Goal: Task Accomplishment & Management: Use online tool/utility

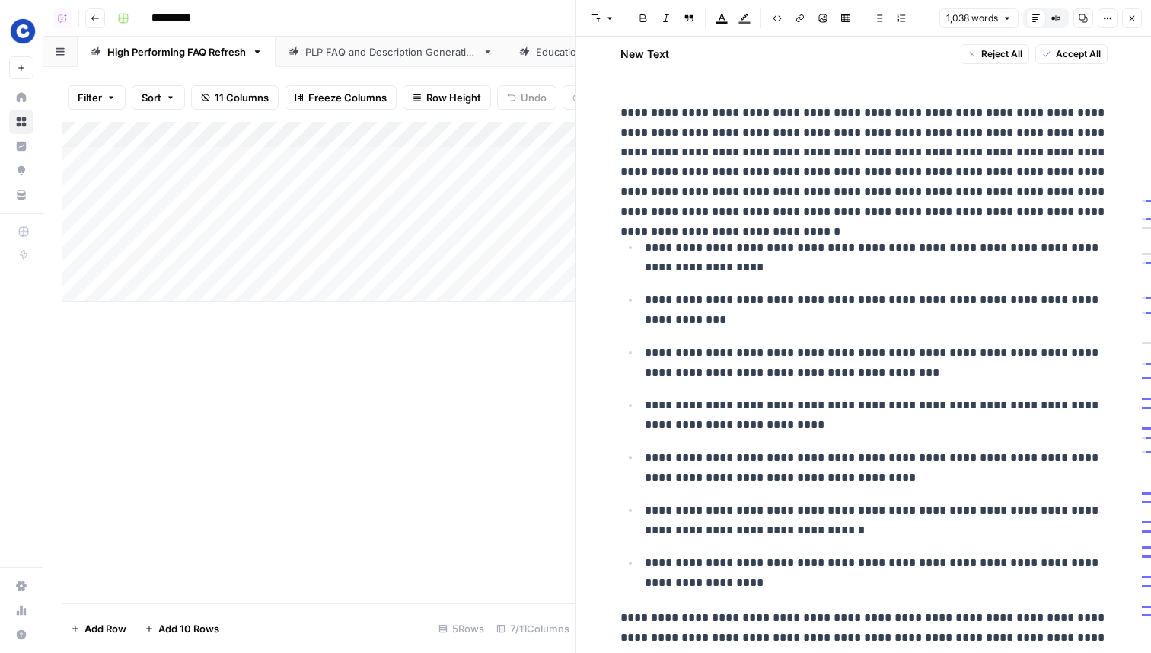
click at [1138, 19] on button "Close" at bounding box center [1132, 18] width 20 height 20
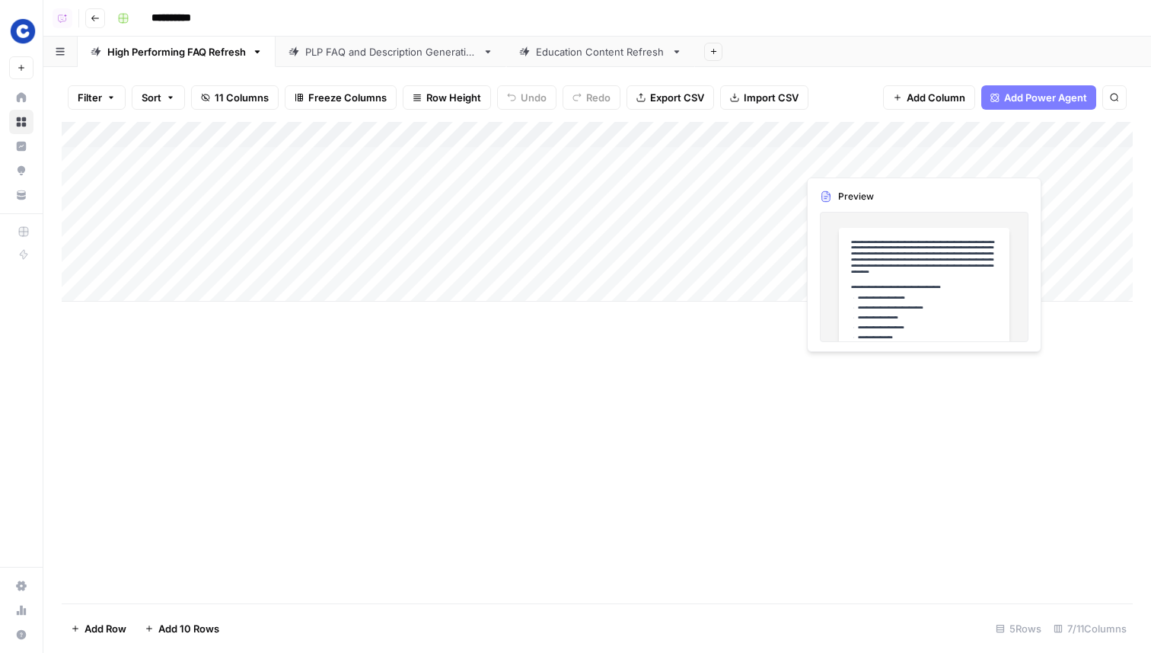
click at [956, 163] on div "Add Column" at bounding box center [597, 212] width 1071 height 180
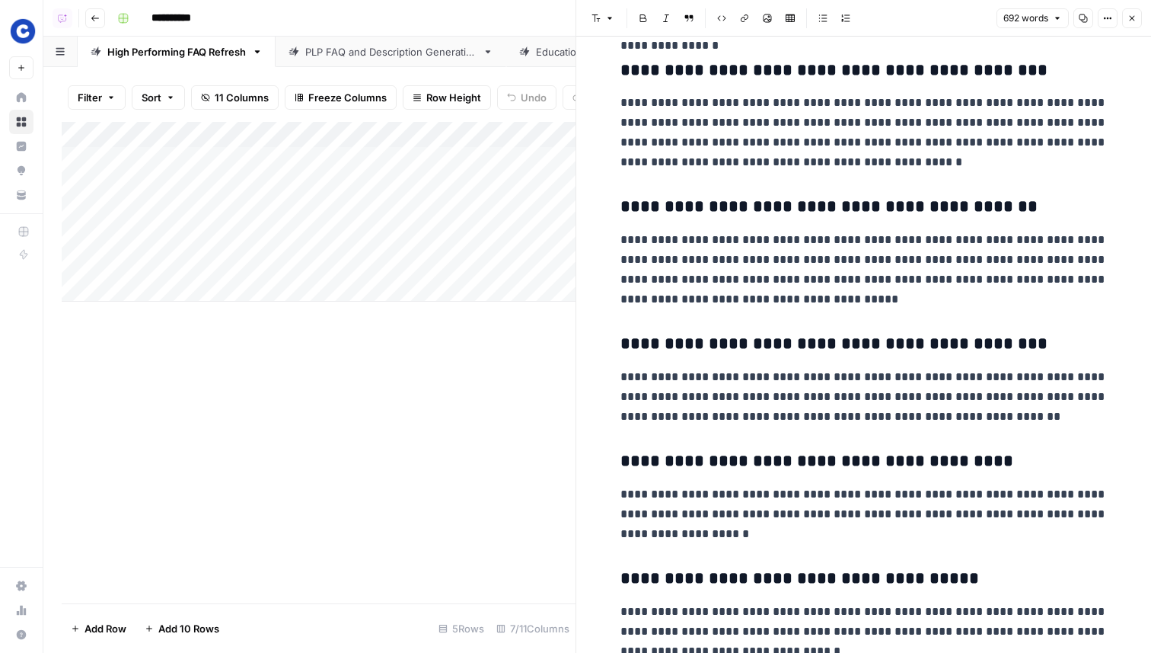
scroll to position [946, 0]
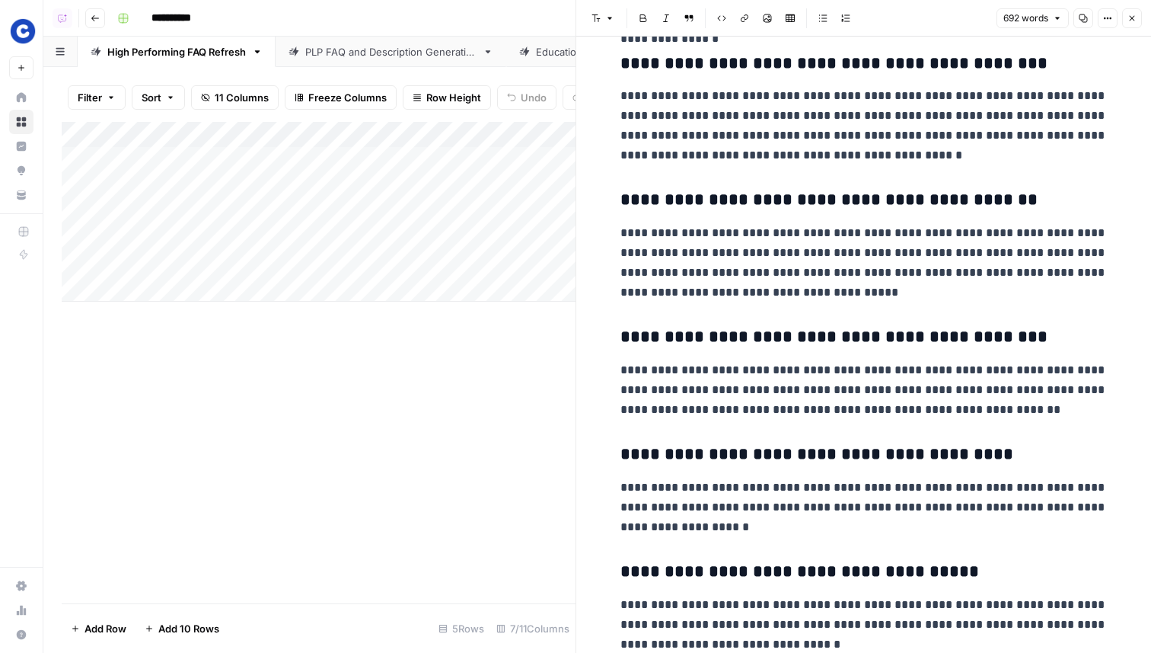
click at [1132, 14] on icon "button" at bounding box center [1132, 18] width 9 height 9
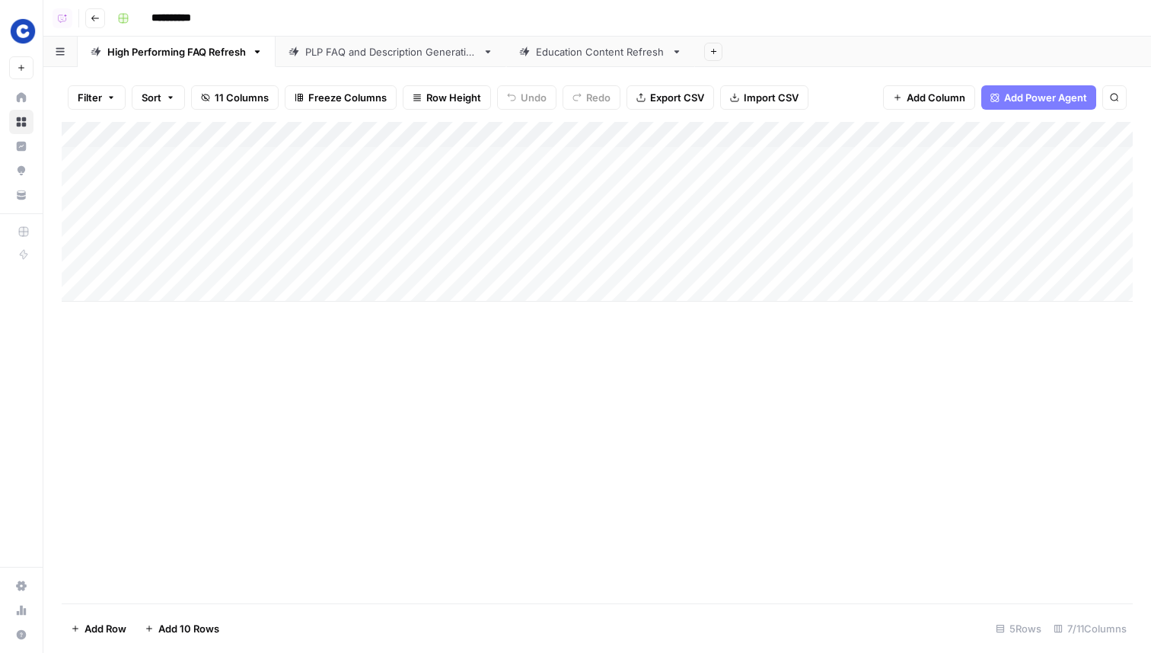
click at [873, 130] on div "Add Column" at bounding box center [597, 212] width 1071 height 180
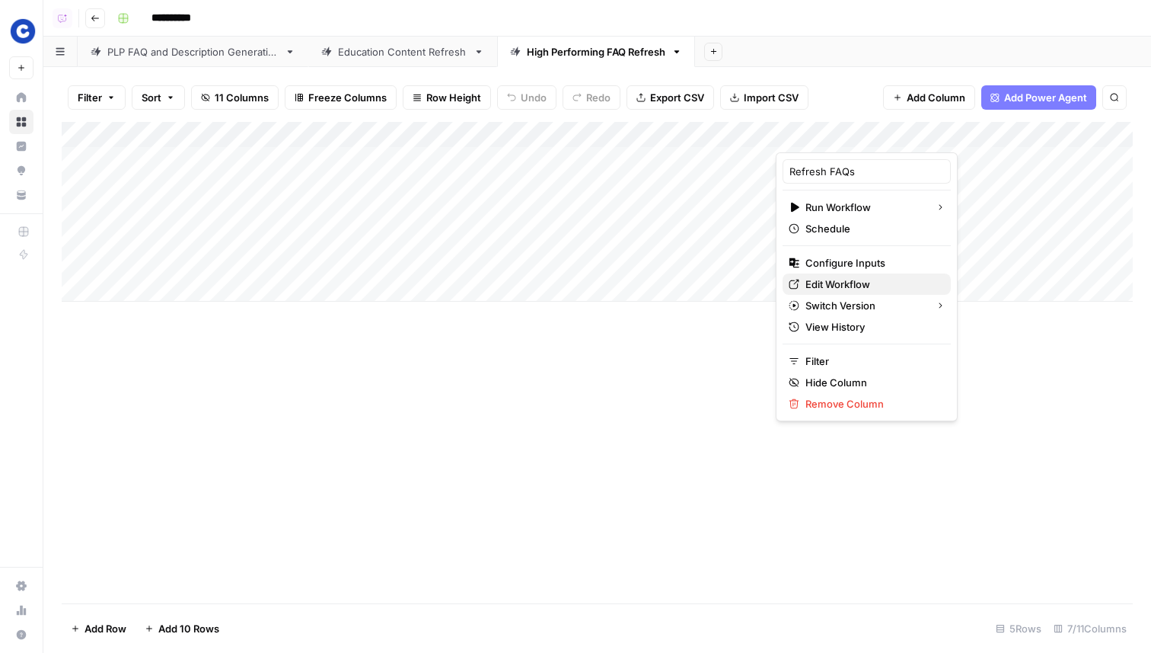
click at [844, 285] on span "Edit Workflow" at bounding box center [872, 283] width 133 height 15
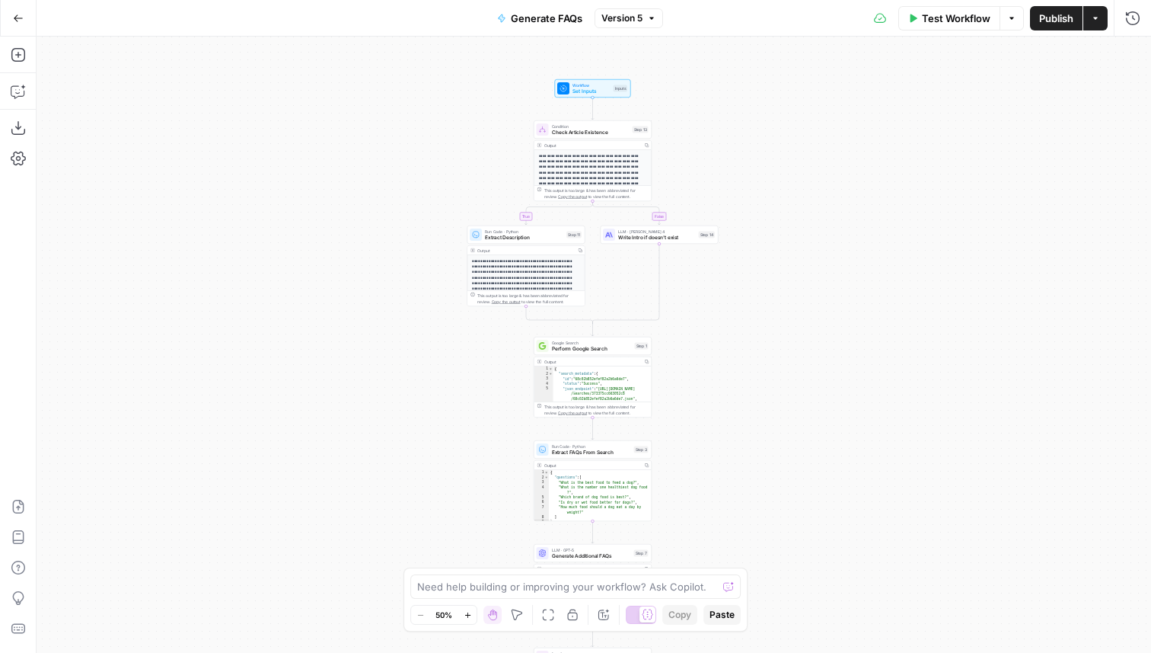
click at [24, 20] on button "Go Back" at bounding box center [18, 18] width 27 height 27
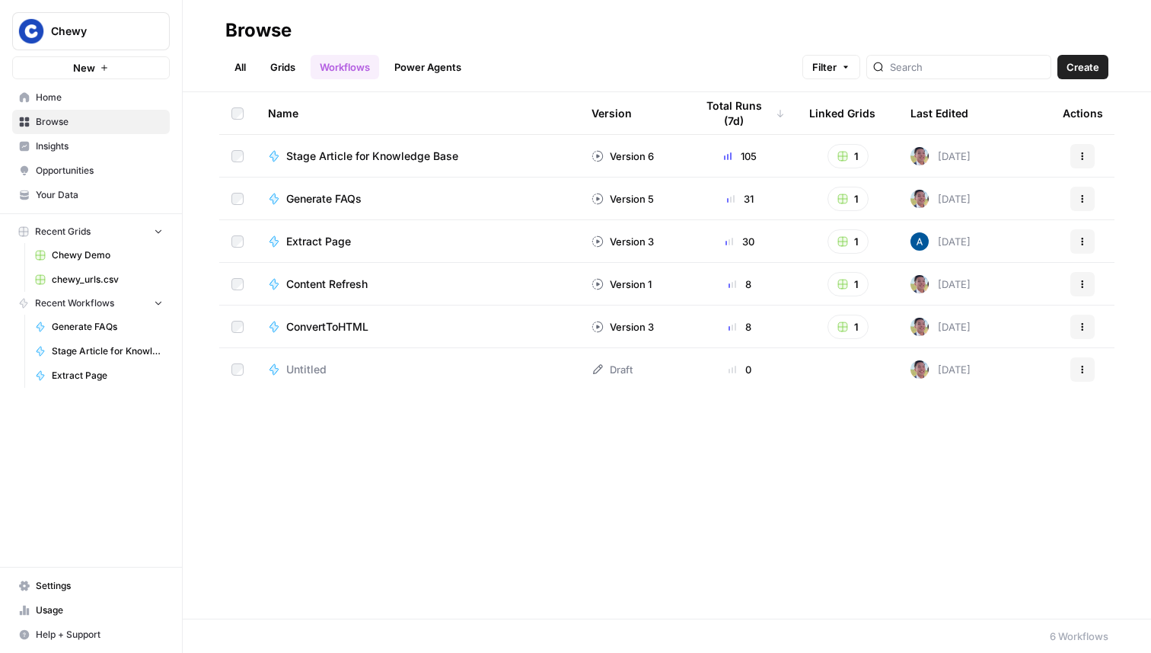
click at [76, 195] on span "Your Data" at bounding box center [99, 195] width 127 height 14
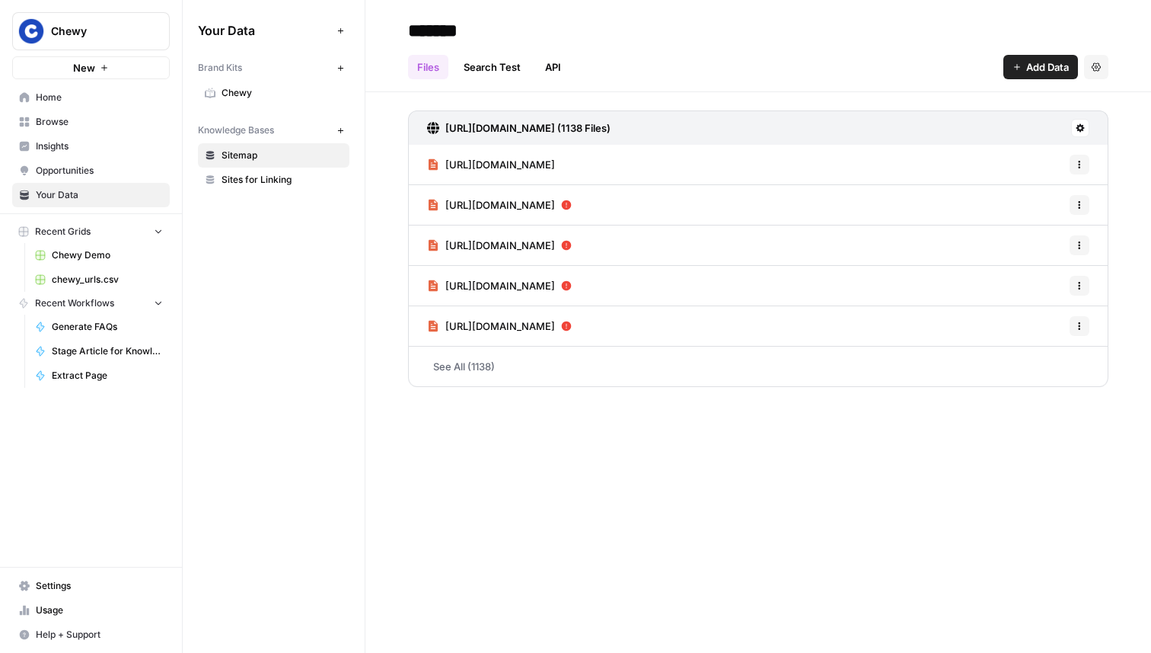
click at [287, 88] on span "Chewy" at bounding box center [282, 93] width 121 height 14
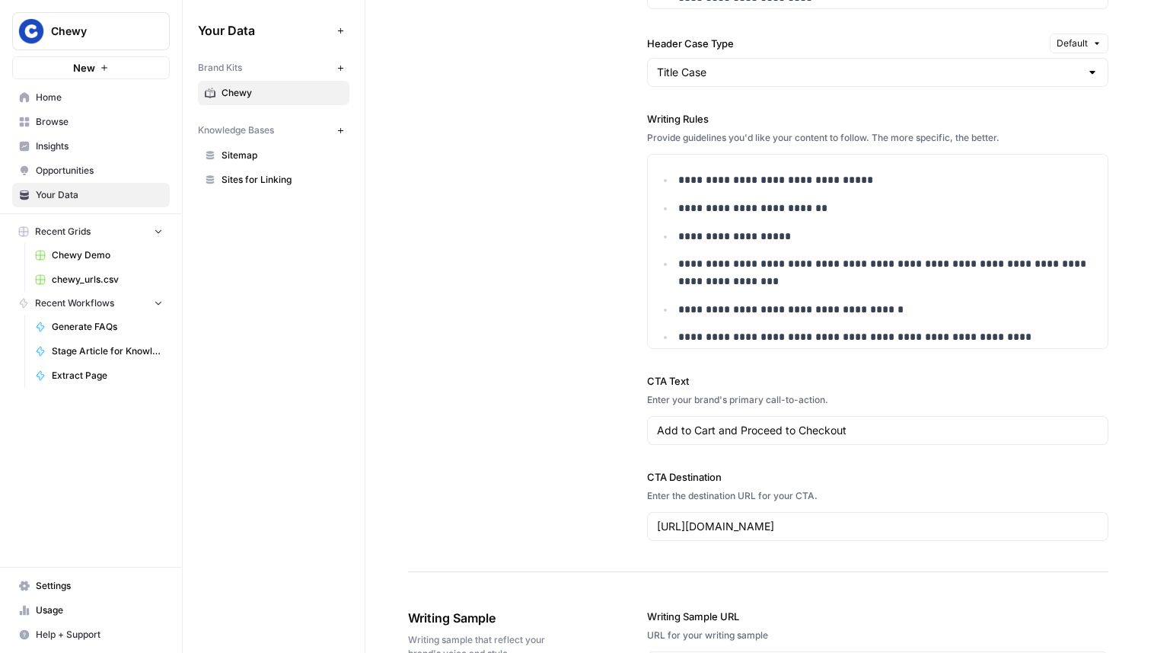
scroll to position [1388, 0]
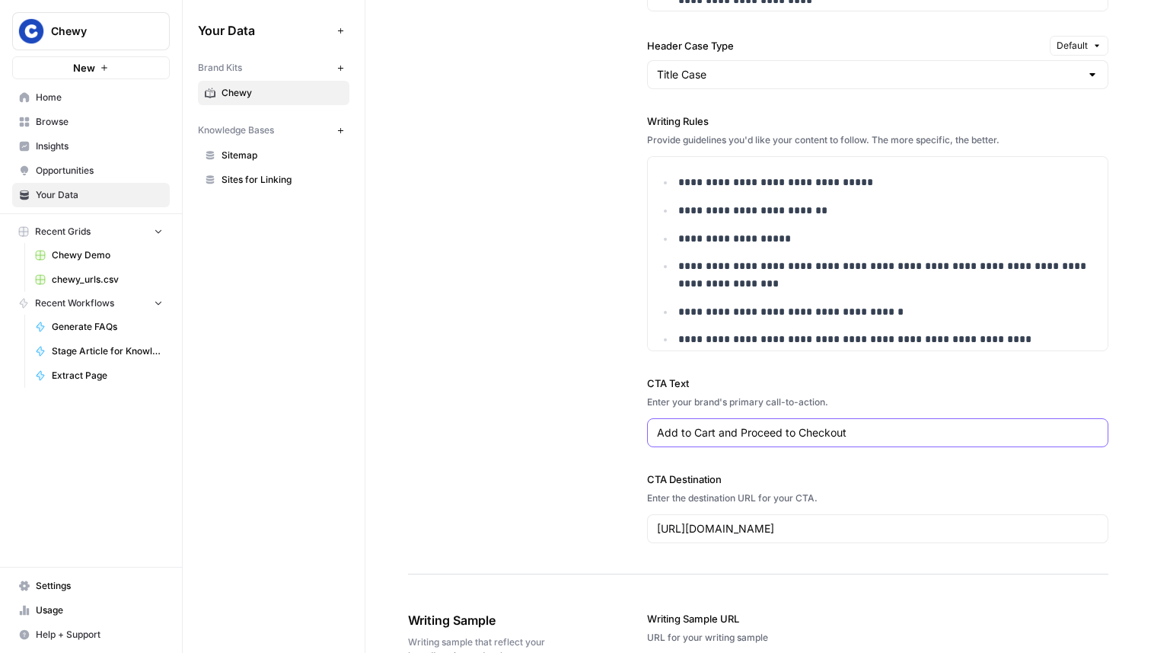
drag, startPoint x: 903, startPoint y: 436, endPoint x: 626, endPoint y: 412, distance: 278.2
click at [626, 412] on div "**********" at bounding box center [758, 60] width 701 height 1030
type input "Start Shopping Now"
click at [67, 107] on link "Home" at bounding box center [91, 97] width 158 height 24
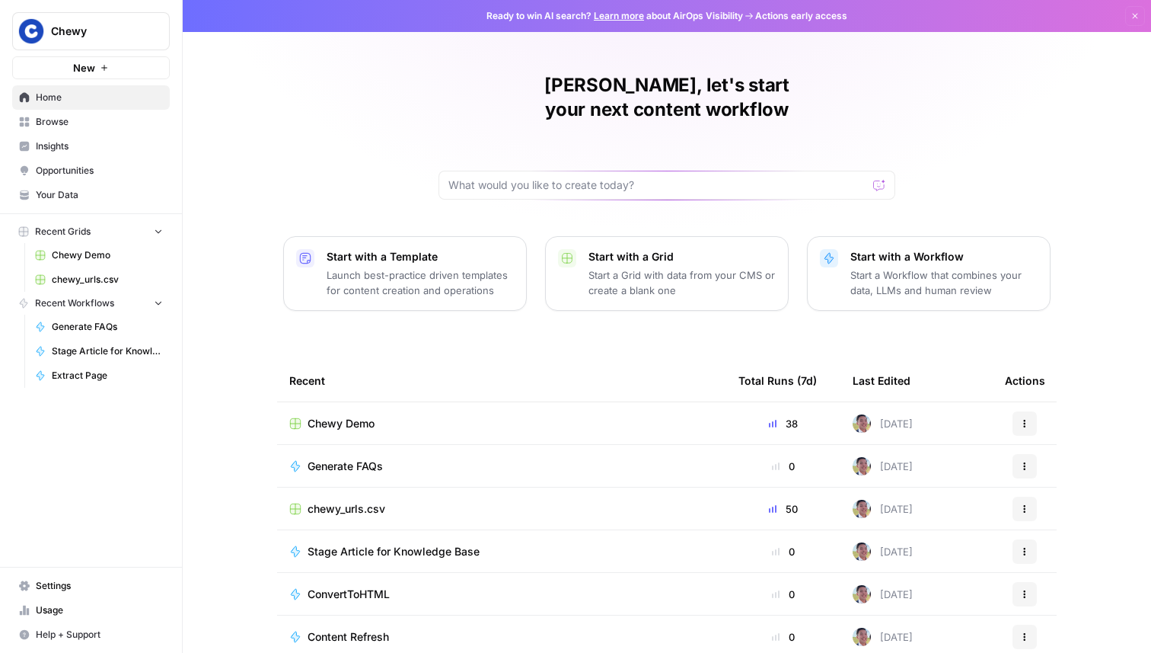
click at [344, 402] on td "Chewy Demo" at bounding box center [501, 423] width 449 height 42
click at [344, 416] on span "Chewy Demo" at bounding box center [341, 423] width 67 height 15
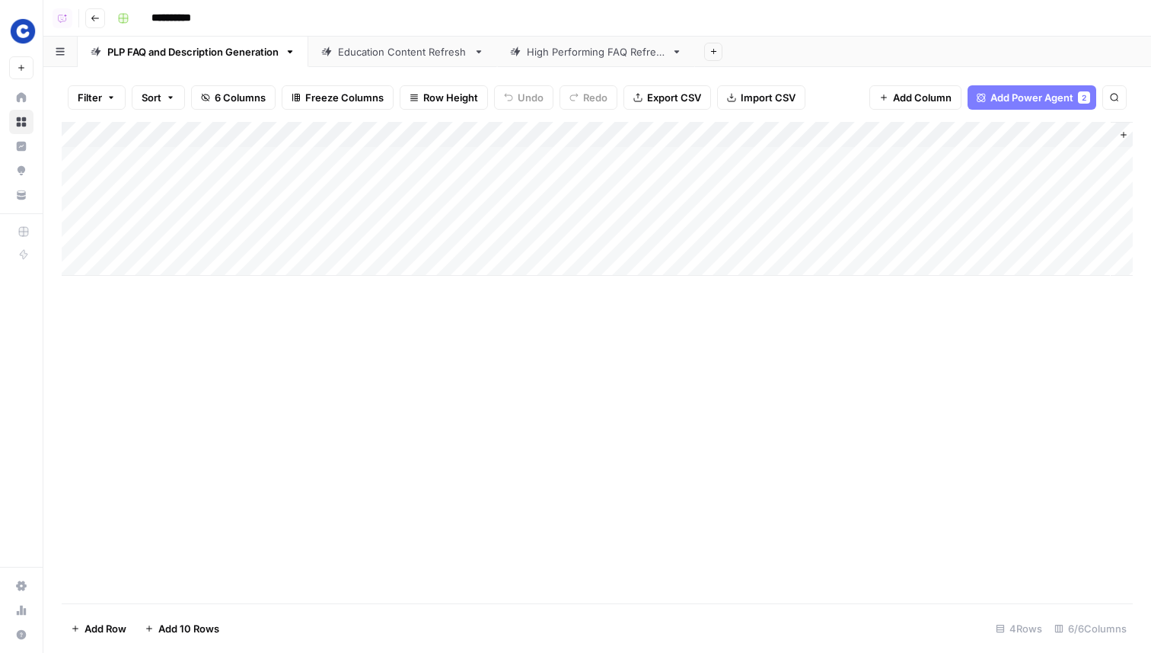
scroll to position [0, 62]
click at [564, 134] on div "Add Column" at bounding box center [597, 199] width 1071 height 154
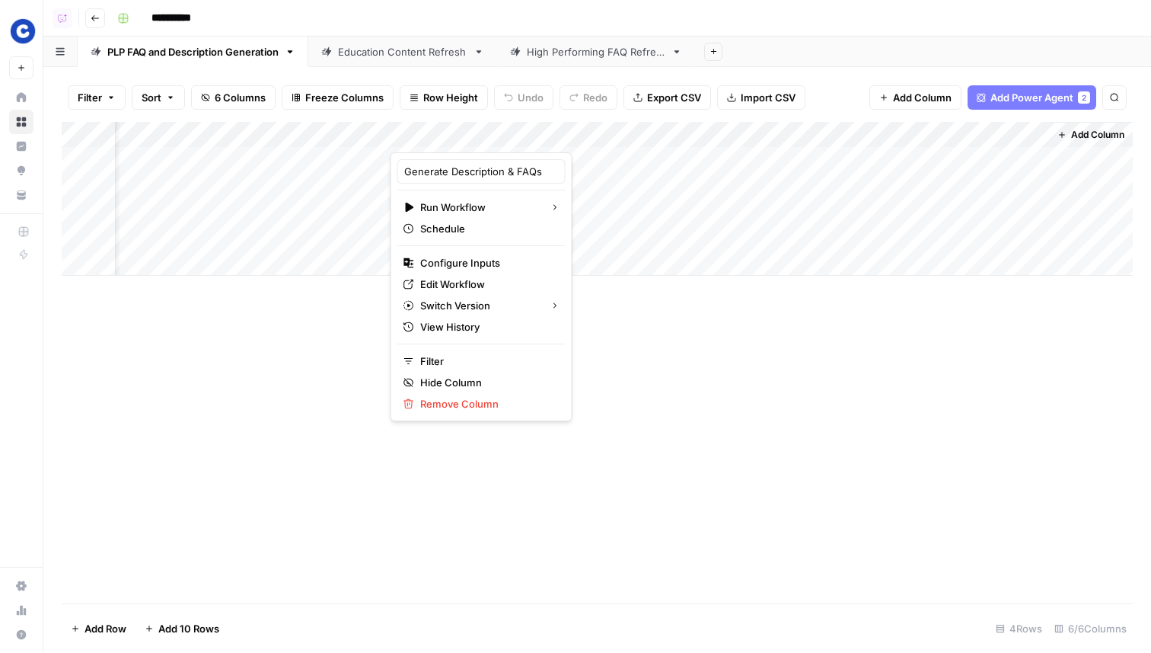
click at [583, 47] on div "High Performing FAQ Refresh" at bounding box center [596, 51] width 139 height 15
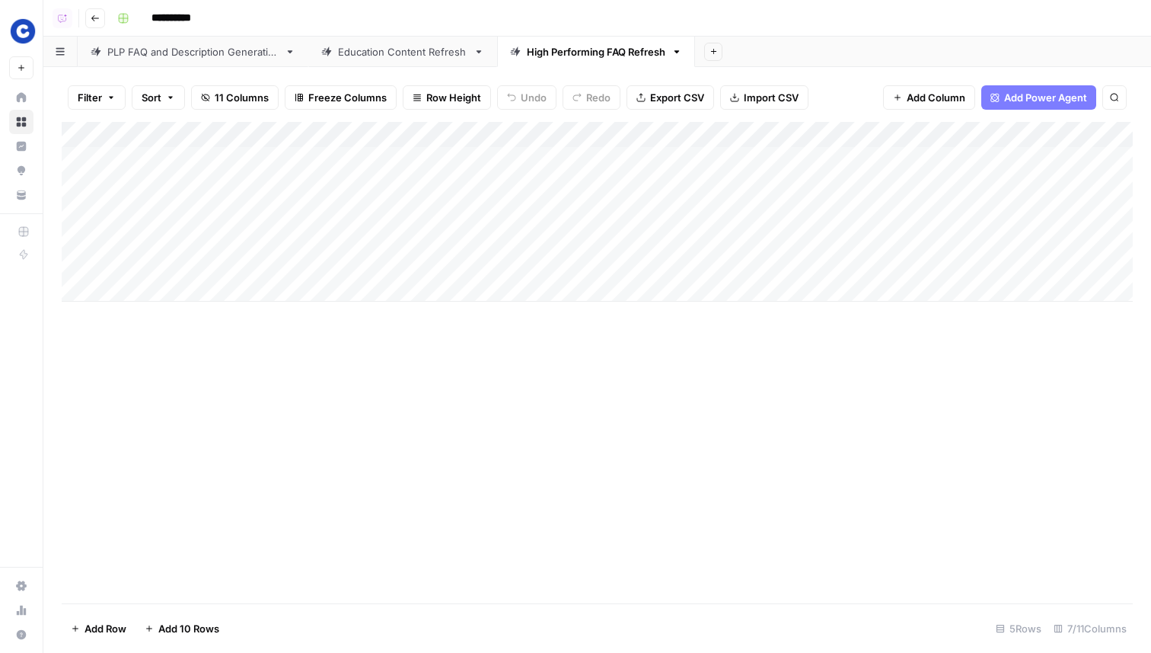
click at [391, 53] on div "Education Content Refresh" at bounding box center [402, 51] width 129 height 15
click at [191, 49] on div "PLP FAQ and Description Generation" at bounding box center [192, 51] width 171 height 15
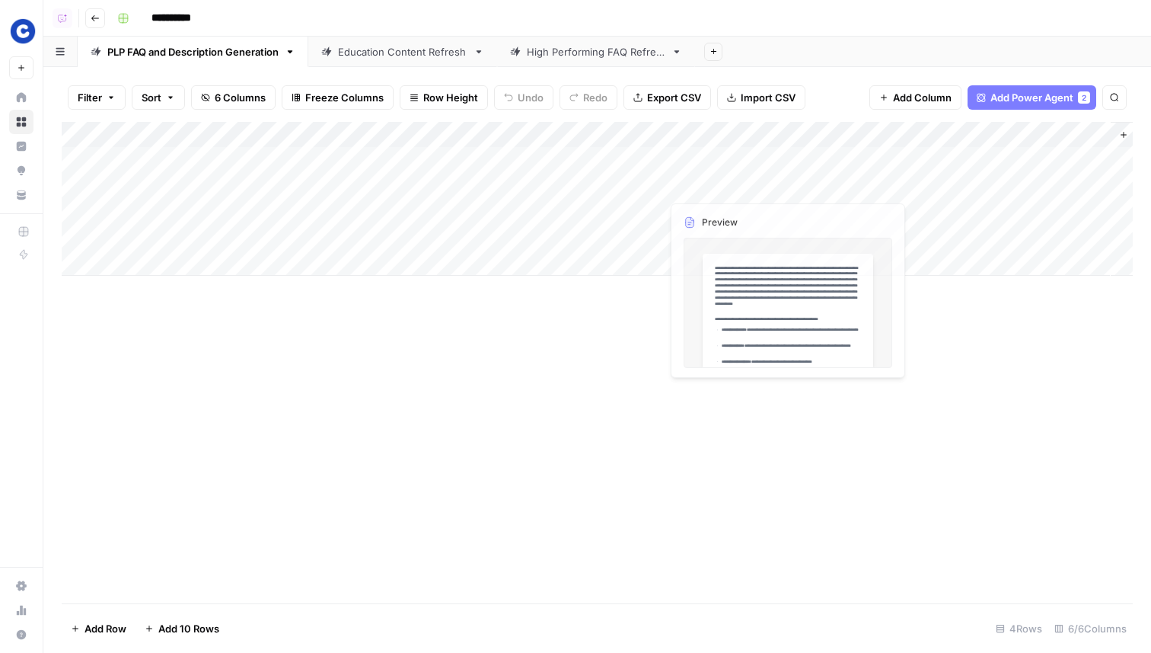
scroll to position [0, 62]
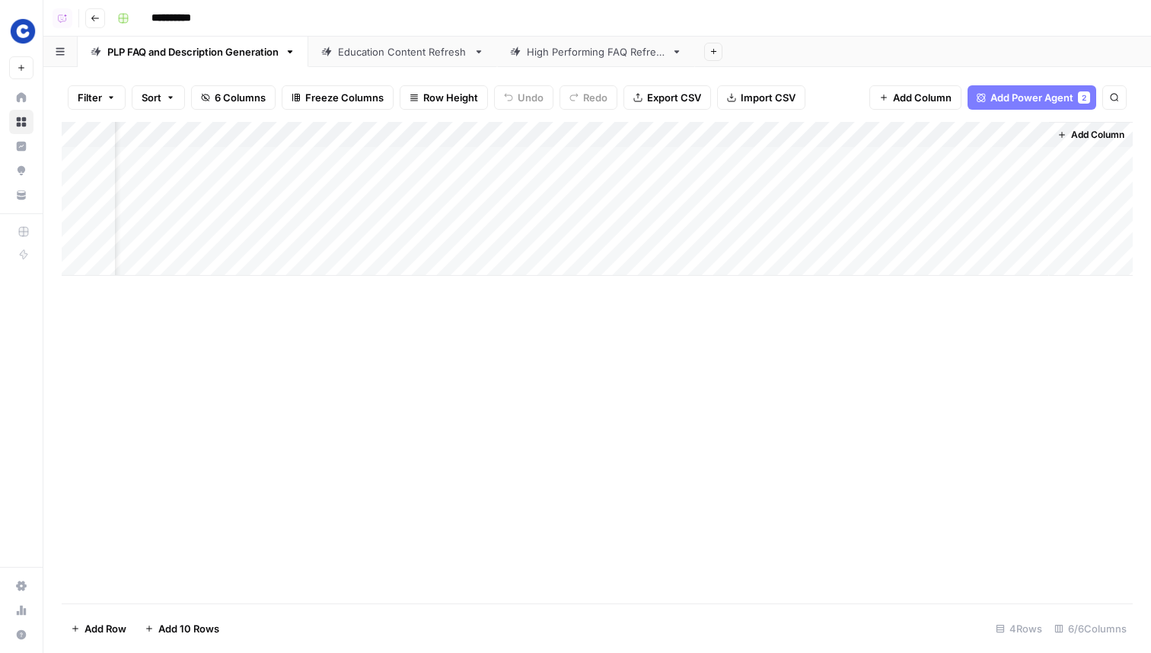
click at [951, 159] on div "Add Column" at bounding box center [597, 199] width 1071 height 154
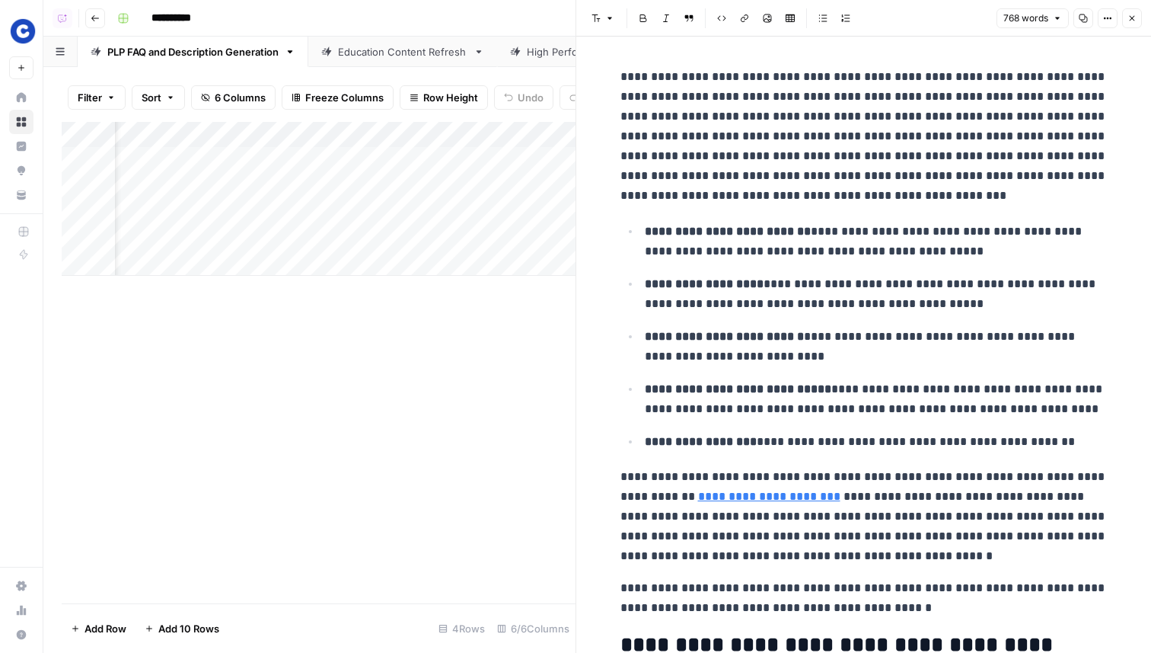
scroll to position [27, 0]
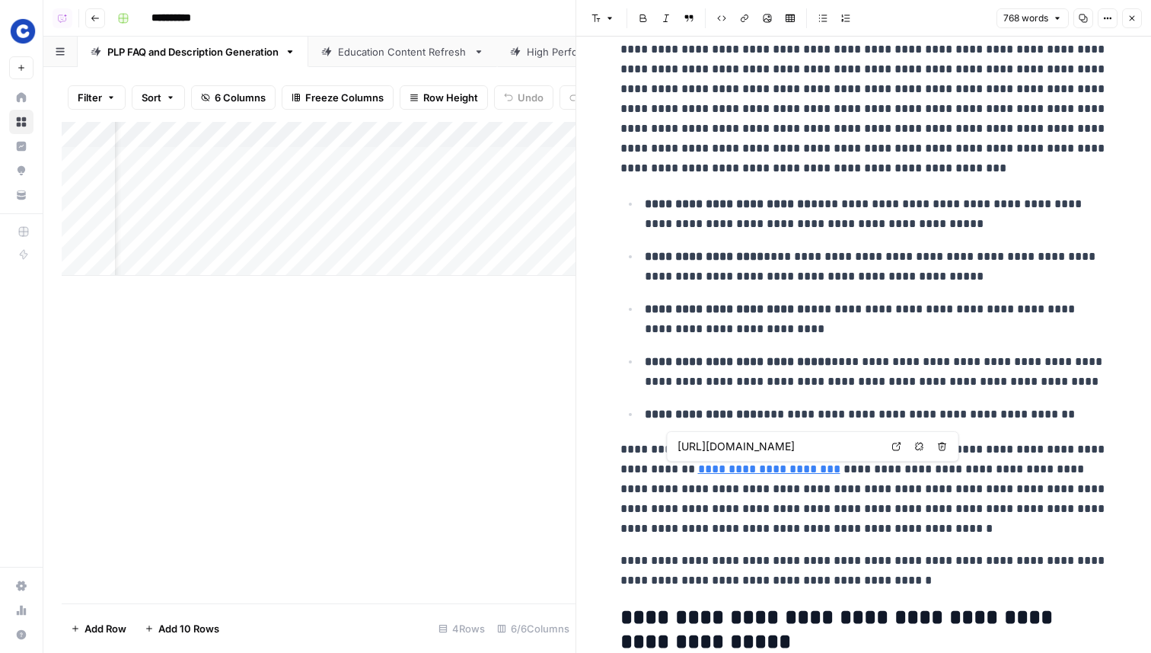
click at [899, 451] on link "Open in a new tab" at bounding box center [897, 446] width 20 height 20
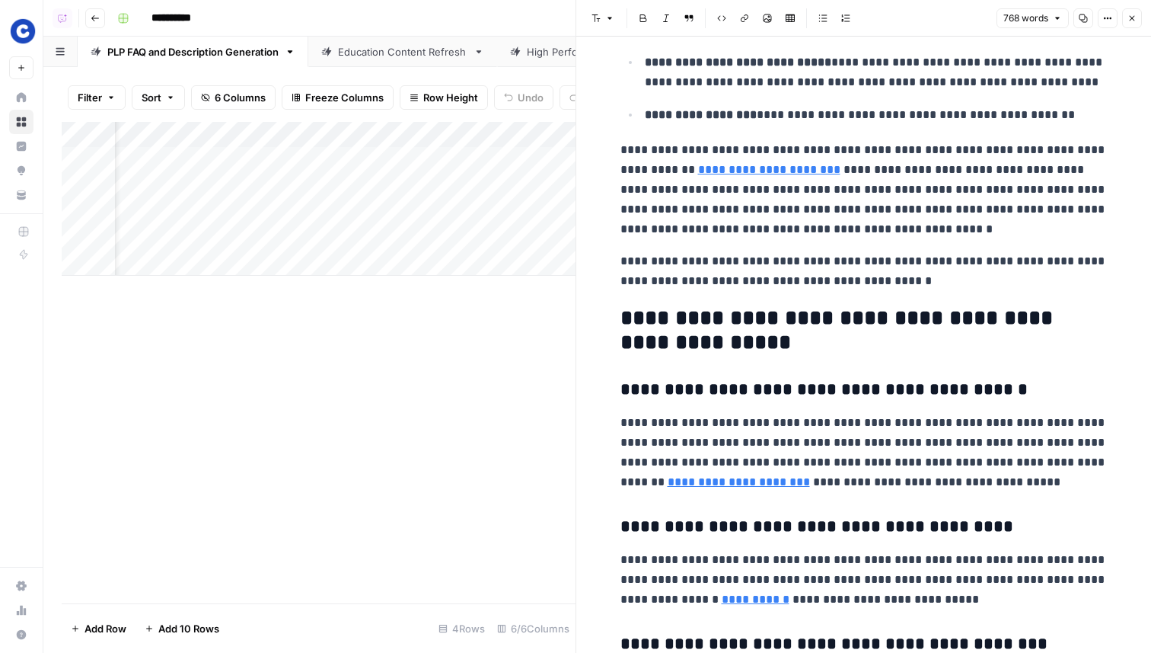
scroll to position [374, 0]
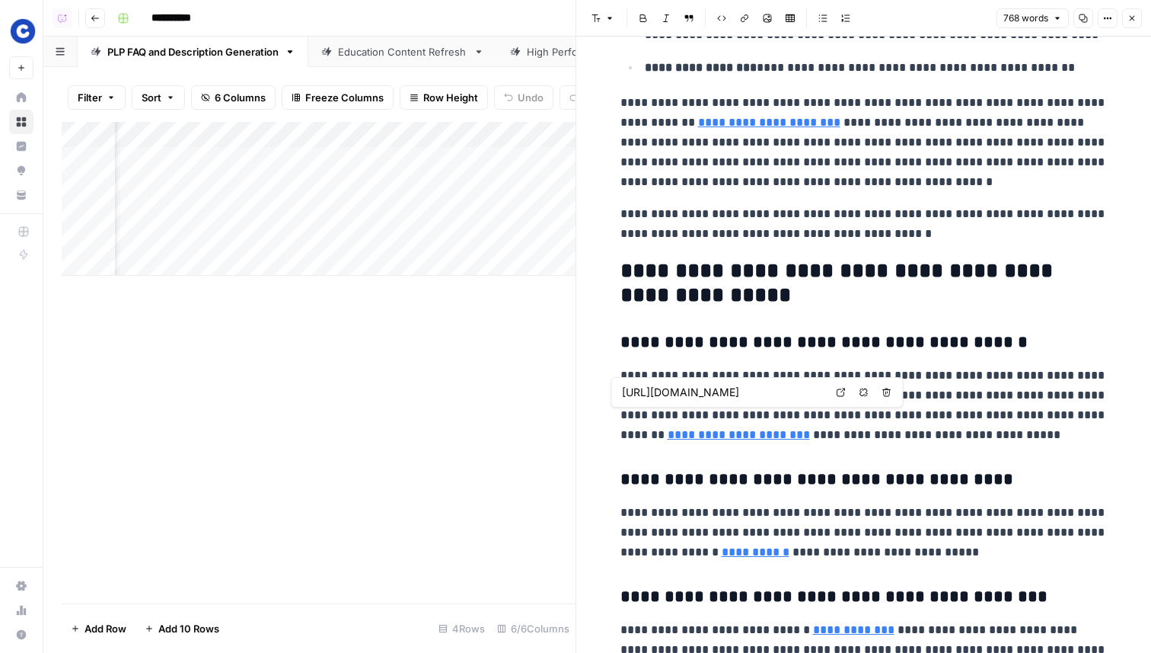
click at [668, 436] on link "**********" at bounding box center [739, 434] width 142 height 11
click at [810, 429] on link "**********" at bounding box center [739, 434] width 142 height 11
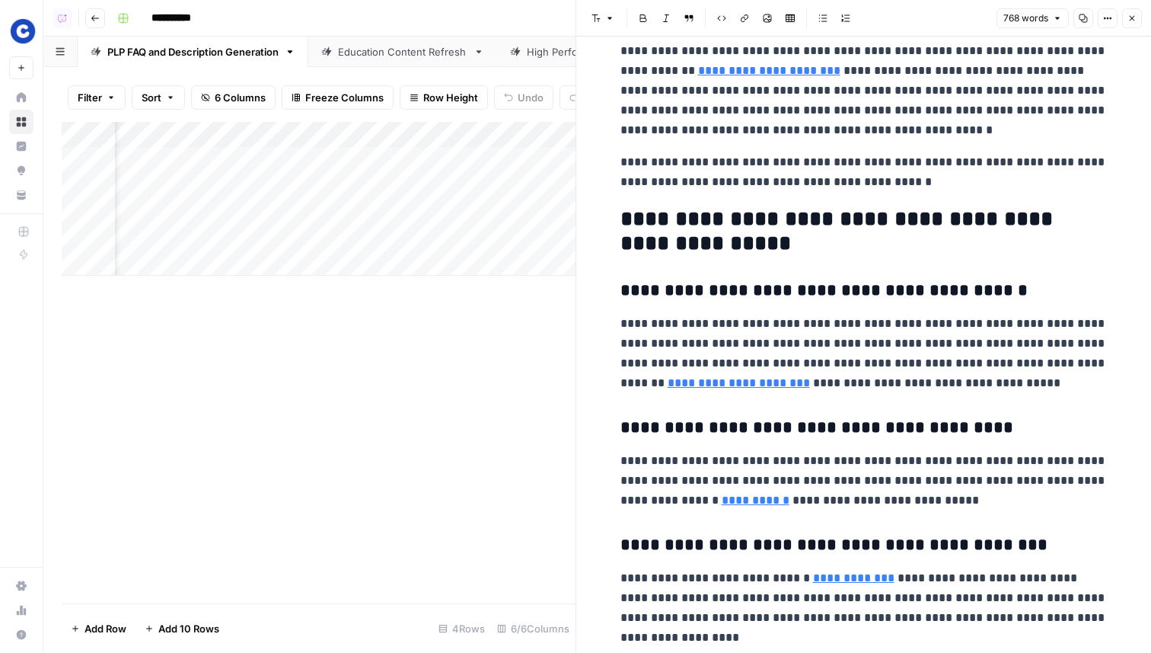
scroll to position [427, 0]
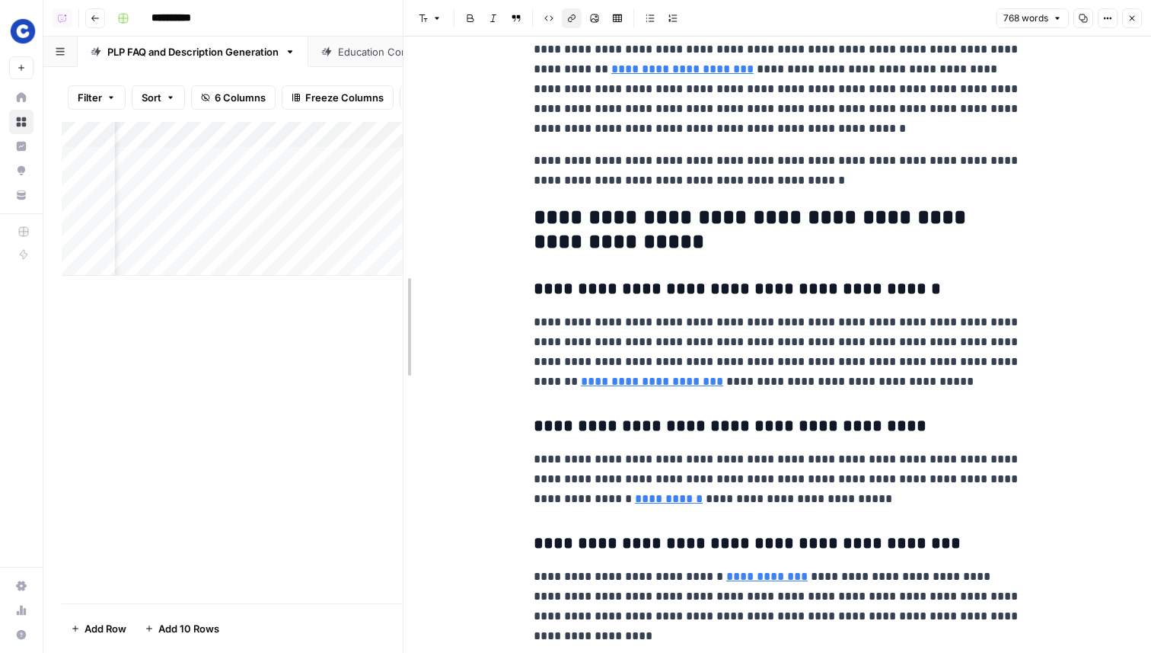
drag, startPoint x: 580, startPoint y: 354, endPoint x: 407, endPoint y: 372, distance: 174.5
click at [806, 474] on icon at bounding box center [808, 475] width 9 height 9
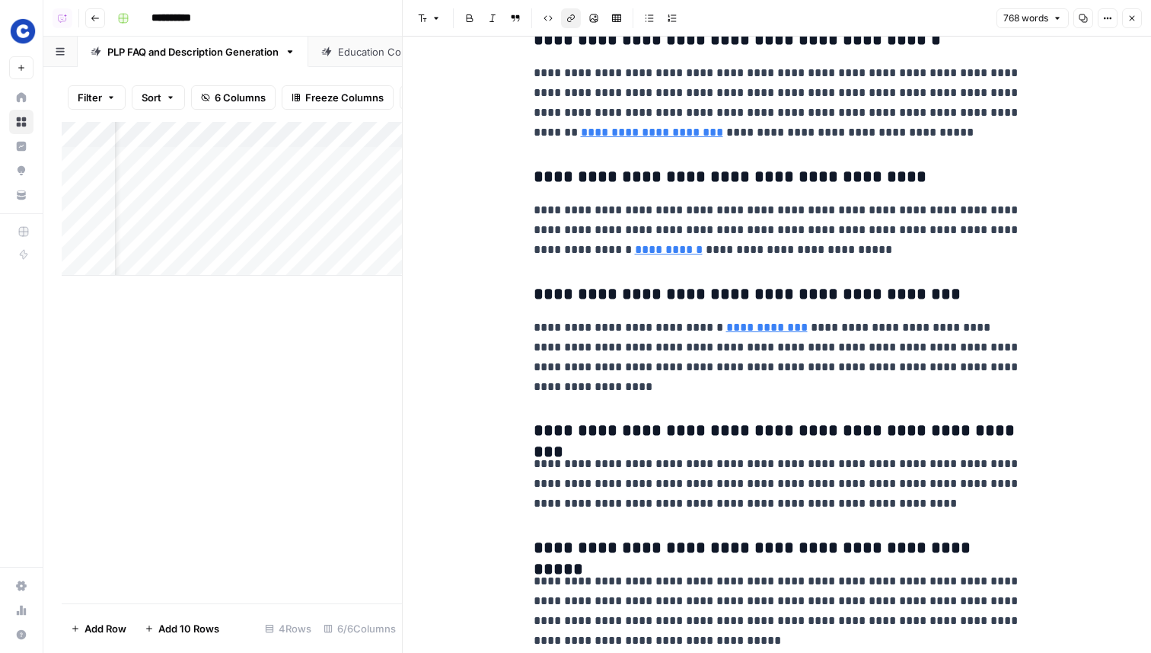
scroll to position [681, 0]
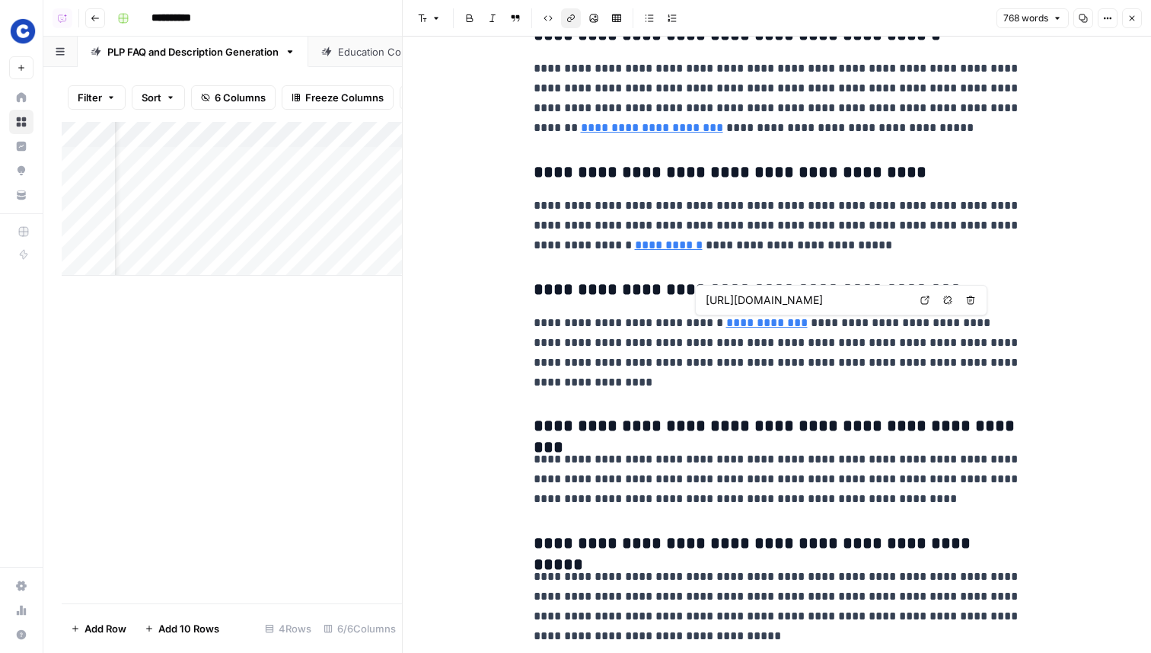
click at [921, 295] on link "Open in a new tab" at bounding box center [925, 300] width 20 height 20
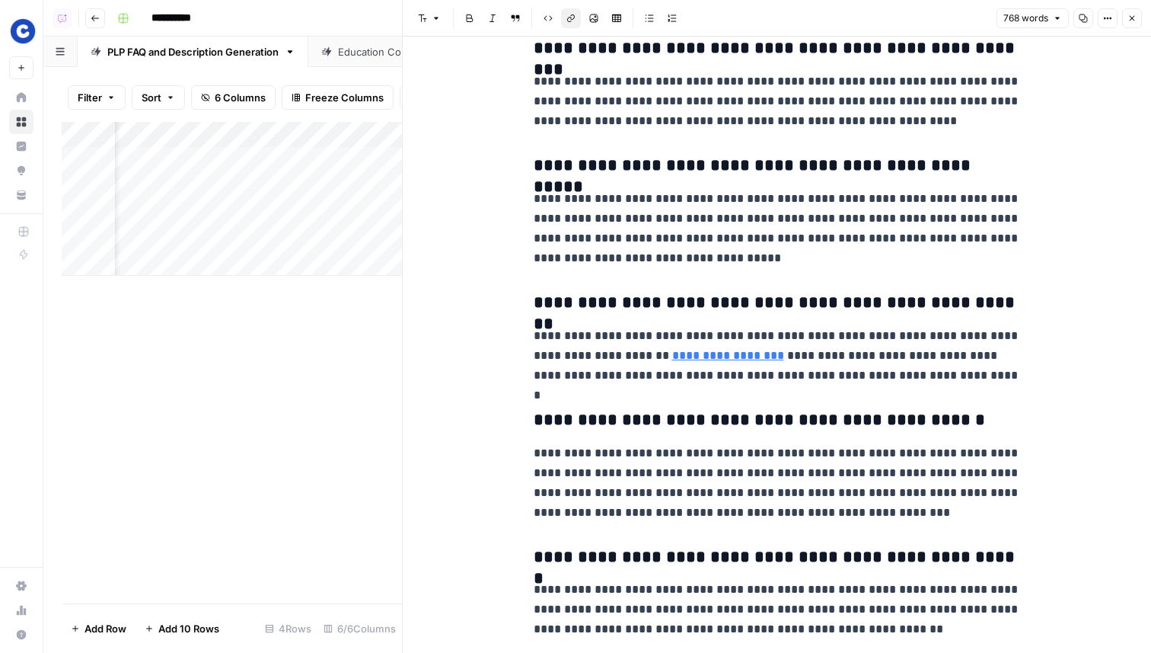
scroll to position [1091, 0]
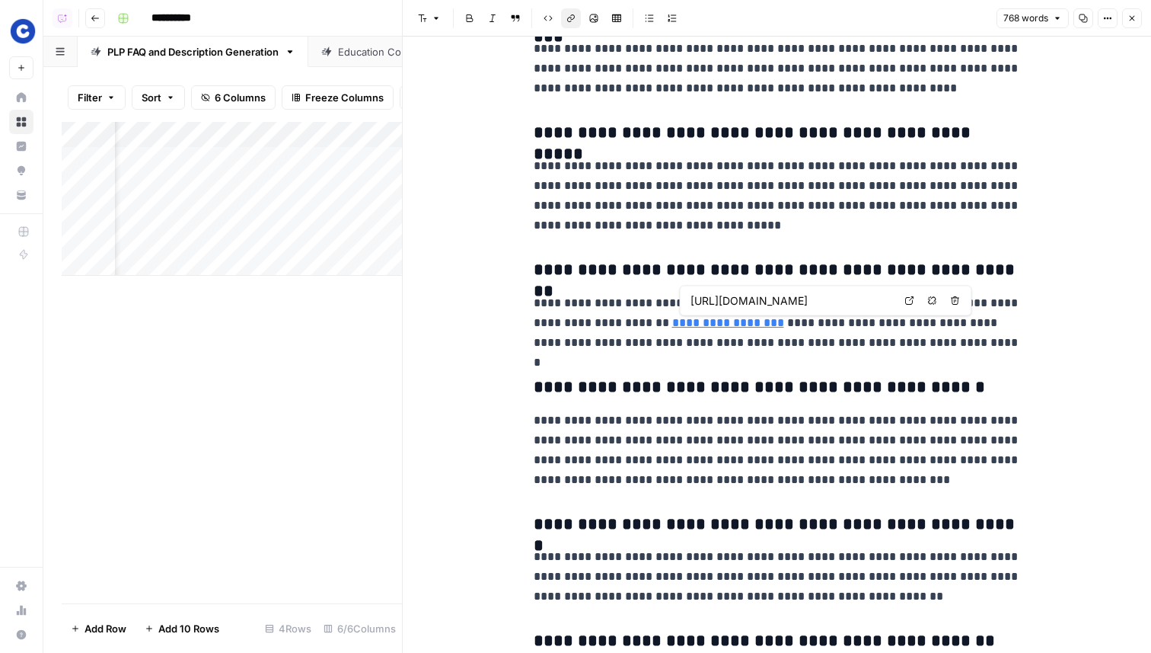
click at [905, 302] on icon at bounding box center [909, 300] width 8 height 8
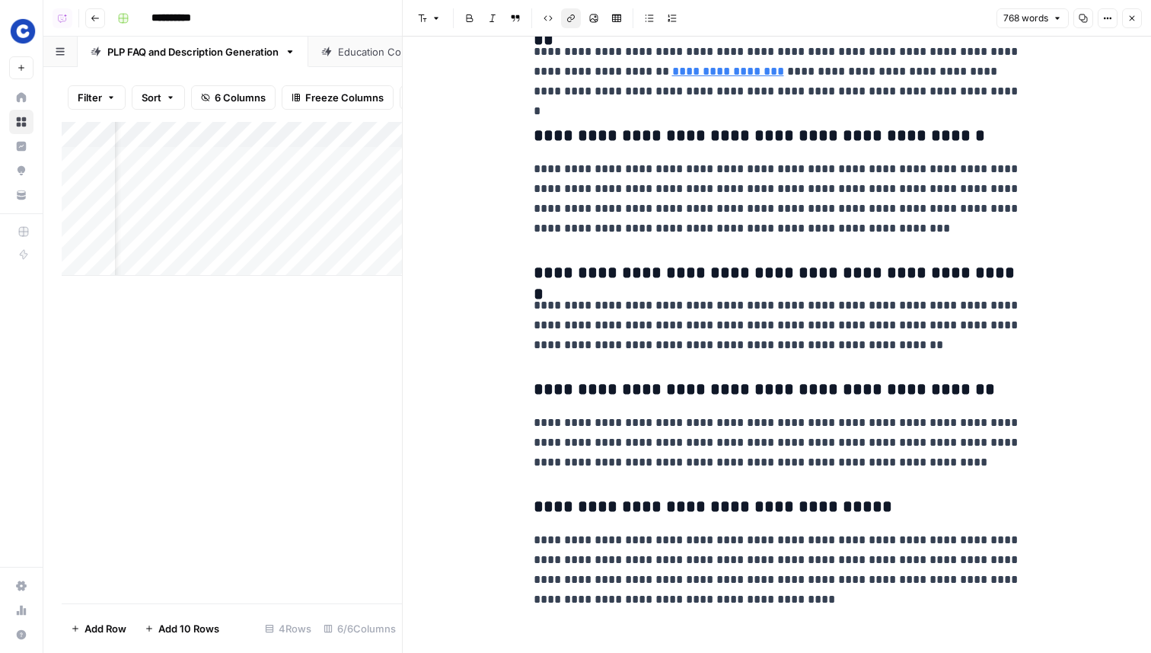
scroll to position [1355, 0]
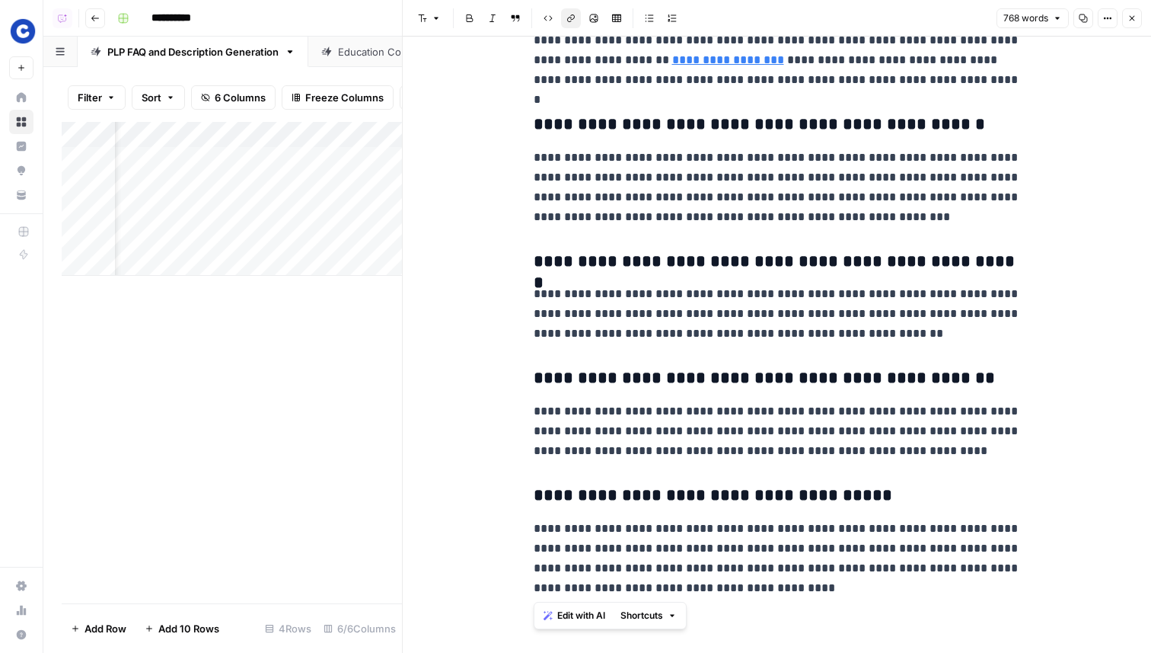
drag, startPoint x: 750, startPoint y: 583, endPoint x: 665, endPoint y: 366, distance: 233.2
click at [694, 411] on p "**********" at bounding box center [777, 430] width 487 height 59
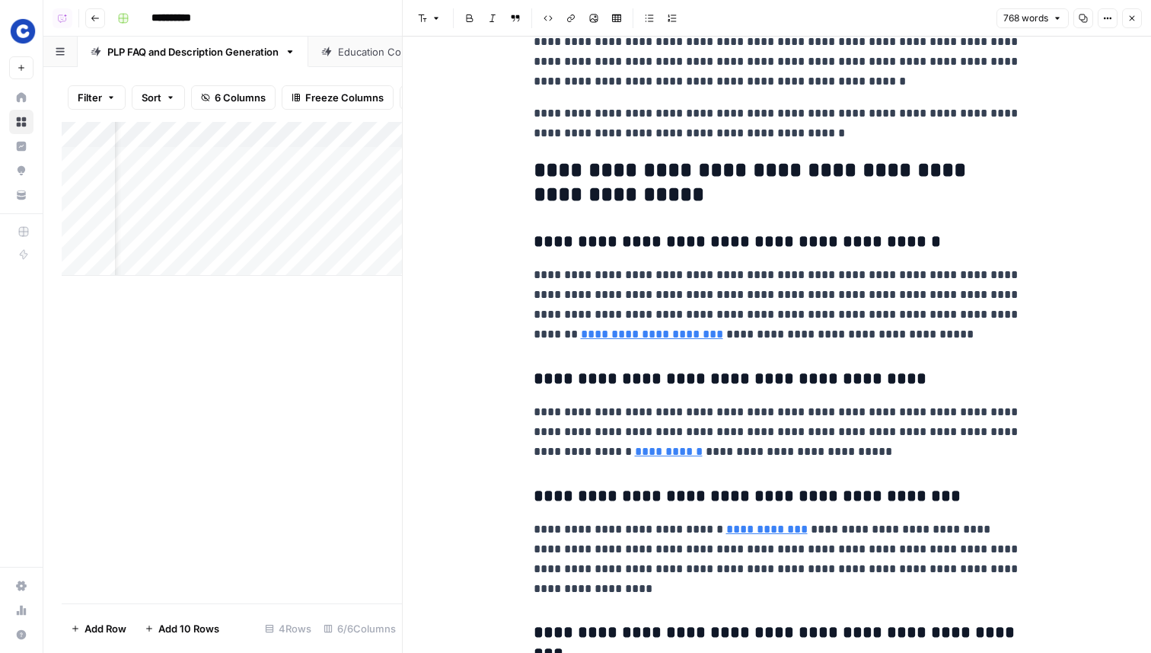
scroll to position [479, 0]
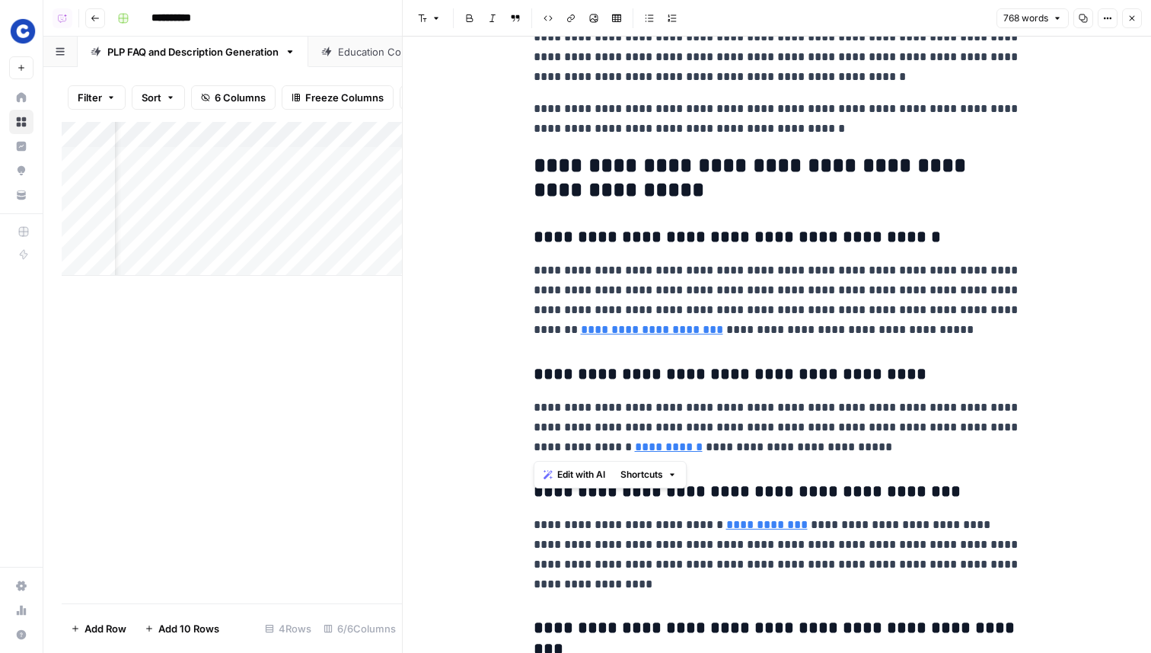
drag, startPoint x: 525, startPoint y: 159, endPoint x: 697, endPoint y: 438, distance: 327.2
click at [697, 438] on div "**********" at bounding box center [778, 530] width 506 height 1897
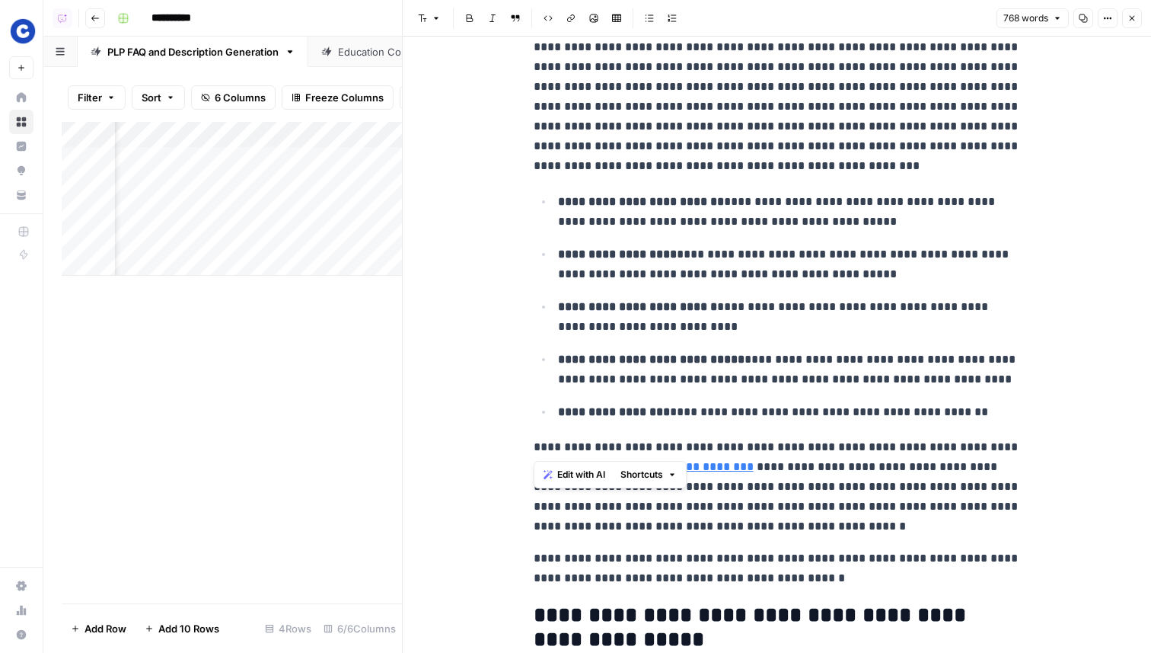
scroll to position [0, 0]
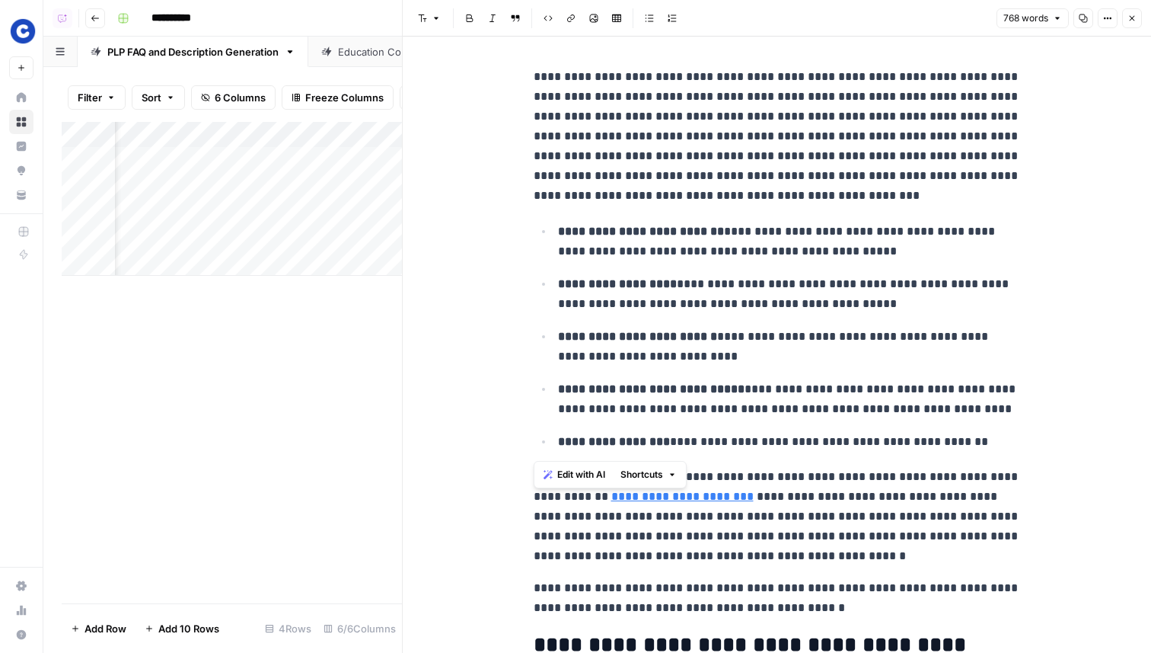
click at [672, 373] on ul "**********" at bounding box center [777, 336] width 487 height 231
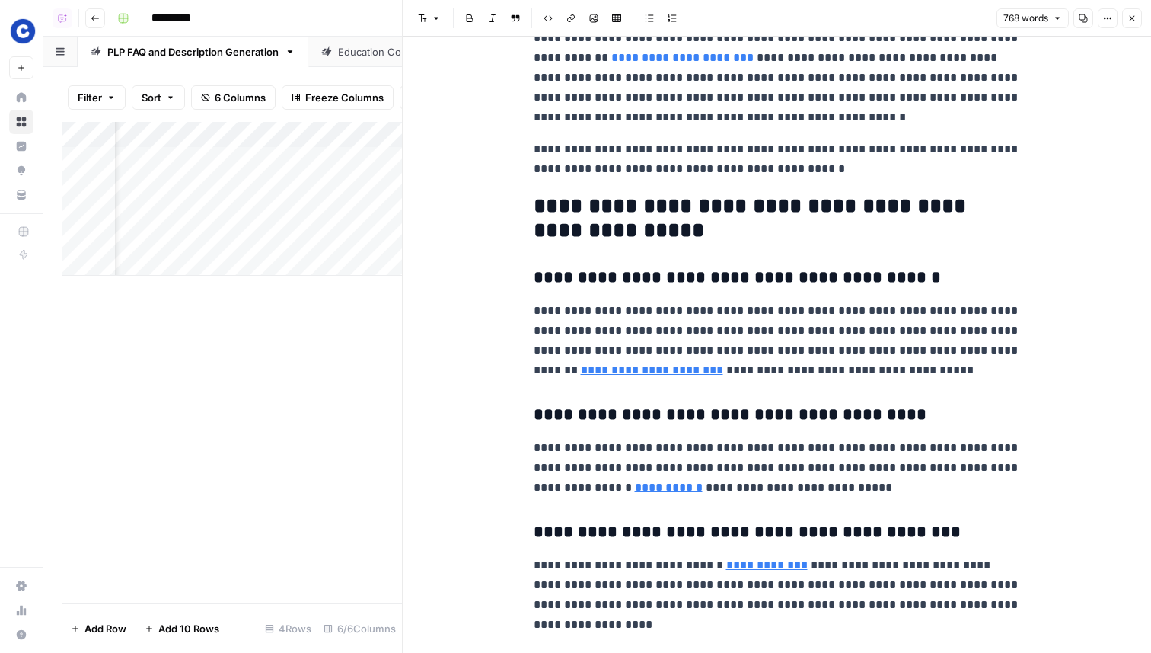
scroll to position [426, 0]
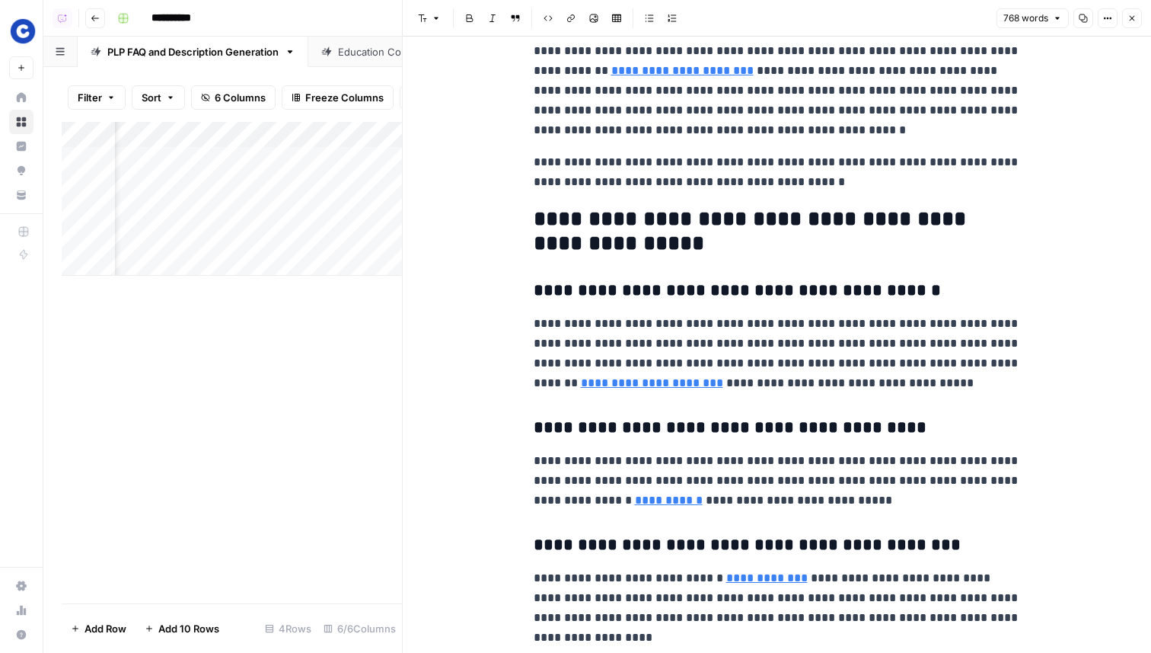
click at [1133, 13] on button "Close" at bounding box center [1132, 18] width 20 height 20
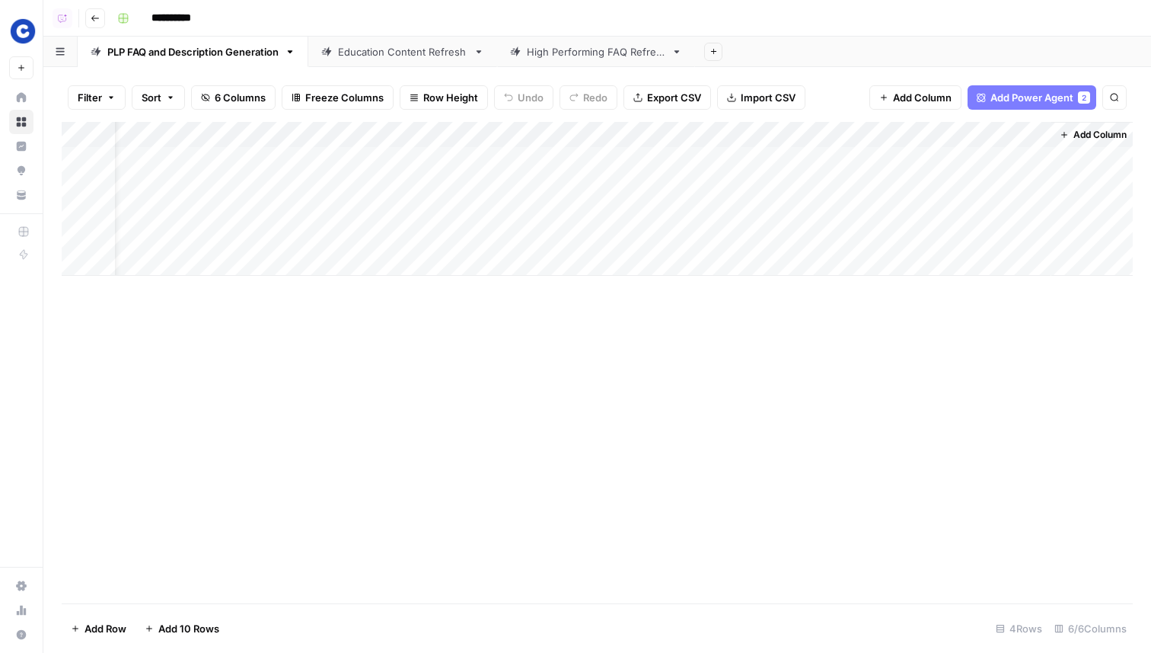
scroll to position [0, 44]
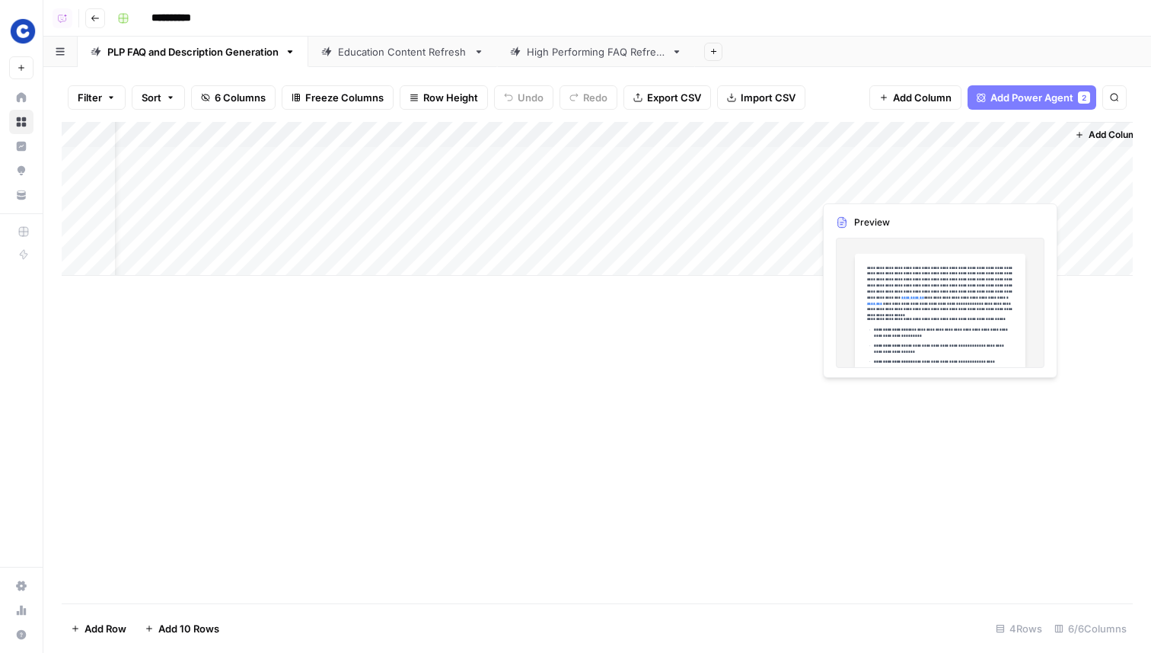
click at [979, 186] on div "Add Column" at bounding box center [597, 199] width 1071 height 154
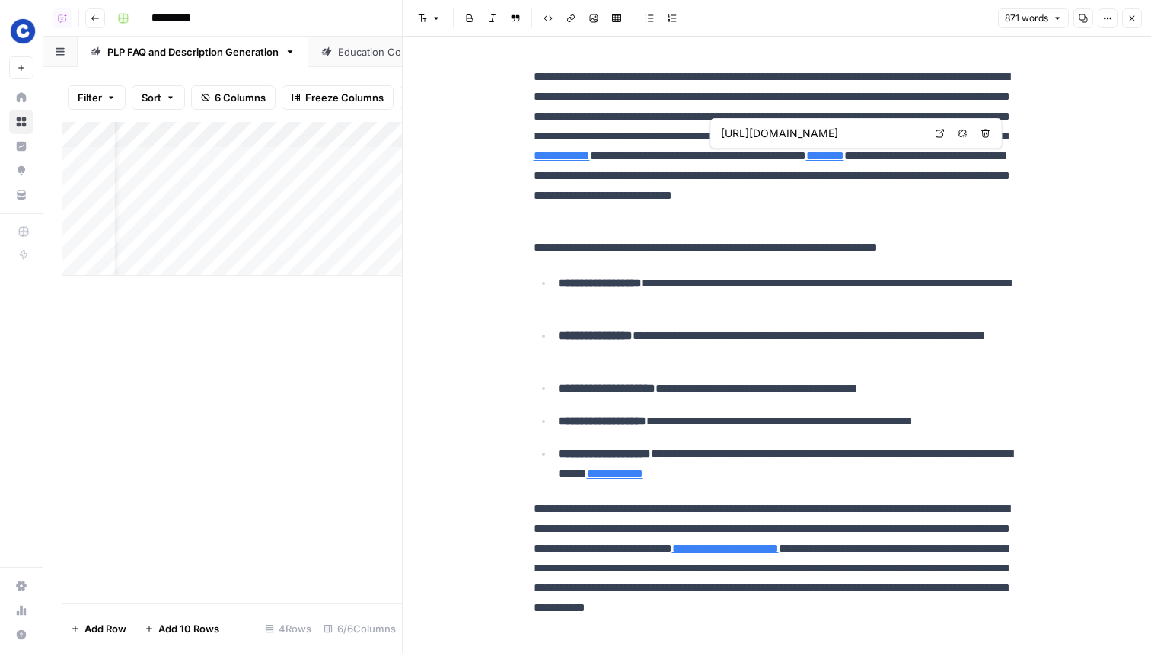
click at [943, 135] on icon at bounding box center [940, 133] width 9 height 9
type input "https://www.chewy.com/education/dog"
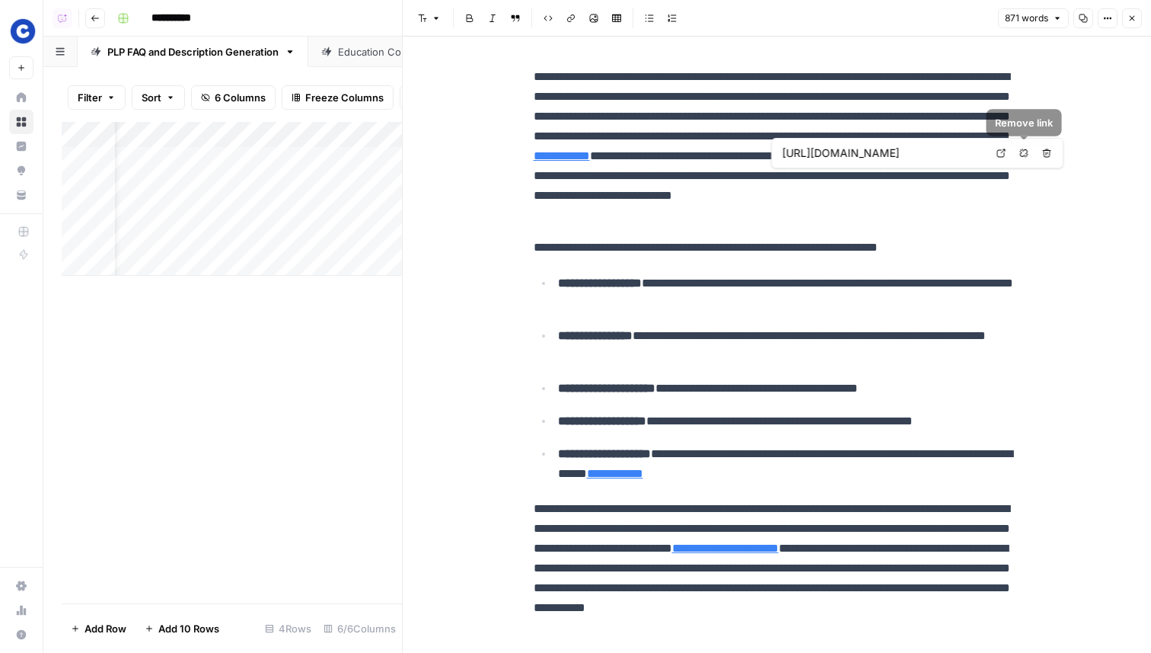
click at [1005, 152] on icon at bounding box center [1001, 152] width 9 height 9
click at [1029, 152] on button "Remove link" at bounding box center [1024, 153] width 20 height 20
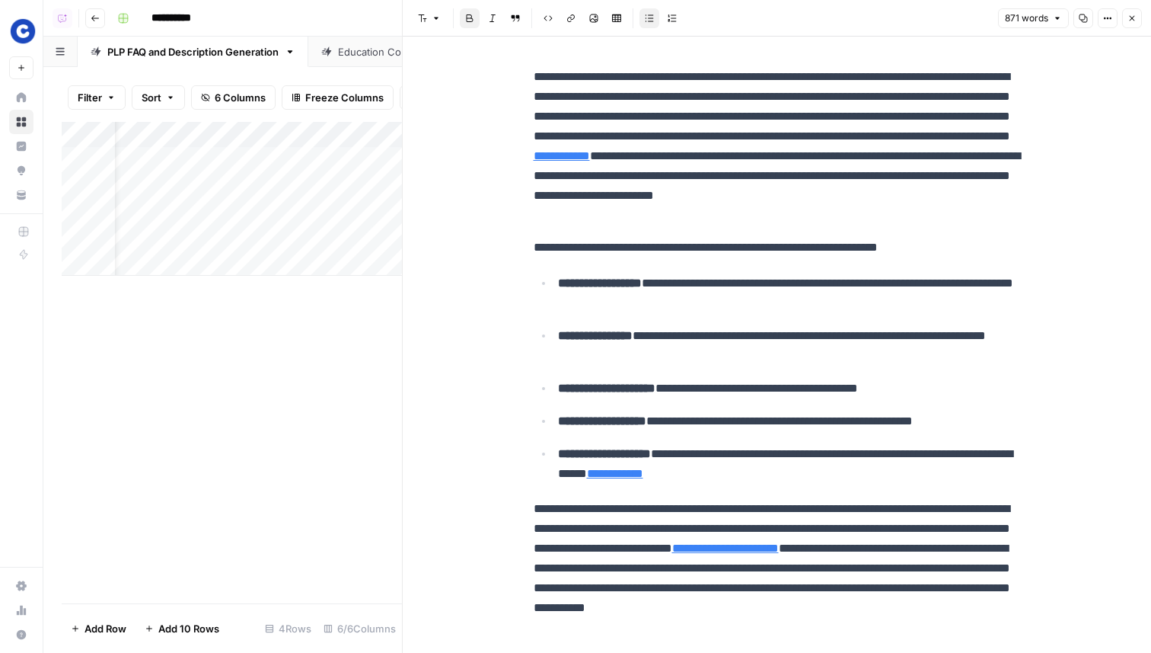
click at [909, 455] on link "Open in a new tab" at bounding box center [906, 451] width 20 height 20
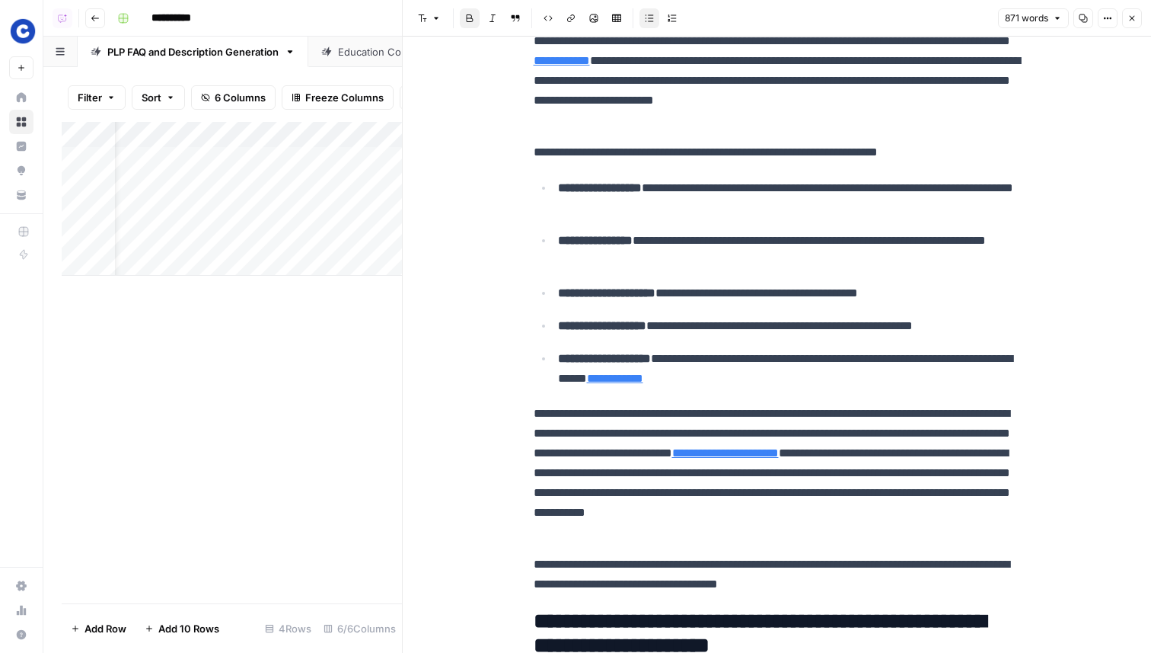
scroll to position [98, 0]
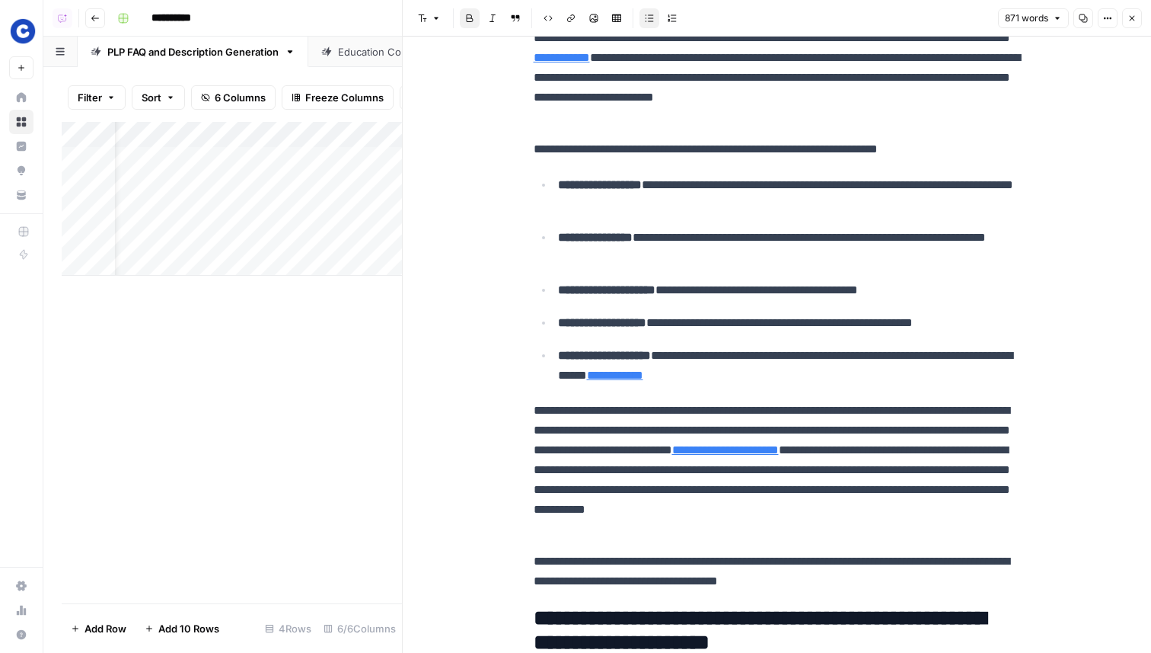
click at [779, 451] on link "**********" at bounding box center [725, 449] width 107 height 11
click at [779, 454] on link "**********" at bounding box center [725, 449] width 107 height 11
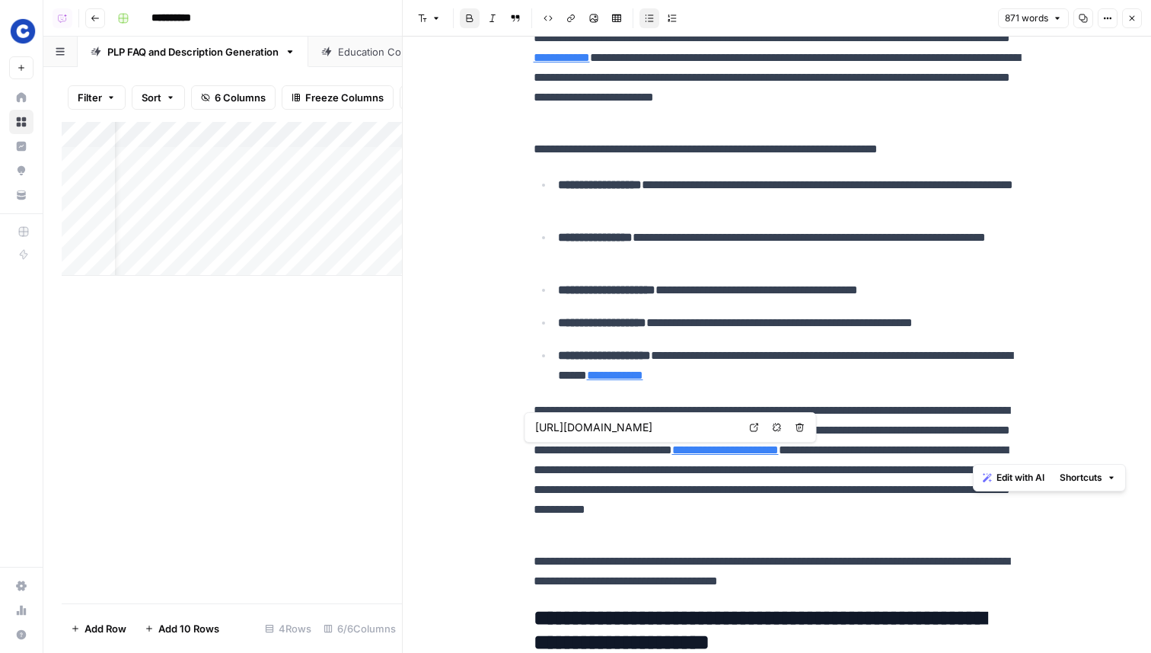
click at [779, 454] on link "**********" at bounding box center [725, 449] width 107 height 11
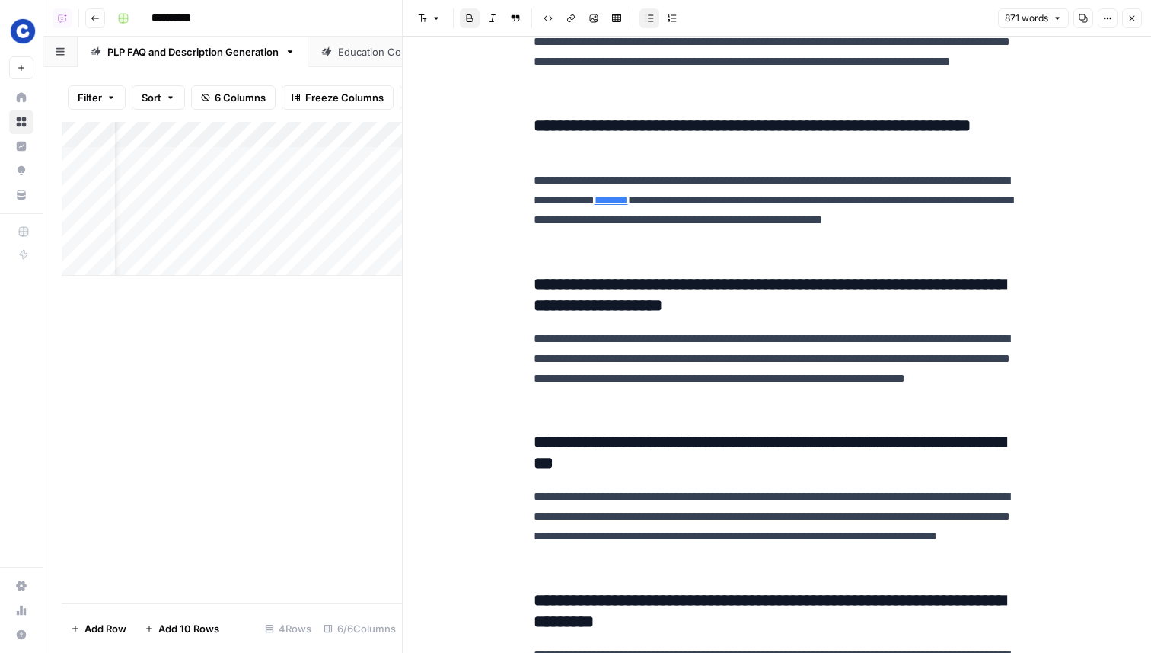
scroll to position [822, 0]
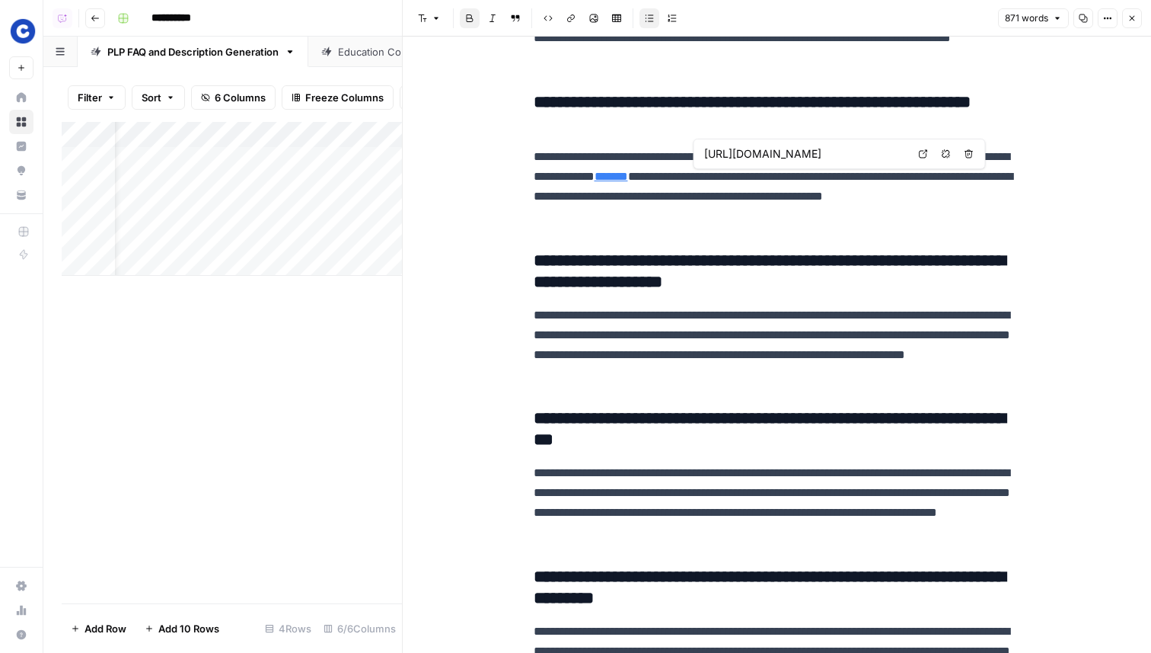
click at [921, 158] on link "Open in a new tab" at bounding box center [924, 154] width 20 height 20
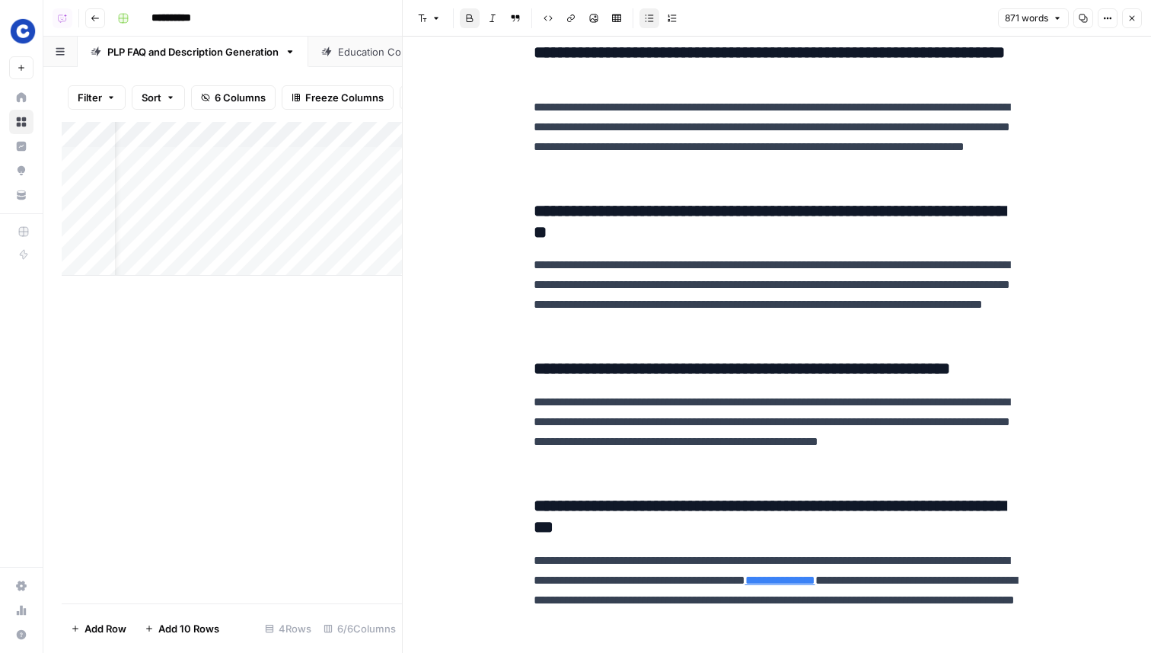
scroll to position [1635, 0]
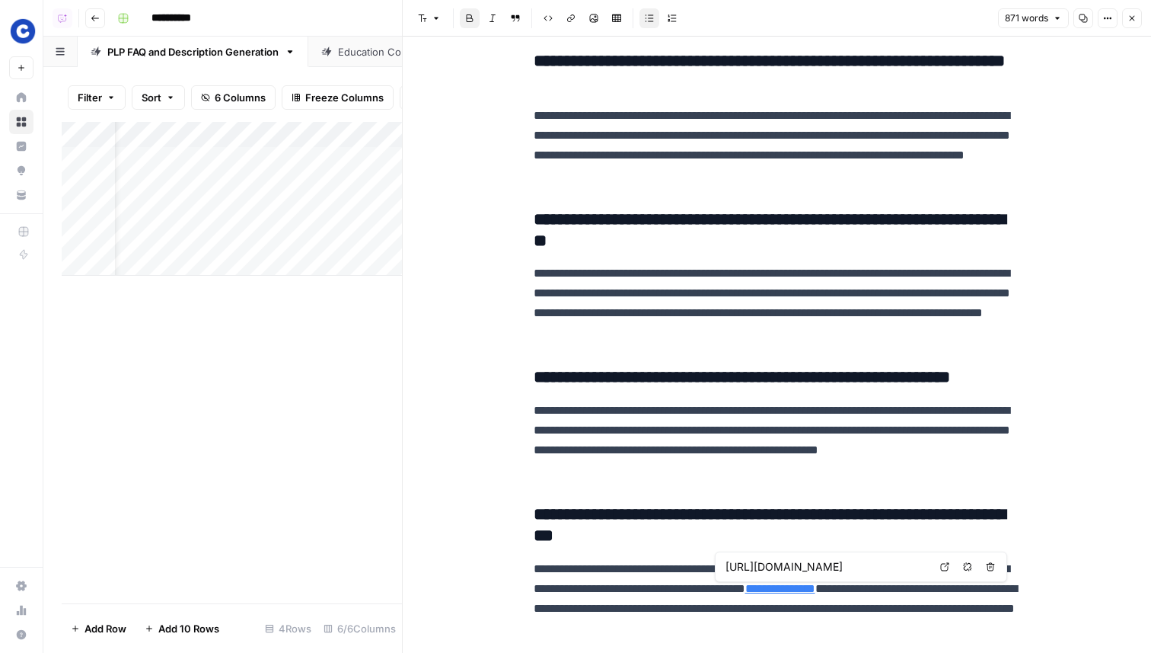
click at [949, 575] on link "Open in a new tab" at bounding box center [945, 567] width 20 height 20
click at [942, 567] on icon at bounding box center [944, 566] width 9 height 9
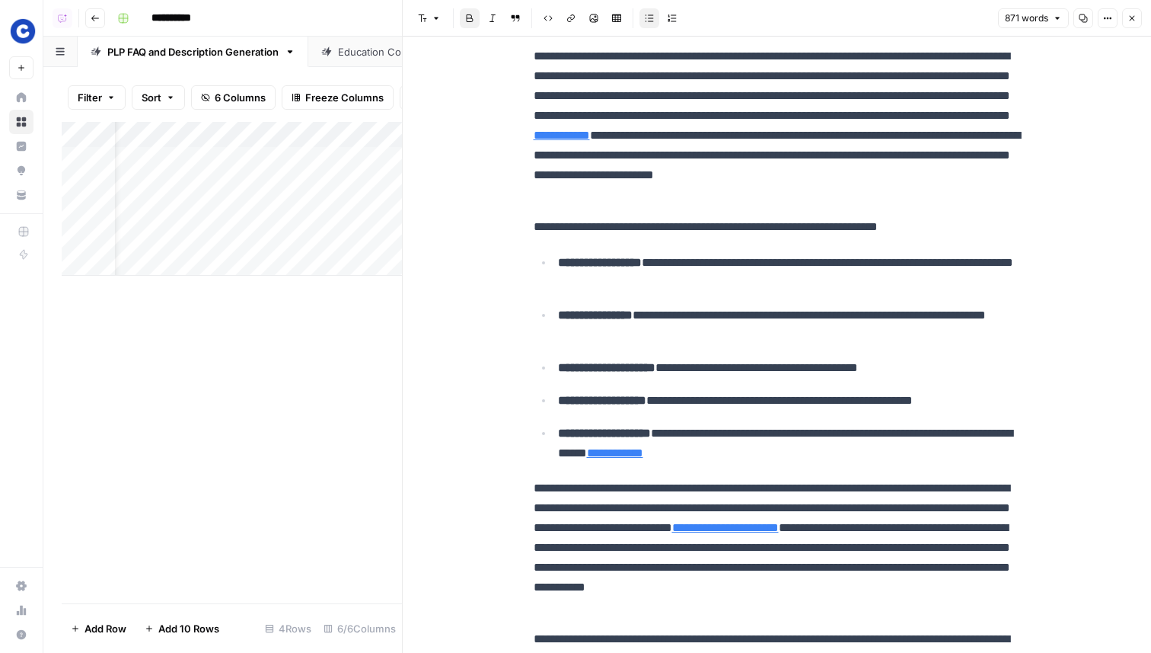
scroll to position [22, 0]
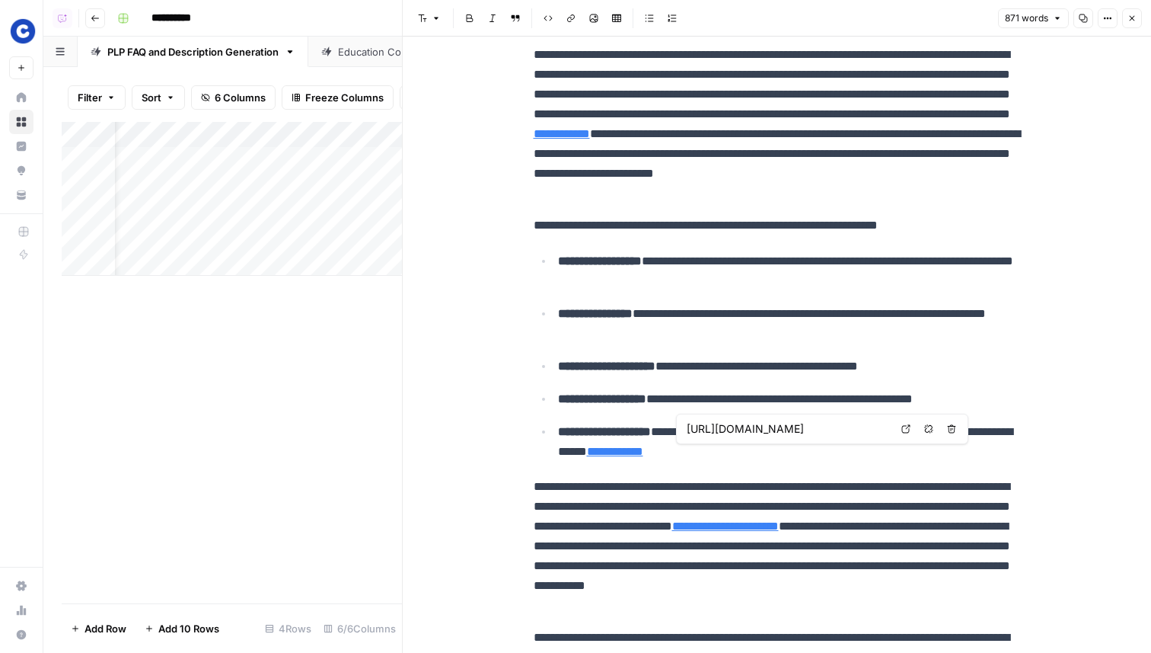
click at [904, 431] on icon at bounding box center [906, 428] width 9 height 9
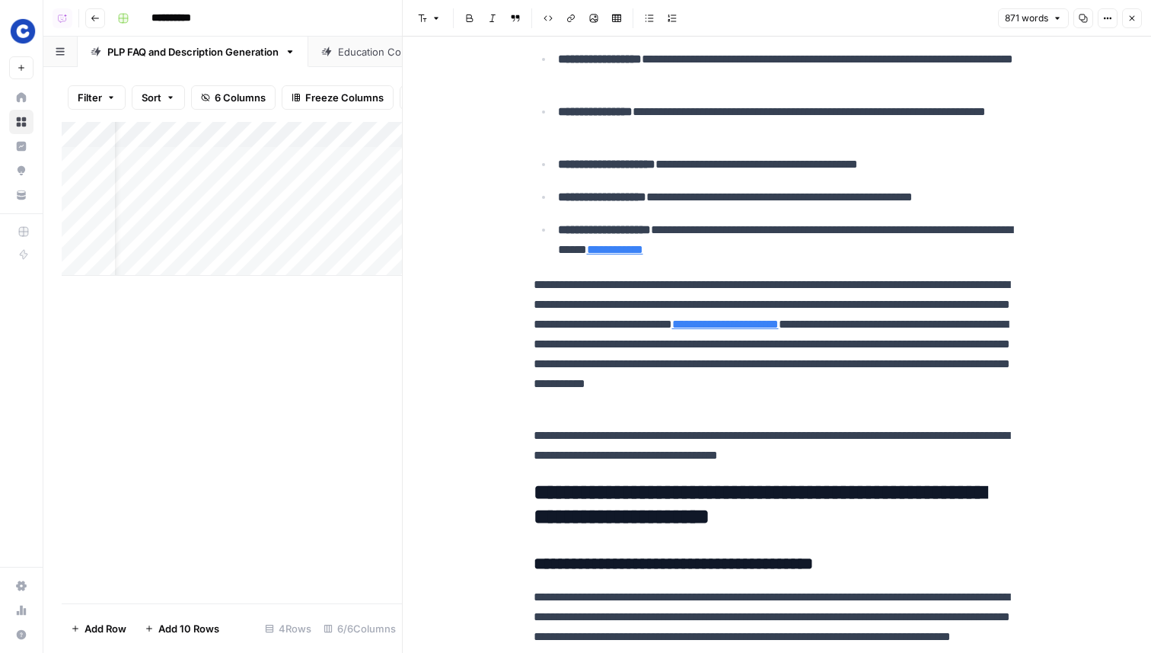
scroll to position [264, 0]
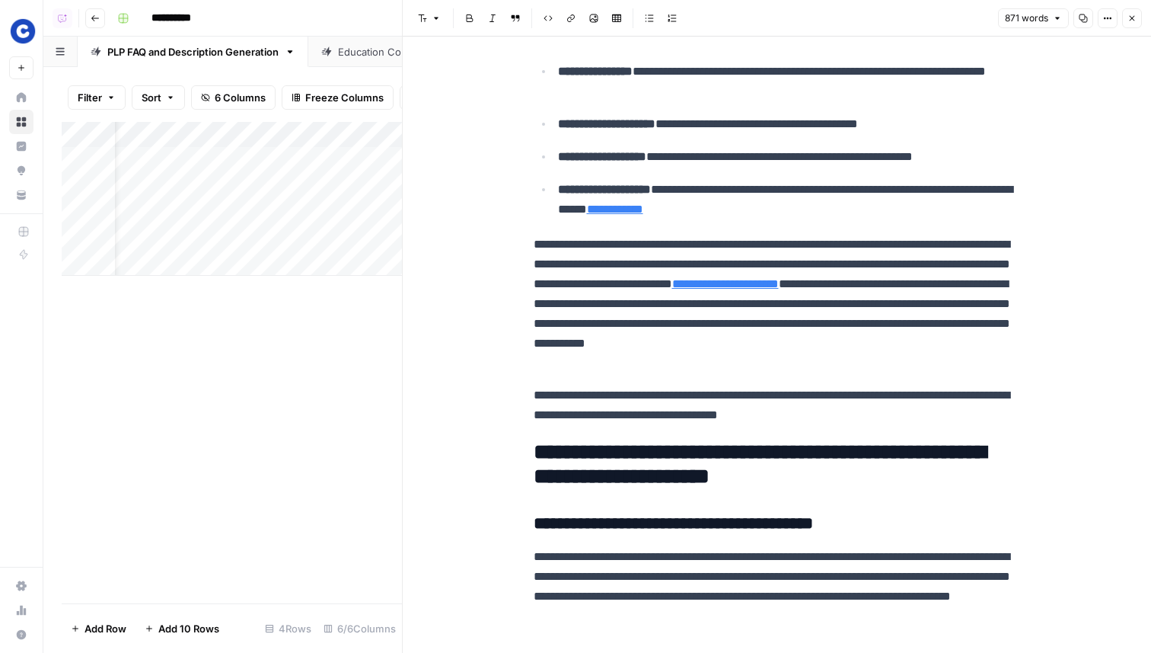
click at [1136, 18] on span "Close" at bounding box center [1136, 18] width 1 height 1
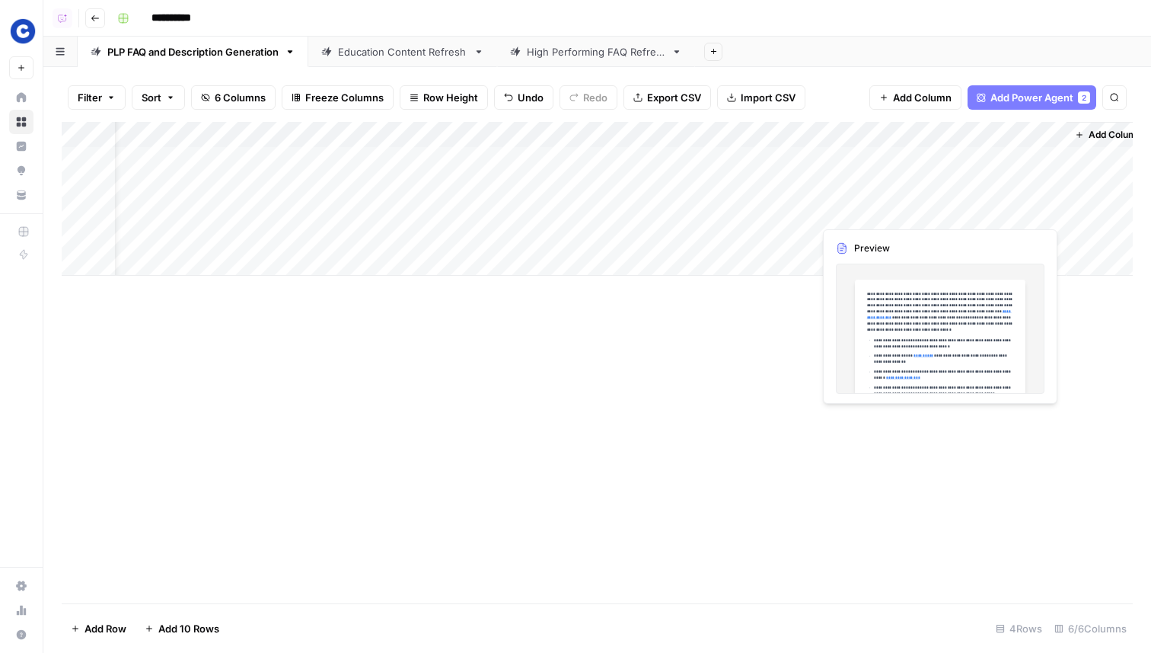
click at [955, 208] on div "Add Column" at bounding box center [597, 199] width 1071 height 154
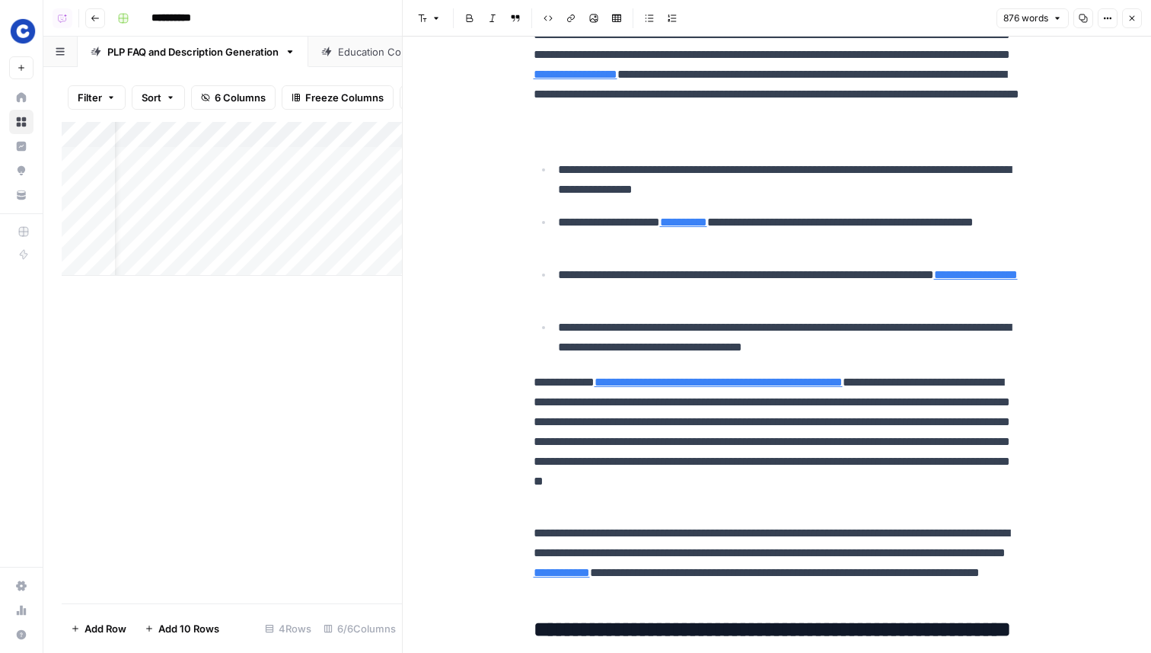
scroll to position [66, 0]
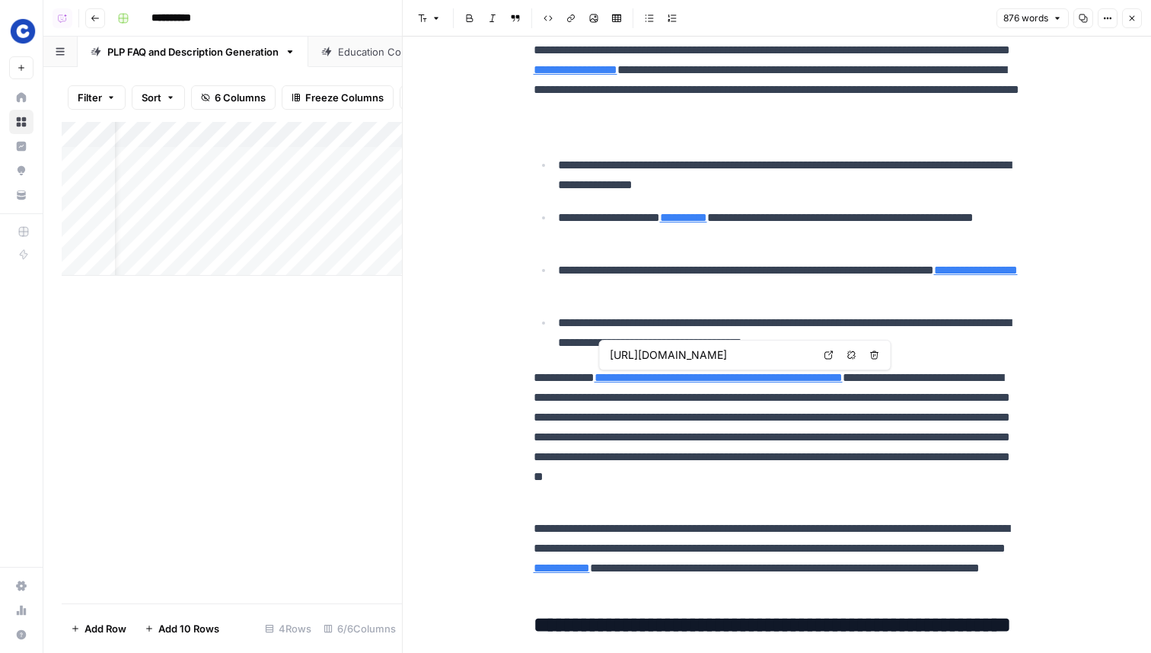
click at [830, 353] on icon at bounding box center [829, 355] width 8 height 8
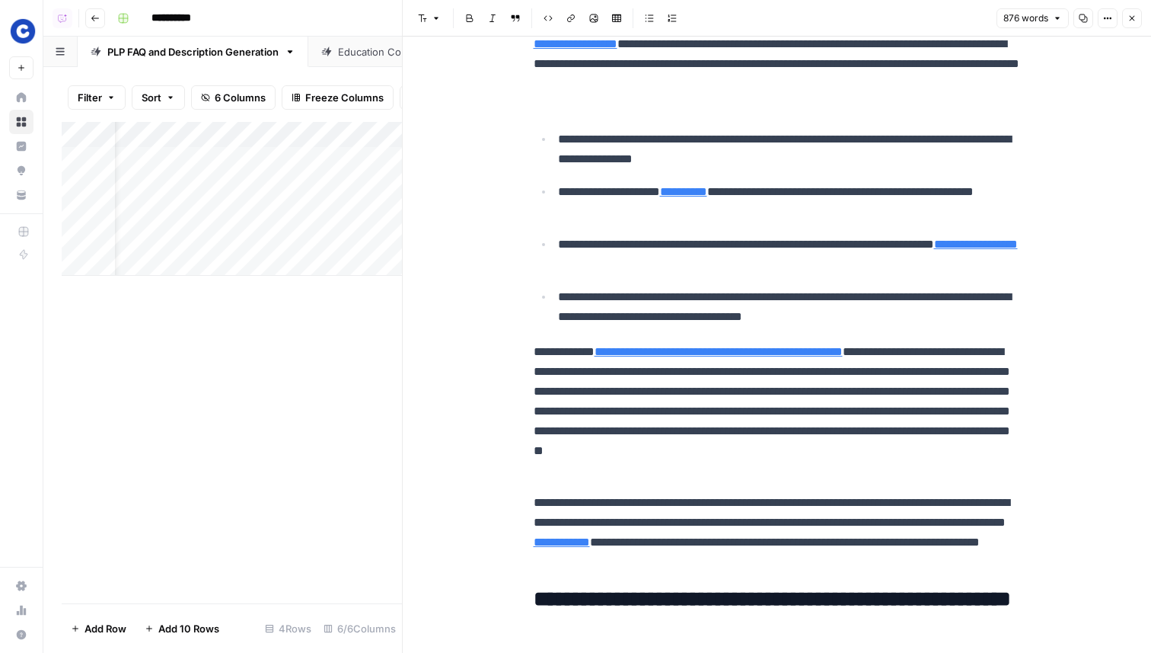
scroll to position [0, 0]
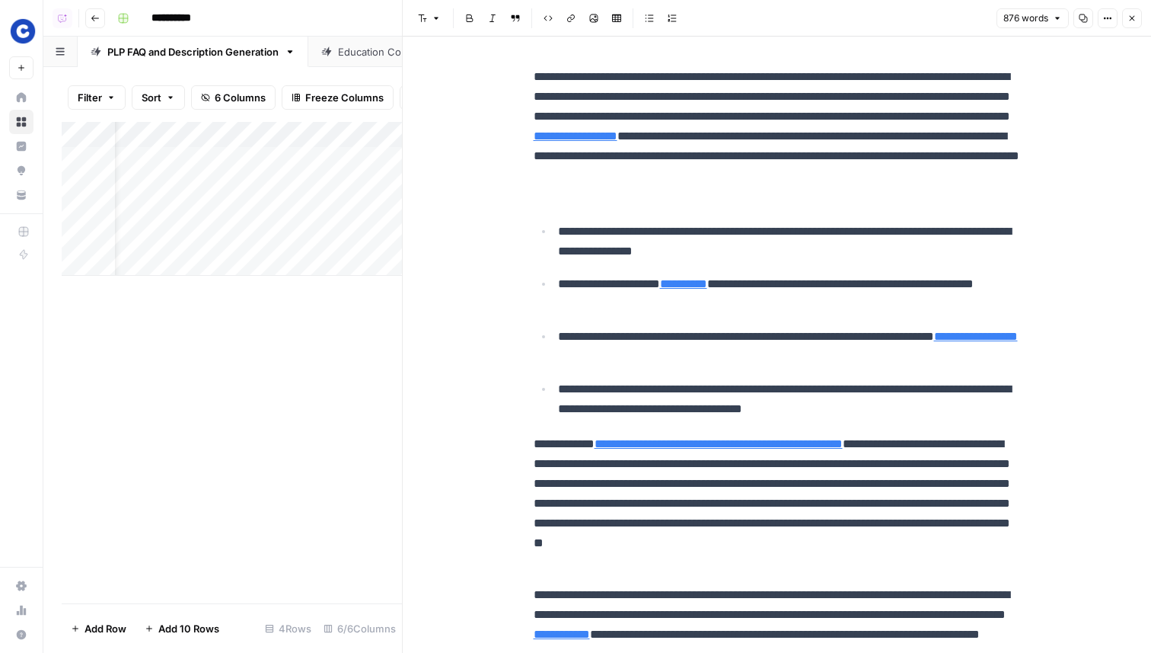
click at [1135, 21] on icon "button" at bounding box center [1132, 18] width 9 height 9
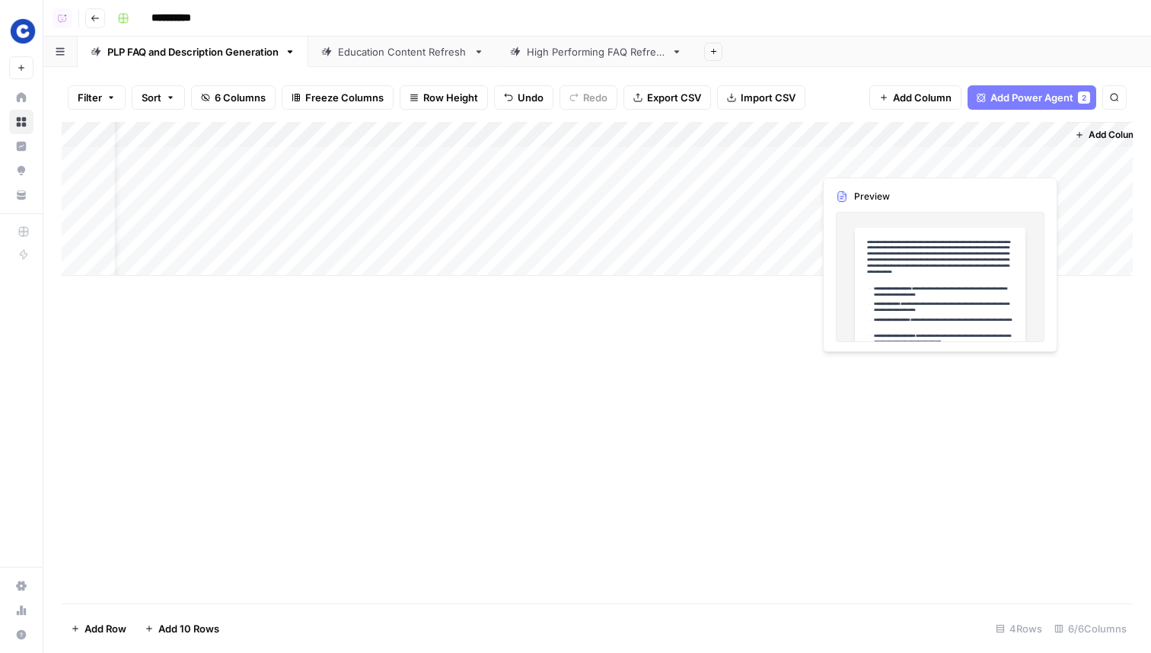
click at [985, 161] on div "Add Column" at bounding box center [597, 199] width 1071 height 154
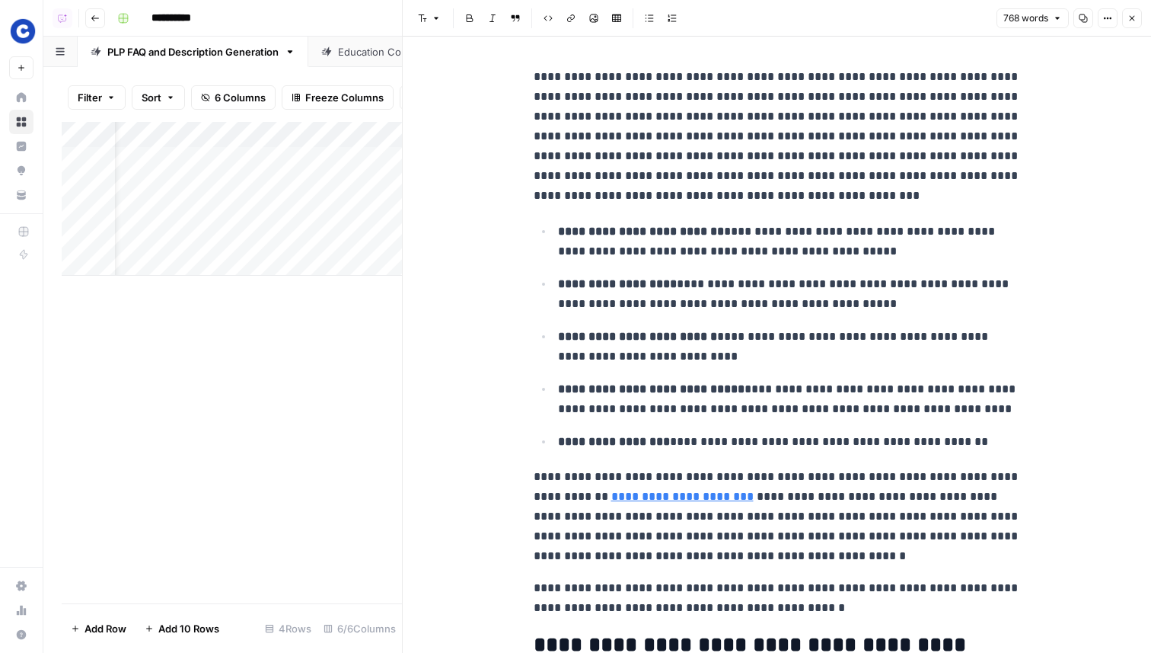
click at [659, 158] on p "**********" at bounding box center [777, 136] width 487 height 139
copy div "**********"
click at [1138, 16] on button "Close" at bounding box center [1132, 18] width 20 height 20
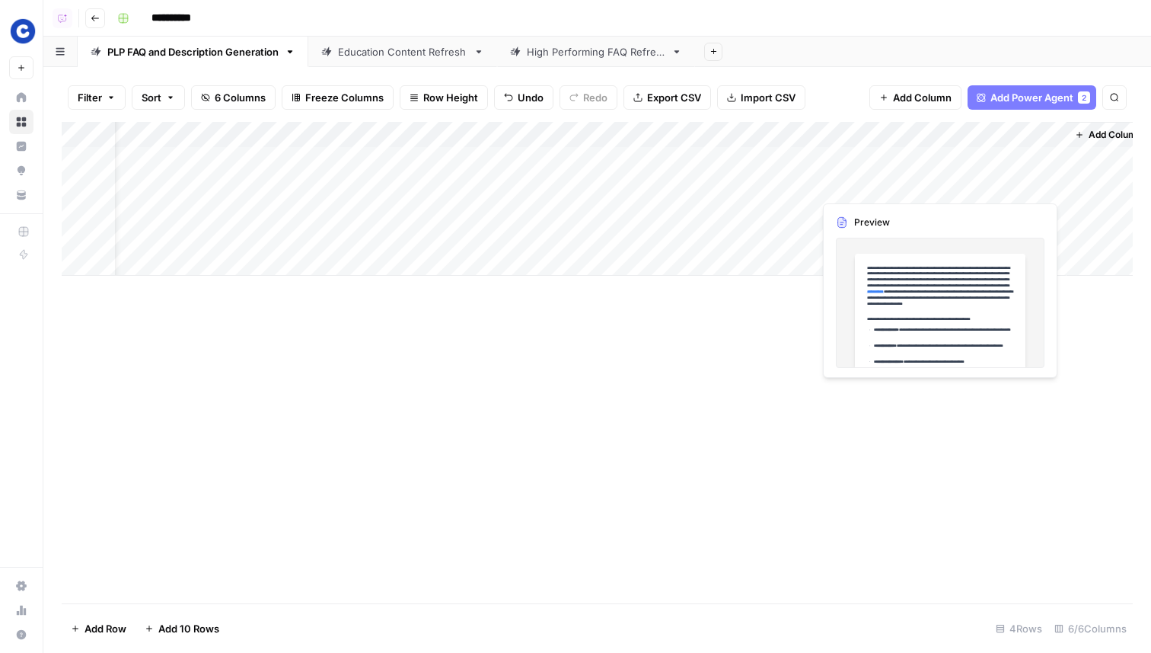
click at [990, 185] on div "Add Column" at bounding box center [597, 199] width 1071 height 154
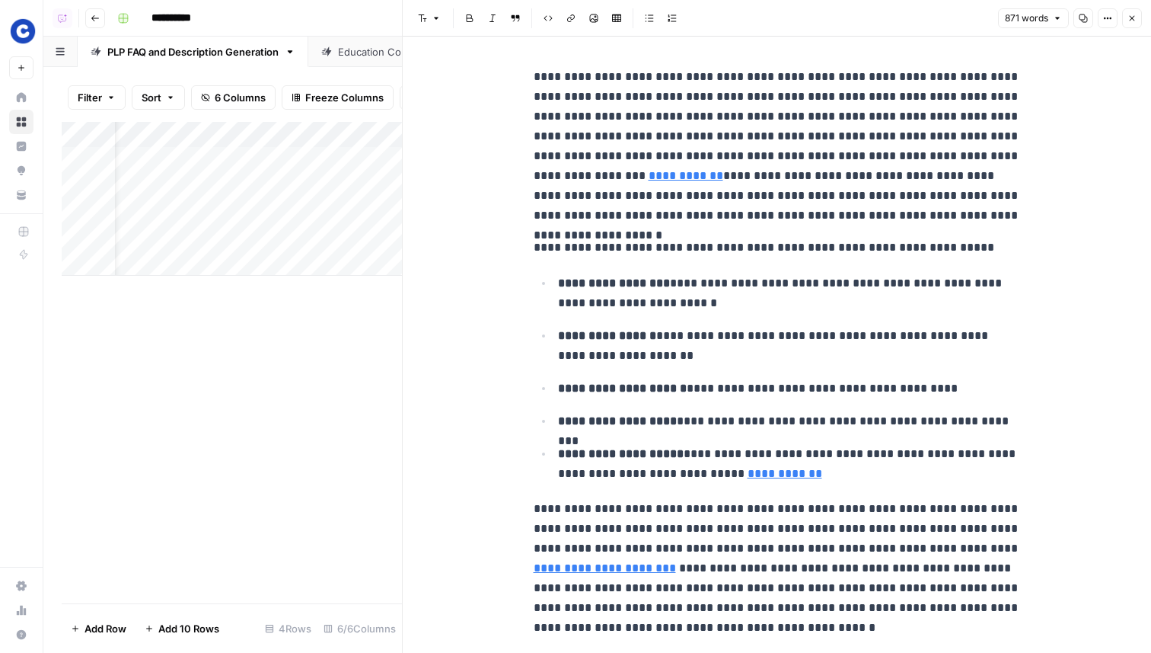
click at [1088, 14] on button "Copy" at bounding box center [1084, 18] width 20 height 20
click at [1128, 8] on button "Close" at bounding box center [1132, 18] width 20 height 20
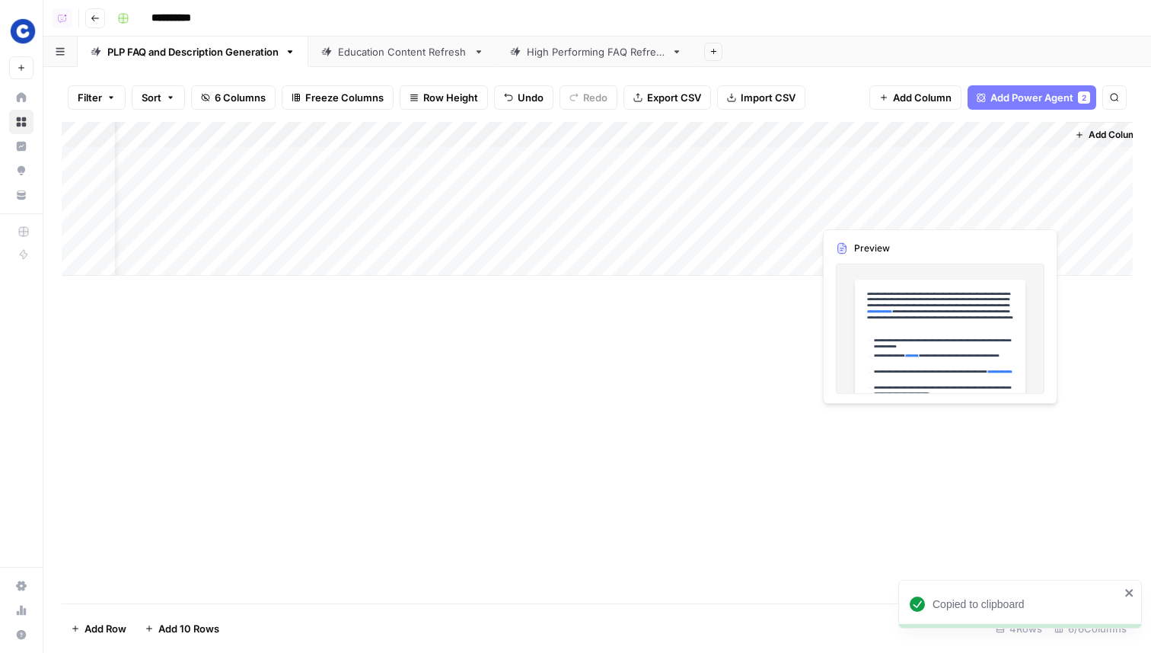
click at [969, 217] on div "Add Column" at bounding box center [597, 199] width 1071 height 154
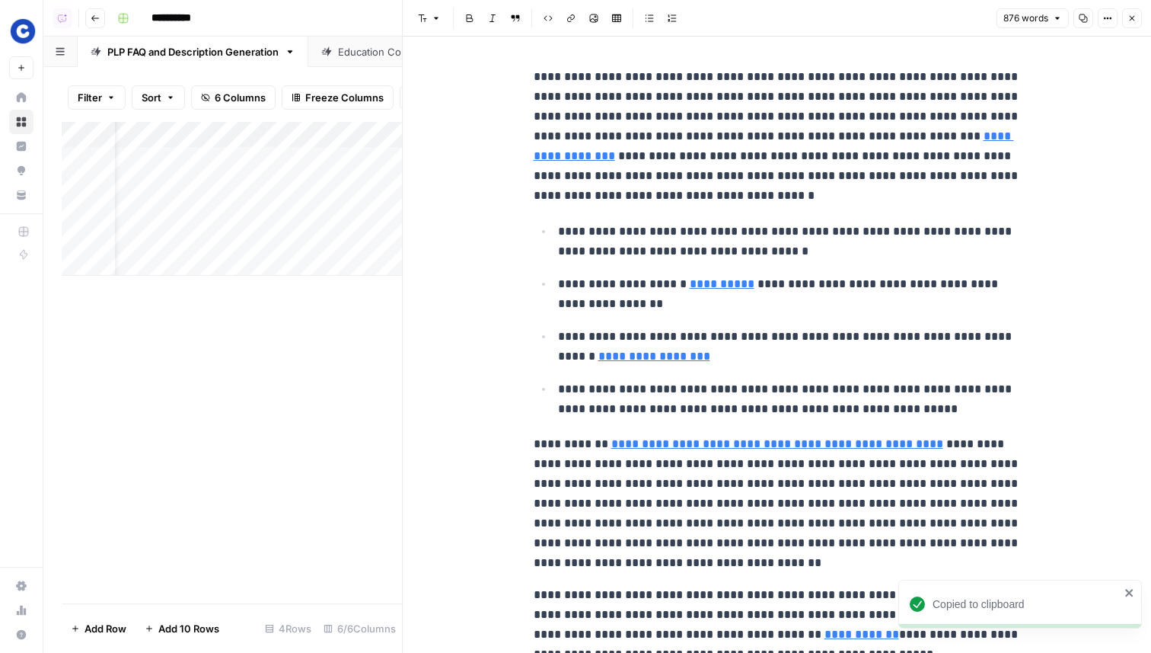
click at [1084, 7] on header "Font style Bold Italic Block quote Code block Link Image Insert Table Bulleted …" at bounding box center [777, 18] width 749 height 37
click at [1084, 17] on icon "button" at bounding box center [1083, 18] width 9 height 9
click at [1134, 8] on button "Close" at bounding box center [1132, 18] width 20 height 20
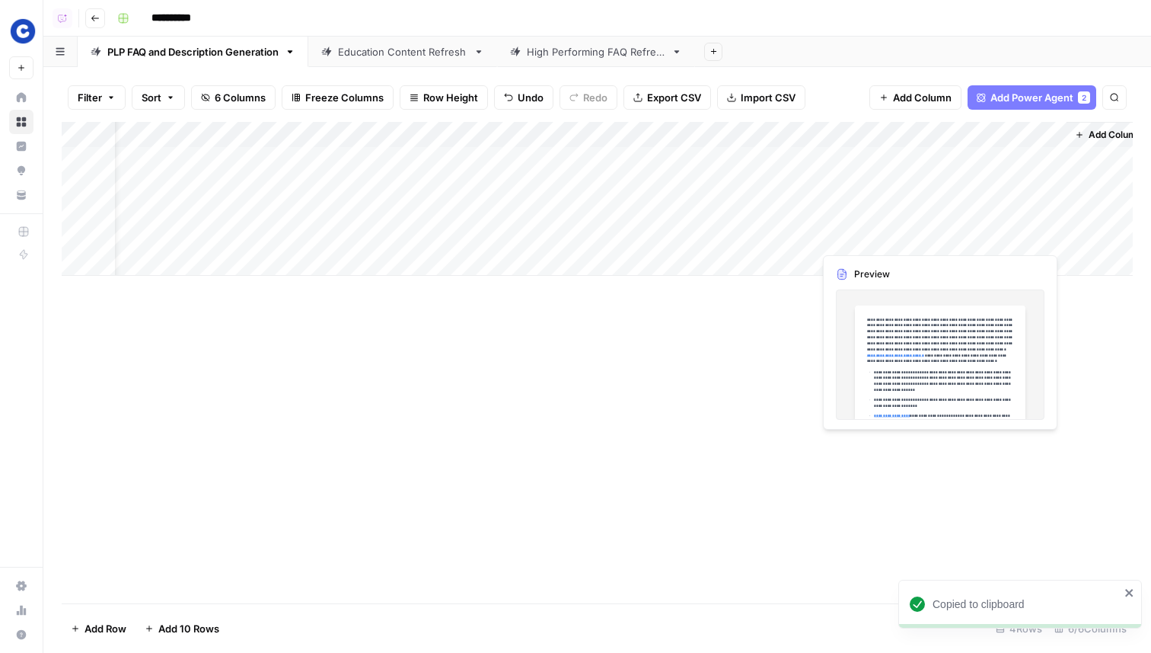
click at [980, 228] on div "Add Column" at bounding box center [597, 199] width 1071 height 154
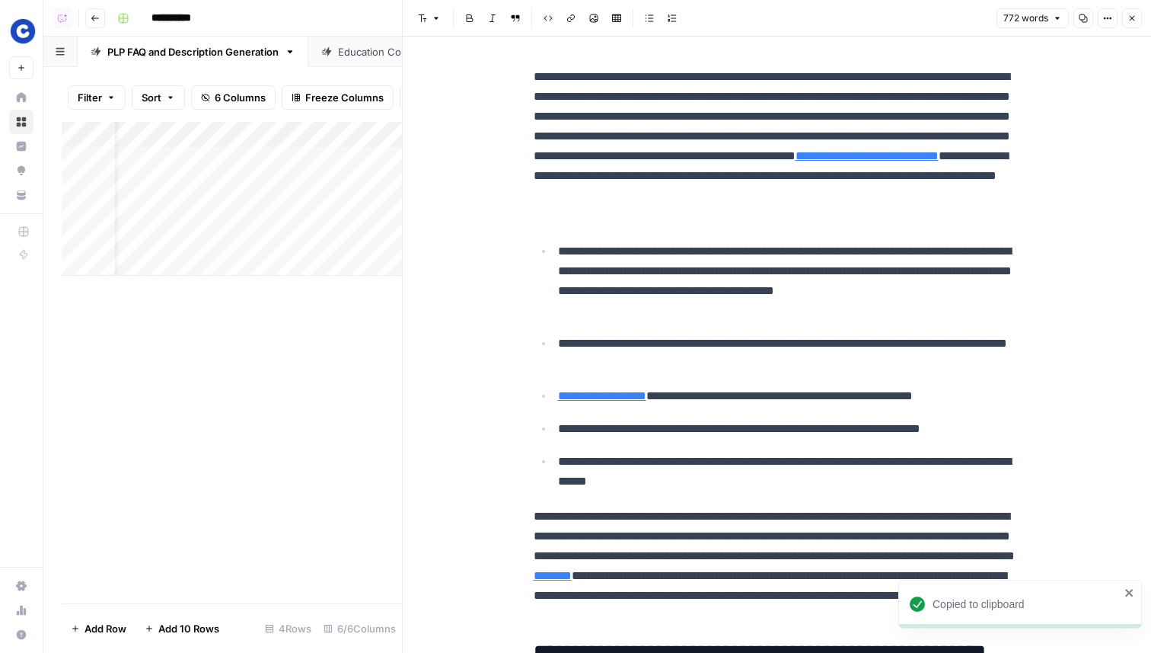
click at [1080, 23] on button "Copy" at bounding box center [1084, 18] width 20 height 20
click at [1136, 22] on icon "button" at bounding box center [1132, 18] width 9 height 9
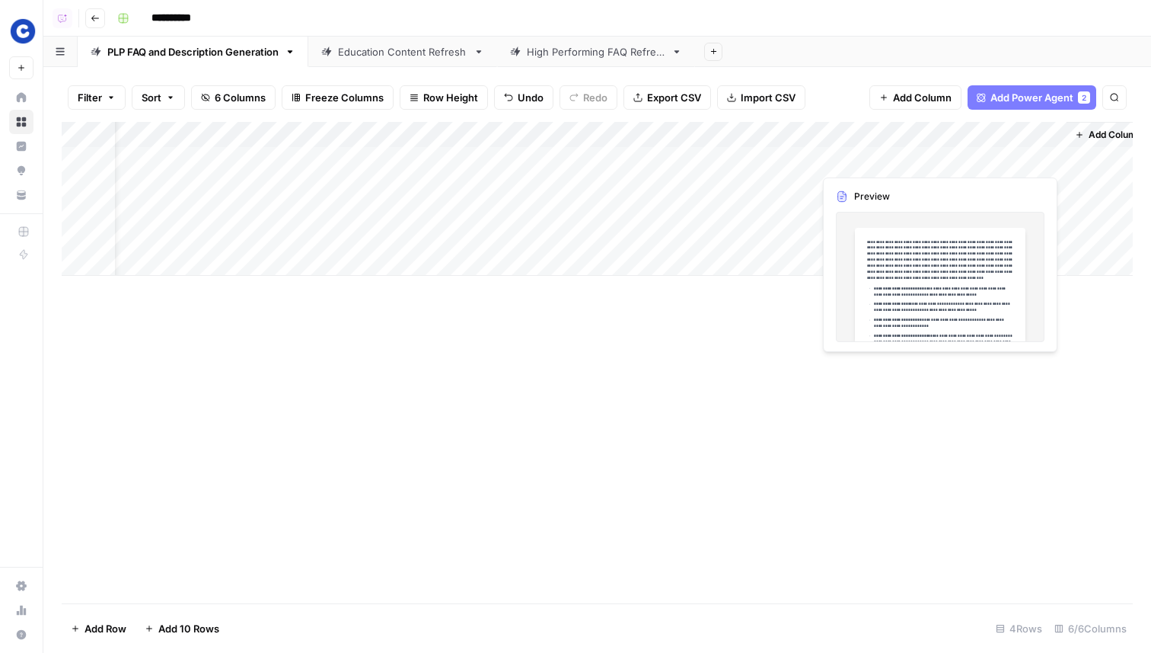
click at [955, 156] on div "Add Column" at bounding box center [597, 199] width 1071 height 154
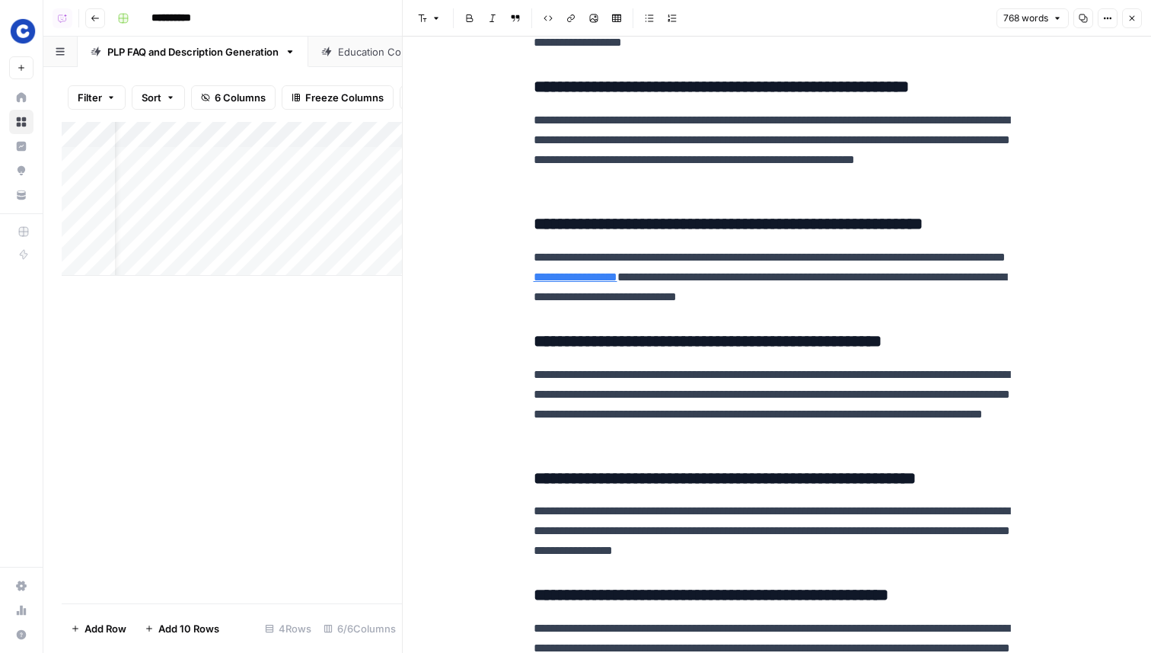
scroll to position [1335, 0]
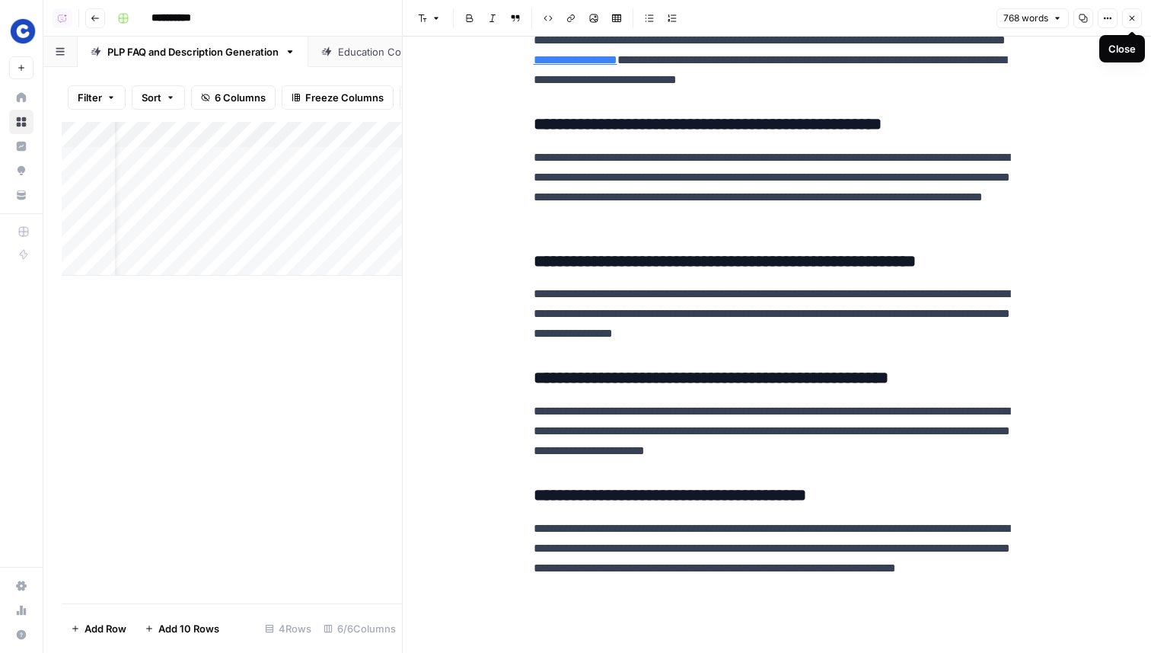
click at [1131, 18] on icon "button" at bounding box center [1132, 18] width 9 height 9
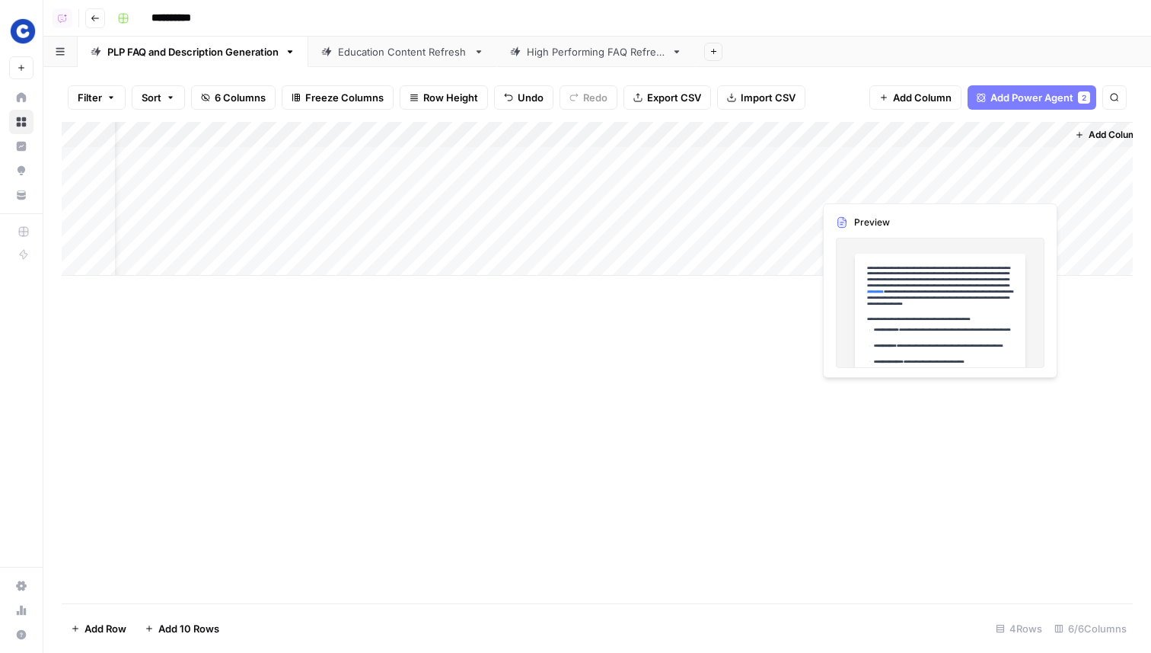
click at [963, 193] on div "Add Column" at bounding box center [597, 199] width 1071 height 154
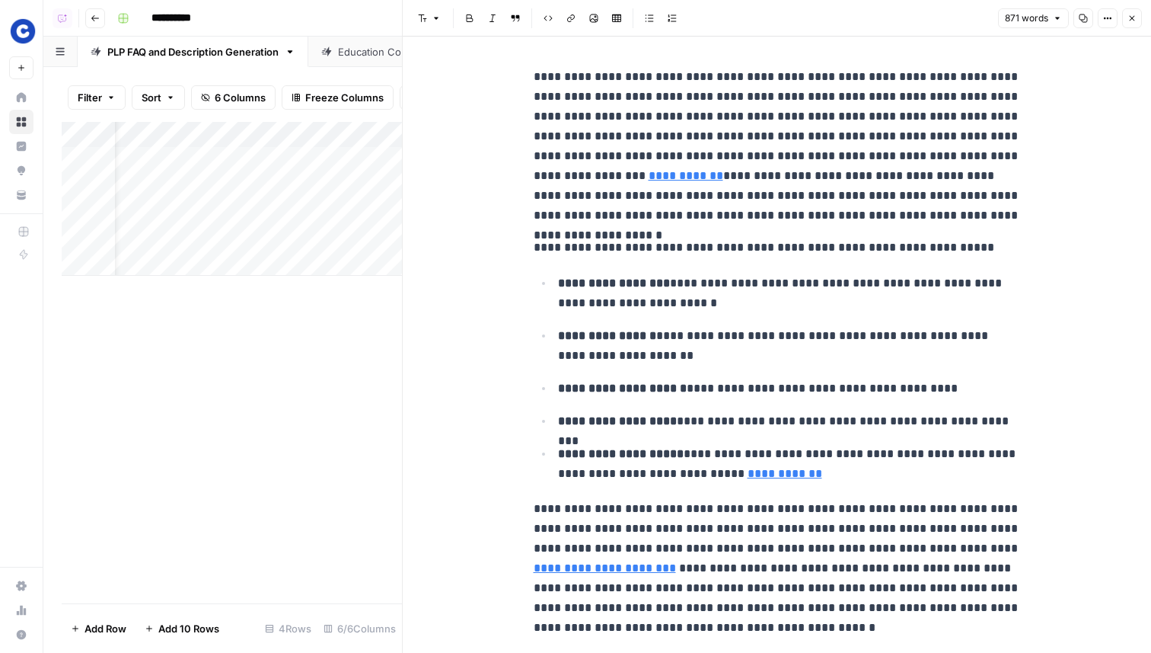
click at [1125, 23] on button "Close" at bounding box center [1132, 18] width 20 height 20
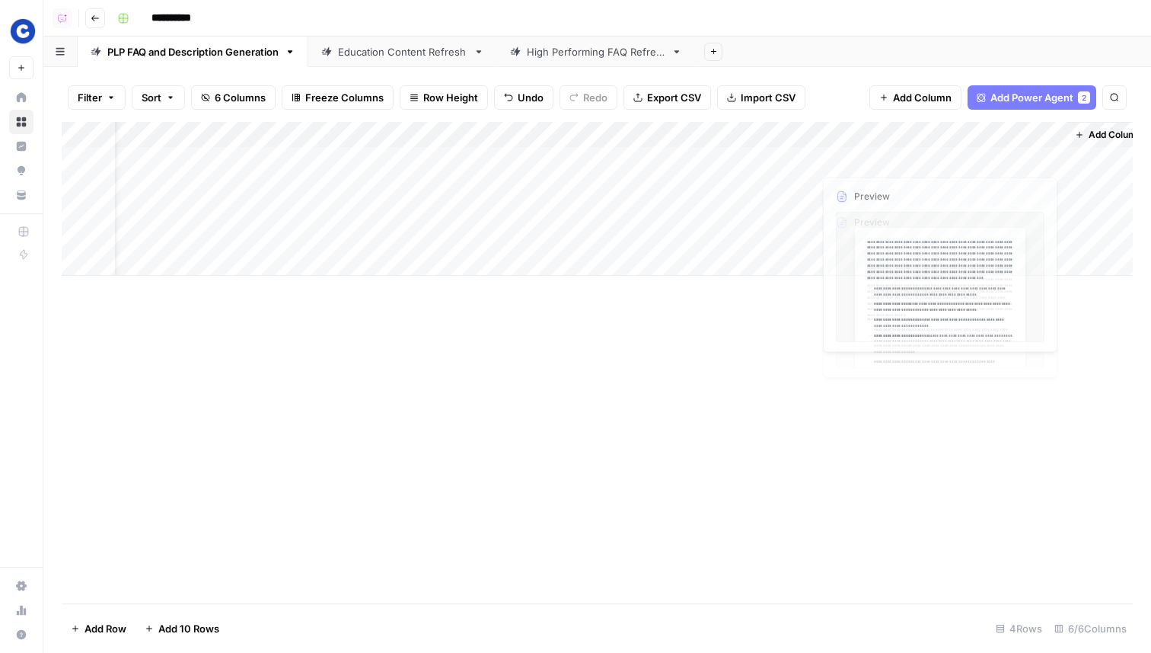
click at [984, 213] on div "Add Column" at bounding box center [597, 199] width 1071 height 154
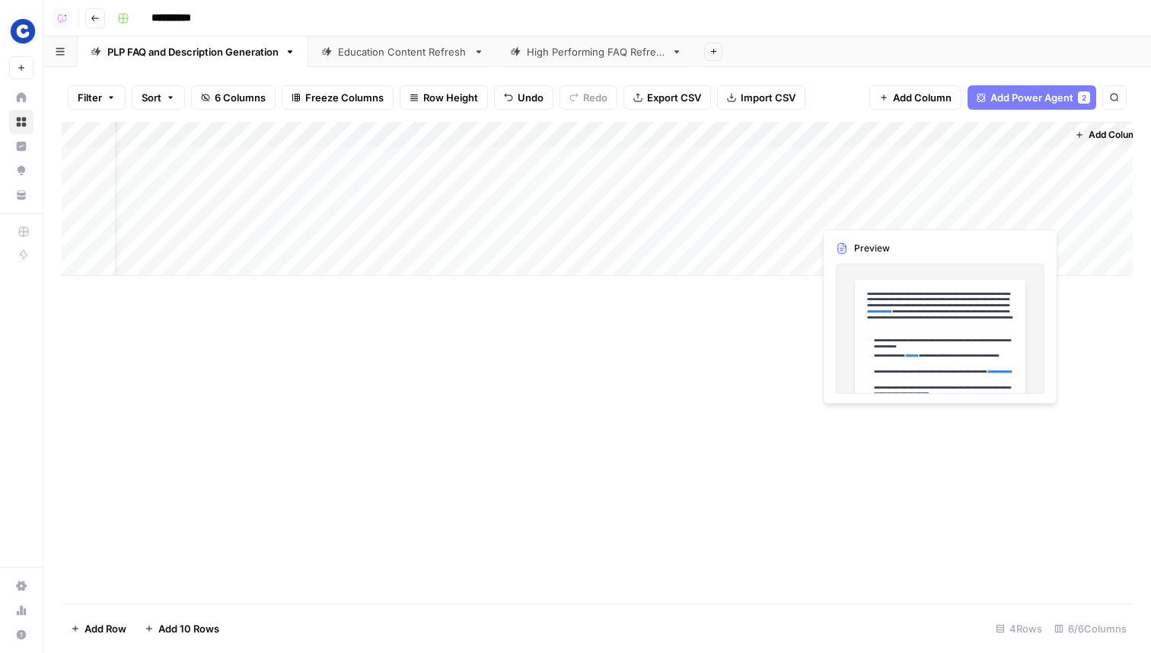
click at [984, 213] on div "Add Column" at bounding box center [597, 199] width 1071 height 154
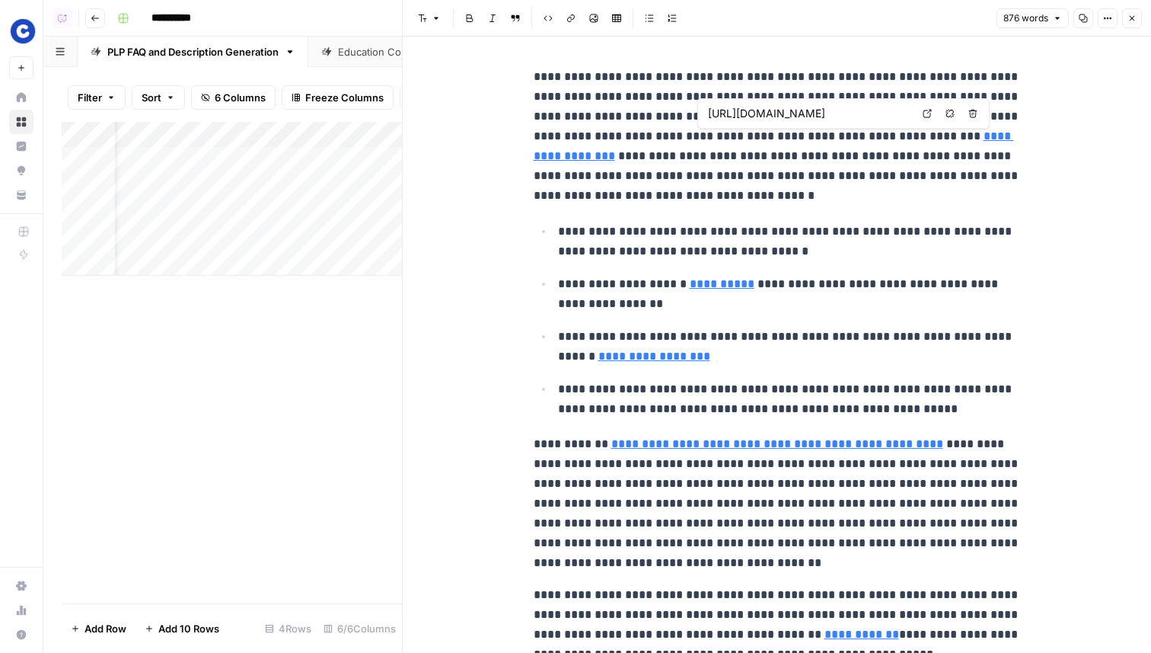
click at [935, 113] on link "Open in a new tab" at bounding box center [928, 114] width 20 height 20
click at [889, 263] on link "Open in a new tab" at bounding box center [898, 261] width 20 height 20
type input "https://www.chewy.com/education/dog/food-and-nutrition/dog-nutrition-complete-a…"
click at [782, 337] on icon at bounding box center [778, 333] width 9 height 9
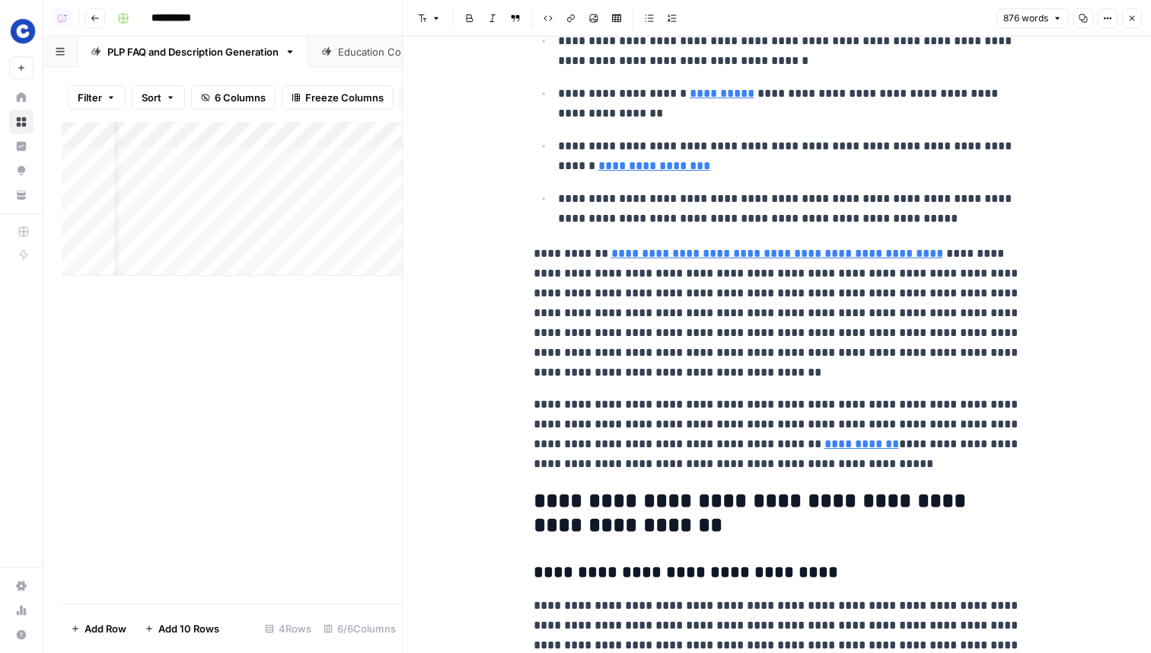
scroll to position [200, 0]
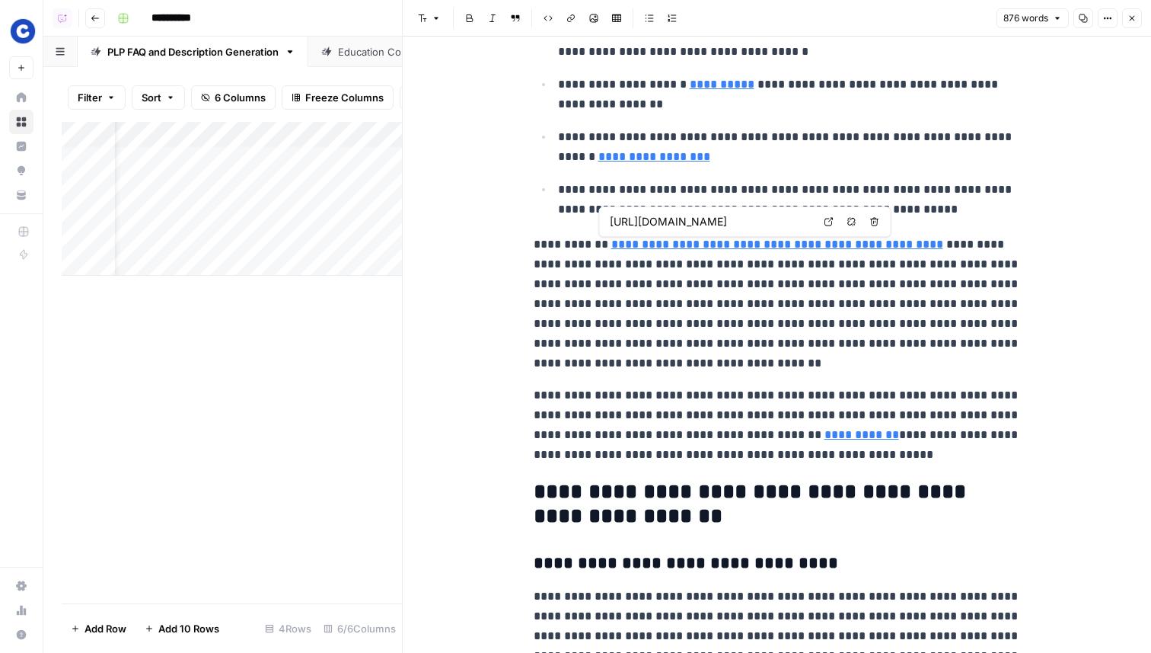
click at [850, 222] on icon "button" at bounding box center [852, 221] width 9 height 9
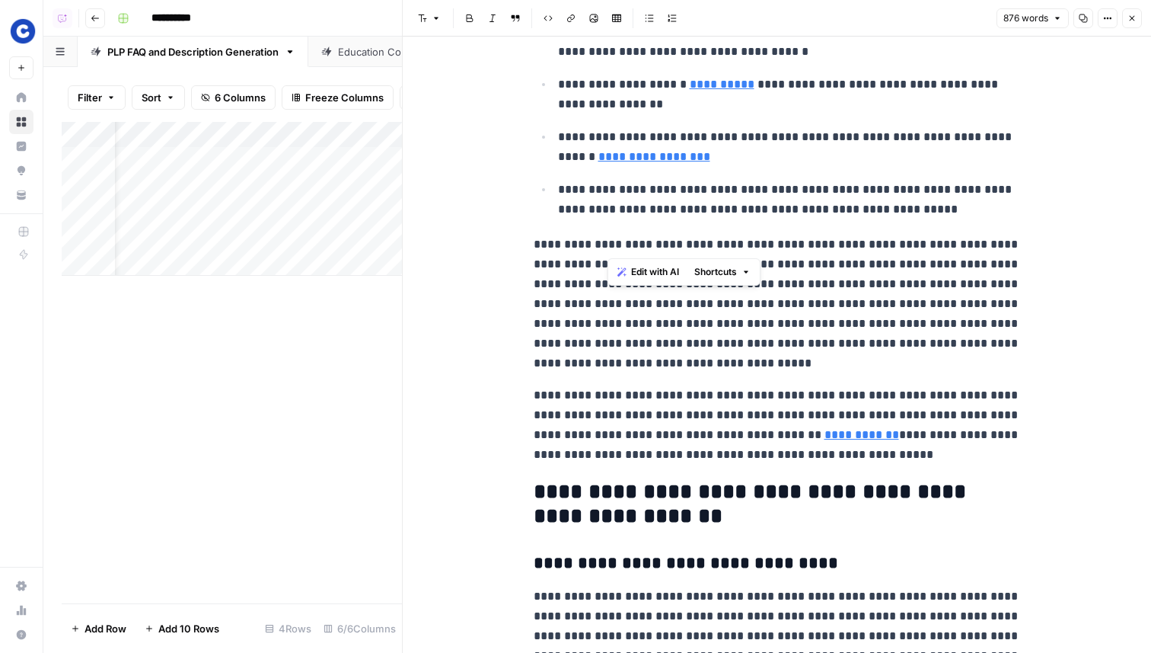
click at [833, 352] on p "**********" at bounding box center [777, 304] width 487 height 139
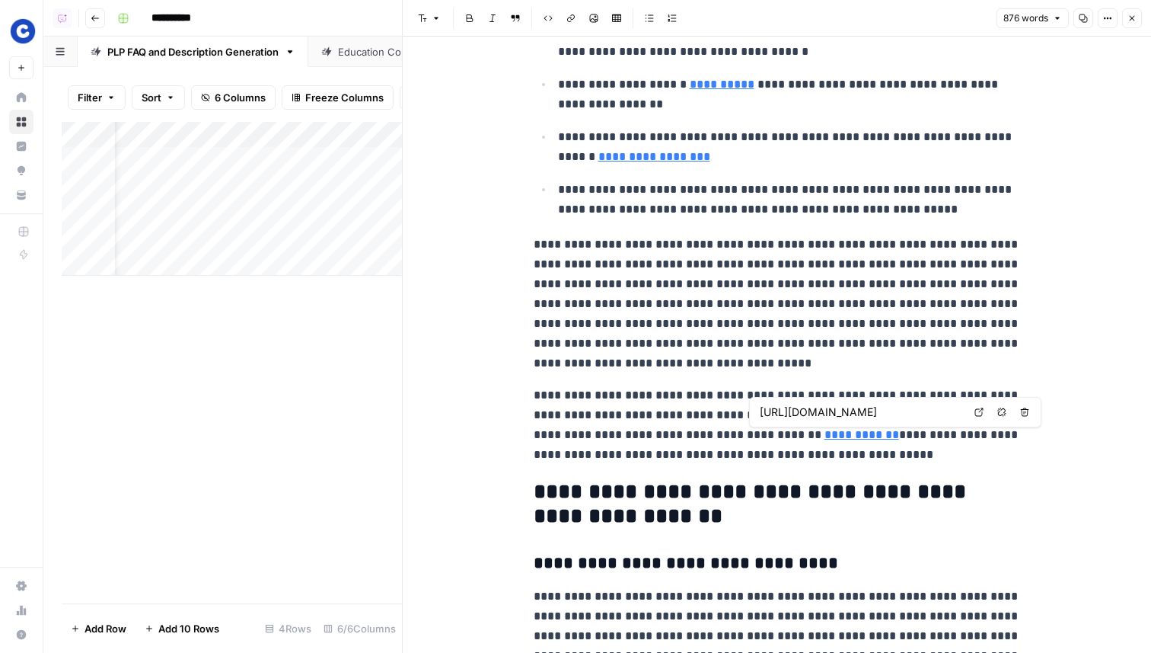
click at [976, 415] on icon at bounding box center [979, 411] width 9 height 9
click at [980, 414] on p "**********" at bounding box center [777, 424] width 487 height 79
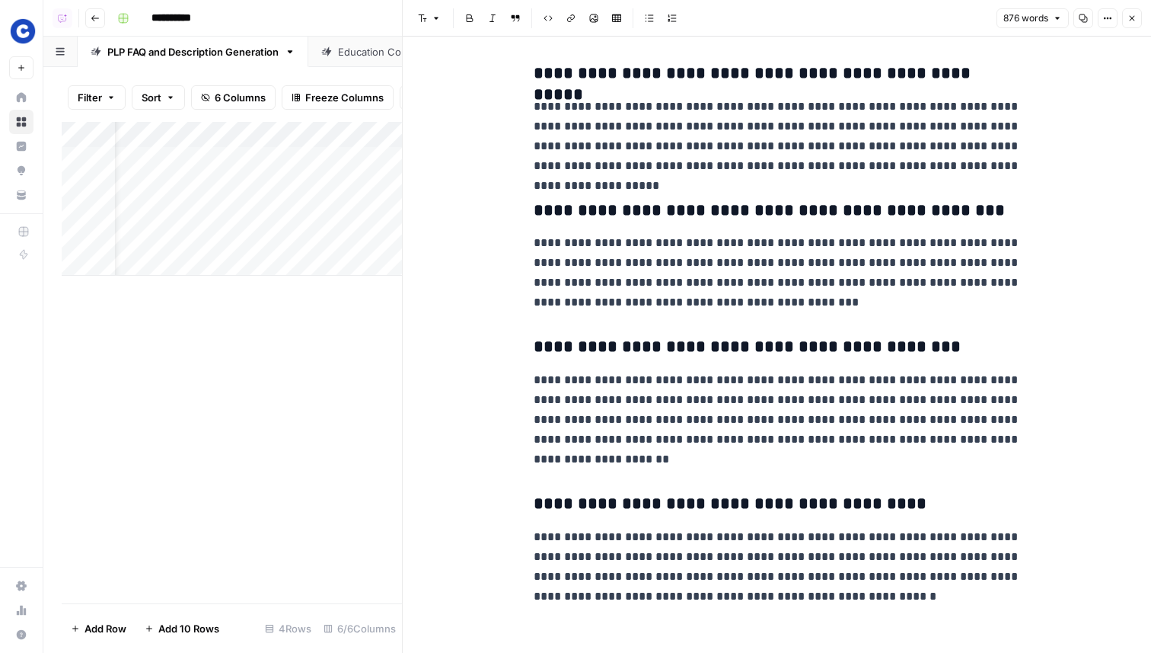
scroll to position [1613, 0]
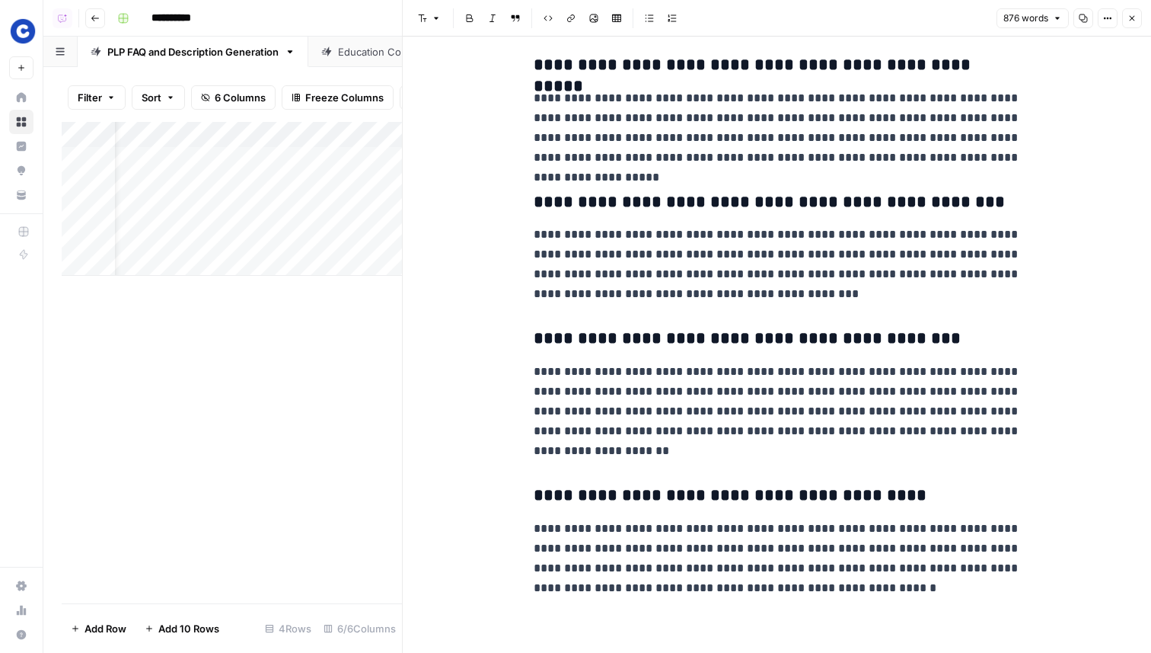
click at [1137, 17] on button "Close" at bounding box center [1132, 18] width 20 height 20
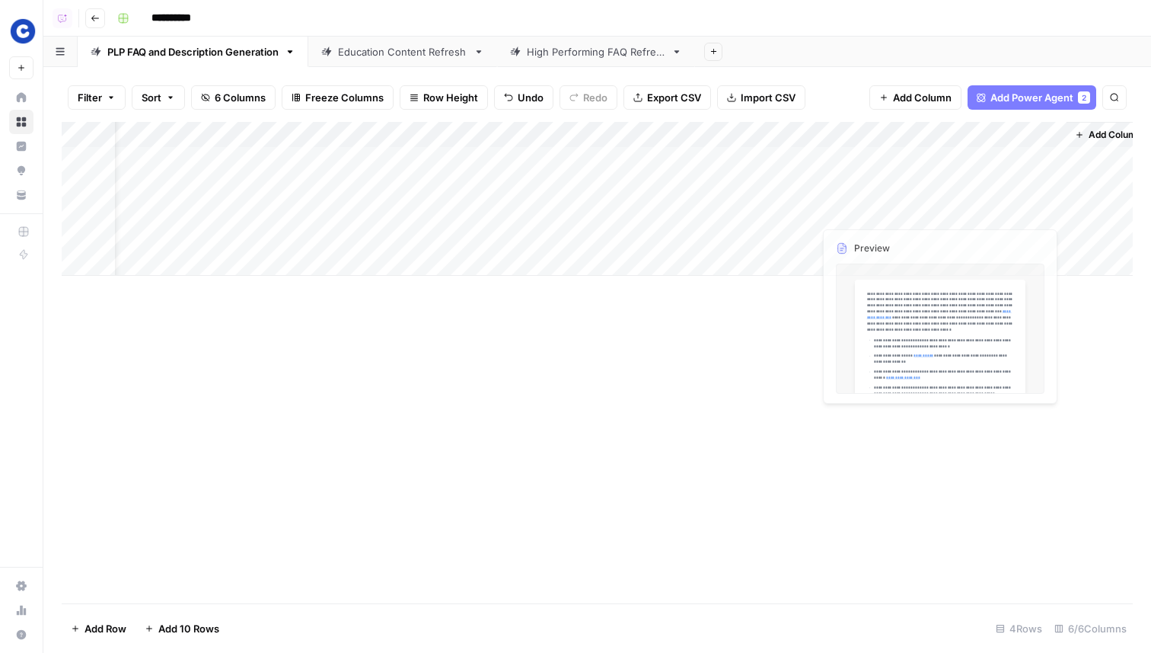
click at [970, 242] on div "Add Column" at bounding box center [597, 199] width 1071 height 154
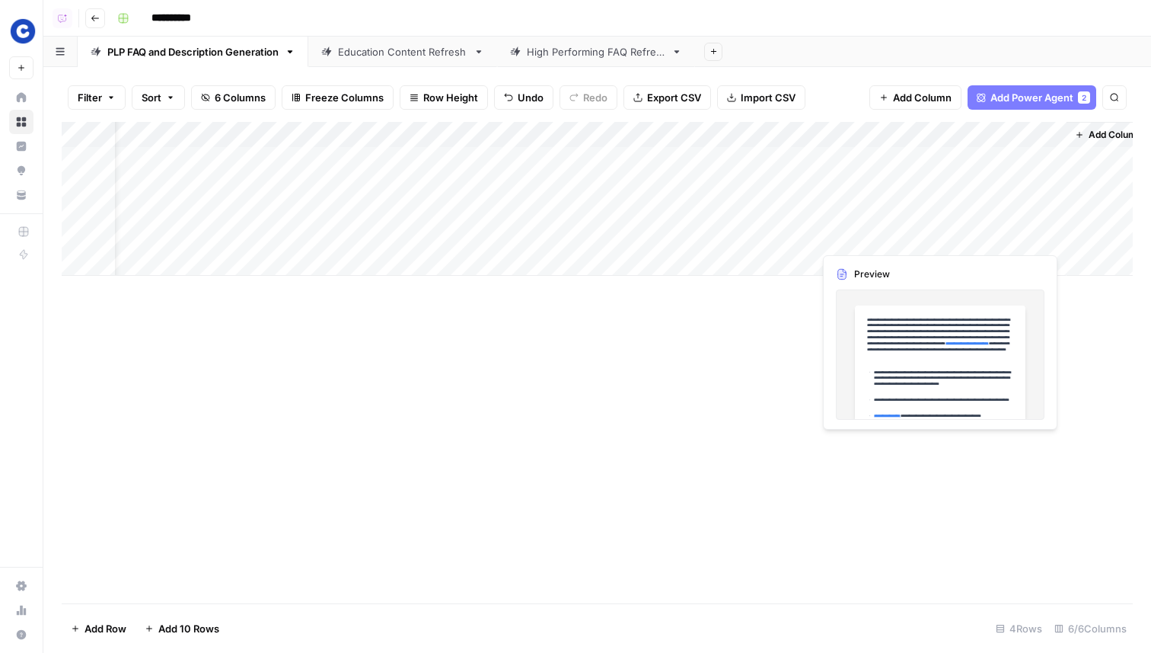
click at [970, 242] on div "Add Column" at bounding box center [597, 199] width 1071 height 154
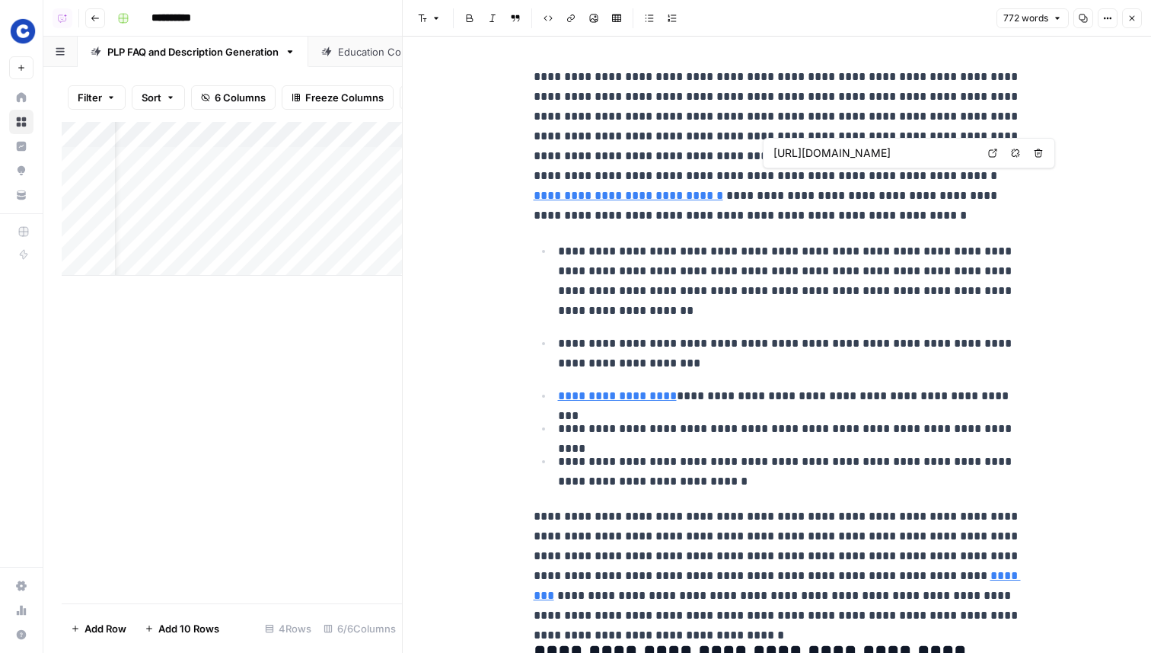
type input "https://www.chewy.com/education/cat/food-and-nutrition/ages-stages-cat-food"
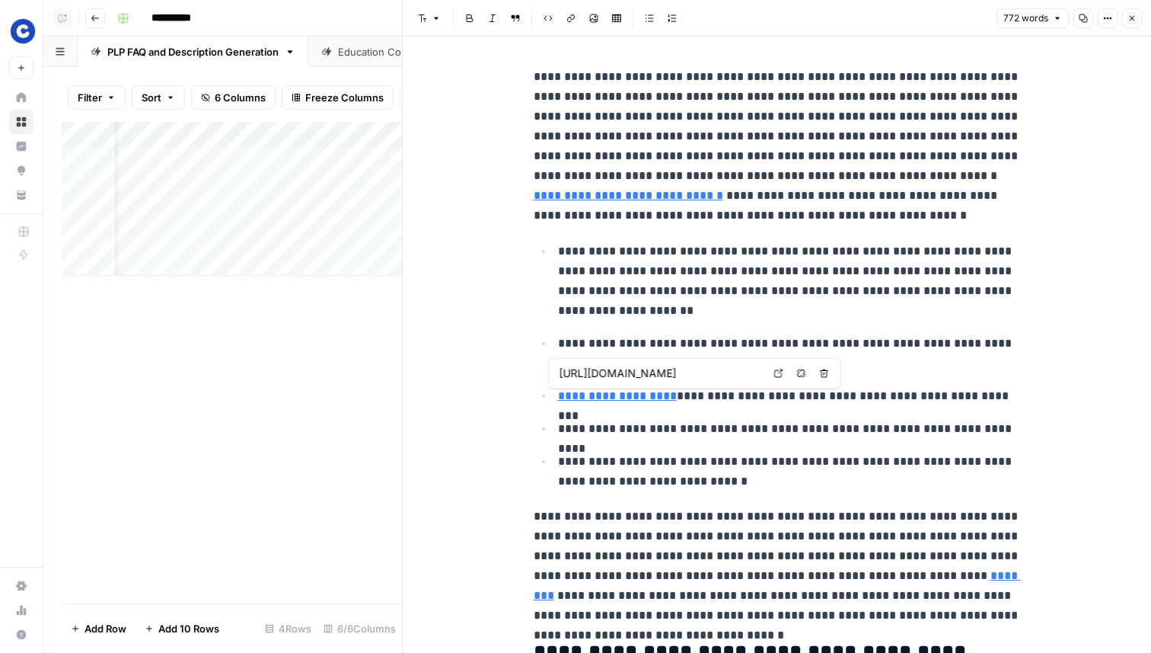
click at [778, 372] on icon at bounding box center [778, 373] width 9 height 9
click at [781, 378] on link "Open in a new tab" at bounding box center [779, 373] width 20 height 20
type input "https://www.chewy.com/education/cat/food-and-nutrition/cat-nutrition"
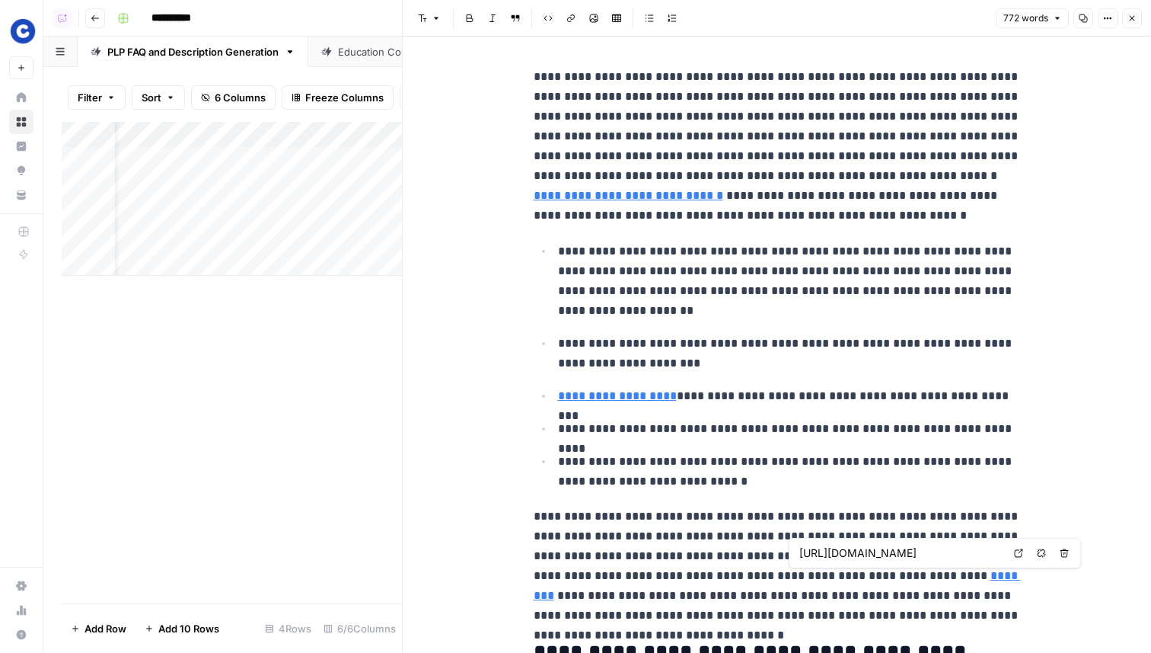
click at [1020, 553] on icon at bounding box center [1018, 552] width 9 height 9
type input "https://www.chewy.com/education/cat/food-and-nutrition/cat-nutrition"
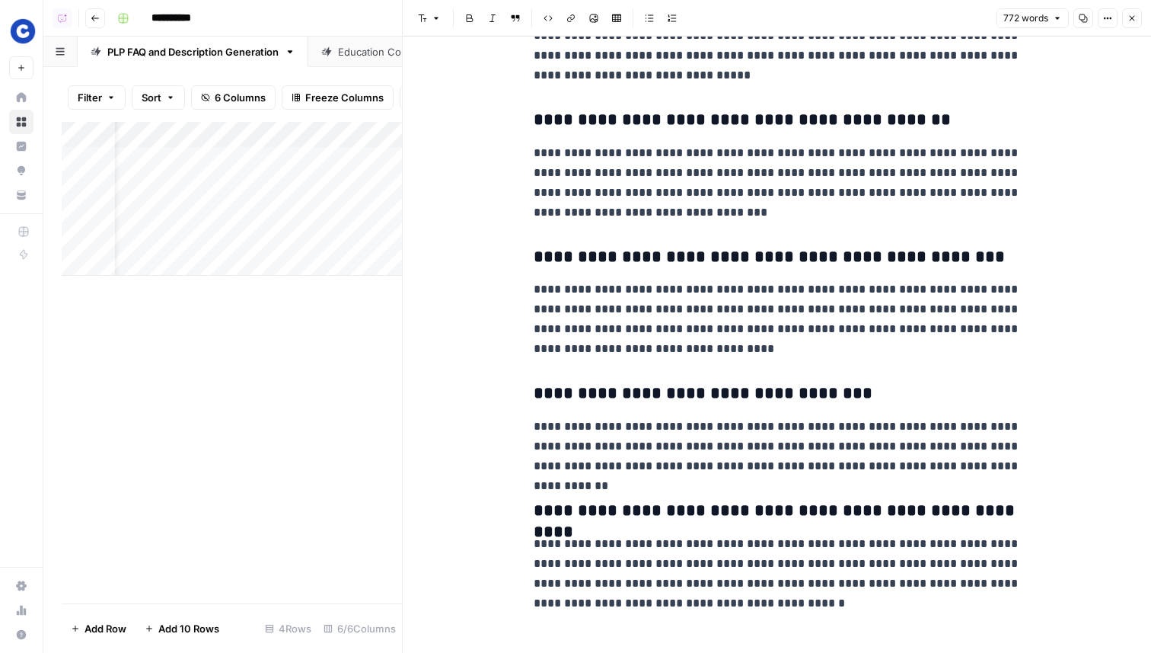
scroll to position [1382, 0]
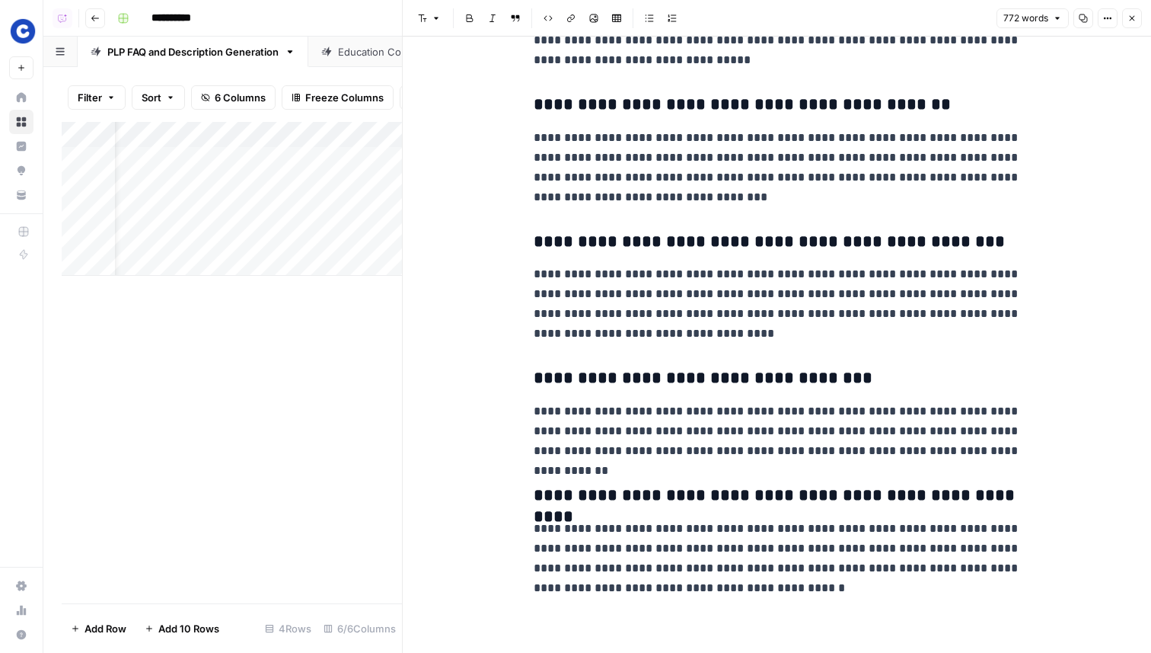
click at [1135, 11] on button "Close" at bounding box center [1132, 18] width 20 height 20
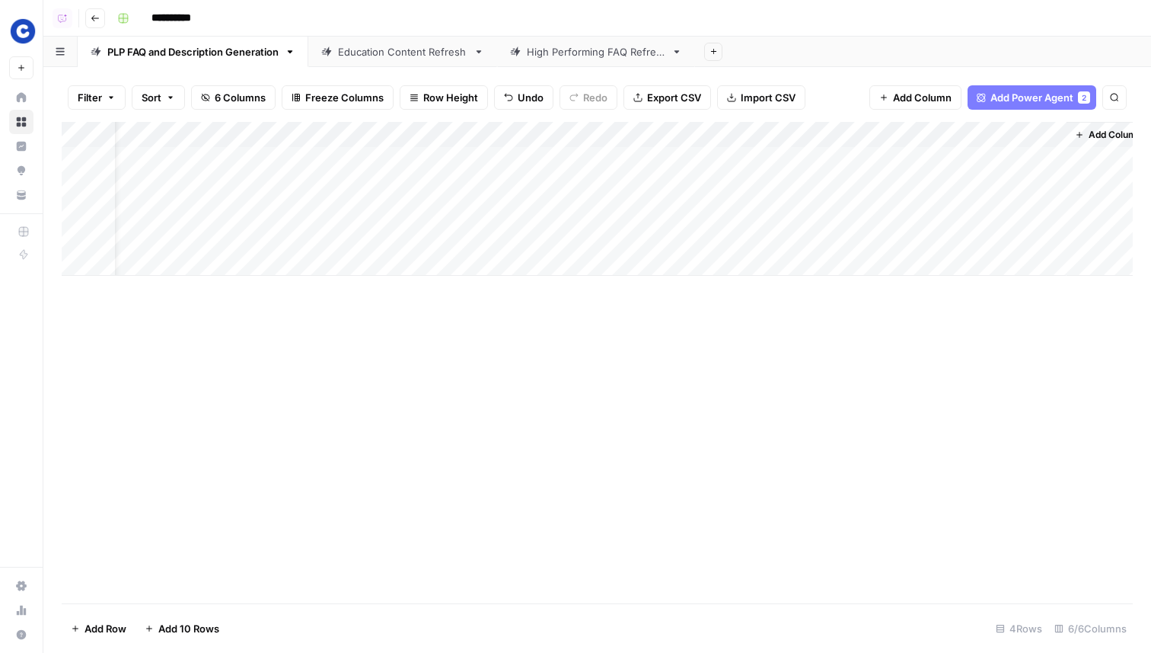
click at [445, 57] on div "Education Content Refresh" at bounding box center [402, 51] width 129 height 15
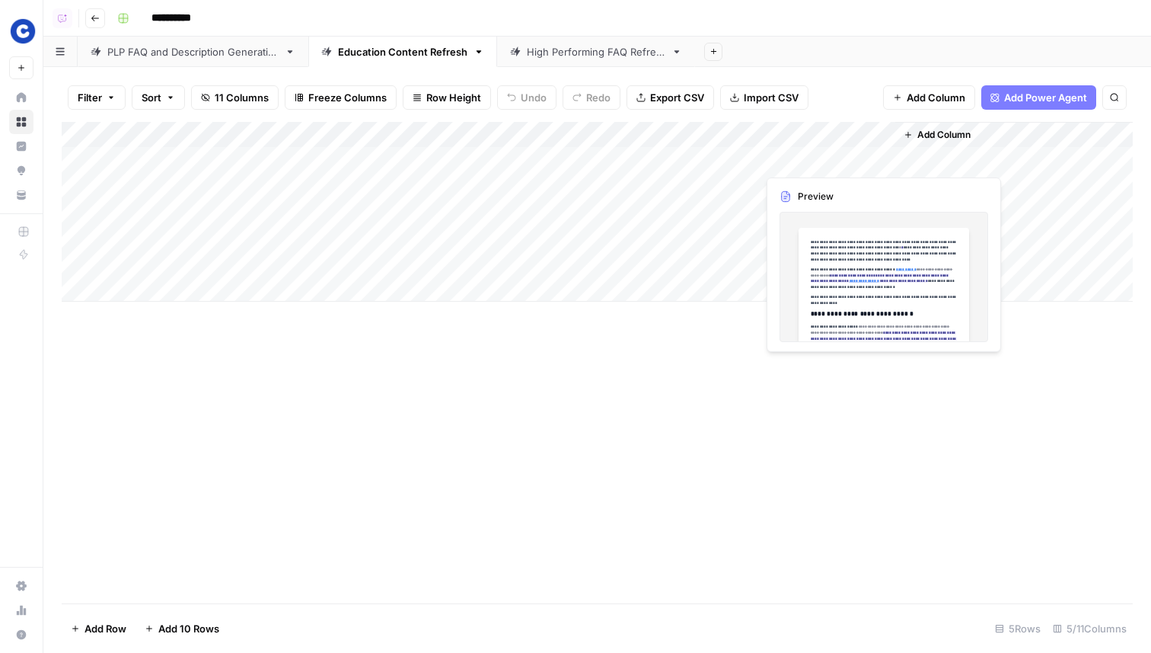
click at [774, 161] on div "Add Column" at bounding box center [597, 212] width 1071 height 180
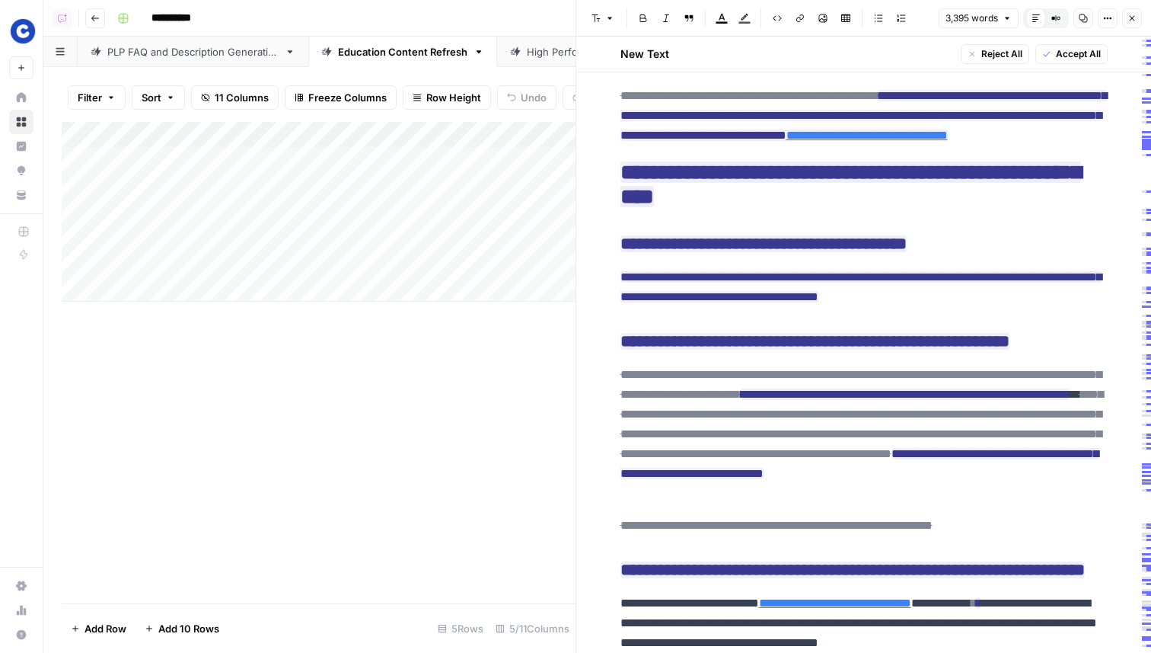
scroll to position [7702, 0]
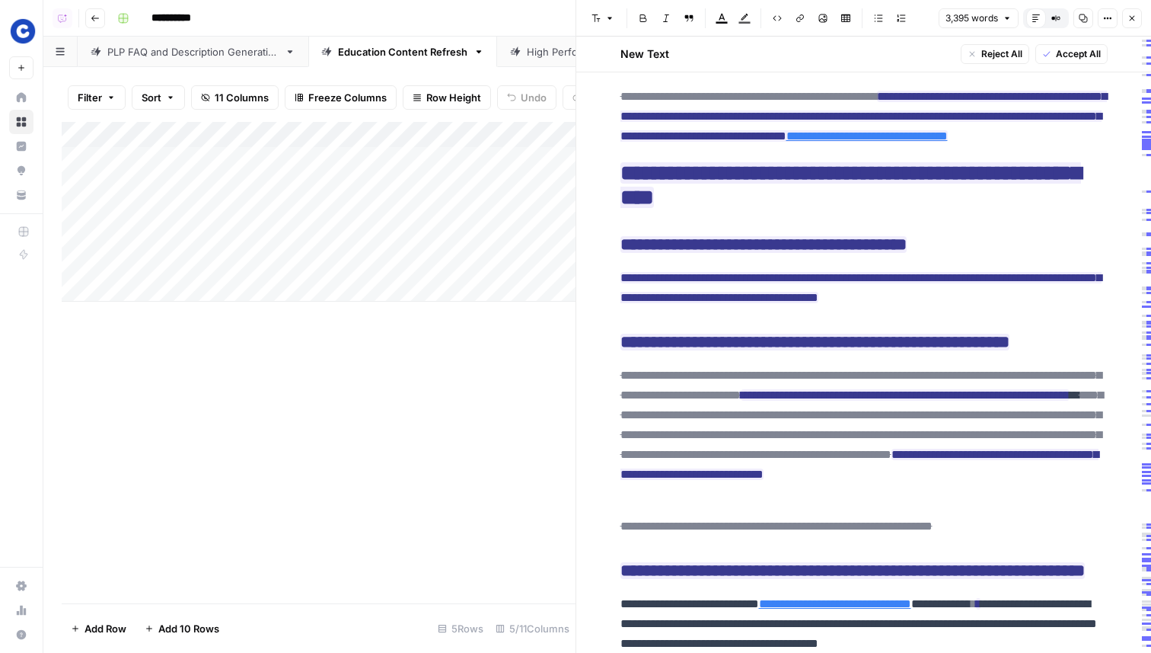
click at [1129, 5] on header "Font style Bold Italic Block quote Text color Highlight color Code block Link I…" at bounding box center [863, 18] width 575 height 37
click at [1129, 18] on icon "button" at bounding box center [1132, 18] width 9 height 9
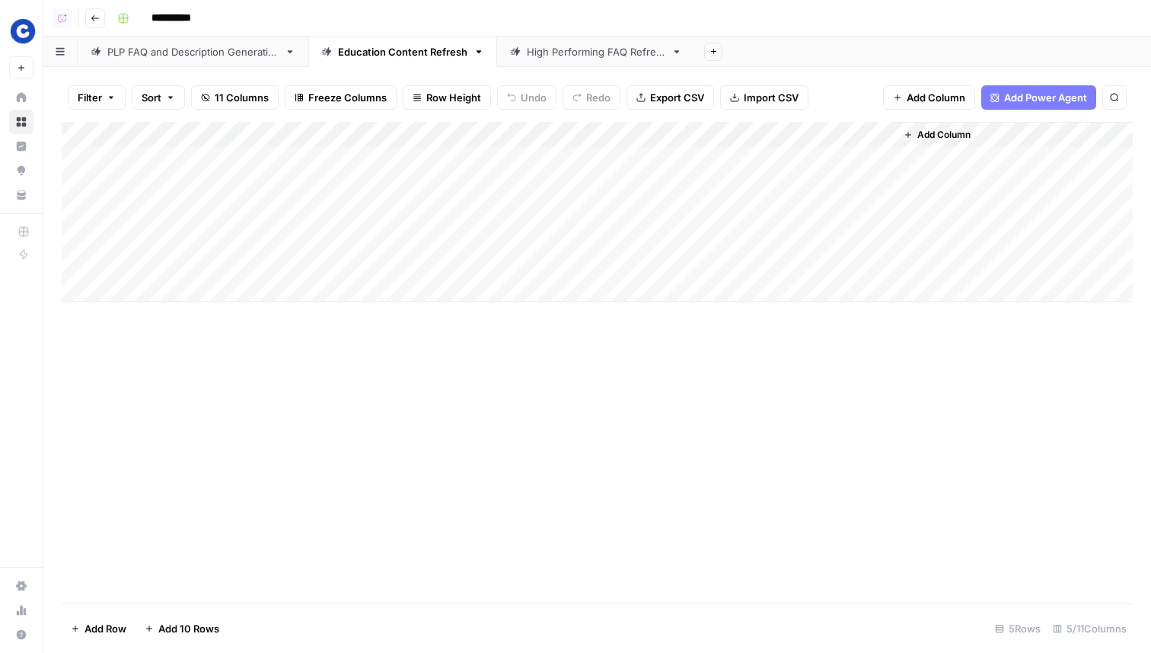
click at [570, 54] on div "High Performing FAQ Refresh" at bounding box center [596, 51] width 139 height 15
click at [800, 198] on div "Add Column" at bounding box center [597, 212] width 1071 height 180
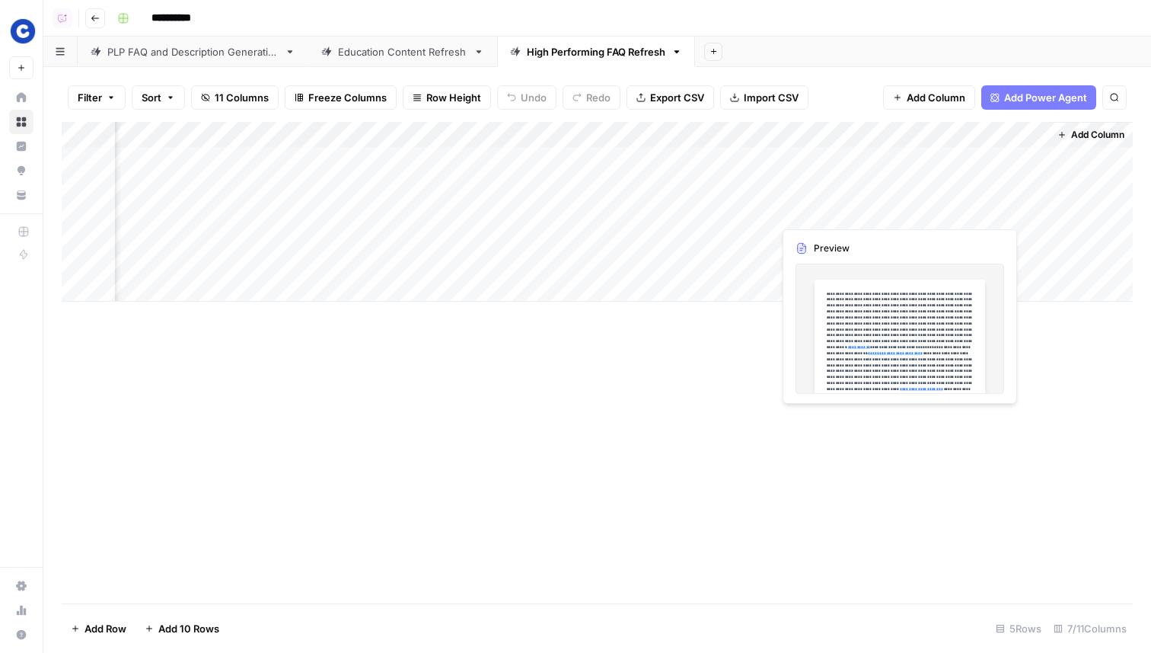
click at [800, 198] on div "Add Column" at bounding box center [597, 212] width 1071 height 180
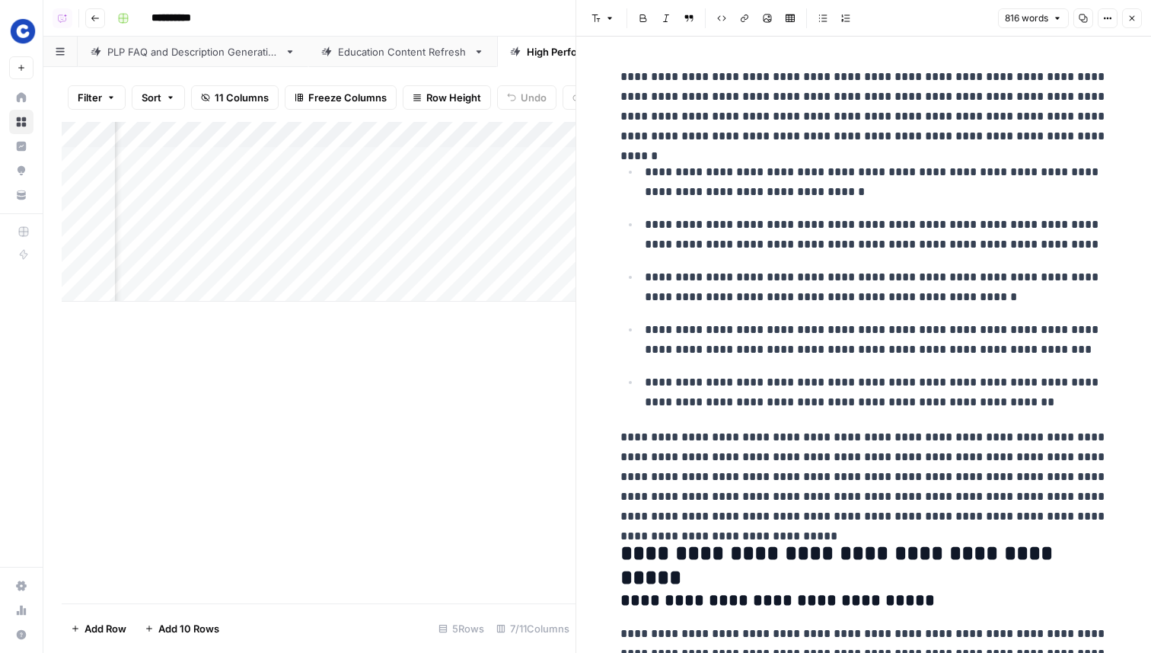
click at [1132, 8] on header "Font style Bold Italic Block quote Code block Link Image Insert Table Bulleted …" at bounding box center [863, 18] width 575 height 37
click at [1129, 30] on header "Font style Bold Italic Block quote Code block Link Image Insert Table Bulleted …" at bounding box center [863, 18] width 575 height 37
click at [1139, 17] on button "Close" at bounding box center [1132, 18] width 20 height 20
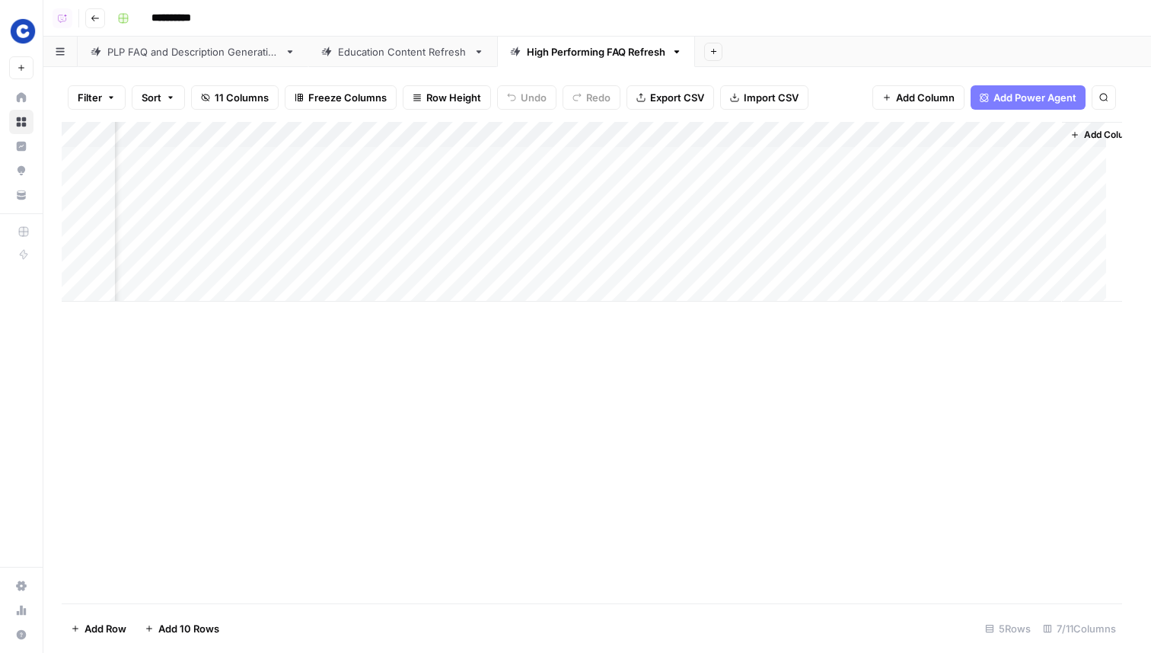
scroll to position [0, 121]
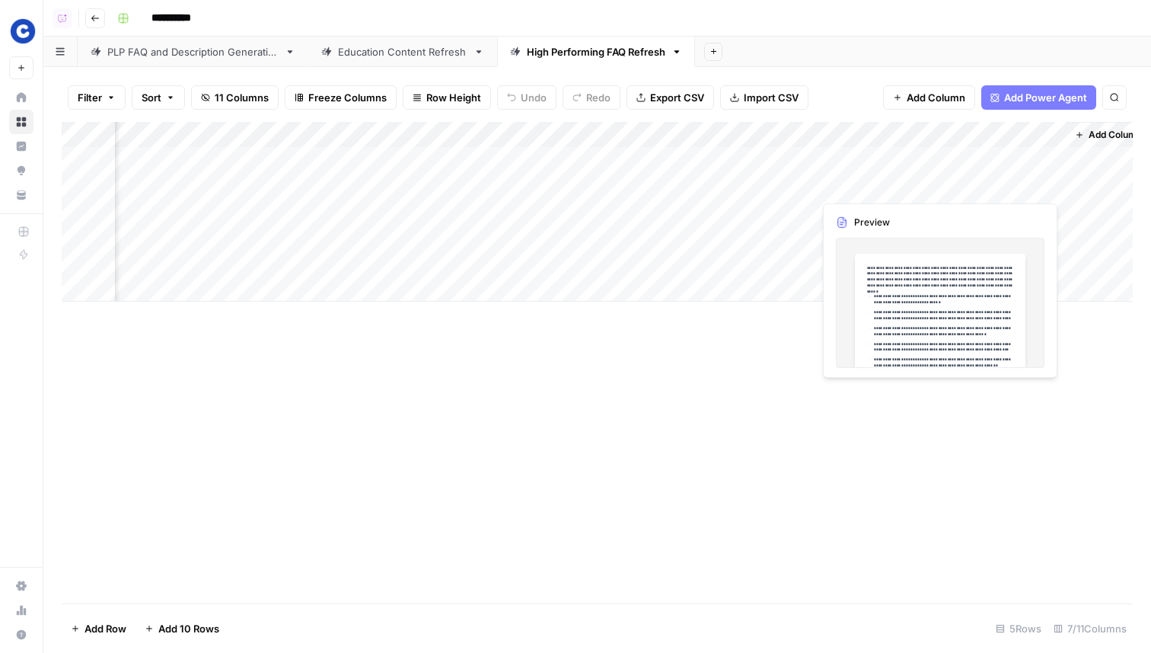
click at [972, 186] on div "Add Column" at bounding box center [597, 212] width 1071 height 180
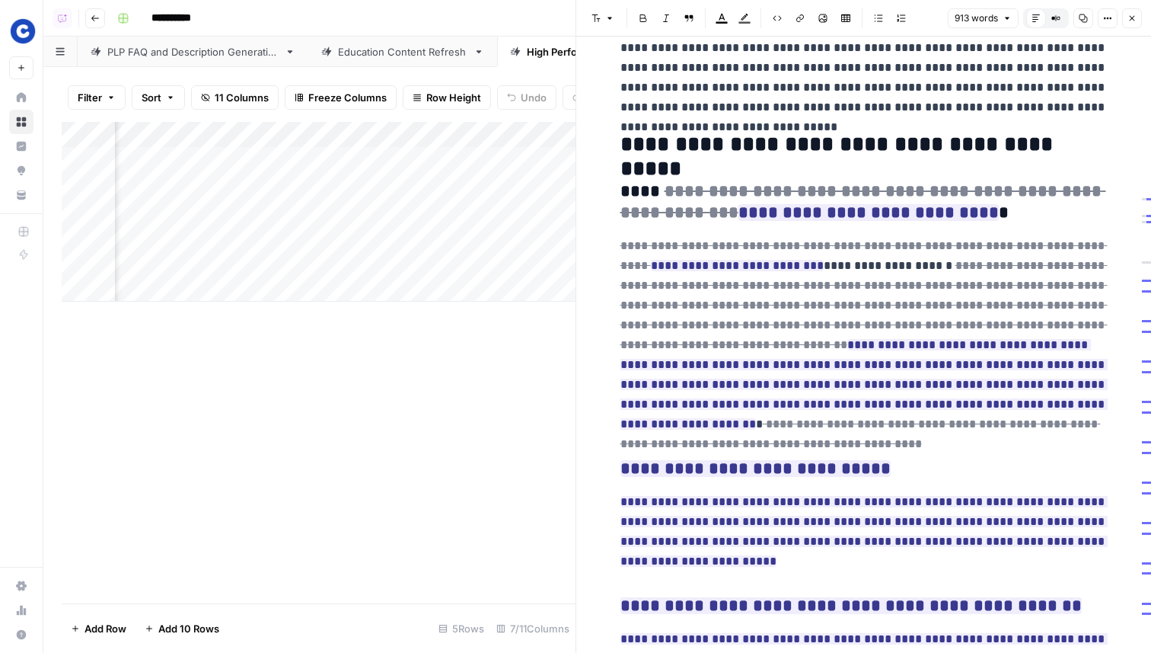
scroll to position [417, 0]
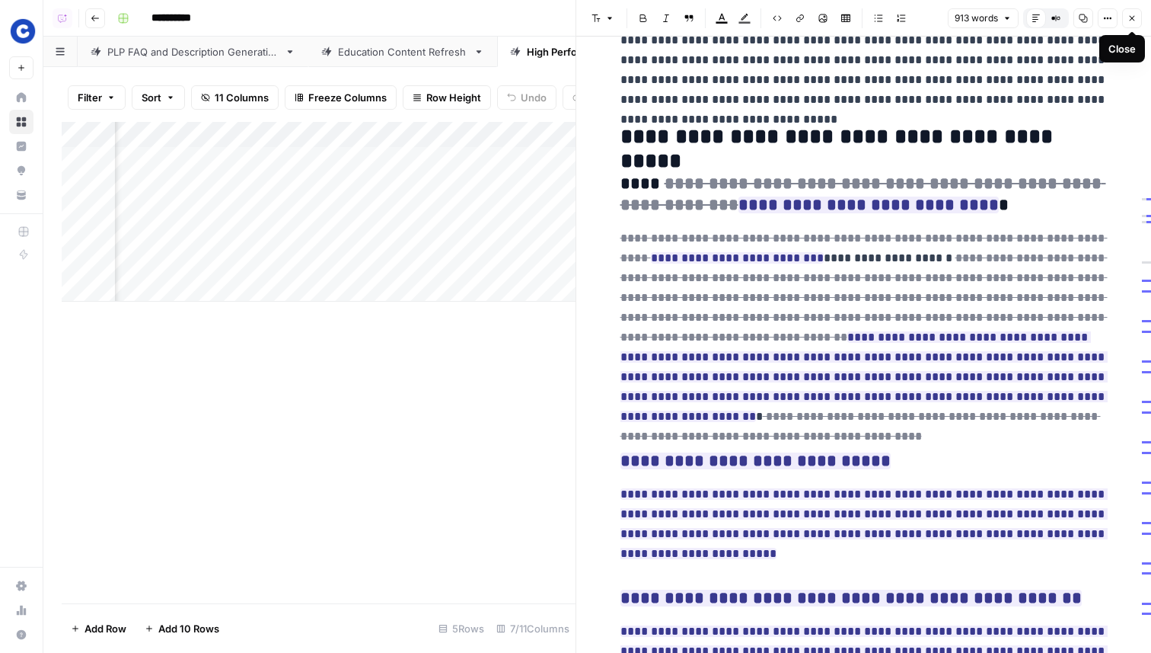
click at [1135, 18] on icon "button" at bounding box center [1132, 18] width 9 height 9
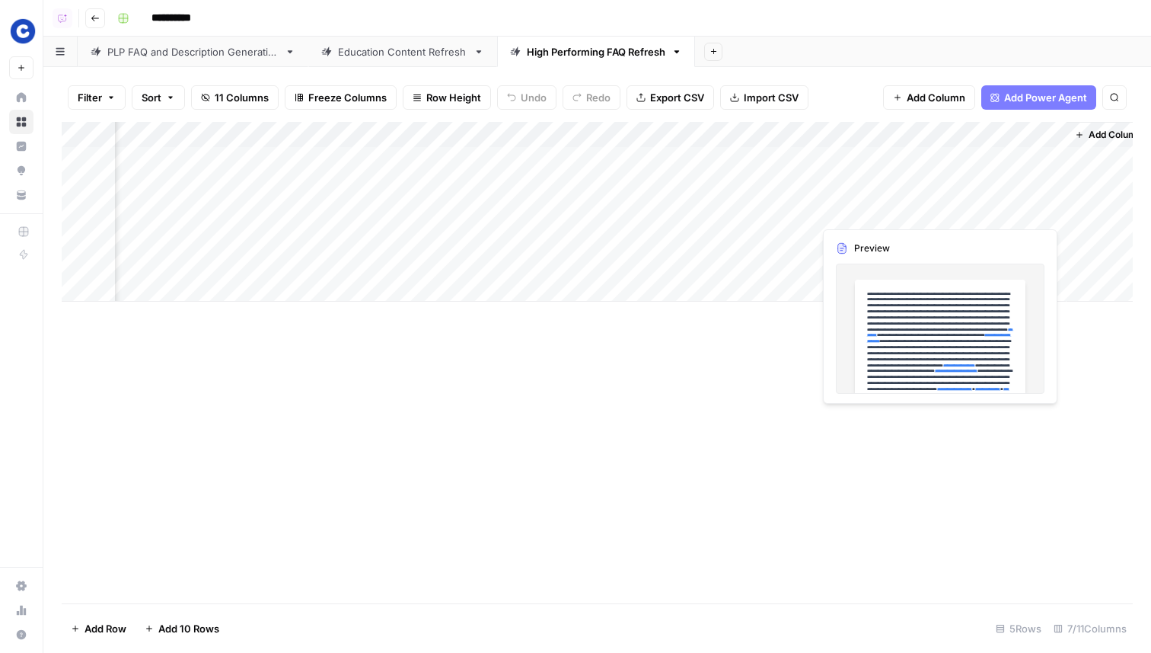
click at [966, 221] on div "Add Column" at bounding box center [597, 212] width 1071 height 180
click at [966, 219] on div "Add Column" at bounding box center [597, 212] width 1071 height 180
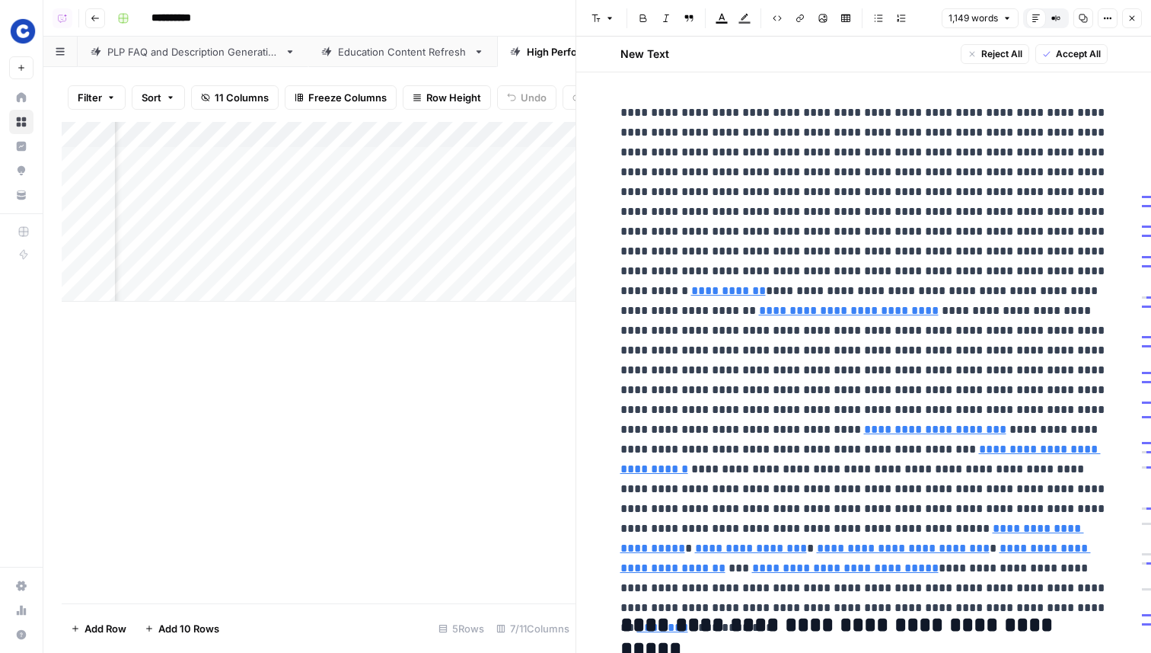
click at [1135, 22] on icon "button" at bounding box center [1132, 18] width 9 height 9
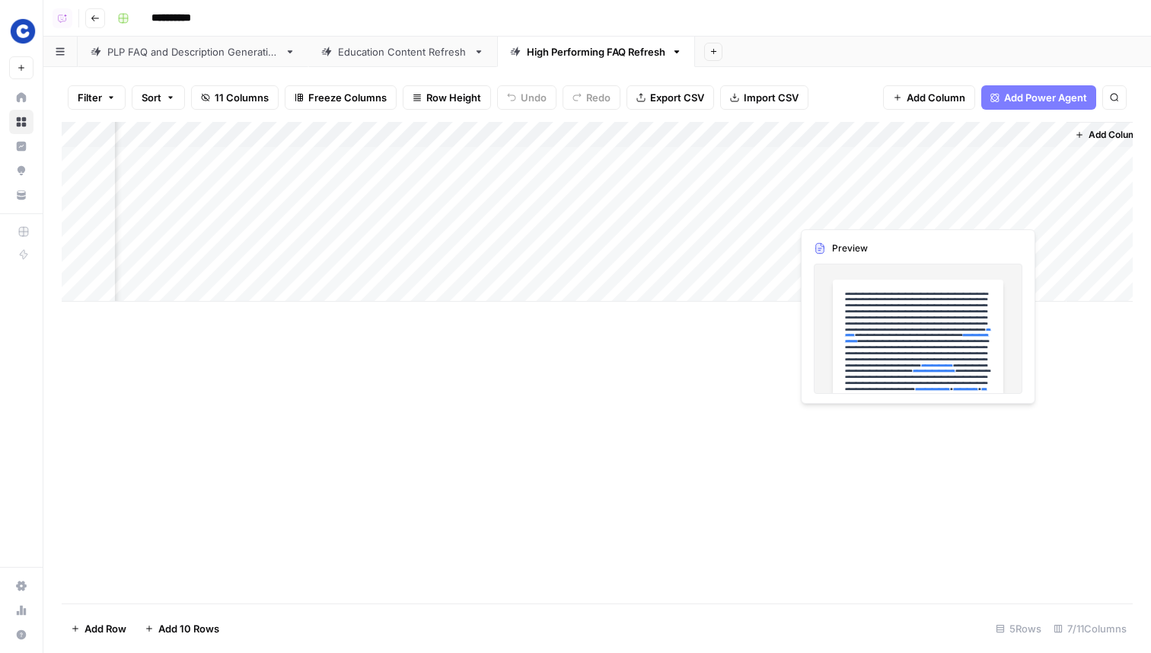
click at [873, 206] on div "Add Column" at bounding box center [597, 212] width 1071 height 180
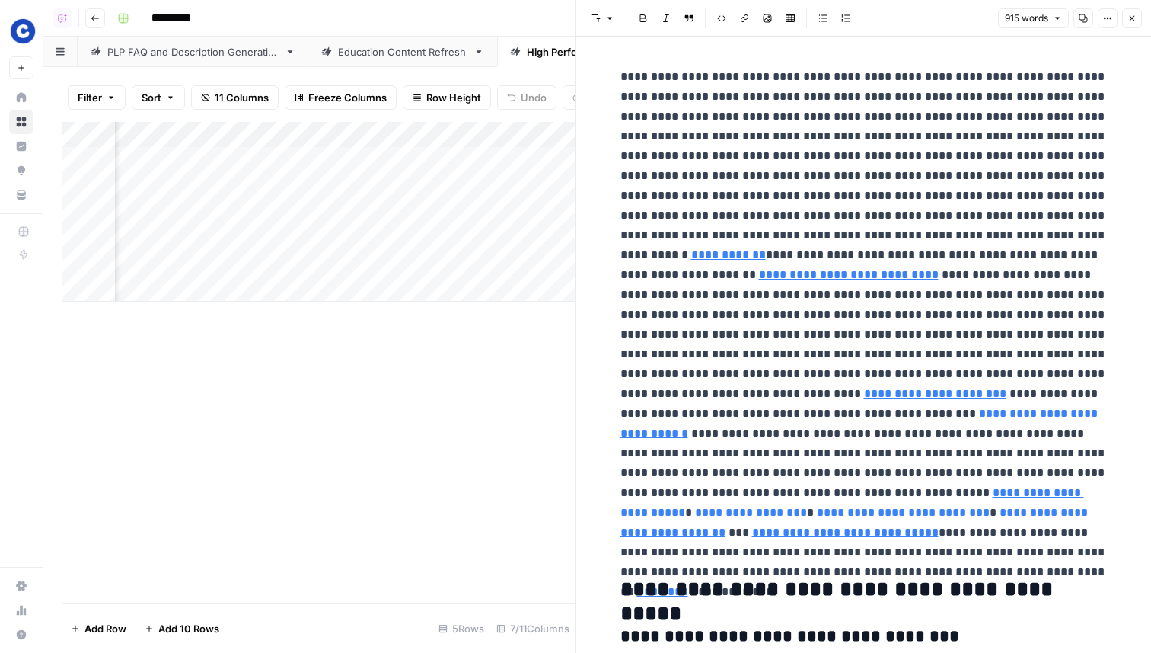
click at [1123, 15] on button "Close" at bounding box center [1132, 18] width 20 height 20
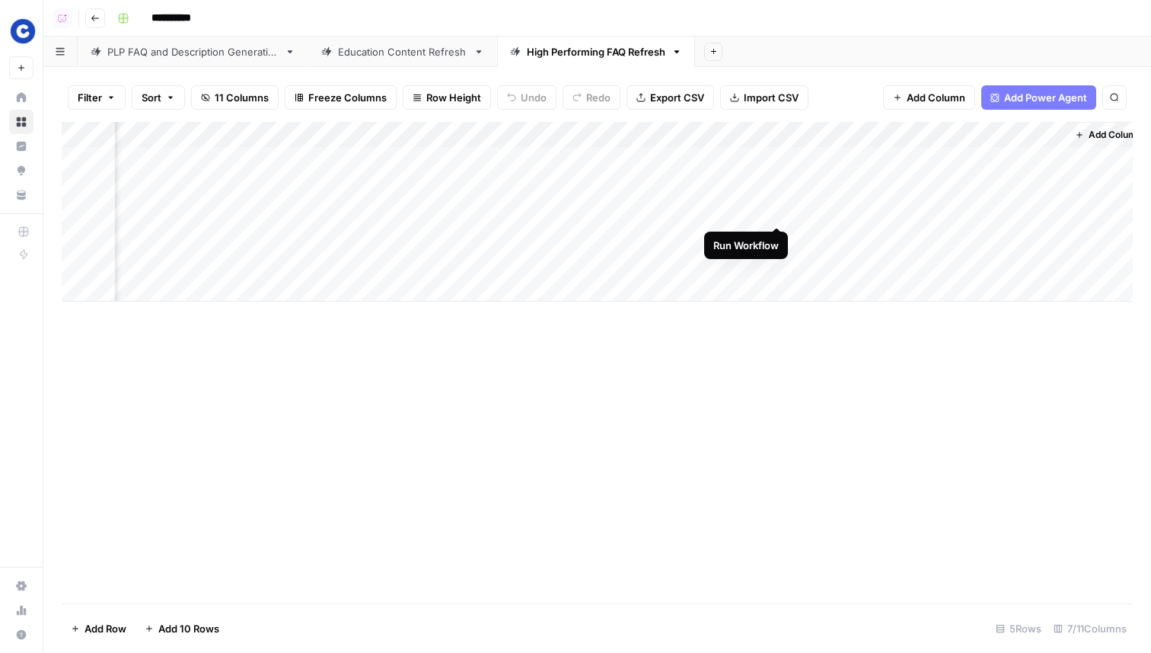
click at [772, 209] on div "Add Column" at bounding box center [597, 212] width 1071 height 180
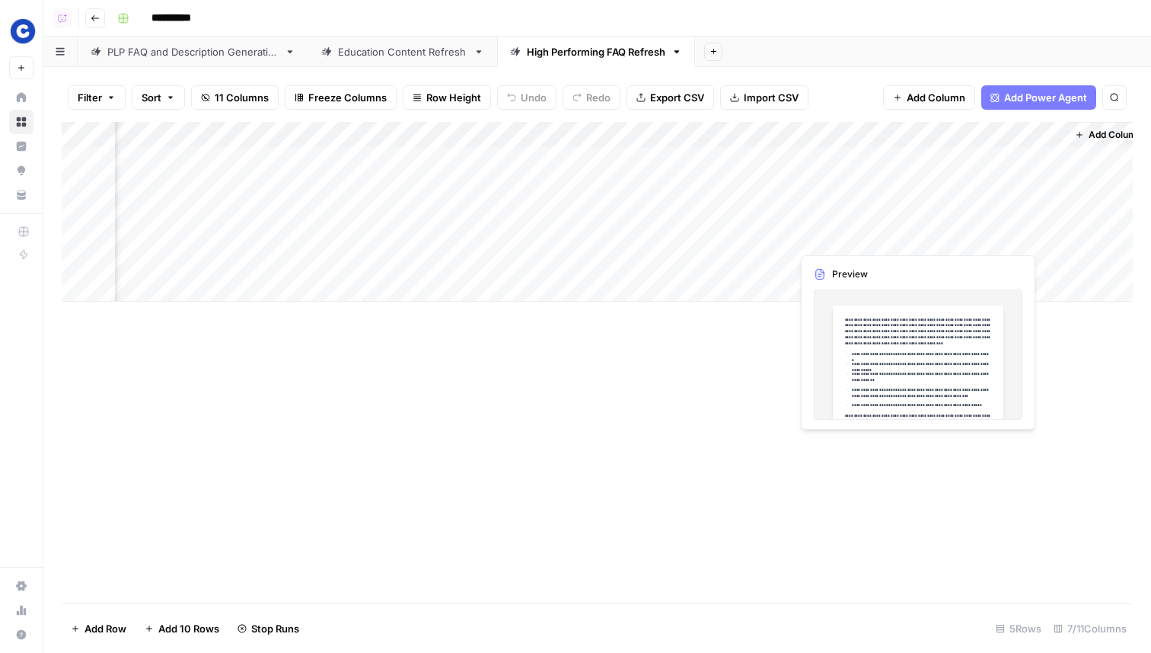
click at [837, 234] on div "Add Column" at bounding box center [597, 212] width 1071 height 180
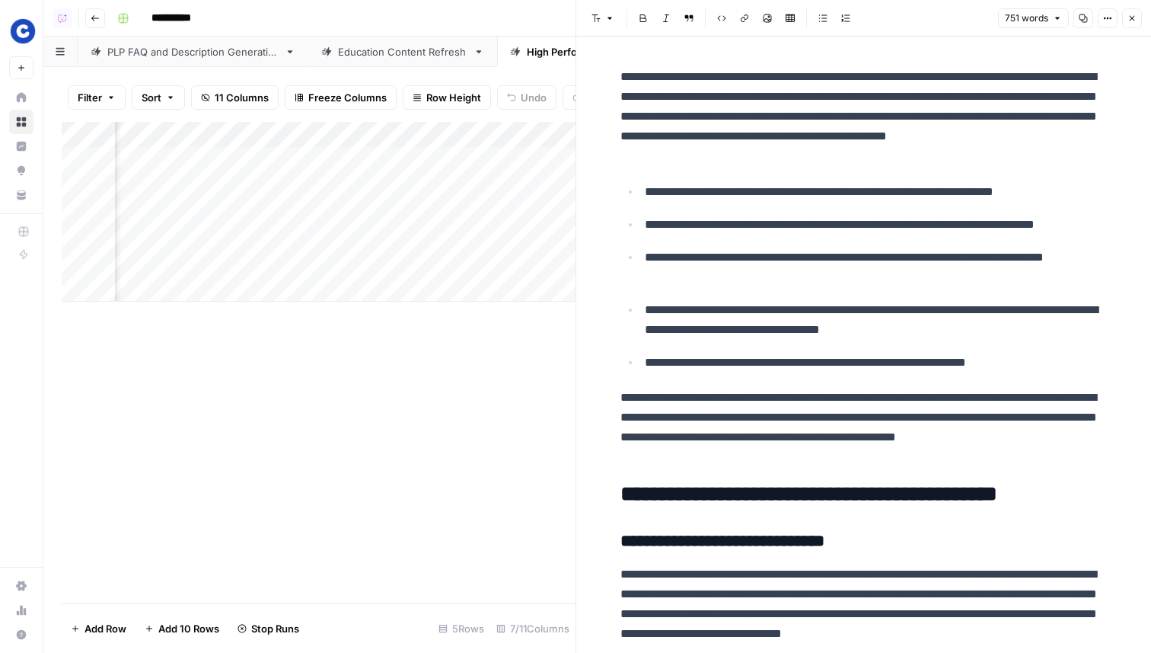
click at [1138, 23] on button "Close" at bounding box center [1132, 18] width 20 height 20
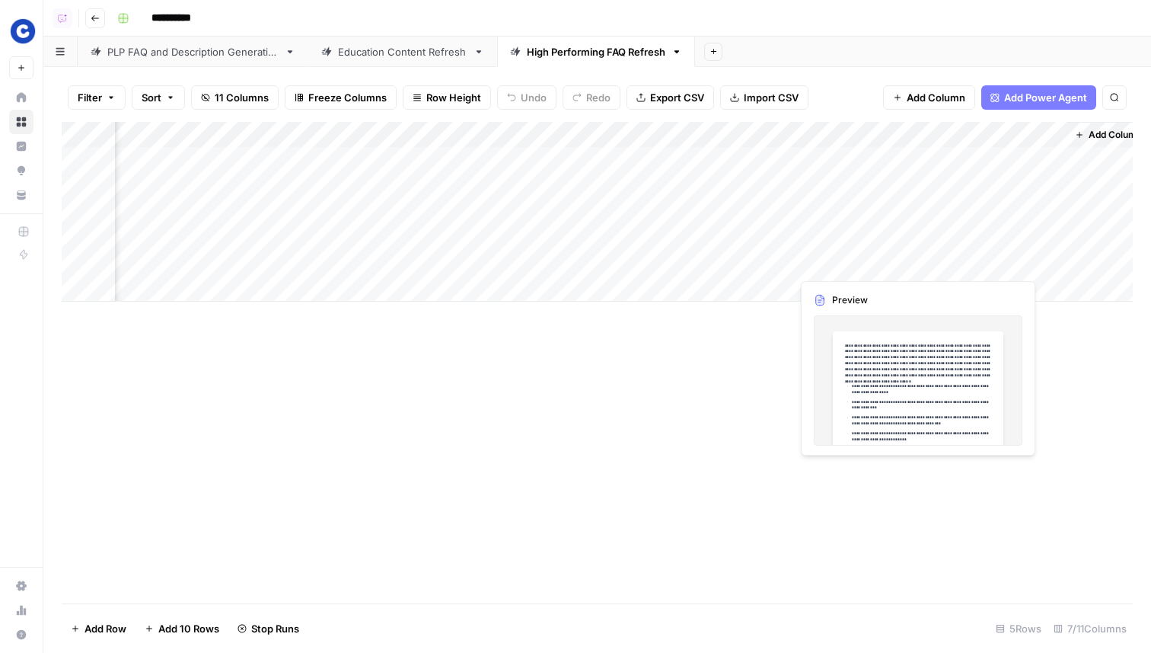
click at [835, 266] on div "Add Column" at bounding box center [597, 212] width 1071 height 180
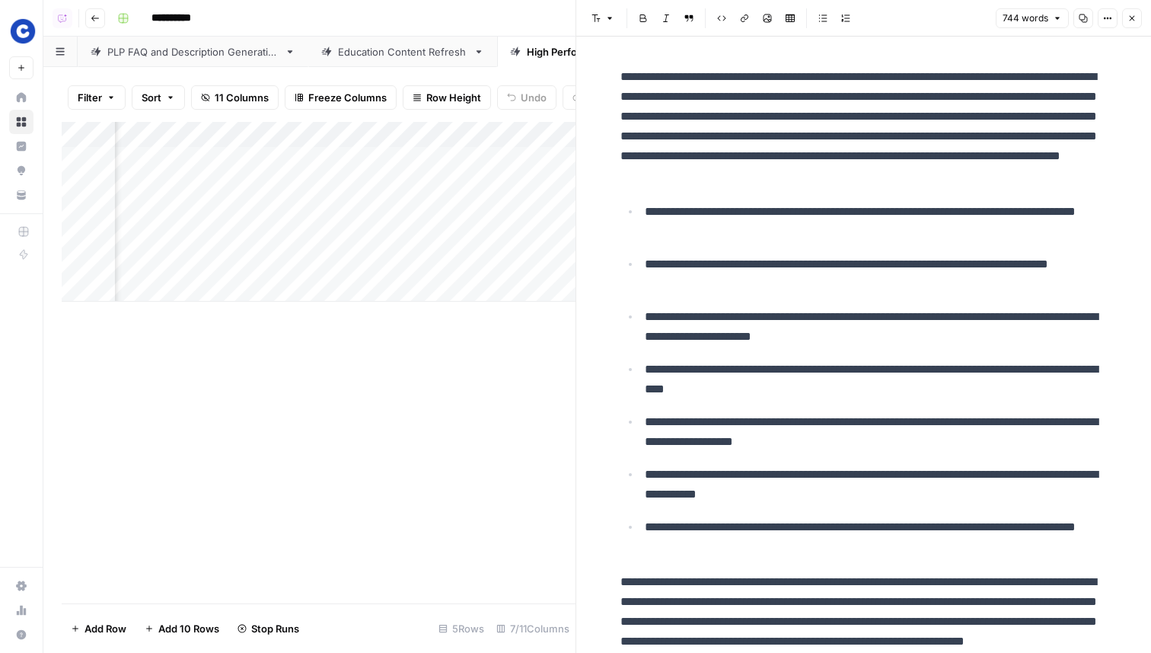
click at [1136, 24] on button "Close" at bounding box center [1132, 18] width 20 height 20
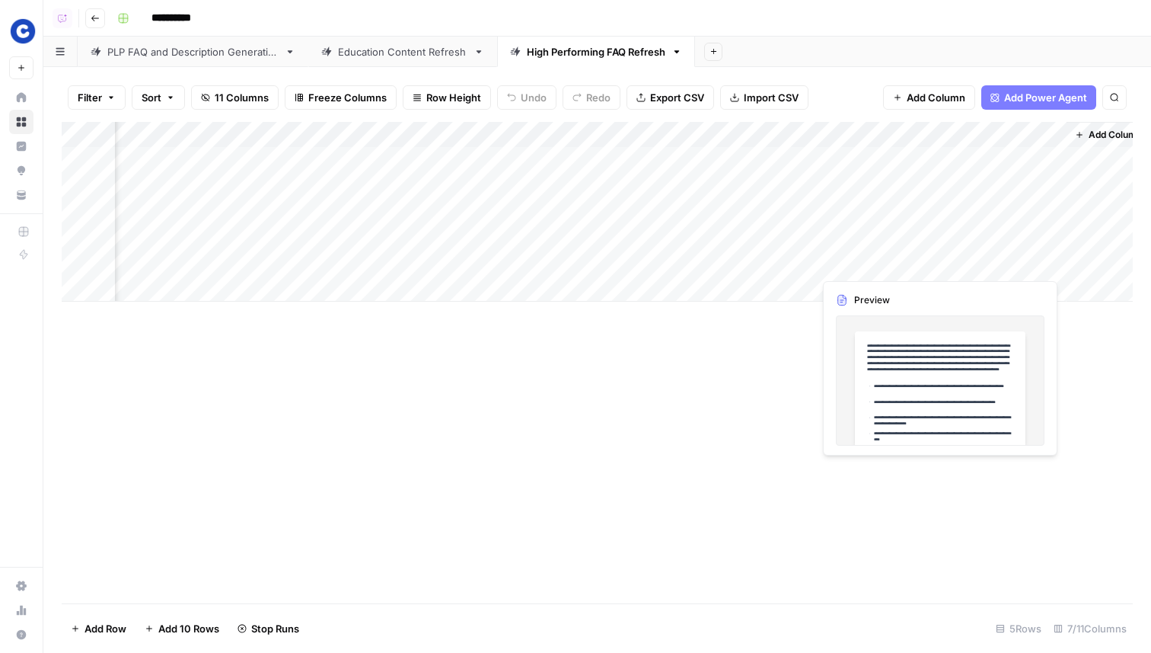
click at [953, 259] on div "Add Column" at bounding box center [597, 212] width 1071 height 180
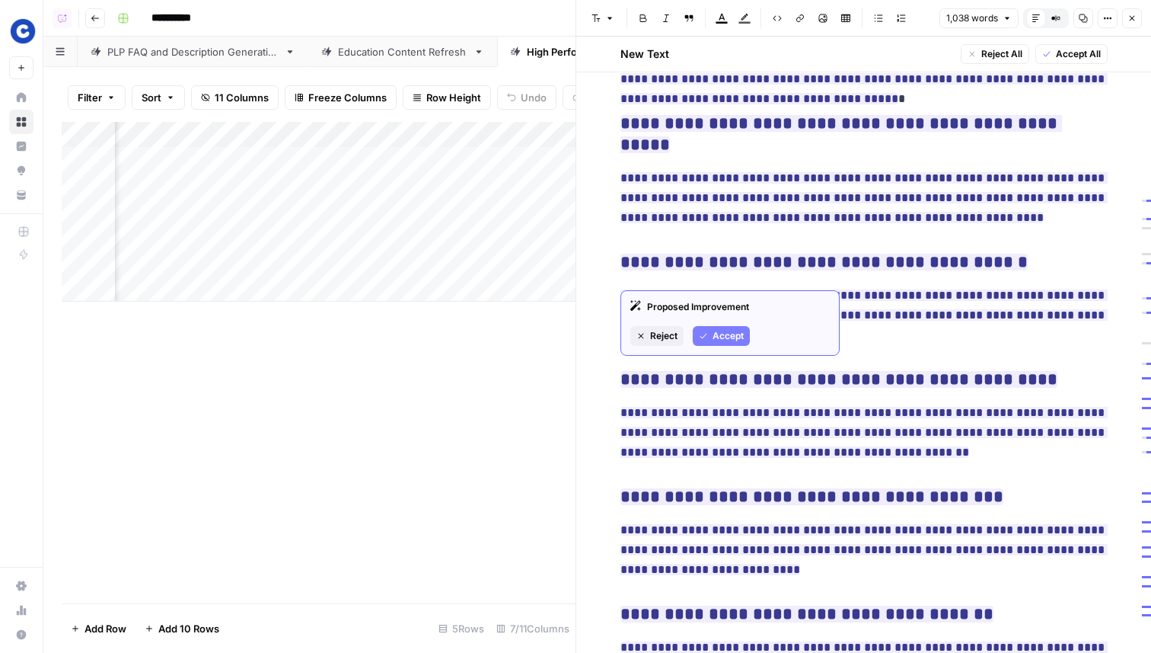
scroll to position [1821, 0]
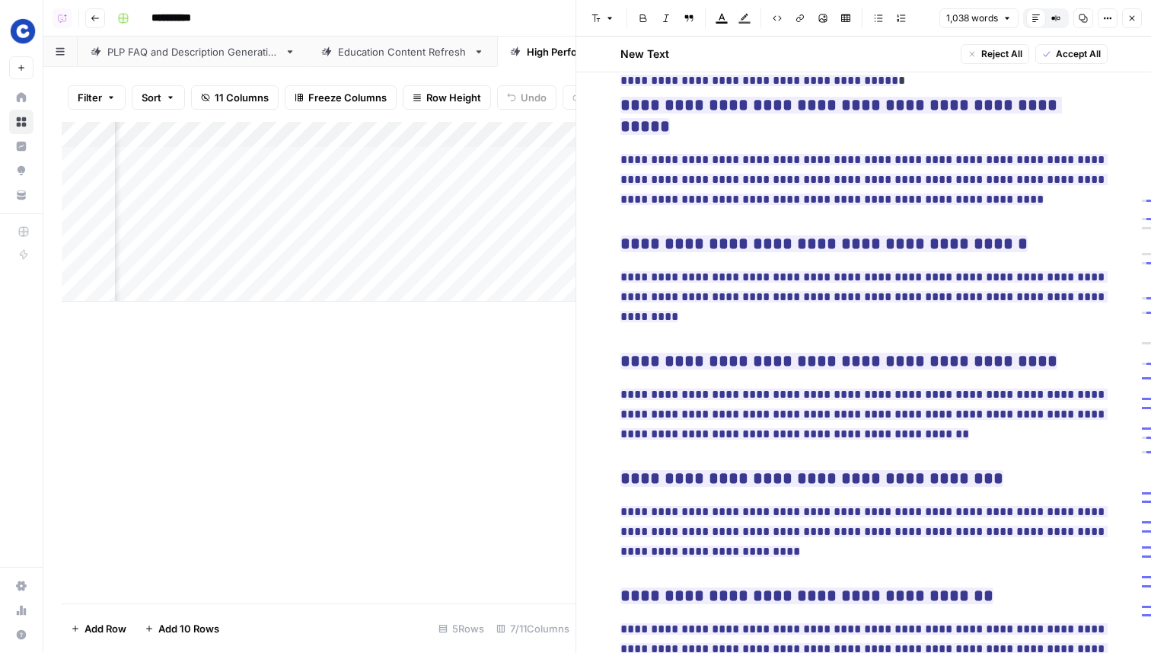
click at [1133, 11] on button "Close" at bounding box center [1132, 18] width 20 height 20
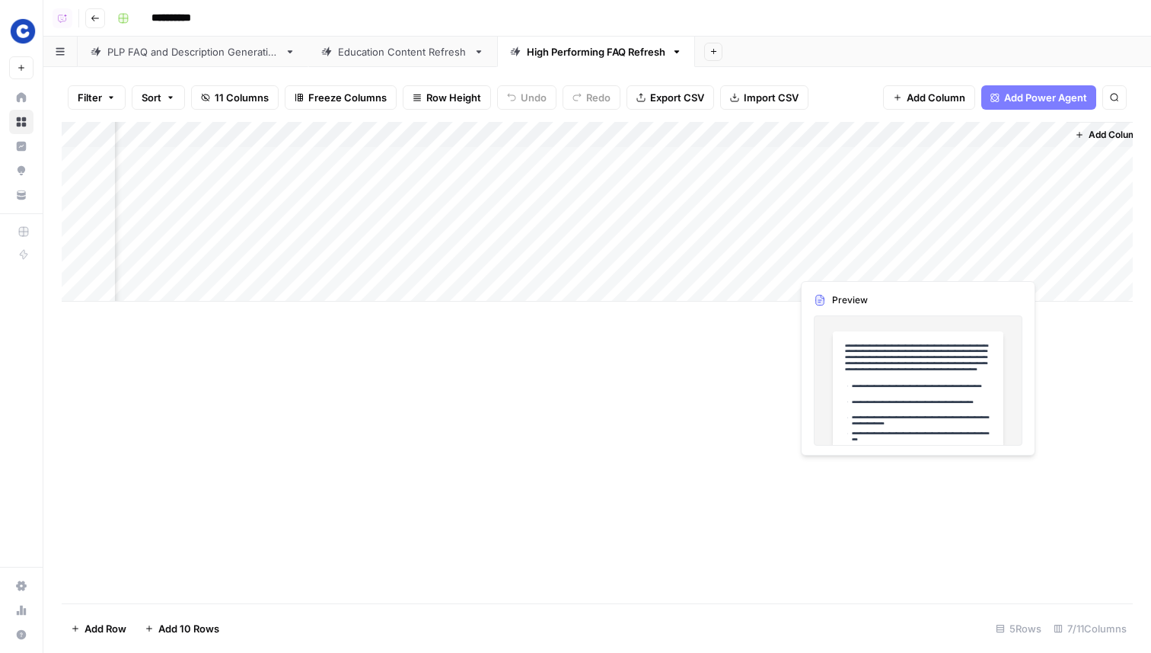
click at [837, 262] on div "Add Column" at bounding box center [597, 212] width 1071 height 180
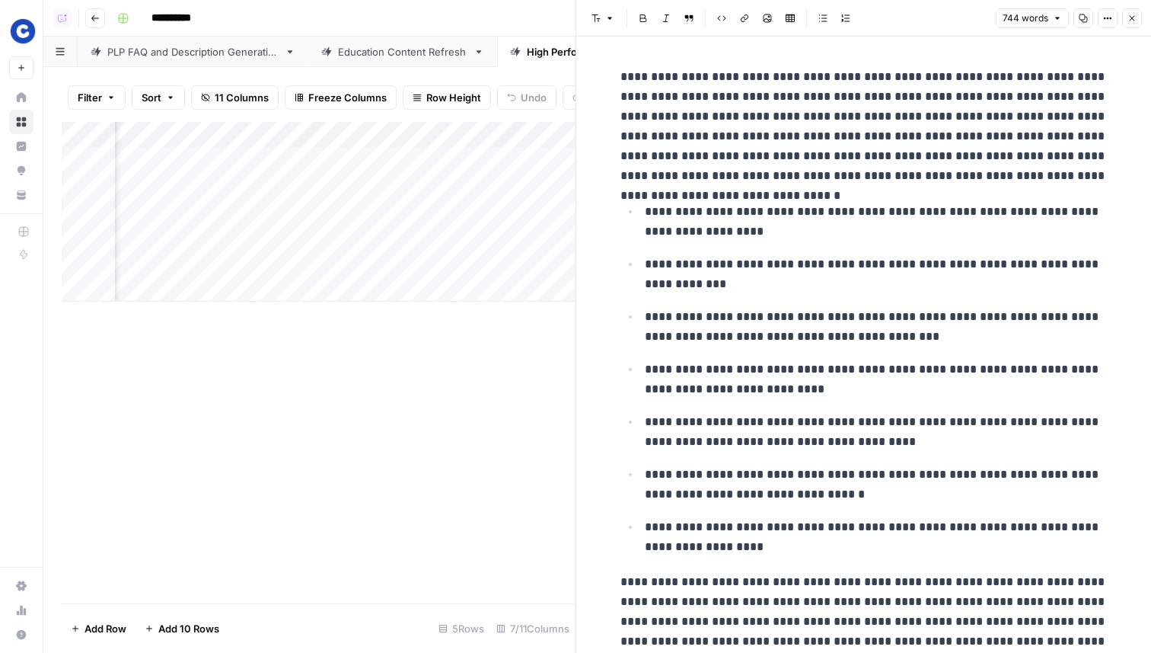
click at [1141, 22] on button "Close" at bounding box center [1132, 18] width 20 height 20
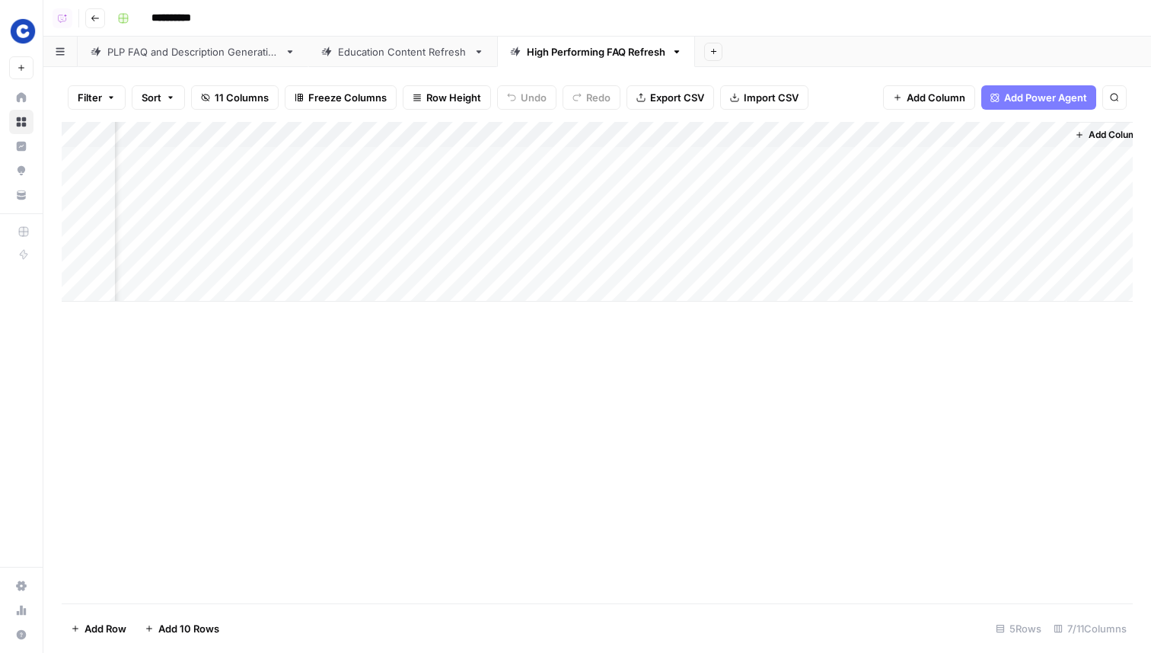
click at [199, 58] on div "PLP FAQ and Description Generation" at bounding box center [192, 51] width 171 height 15
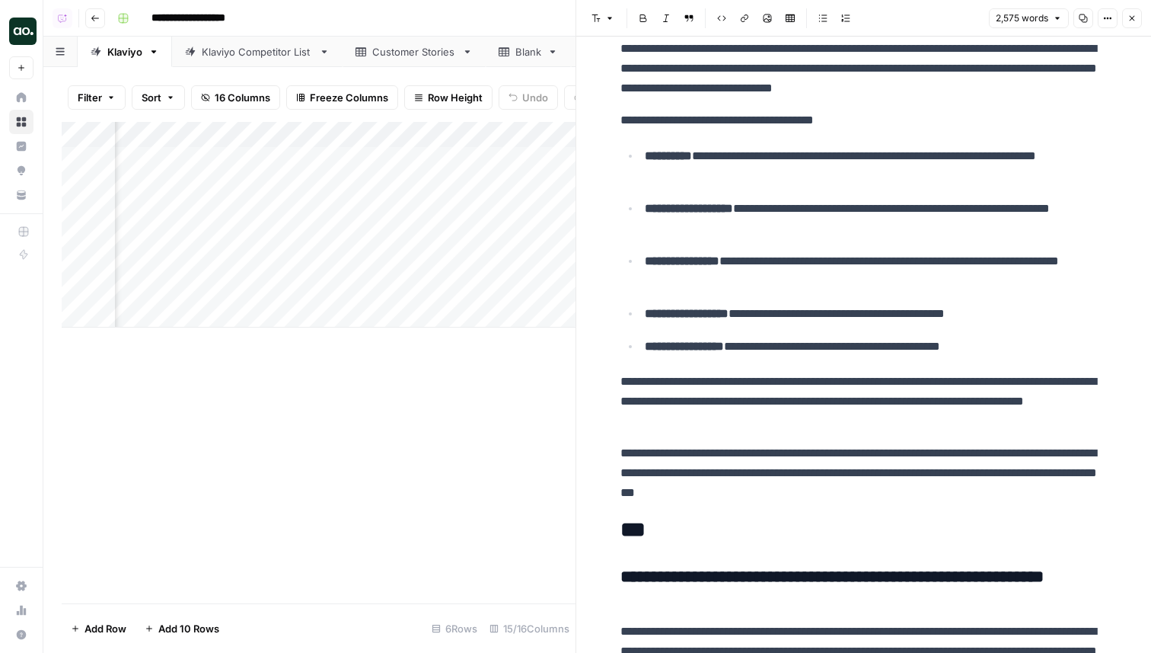
scroll to position [0, 1509]
click at [383, 210] on div "Add Column" at bounding box center [319, 225] width 514 height 206
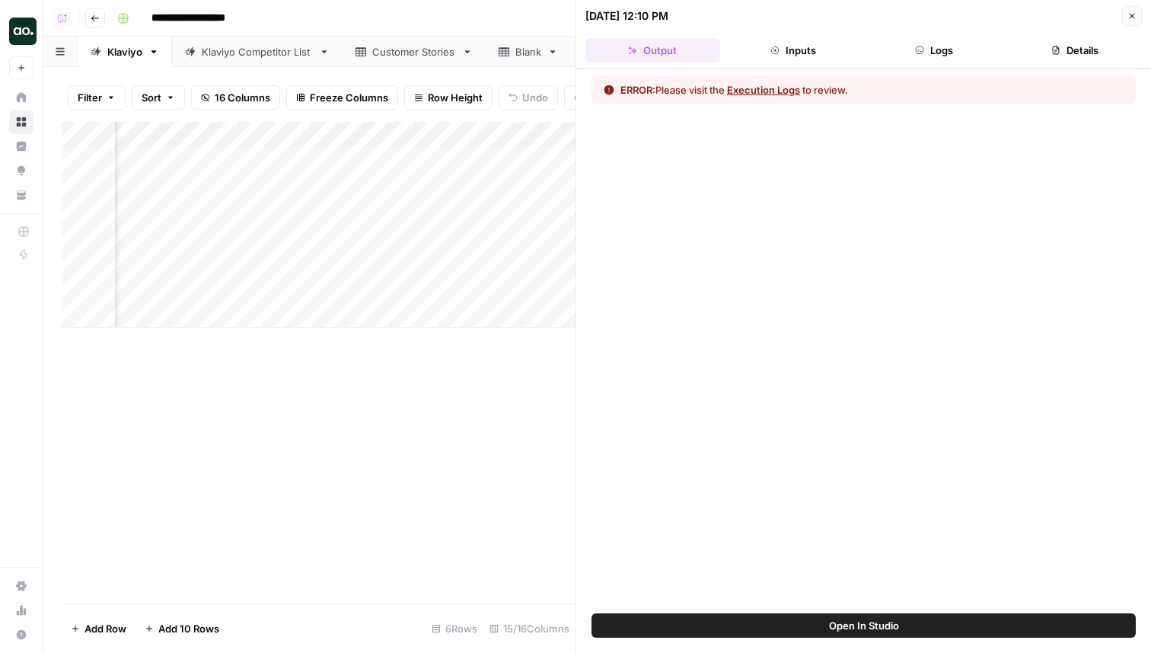
click at [935, 57] on button "Logs" at bounding box center [934, 50] width 135 height 24
click at [399, 210] on div "Add Column" at bounding box center [319, 225] width 514 height 206
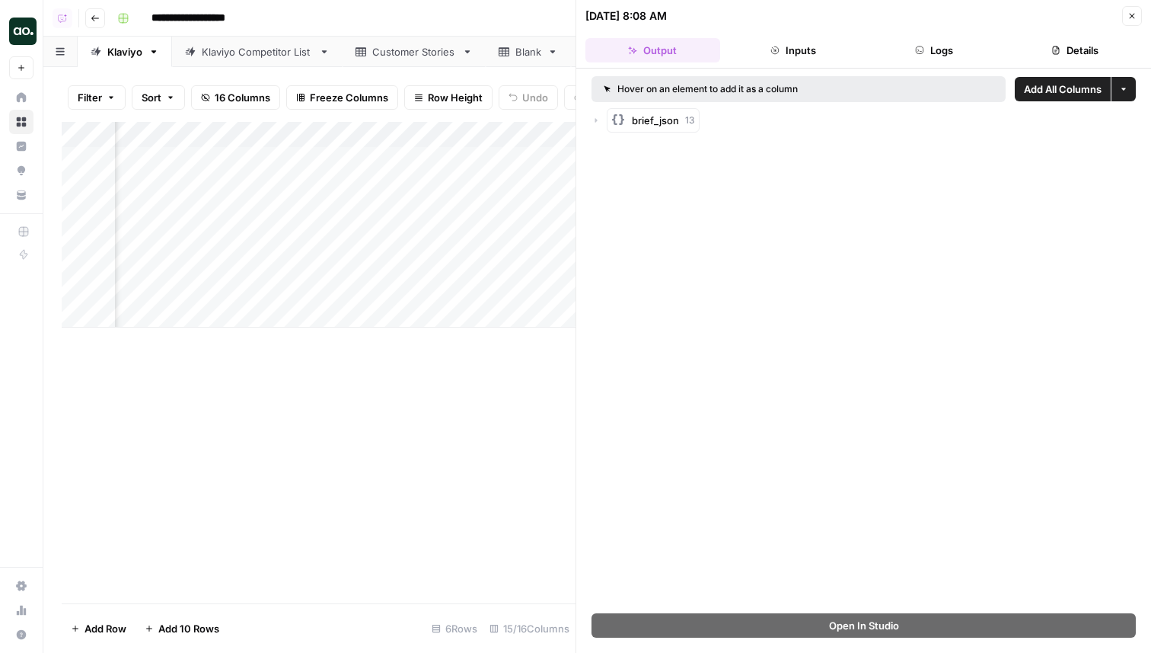
click at [1039, 42] on button "Details" at bounding box center [1074, 50] width 135 height 24
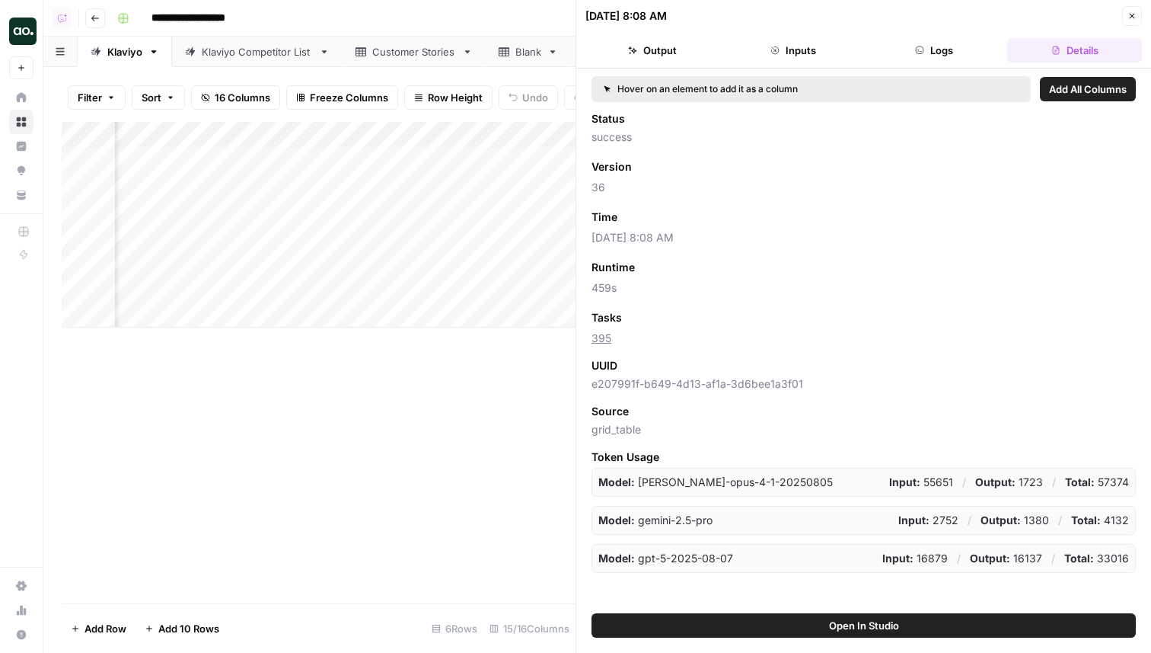
click at [1129, 15] on icon "button" at bounding box center [1132, 15] width 9 height 9
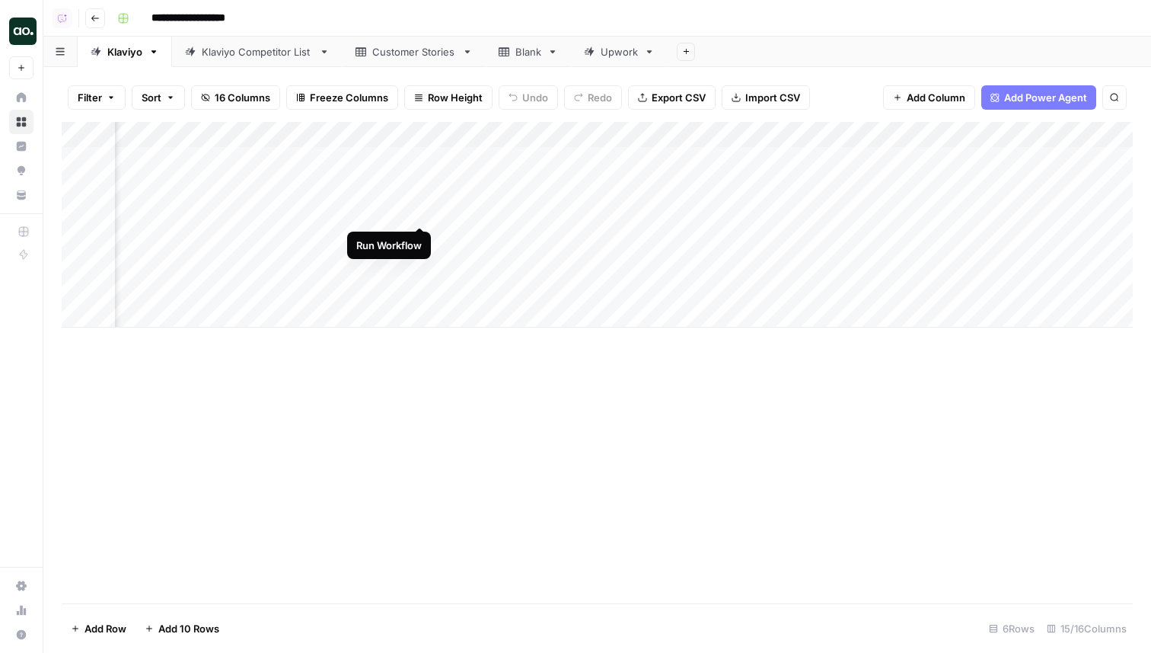
click at [421, 211] on div "Add Column" at bounding box center [597, 225] width 1071 height 206
click at [420, 157] on div "Add Column" at bounding box center [597, 225] width 1071 height 206
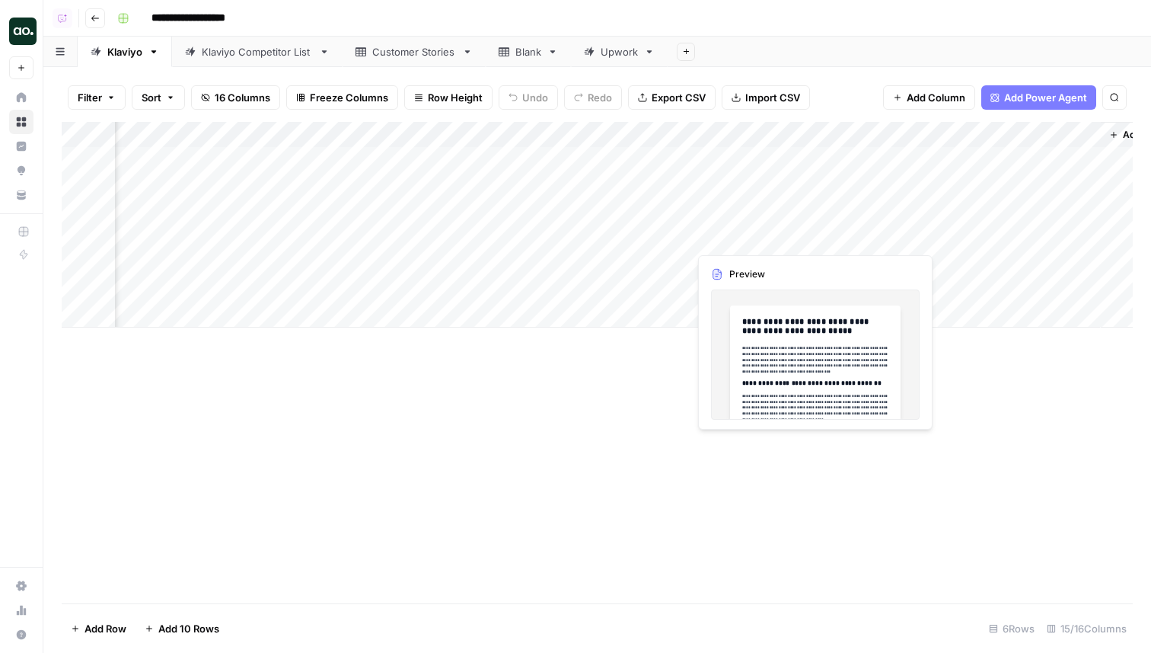
click at [731, 231] on div "Add Column" at bounding box center [597, 225] width 1071 height 206
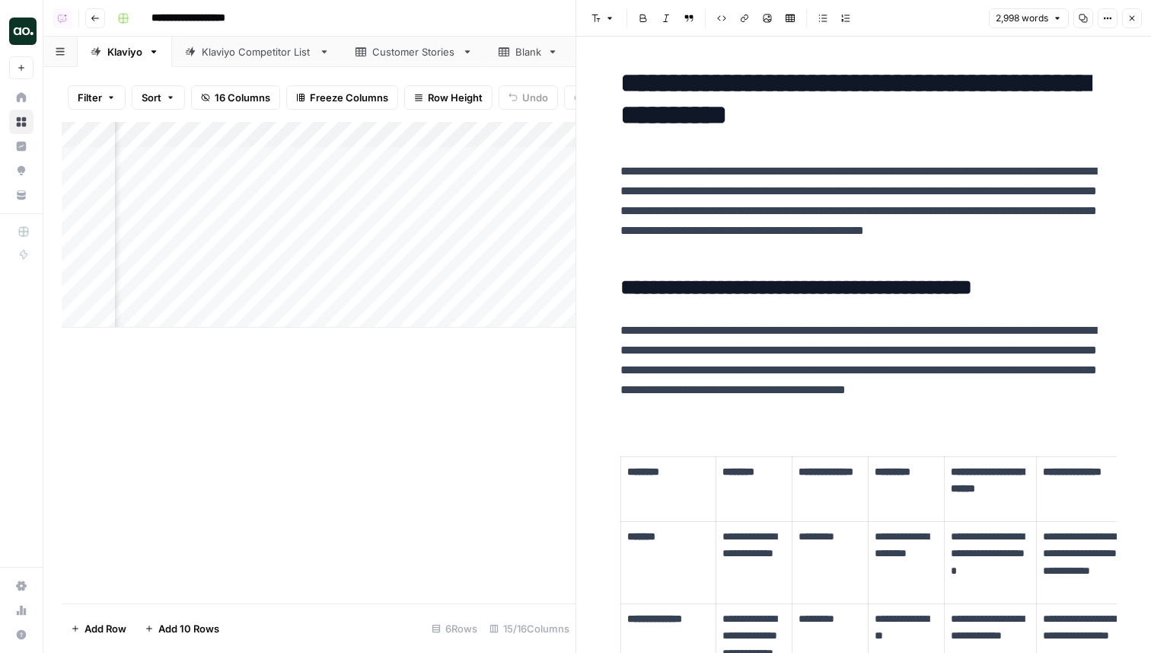
click at [1127, 23] on button "Close" at bounding box center [1132, 18] width 20 height 20
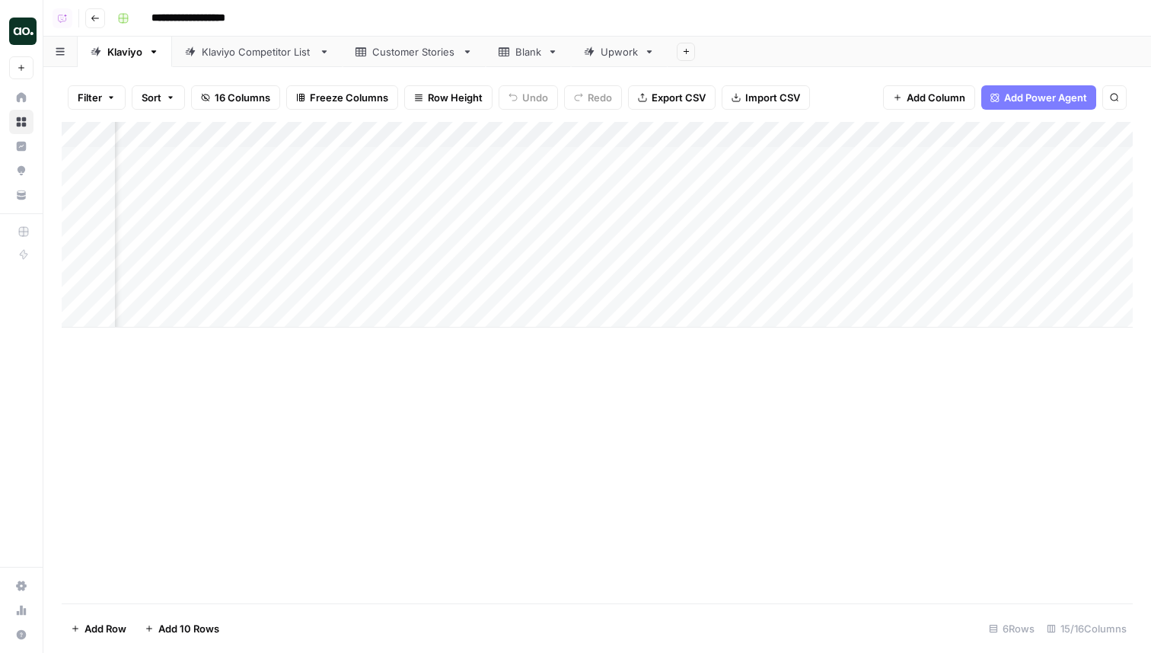
scroll to position [0, 1086]
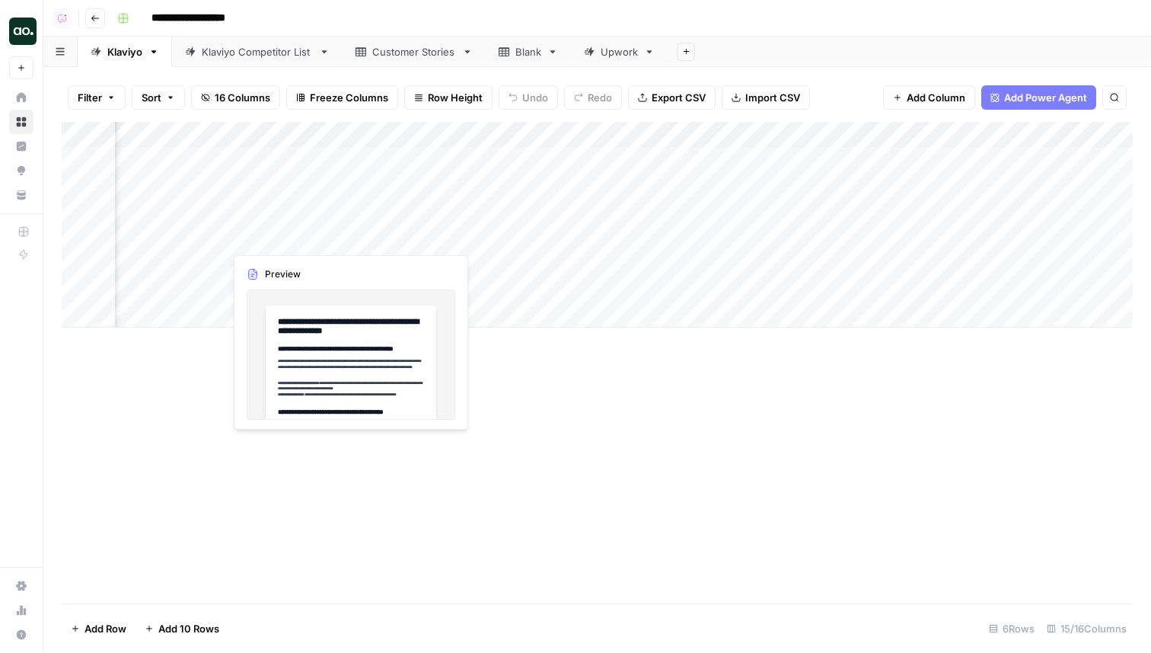
click at [292, 238] on div "Add Column" at bounding box center [597, 225] width 1071 height 206
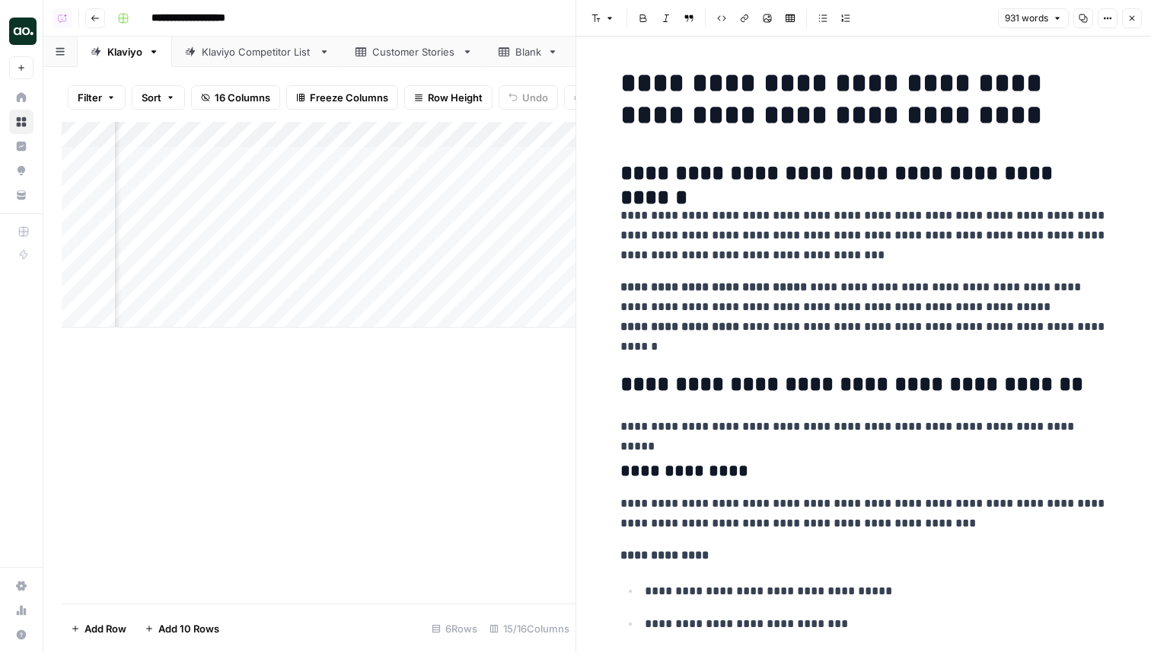
click at [1078, 10] on button "Copy" at bounding box center [1084, 18] width 20 height 20
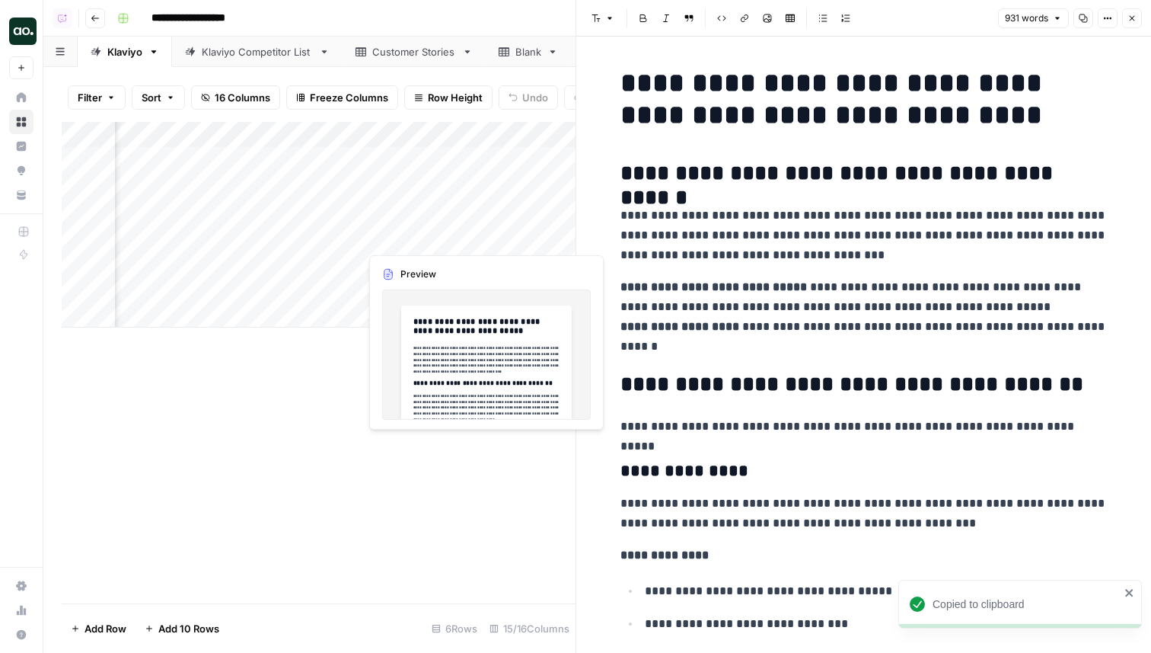
click at [394, 235] on div "Add Column" at bounding box center [319, 225] width 514 height 206
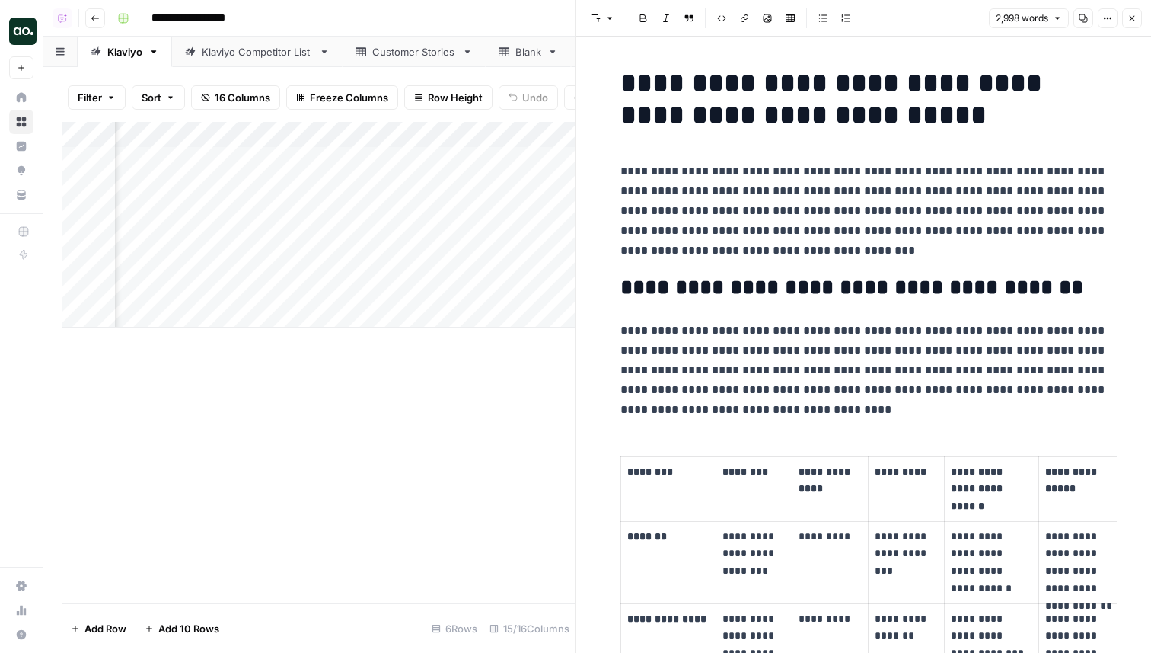
click at [1076, 22] on button "Copy" at bounding box center [1084, 18] width 20 height 20
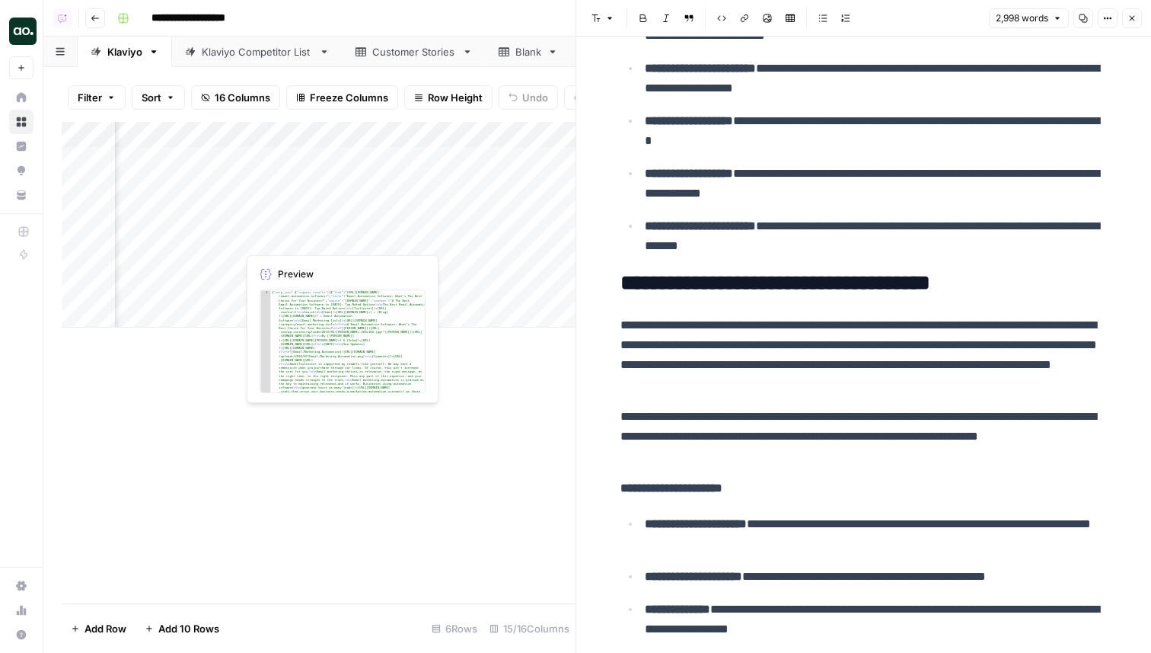
scroll to position [0, 1010]
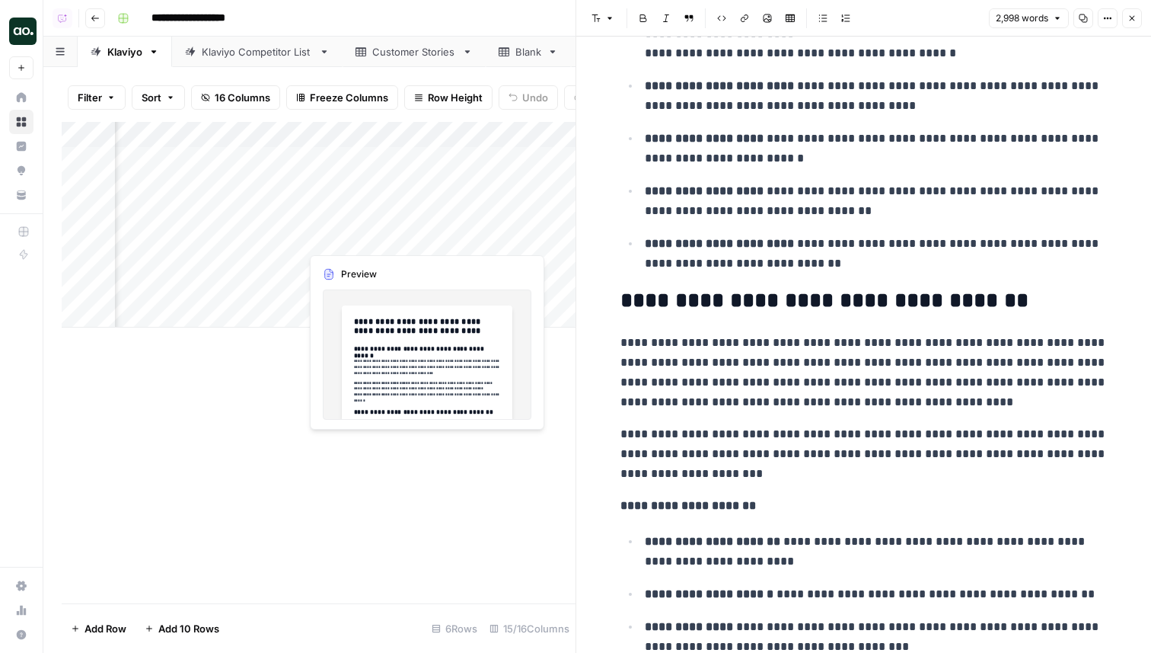
click at [346, 230] on div "Add Column" at bounding box center [319, 225] width 514 height 206
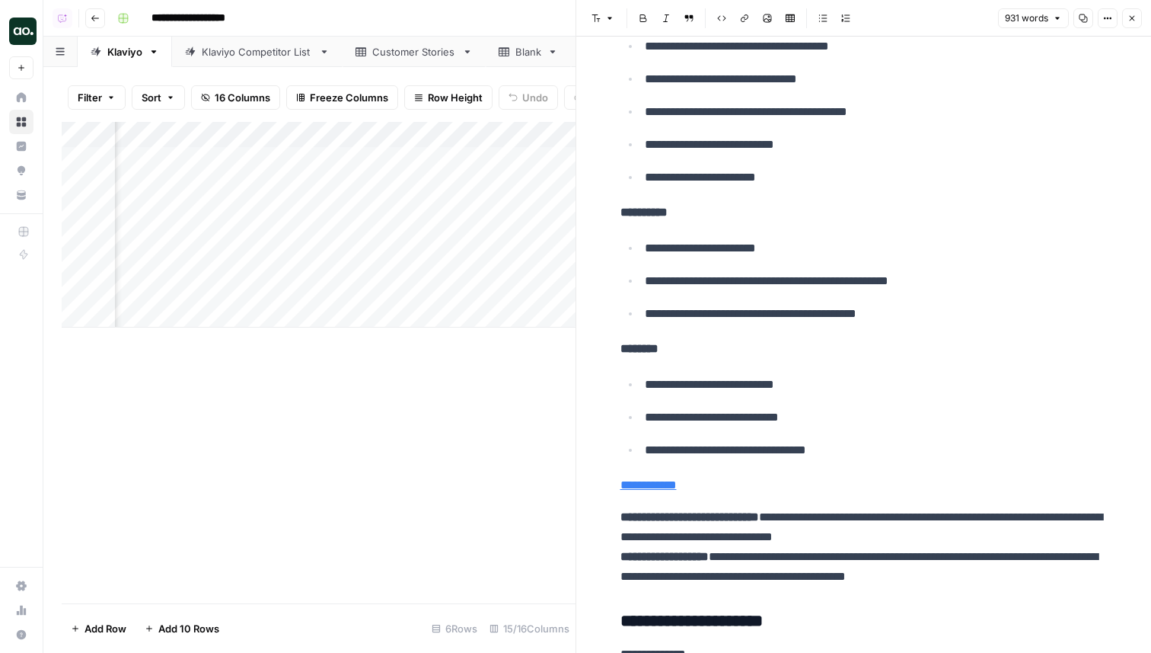
scroll to position [567, 0]
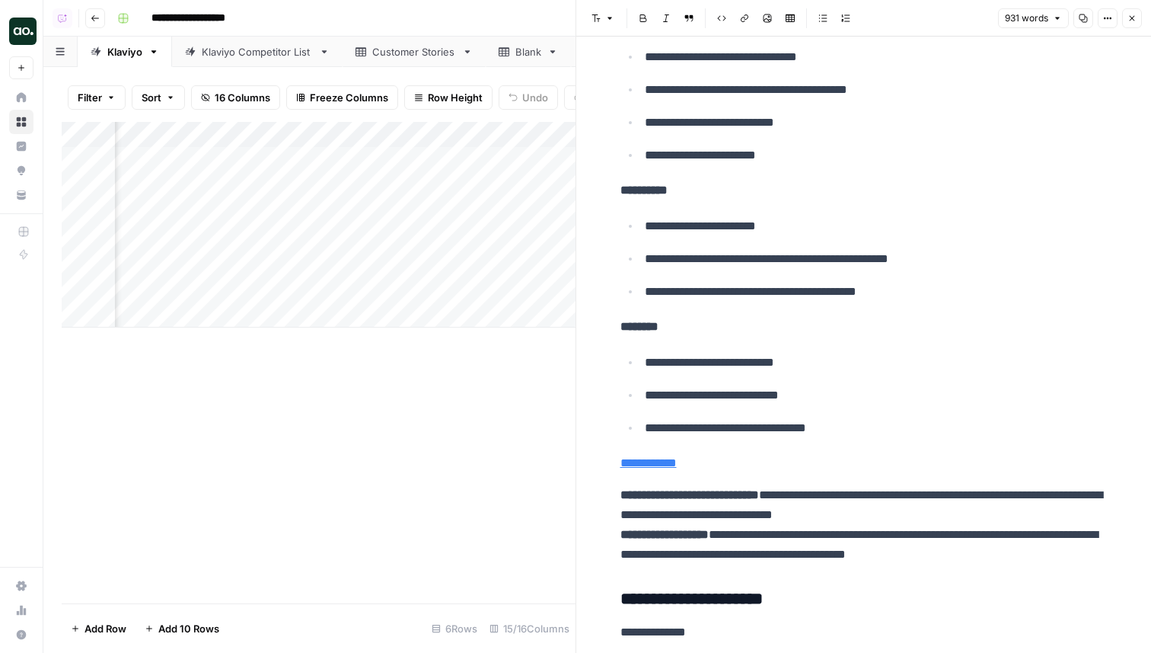
click at [1132, 22] on icon "button" at bounding box center [1132, 18] width 9 height 9
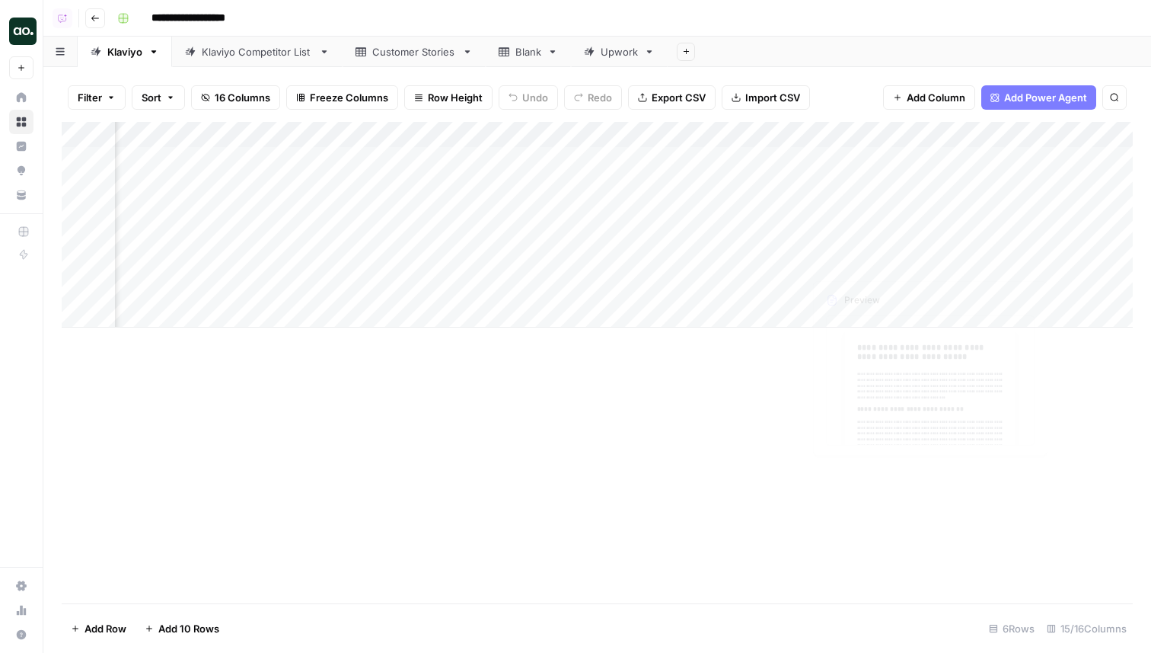
click at [963, 231] on div "Add Column" at bounding box center [597, 225] width 1071 height 206
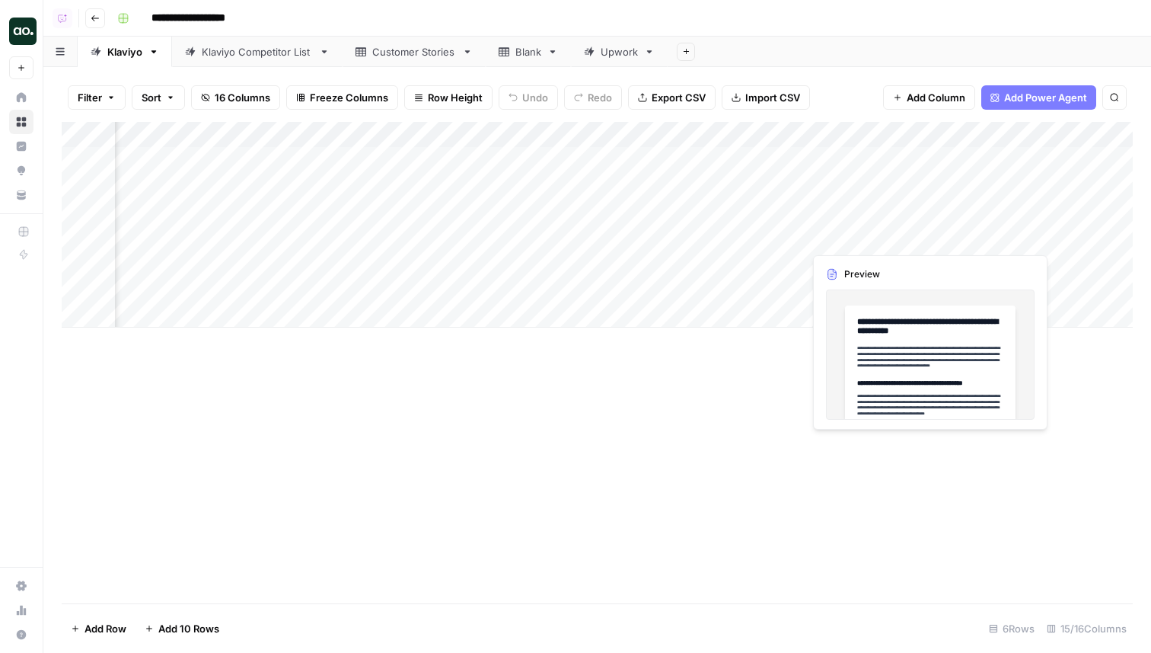
click at [963, 231] on div "Add Column" at bounding box center [597, 225] width 1071 height 206
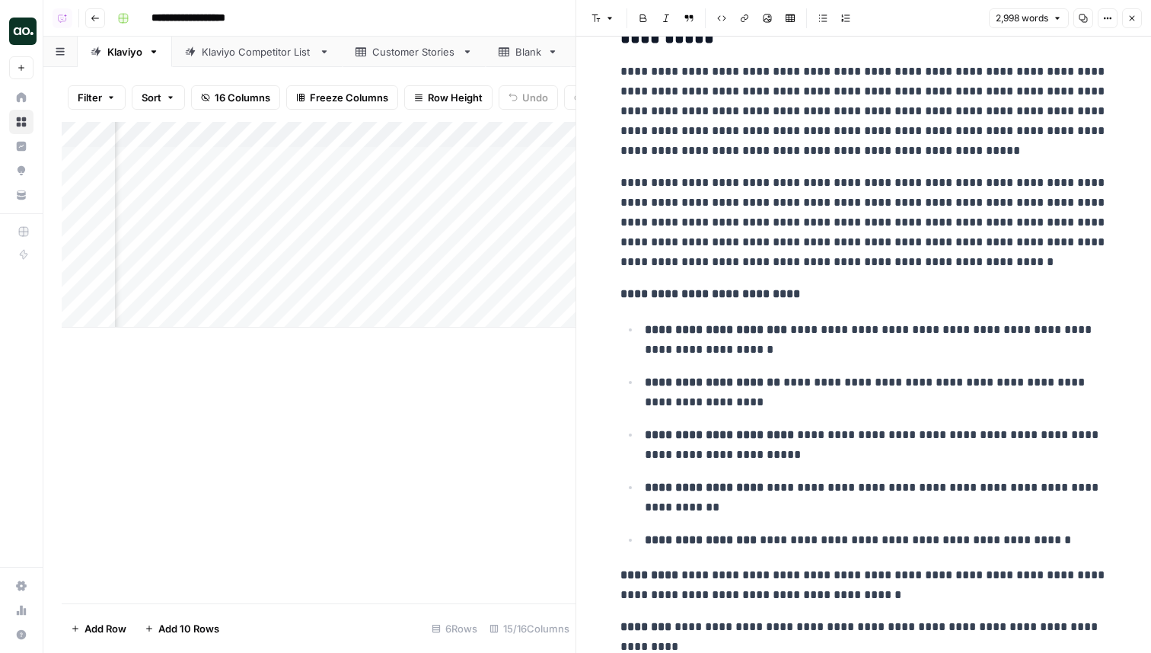
scroll to position [1703, 0]
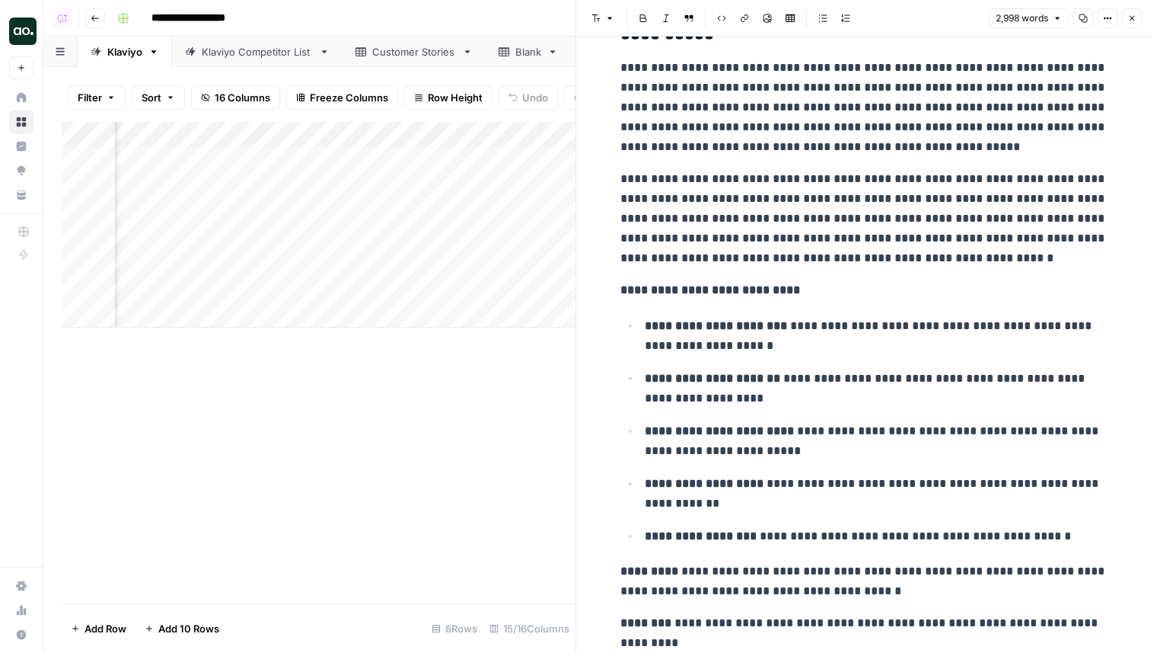
click at [1132, 21] on icon "button" at bounding box center [1132, 18] width 9 height 9
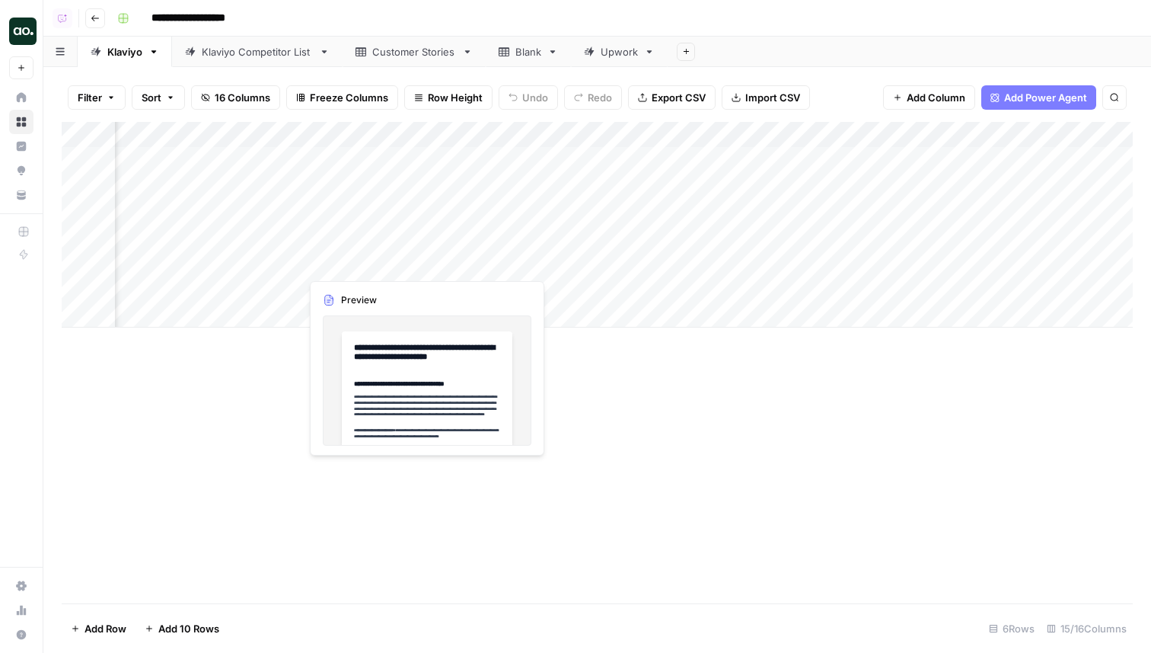
click at [392, 260] on div "Add Column" at bounding box center [597, 225] width 1071 height 206
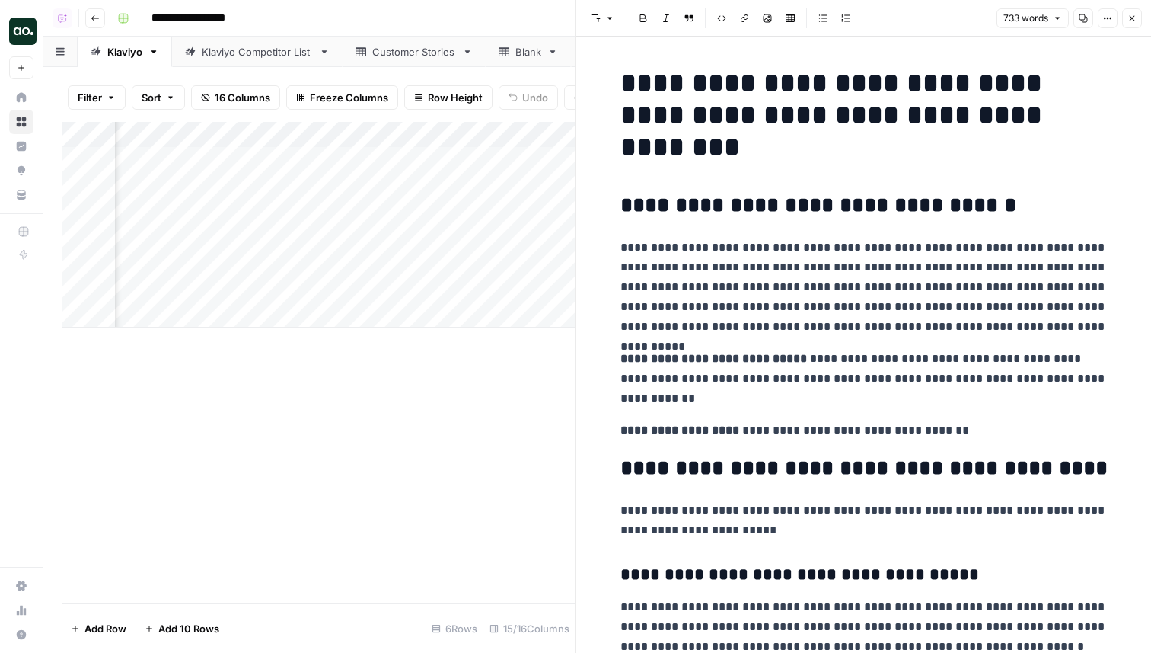
click at [1077, 24] on button "Copy" at bounding box center [1084, 18] width 20 height 20
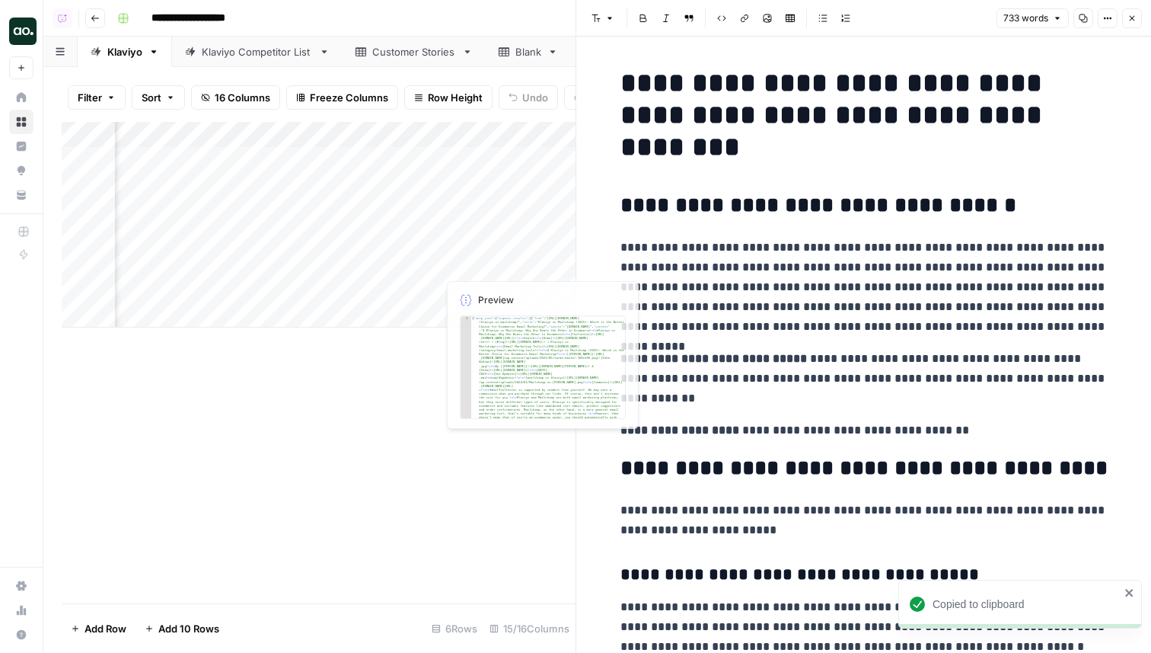
scroll to position [0, 1445]
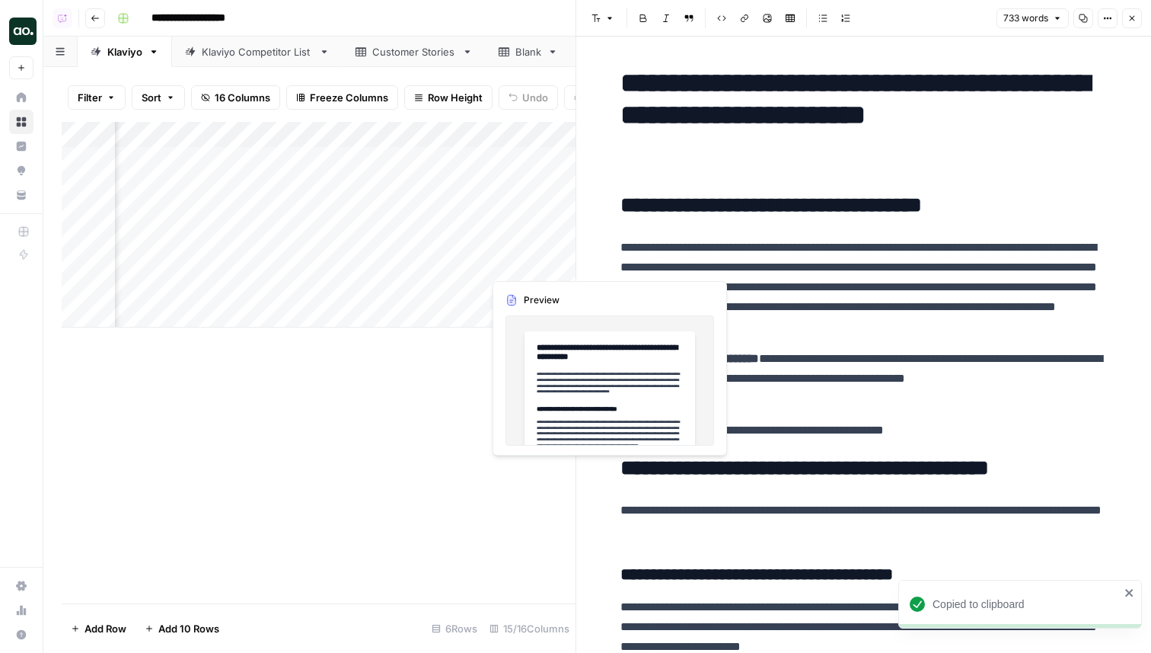
click at [521, 264] on div "Add Column" at bounding box center [319, 225] width 514 height 206
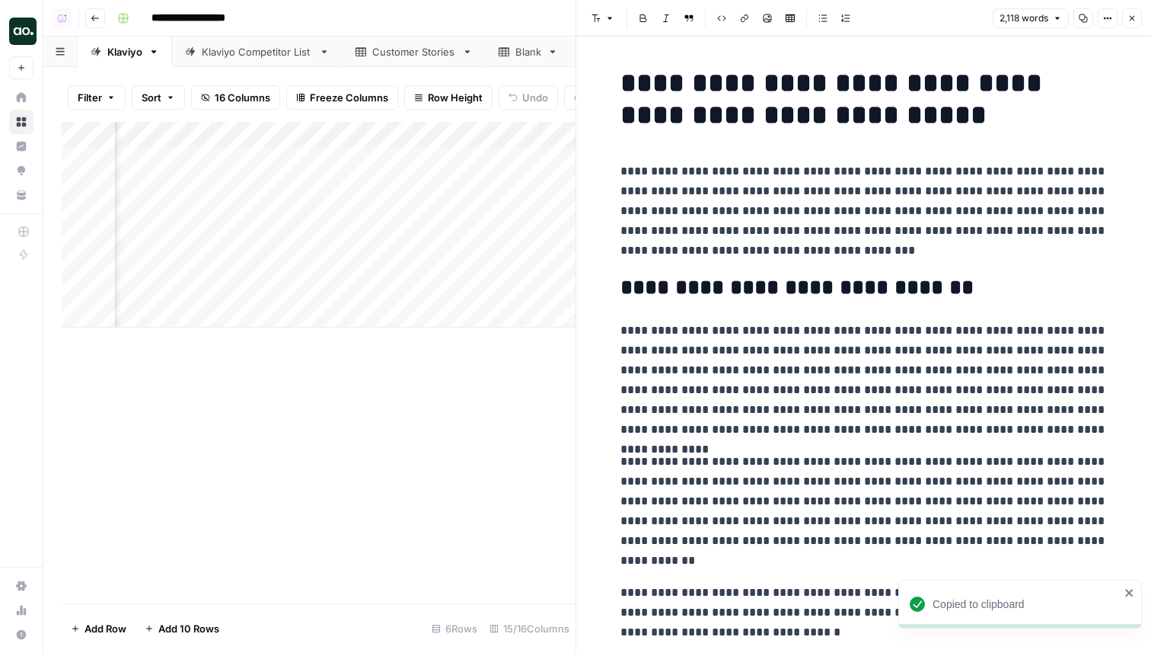
click at [1084, 15] on icon "button" at bounding box center [1083, 18] width 9 height 9
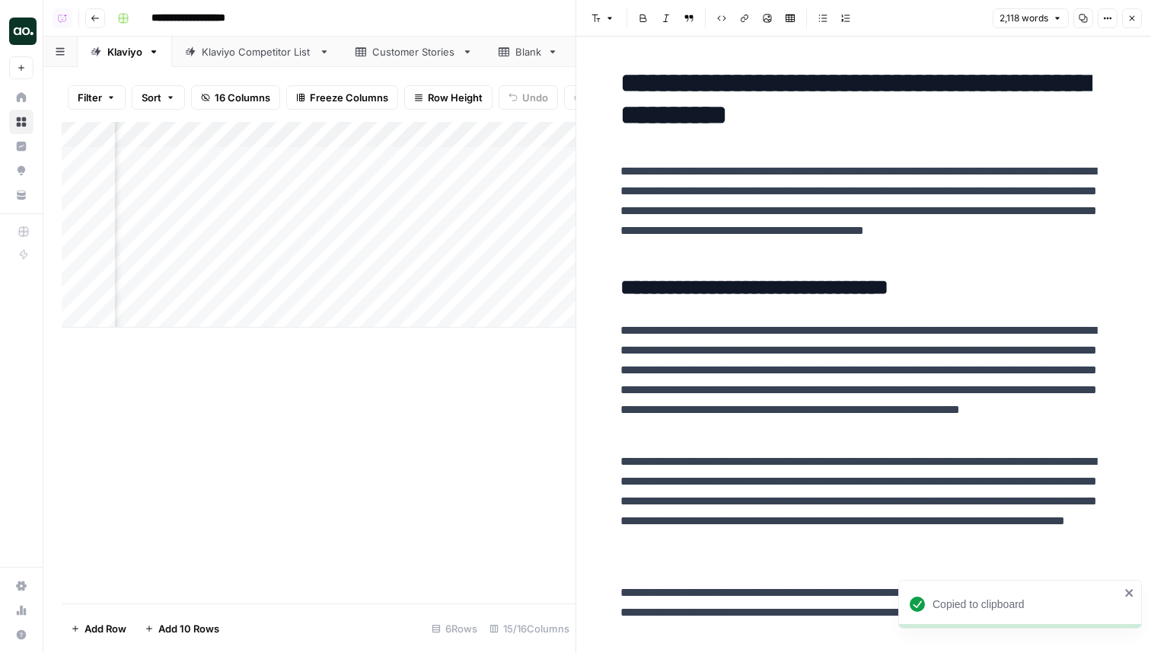
click at [1137, 23] on button "Close" at bounding box center [1132, 18] width 20 height 20
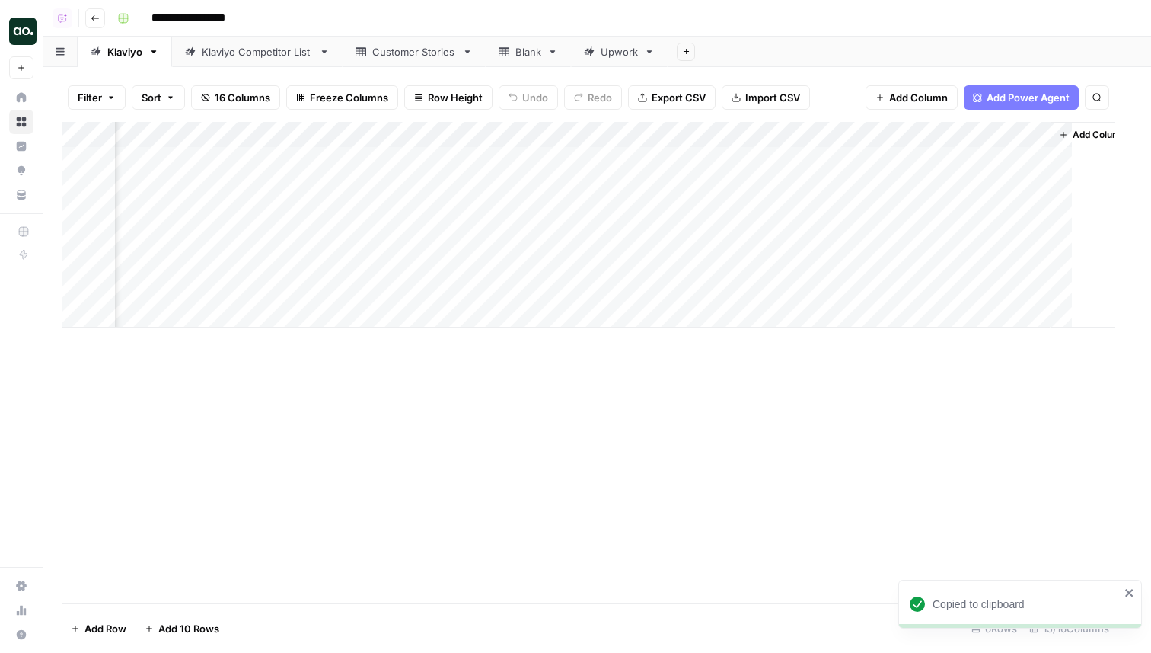
scroll to position [0, 1274]
click at [619, 266] on div "Add Column" at bounding box center [597, 225] width 1071 height 206
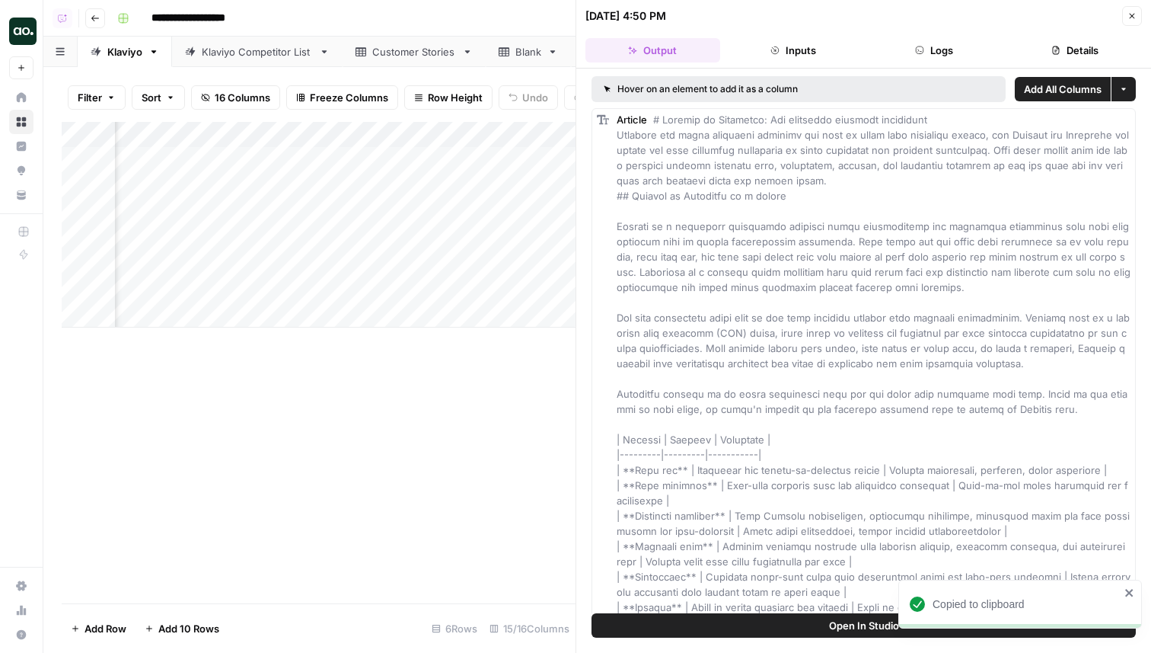
click at [962, 48] on button "Logs" at bounding box center [934, 50] width 135 height 24
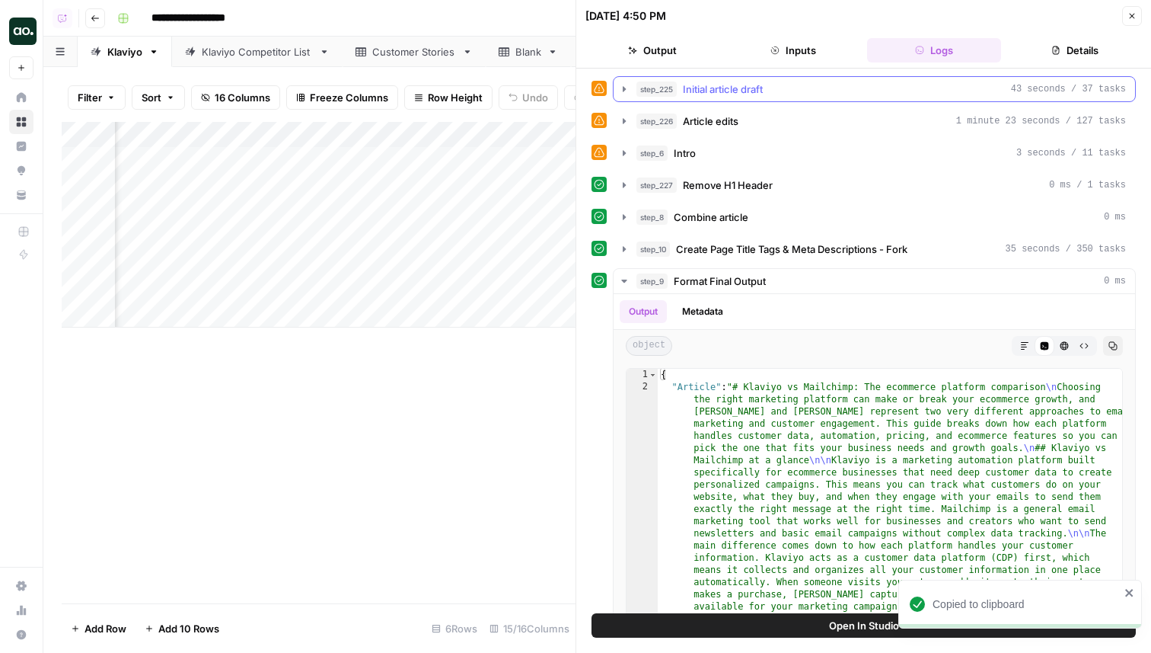
click at [774, 84] on div "step_225 Initial article draft 43 seconds / 37 tasks" at bounding box center [882, 88] width 490 height 15
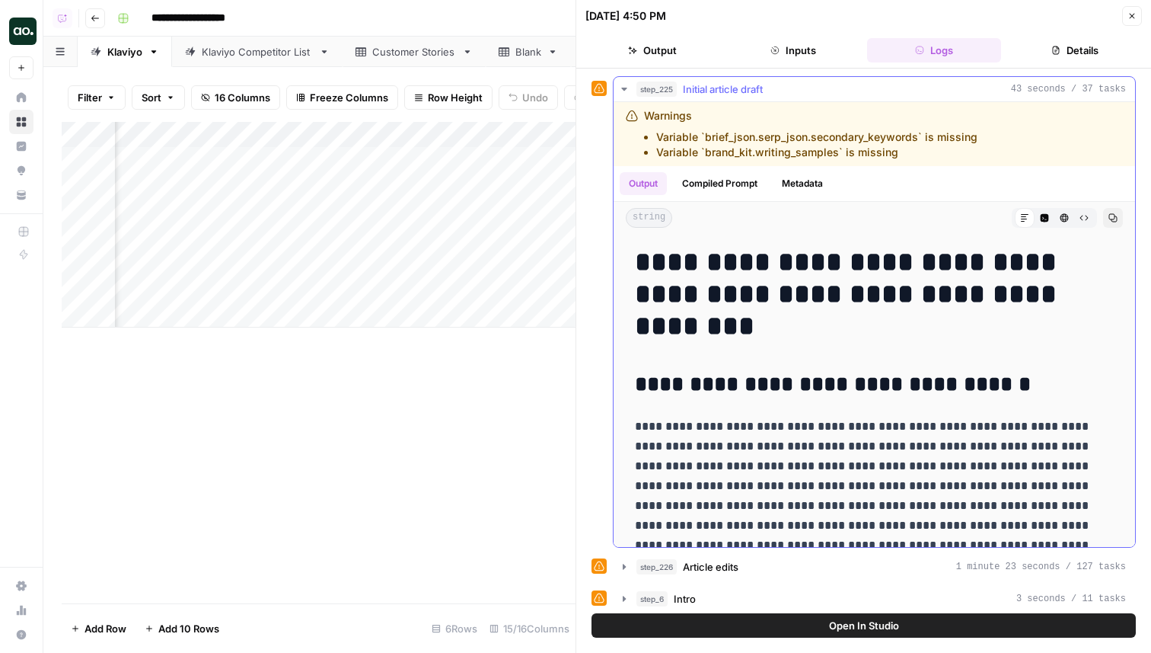
click at [779, 85] on div "step_225 Initial article draft 43 seconds / 37 tasks" at bounding box center [882, 88] width 490 height 15
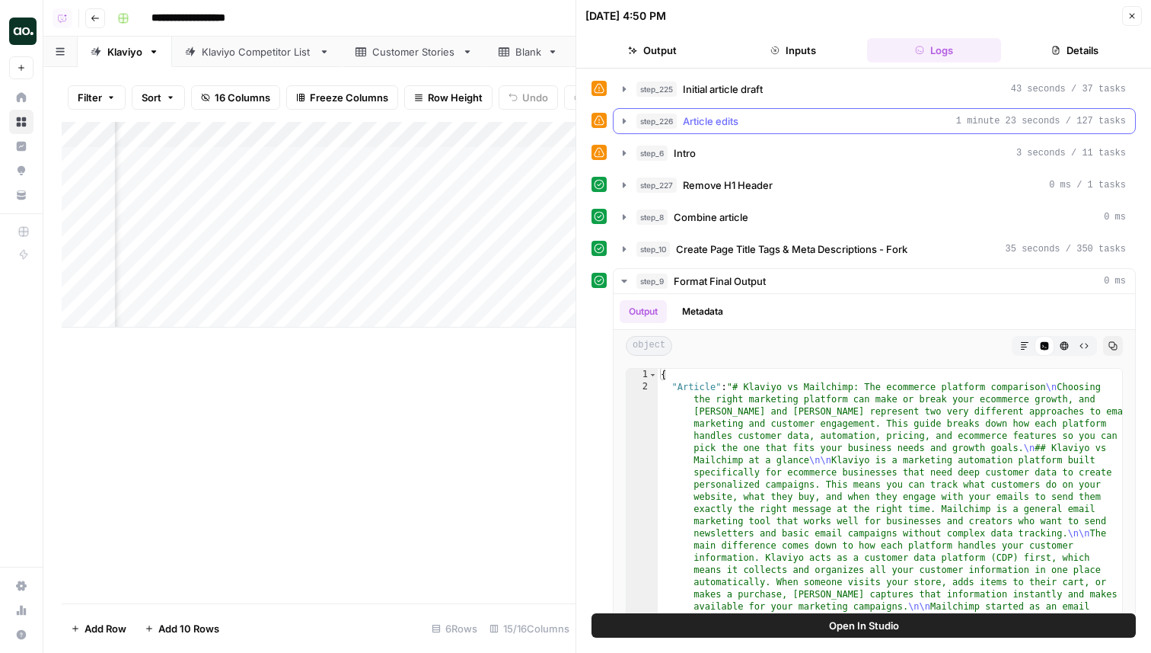
click at [776, 121] on div "step_226 Article edits 1 minute 23 seconds / 127 tasks" at bounding box center [882, 120] width 490 height 15
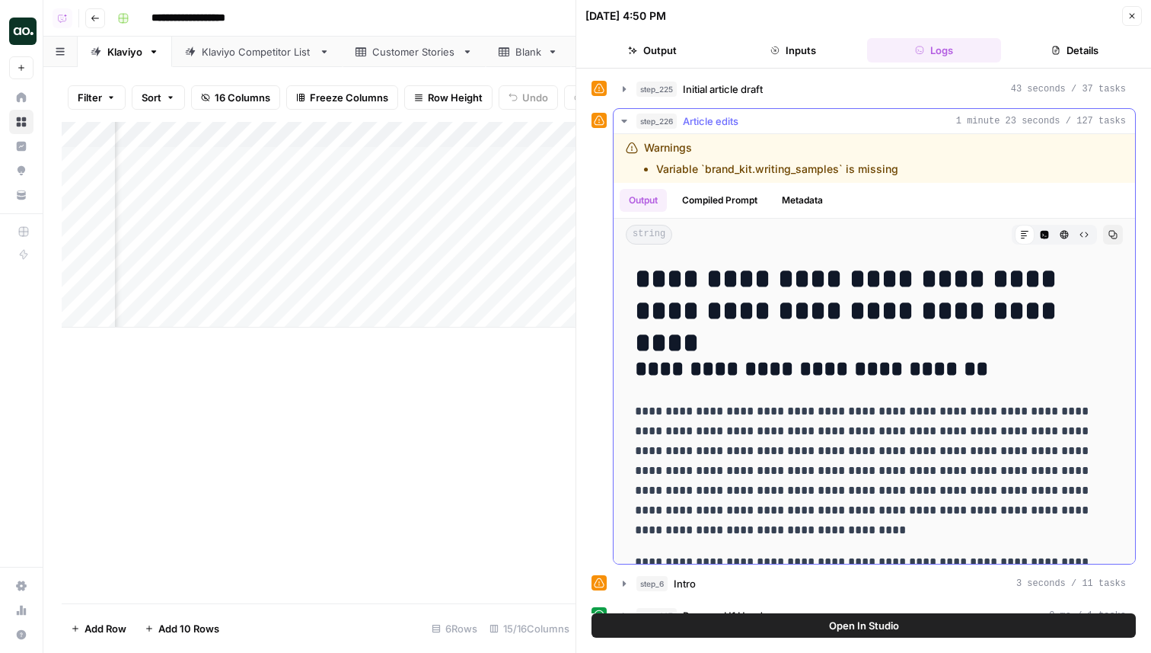
click at [776, 121] on div "step_226 Article edits 1 minute 23 seconds / 127 tasks" at bounding box center [882, 120] width 490 height 15
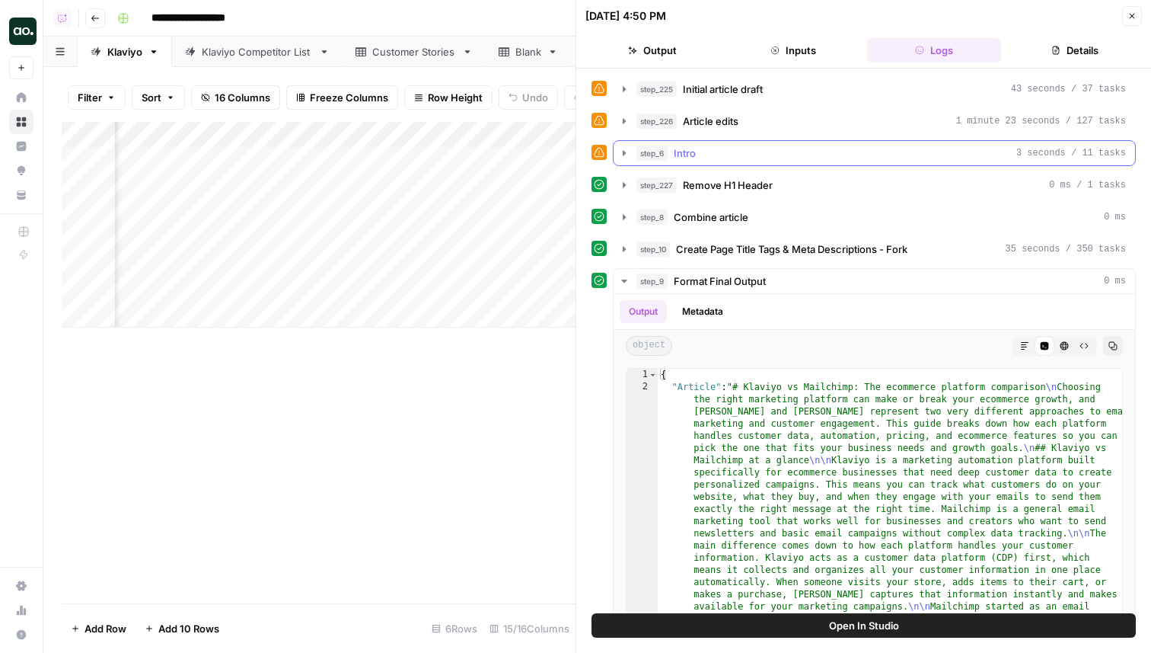
click at [745, 144] on button "step_6 Intro 3 seconds / 11 tasks" at bounding box center [875, 153] width 522 height 24
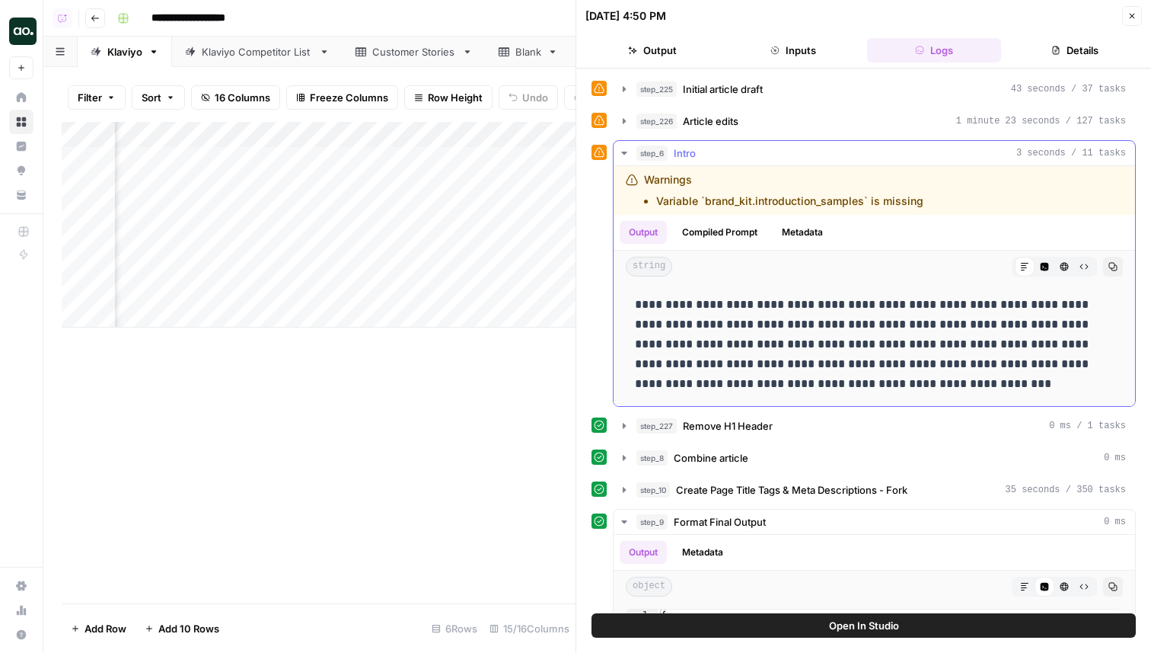
click at [747, 152] on div "step_6 Intro 3 seconds / 11 tasks" at bounding box center [882, 152] width 490 height 15
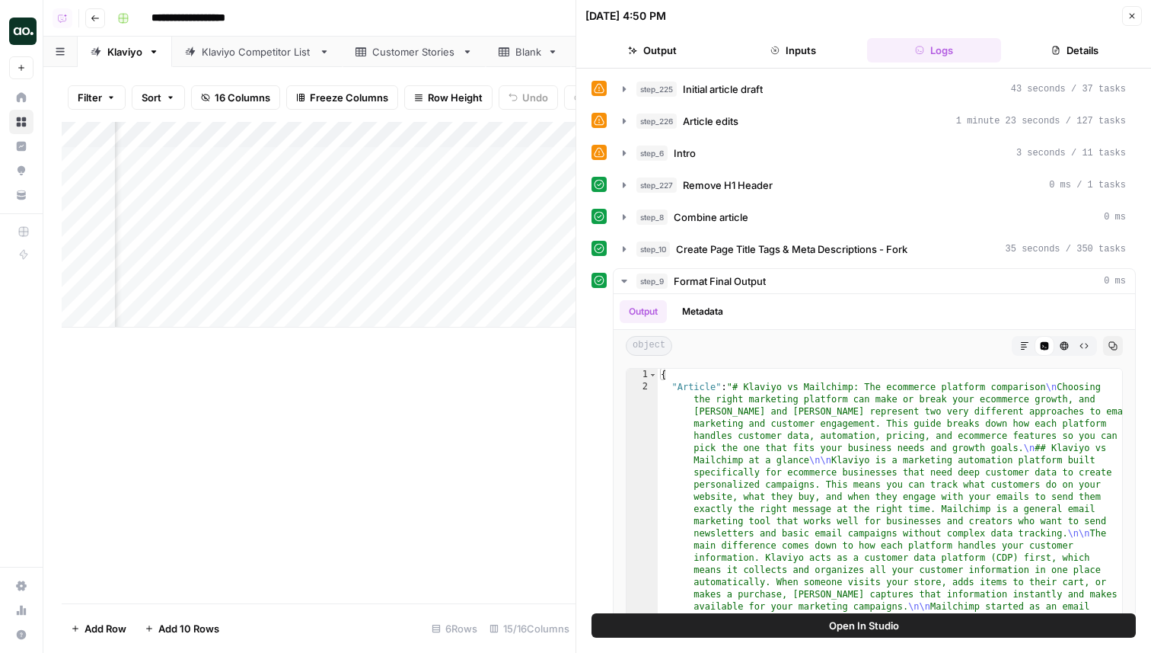
click at [1135, 21] on button "Close" at bounding box center [1132, 16] width 20 height 20
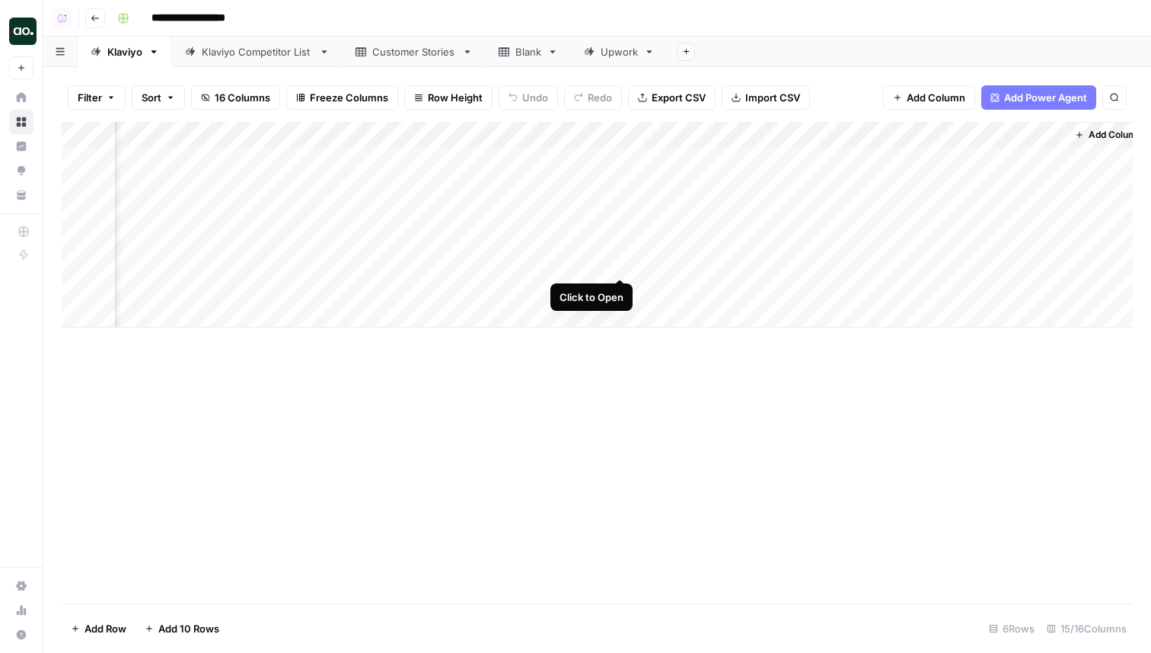
click at [619, 263] on div "Add Column" at bounding box center [597, 225] width 1071 height 206
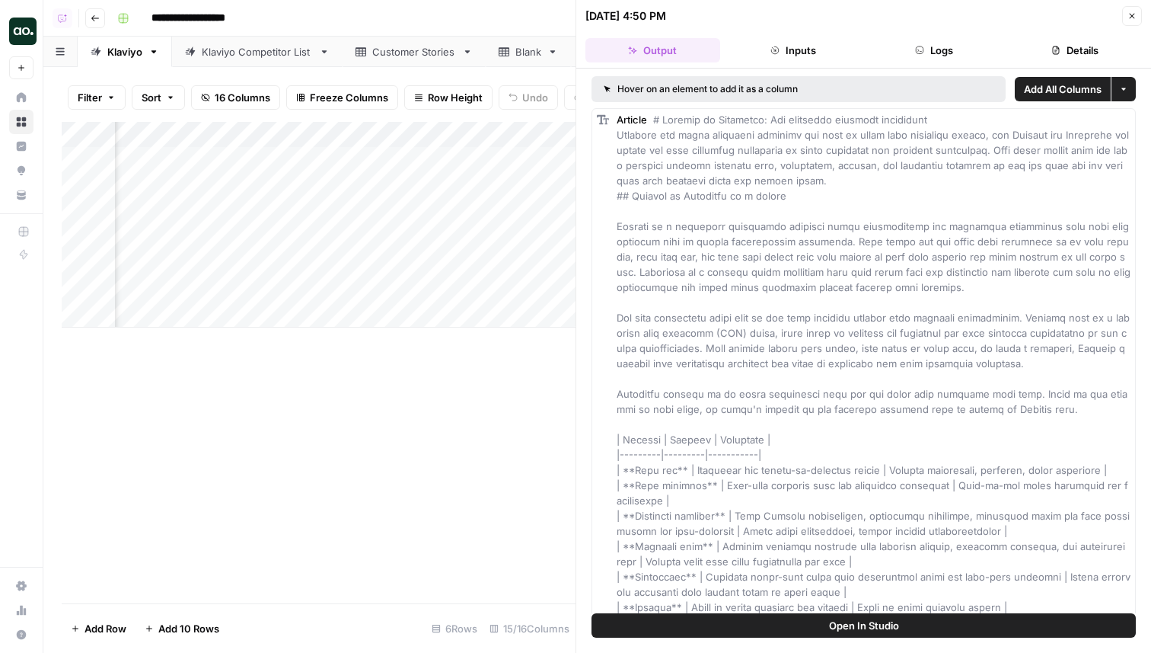
click at [774, 624] on button "Open In Studio" at bounding box center [864, 625] width 544 height 24
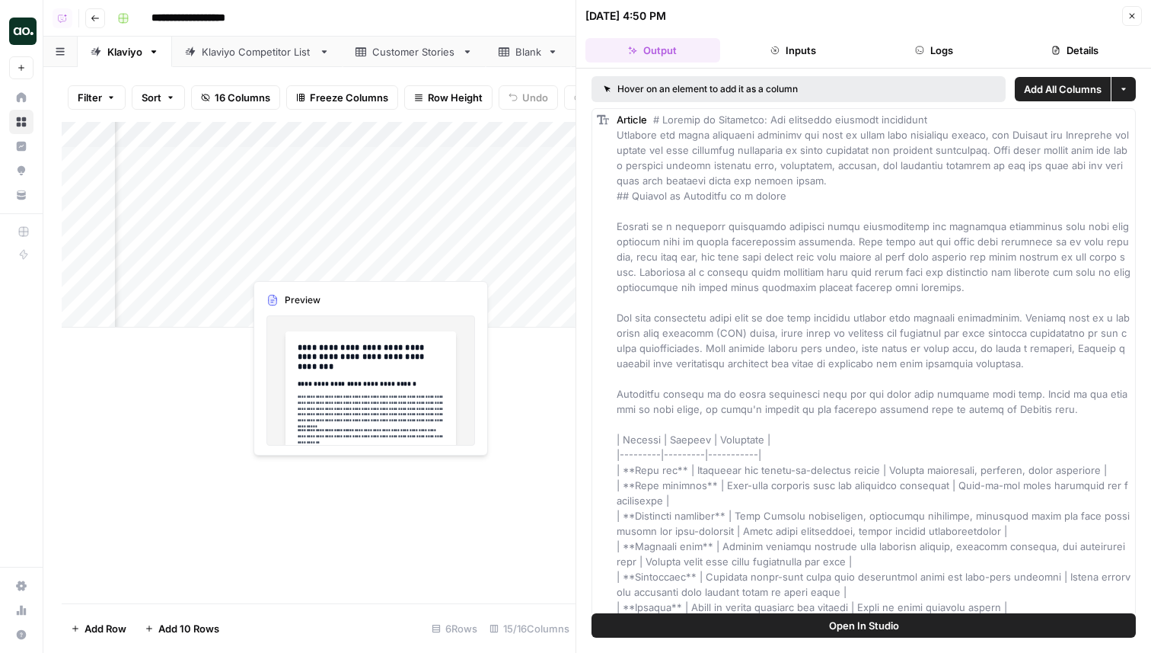
click at [328, 263] on div "Add Column" at bounding box center [319, 225] width 514 height 206
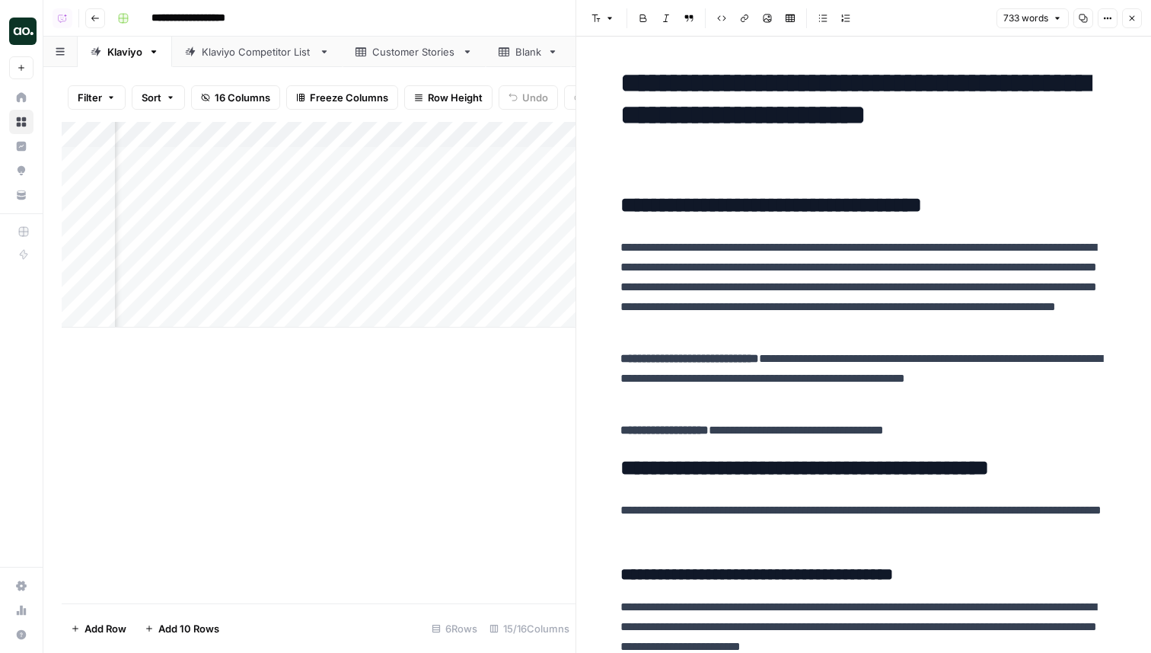
scroll to position [0, 1435]
click at [482, 211] on div "Add Column" at bounding box center [319, 225] width 514 height 206
click at [484, 161] on div "Add Column" at bounding box center [319, 225] width 514 height 206
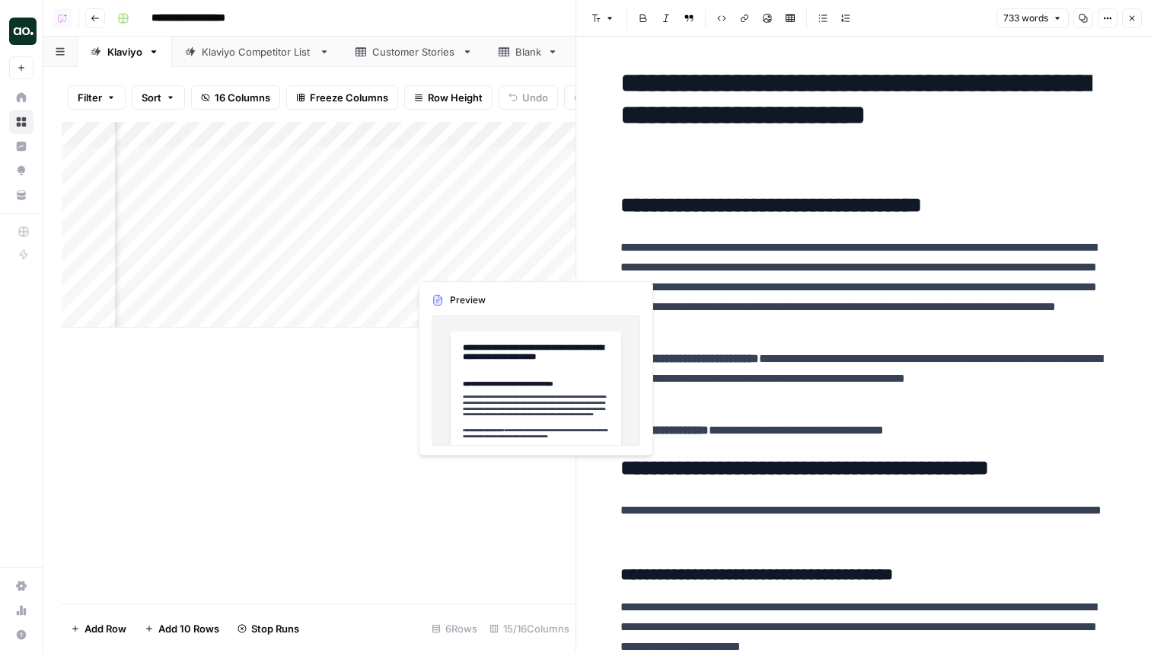
click at [442, 267] on div "Add Column" at bounding box center [319, 225] width 514 height 206
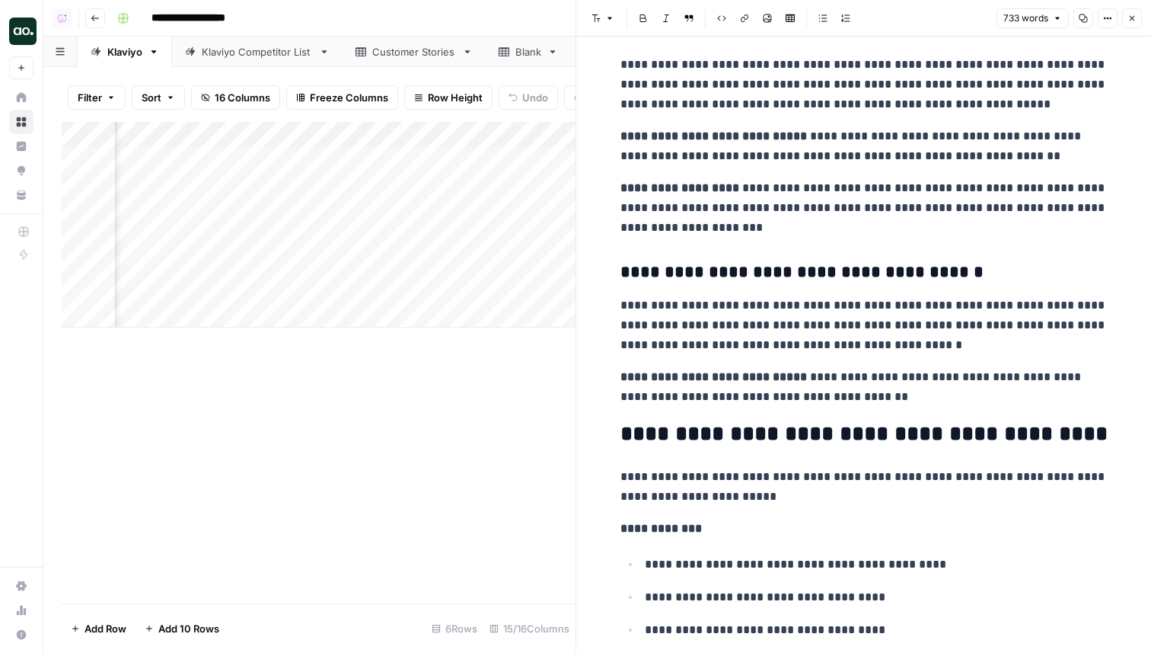
scroll to position [1606, 0]
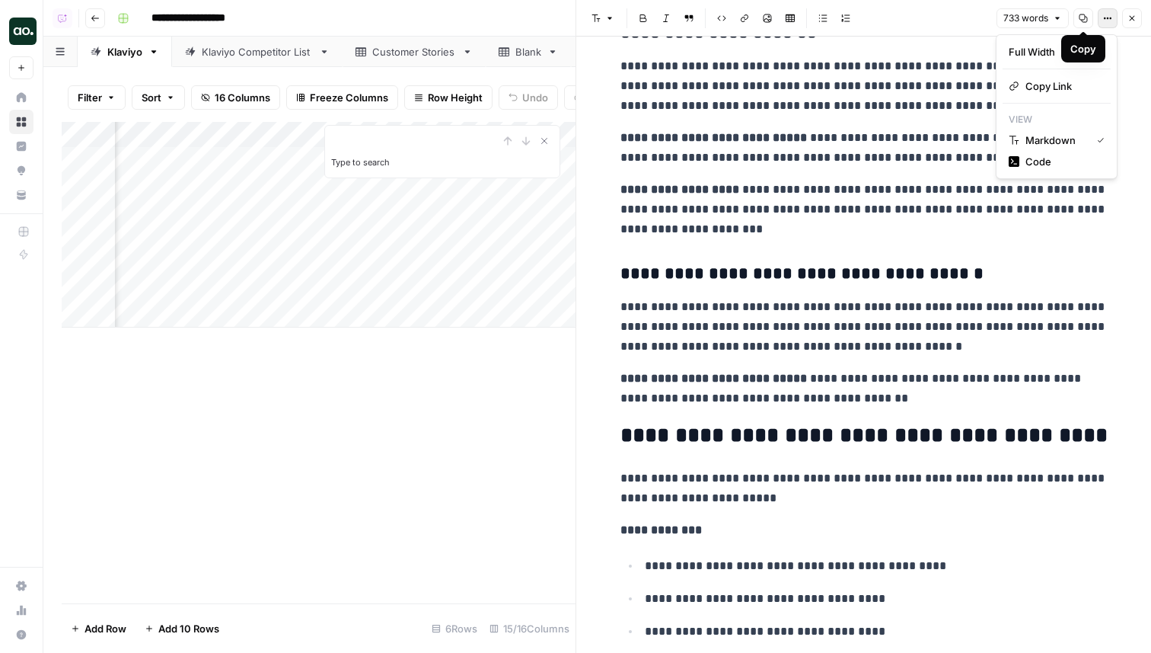
click at [1106, 18] on icon "button" at bounding box center [1107, 18] width 9 height 9
click at [1060, 158] on span "Code" at bounding box center [1062, 161] width 73 height 15
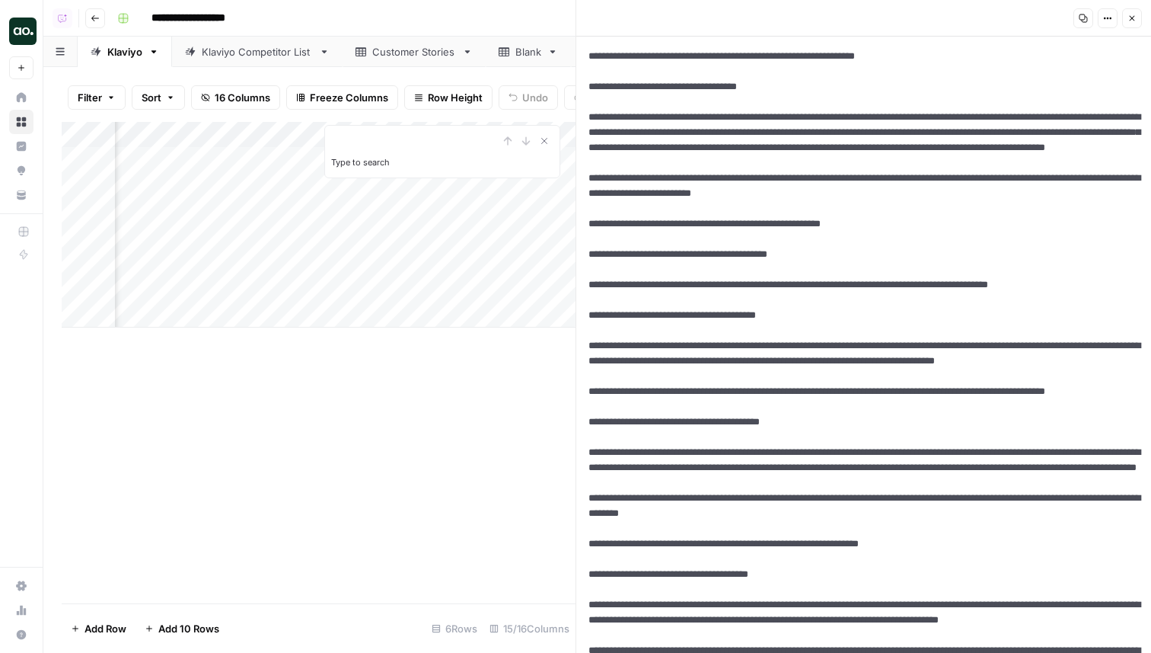
click at [1135, 16] on icon "button" at bounding box center [1132, 18] width 9 height 9
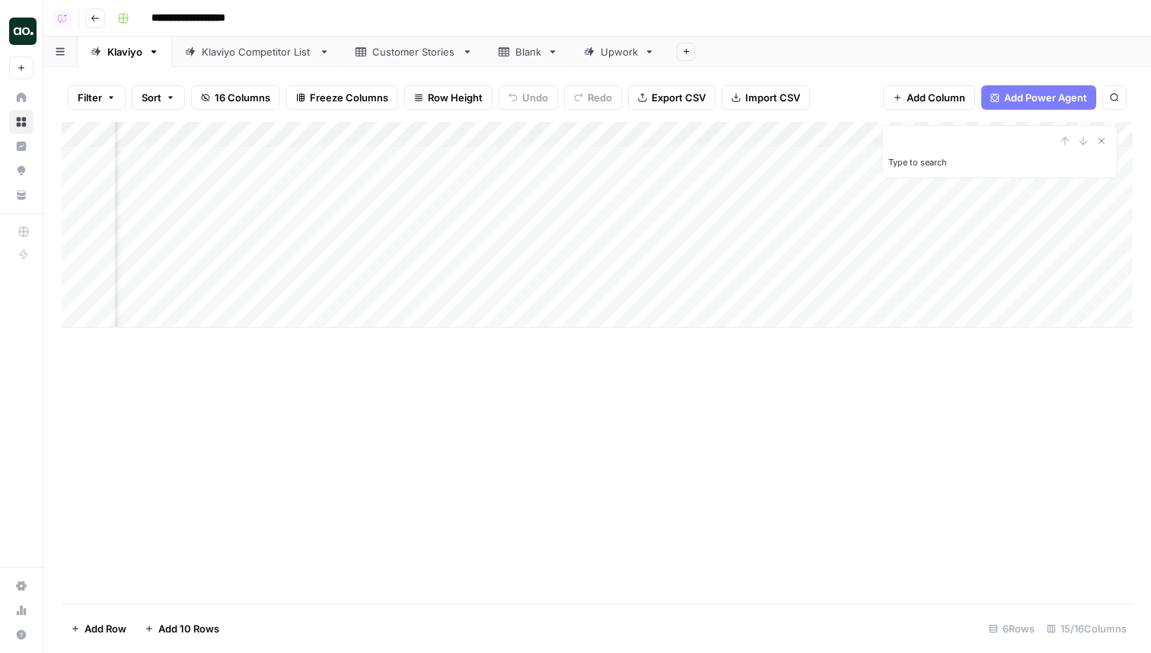
scroll to position [0, 1215]
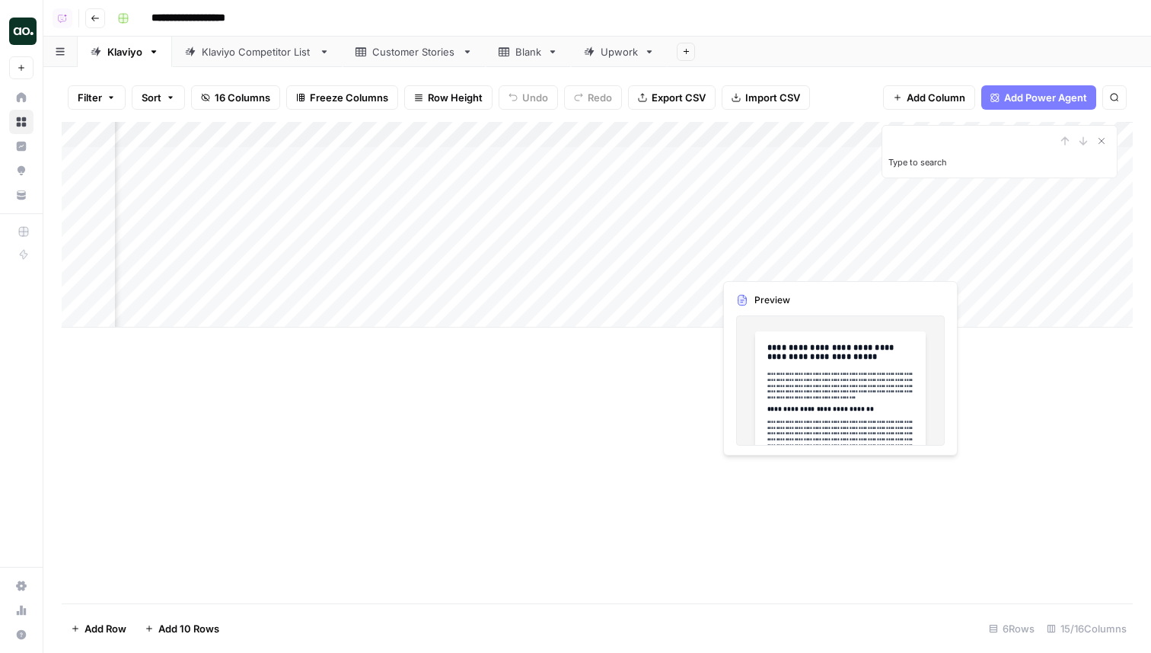
click at [765, 261] on div "Add Column" at bounding box center [597, 225] width 1071 height 206
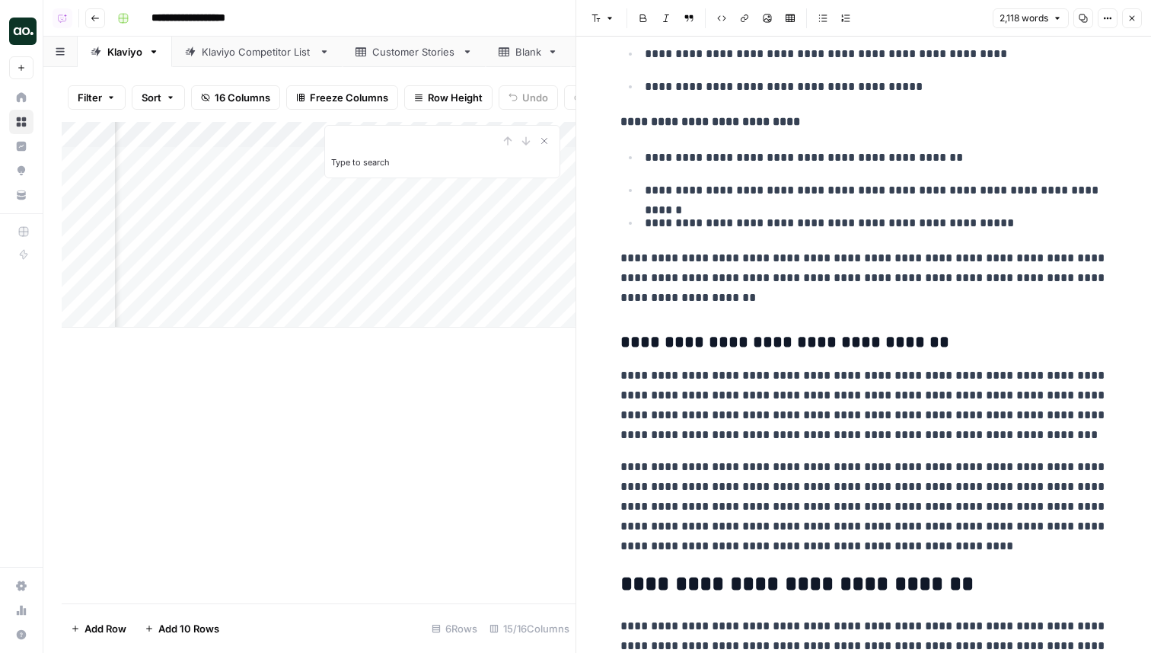
scroll to position [3903, 0]
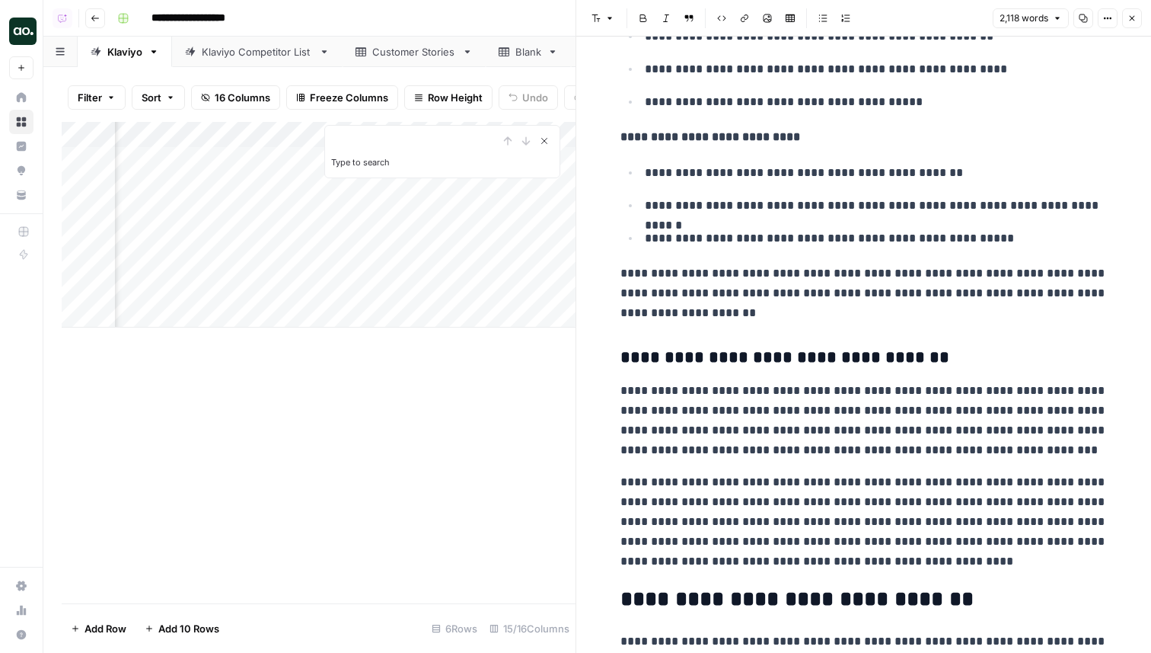
click at [543, 145] on icon "Close Search" at bounding box center [544, 141] width 12 height 12
click at [1130, 18] on icon "button" at bounding box center [1132, 18] width 9 height 9
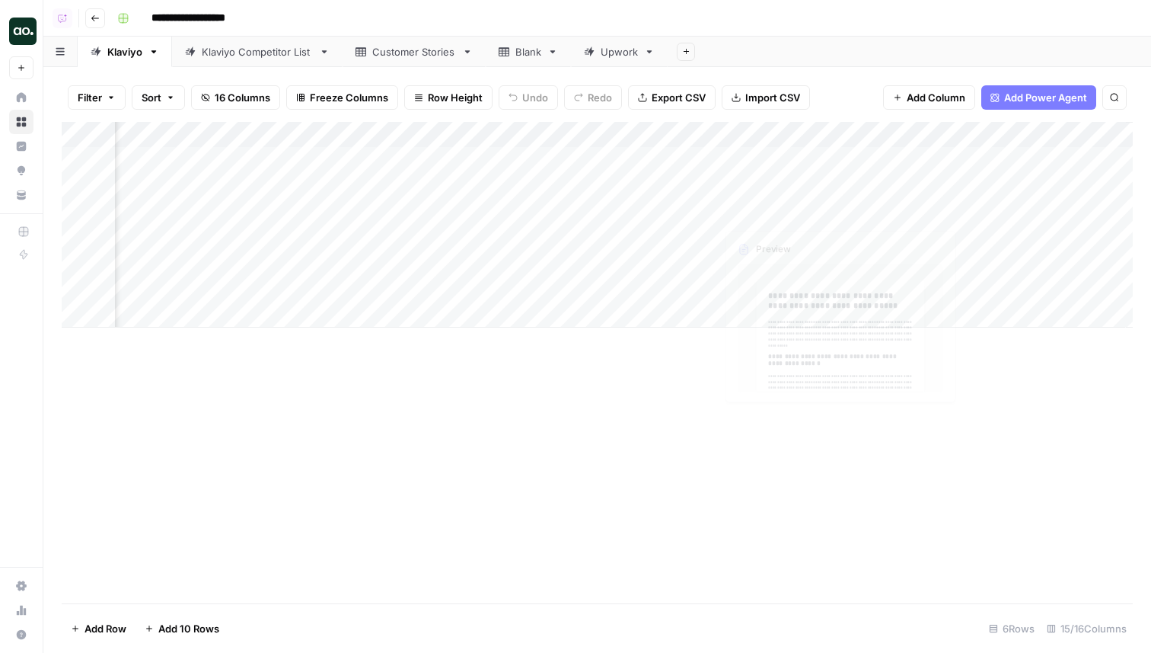
scroll to position [0, 1292]
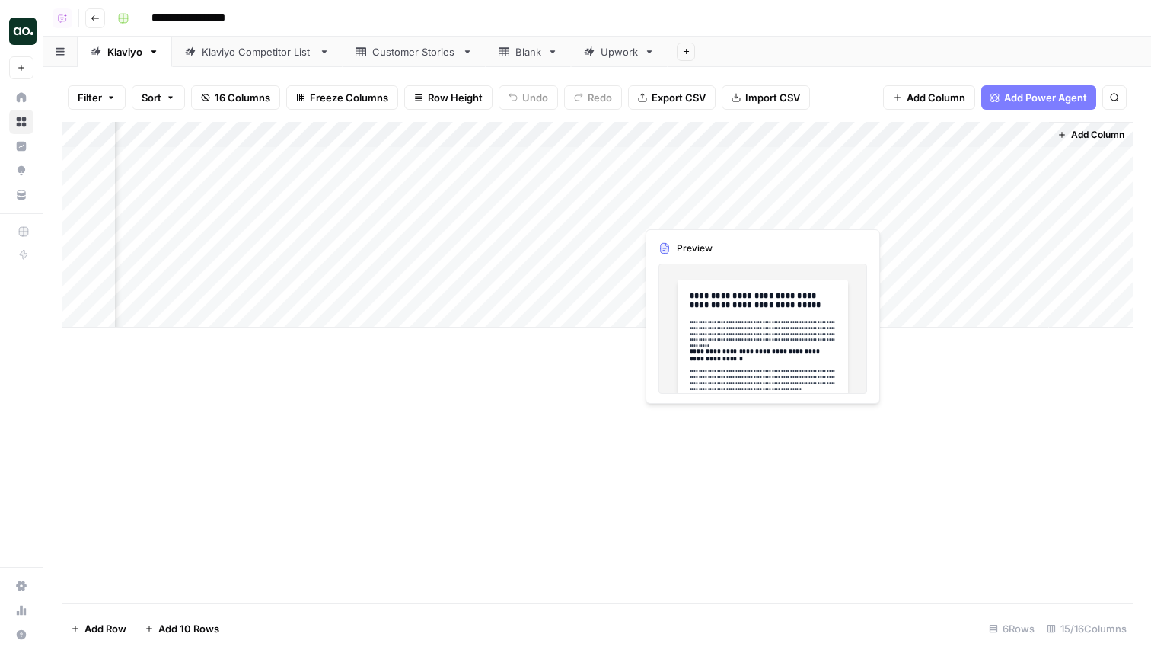
click at [675, 205] on div "Add Column" at bounding box center [597, 225] width 1071 height 206
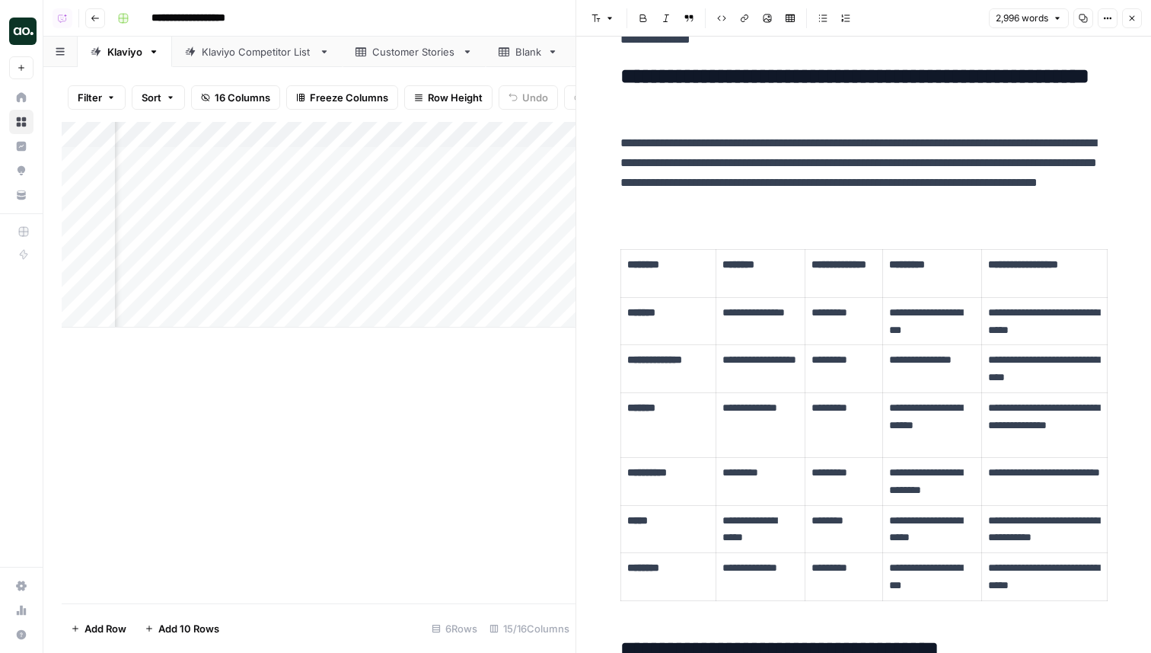
scroll to position [193, 0]
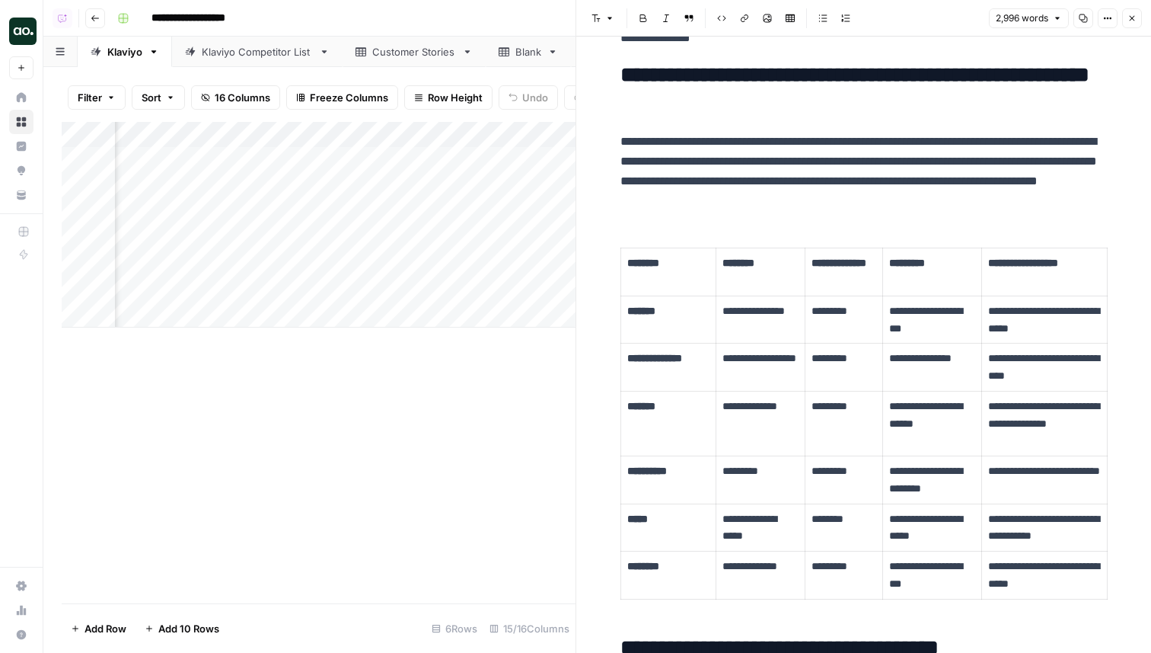
click at [1123, 12] on button "Close" at bounding box center [1132, 18] width 20 height 20
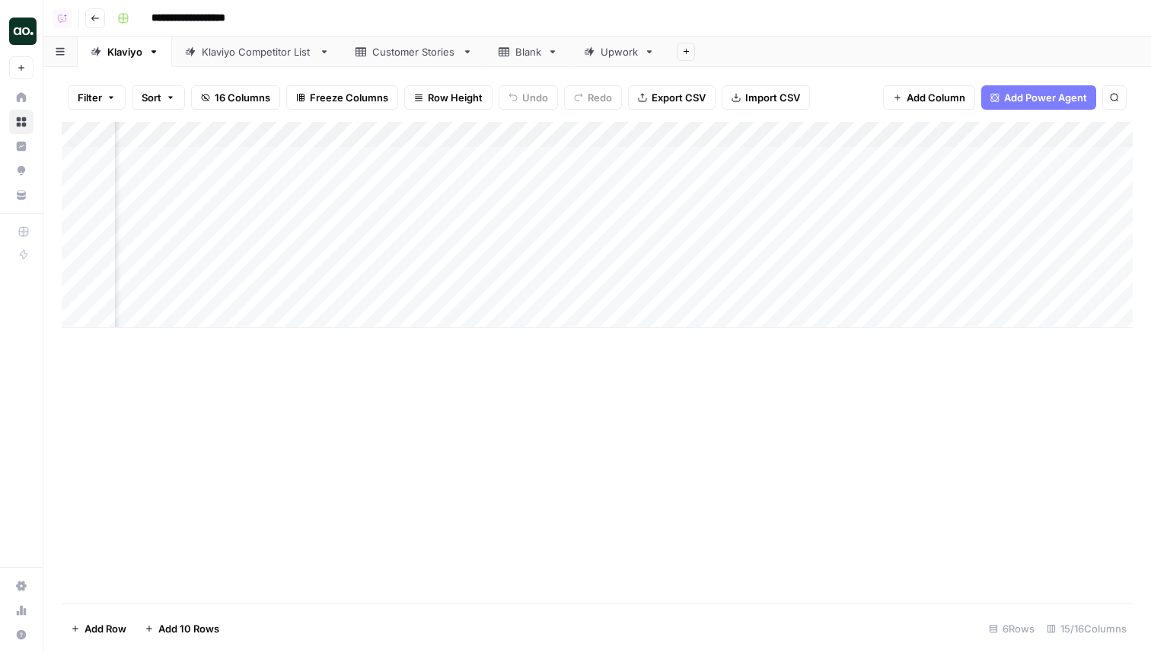
scroll to position [0, 997]
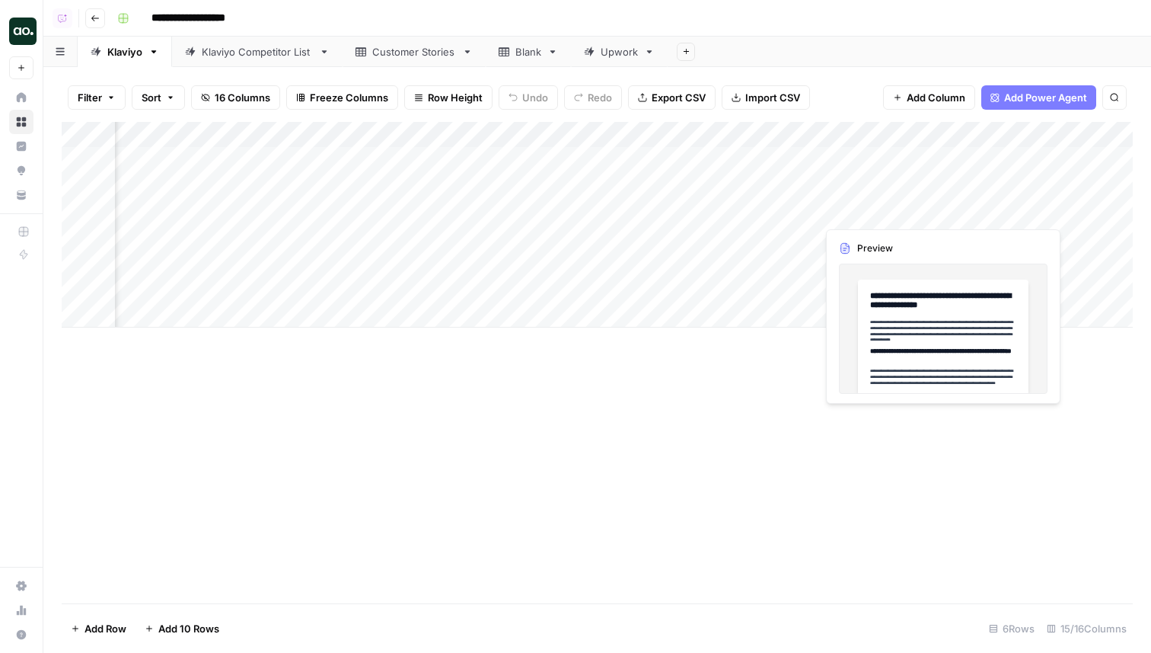
click at [997, 208] on div "Add Column" at bounding box center [597, 225] width 1071 height 206
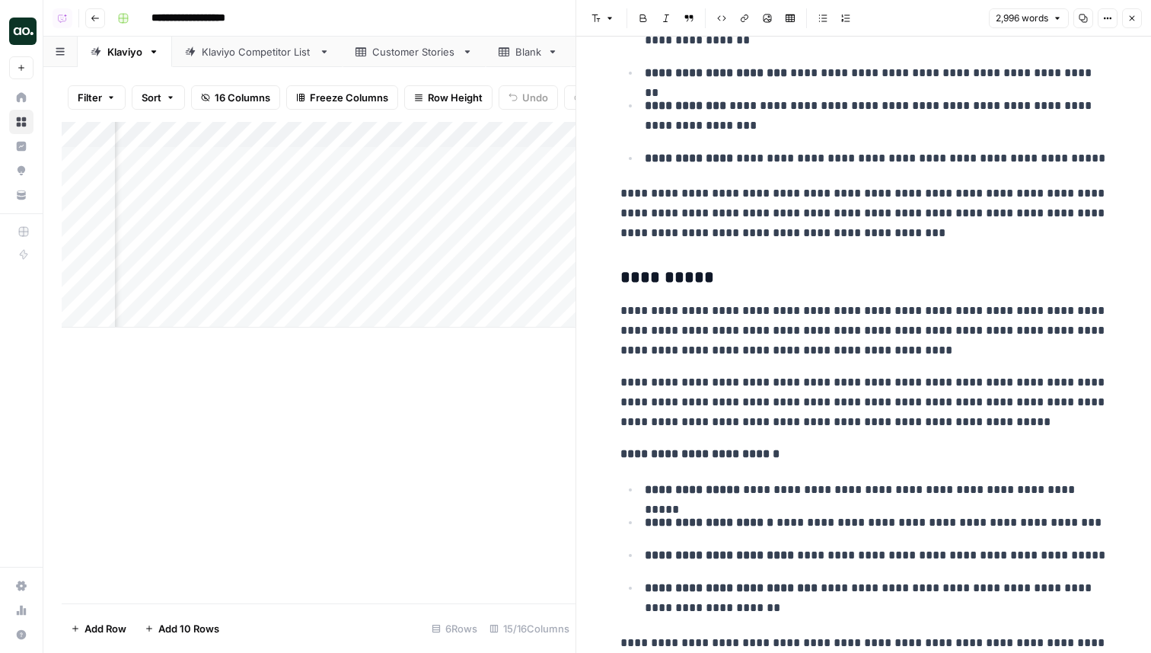
scroll to position [1699, 0]
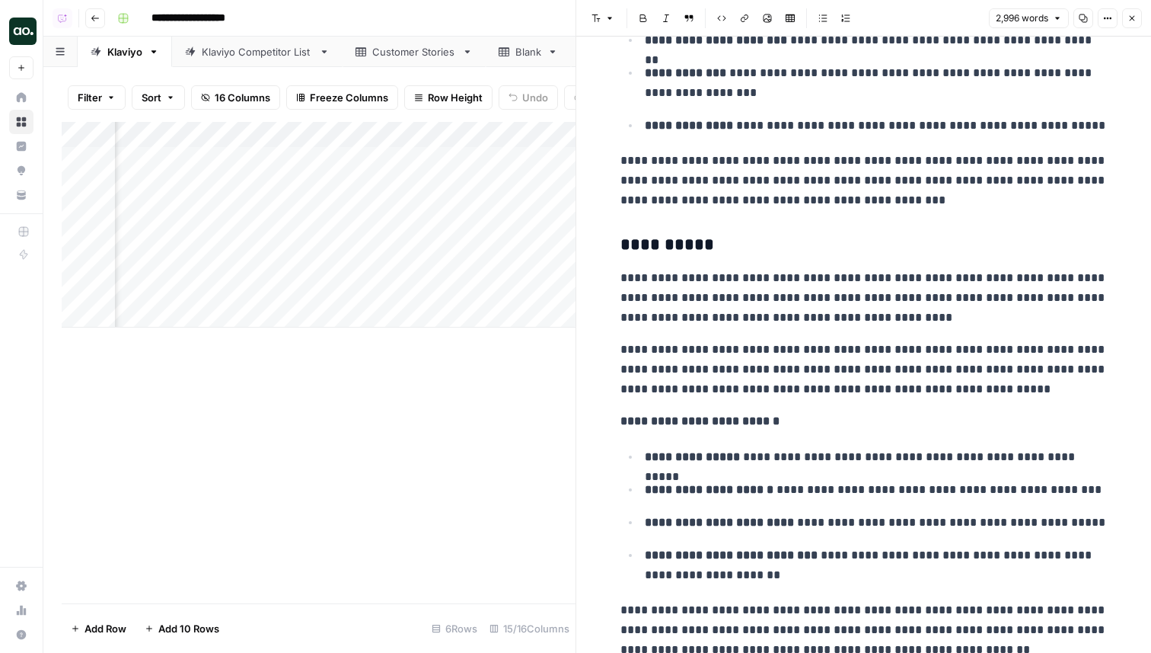
click at [1136, 23] on button "Close" at bounding box center [1132, 18] width 20 height 20
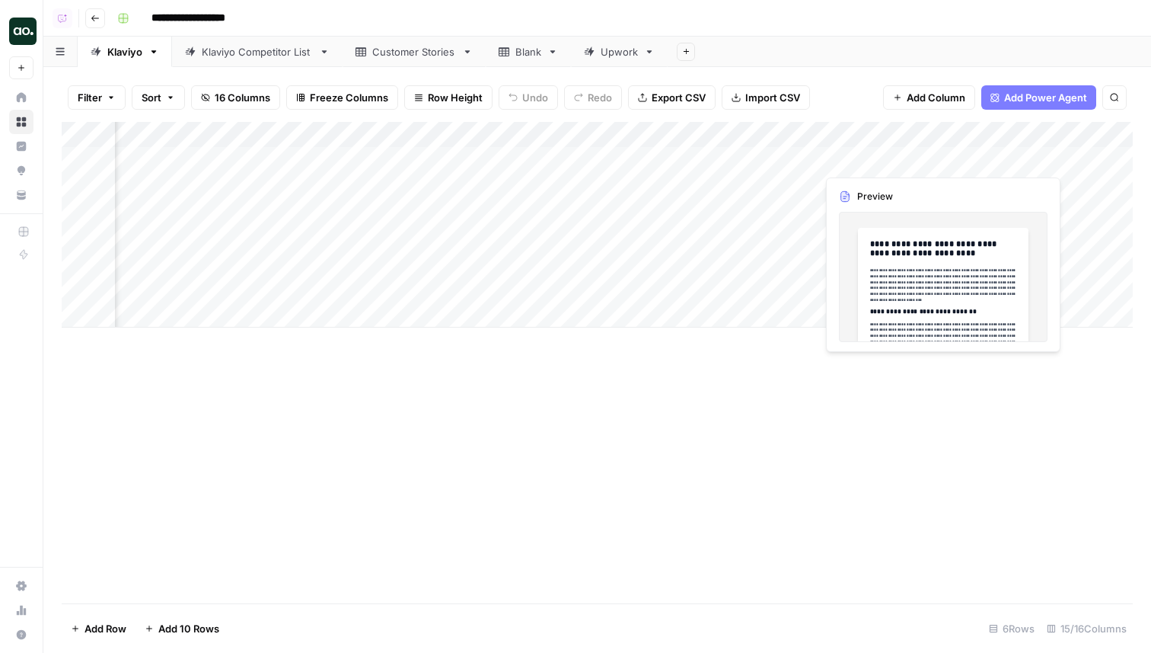
click at [988, 158] on div "Add Column" at bounding box center [597, 225] width 1071 height 206
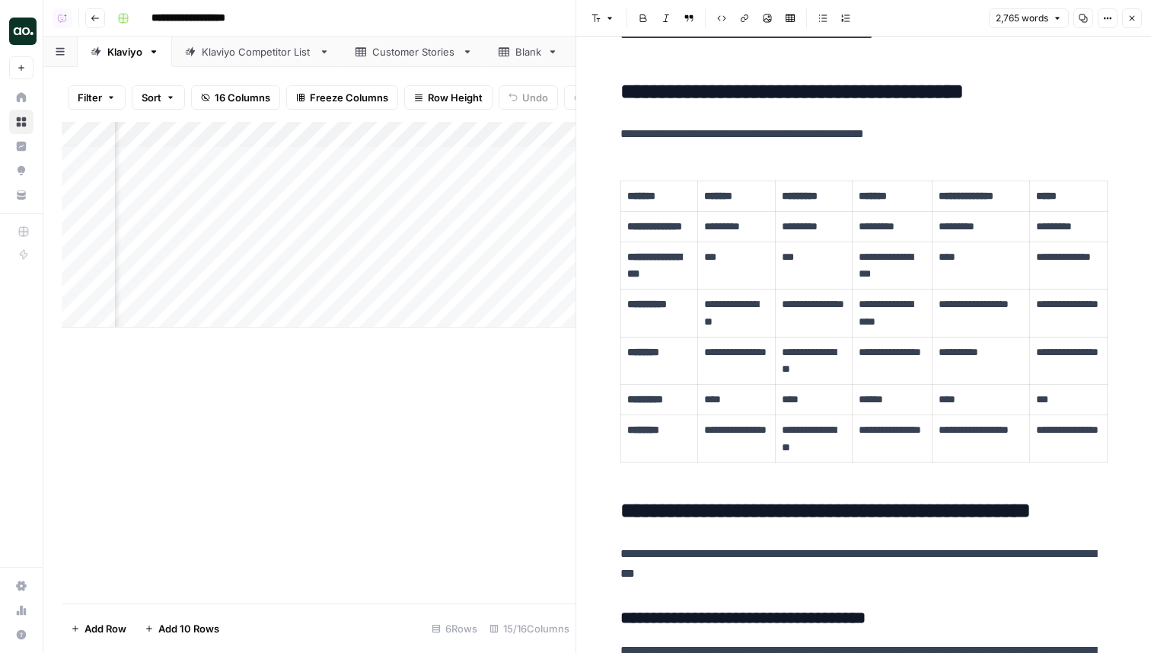
scroll to position [2260, 0]
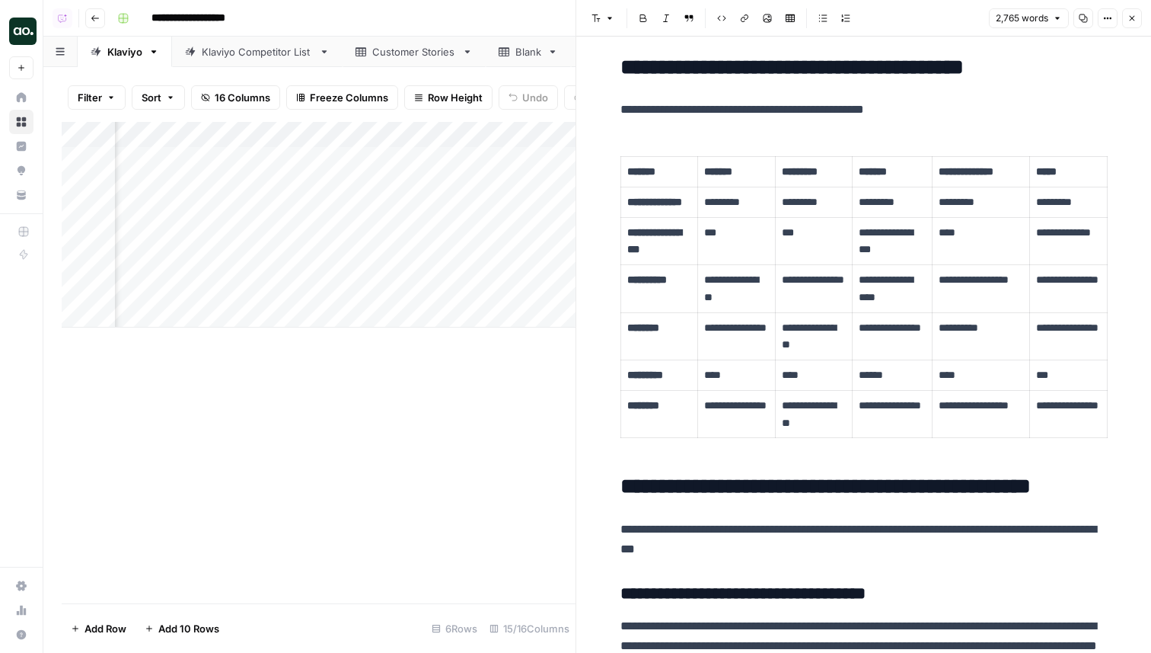
click at [1130, 11] on button "Close" at bounding box center [1132, 18] width 20 height 20
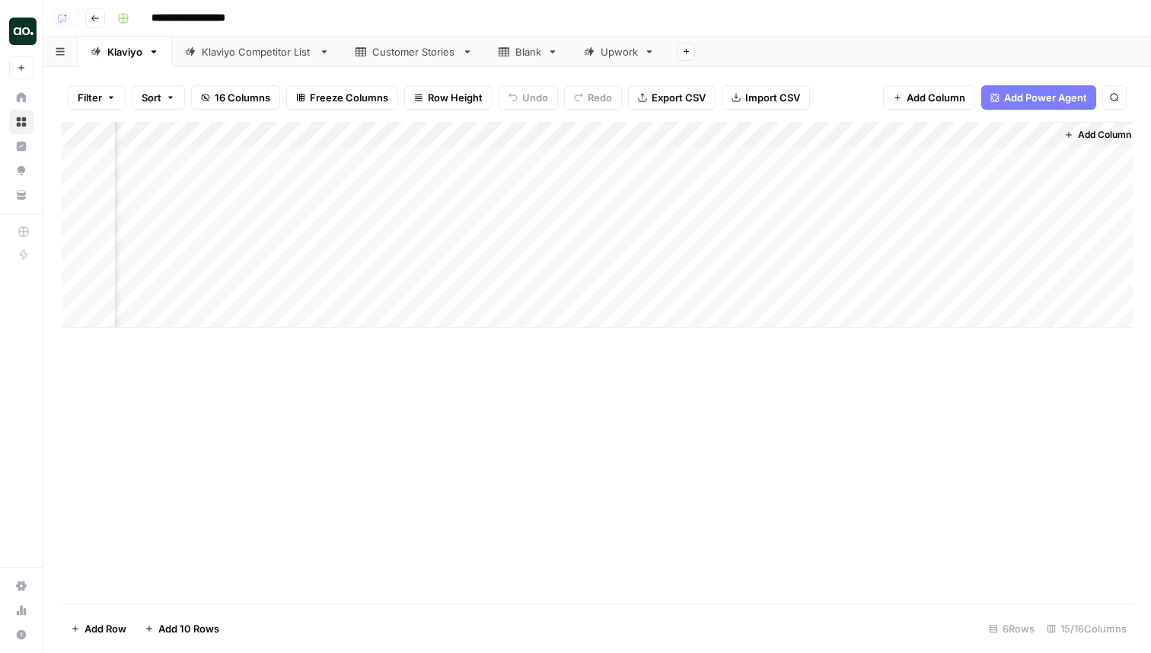
scroll to position [0, 1292]
click at [605, 136] on div "Add Column" at bounding box center [597, 225] width 1071 height 206
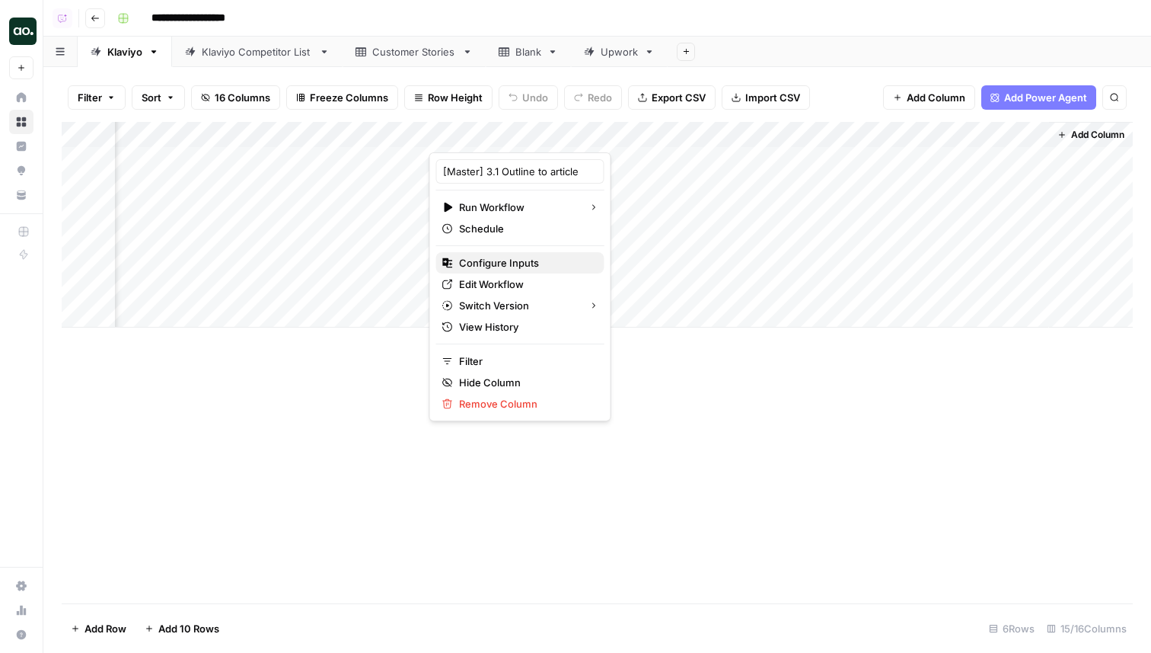
click at [500, 258] on span "Configure Inputs" at bounding box center [525, 262] width 133 height 15
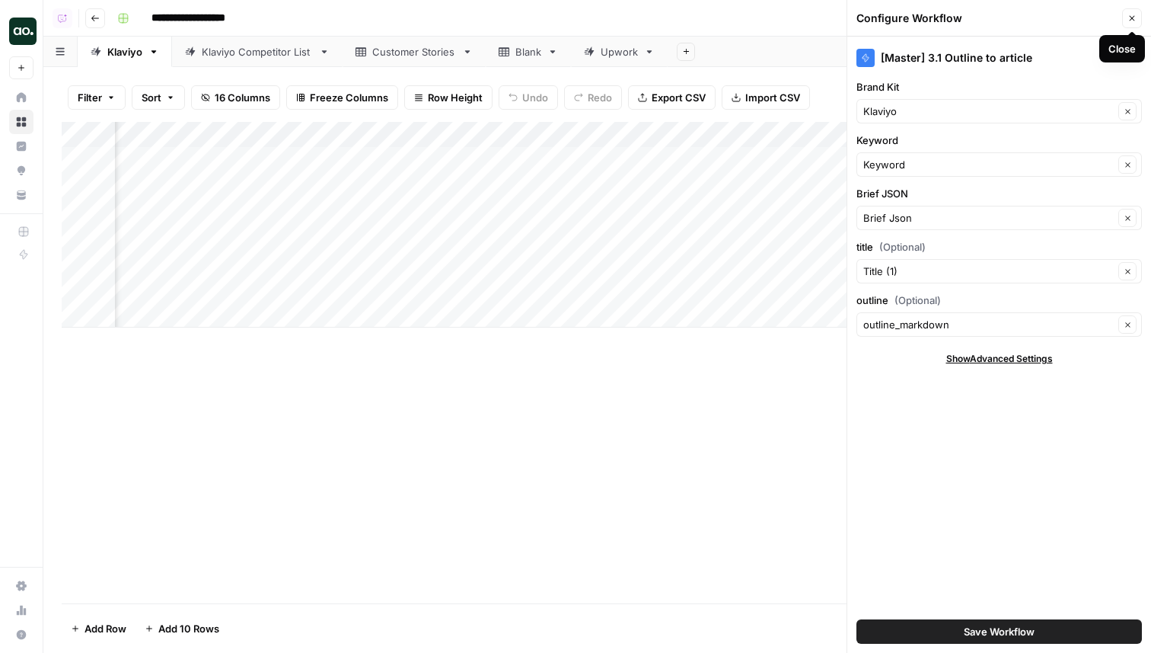
click at [1128, 22] on icon "button" at bounding box center [1132, 18] width 9 height 9
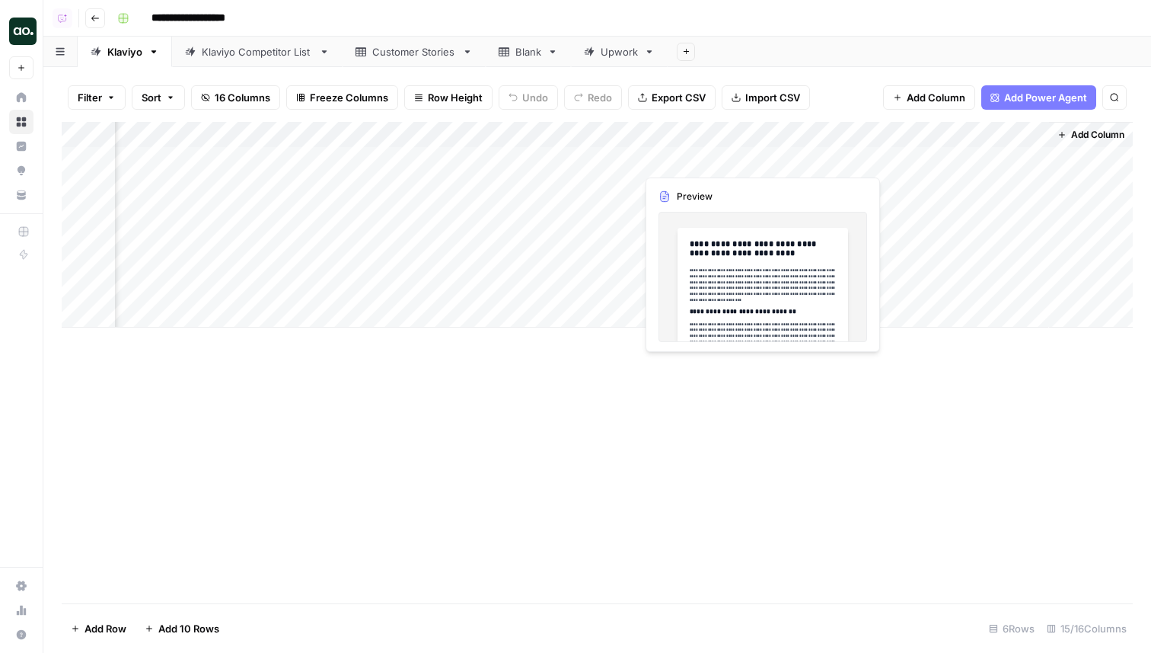
click at [691, 160] on div "Add Column" at bounding box center [597, 225] width 1071 height 206
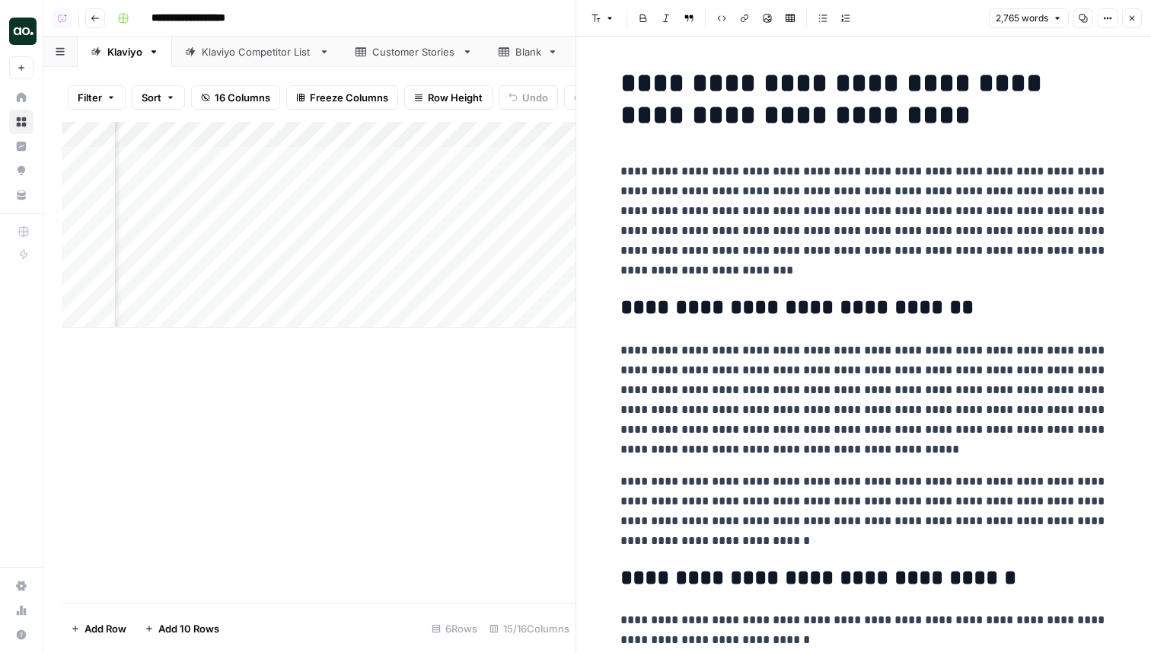
click at [1135, 21] on icon "button" at bounding box center [1132, 18] width 9 height 9
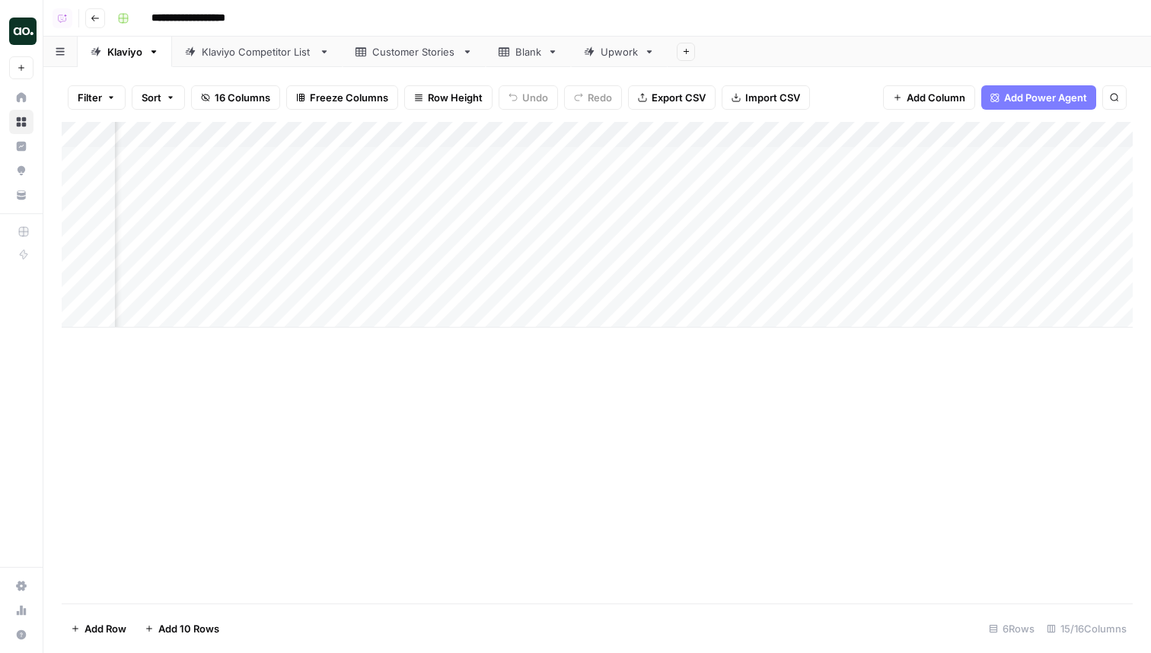
scroll to position [0, 229]
click at [99, 24] on button "Go back" at bounding box center [95, 18] width 20 height 20
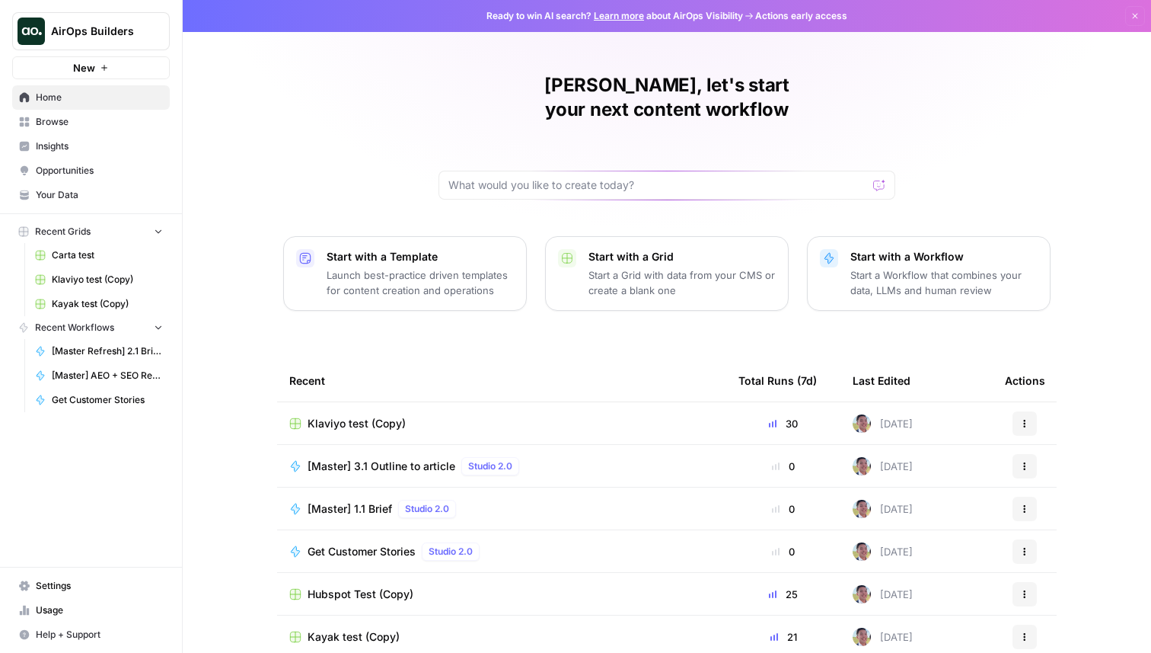
scroll to position [48, 0]
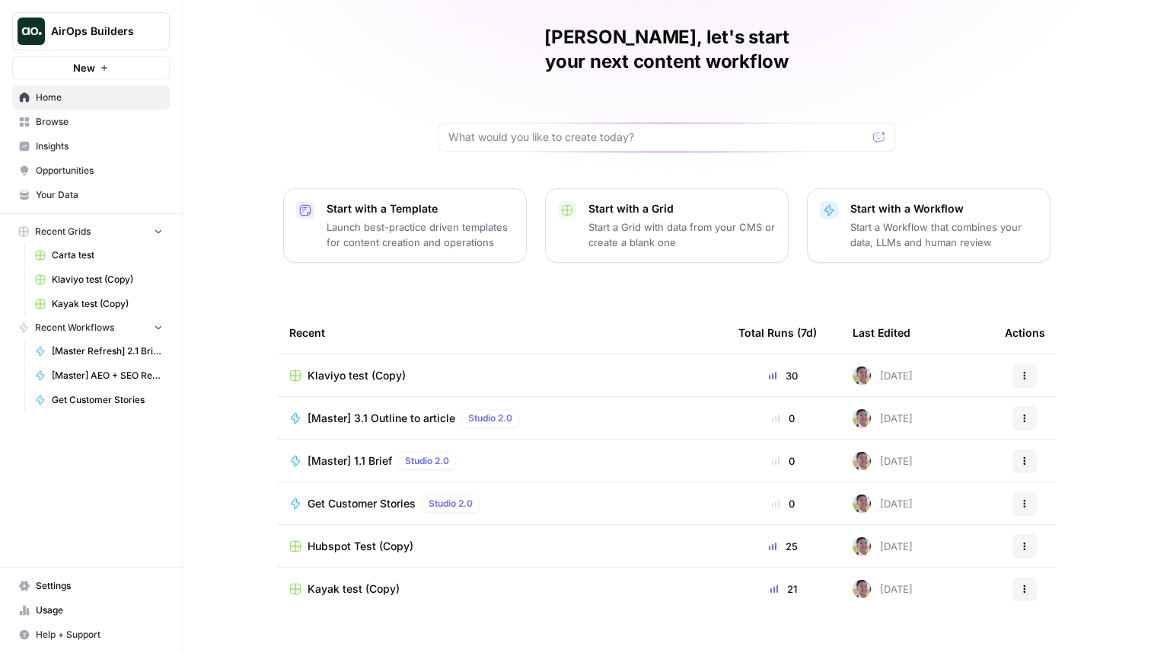
click at [78, 123] on span "Browse" at bounding box center [99, 122] width 127 height 14
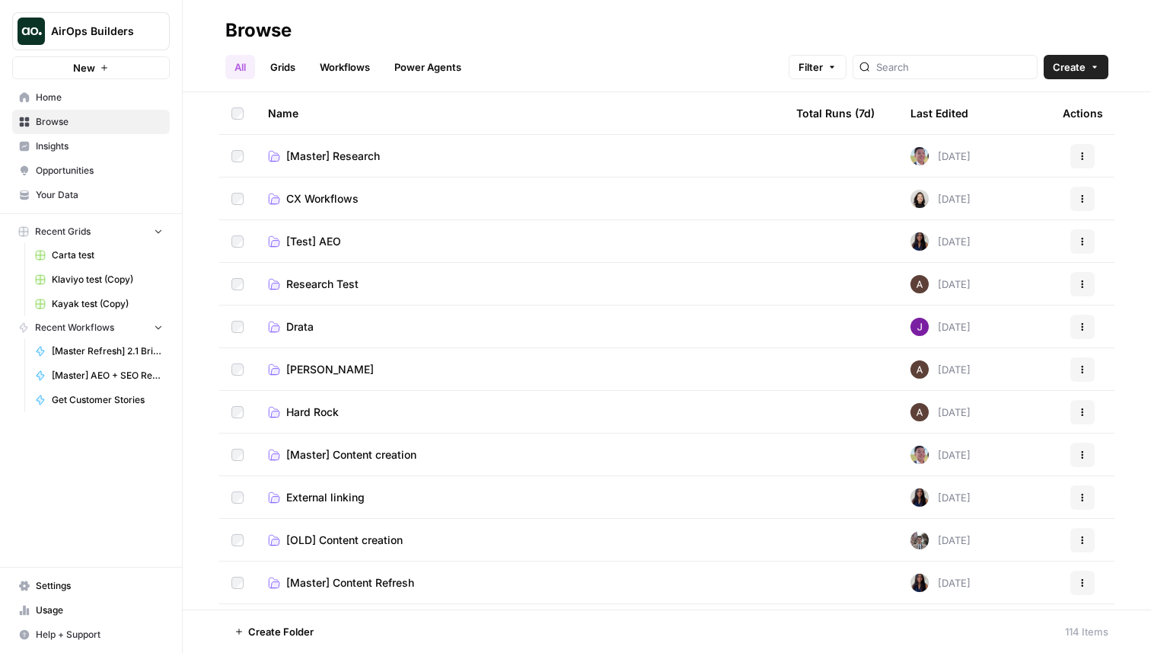
click at [279, 67] on link "Grids" at bounding box center [282, 67] width 43 height 24
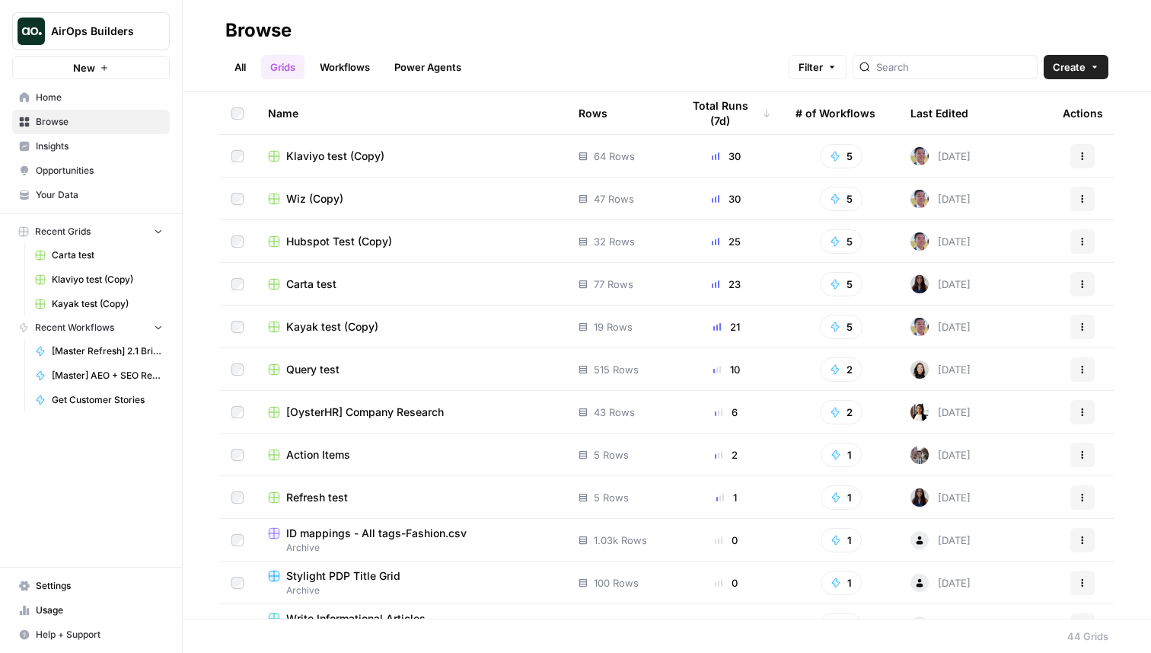
click at [331, 196] on span "Wiz (Copy)" at bounding box center [314, 198] width 57 height 15
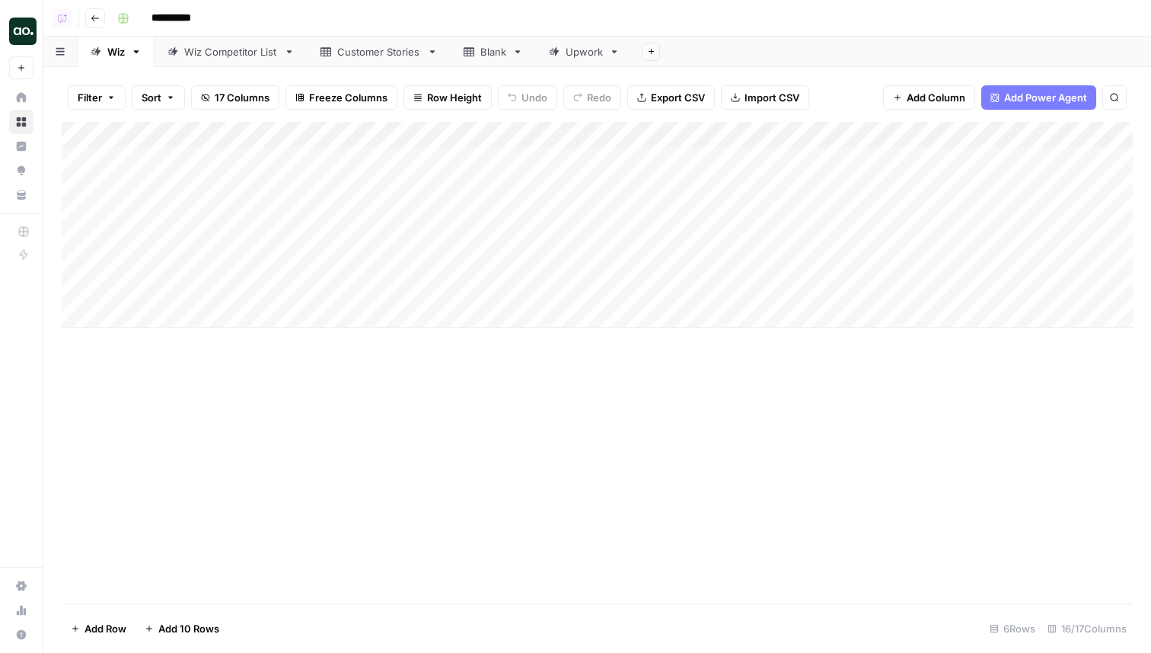
click at [557, 132] on div "Add Column" at bounding box center [597, 225] width 1071 height 206
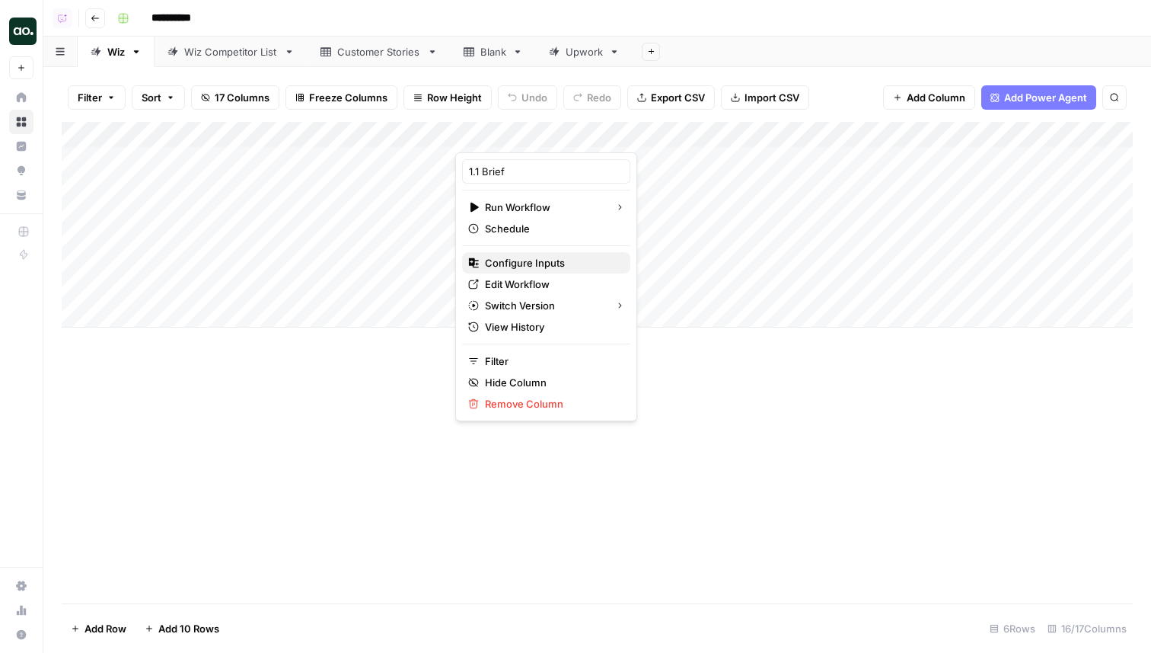
click at [520, 256] on span "Configure Inputs" at bounding box center [551, 262] width 133 height 15
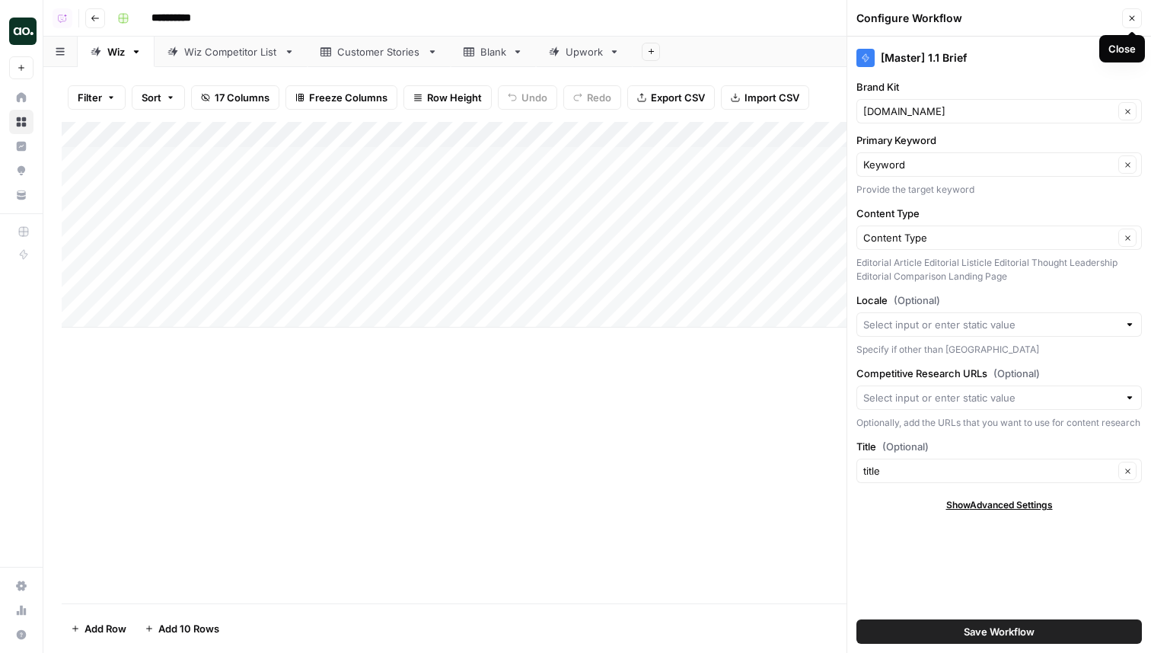
click at [1137, 21] on button "Close" at bounding box center [1132, 18] width 20 height 20
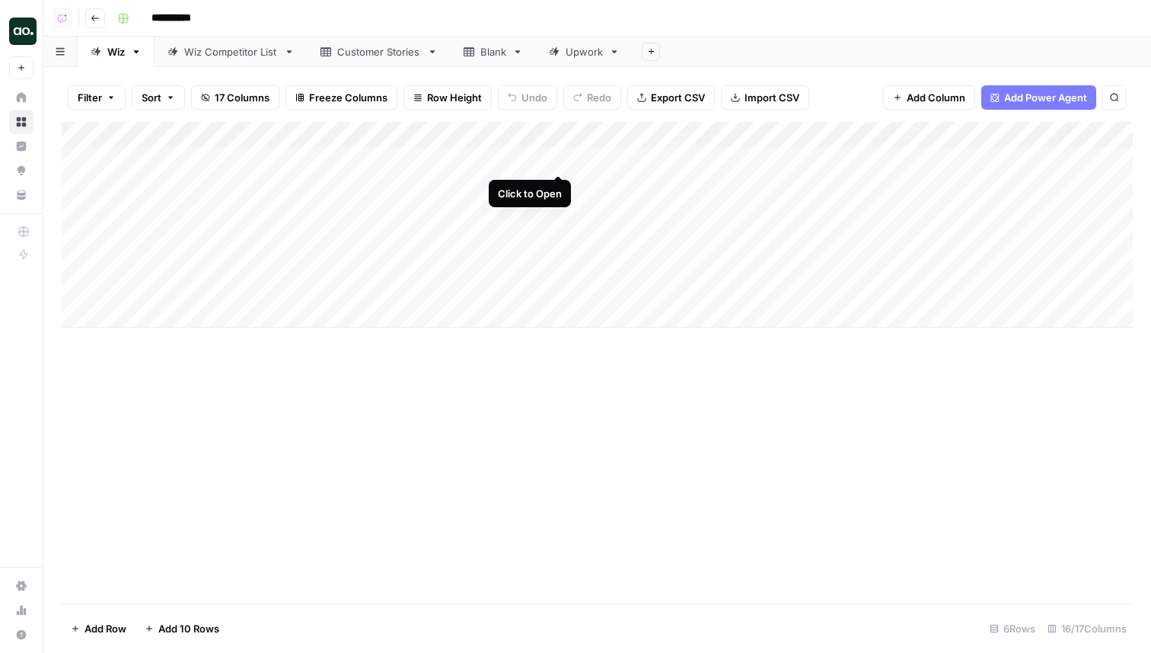
click at [560, 155] on div "Add Column" at bounding box center [597, 225] width 1071 height 206
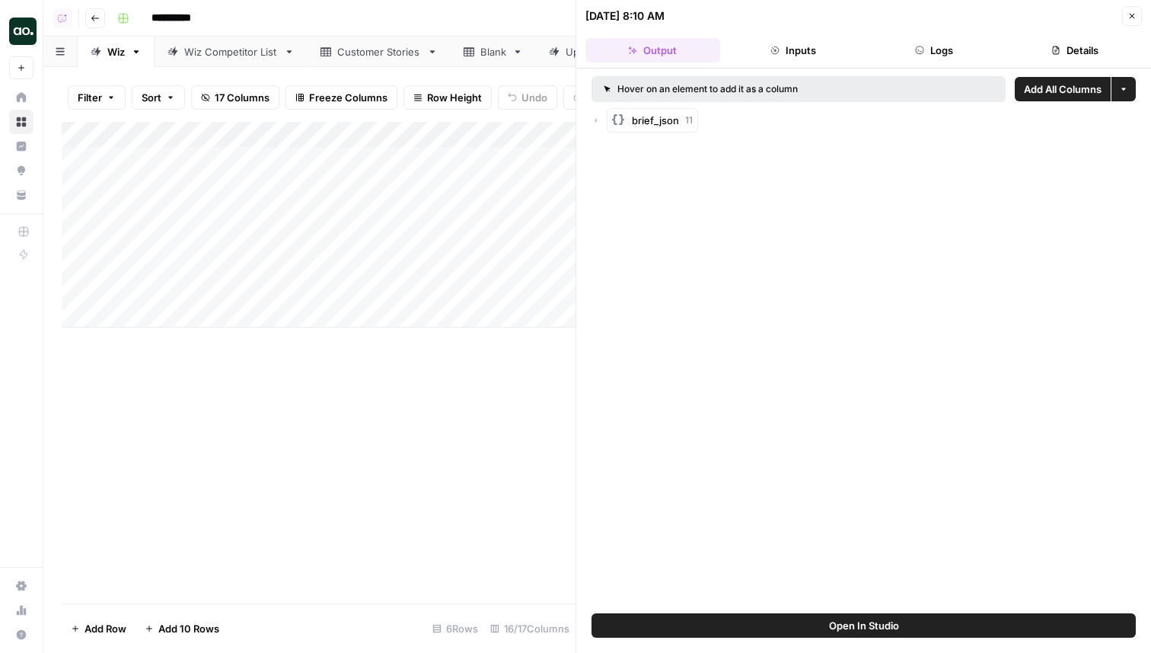
click at [957, 57] on button "Logs" at bounding box center [934, 50] width 135 height 24
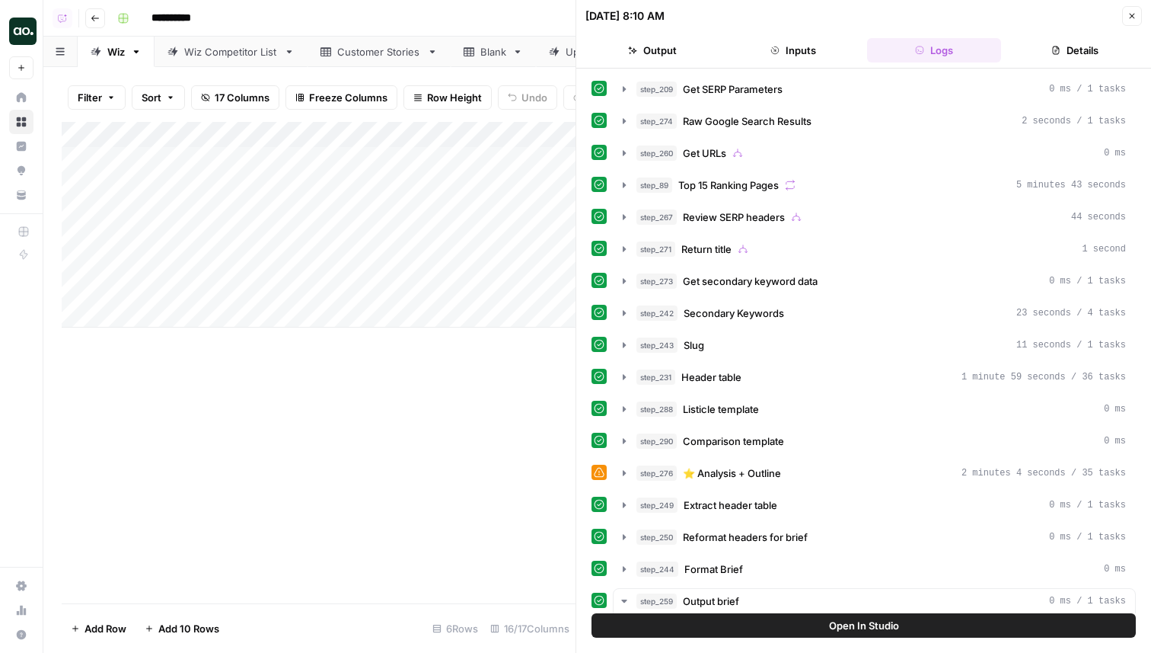
click at [819, 60] on button "Inputs" at bounding box center [793, 50] width 135 height 24
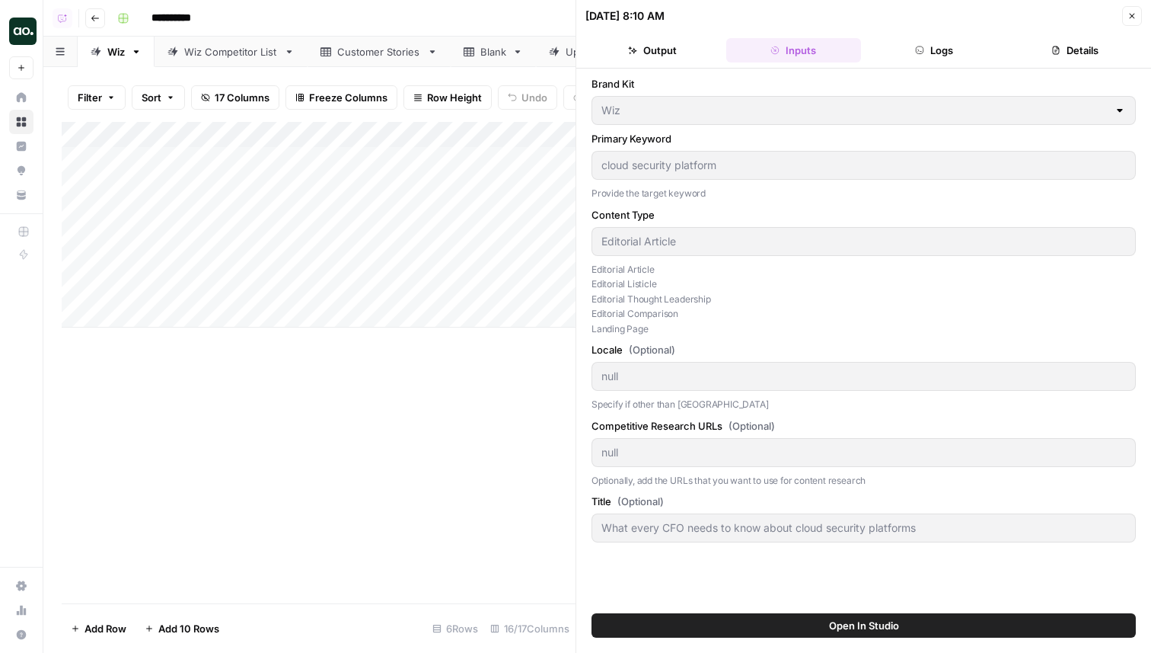
click at [1136, 21] on button "Close" at bounding box center [1132, 16] width 20 height 20
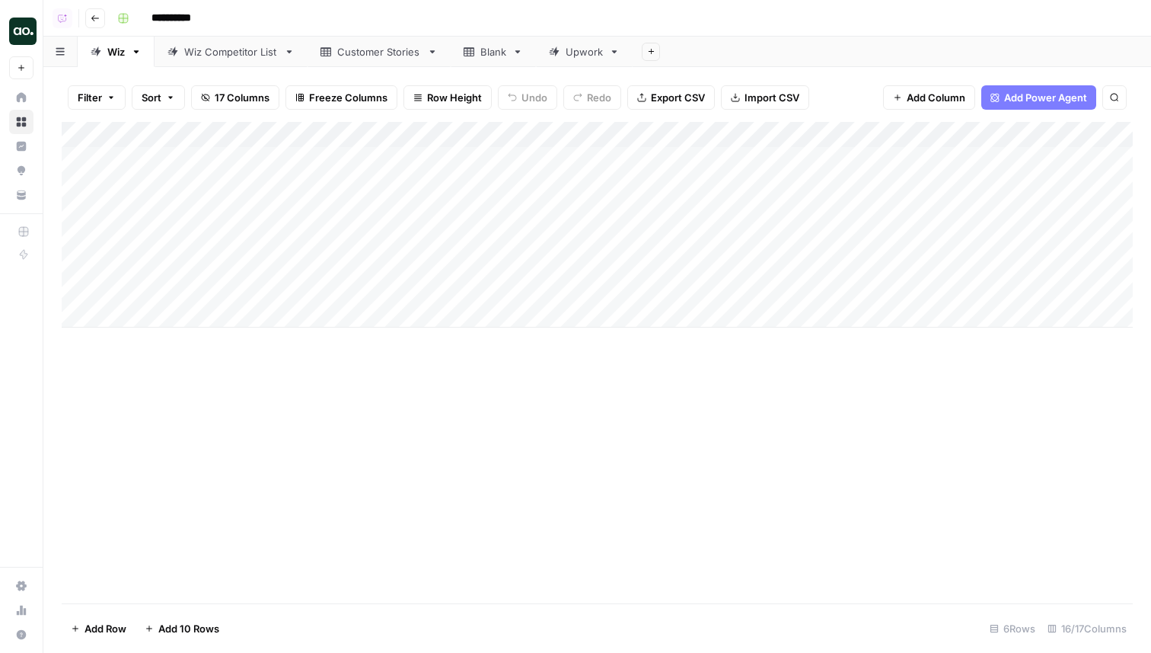
click at [555, 132] on div "Add Column" at bounding box center [597, 225] width 1071 height 206
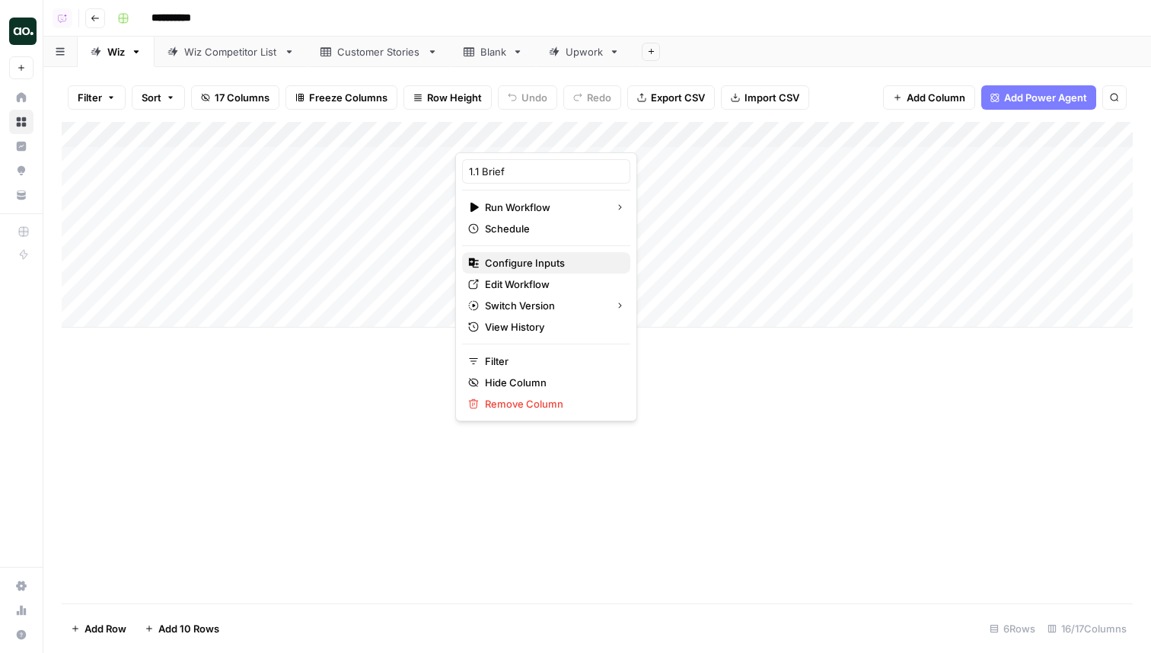
click at [505, 263] on span "Configure Inputs" at bounding box center [551, 262] width 133 height 15
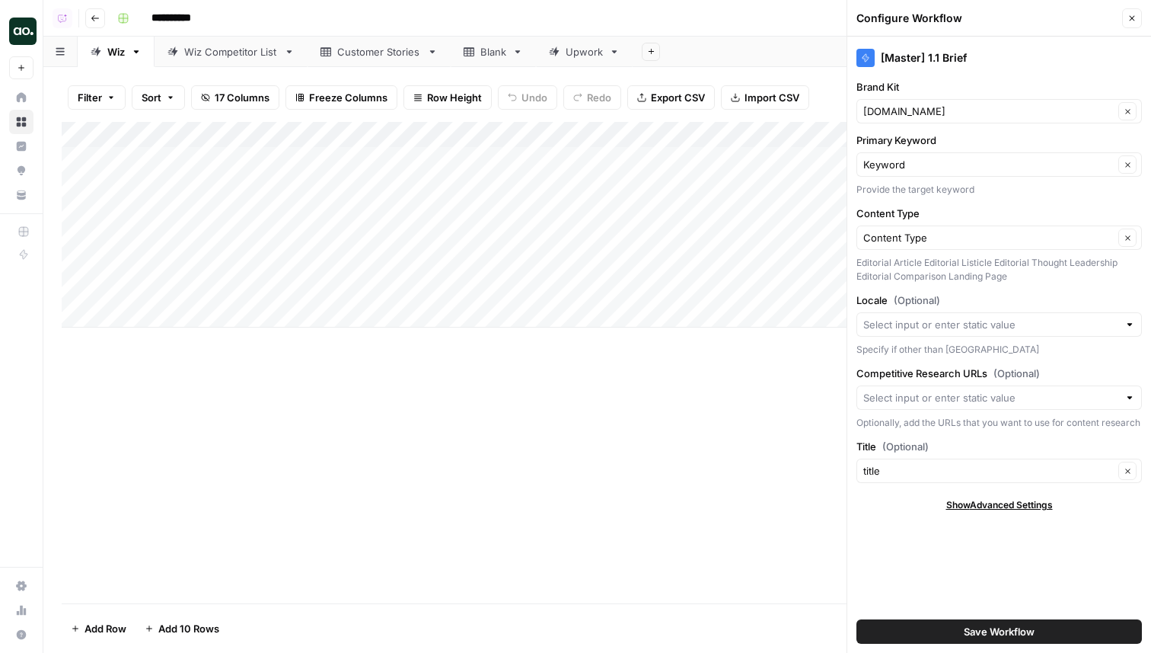
click at [1129, 13] on button "Close" at bounding box center [1132, 18] width 20 height 20
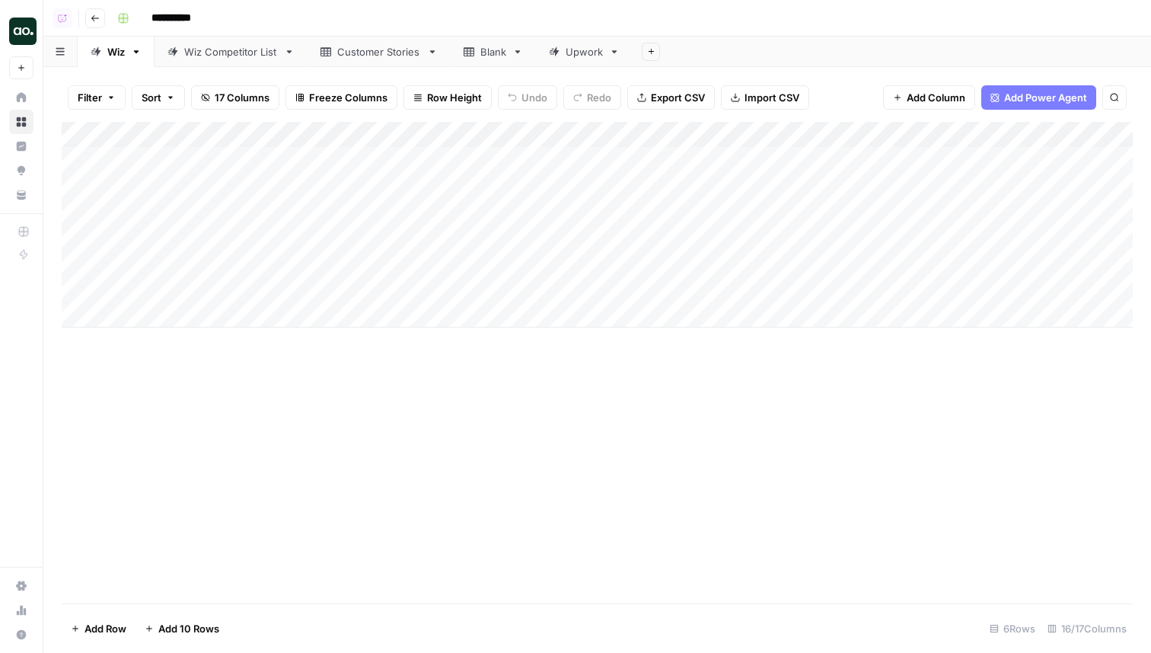
click at [579, 135] on div "Add Column" at bounding box center [597, 225] width 1071 height 206
click at [614, 174] on span "All Rows" at bounding box center [634, 169] width 96 height 15
click at [376, 161] on div "Add Column" at bounding box center [597, 225] width 1071 height 206
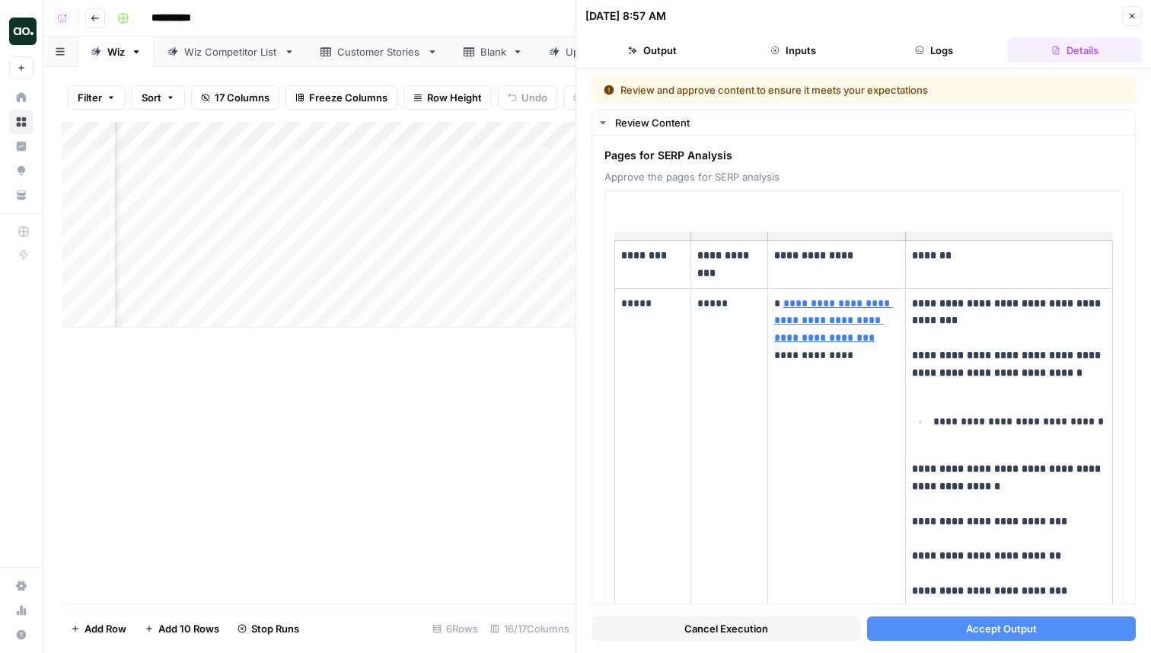
click at [1009, 628] on span "Accept Output" at bounding box center [1001, 628] width 71 height 15
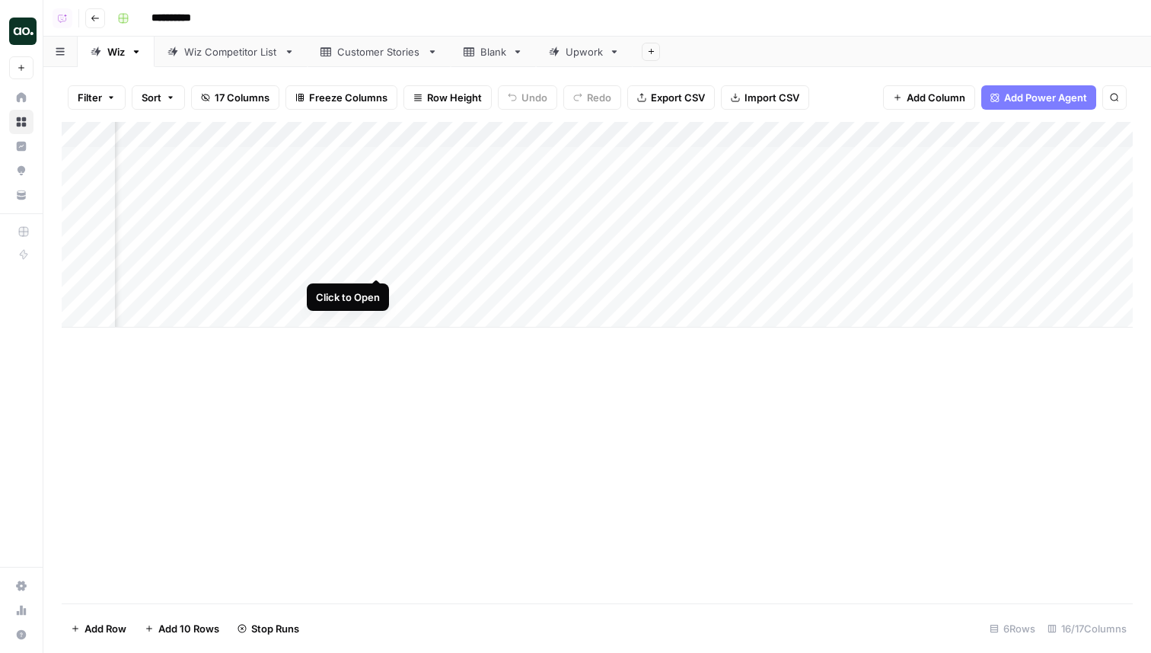
click at [375, 260] on div "Add Column" at bounding box center [597, 225] width 1071 height 206
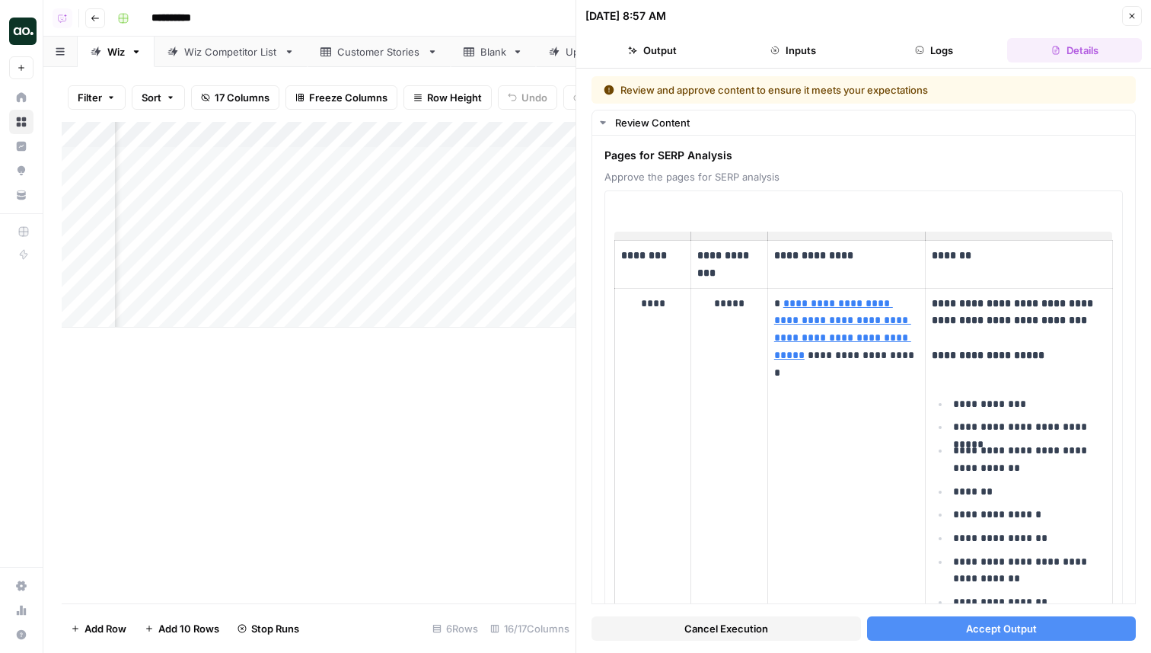
click at [1038, 630] on button "Accept Output" at bounding box center [1002, 628] width 270 height 24
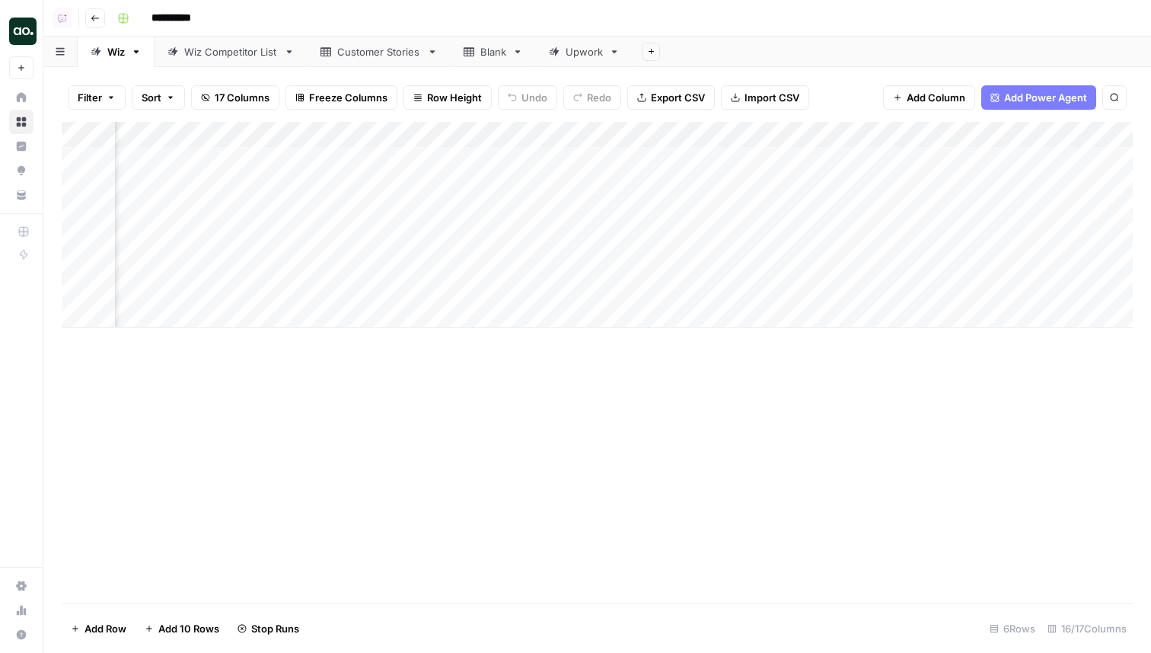
scroll to position [0, 637]
click at [503, 132] on div "Add Column" at bounding box center [597, 225] width 1071 height 206
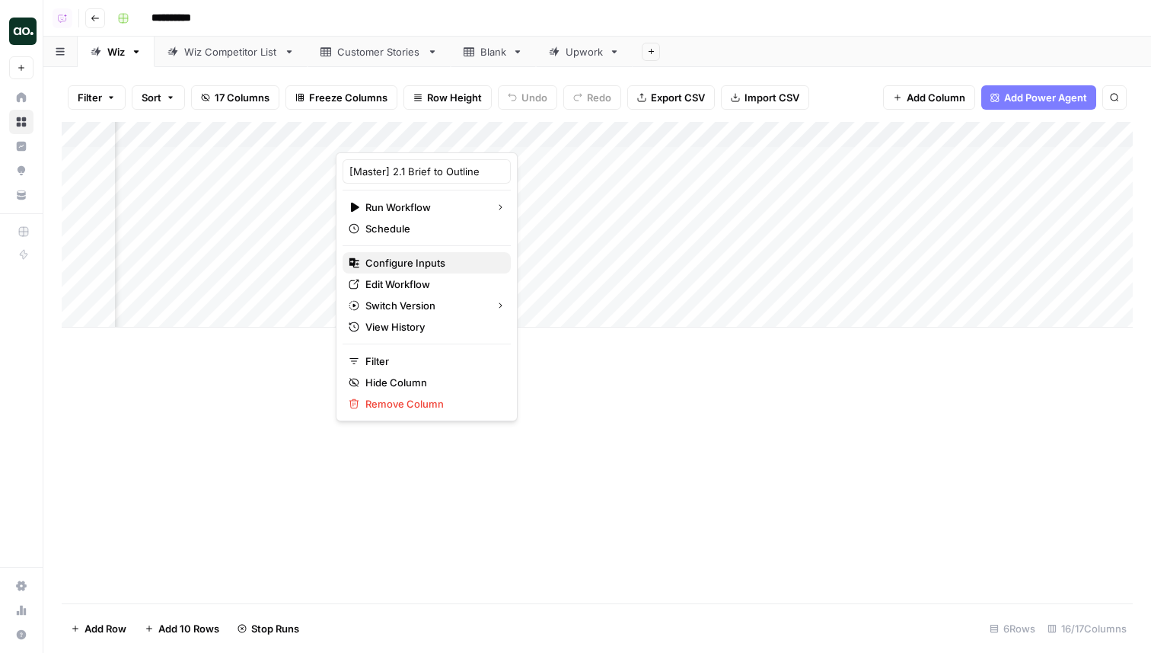
click at [391, 263] on span "Configure Inputs" at bounding box center [432, 262] width 133 height 15
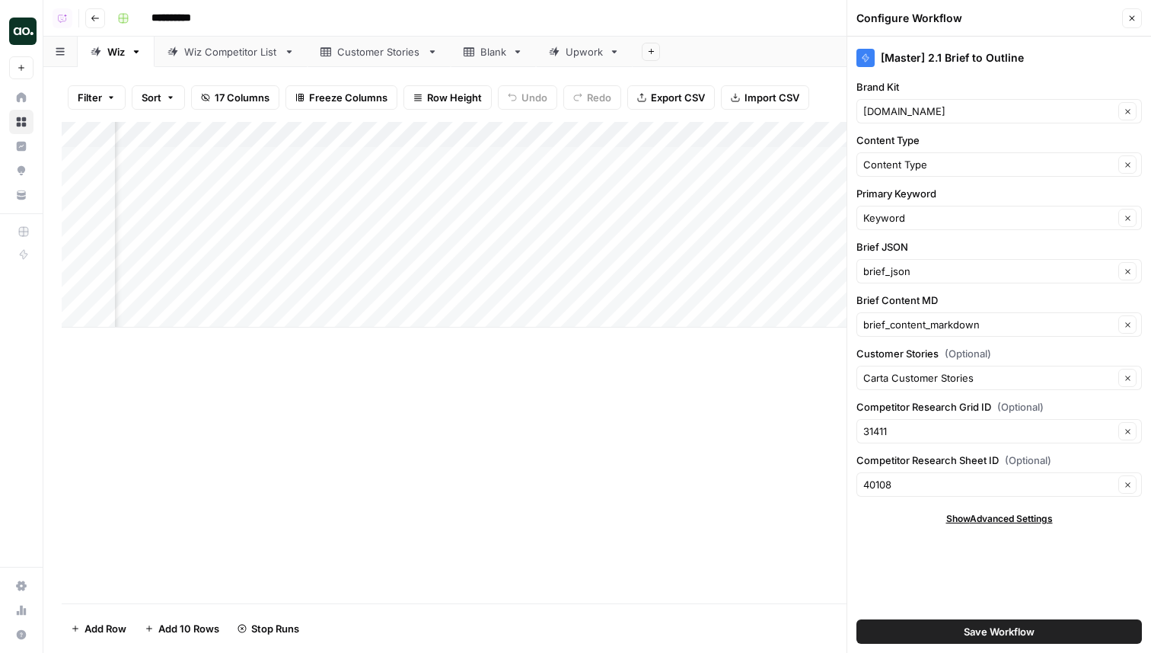
click at [1130, 16] on icon "button" at bounding box center [1132, 18] width 5 height 5
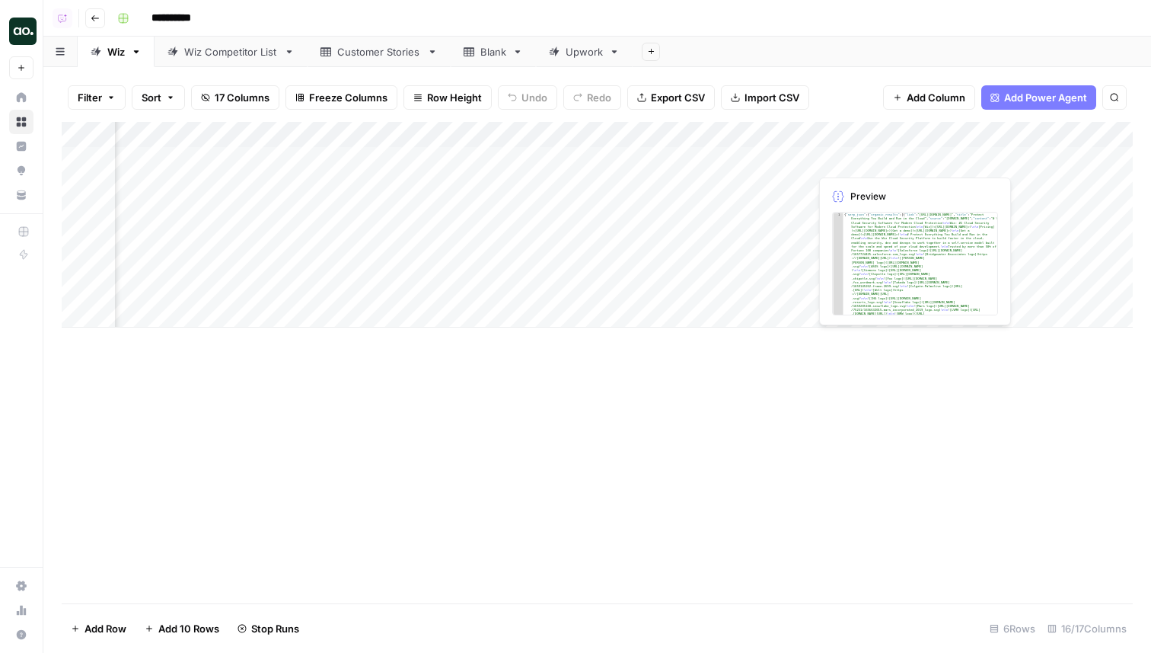
scroll to position [0, 888]
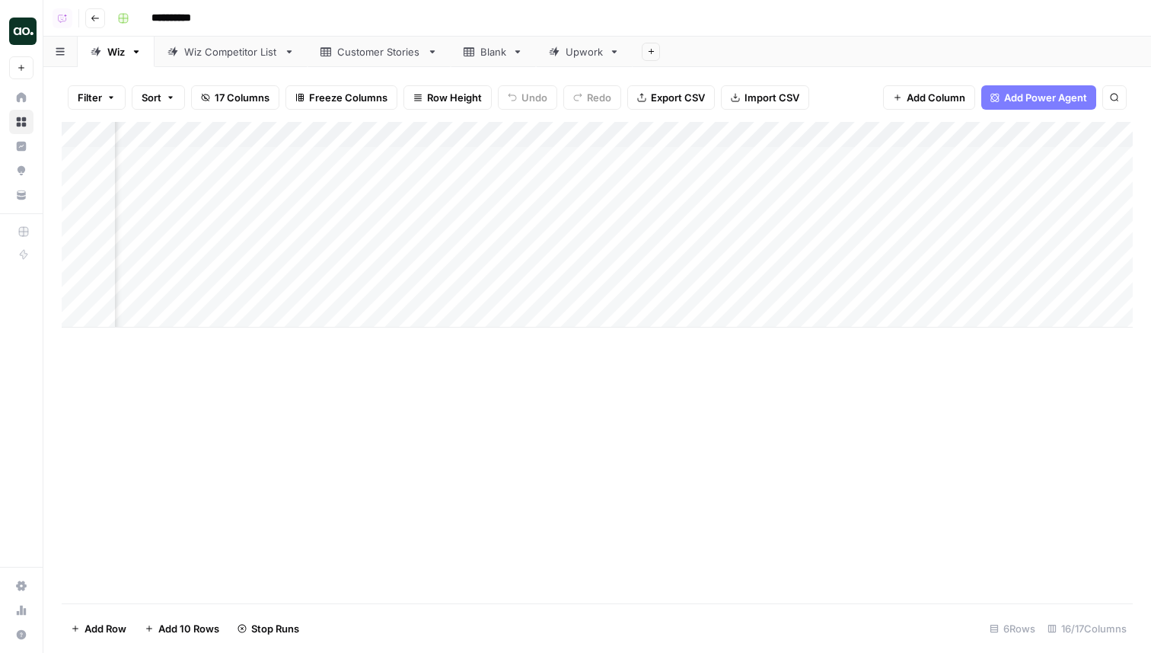
click at [1010, 130] on div "Add Column" at bounding box center [597, 225] width 1071 height 206
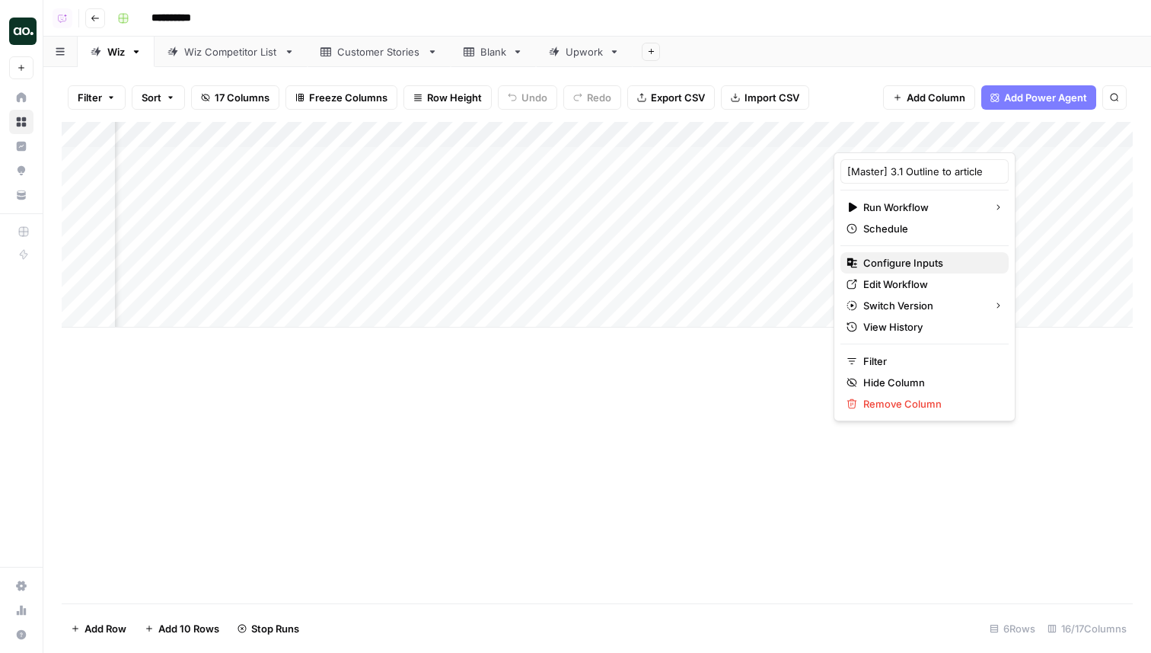
click at [899, 266] on span "Configure Inputs" at bounding box center [930, 262] width 133 height 15
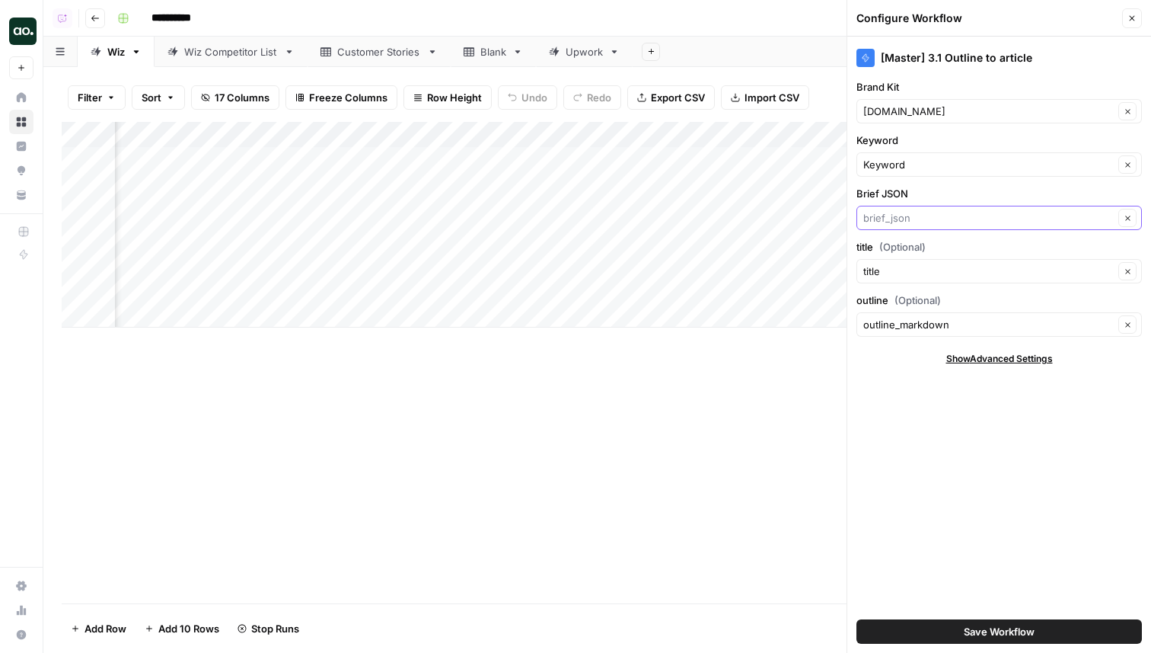
click at [911, 216] on input "Brief JSON" at bounding box center [989, 217] width 251 height 15
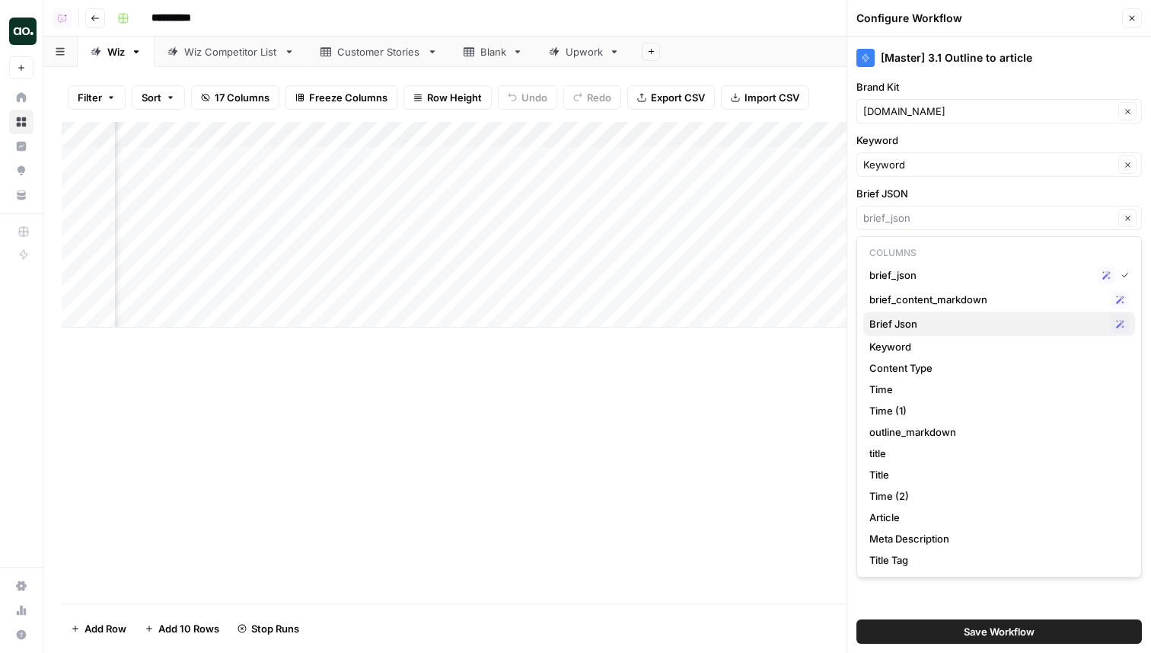
click at [932, 319] on span "Brief Json" at bounding box center [987, 323] width 235 height 15
type input "Brief Json"
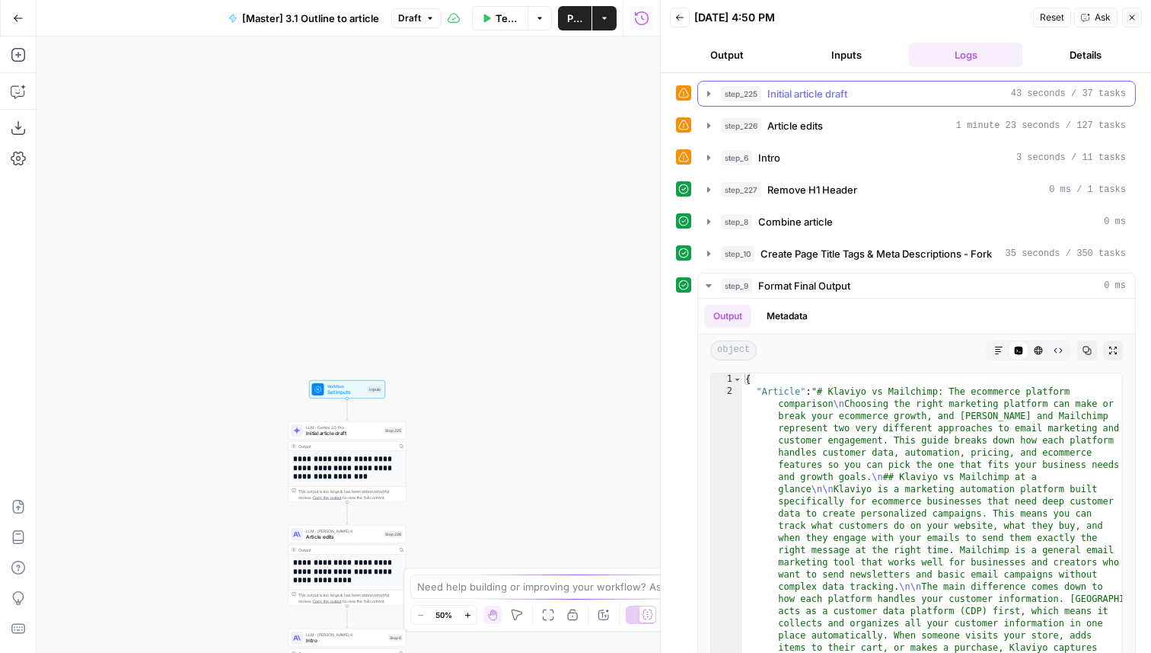
click at [817, 92] on span "Initial article draft" at bounding box center [808, 93] width 80 height 15
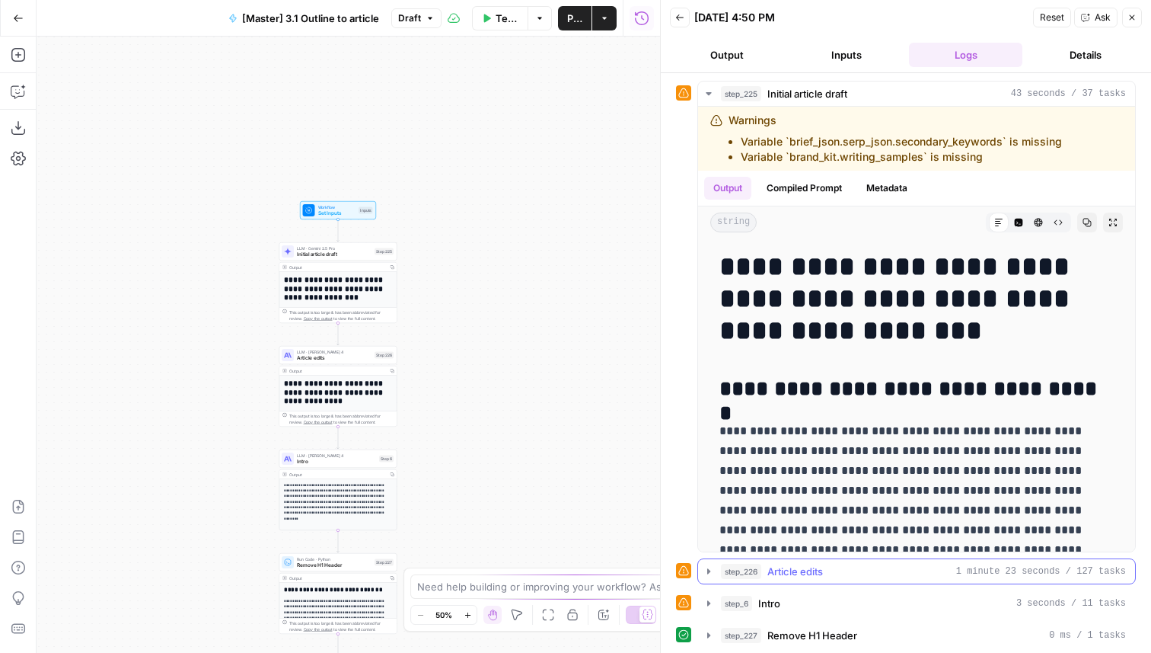
click at [795, 567] on span "Article edits" at bounding box center [796, 570] width 56 height 15
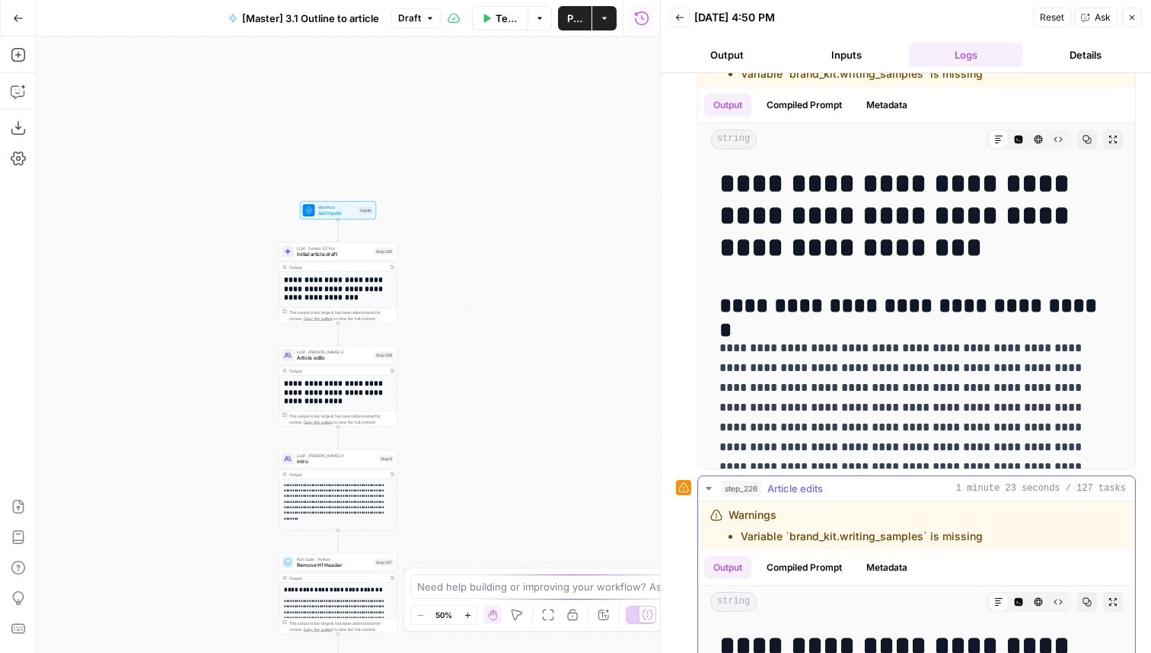
scroll to position [115, 0]
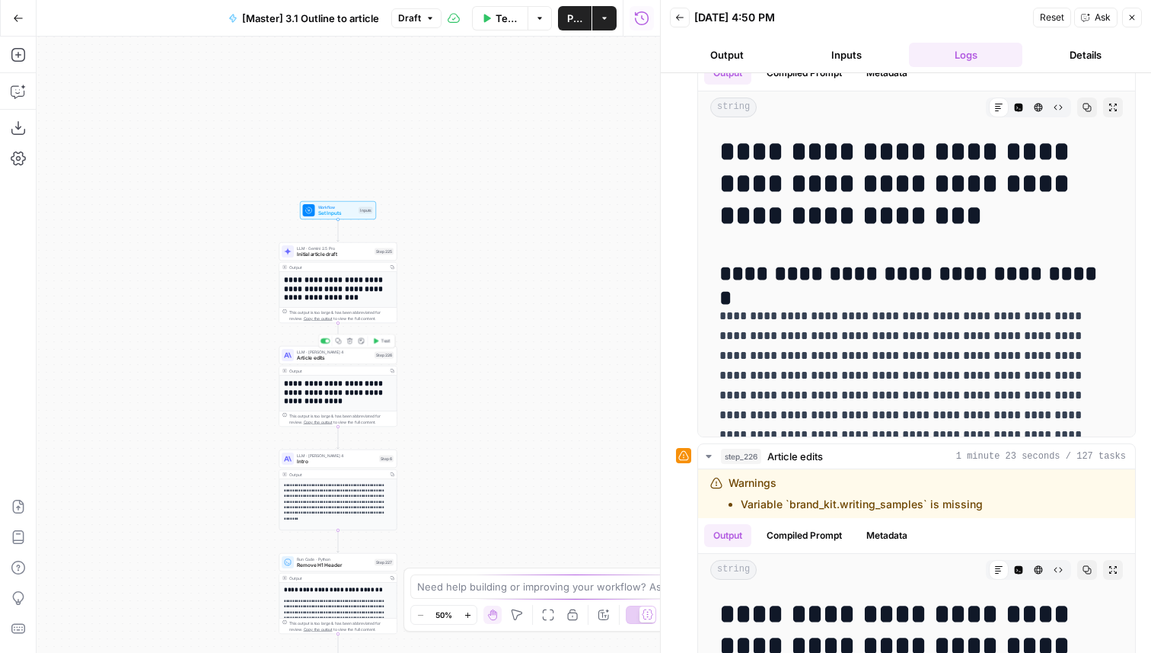
click at [348, 362] on div "LLM · Claude Sonnet 4 Article edits Step 226 Copy step Delete step Edit Note Te…" at bounding box center [338, 355] width 118 height 18
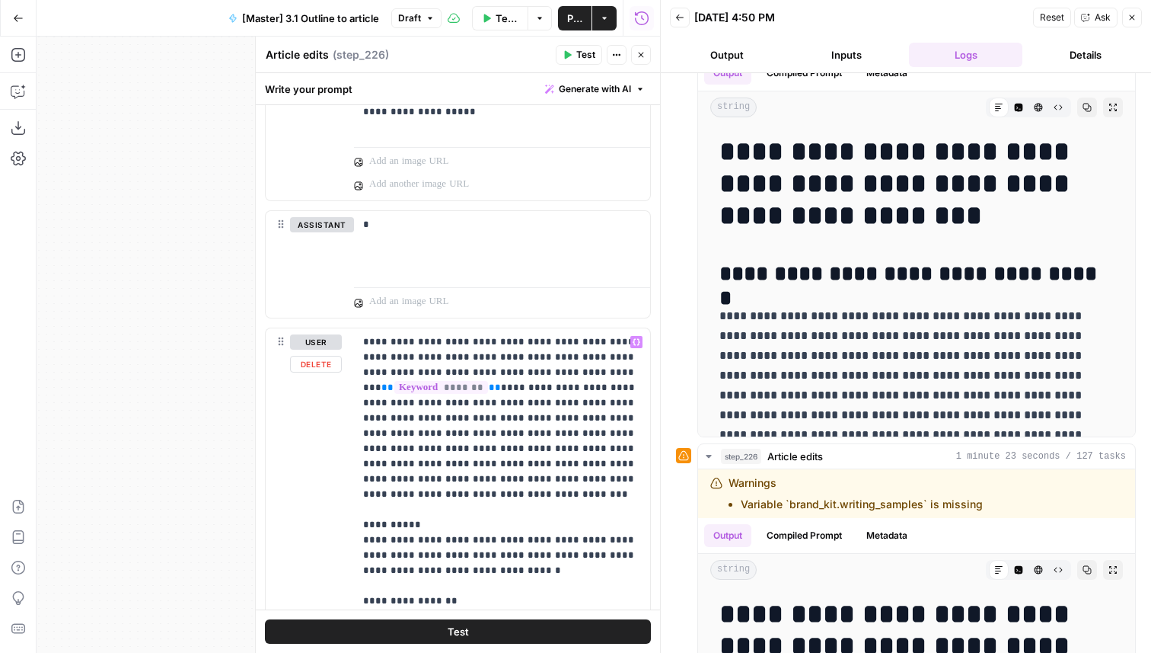
scroll to position [31, 0]
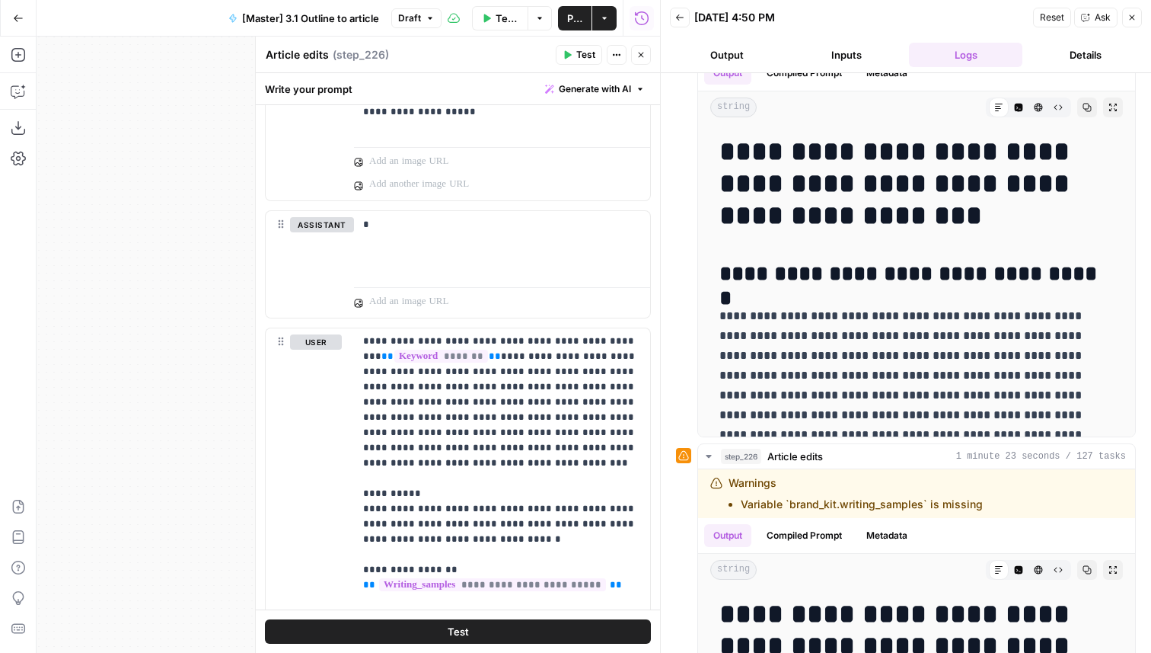
click at [640, 54] on icon "button" at bounding box center [641, 55] width 5 height 5
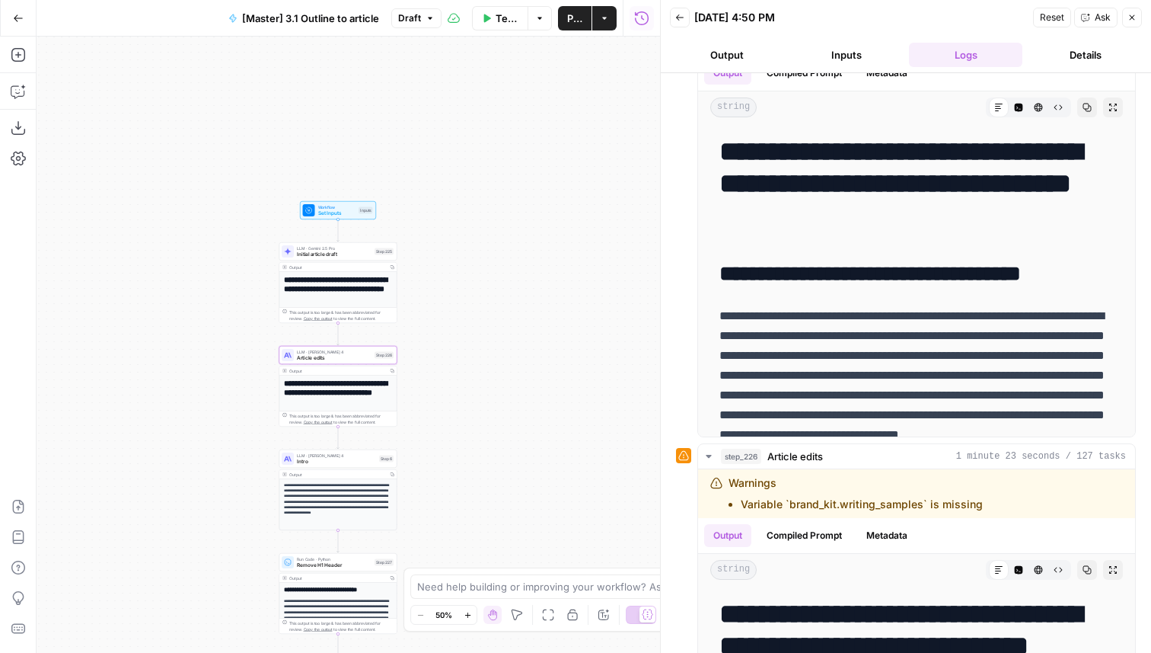
click at [343, 251] on span "Initial article draft" at bounding box center [334, 255] width 75 height 8
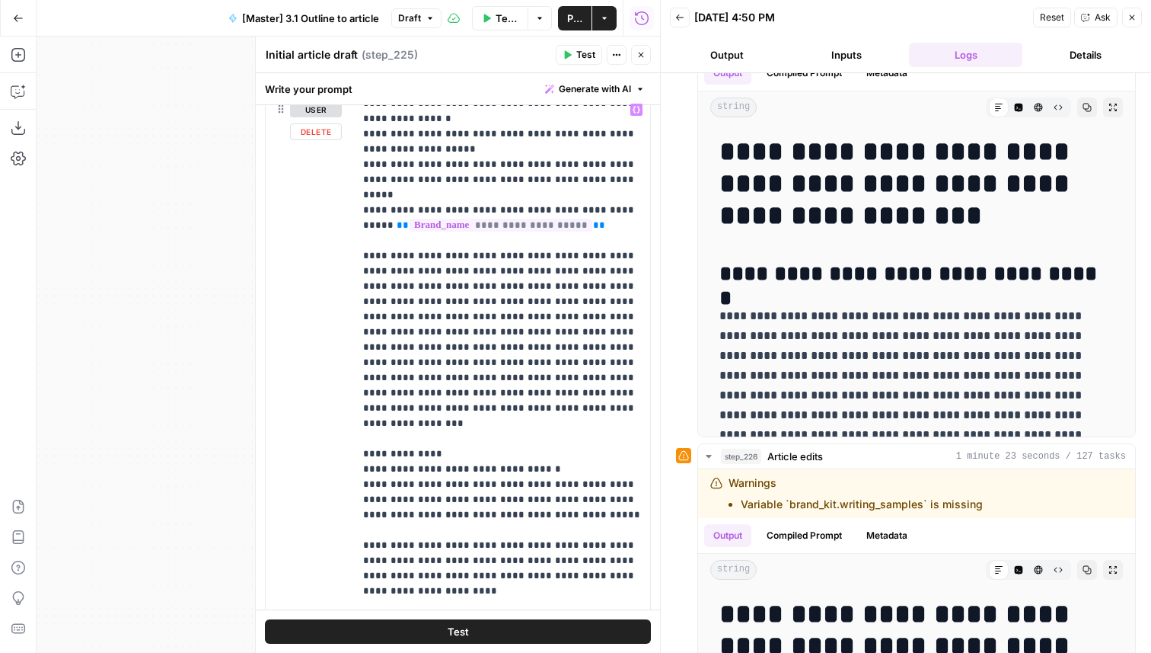
scroll to position [1904, 0]
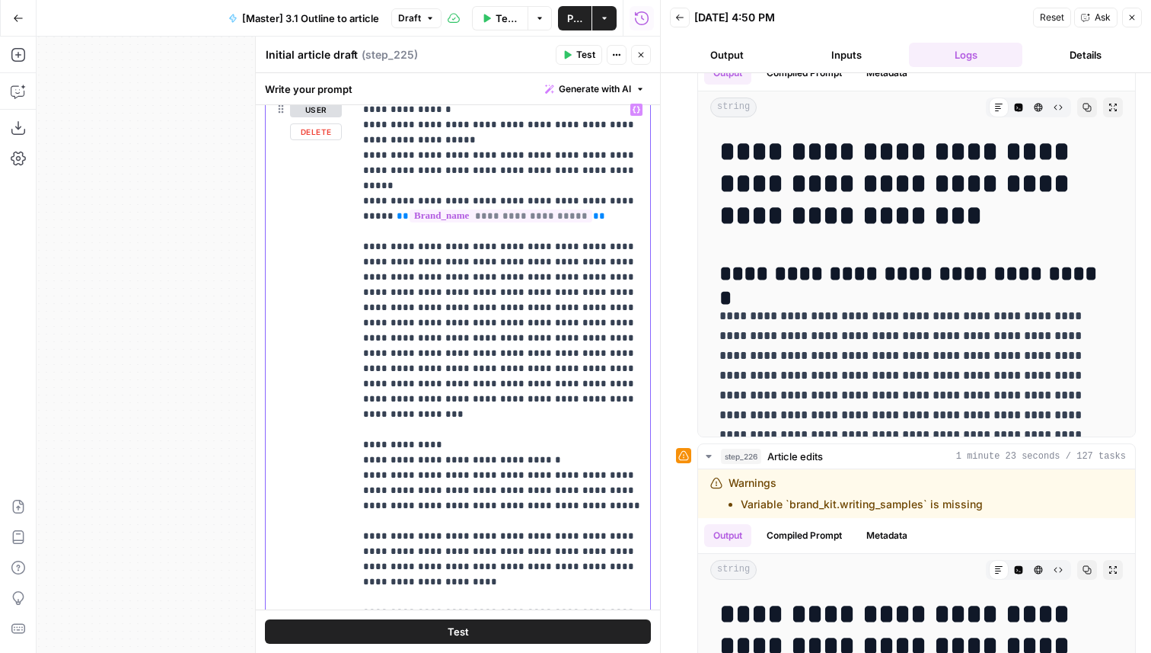
click at [490, 636] on span "**********" at bounding box center [524, 642] width 321 height 13
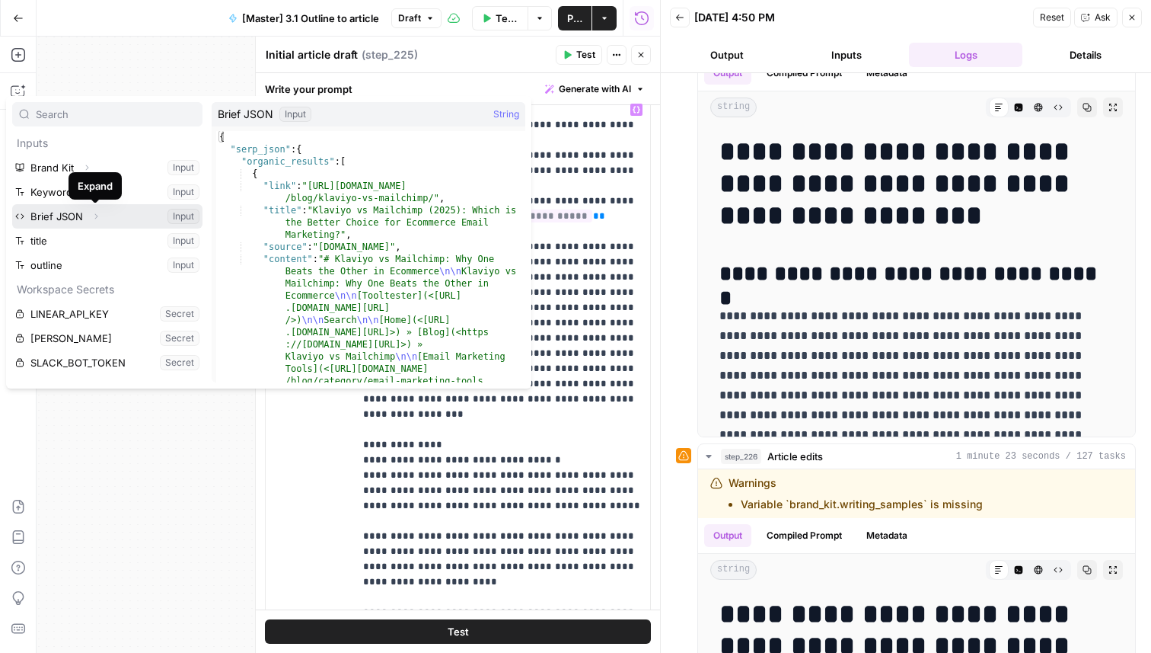
click at [100, 216] on span "Expand" at bounding box center [100, 216] width 1 height 1
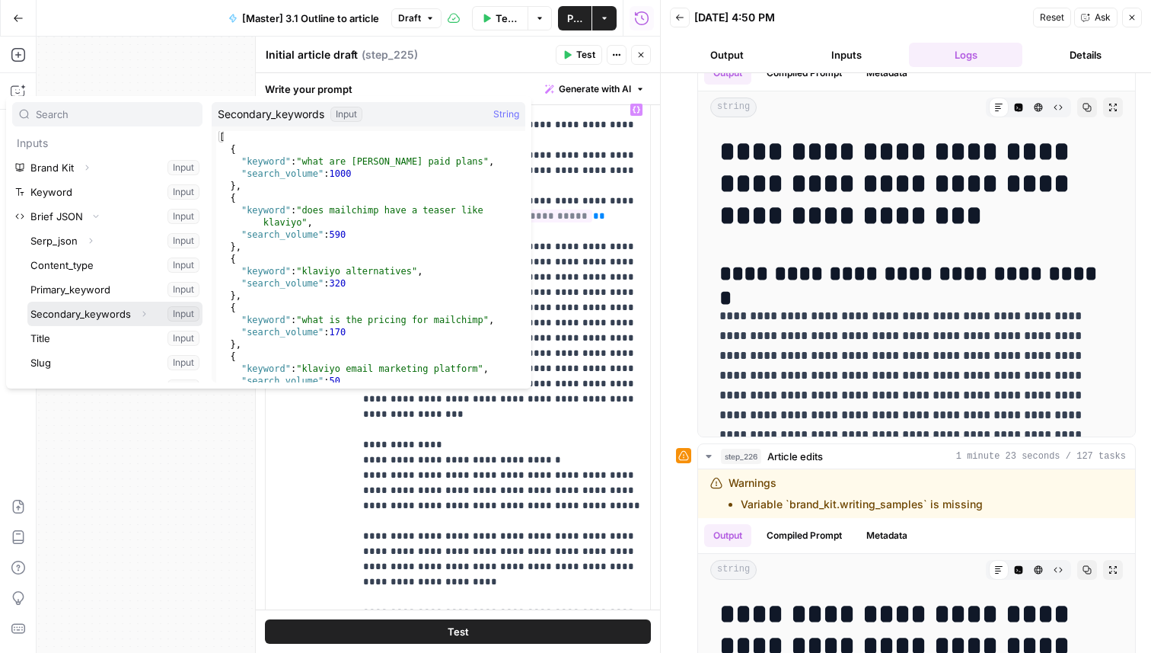
click at [116, 315] on button "Select variable Secondary_keywords" at bounding box center [114, 314] width 175 height 24
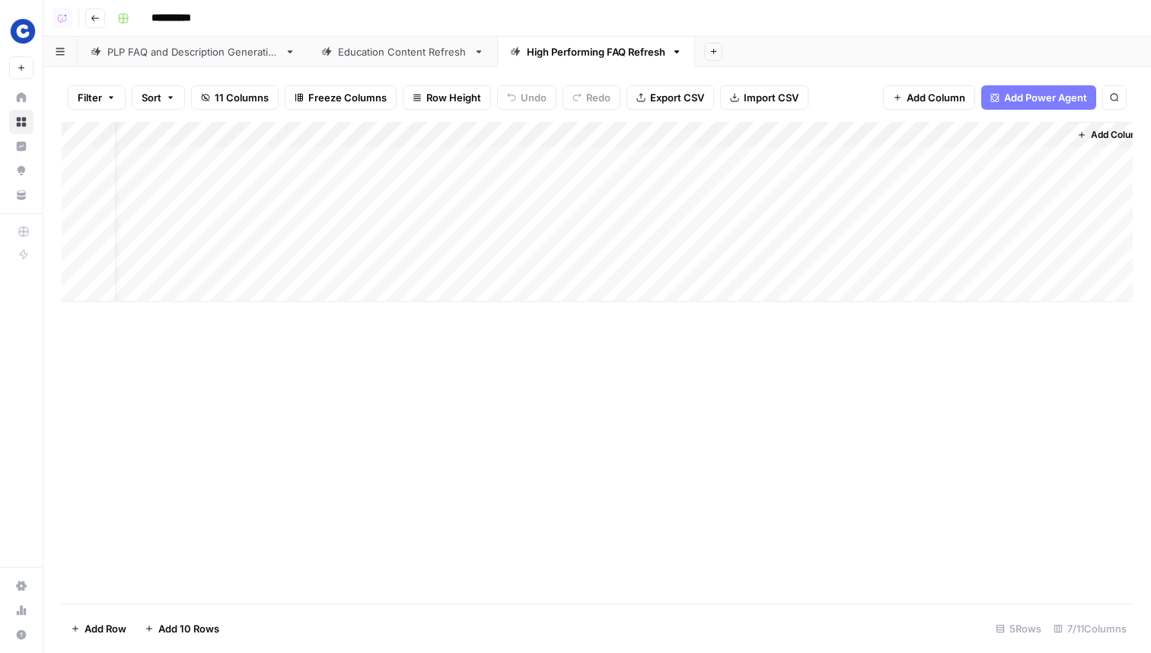
scroll to position [0, 139]
click at [803, 182] on div "Add Column" at bounding box center [597, 212] width 1071 height 180
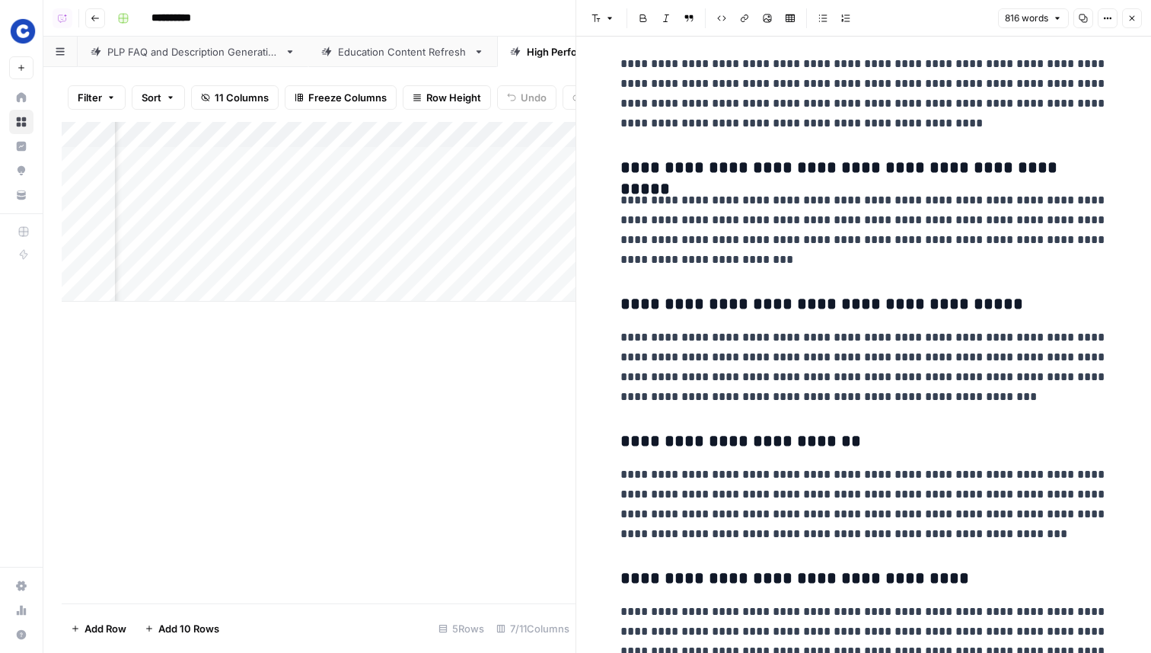
scroll to position [864, 0]
click at [367, 42] on link "Education Content Refresh" at bounding box center [402, 52] width 189 height 30
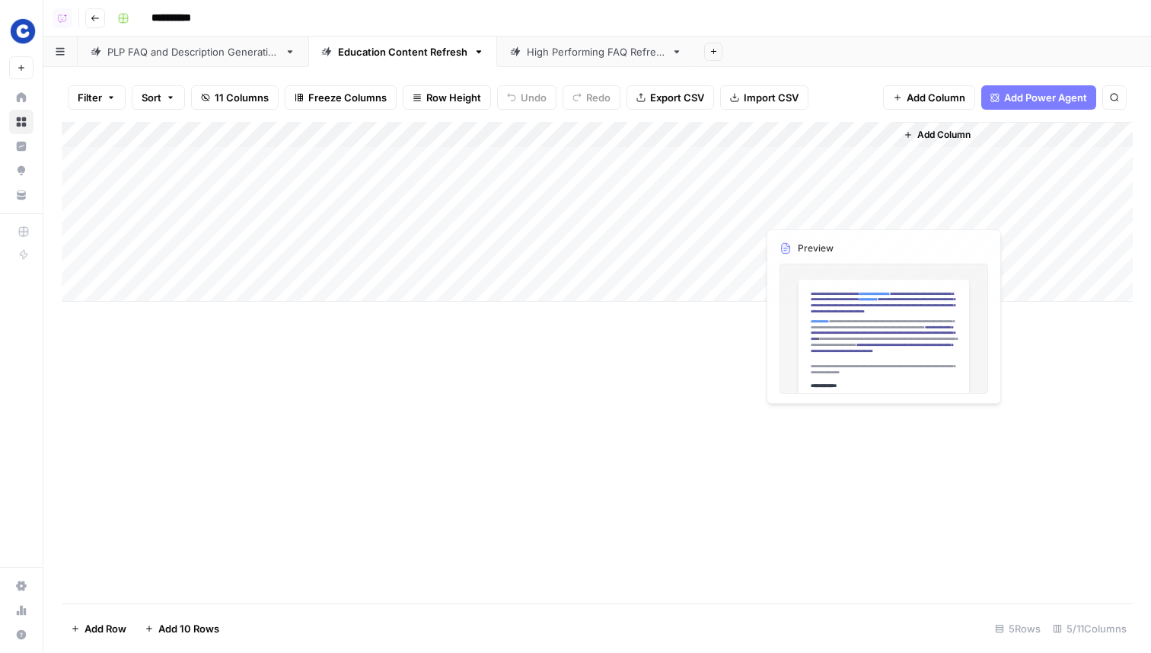
click at [789, 174] on div "Add Column" at bounding box center [597, 212] width 1071 height 180
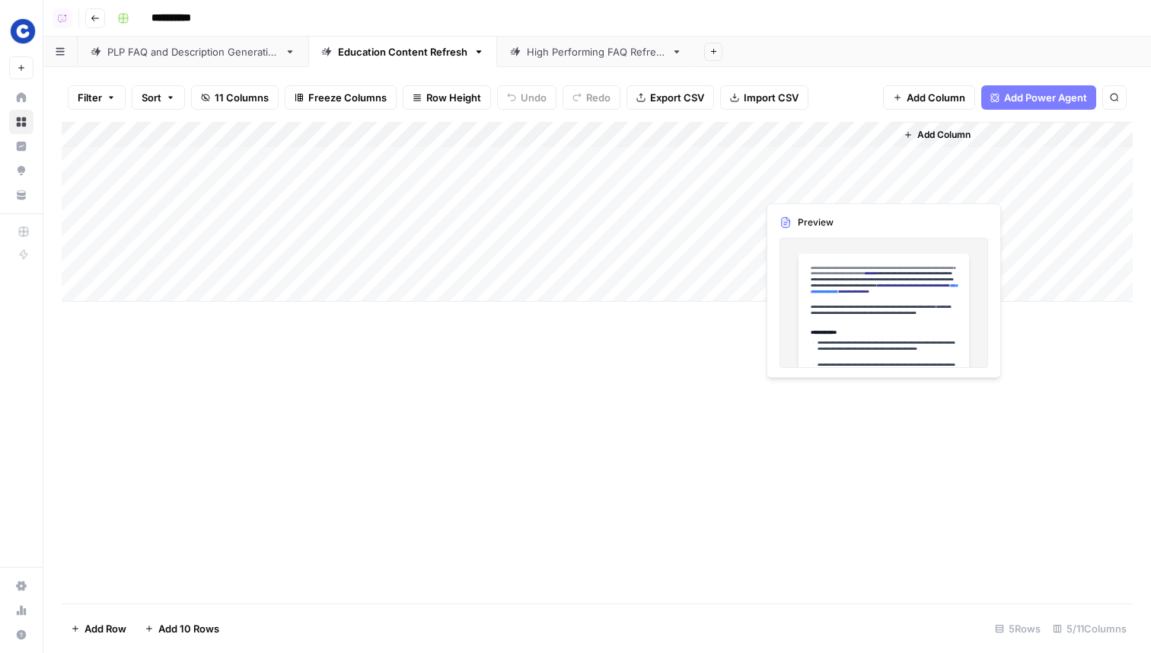
click at [789, 174] on div "Add Column" at bounding box center [597, 212] width 1071 height 180
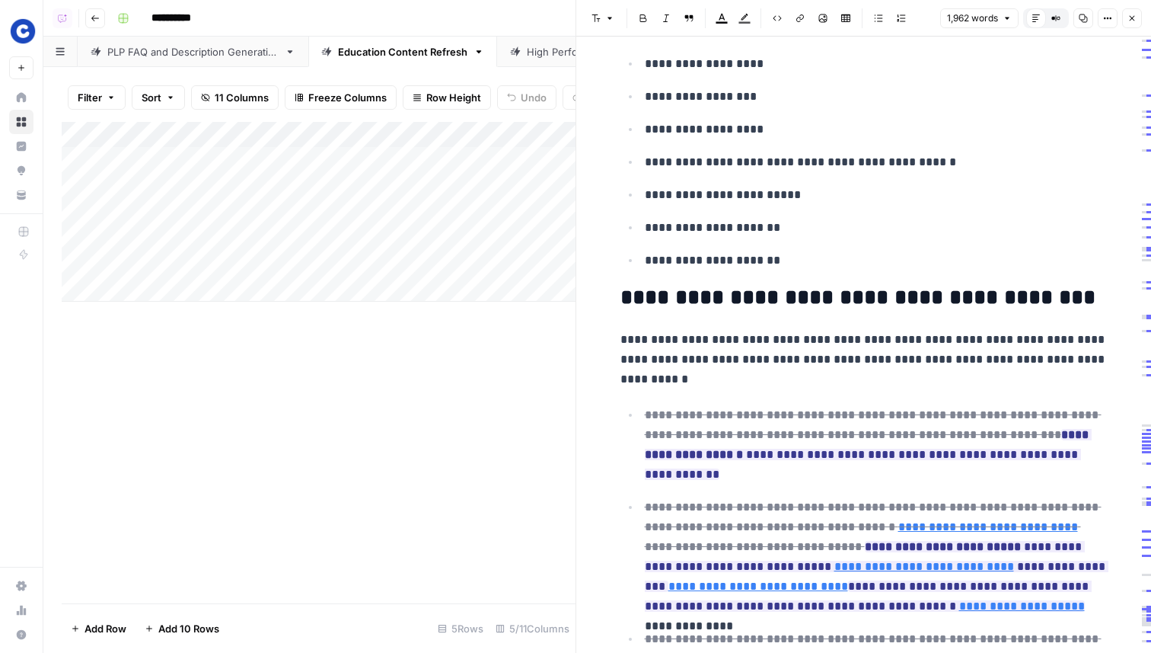
scroll to position [1129, 0]
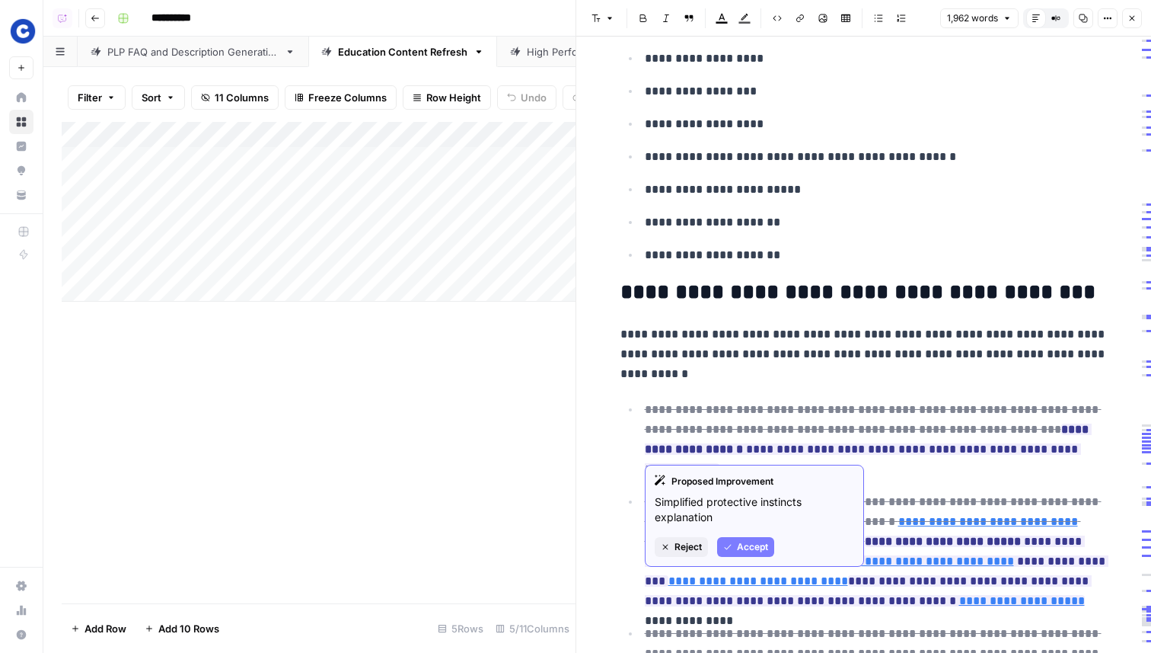
type input "https://www.chewy.com/education/dog/training-and-behavior/positively-trained-pu…"
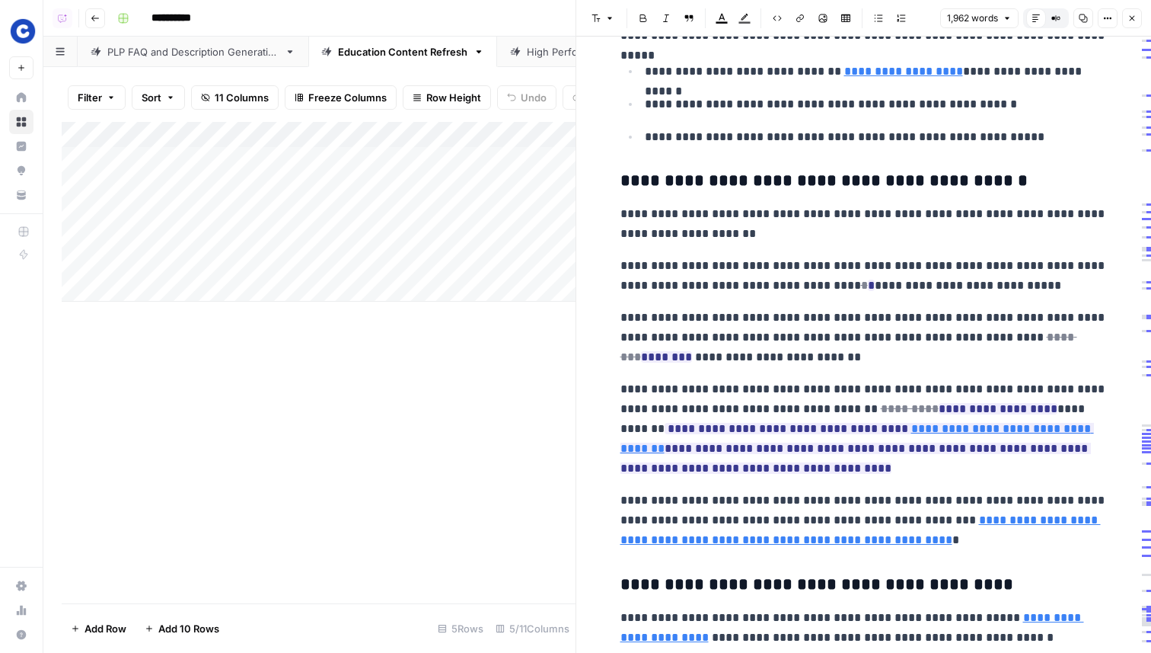
scroll to position [2702, 0]
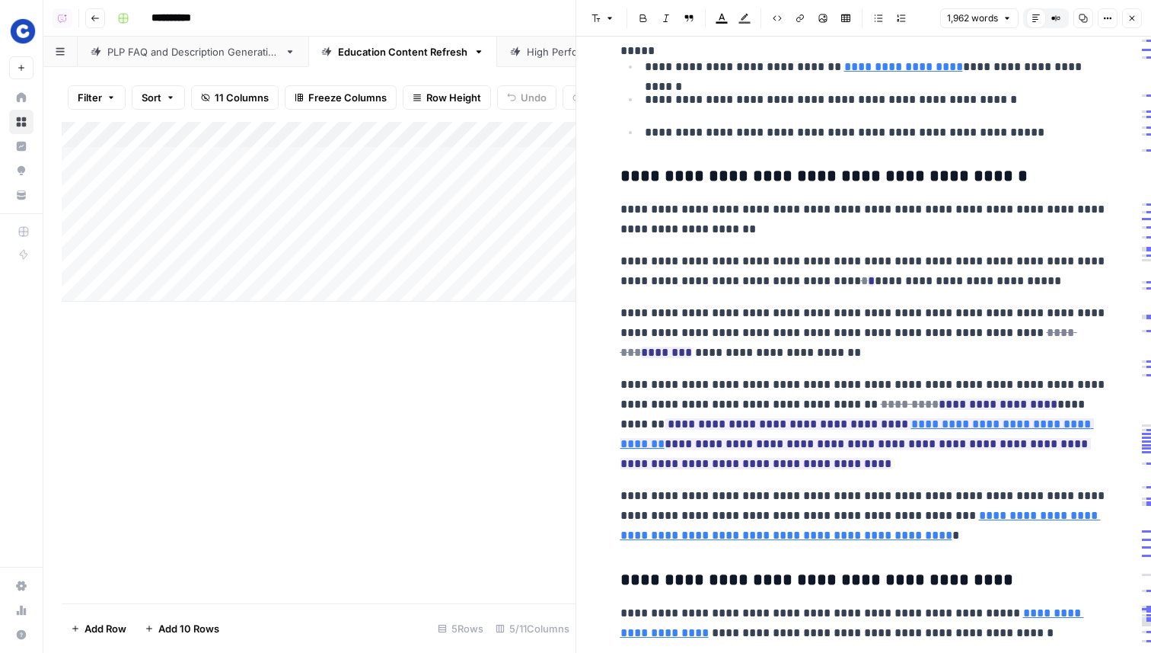
click at [1136, 15] on icon "button" at bounding box center [1132, 18] width 9 height 9
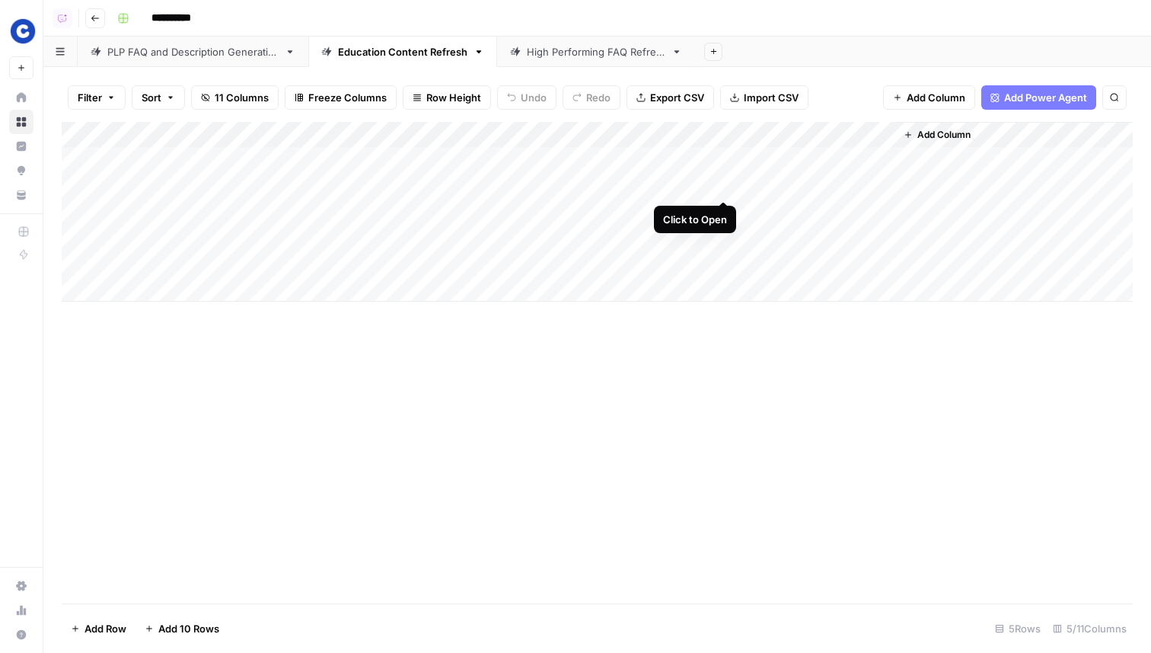
click at [721, 185] on div "Add Column" at bounding box center [597, 212] width 1071 height 180
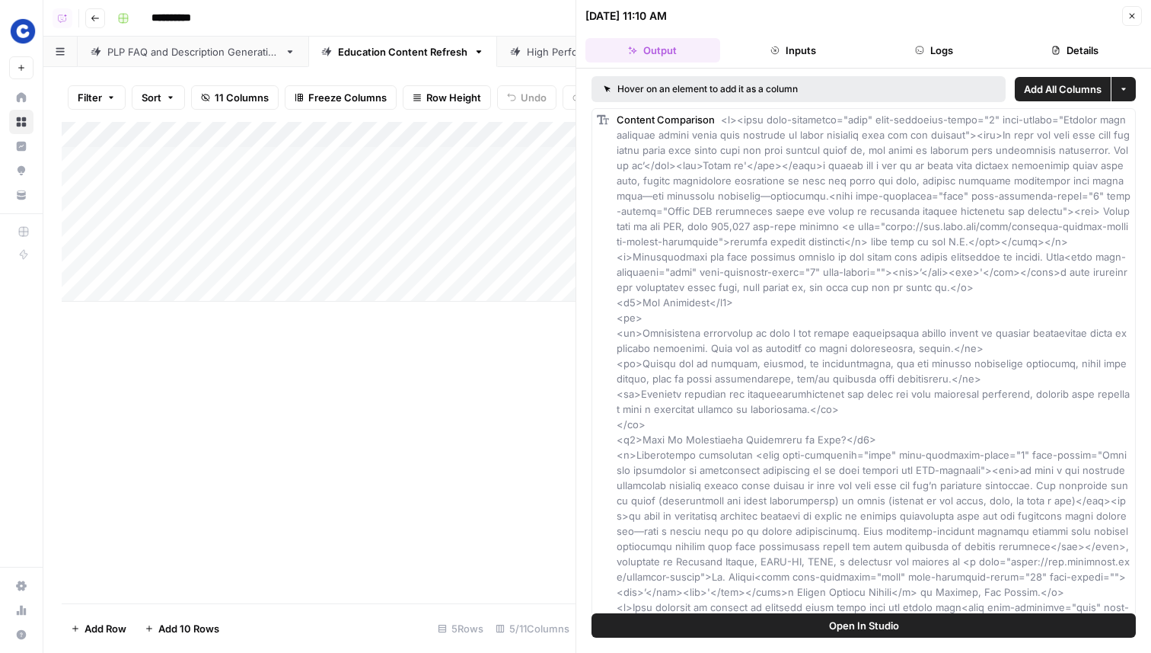
click at [883, 624] on span "Open In Studio" at bounding box center [864, 625] width 70 height 15
click at [1128, 22] on button "Close" at bounding box center [1132, 16] width 20 height 20
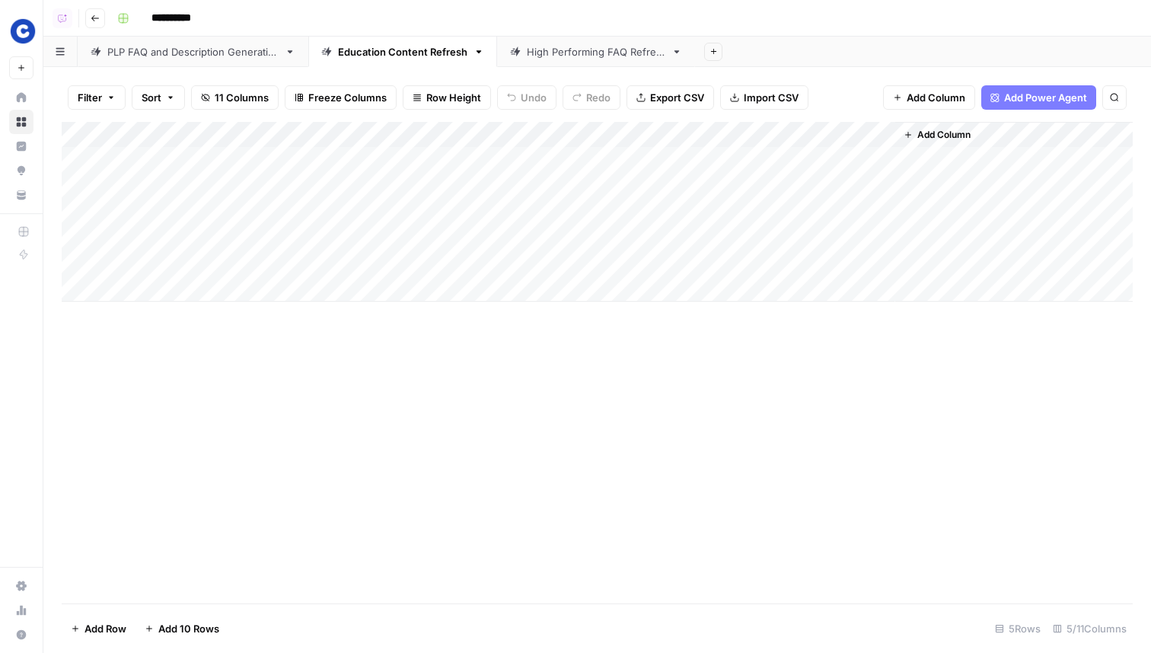
click at [208, 71] on div "Filter Sort 11 Columns Freeze Columns Row Height Undo Redo Export CSV Import CS…" at bounding box center [597, 360] width 1108 height 586
click at [212, 60] on link "PLP FAQ and Description Generation" at bounding box center [193, 52] width 231 height 30
click at [743, 216] on div "Add Column" at bounding box center [597, 199] width 1071 height 154
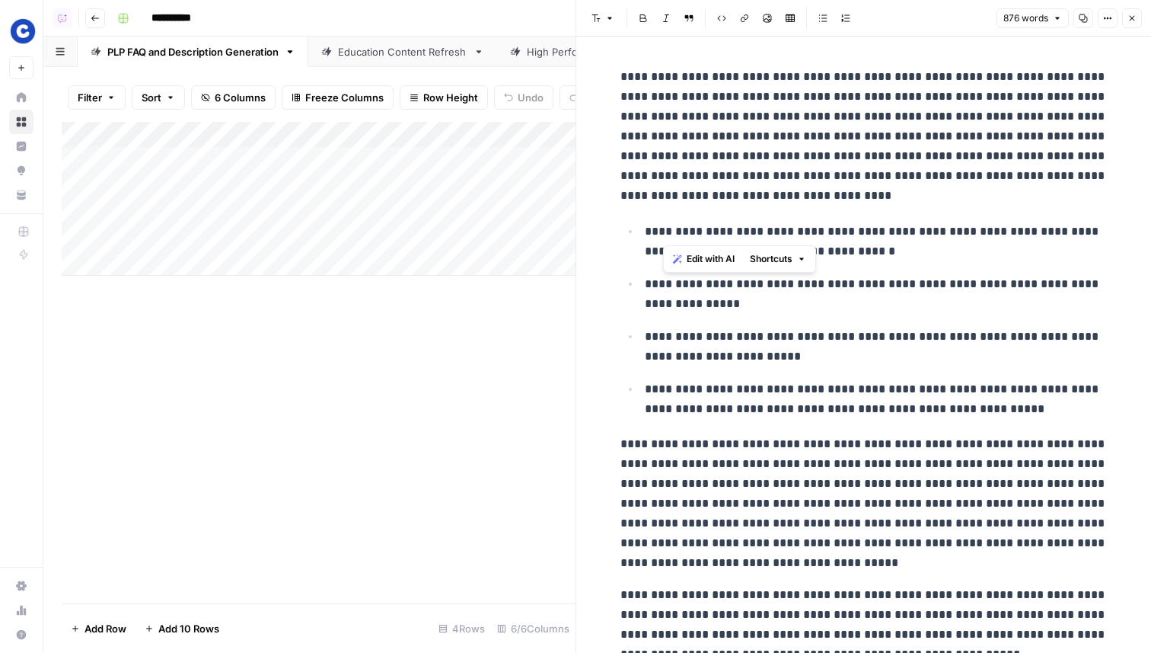
drag, startPoint x: 832, startPoint y: 234, endPoint x: 660, endPoint y: 225, distance: 171.6
click at [660, 225] on p "**********" at bounding box center [876, 242] width 463 height 40
click at [647, 228] on p "**********" at bounding box center [876, 242] width 463 height 40
click at [844, 238] on p "**********" at bounding box center [876, 242] width 463 height 40
click at [650, 288] on p "**********" at bounding box center [876, 294] width 463 height 40
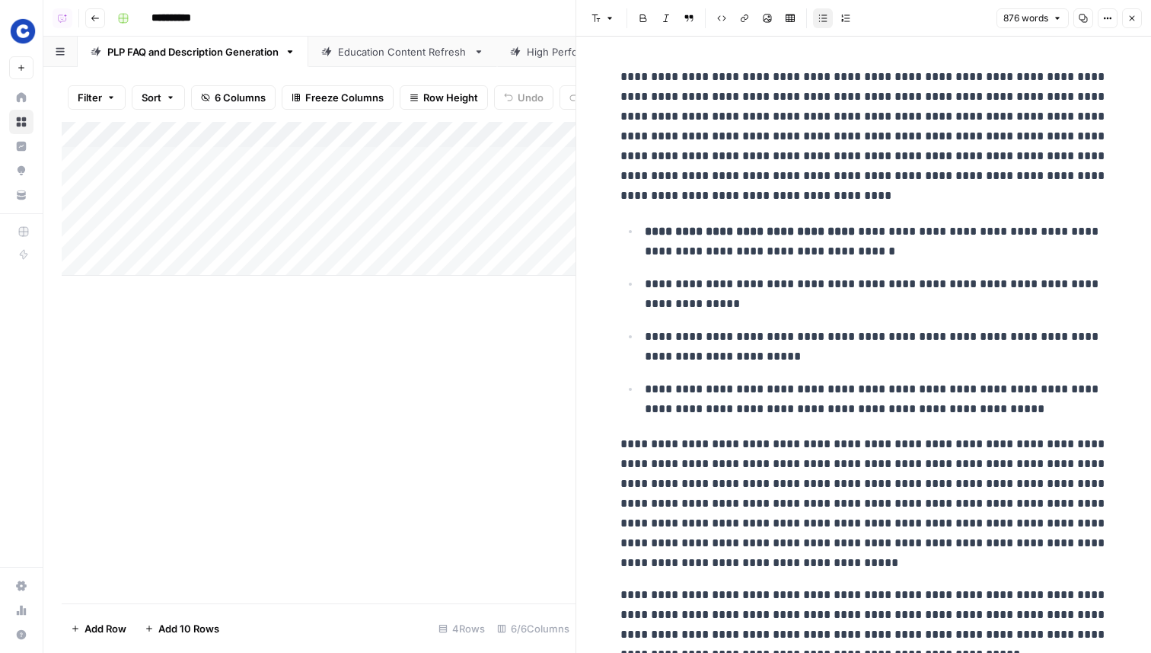
click at [839, 230] on p "**********" at bounding box center [876, 242] width 463 height 40
click at [836, 231] on p "**********" at bounding box center [876, 242] width 463 height 40
click at [1135, 19] on icon "button" at bounding box center [1132, 18] width 9 height 9
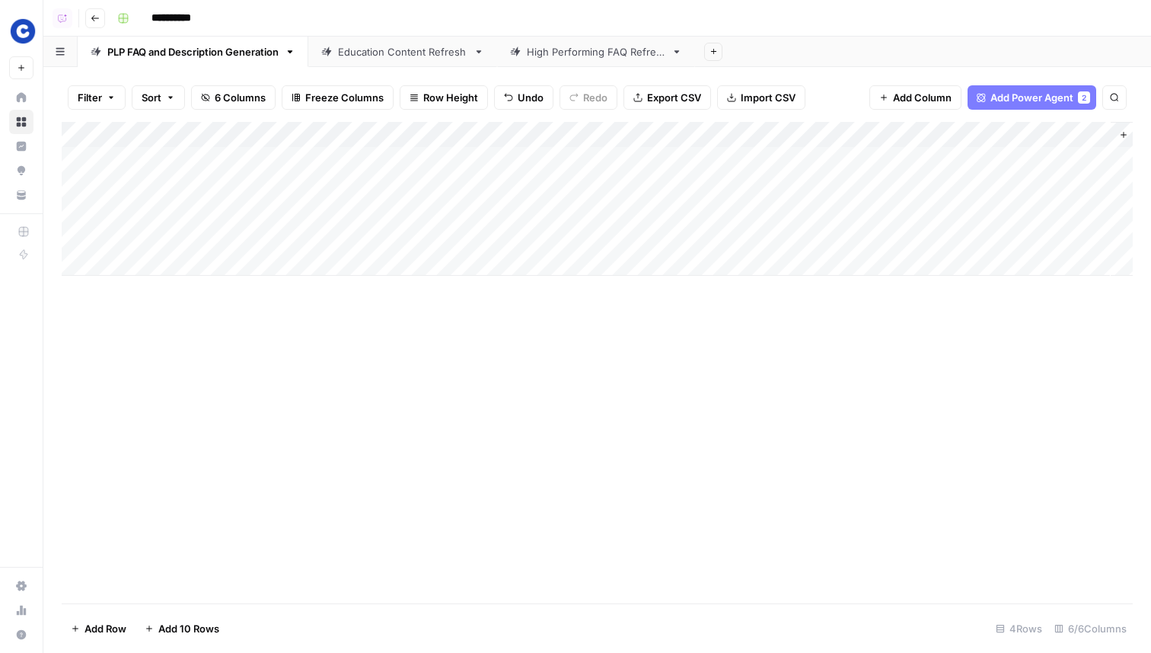
click at [801, 208] on div "Add Column" at bounding box center [597, 199] width 1071 height 154
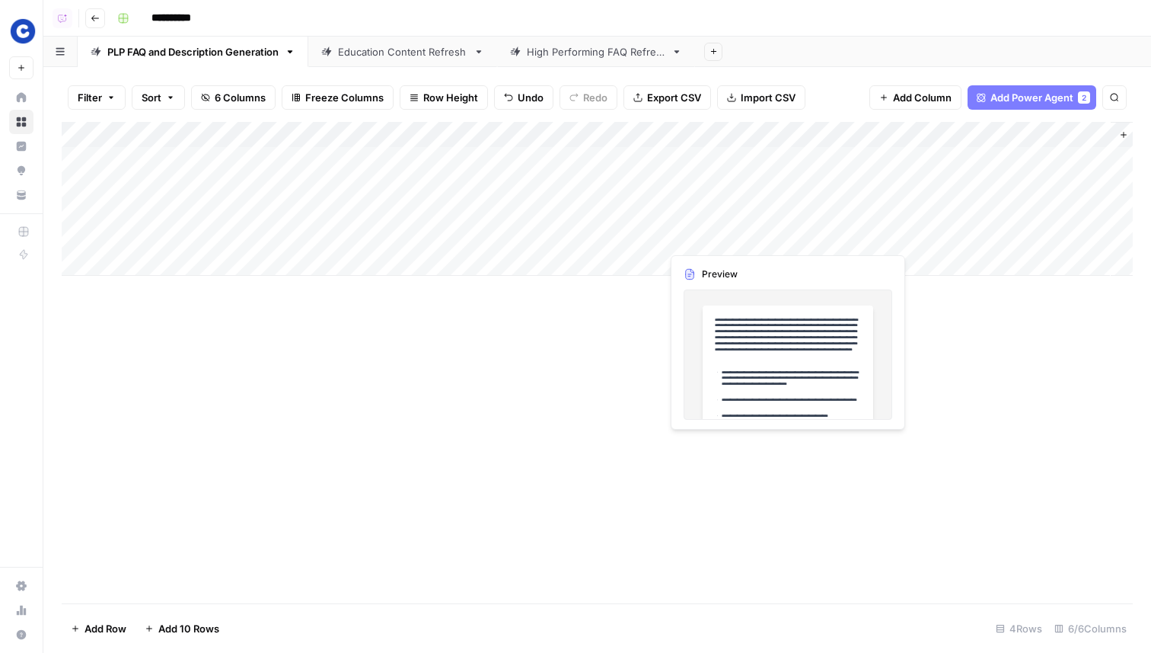
click at [740, 235] on div "Add Column" at bounding box center [597, 199] width 1071 height 154
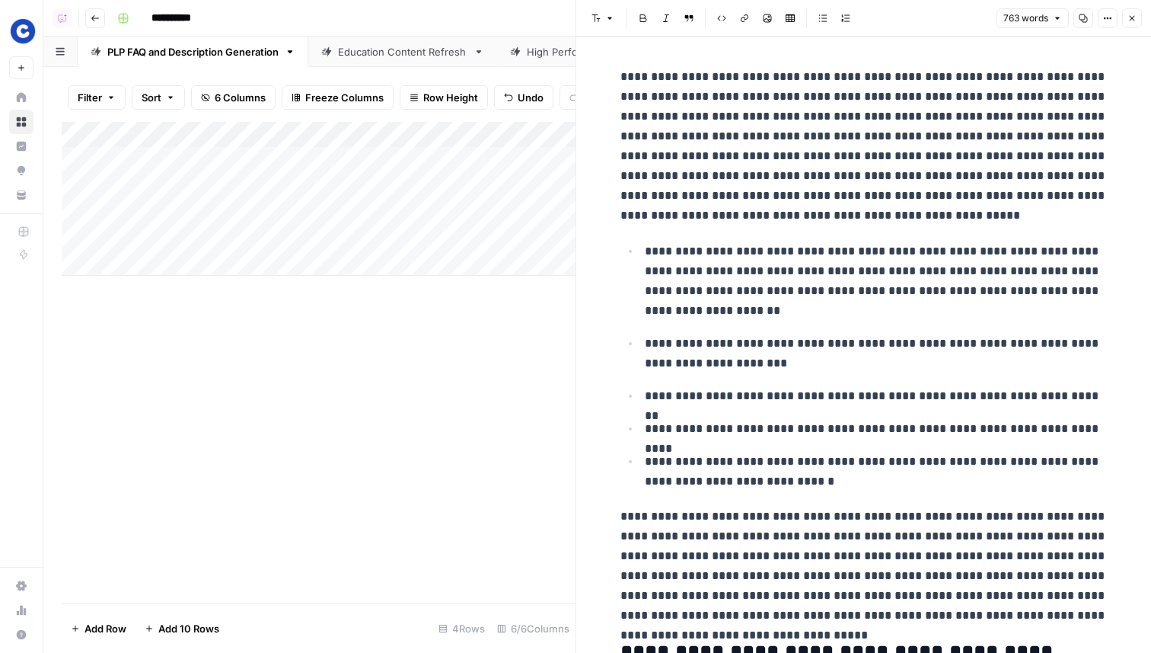
click at [1133, 24] on button "Close" at bounding box center [1132, 18] width 20 height 20
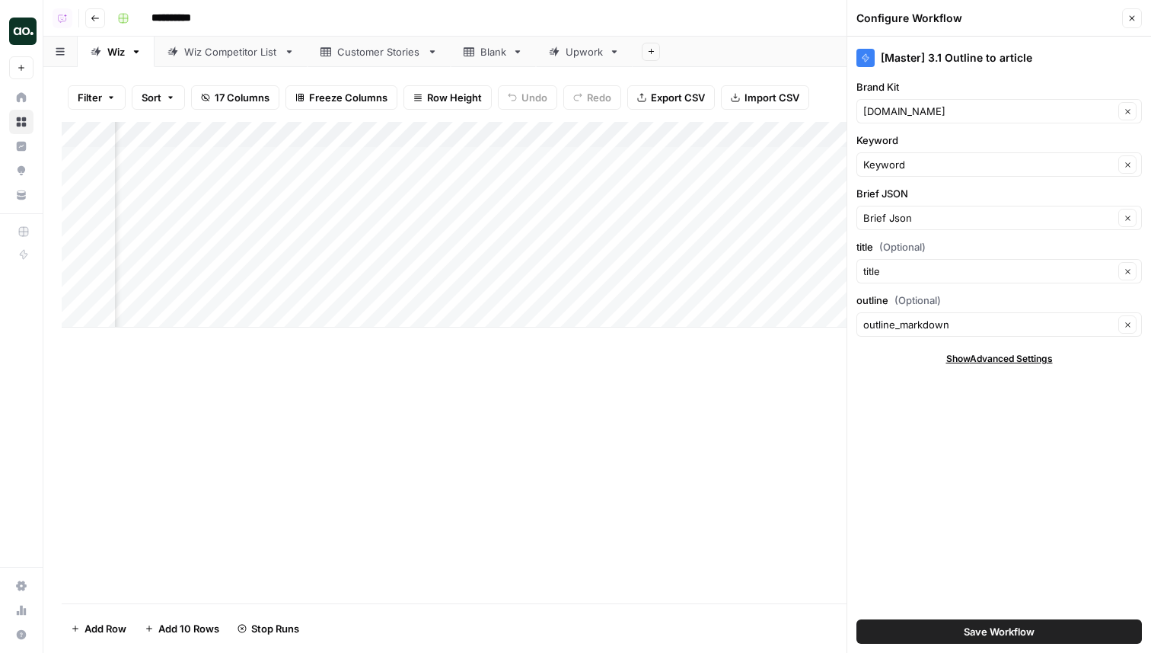
scroll to position [0, 888]
click at [969, 631] on span "Save Workflow" at bounding box center [999, 631] width 71 height 15
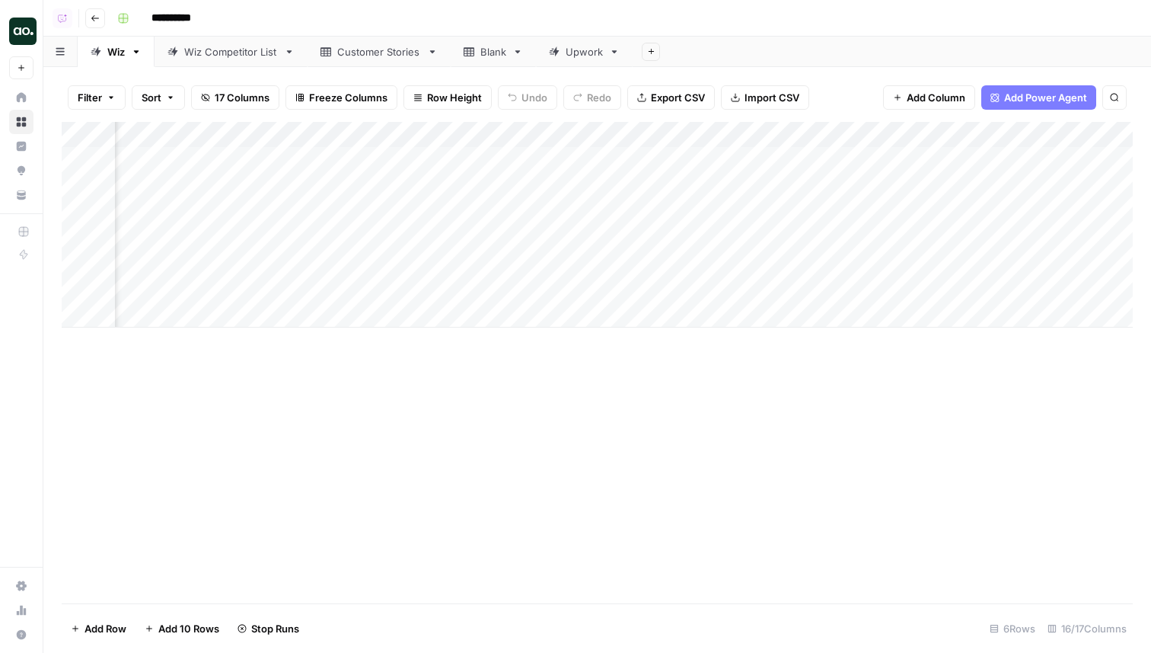
scroll to position [0, 300]
click at [273, 180] on div "Add Column" at bounding box center [597, 225] width 1071 height 206
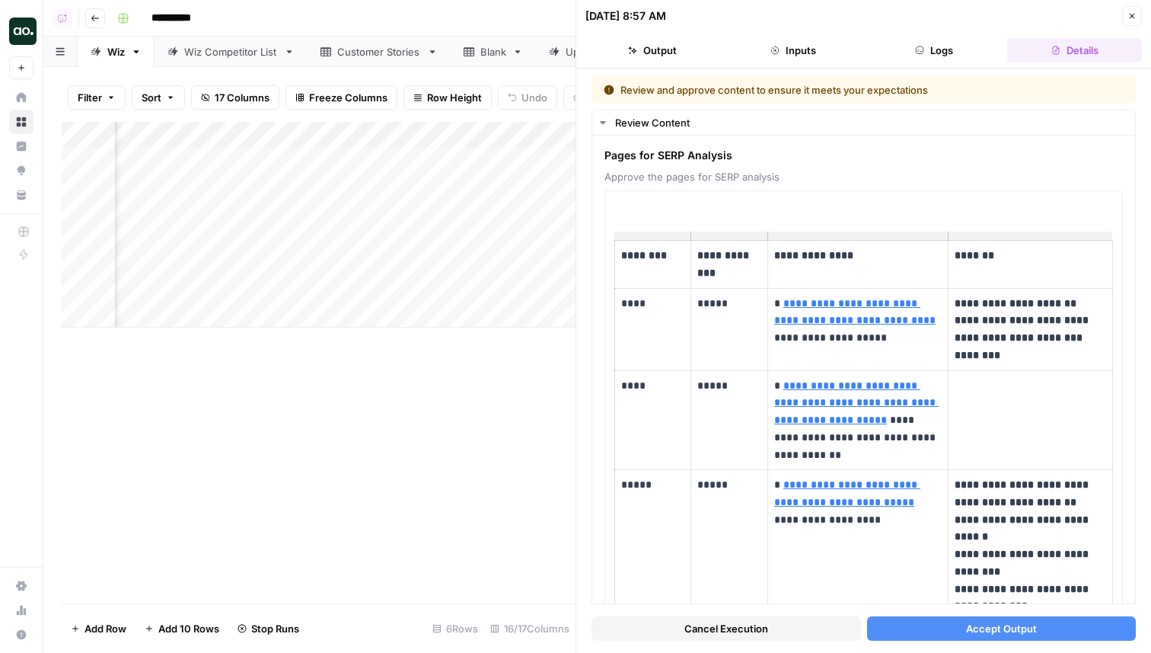
click at [946, 631] on button "Accept Output" at bounding box center [1002, 628] width 270 height 24
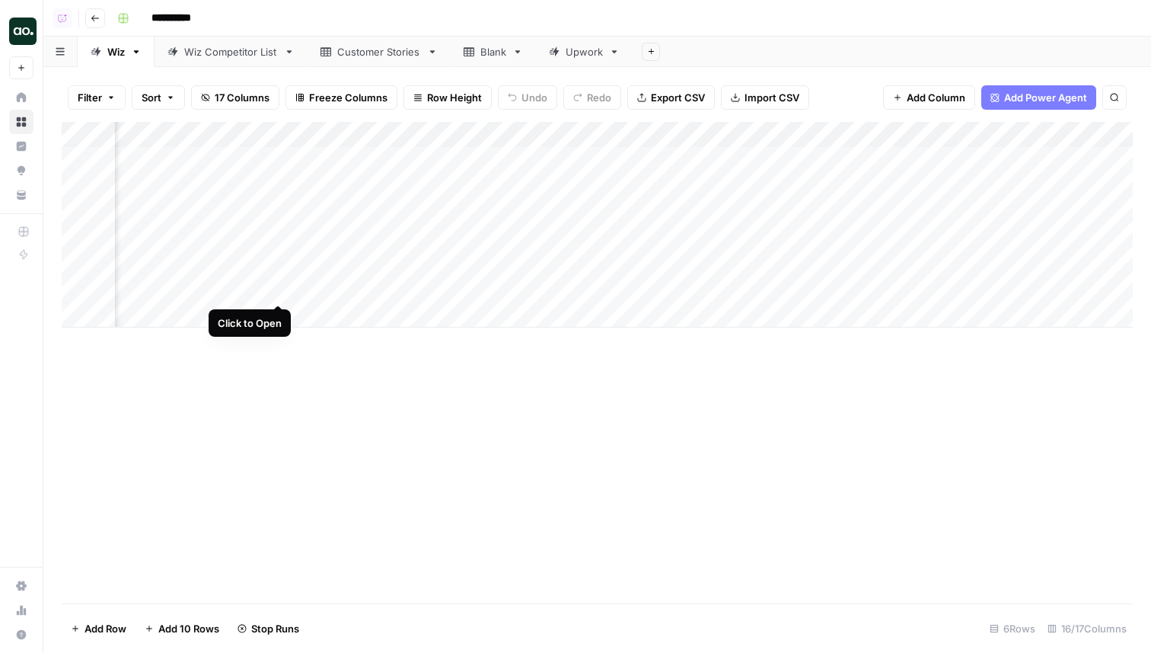
click at [276, 294] on div "Add Column" at bounding box center [597, 225] width 1071 height 206
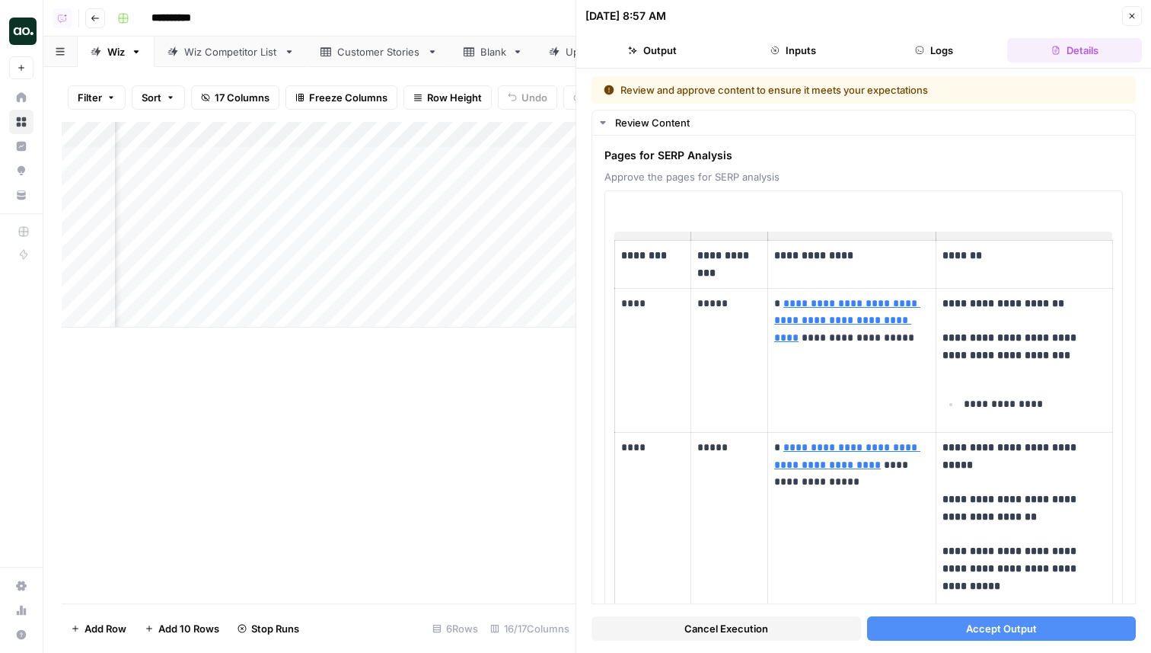
click at [959, 631] on button "Accept Output" at bounding box center [1002, 628] width 270 height 24
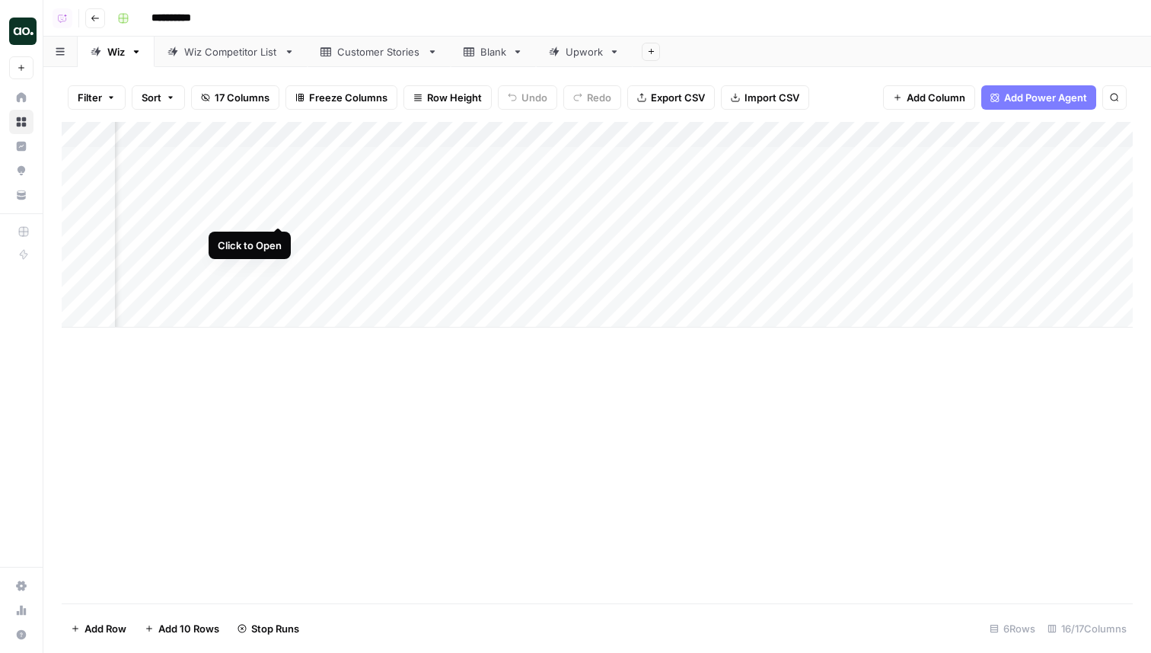
click at [279, 209] on div "Add Column" at bounding box center [597, 225] width 1071 height 206
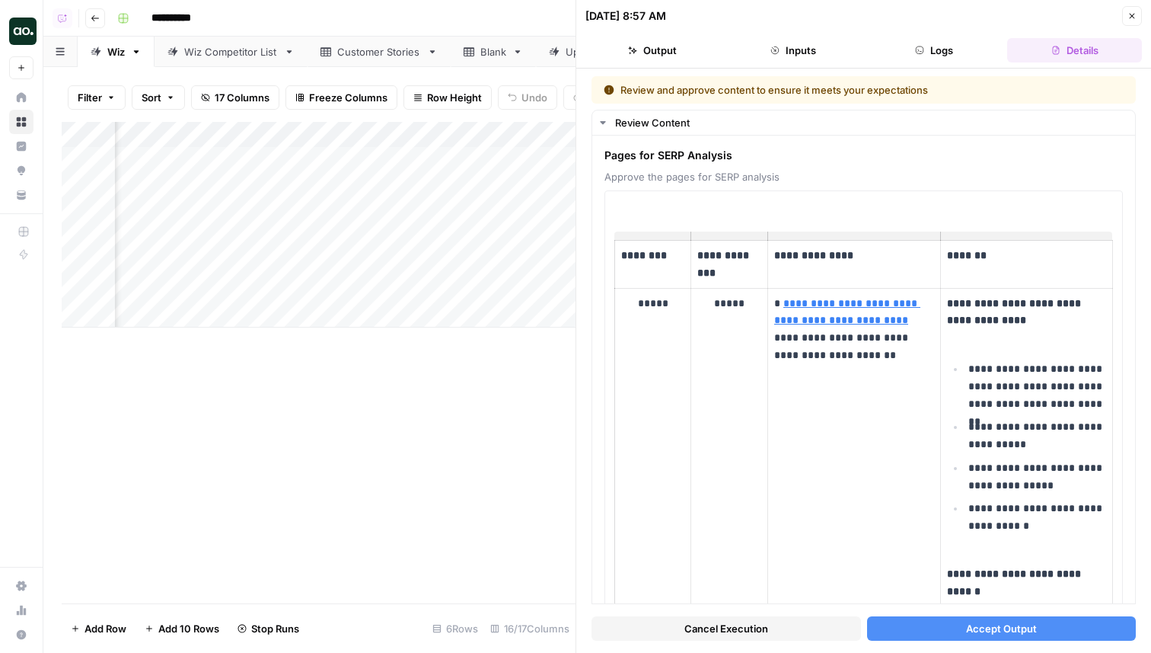
click at [1014, 621] on span "Accept Output" at bounding box center [1001, 628] width 71 height 15
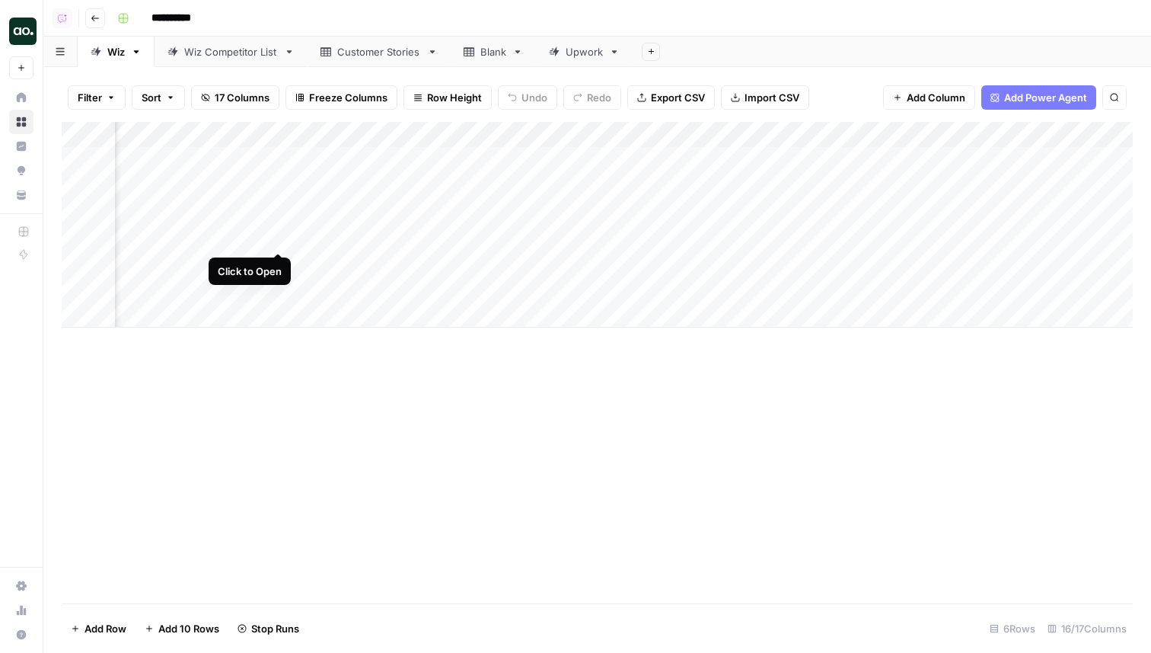
click at [277, 235] on div "Add Column" at bounding box center [597, 225] width 1071 height 206
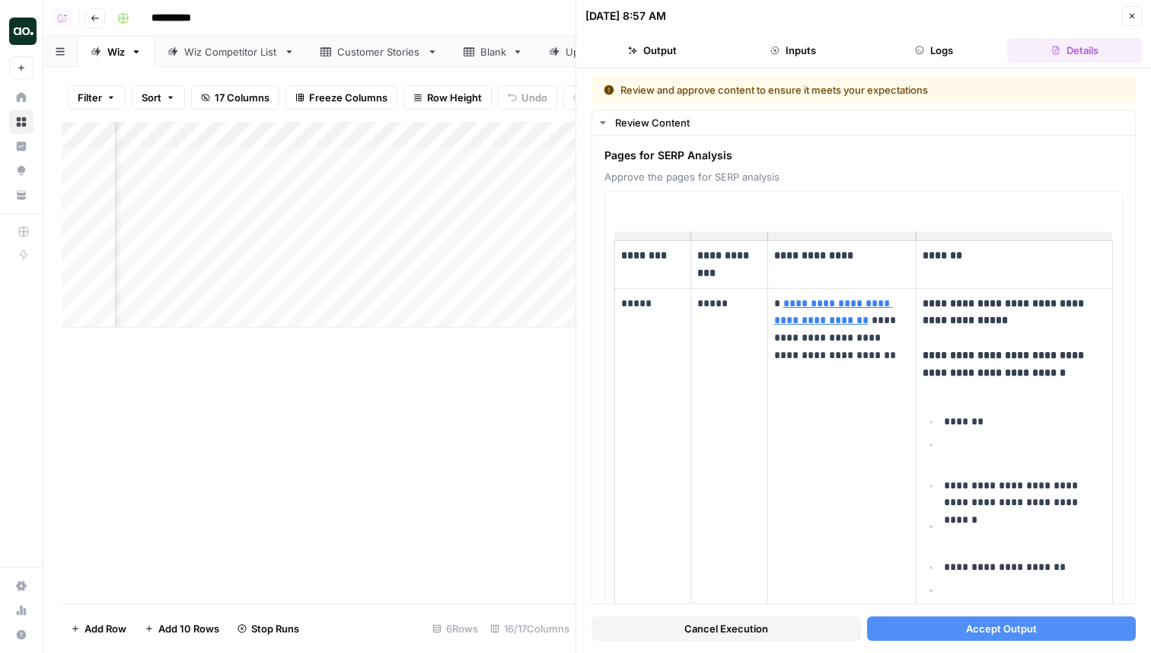
click at [1014, 627] on span "Accept Output" at bounding box center [1001, 628] width 71 height 15
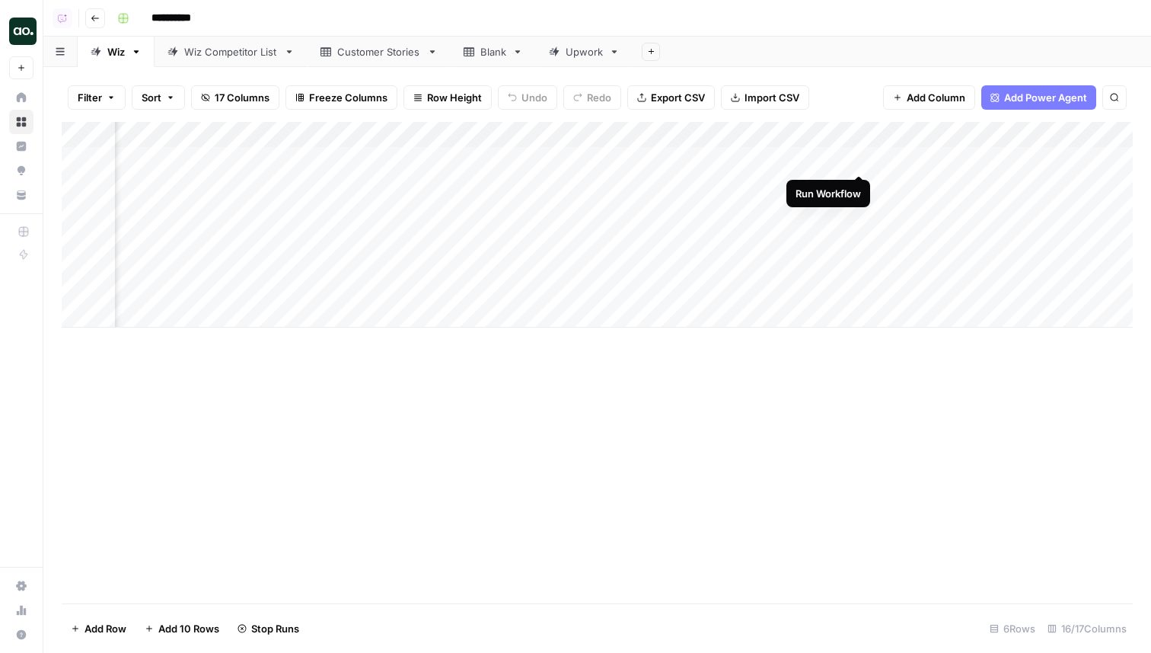
click at [860, 157] on div "Add Column" at bounding box center [597, 225] width 1071 height 206
click at [766, 134] on div "Add Column" at bounding box center [597, 225] width 1071 height 206
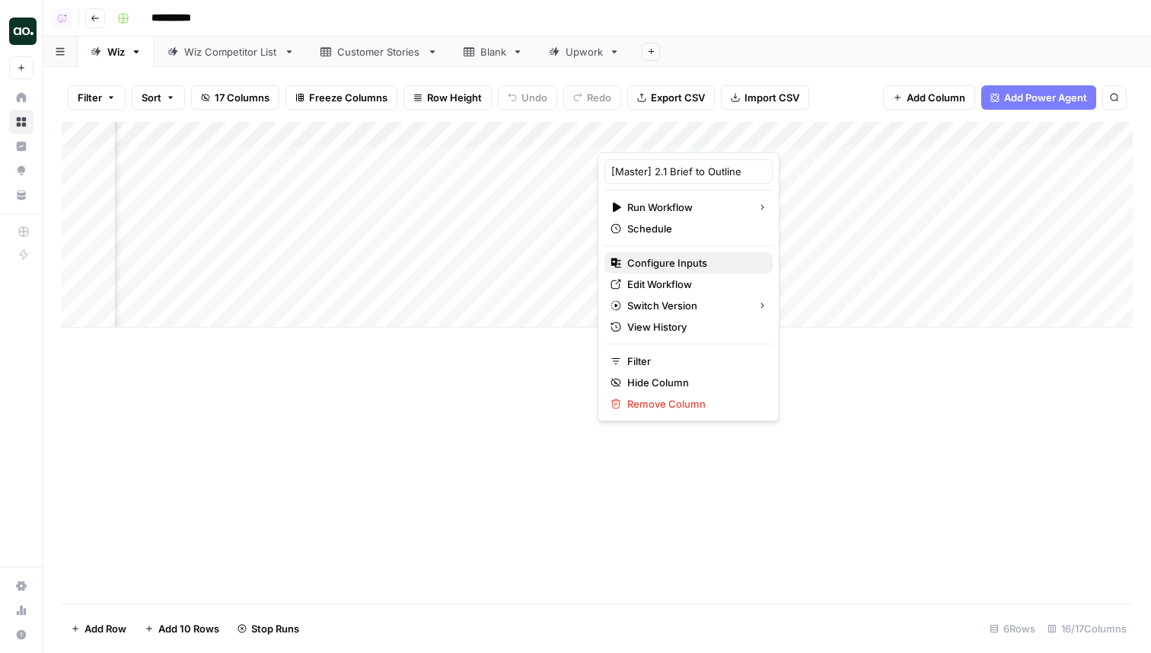
click at [669, 263] on span "Configure Inputs" at bounding box center [693, 262] width 133 height 15
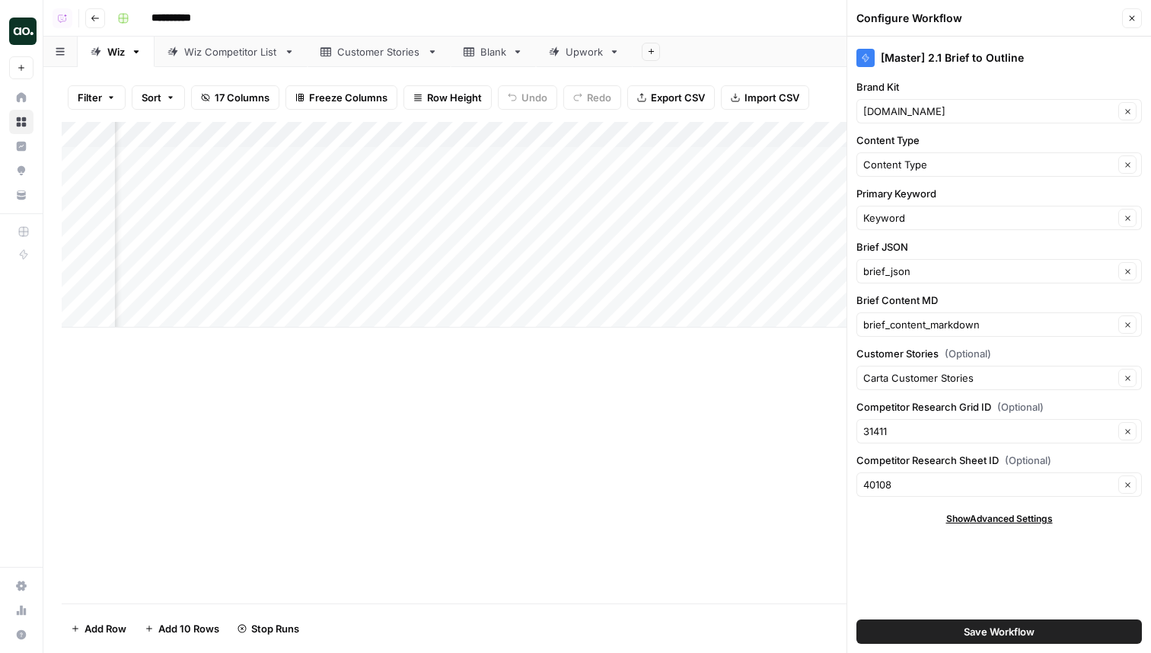
click at [1132, 22] on icon "button" at bounding box center [1132, 18] width 9 height 9
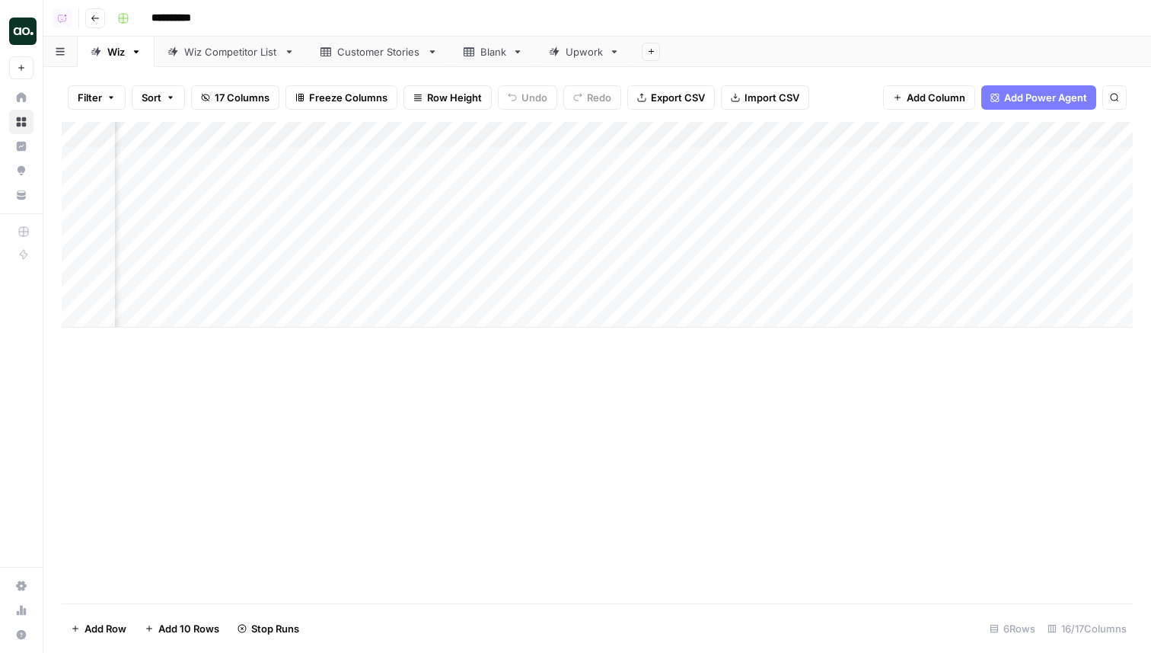
scroll to position [0, 739]
click at [420, 263] on div "Add Column" at bounding box center [597, 225] width 1071 height 206
click at [586, 254] on div "Add Column" at bounding box center [597, 225] width 1071 height 206
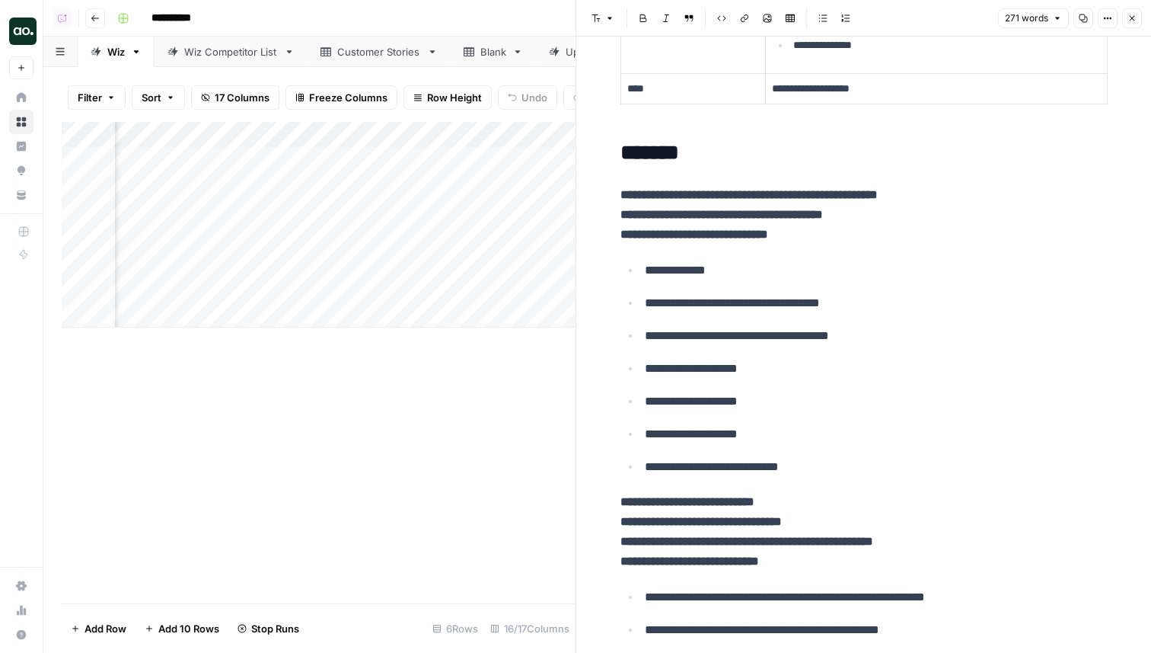
scroll to position [397, 0]
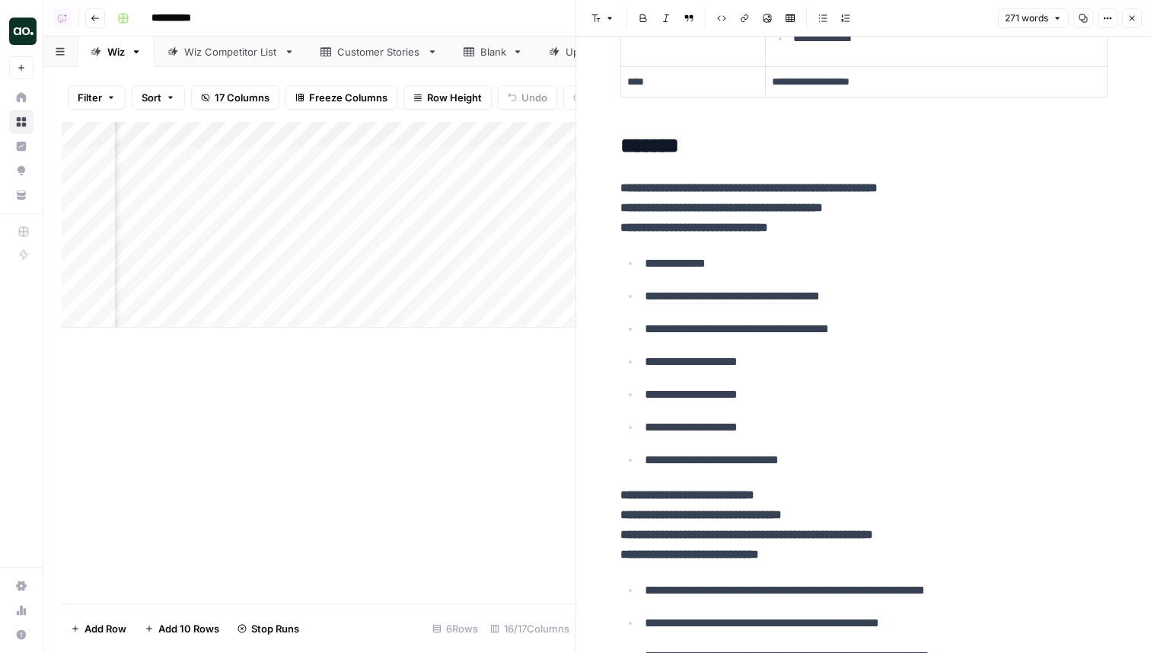
click at [1130, 14] on icon "button" at bounding box center [1132, 18] width 9 height 9
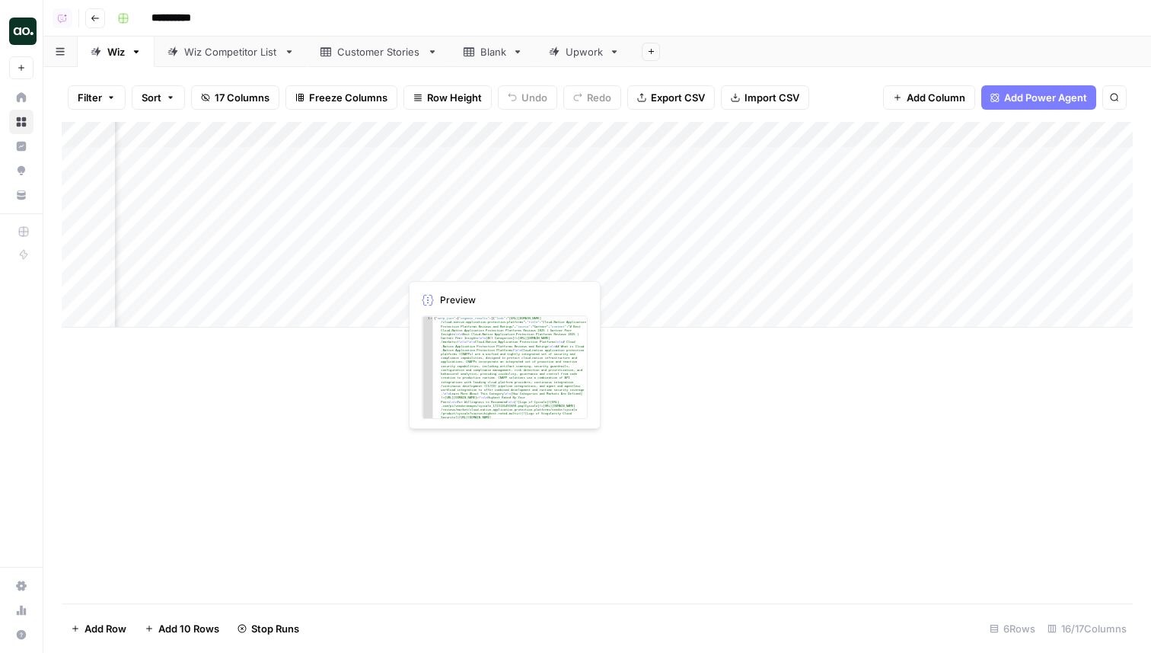
click at [462, 265] on div "Add Column" at bounding box center [597, 225] width 1071 height 206
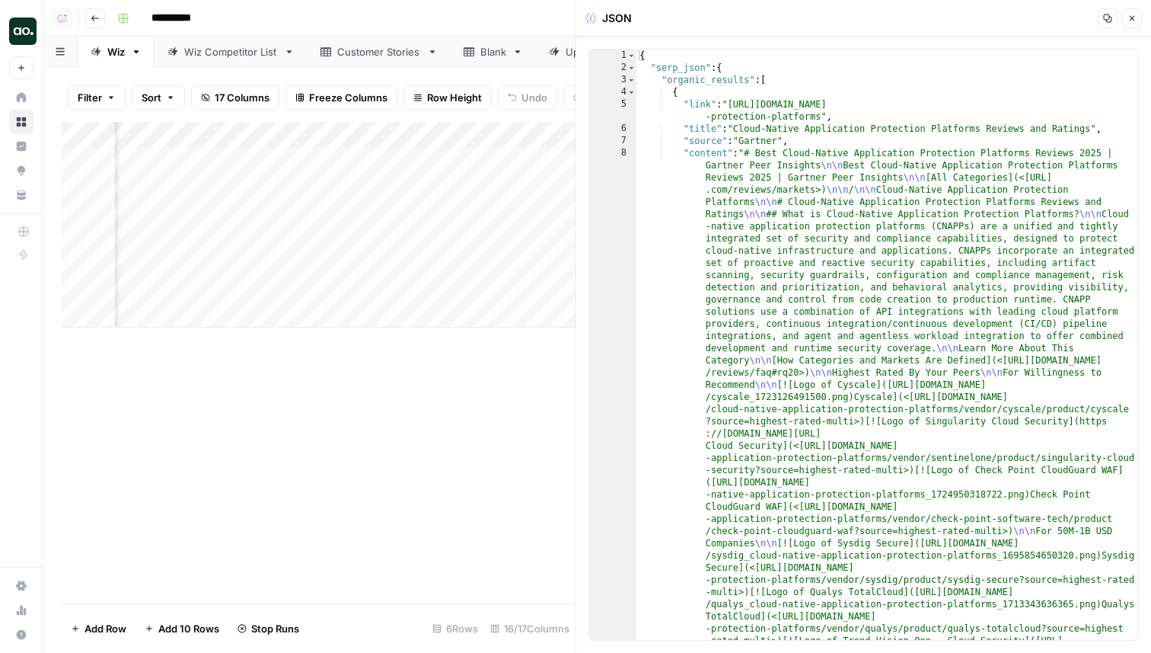
click at [1135, 14] on icon "button" at bounding box center [1132, 18] width 9 height 9
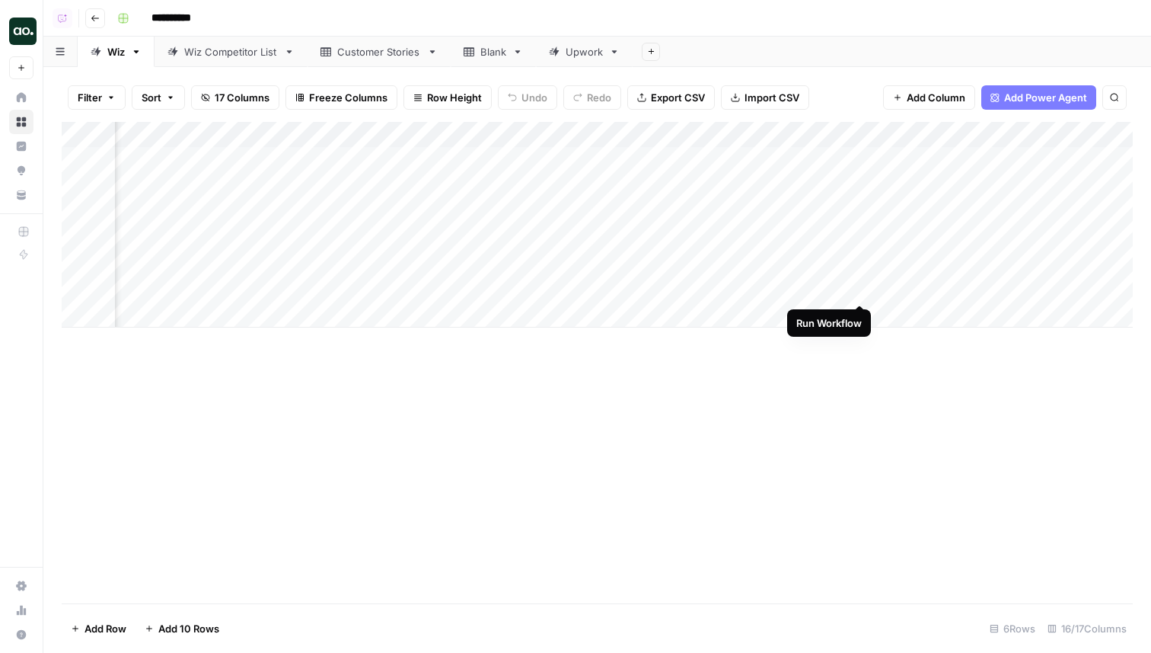
click at [866, 288] on div "Add Column" at bounding box center [597, 225] width 1071 height 206
click at [861, 239] on div "Add Column" at bounding box center [597, 225] width 1071 height 206
click at [863, 206] on div "Add Column" at bounding box center [597, 225] width 1071 height 206
click at [861, 183] on div "Add Column" at bounding box center [597, 225] width 1071 height 206
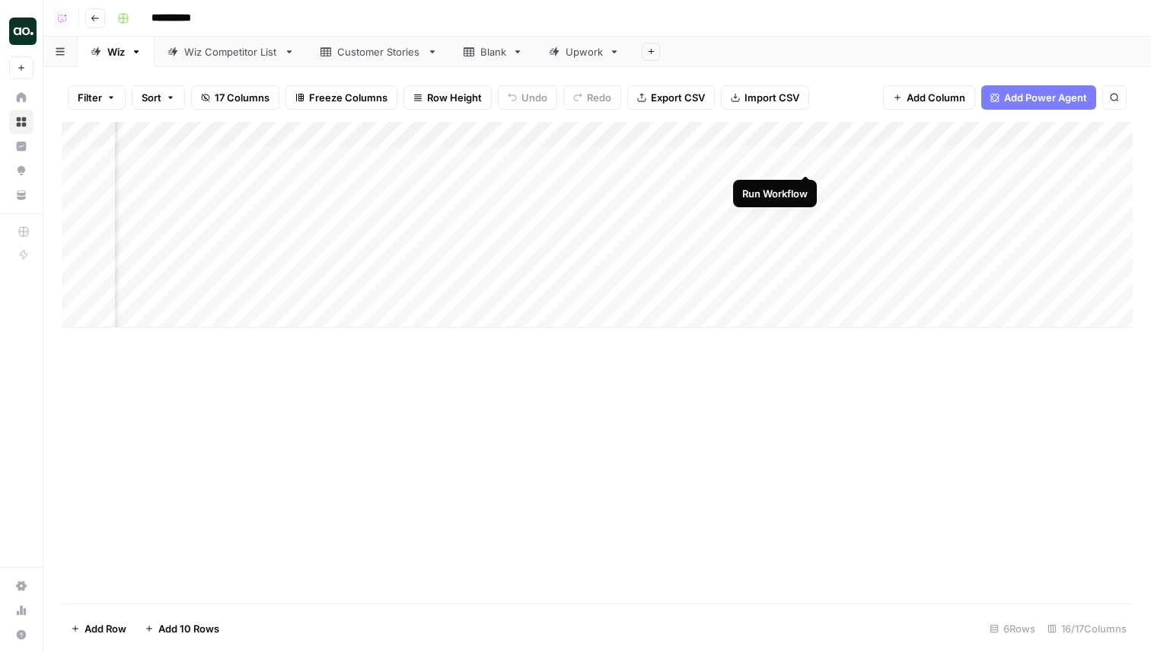
click at [808, 156] on div "Add Column" at bounding box center [597, 225] width 1071 height 206
click at [807, 180] on div "Add Column" at bounding box center [597, 225] width 1071 height 206
click at [805, 260] on div "Add Column" at bounding box center [597, 225] width 1071 height 206
click at [544, 186] on div "Add Column" at bounding box center [597, 225] width 1071 height 206
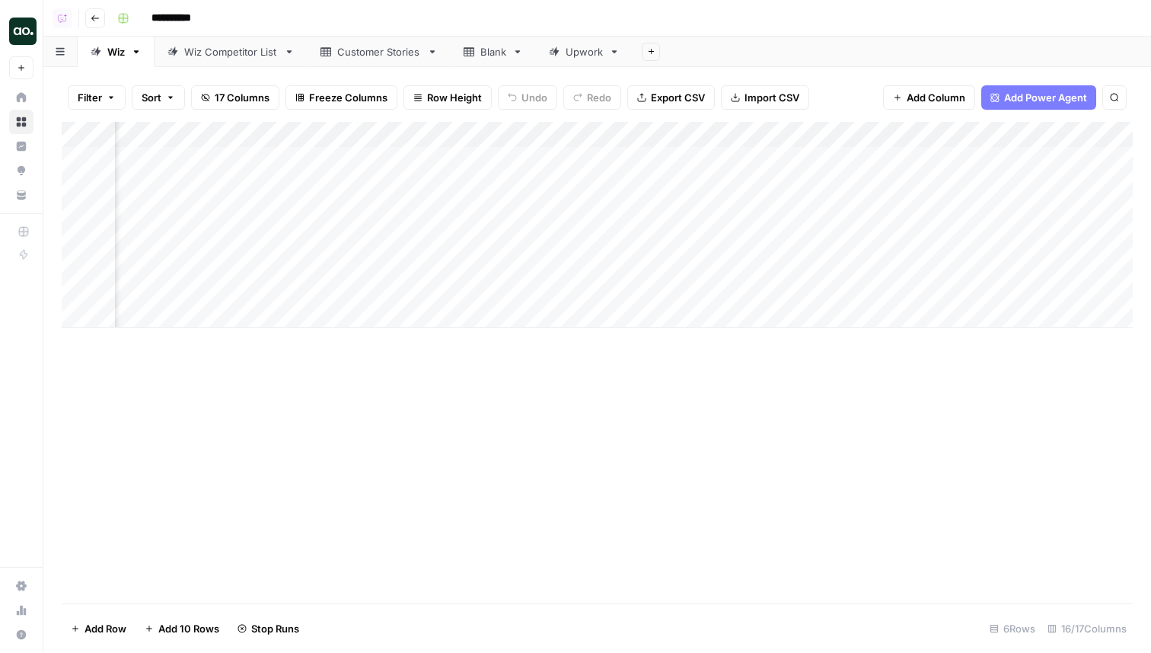
click at [554, 161] on div "Add Column" at bounding box center [597, 225] width 1071 height 206
click at [560, 258] on div "Add Column" at bounding box center [597, 225] width 1071 height 206
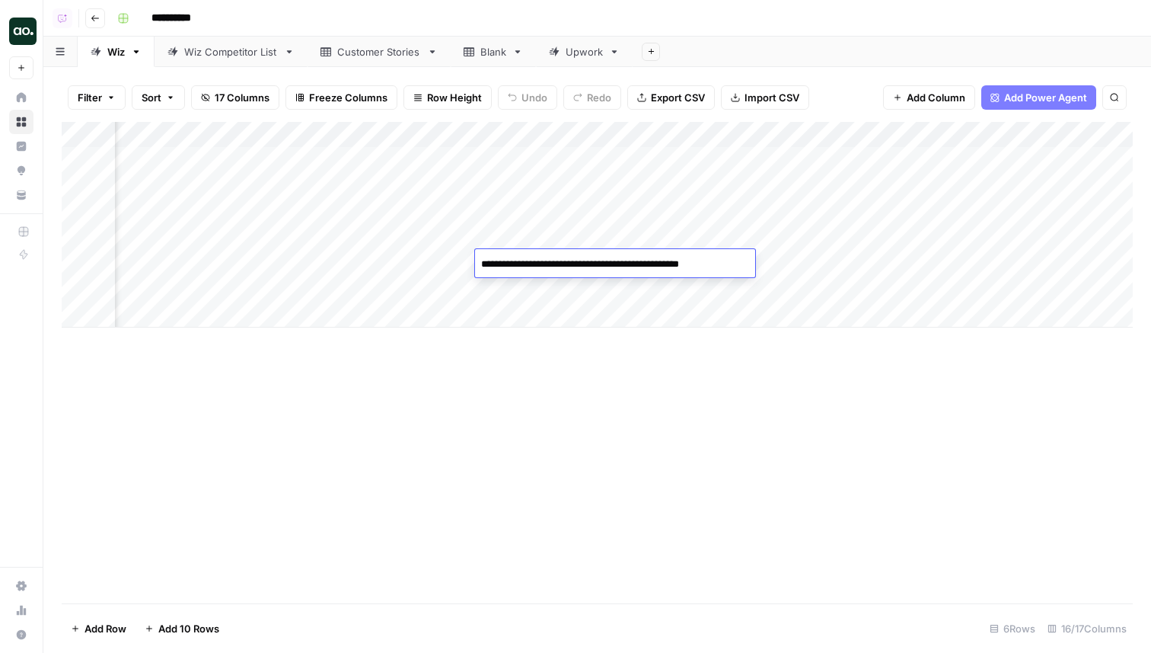
scroll to position [0, 564]
click at [189, 158] on div "Add Column" at bounding box center [597, 225] width 1071 height 206
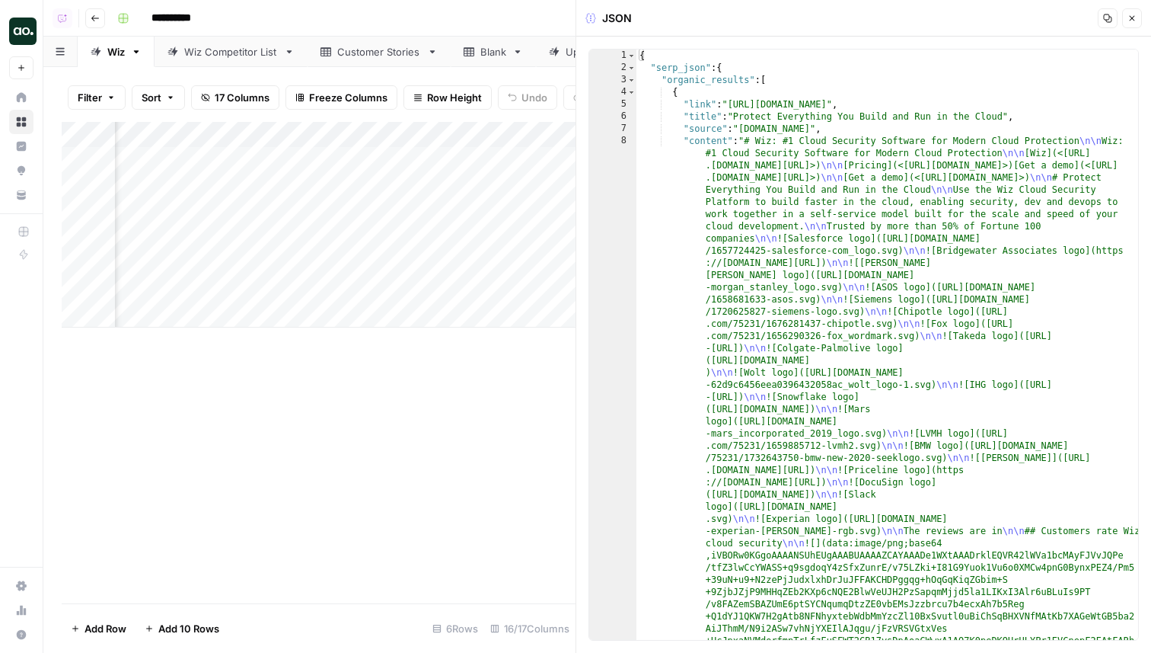
type textarea "**********"
click at [634, 78] on span "Toggle code folding, rows 3 through 7336" at bounding box center [631, 80] width 8 height 12
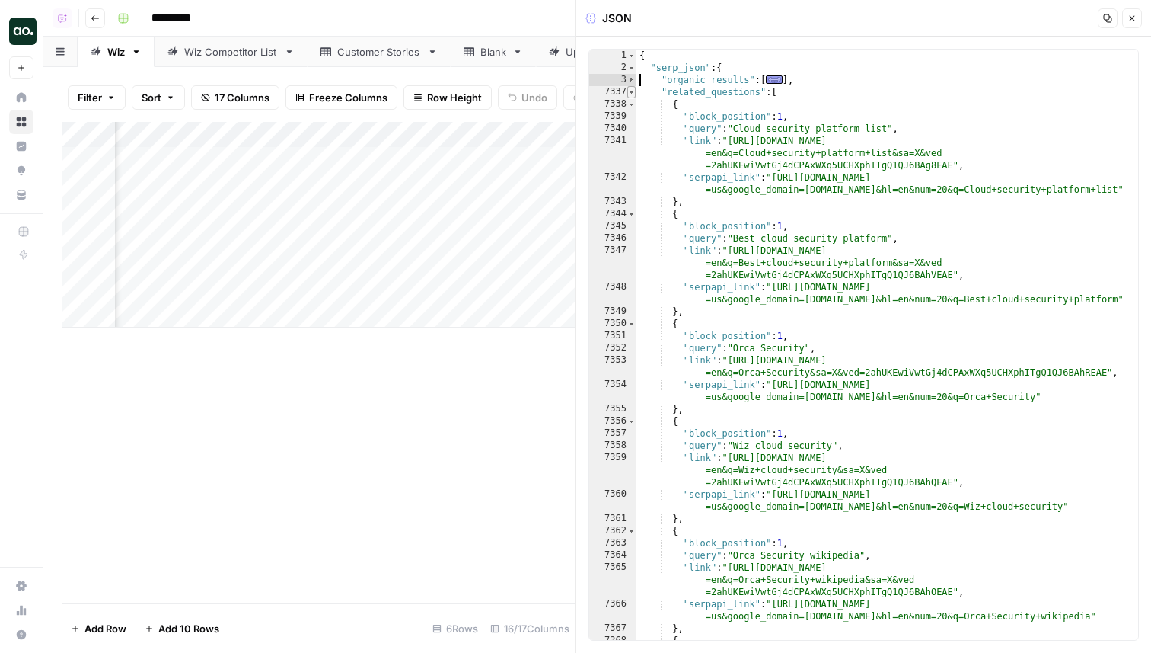
click at [633, 91] on span "Toggle code folding, rows 7337 through 7386" at bounding box center [631, 92] width 8 height 12
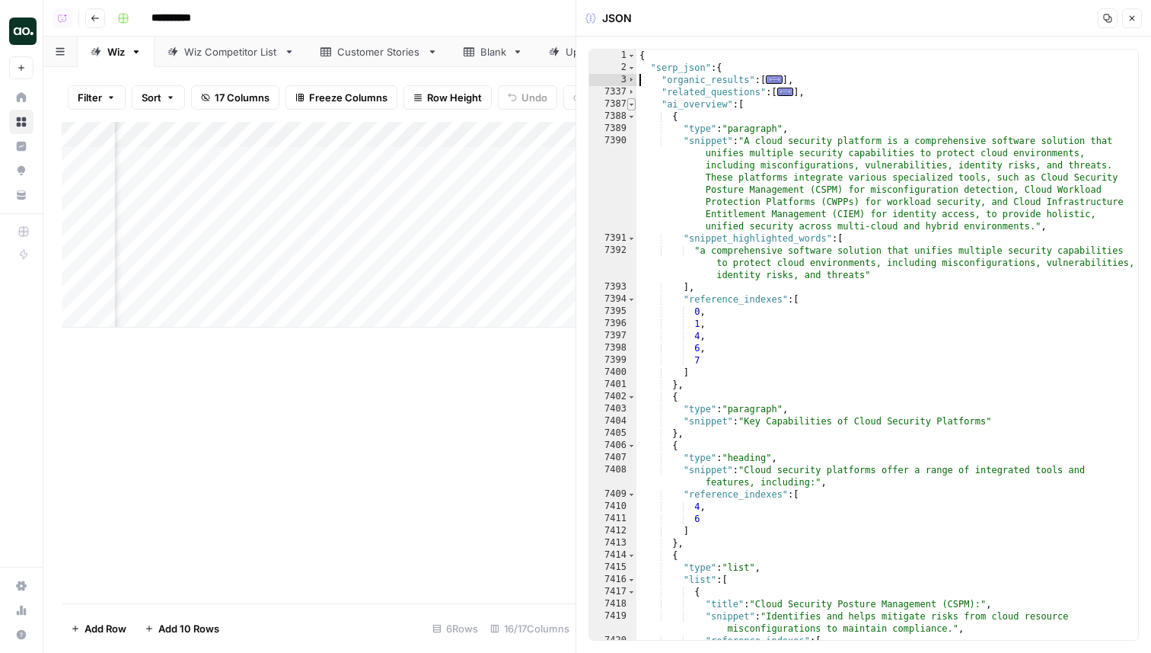
click at [634, 104] on span "Toggle code folding, rows 7387 through 7558" at bounding box center [631, 104] width 8 height 12
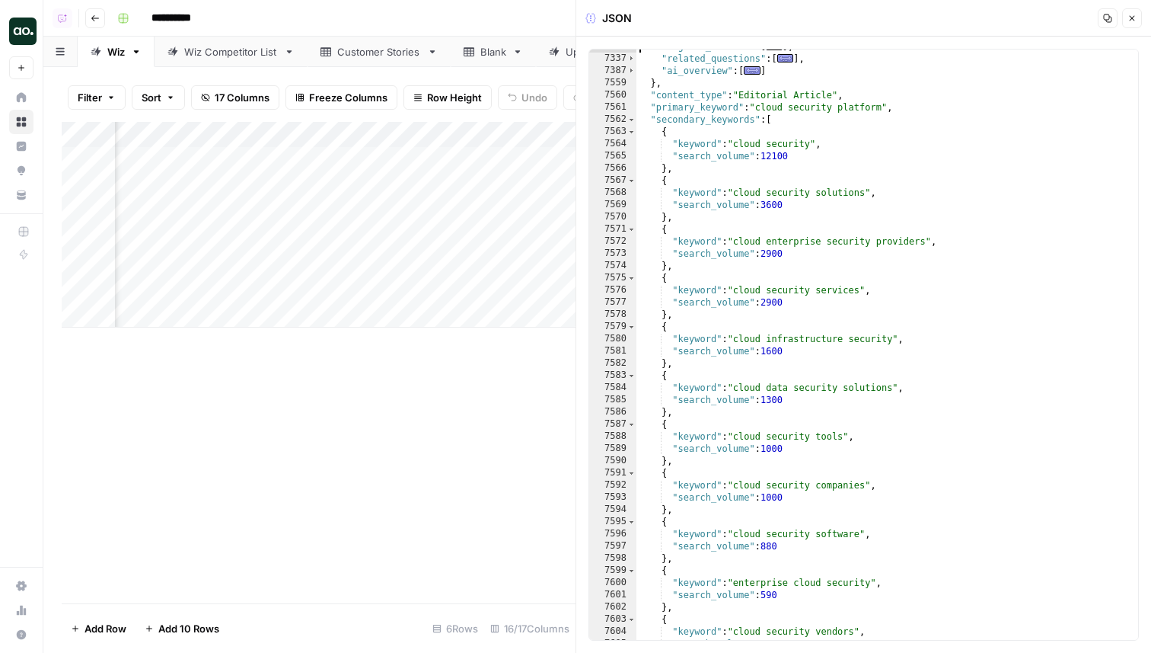
scroll to position [47, 0]
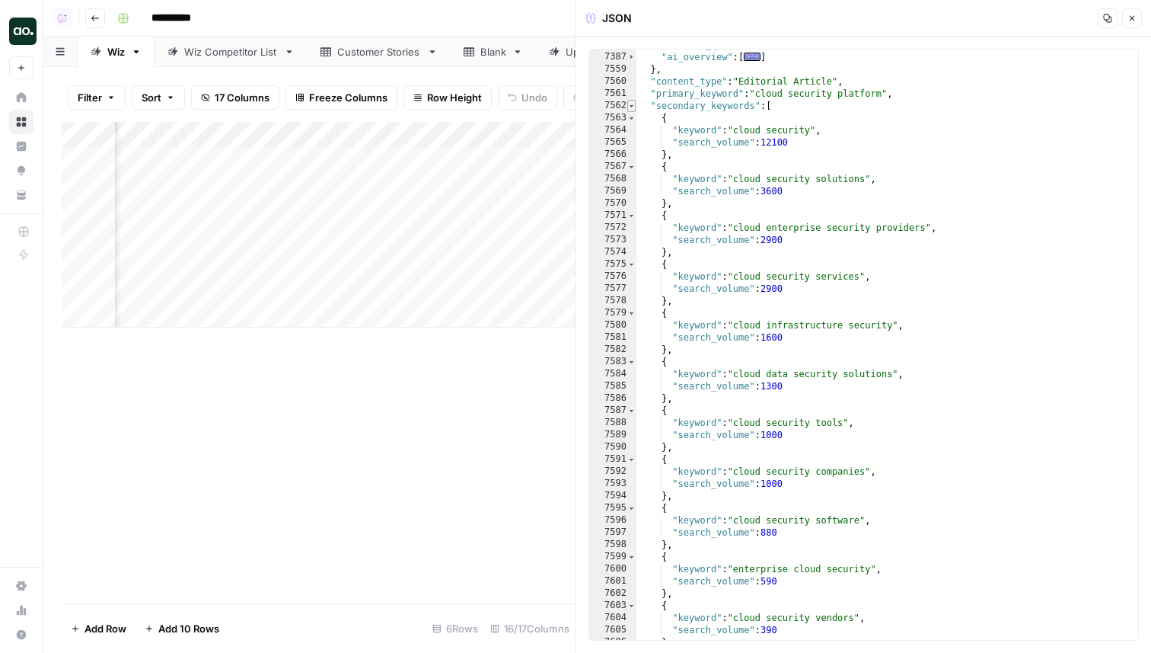
click at [631, 107] on span "Toggle code folding, rows 7562 through 7623" at bounding box center [631, 106] width 8 height 12
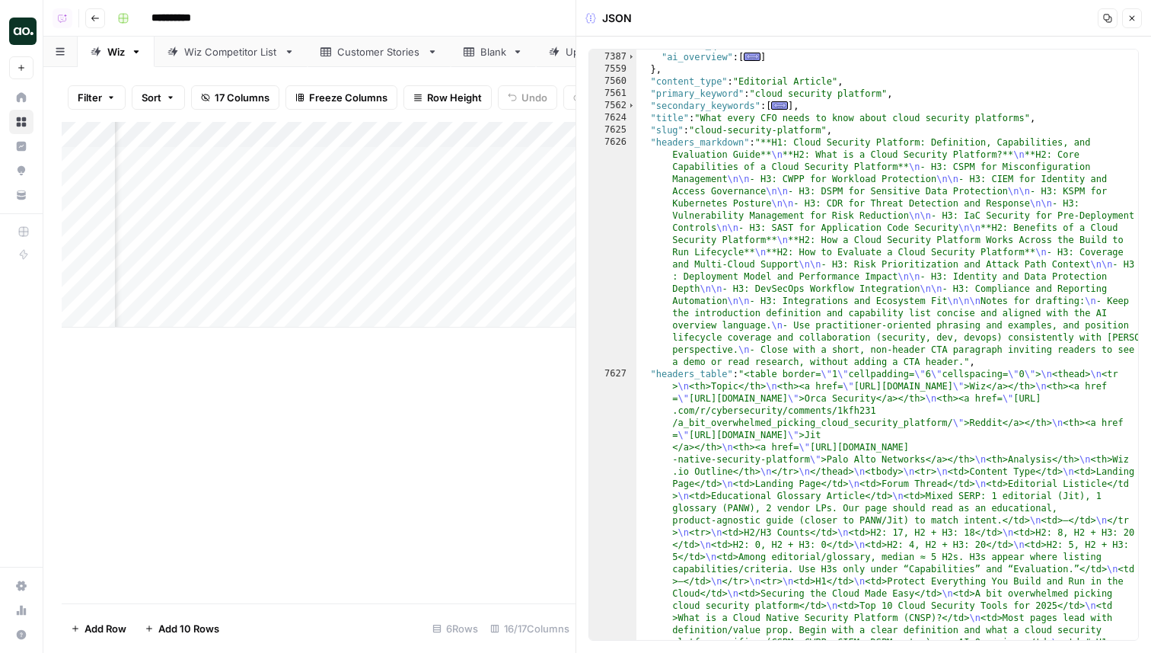
click at [1133, 18] on icon "button" at bounding box center [1132, 18] width 5 height 5
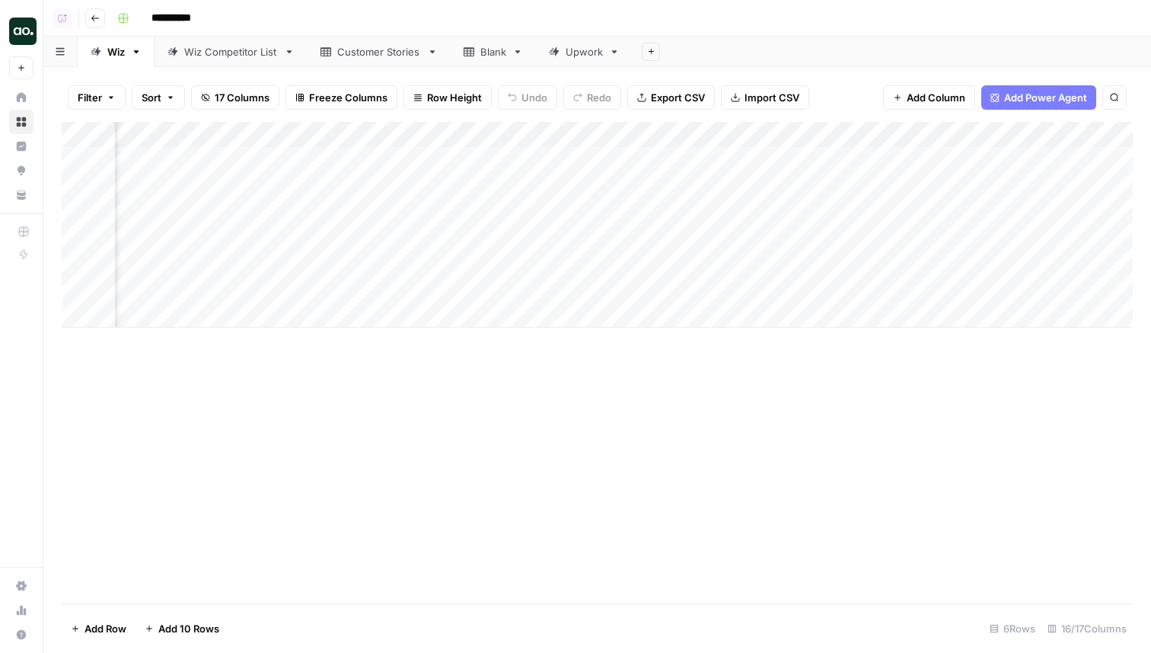
scroll to position [0, 1052]
click at [867, 235] on div "Add Column" at bounding box center [597, 225] width 1071 height 206
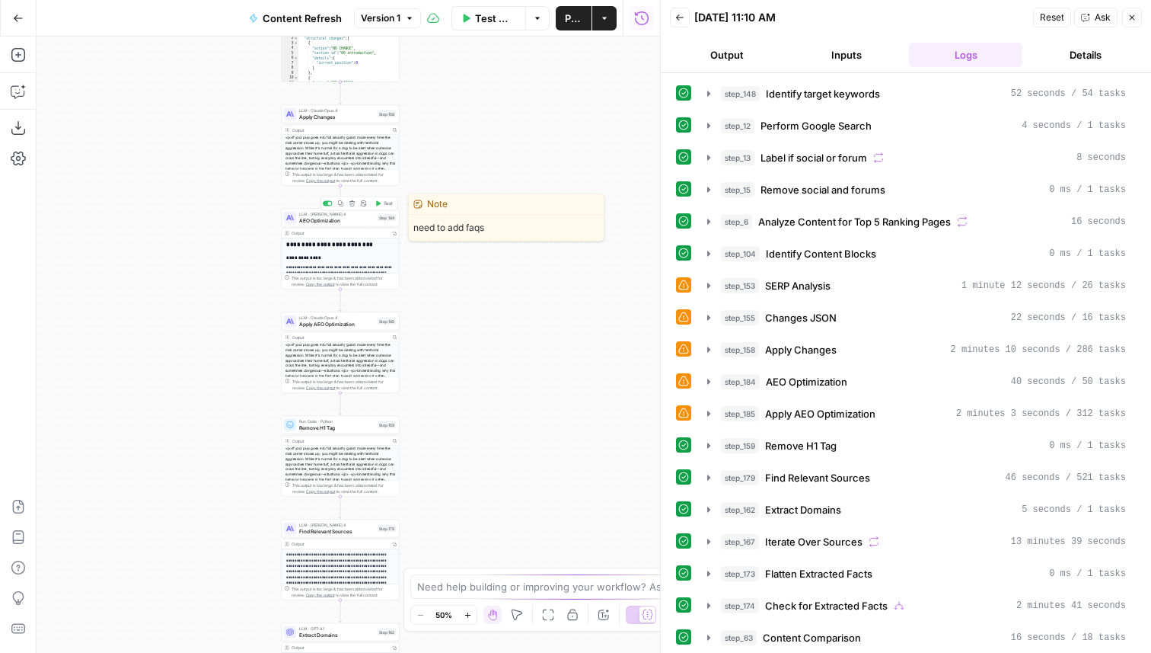
click at [355, 224] on div "LLM · [PERSON_NAME] 4 AEO Optimization Step 184 Copy step Delete step Edit Note…" at bounding box center [341, 218] width 118 height 18
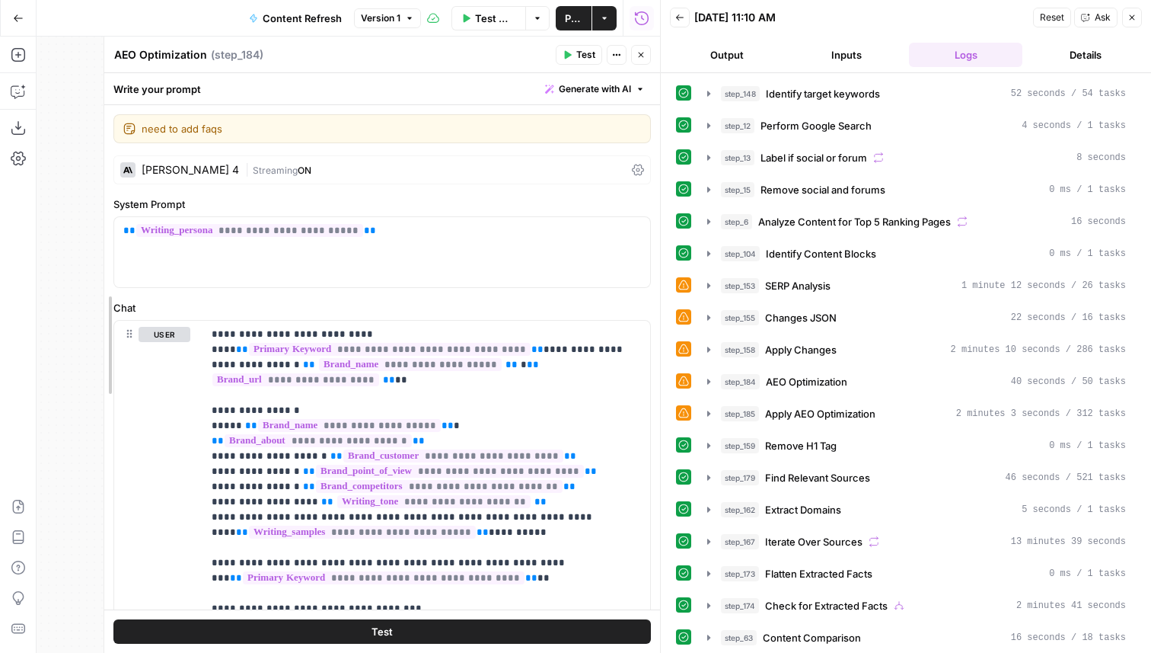
drag, startPoint x: 257, startPoint y: 308, endPoint x: 94, endPoint y: 283, distance: 164.9
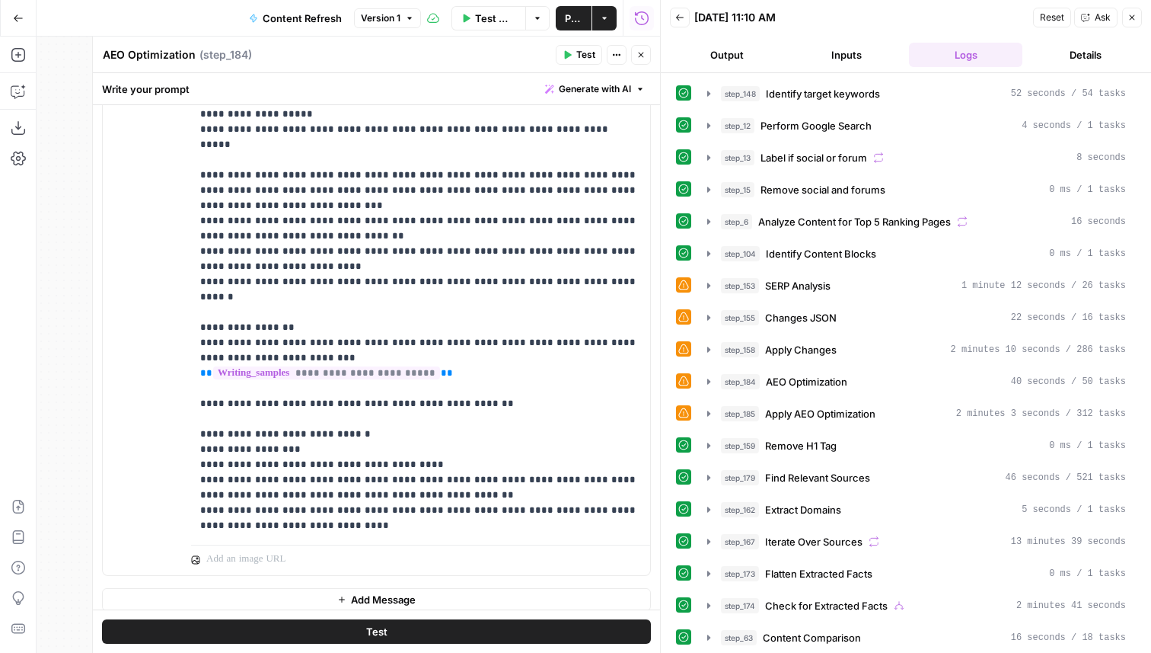
scroll to position [2384, 0]
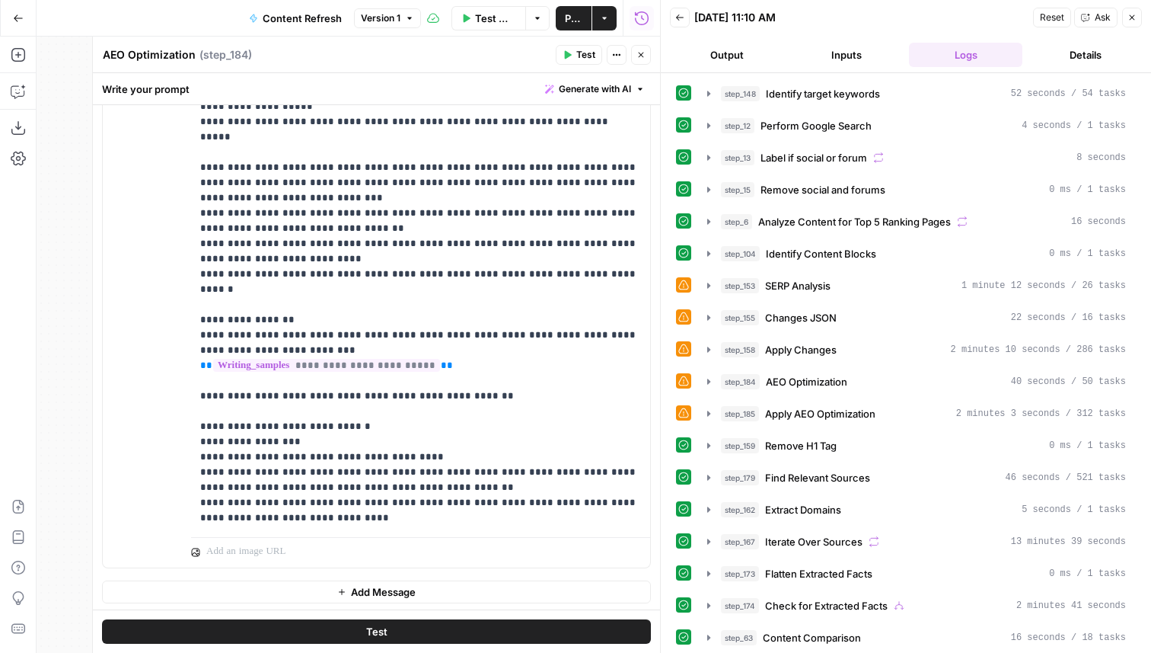
click at [646, 58] on button "Close" at bounding box center [641, 55] width 20 height 20
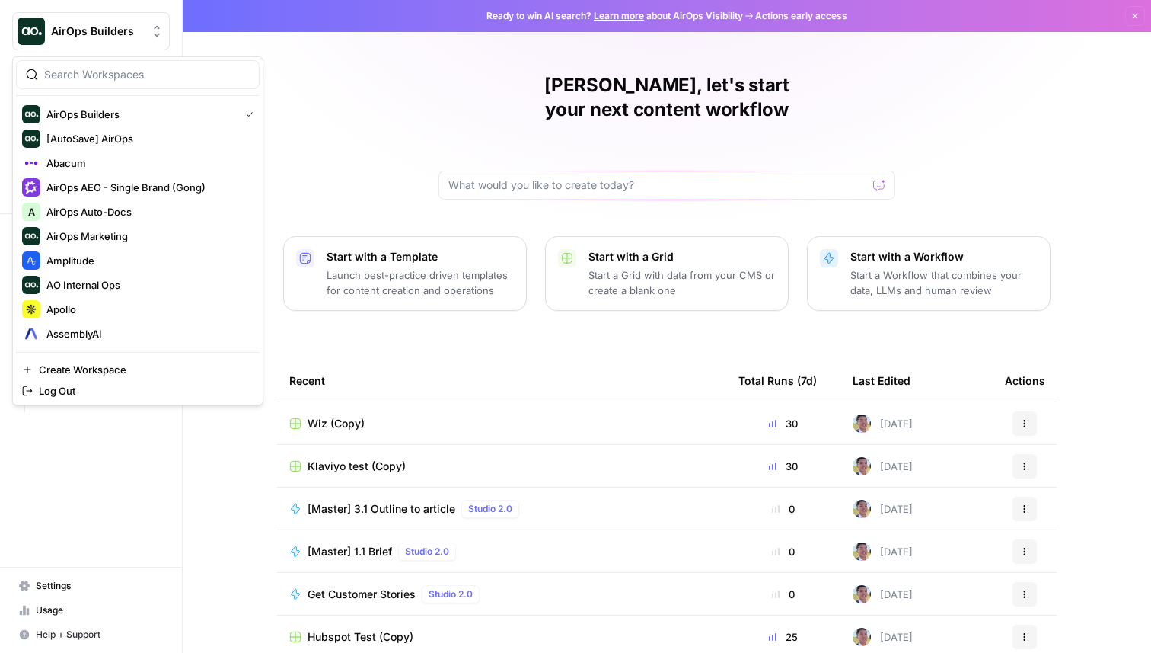
click at [106, 36] on span "AirOps Builders" at bounding box center [97, 31] width 92 height 15
click at [92, 258] on span "Amplitude" at bounding box center [146, 260] width 201 height 15
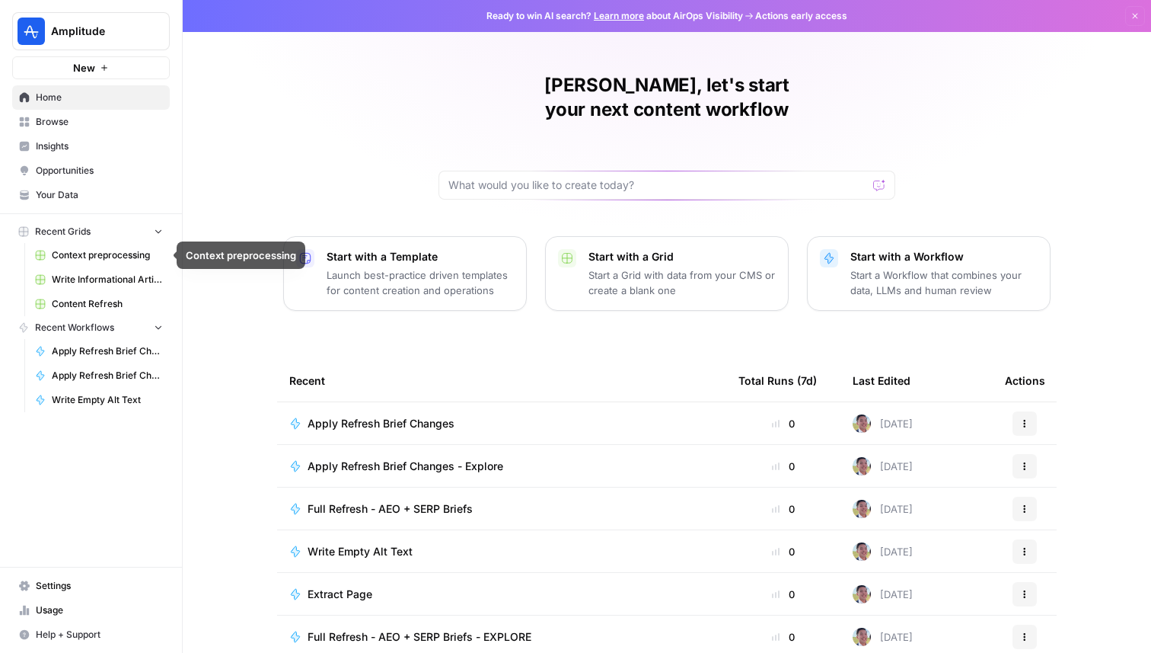
click at [110, 300] on span "Content Refresh" at bounding box center [107, 304] width 111 height 14
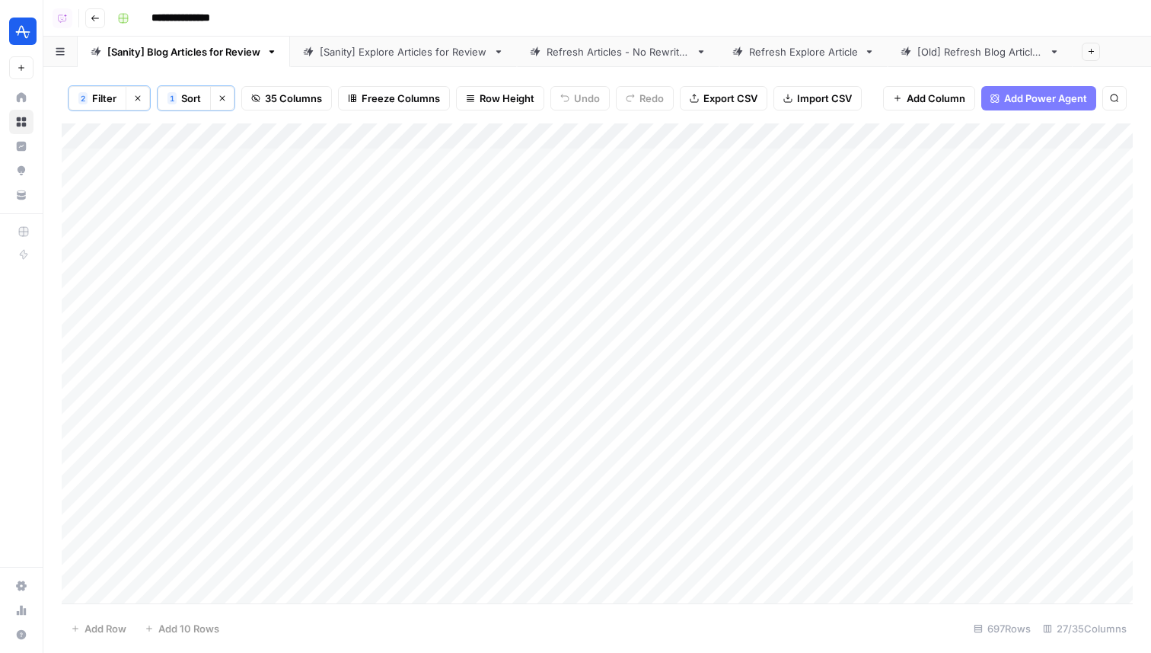
click at [401, 59] on link "[Sanity] Explore Articles for Review" at bounding box center [403, 52] width 227 height 30
click at [463, 158] on div "Add Column" at bounding box center [597, 363] width 1071 height 480
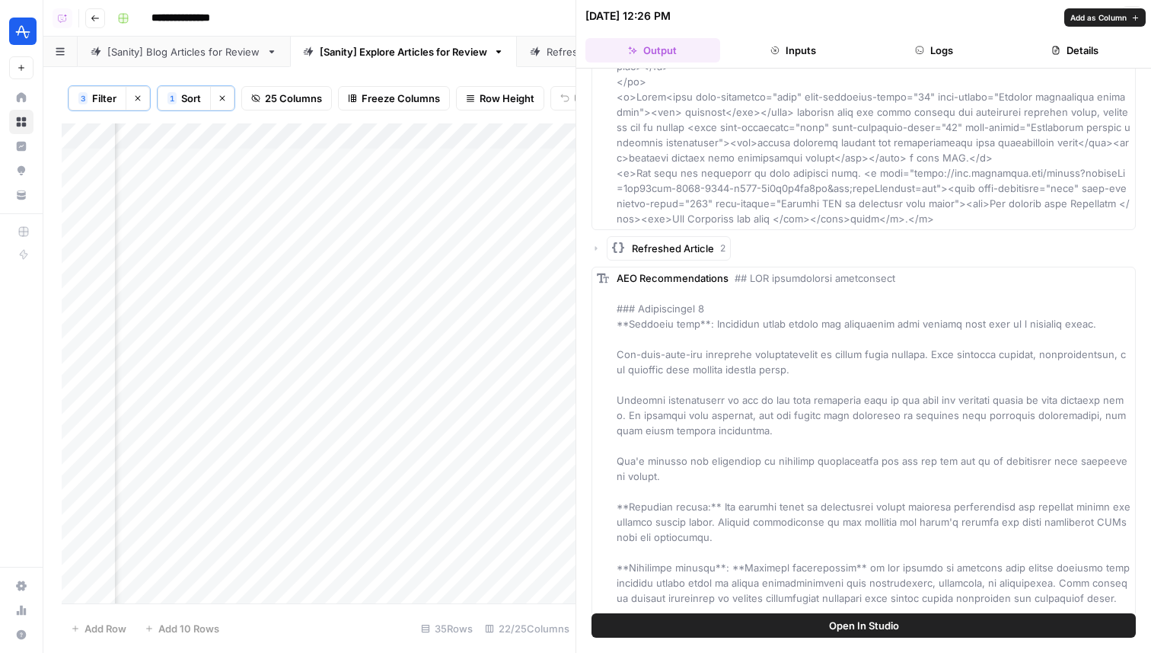
scroll to position [7284, 0]
click at [599, 257] on icon "button" at bounding box center [596, 251] width 9 height 9
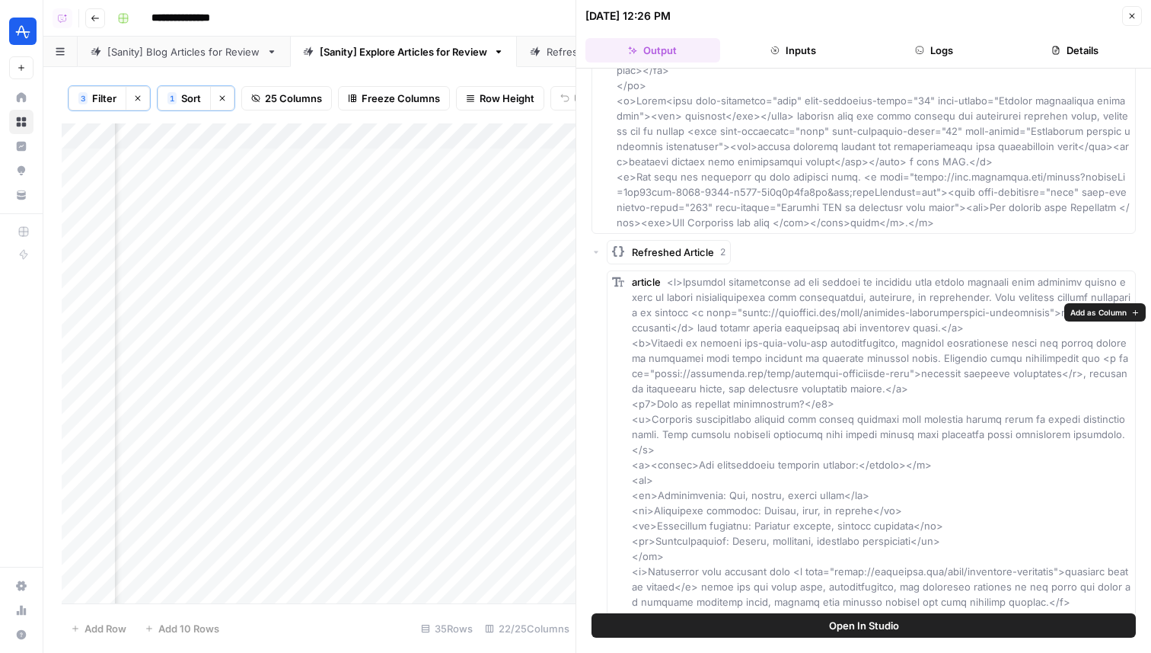
click at [1080, 312] on span "Add as Column" at bounding box center [1099, 312] width 56 height 12
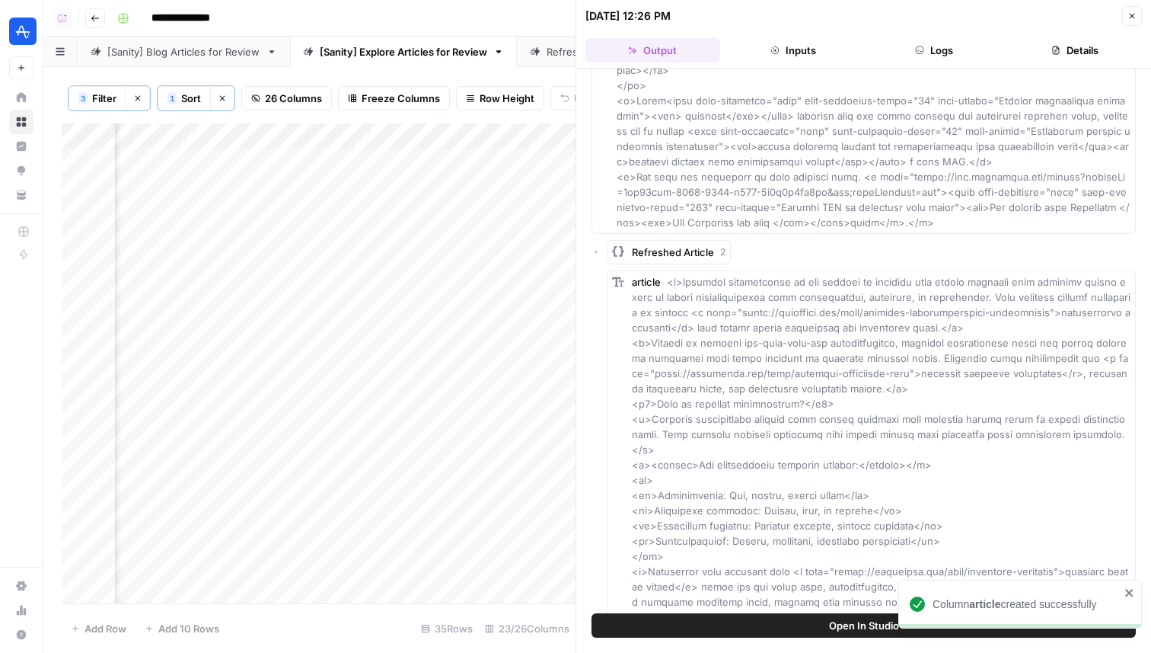
click at [1129, 11] on icon "button" at bounding box center [1132, 15] width 9 height 9
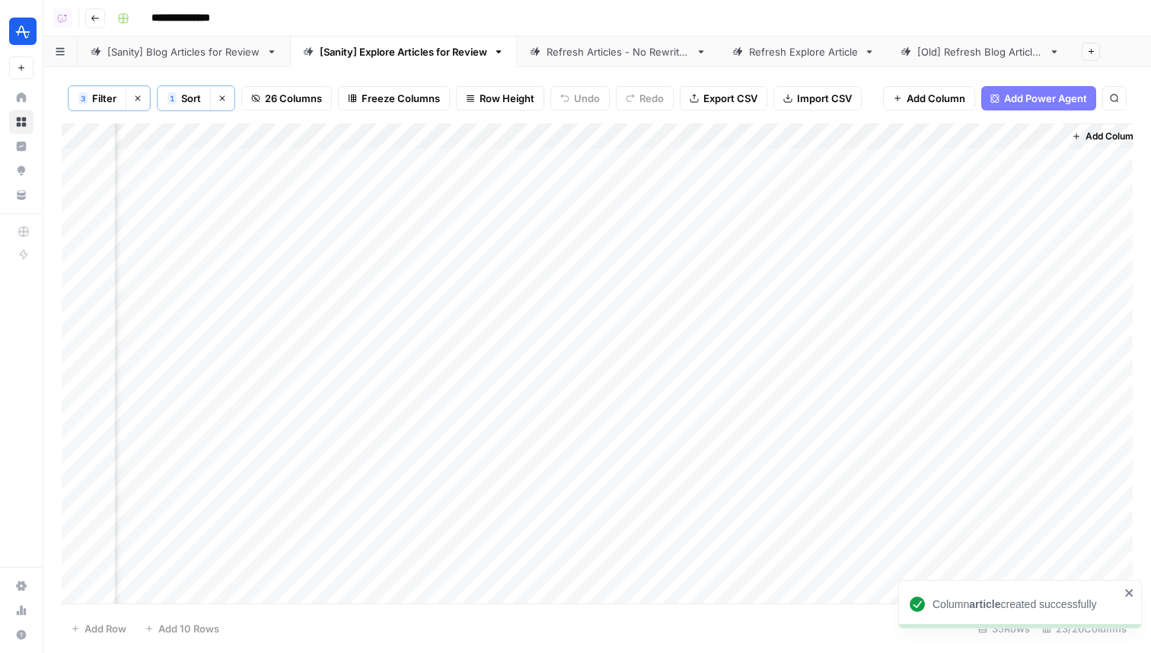
scroll to position [0, 3221]
click at [509, 139] on div "Add Column" at bounding box center [597, 363] width 1071 height 480
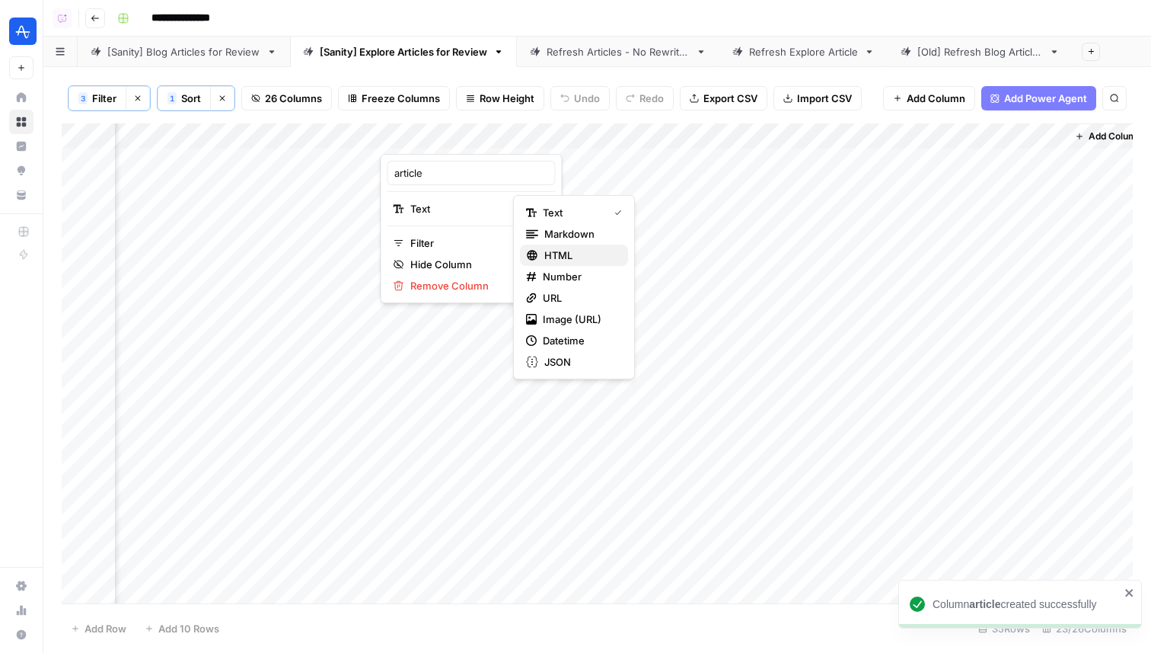
click at [553, 248] on span "HTML" at bounding box center [580, 254] width 72 height 15
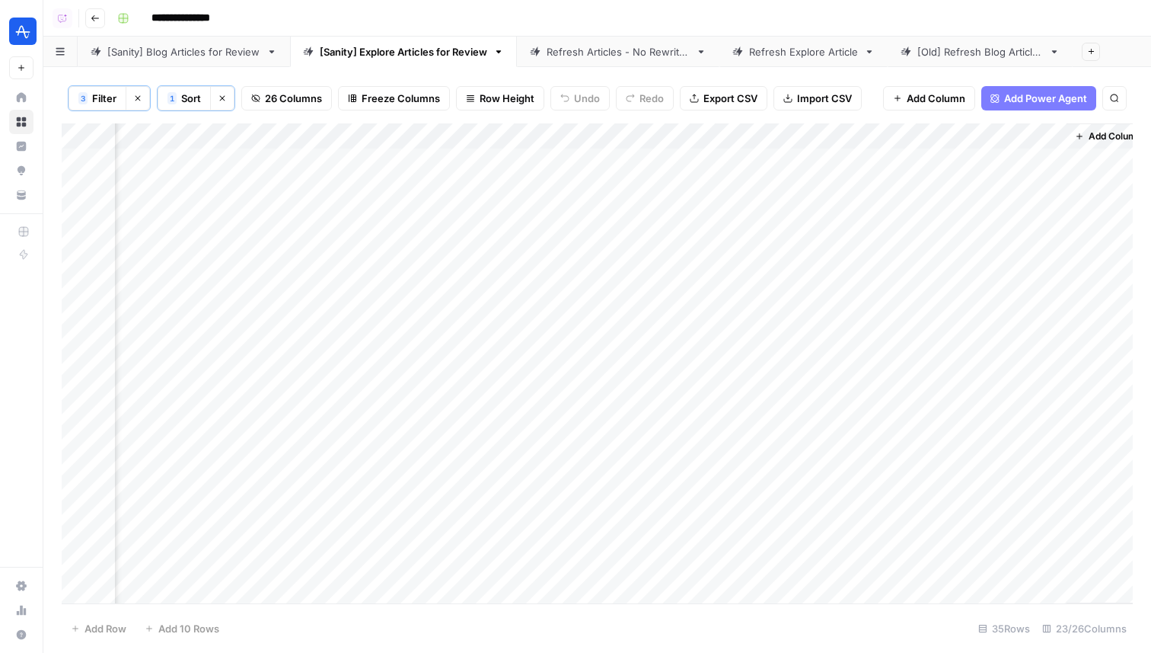
drag, startPoint x: 439, startPoint y: 128, endPoint x: 557, endPoint y: 127, distance: 118.0
click at [557, 127] on div "Add Column" at bounding box center [597, 363] width 1071 height 480
click at [567, 139] on div "Add Column" at bounding box center [597, 363] width 1071 height 480
drag, startPoint x: 567, startPoint y: 166, endPoint x: 525, endPoint y: 166, distance: 41.9
click at [525, 166] on div "article" at bounding box center [609, 173] width 168 height 24
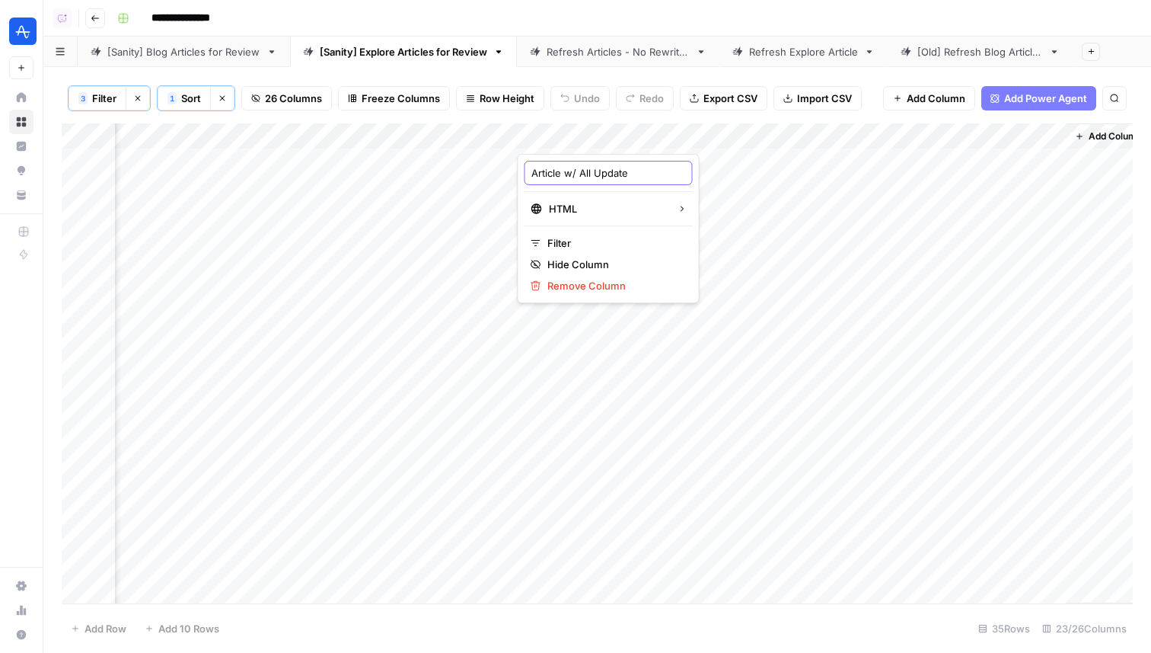
type input "Article w/ All Updates"
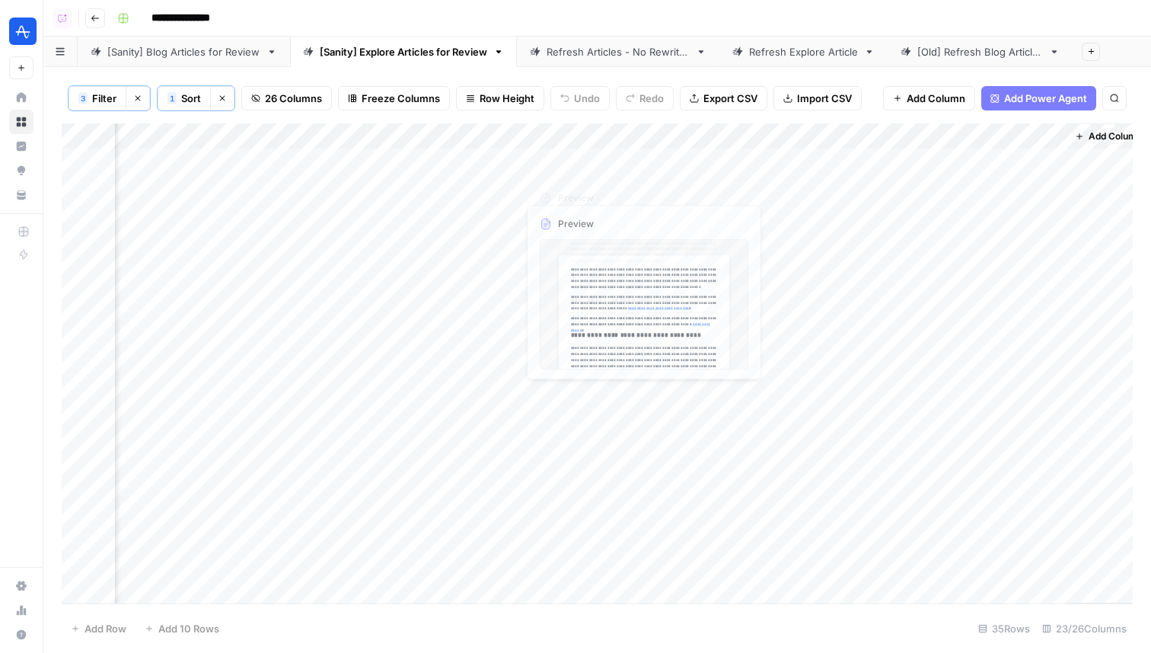
click at [576, 166] on div "Add Column" at bounding box center [597, 363] width 1071 height 480
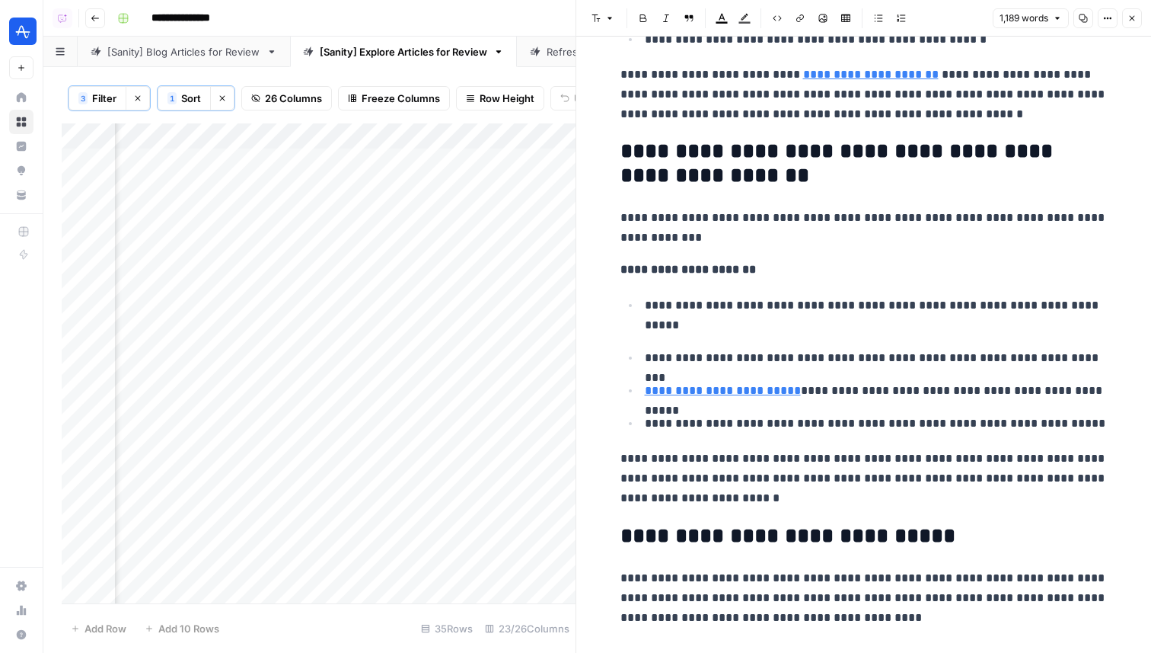
scroll to position [506, 0]
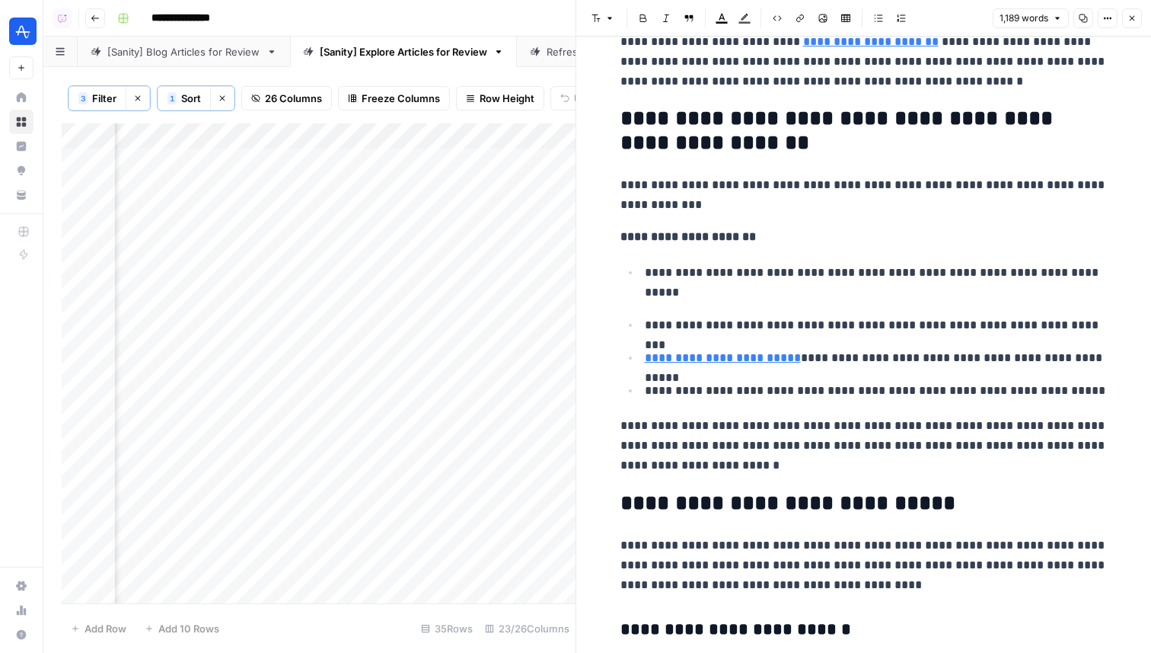
click at [1128, 15] on icon "button" at bounding box center [1132, 18] width 9 height 9
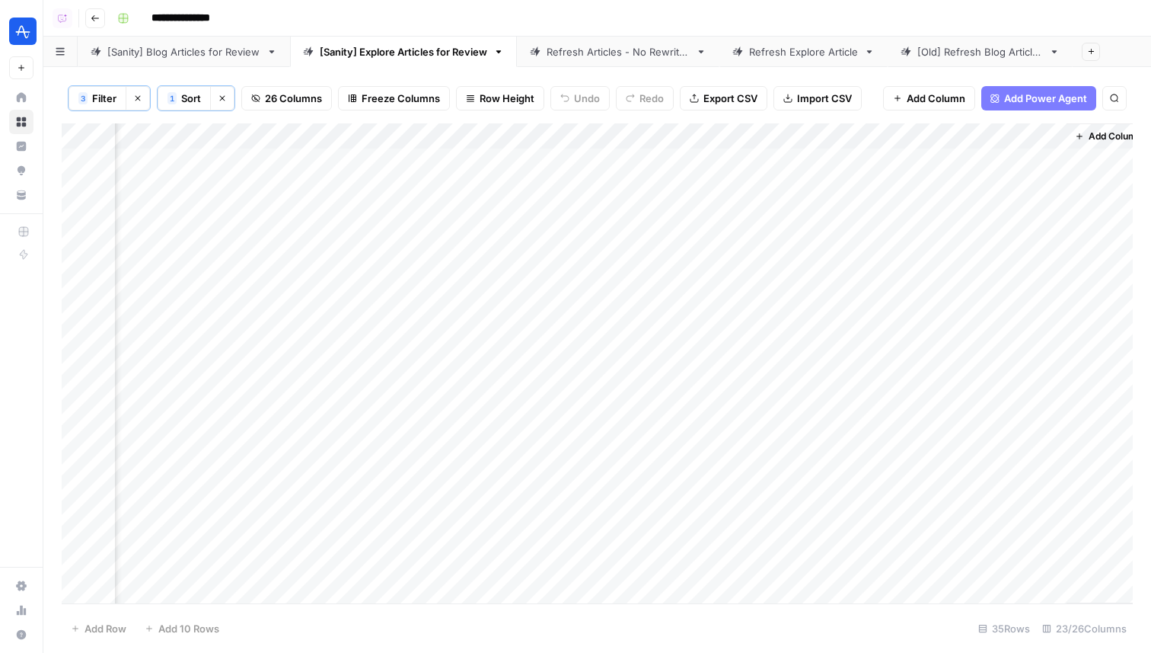
click at [579, 189] on div "Add Column" at bounding box center [597, 363] width 1071 height 480
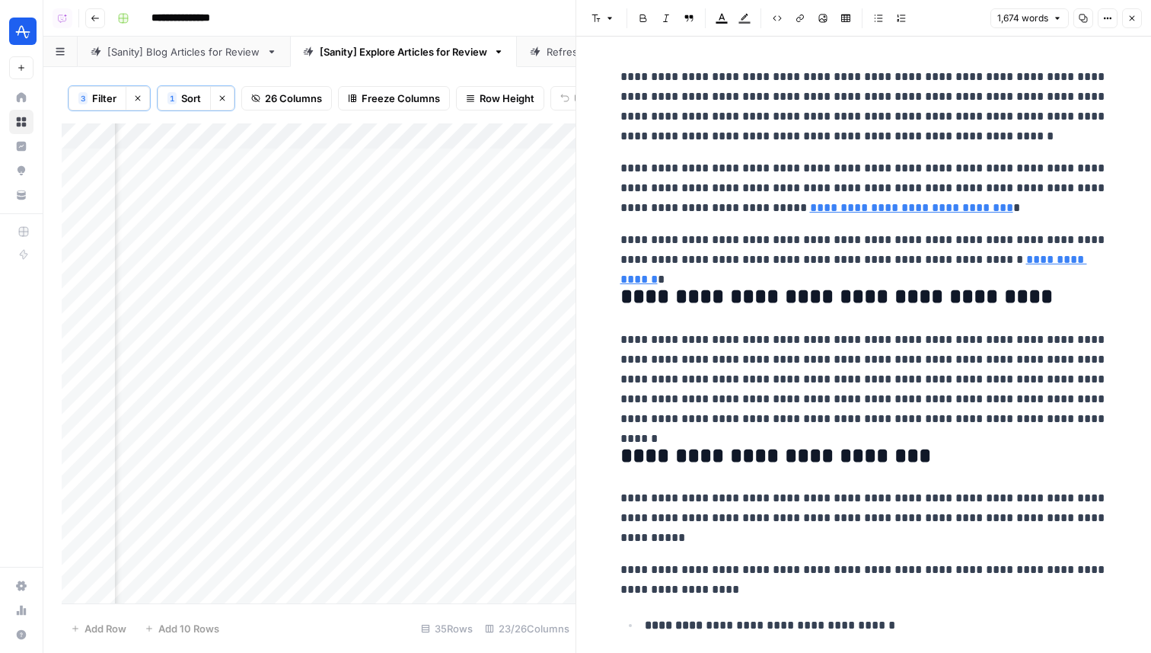
click at [1129, 18] on icon "button" at bounding box center [1132, 18] width 9 height 9
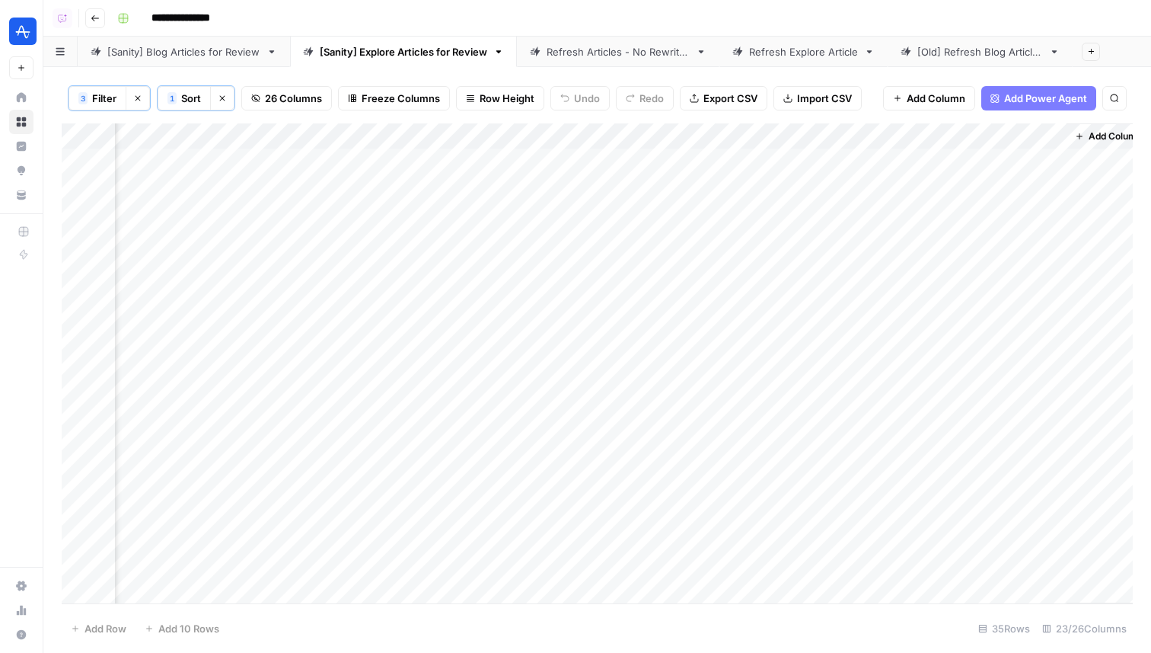
click at [354, 136] on div "Add Column" at bounding box center [597, 363] width 1071 height 480
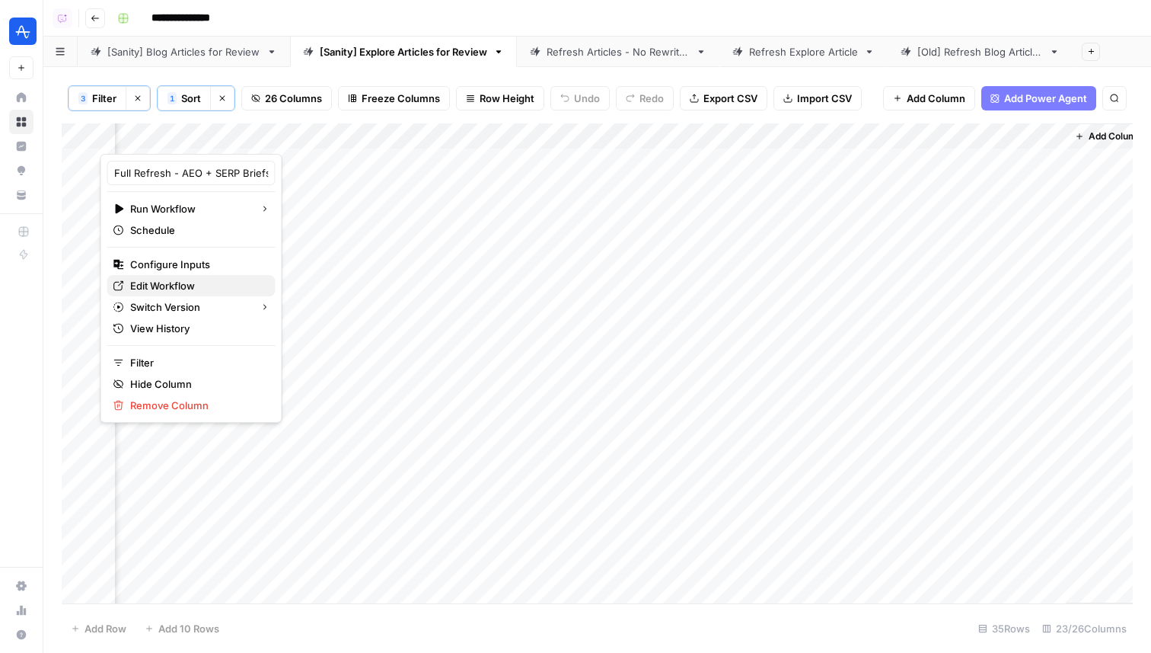
click at [172, 286] on span "Edit Workflow" at bounding box center [196, 285] width 133 height 15
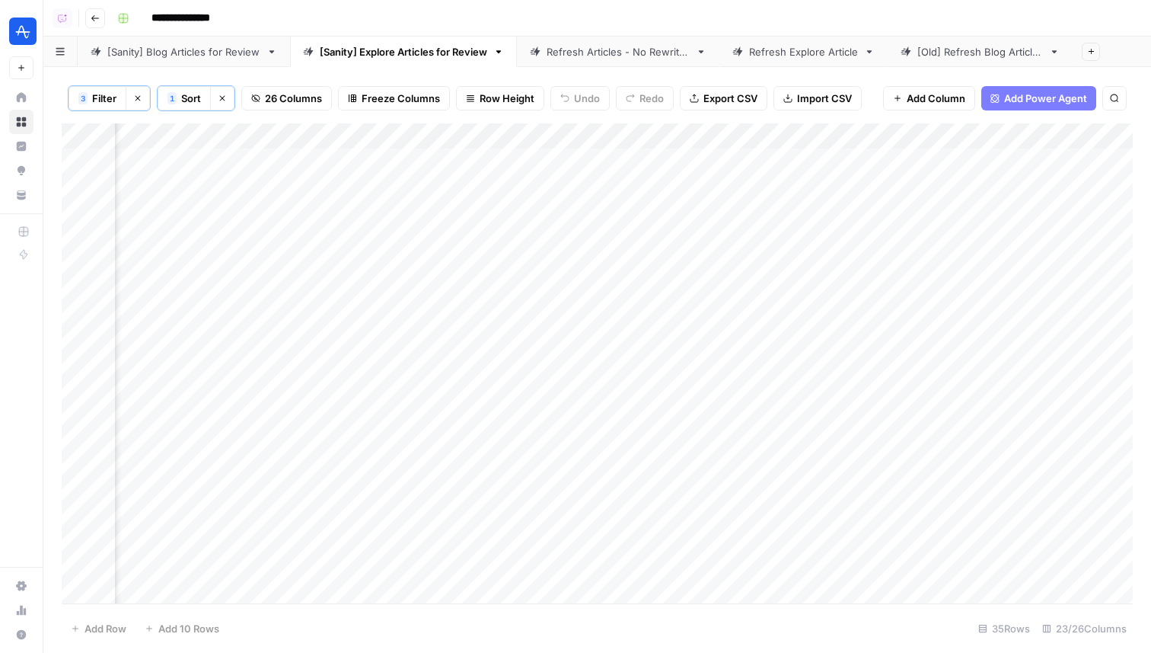
scroll to position [0, 3145]
click at [216, 63] on link "[Sanity] Blog Articles for Review" at bounding box center [184, 52] width 212 height 30
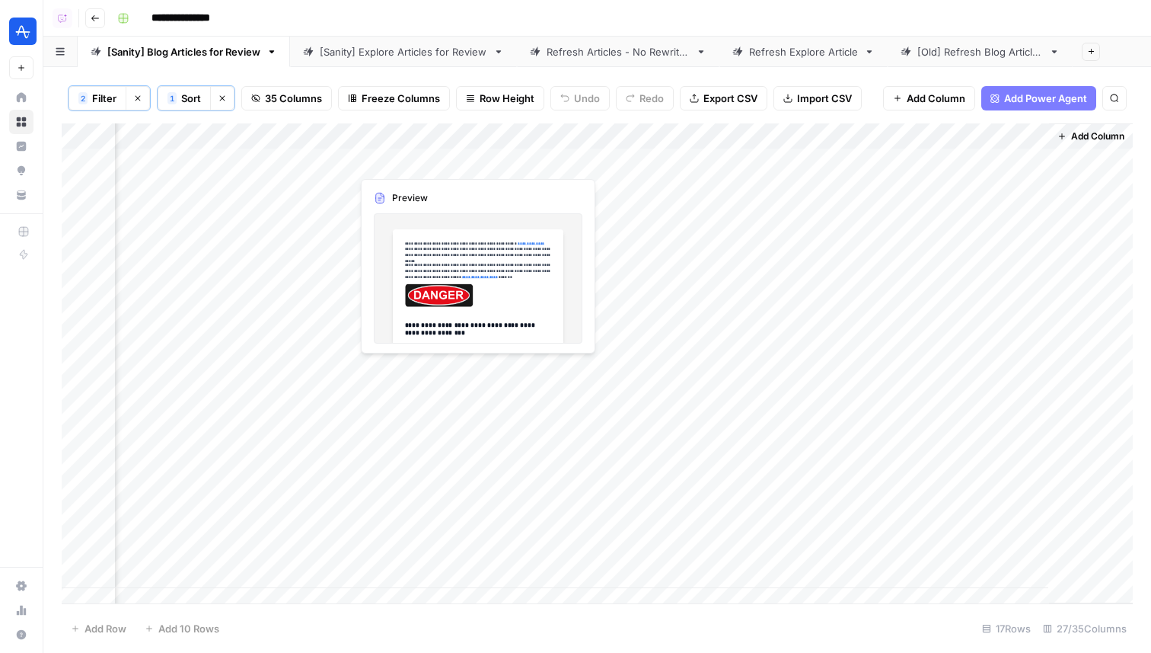
click at [406, 165] on div "Add Column" at bounding box center [597, 363] width 1071 height 480
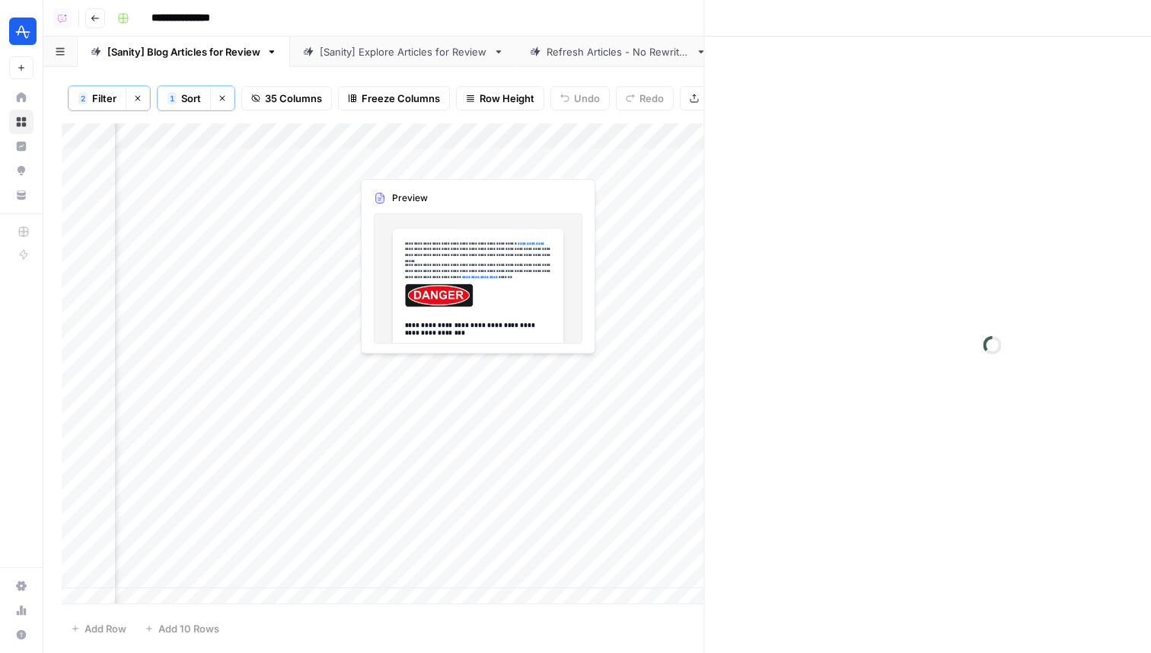
scroll to position [0, 3989]
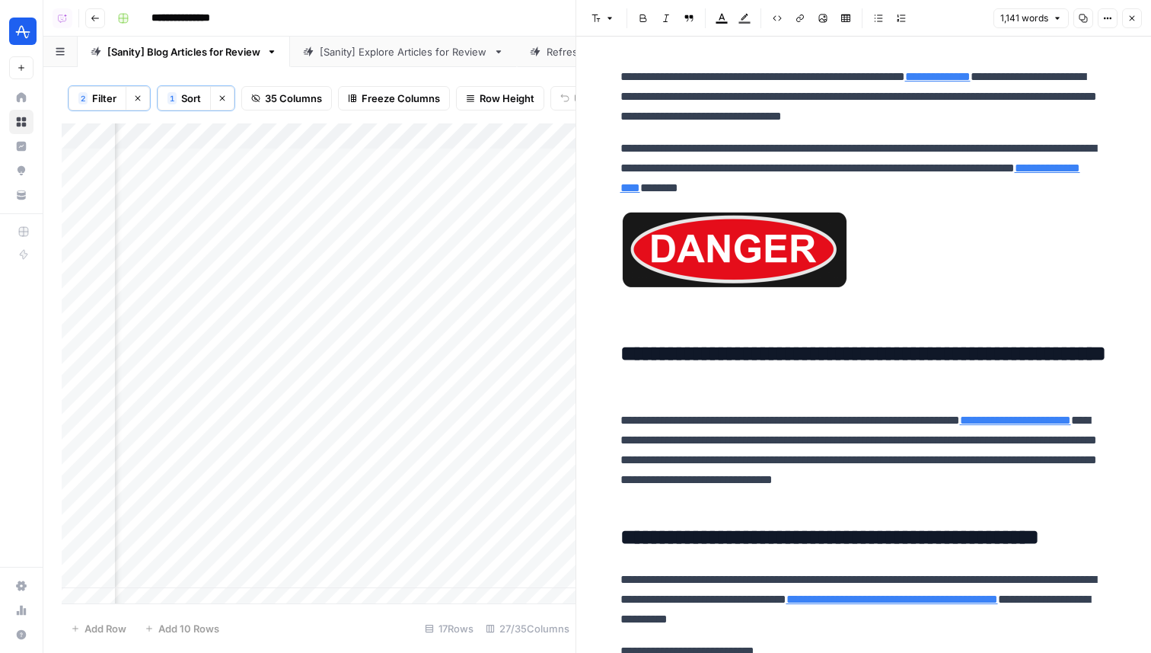
click at [410, 190] on div "Add Column" at bounding box center [319, 363] width 514 height 480
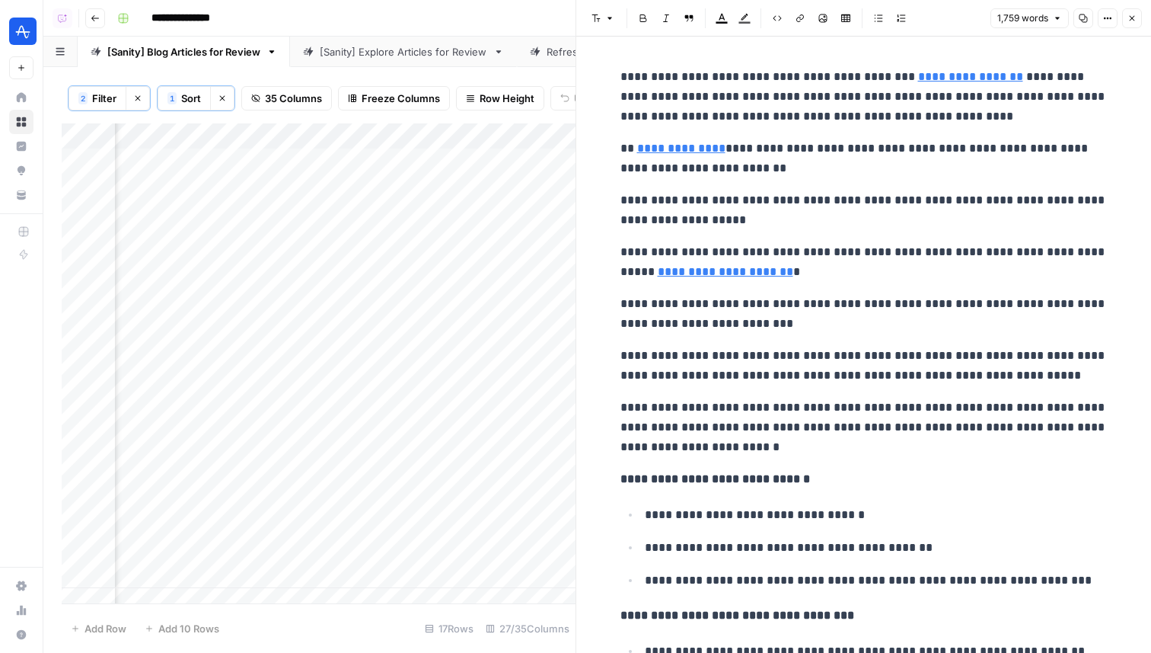
click at [1129, 14] on icon "button" at bounding box center [1132, 18] width 9 height 9
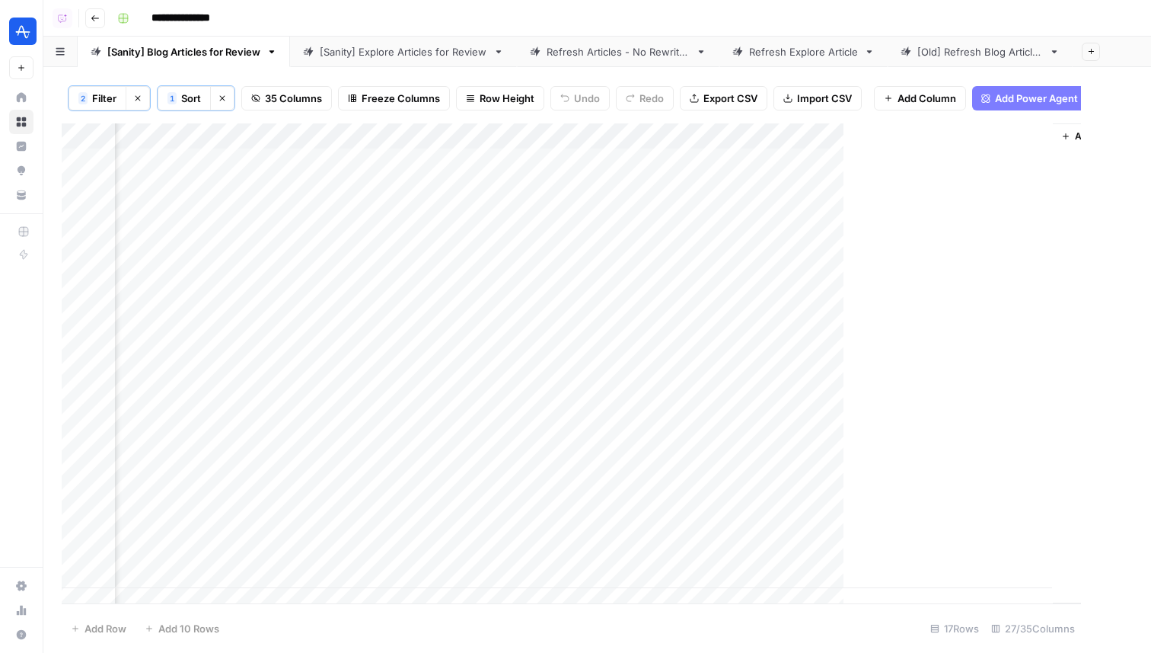
scroll to position [0, 3975]
click at [1025, 133] on div "Add Column" at bounding box center [597, 363] width 1071 height 480
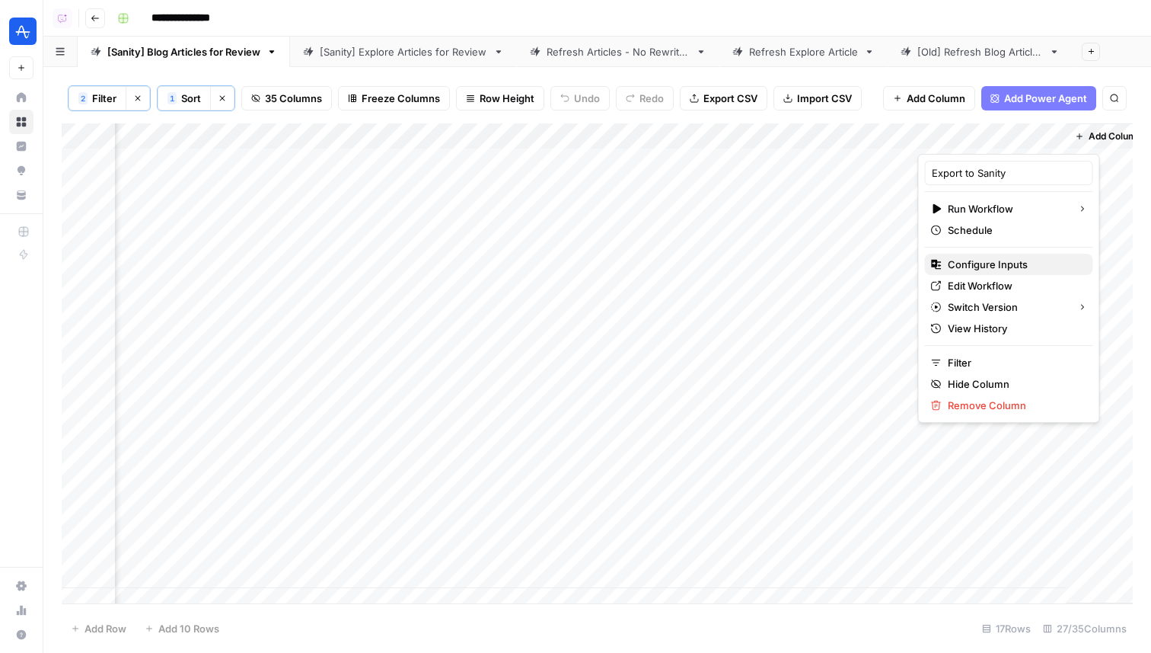
click at [986, 266] on span "Configure Inputs" at bounding box center [1014, 264] width 133 height 15
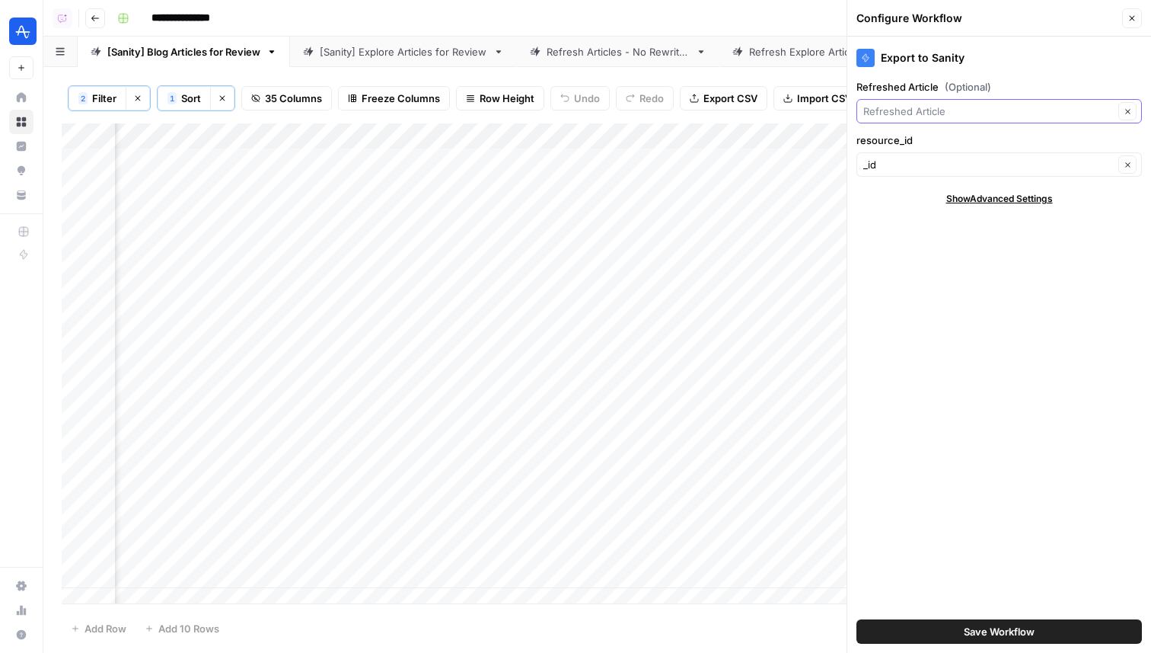
click at [1066, 107] on input "Refreshed Article (Optional)" at bounding box center [989, 111] width 251 height 15
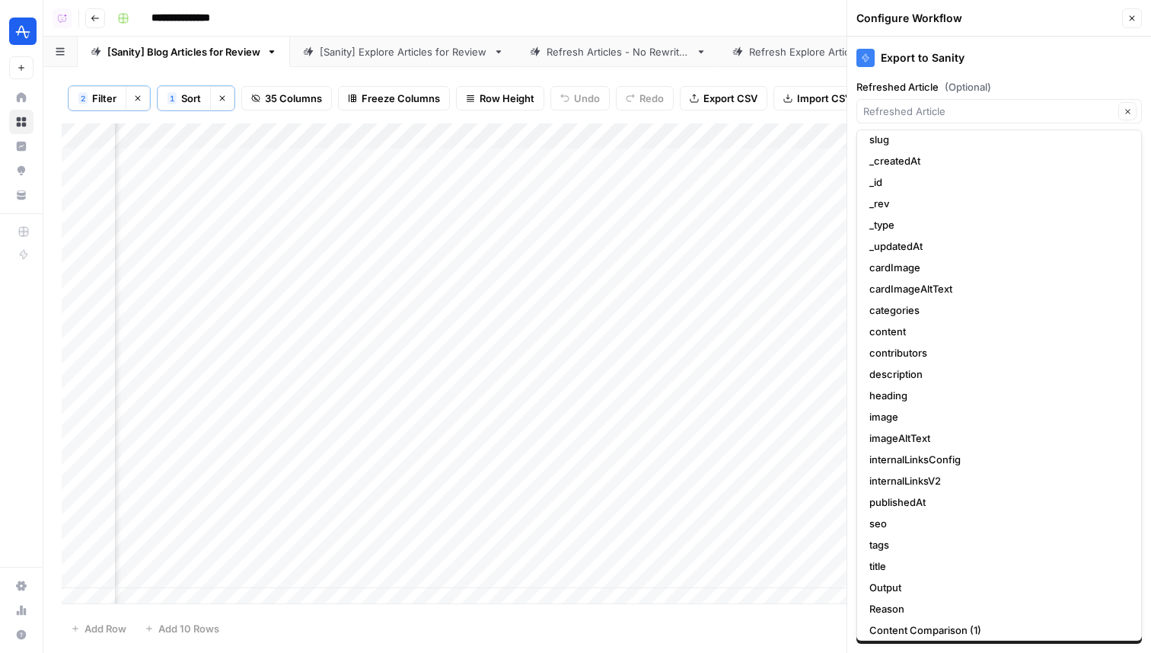
scroll to position [0, 0]
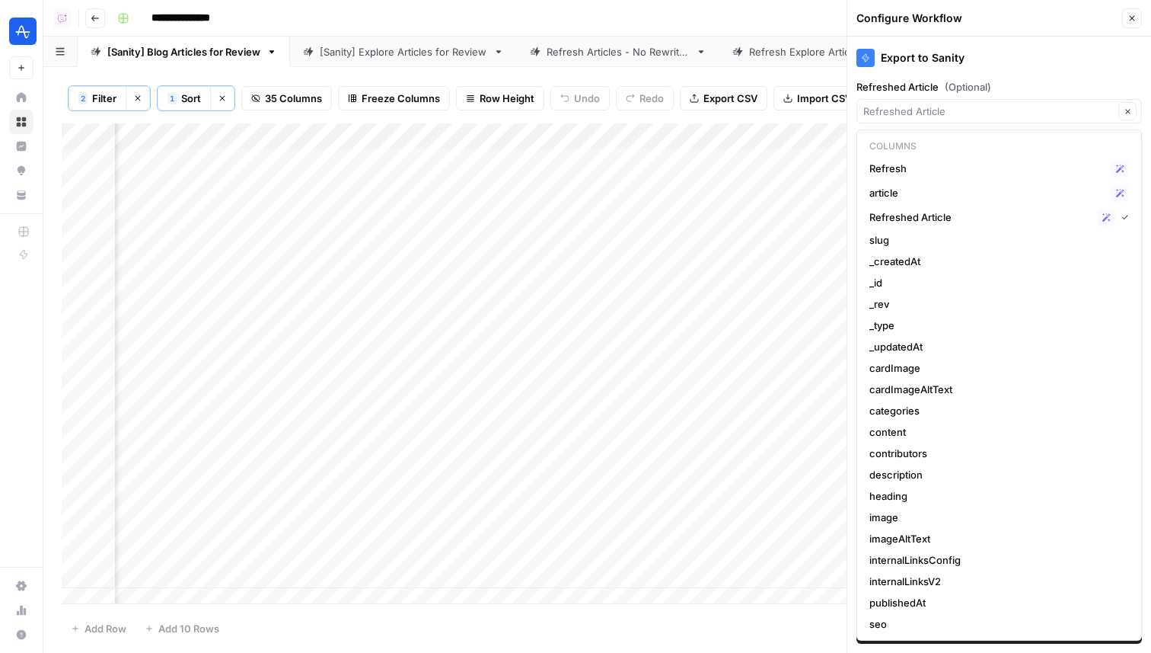
type input "Refreshed Article"
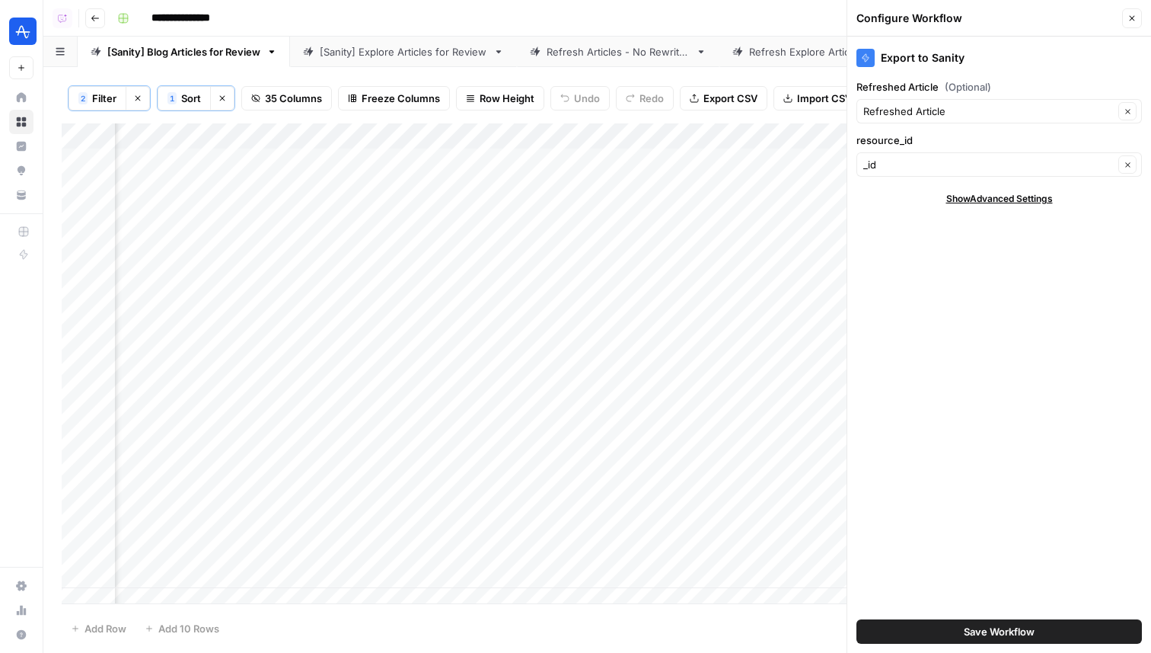
click at [1023, 74] on div "Export to Sanity Refreshed Article (Optional) Refreshed Article Clear resource_…" at bounding box center [1000, 345] width 304 height 616
click at [427, 161] on div "Add Column" at bounding box center [597, 363] width 1071 height 480
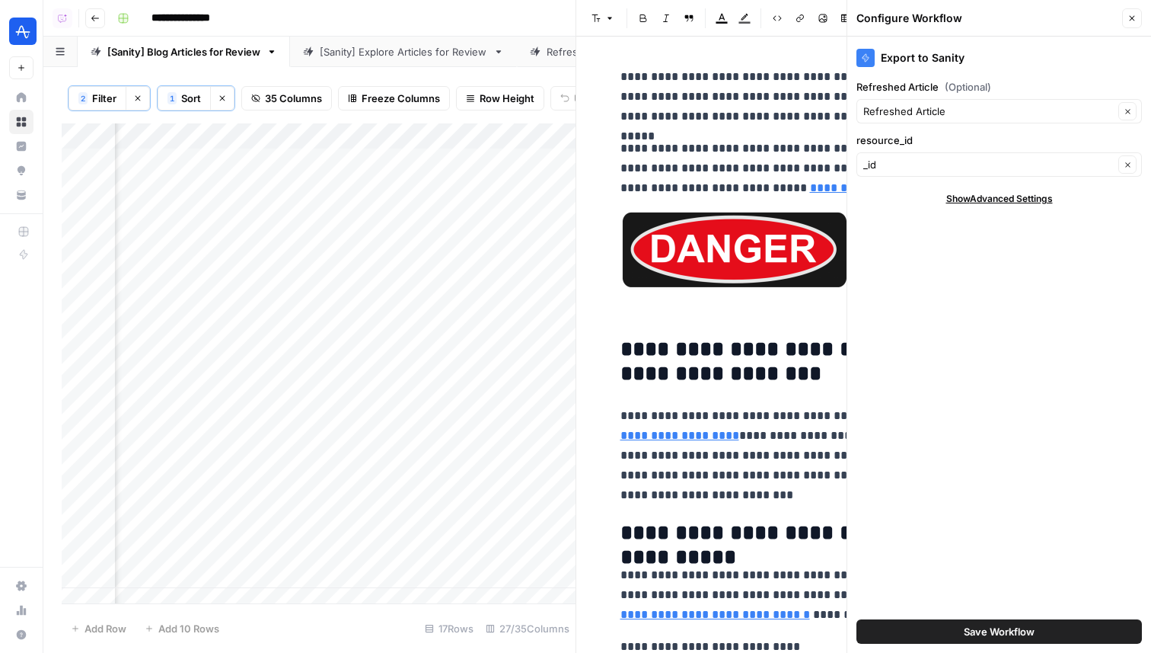
click at [1131, 23] on button "Close" at bounding box center [1132, 18] width 20 height 20
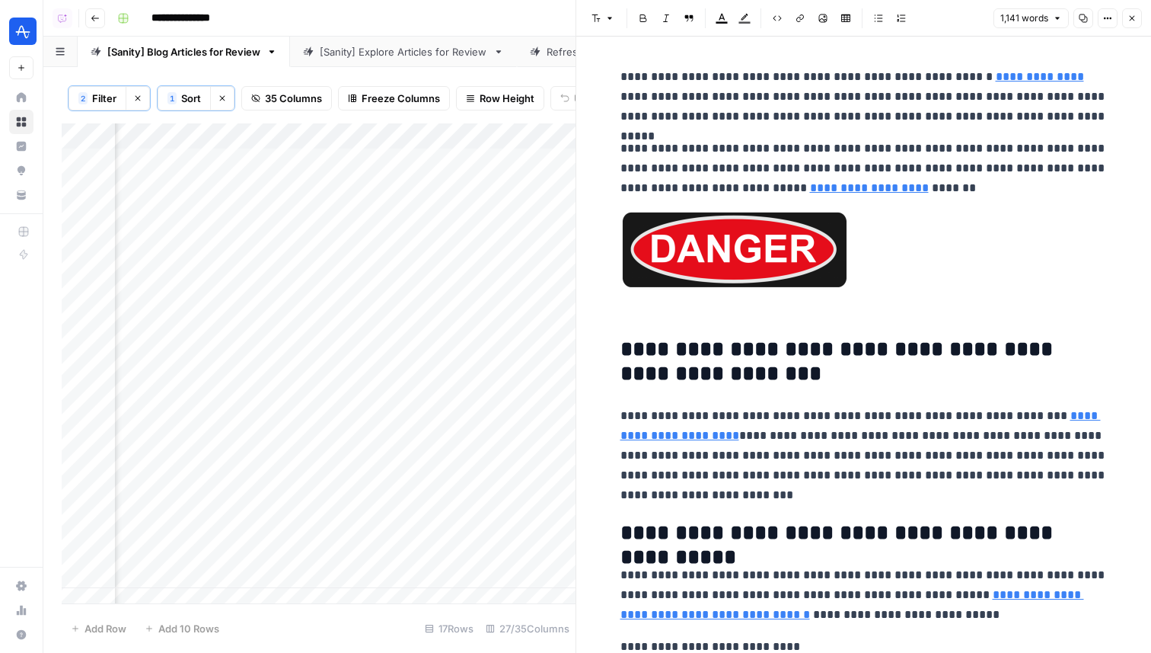
click at [1134, 18] on icon "button" at bounding box center [1132, 18] width 9 height 9
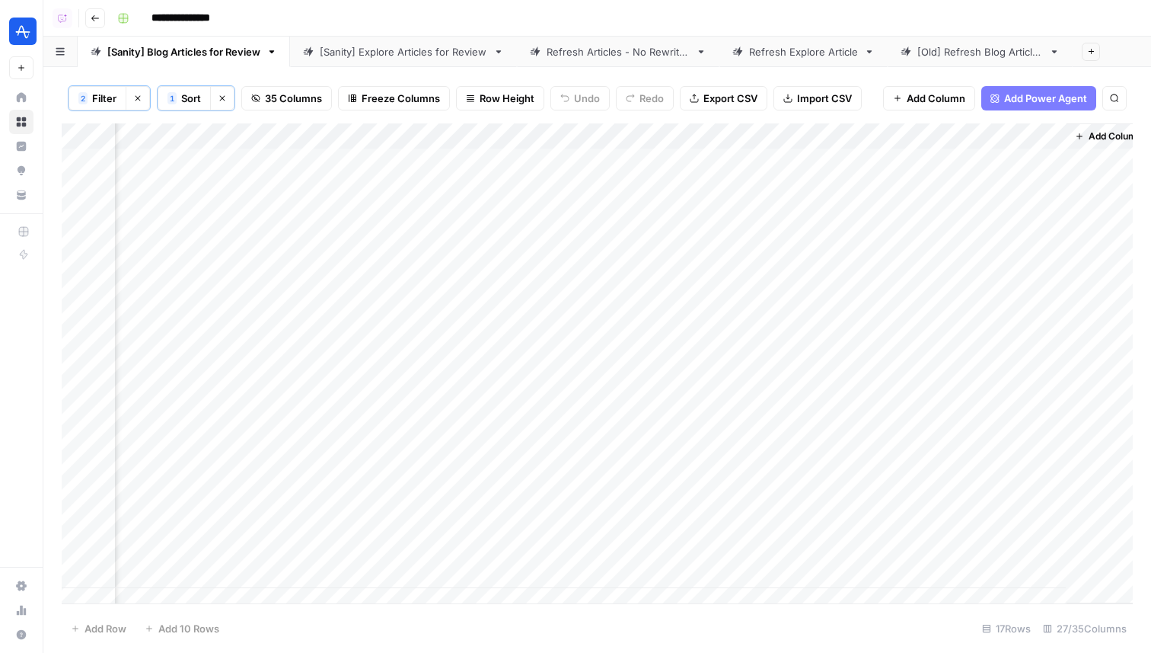
click at [1035, 136] on div "Add Column" at bounding box center [597, 363] width 1071 height 480
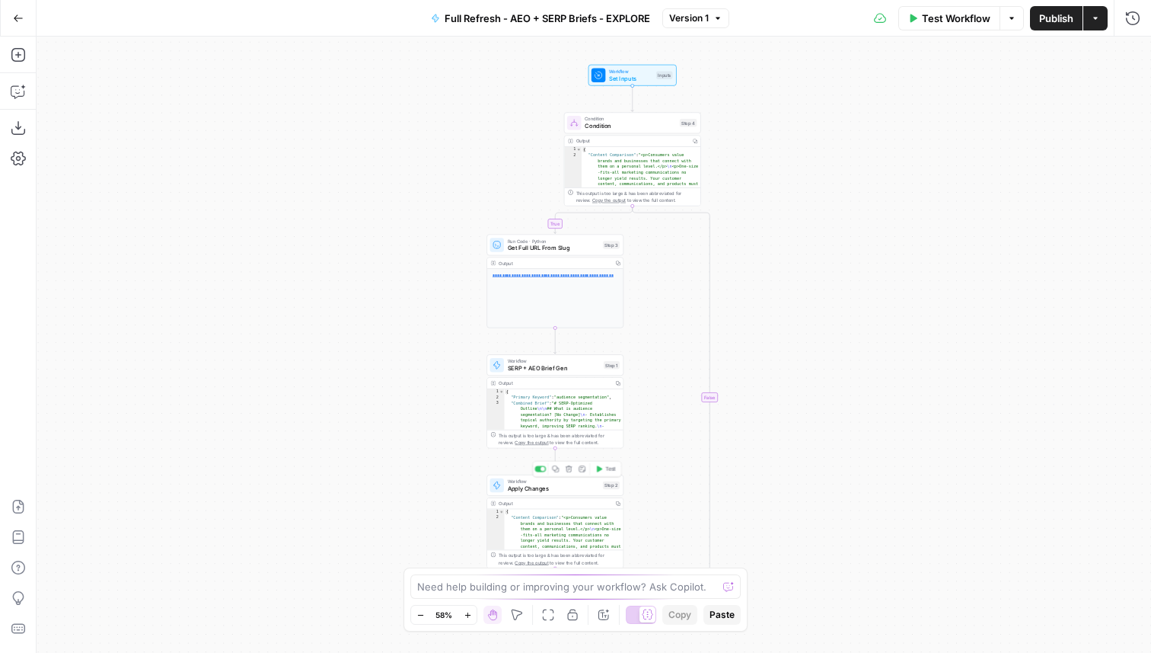
click at [557, 493] on div "Workflow Apply Changes Step 2 Copy step Delete step Add Note Test" at bounding box center [555, 484] width 137 height 21
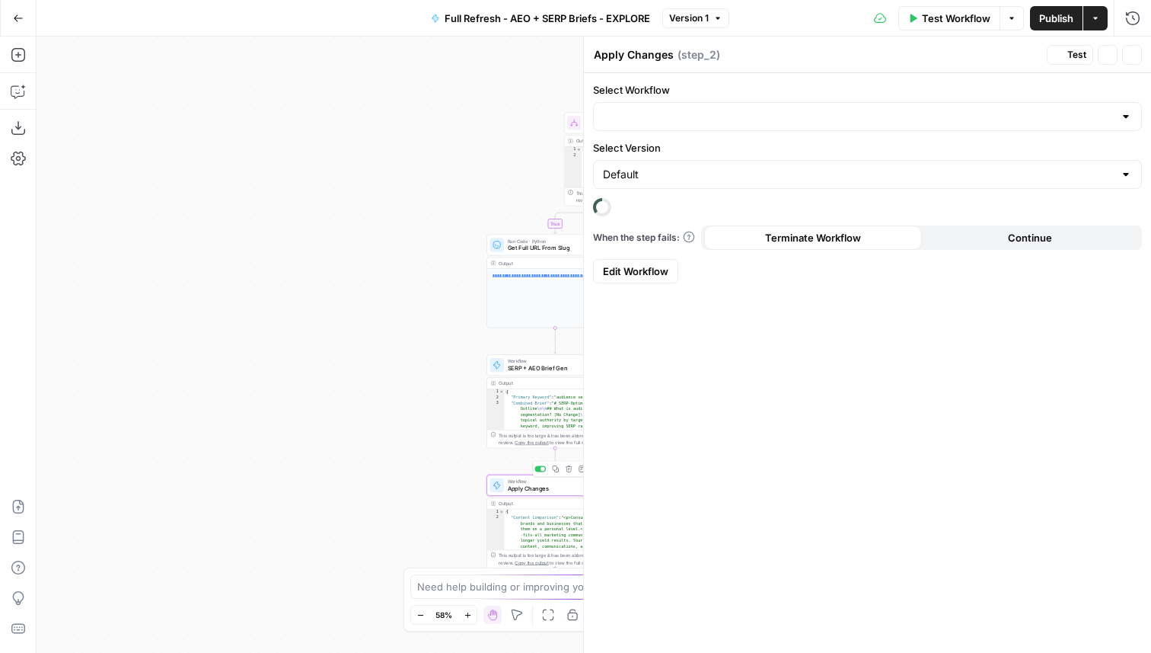
type input "Apply Refresh Brief Changes - Explore"
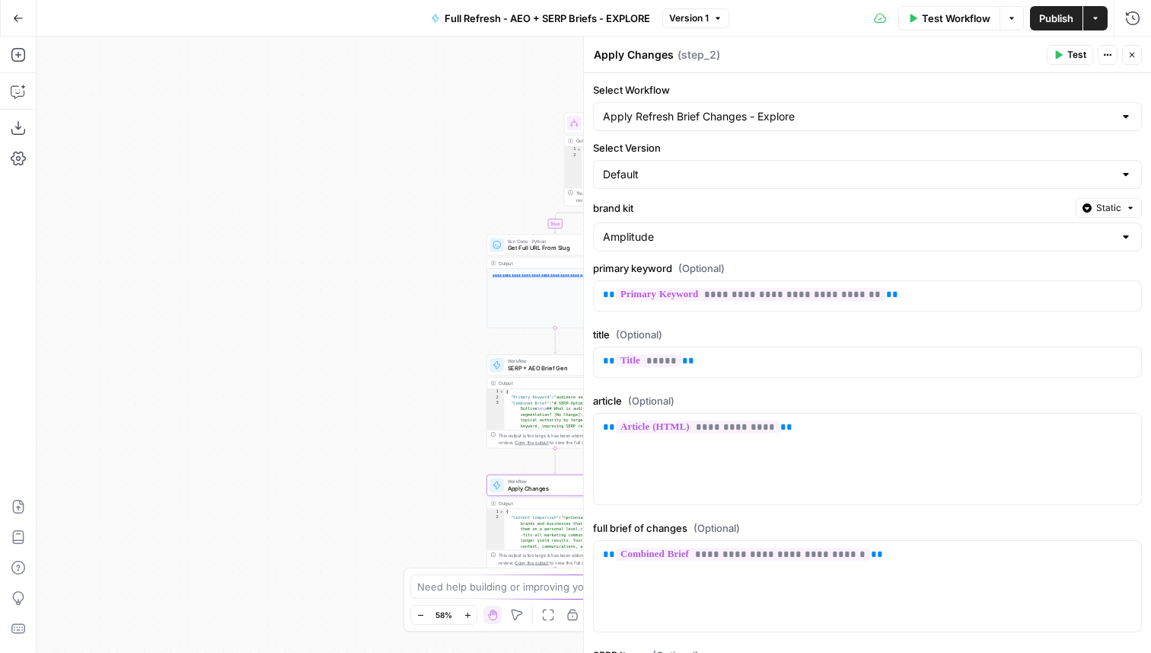
click at [1130, 52] on icon "button" at bounding box center [1132, 54] width 9 height 9
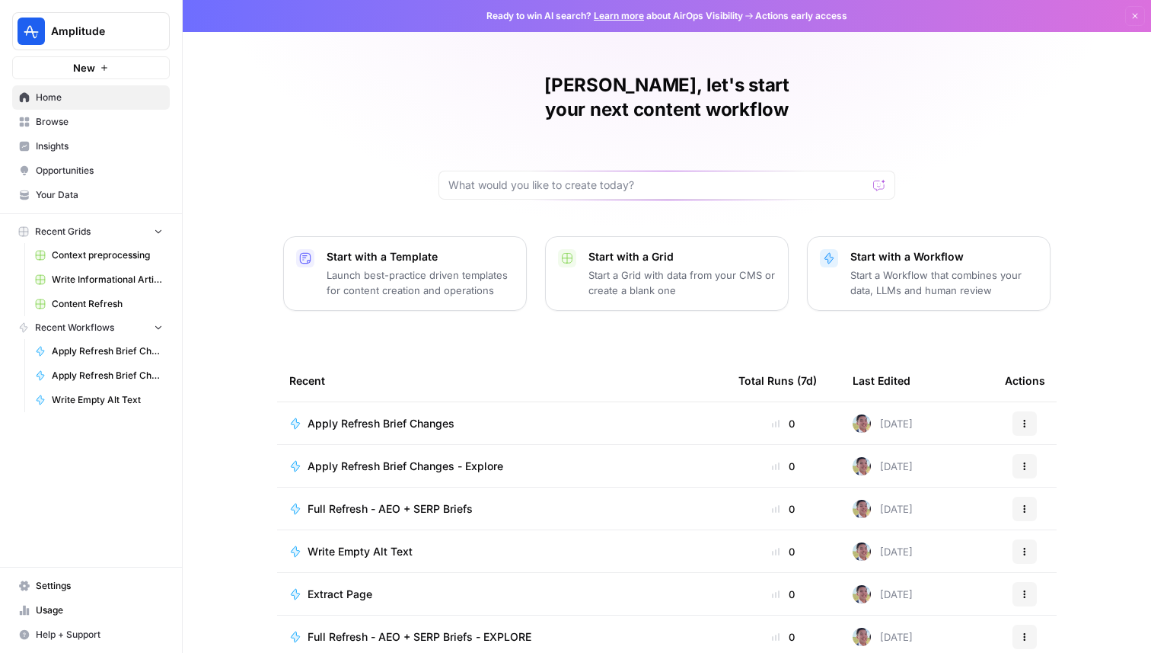
click at [107, 44] on button "Amplitude" at bounding box center [91, 31] width 158 height 38
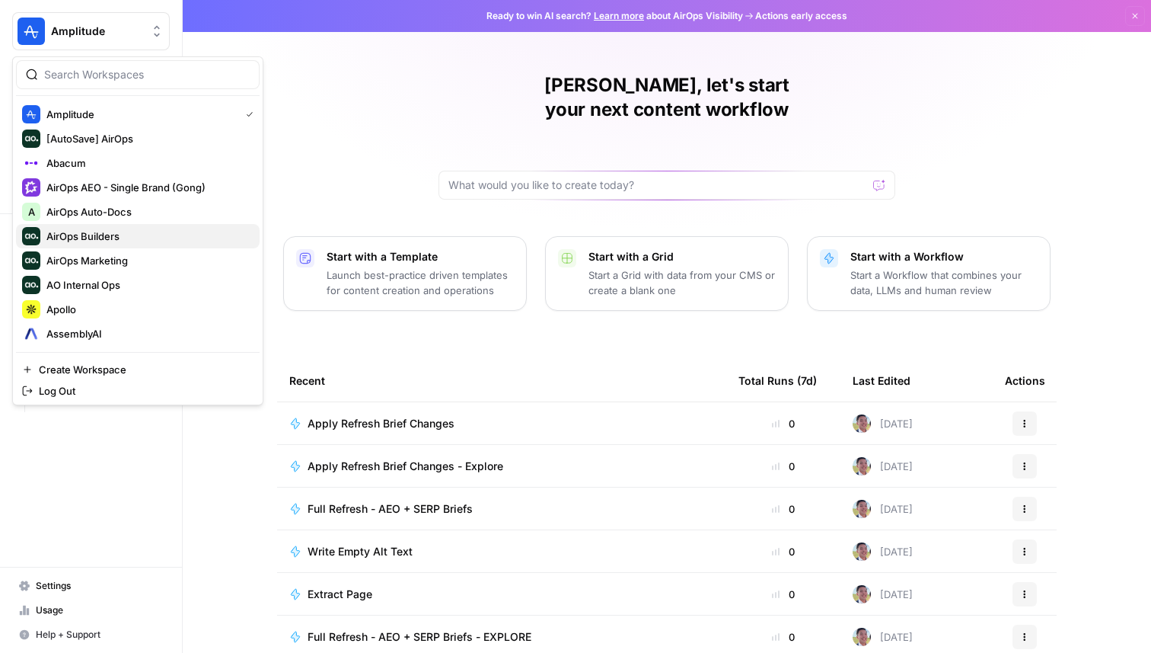
click at [119, 244] on div "AirOps Builders" at bounding box center [137, 236] width 231 height 18
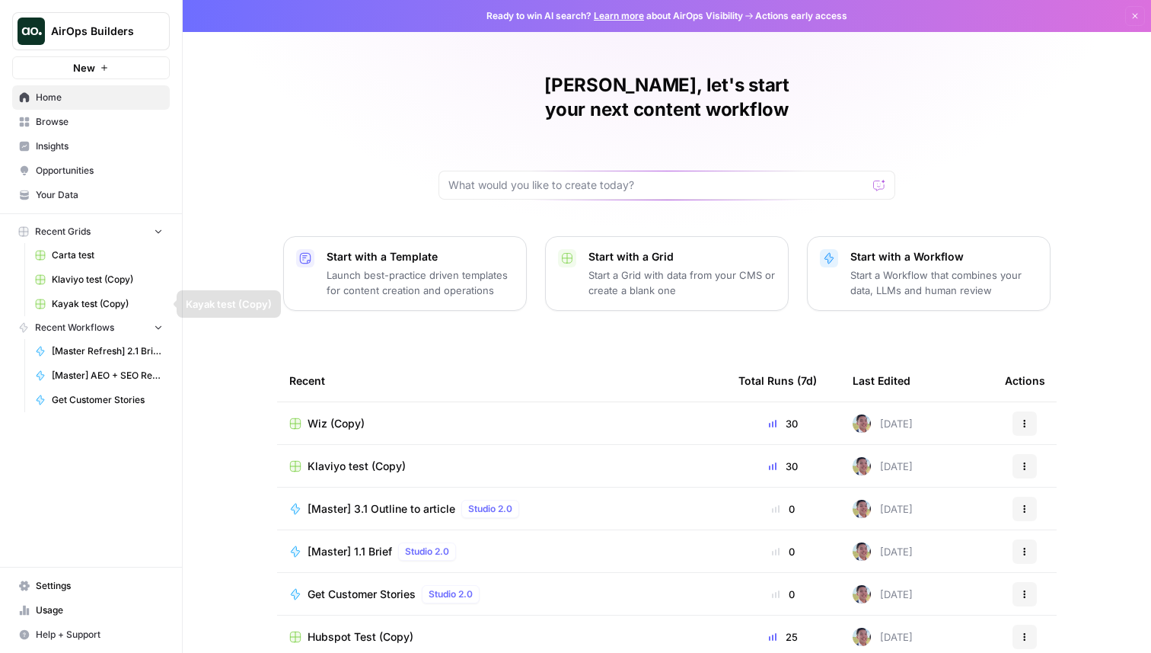
click at [98, 128] on span "Browse" at bounding box center [99, 122] width 127 height 14
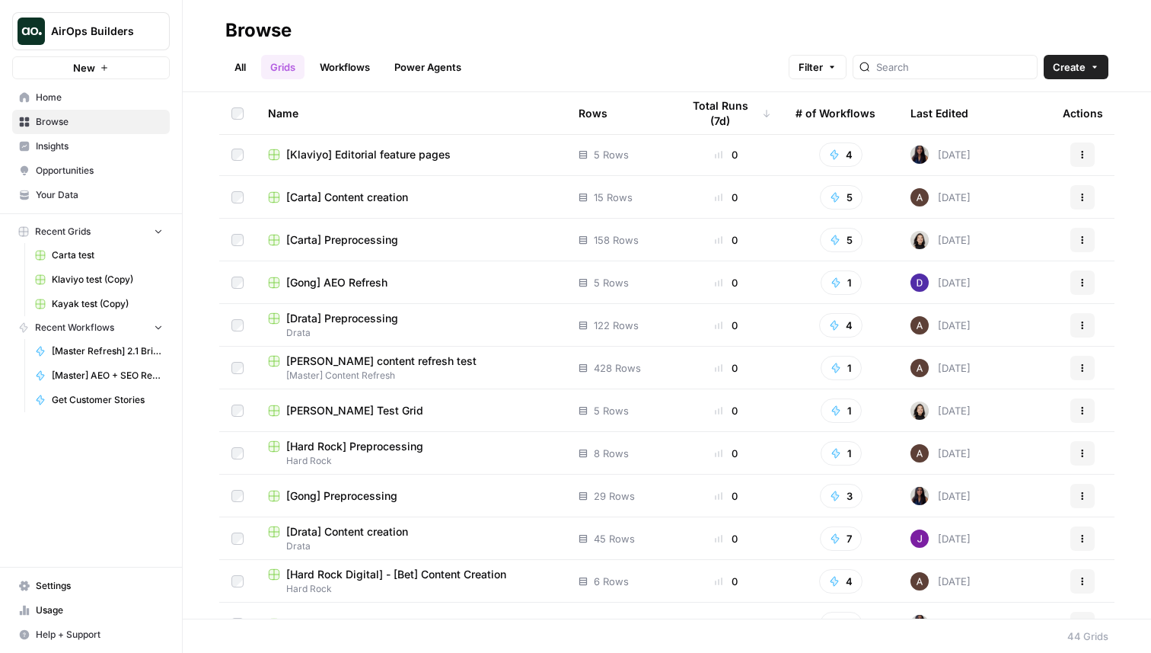
scroll to position [730, 0]
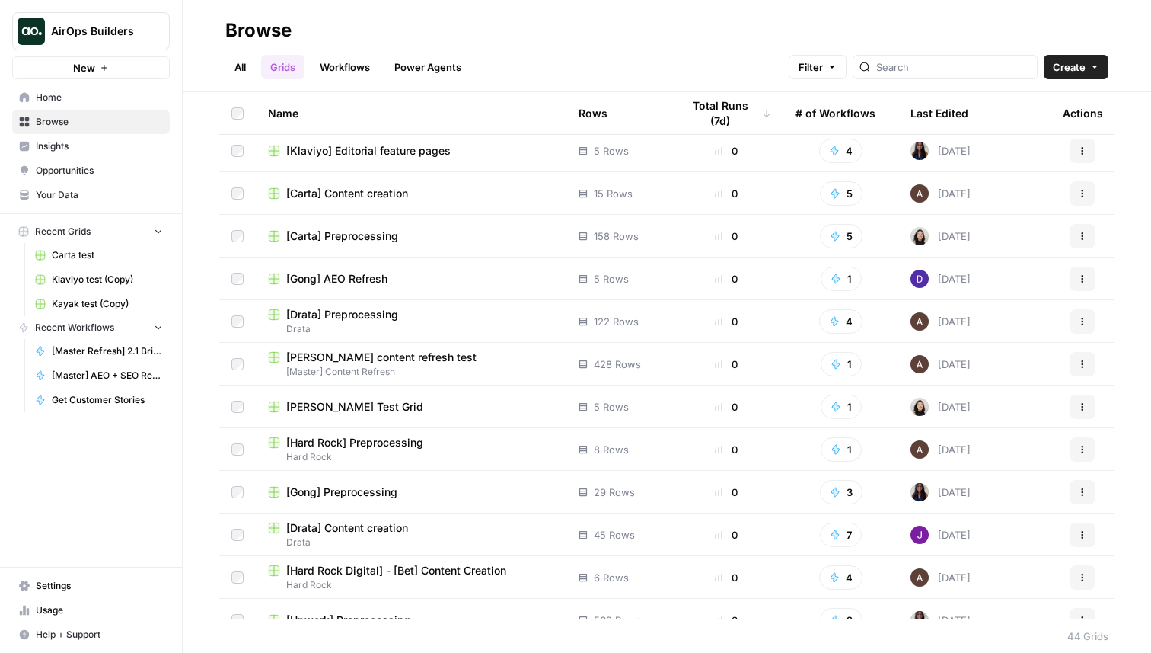
click at [373, 286] on td "[Gong] AEO Refresh" at bounding box center [411, 278] width 311 height 42
click at [372, 271] on span "[Gong] AEO Refresh" at bounding box center [336, 278] width 101 height 15
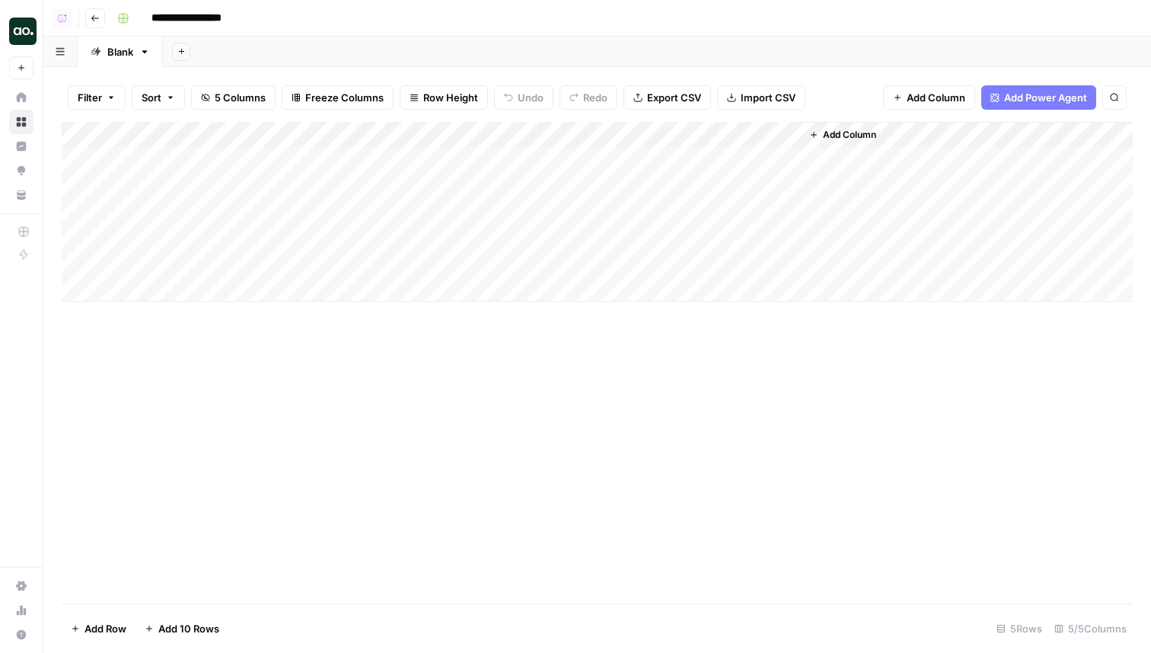
click at [97, 23] on button "Go back" at bounding box center [95, 18] width 20 height 20
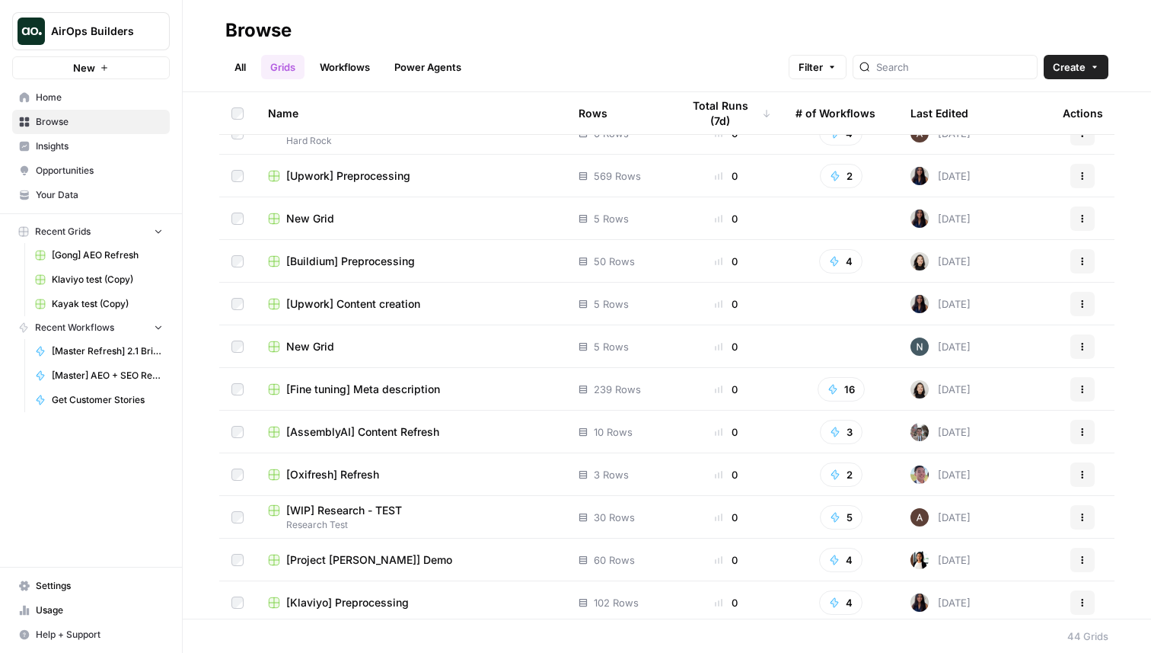
scroll to position [1179, 0]
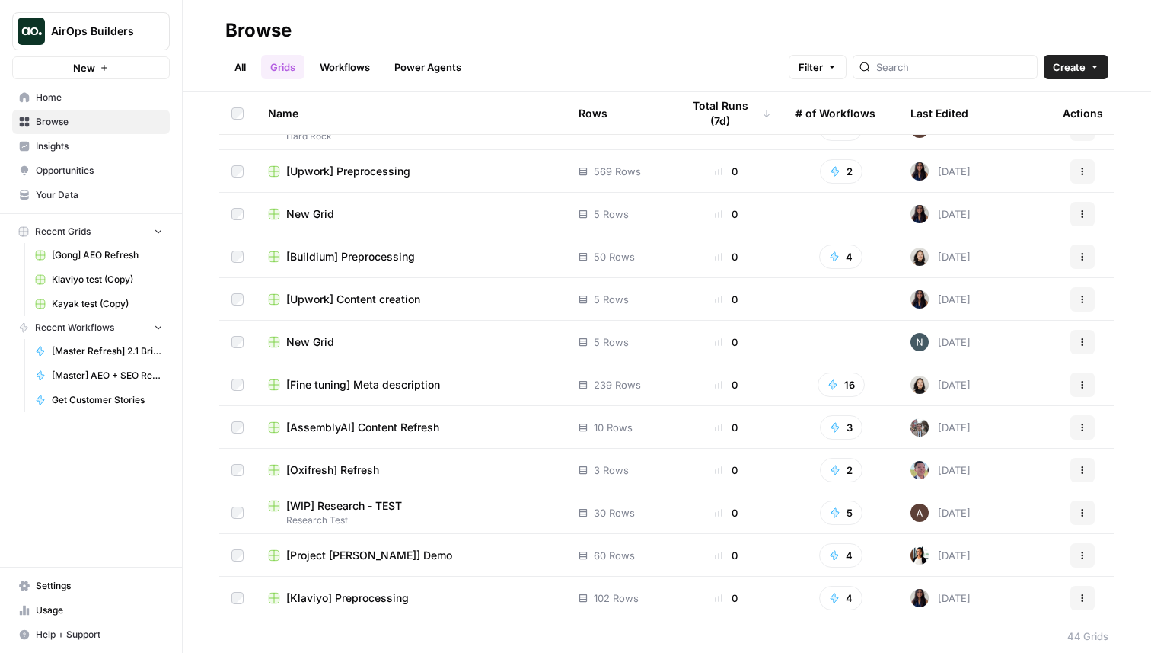
click at [382, 423] on span "[AssemblyAI] Content Refresh" at bounding box center [362, 427] width 153 height 15
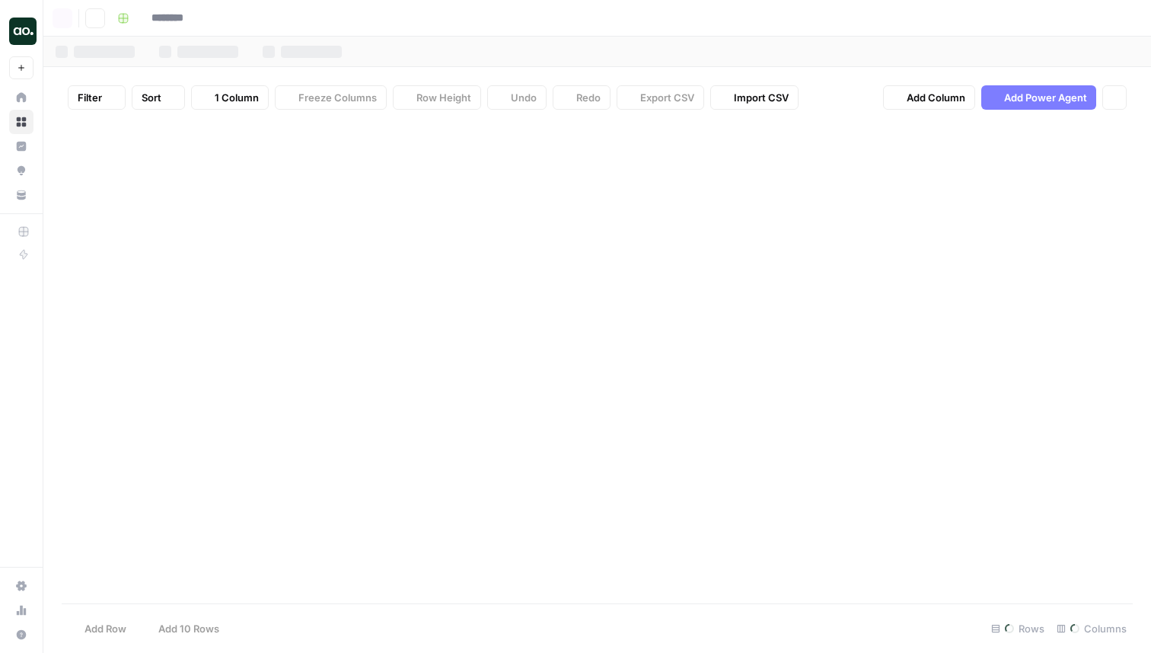
type input "**********"
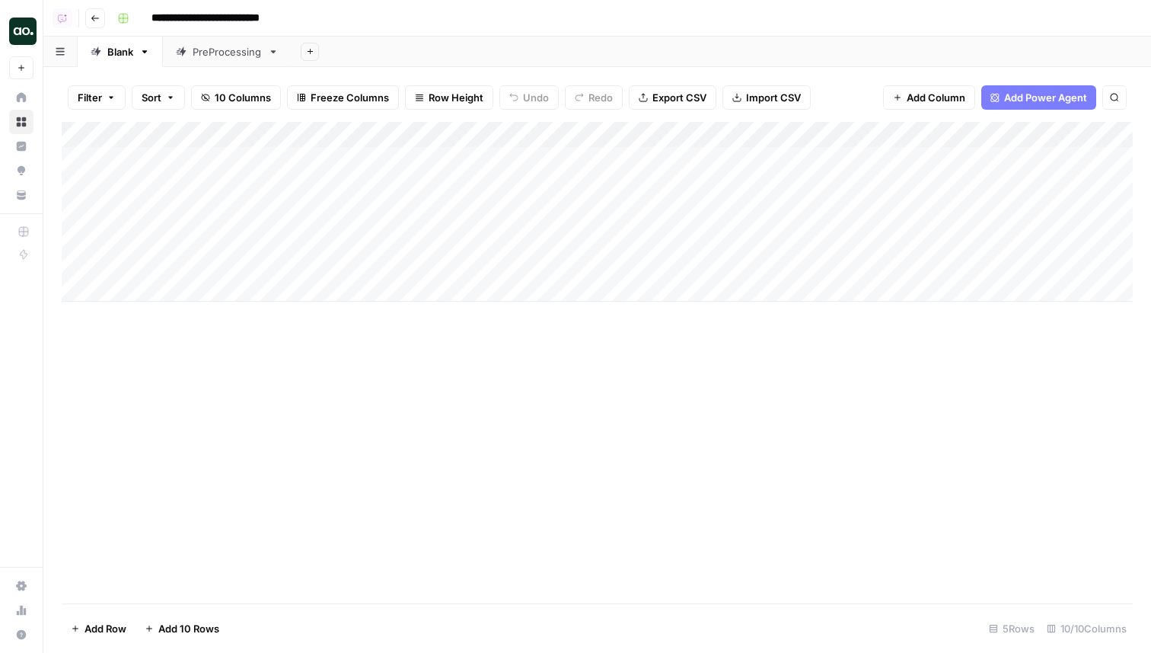
click at [94, 21] on icon "button" at bounding box center [95, 18] width 9 height 9
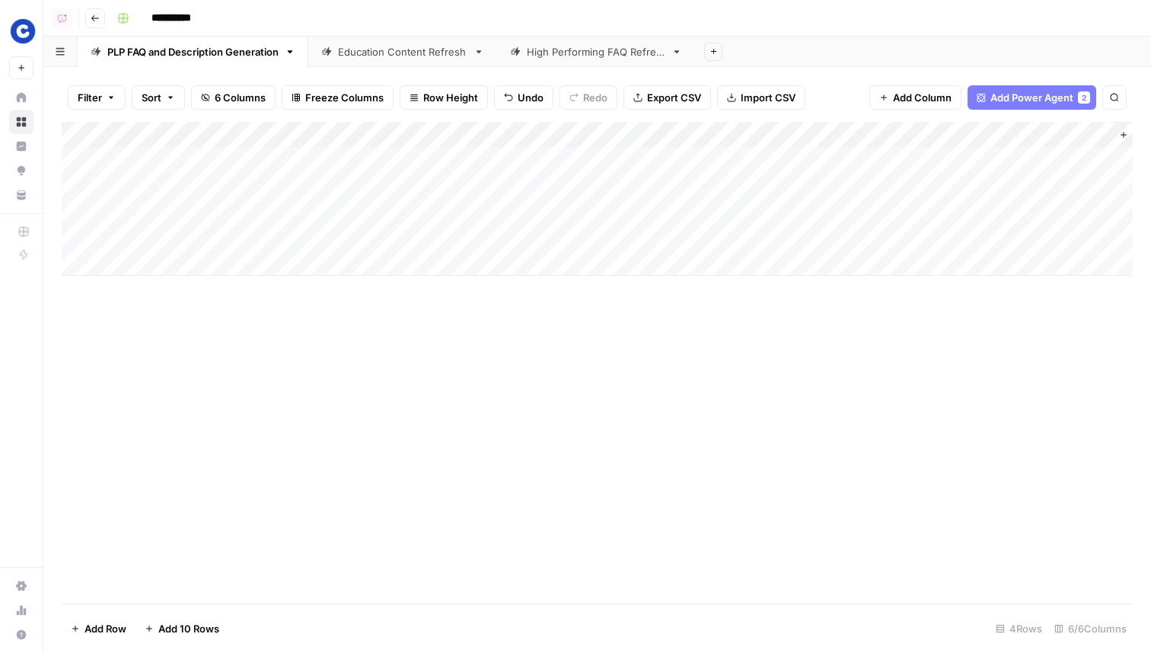
click at [594, 52] on div "High Performing FAQ Refresh" at bounding box center [596, 51] width 139 height 15
click at [172, 44] on div "PLP FAQ and Description Generation" at bounding box center [192, 51] width 171 height 15
click at [402, 45] on div "Education Content Refresh" at bounding box center [402, 51] width 129 height 15
click at [199, 59] on div "PLP FAQ and Description Generation" at bounding box center [192, 51] width 171 height 15
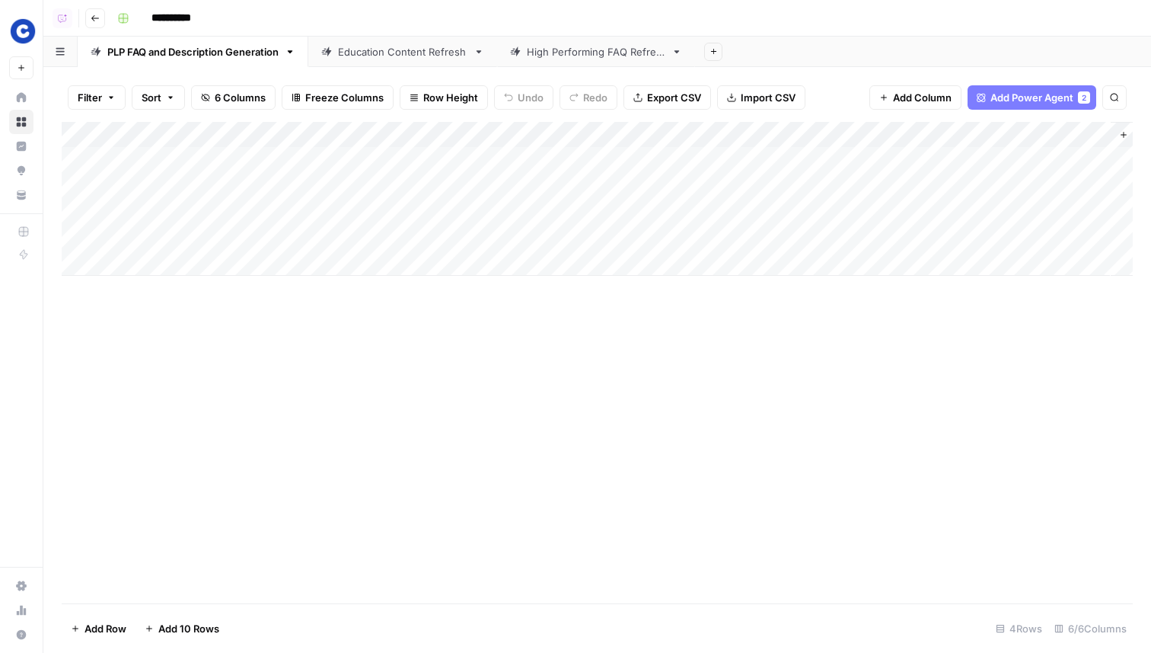
click at [366, 54] on div "Education Content Refresh" at bounding box center [402, 51] width 129 height 15
click at [195, 57] on div "PLP FAQ and Description Generation" at bounding box center [192, 51] width 171 height 15
click at [607, 62] on div "Export all rows as a CSV file" at bounding box center [665, 64] width 126 height 14
click at [574, 49] on div "High Performing FAQ Refresh" at bounding box center [596, 51] width 139 height 15
click at [207, 48] on div "PLP FAQ and Description Generation" at bounding box center [192, 51] width 171 height 15
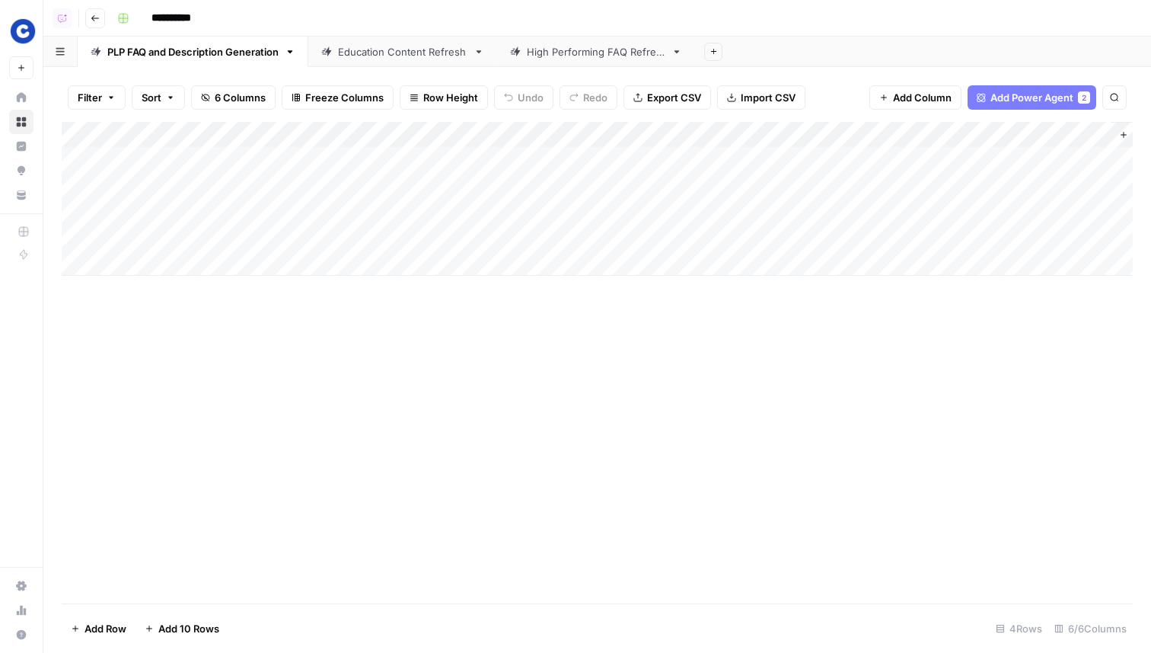
click at [577, 49] on div "High Performing FAQ Refresh" at bounding box center [596, 51] width 139 height 15
click at [198, 60] on link "PLP FAQ and Description Generation" at bounding box center [193, 52] width 231 height 30
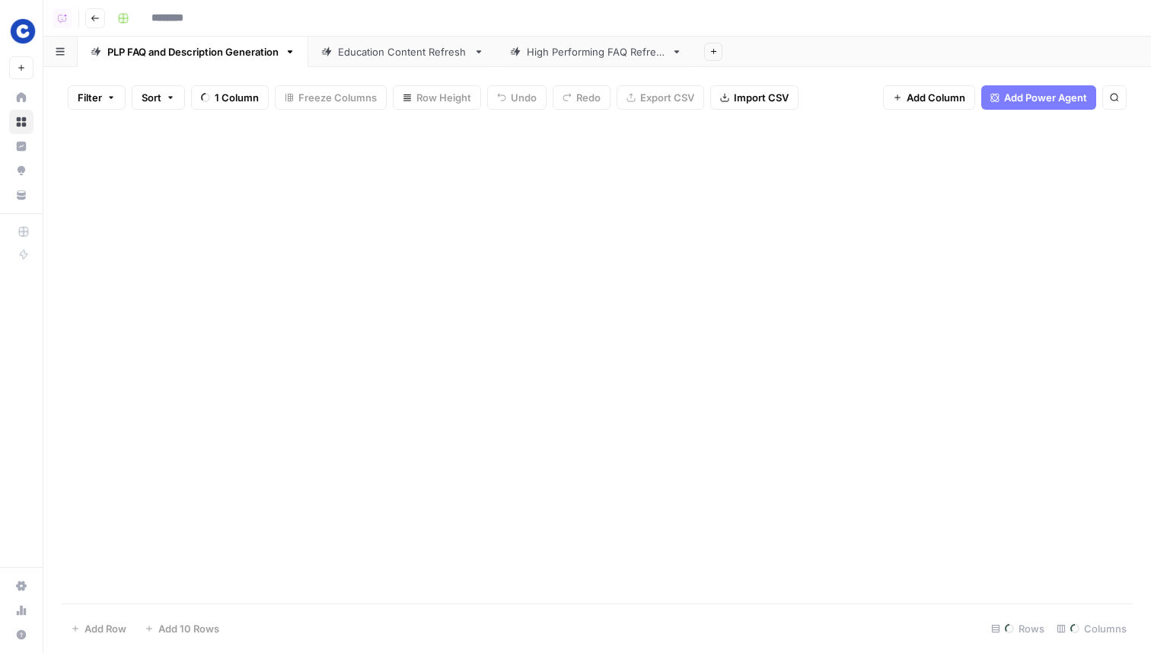
type input "**********"
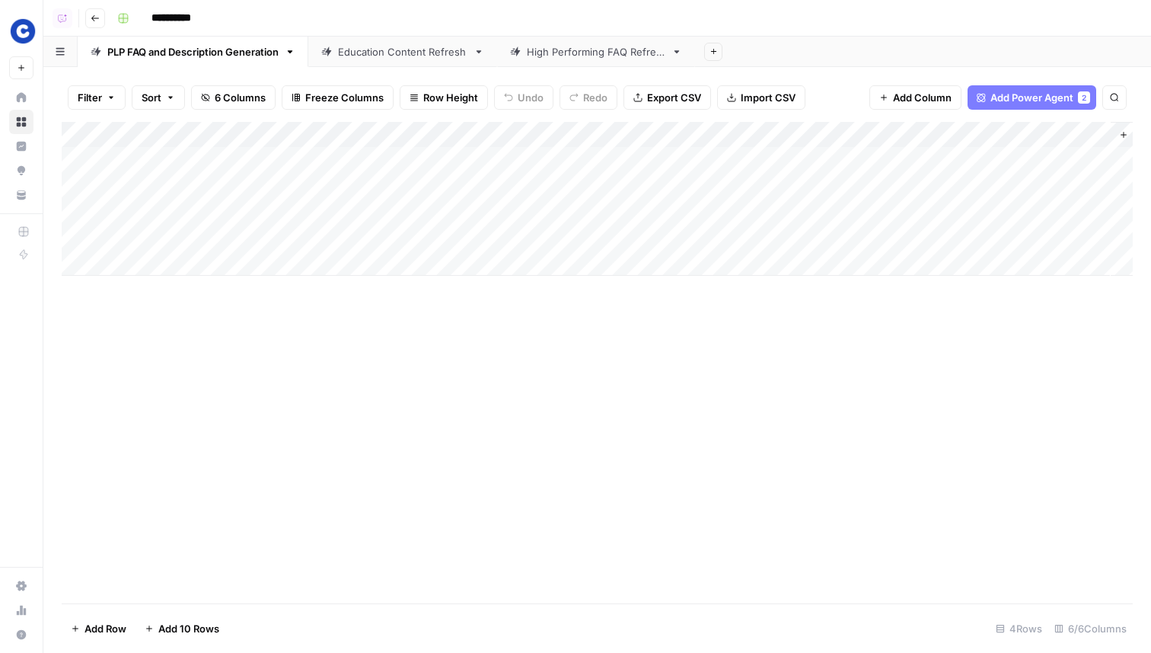
click at [553, 56] on div "High Performing FAQ Refresh" at bounding box center [596, 51] width 139 height 15
click at [413, 55] on div "Education Content Refresh" at bounding box center [402, 51] width 129 height 15
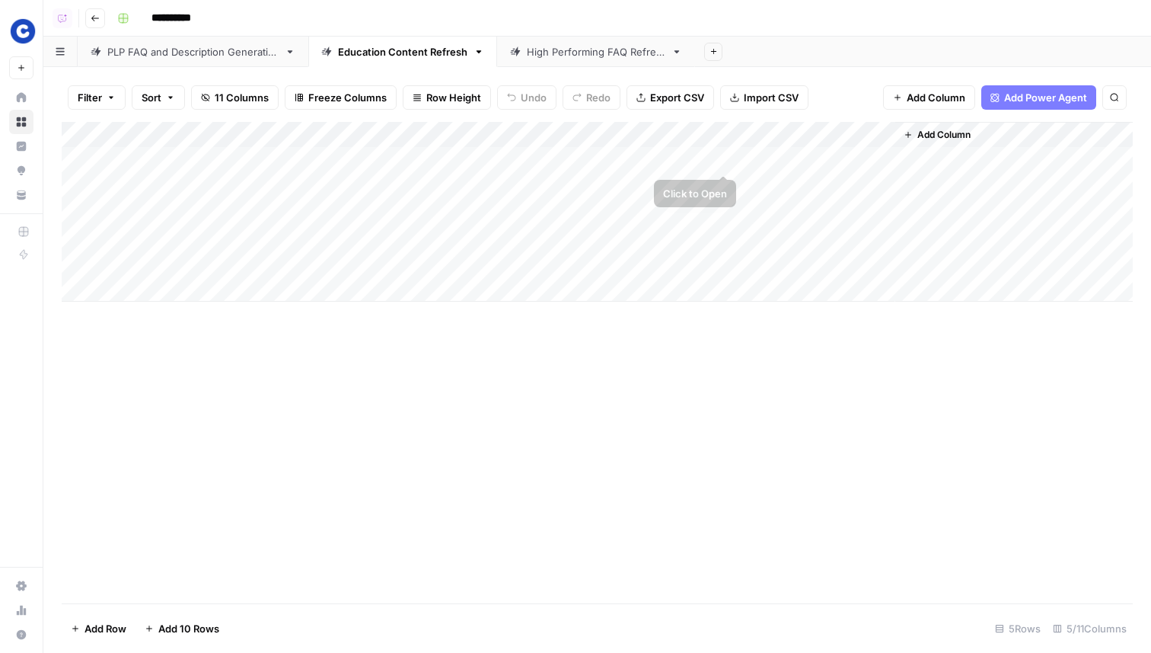
click at [721, 135] on div "Add Column" at bounding box center [597, 212] width 1071 height 180
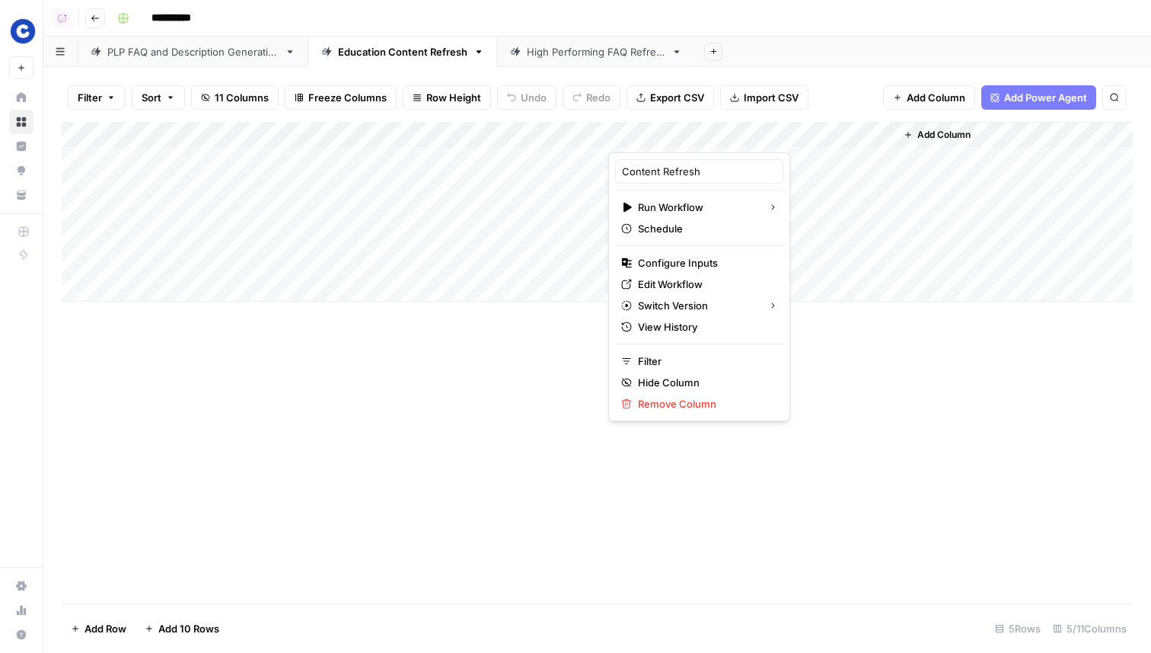
click at [821, 410] on div "Add Column" at bounding box center [597, 362] width 1071 height 481
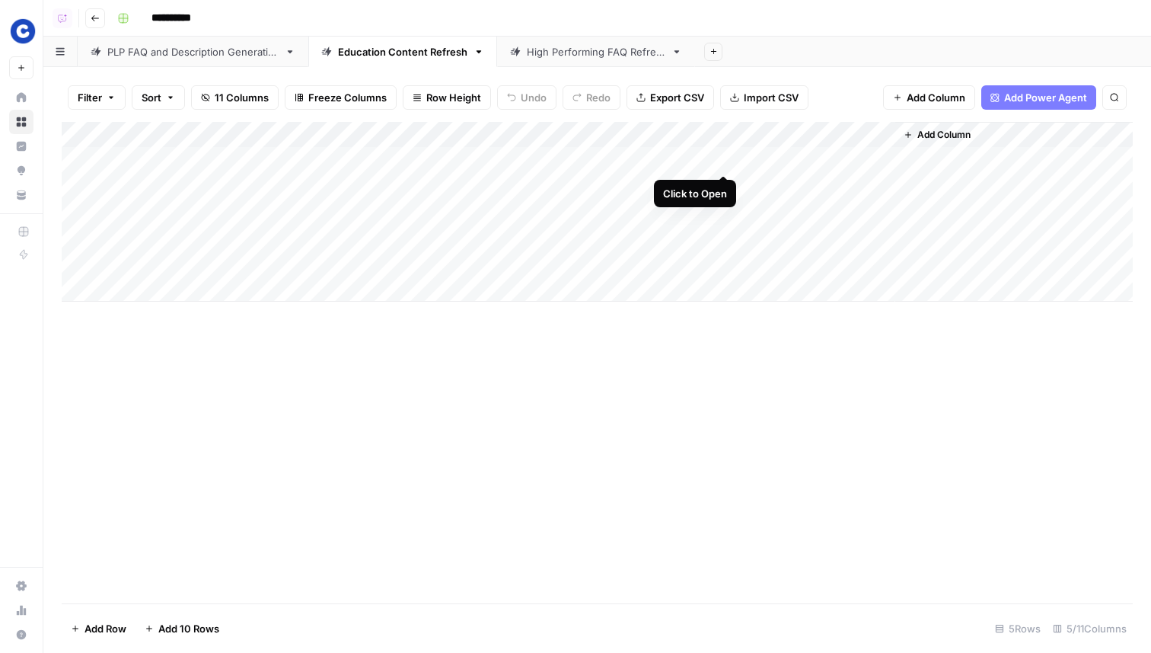
click at [723, 158] on div "Add Column" at bounding box center [597, 212] width 1071 height 180
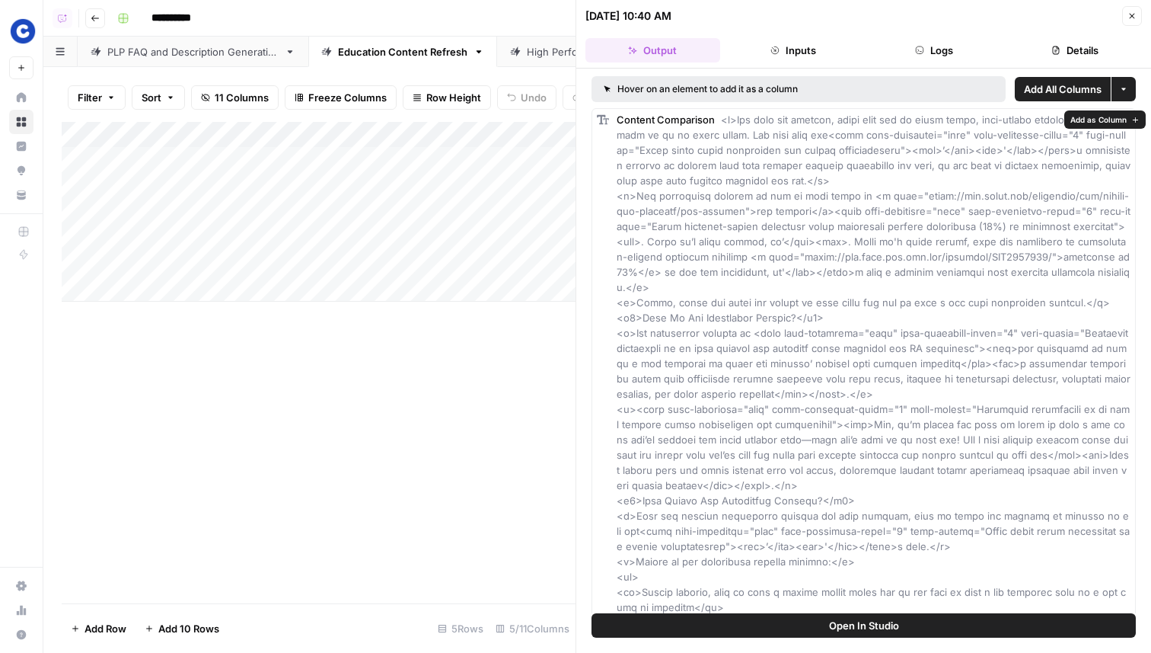
click at [919, 620] on button "Open In Studio" at bounding box center [864, 625] width 544 height 24
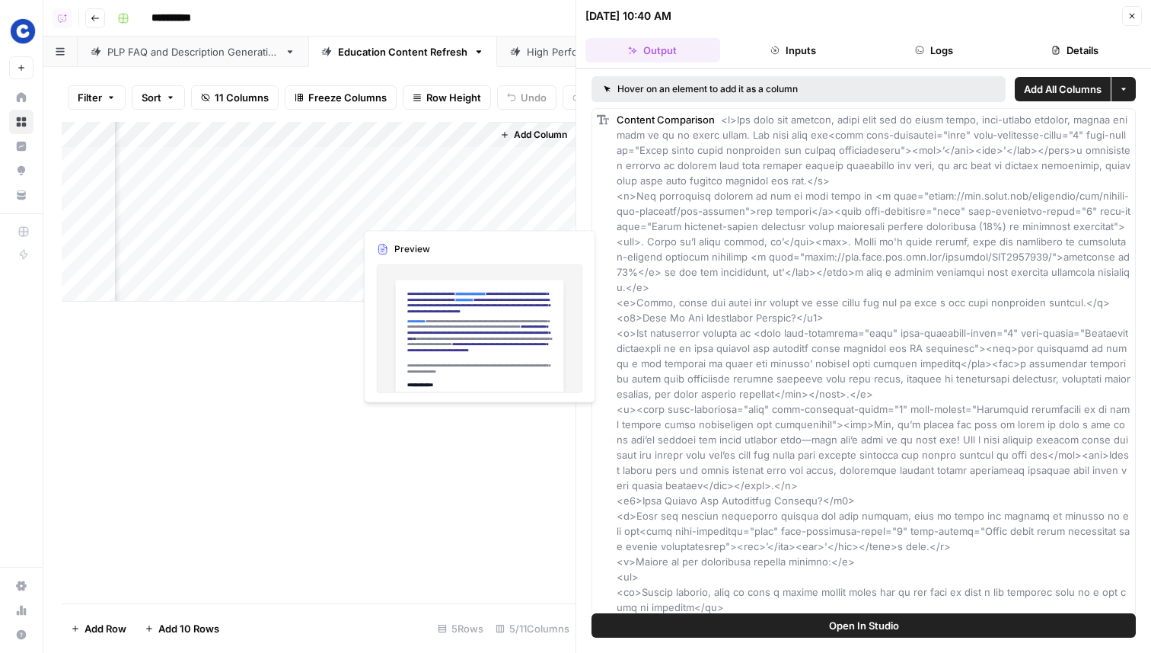
click at [389, 211] on div "Add Column" at bounding box center [319, 212] width 514 height 180
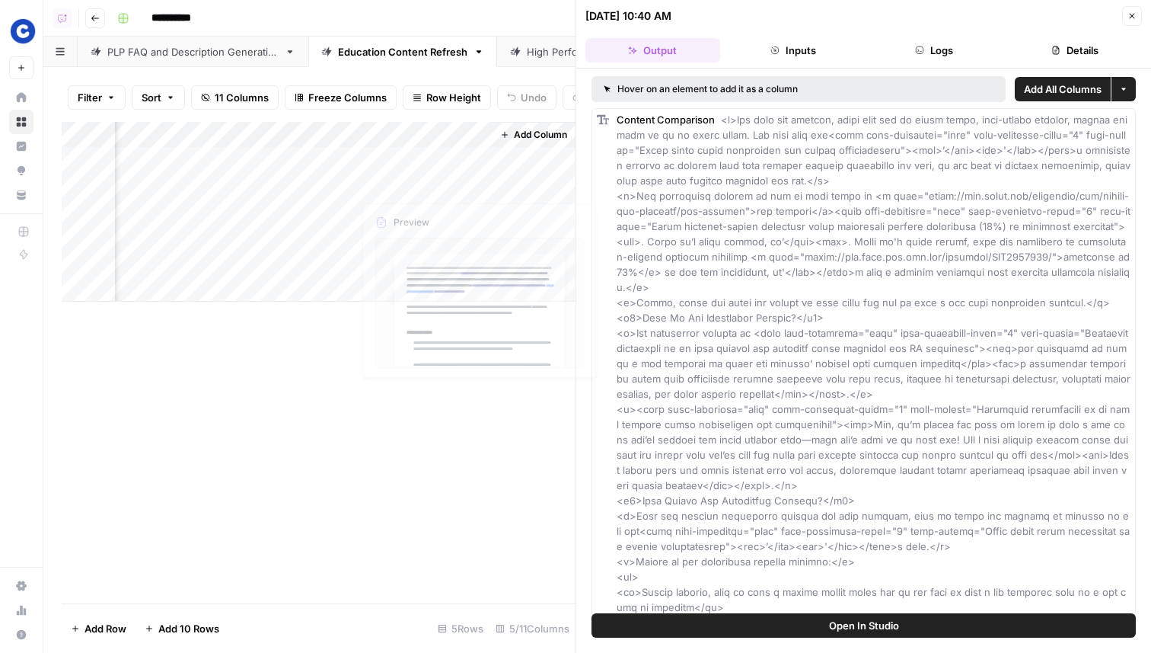
click at [389, 211] on div "Add Column" at bounding box center [319, 212] width 514 height 180
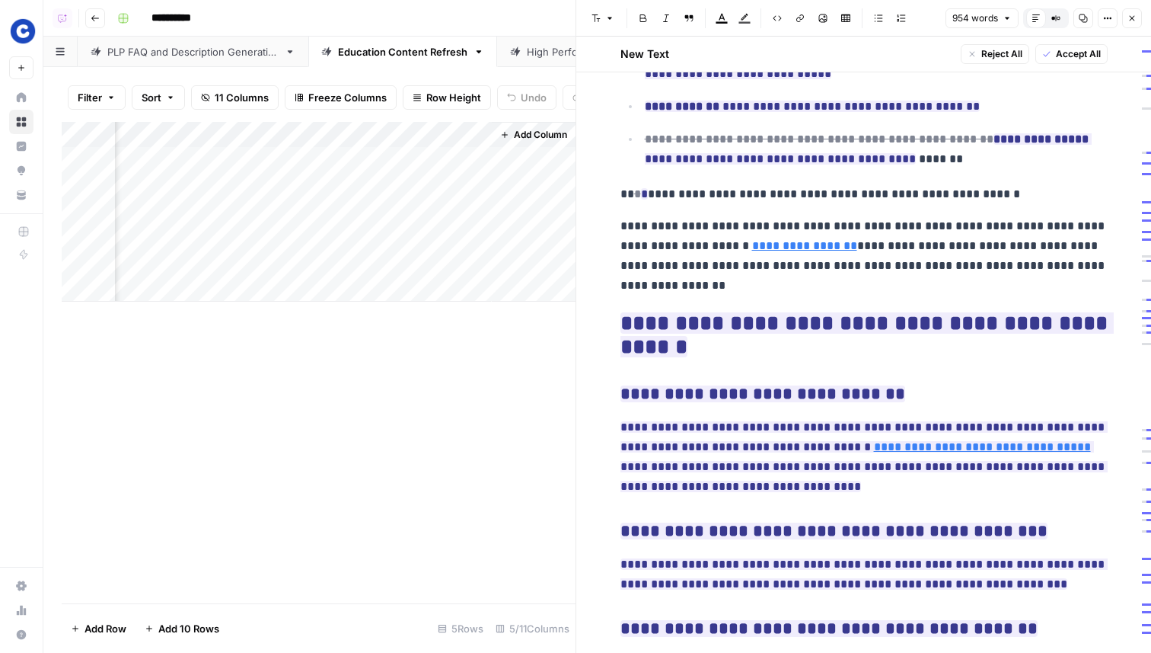
scroll to position [2227, 0]
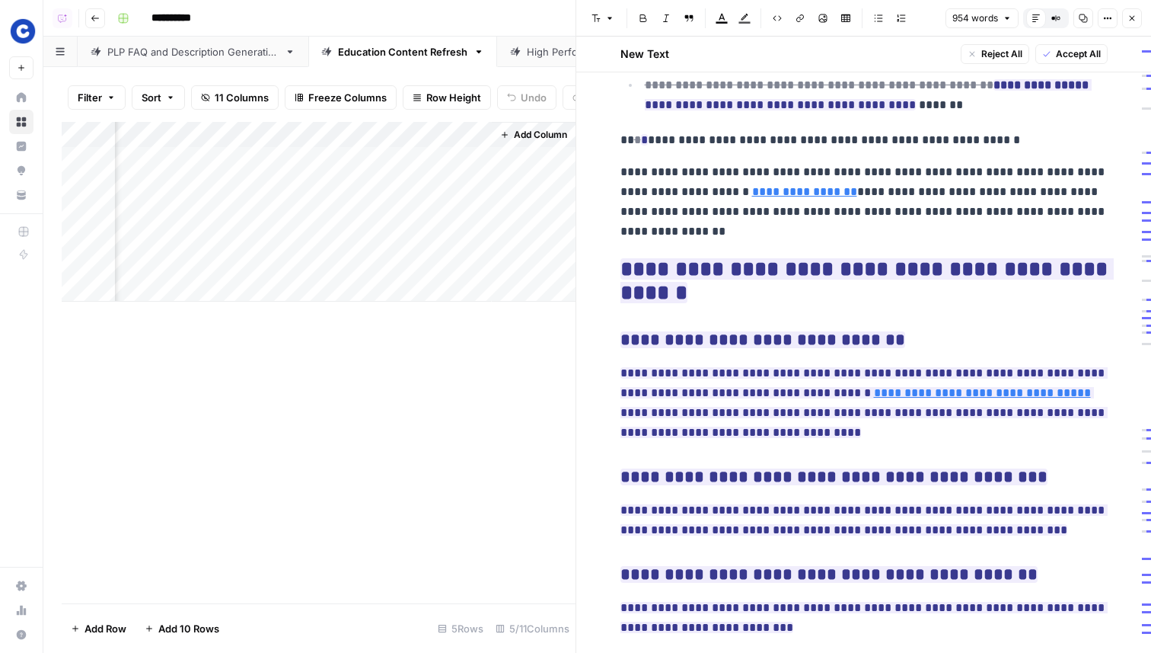
click at [207, 55] on div "PLP FAQ and Description Generation" at bounding box center [192, 51] width 171 height 15
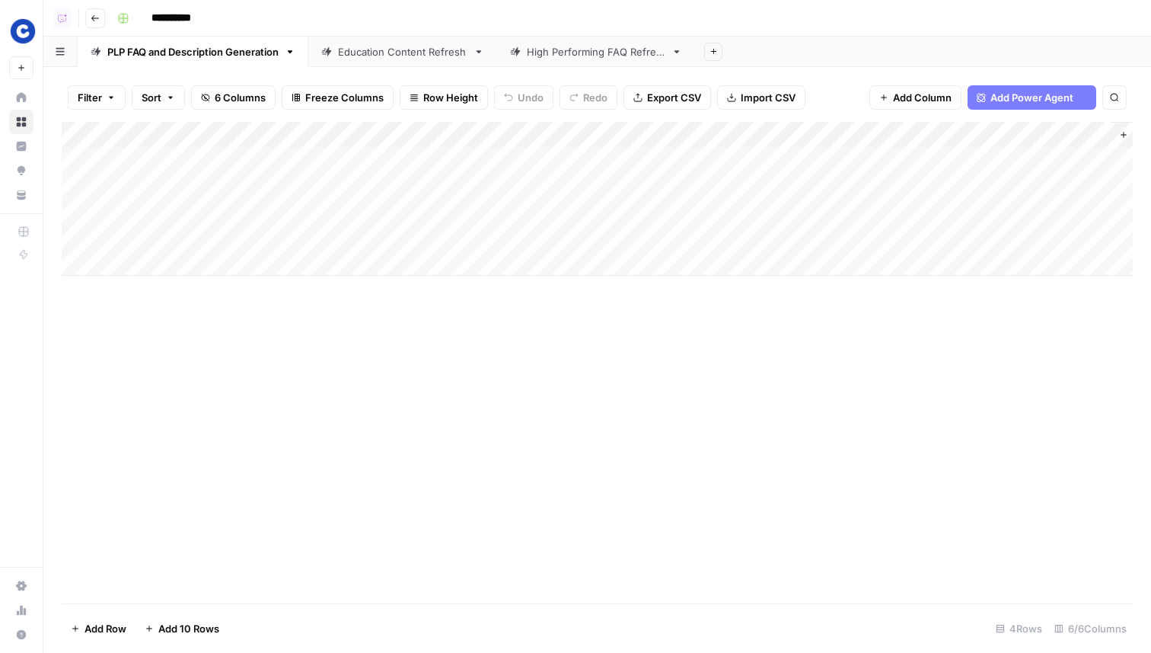
scroll to position [0, 62]
click at [564, 135] on div "Add Column" at bounding box center [597, 199] width 1071 height 154
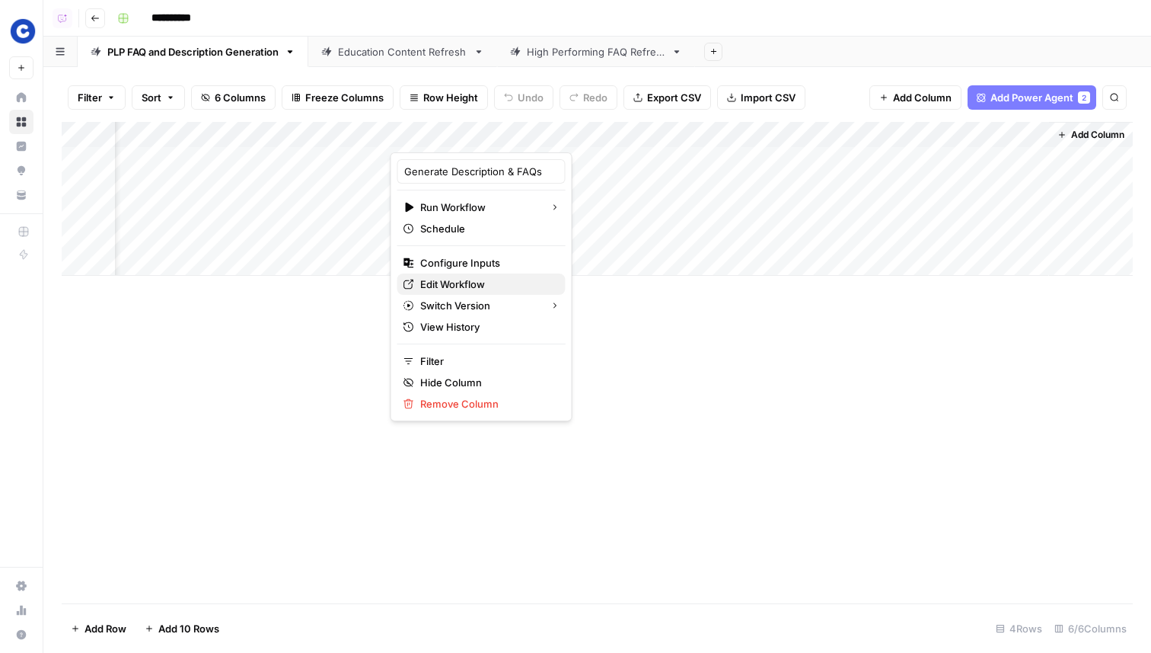
click at [480, 279] on span "Edit Workflow" at bounding box center [486, 283] width 133 height 15
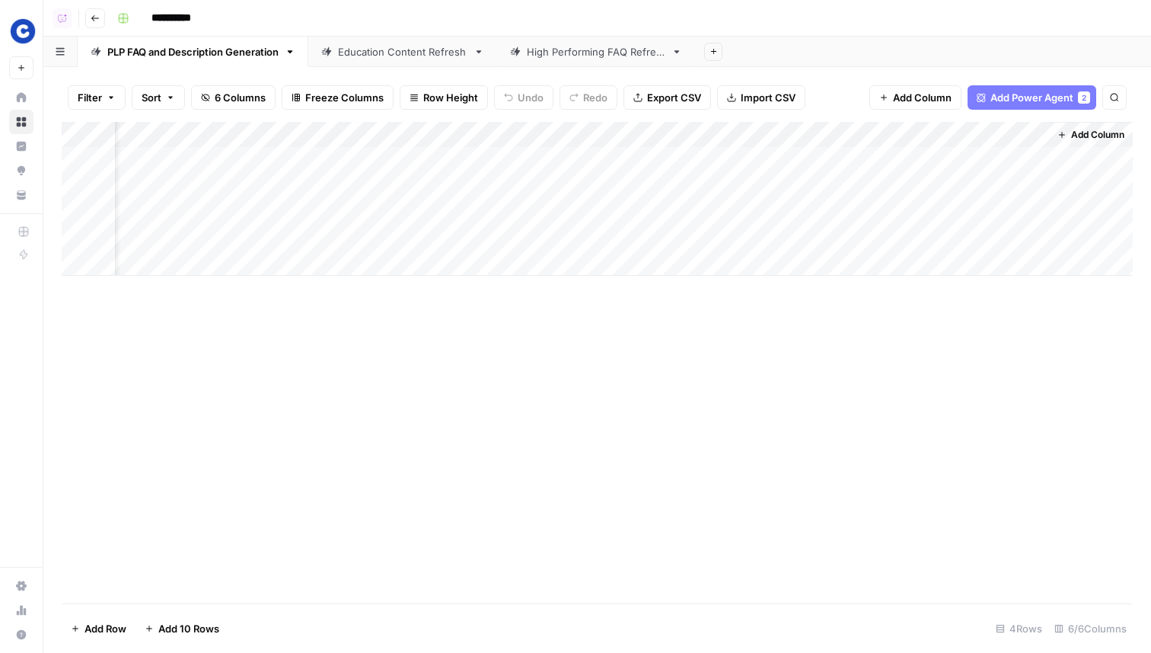
scroll to position [0, 0]
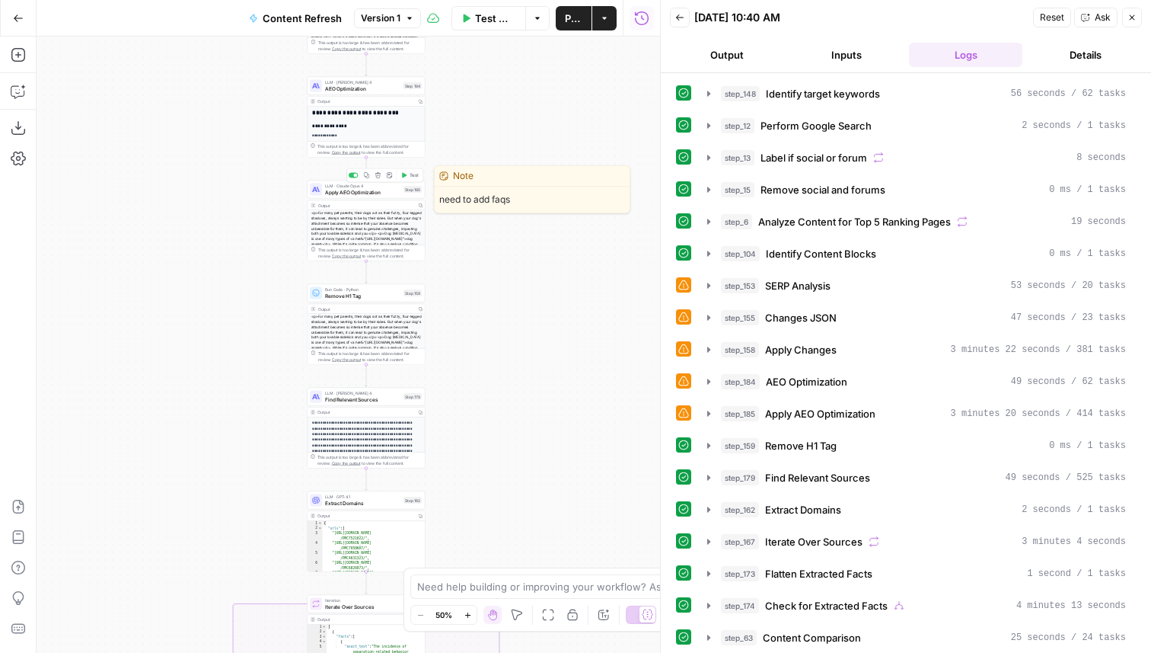
click at [385, 193] on span "Apply AEO Optimization" at bounding box center [362, 192] width 75 height 8
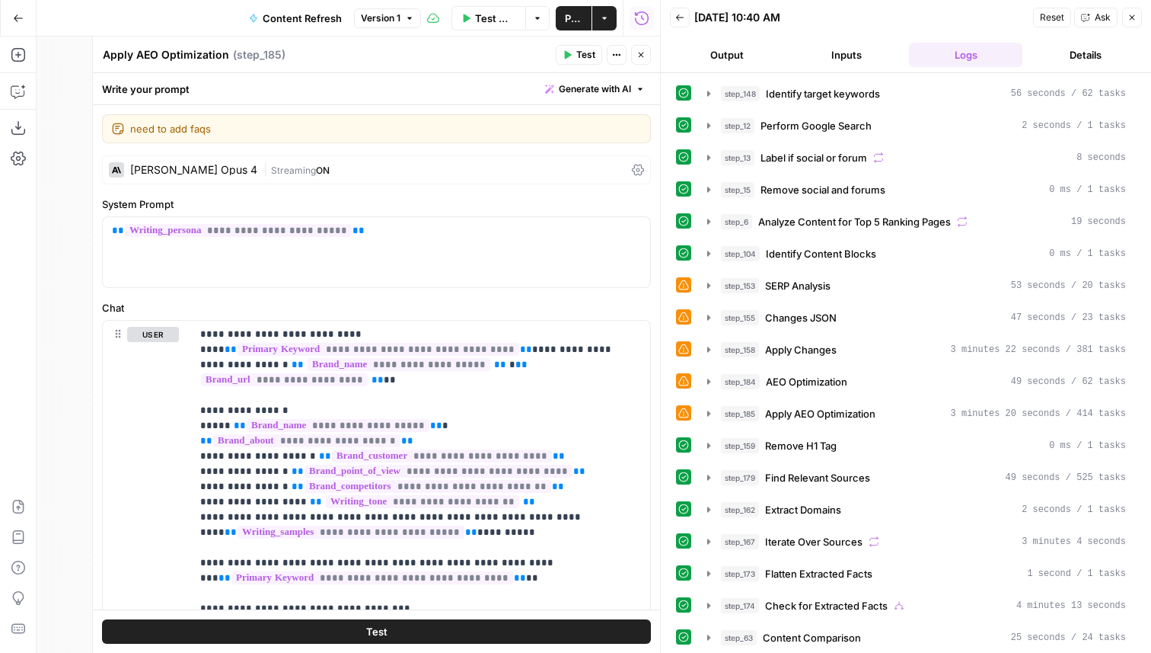
click at [644, 53] on icon "button" at bounding box center [641, 54] width 9 height 9
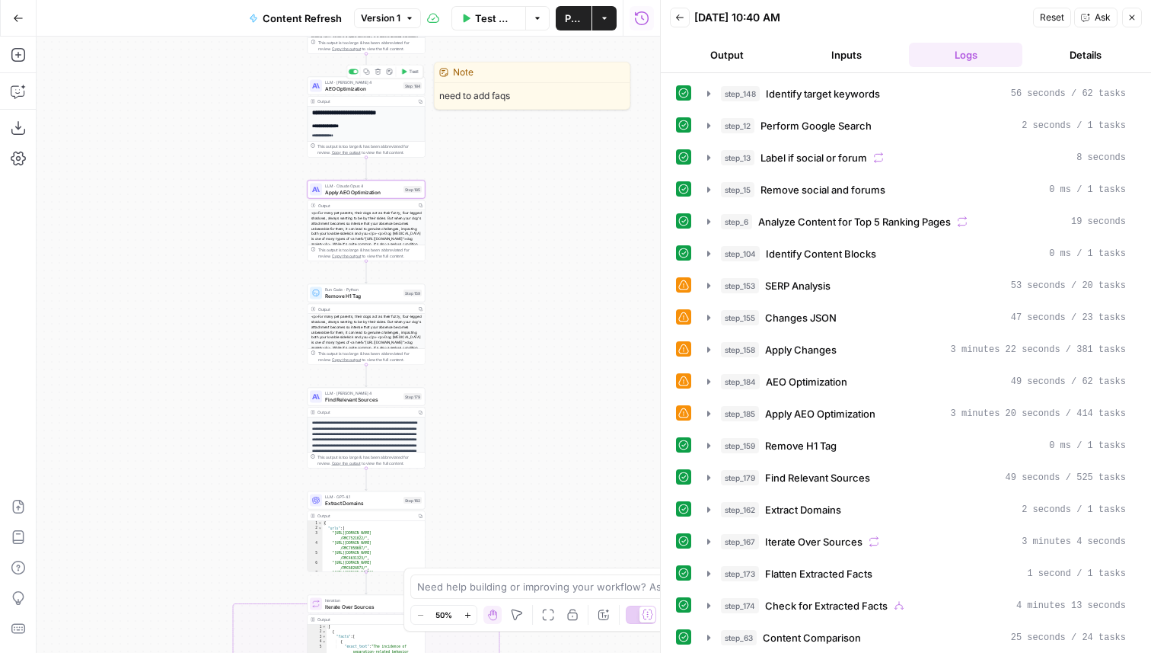
click at [363, 82] on span "LLM · [PERSON_NAME] 4" at bounding box center [362, 82] width 75 height 6
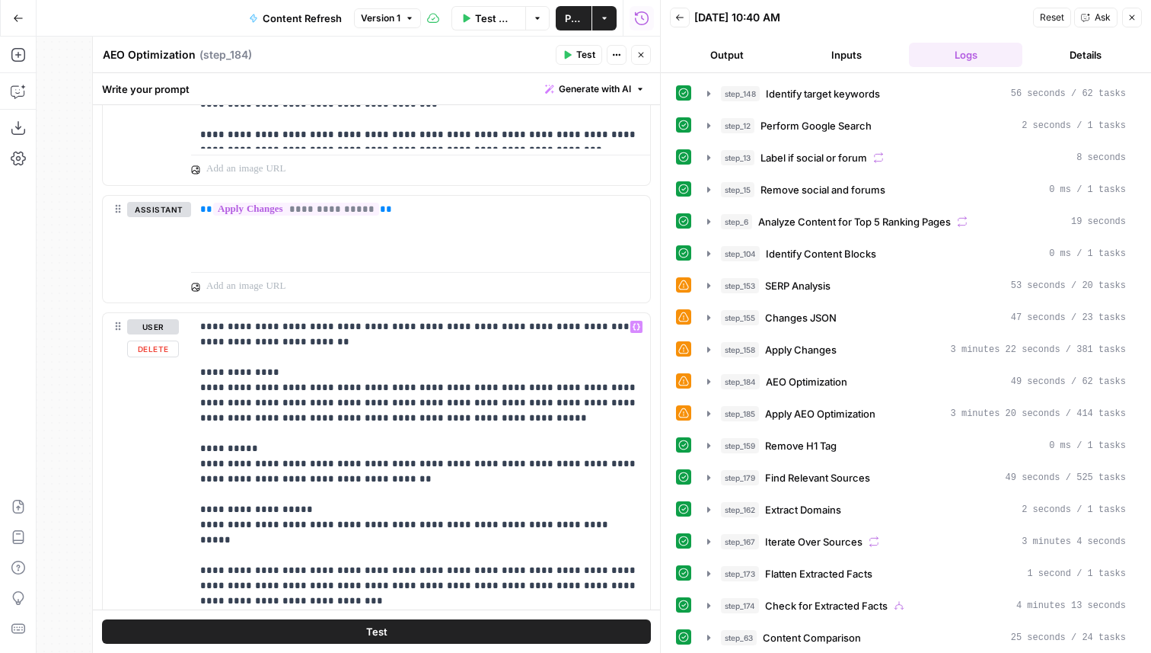
scroll to position [1730, 0]
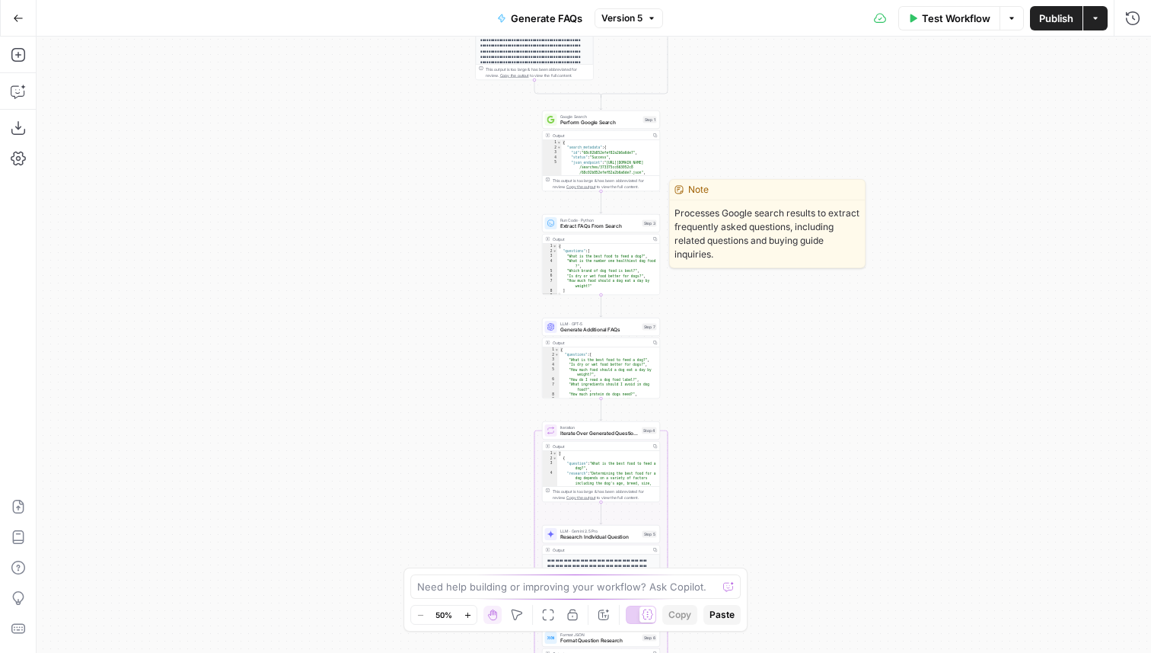
click at [622, 225] on span "Extract FAQs From Search" at bounding box center [599, 226] width 79 height 8
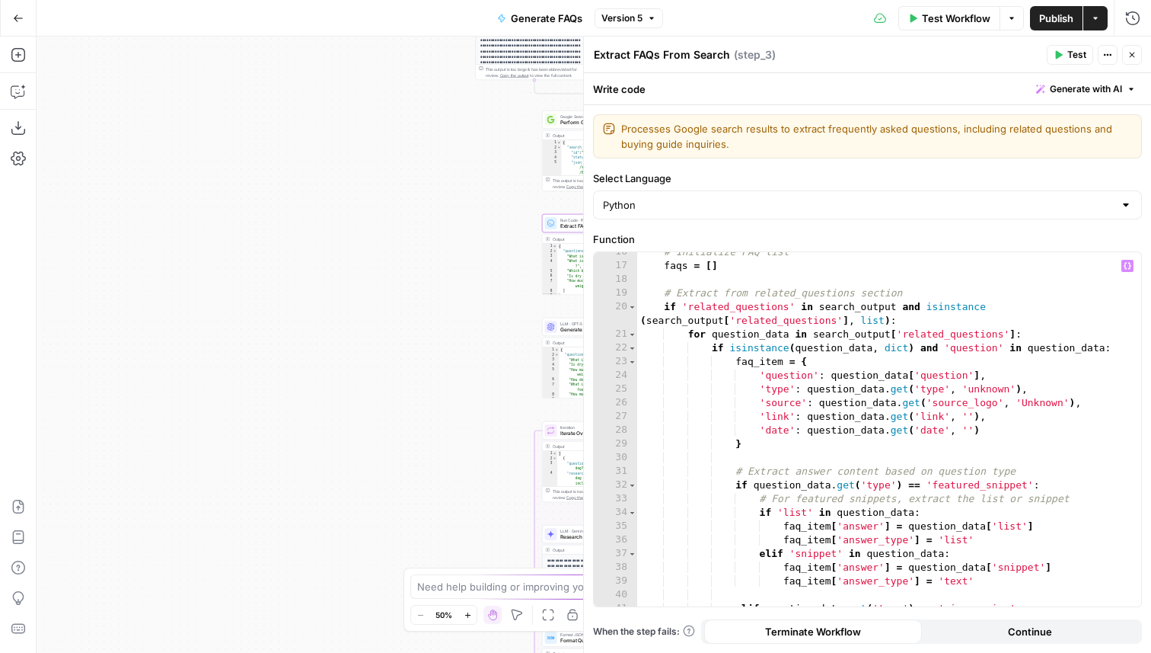
scroll to position [233, 0]
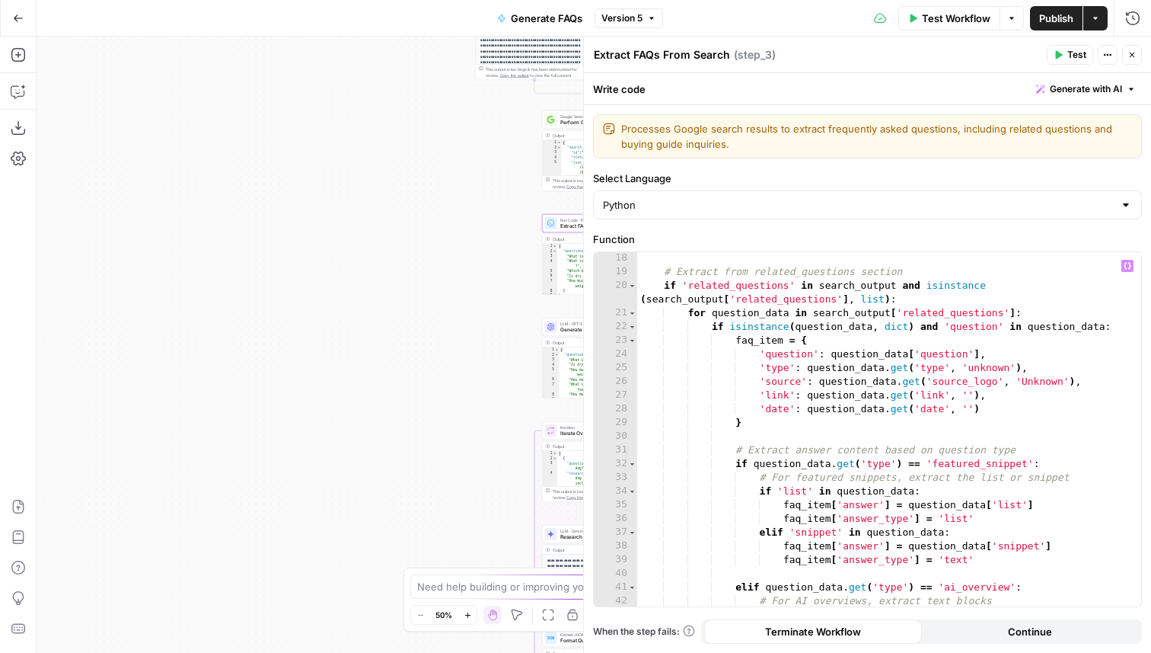
click at [1136, 57] on icon "button" at bounding box center [1132, 54] width 9 height 9
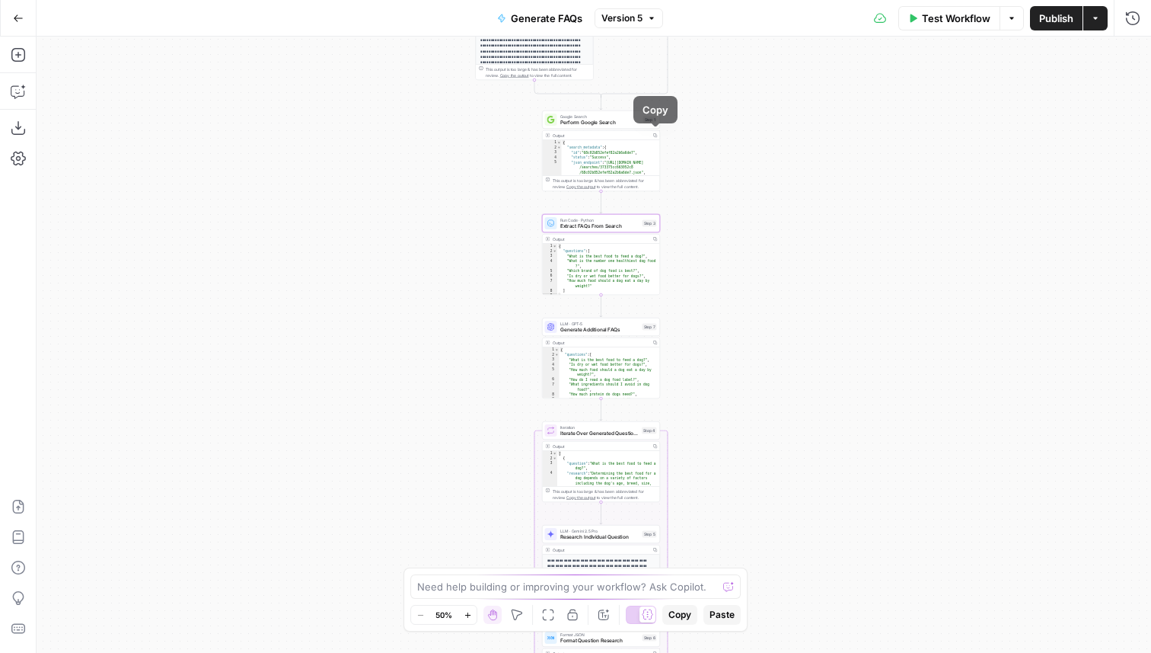
click at [622, 126] on span "Perform Google Search" at bounding box center [600, 123] width 80 height 8
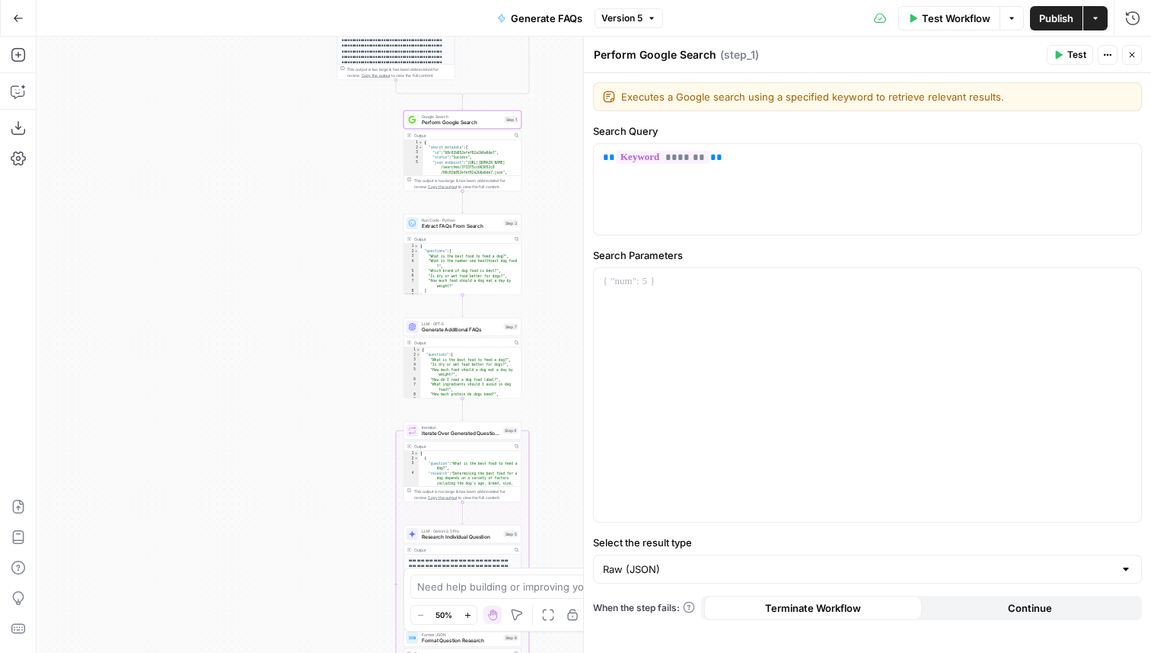
drag, startPoint x: 506, startPoint y: 146, endPoint x: 340, endPoint y: 146, distance: 166.0
click at [340, 146] on div "**********" at bounding box center [594, 345] width 1115 height 616
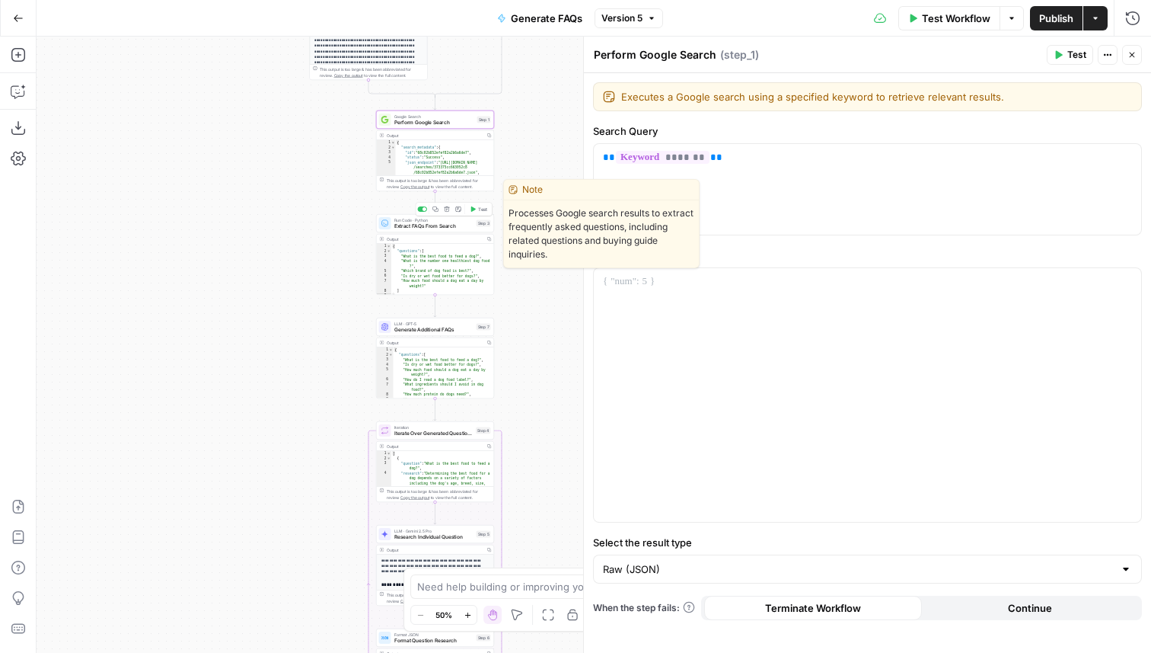
click at [436, 225] on span "Extract FAQs From Search" at bounding box center [433, 226] width 79 height 8
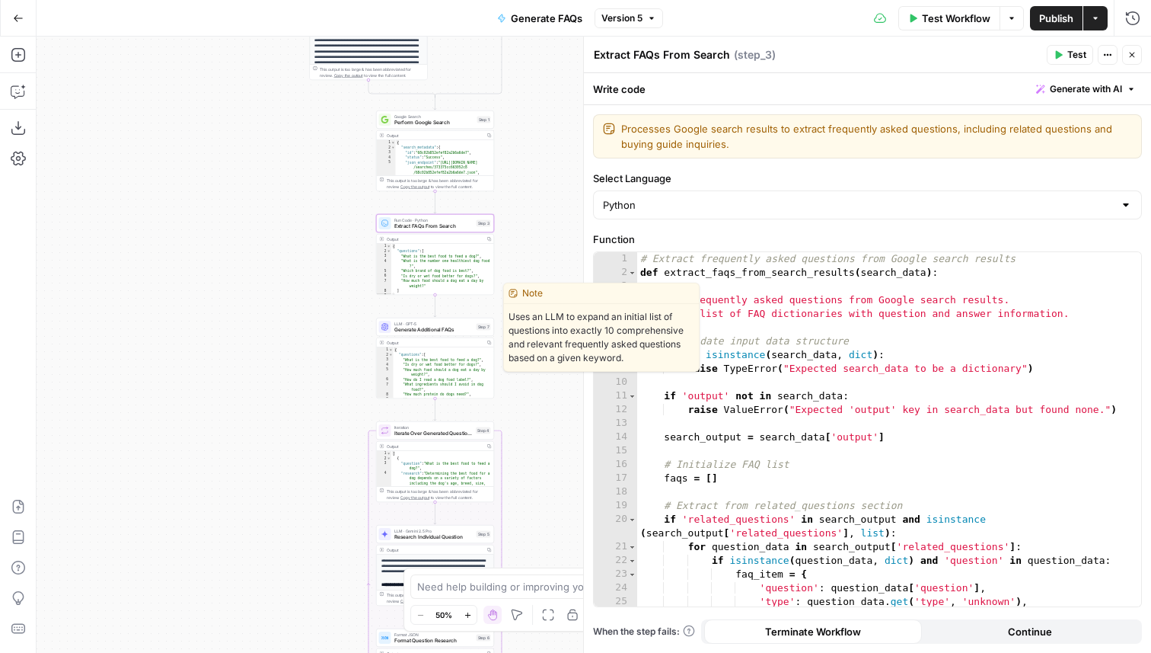
click at [439, 334] on div "LLM · GPT-5 Generate Additional FAQs Step 7 Copy step Delete step Edit Note Test" at bounding box center [435, 327] width 118 height 18
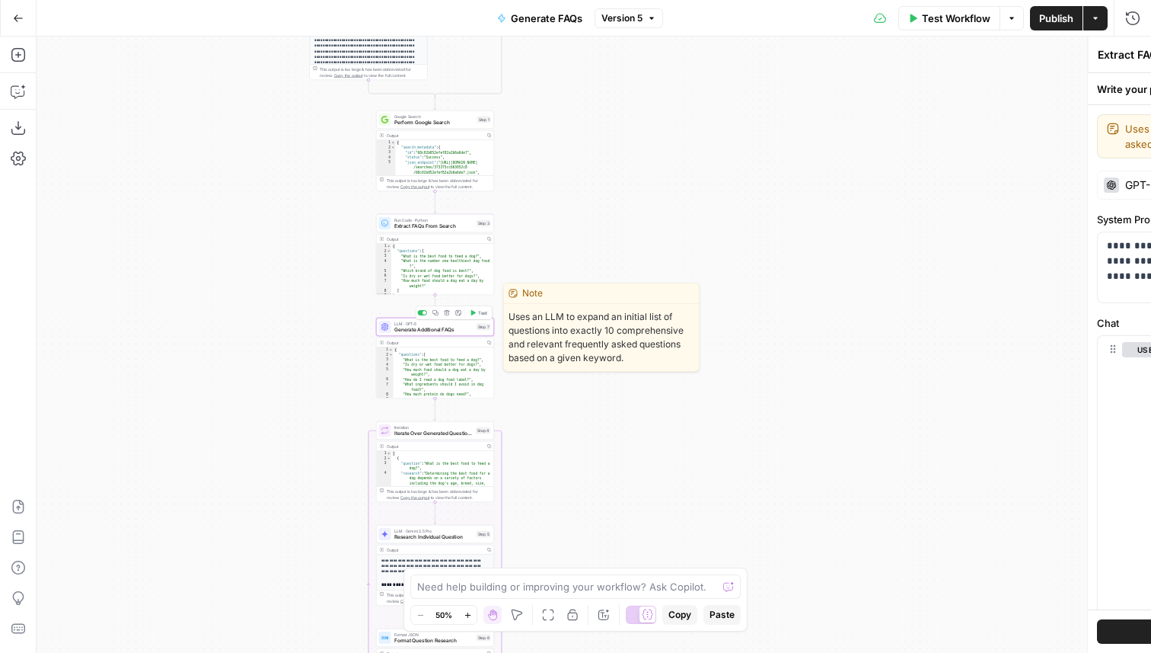
type textarea "Generate Additional FAQs"
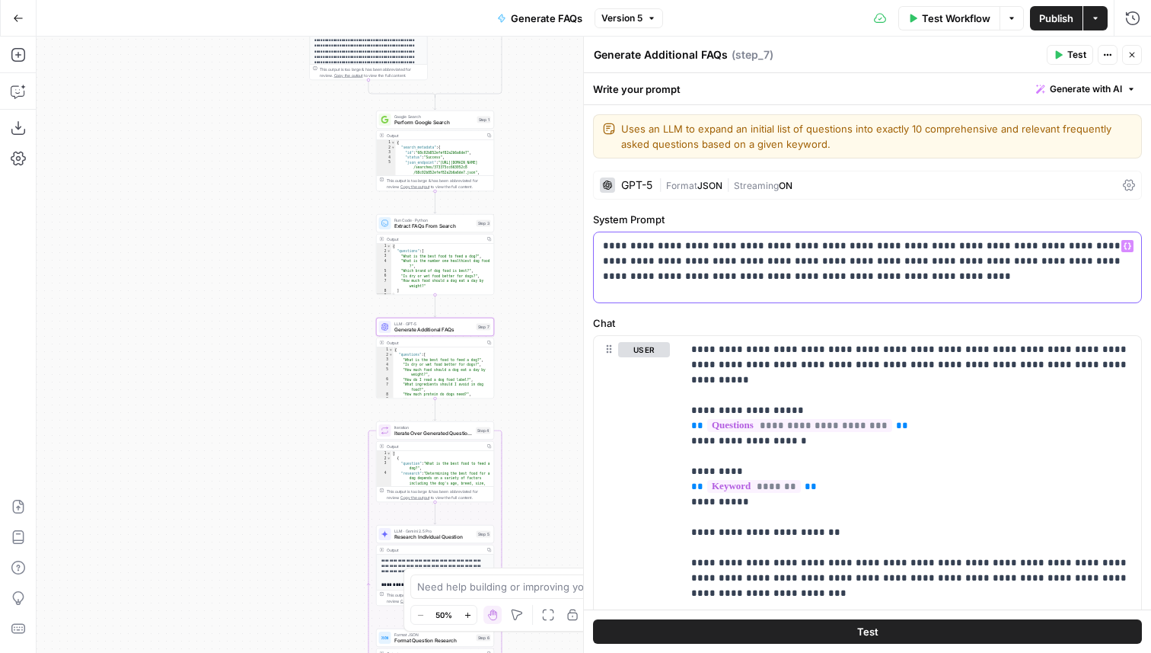
click at [851, 276] on p "**********" at bounding box center [867, 261] width 529 height 46
click at [1122, 250] on button "Variables Menu" at bounding box center [1128, 246] width 12 height 12
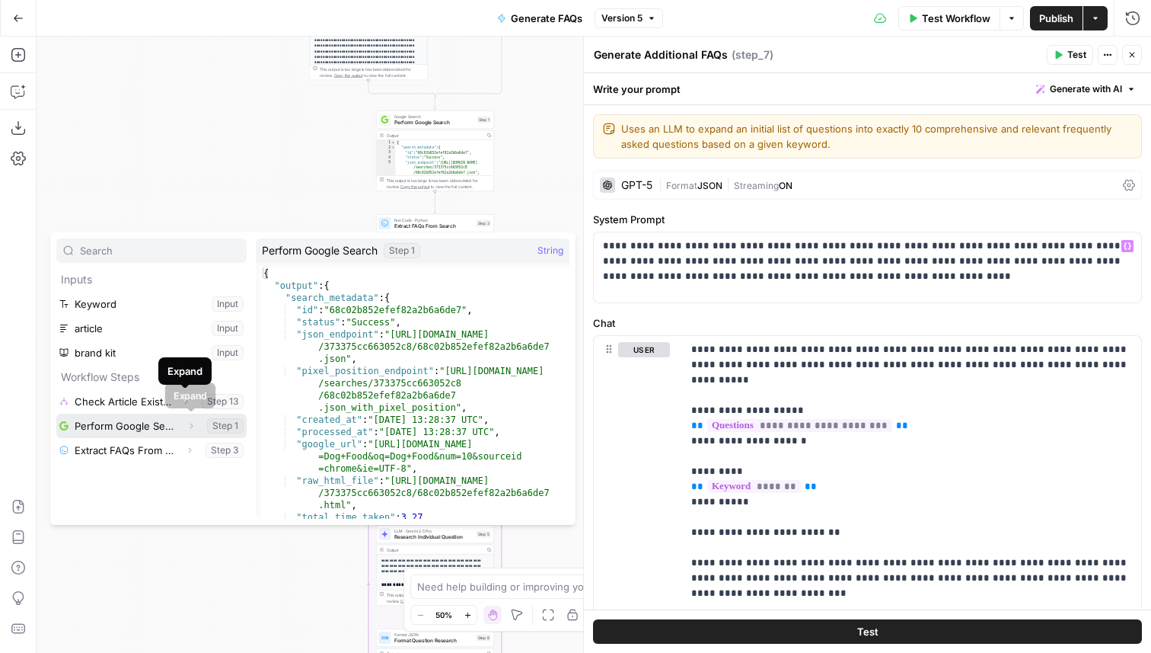
click at [190, 427] on icon "button" at bounding box center [191, 425] width 9 height 9
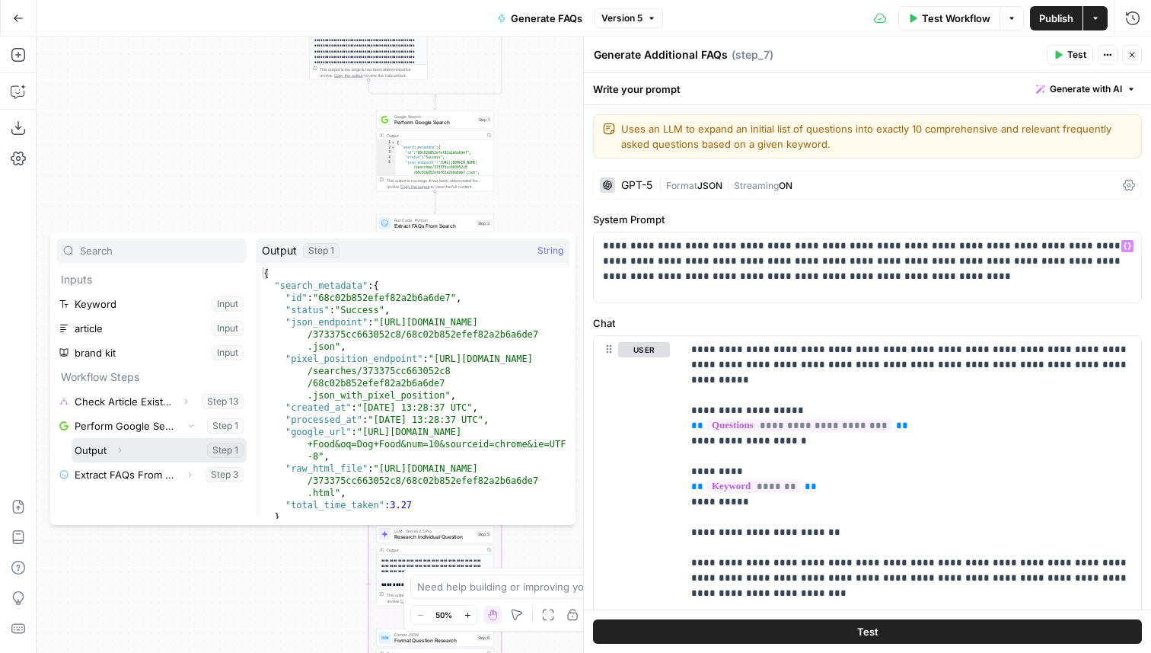
click at [123, 450] on span "Expand" at bounding box center [123, 450] width 1 height 1
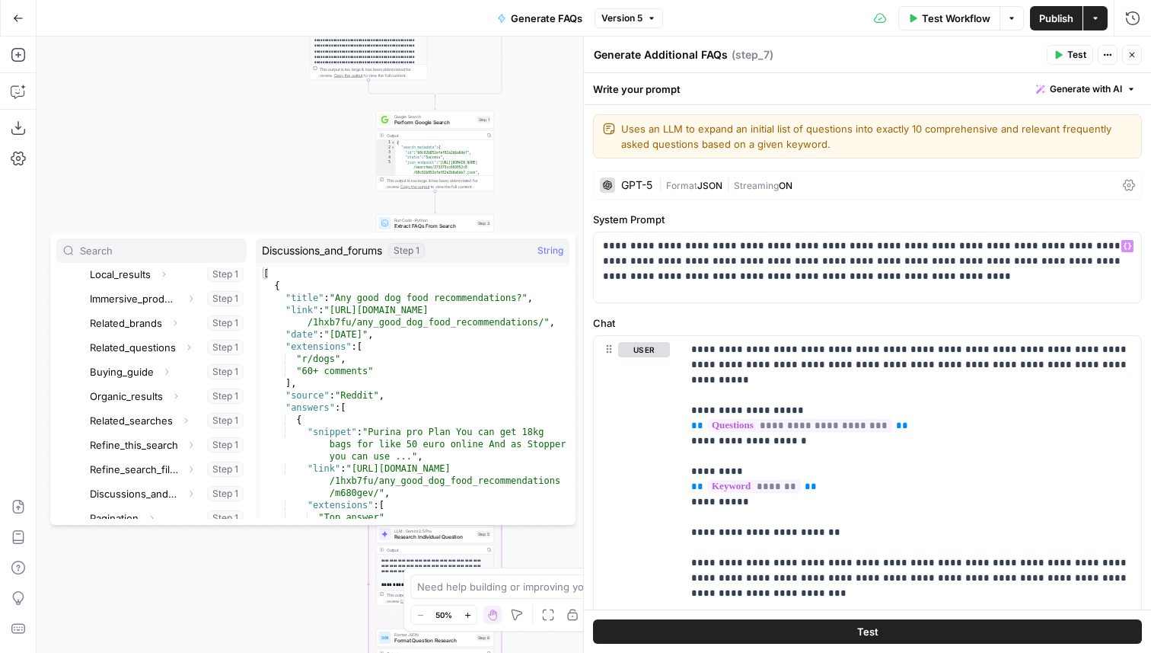
scroll to position [293, 0]
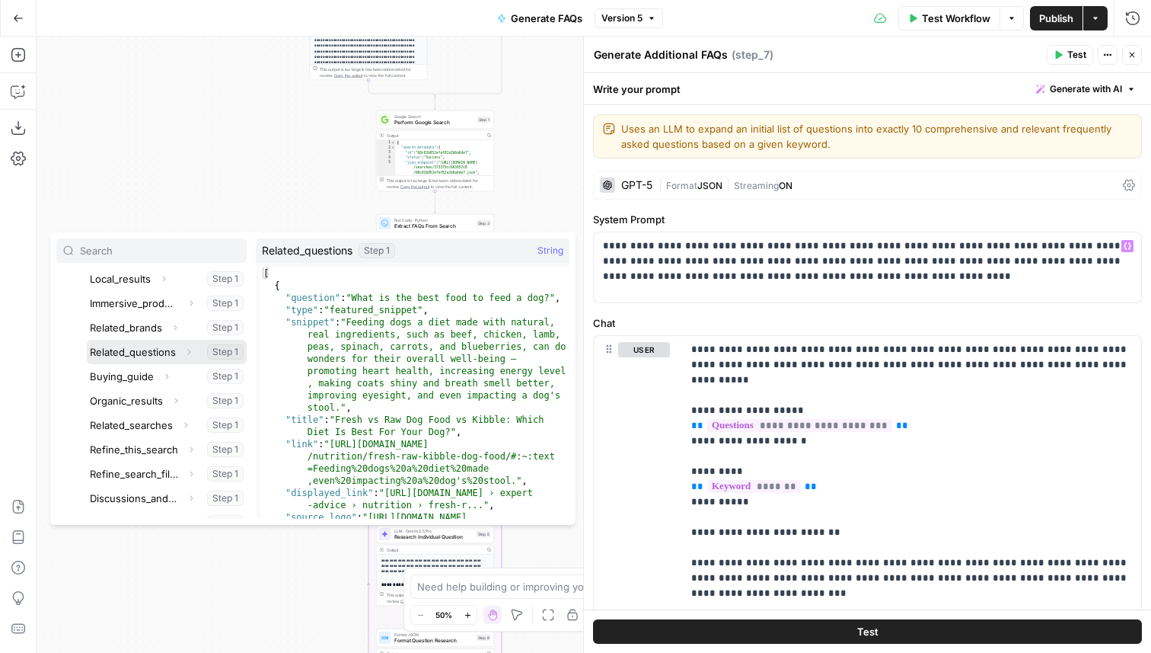
click at [188, 354] on icon "button" at bounding box center [188, 351] width 9 height 9
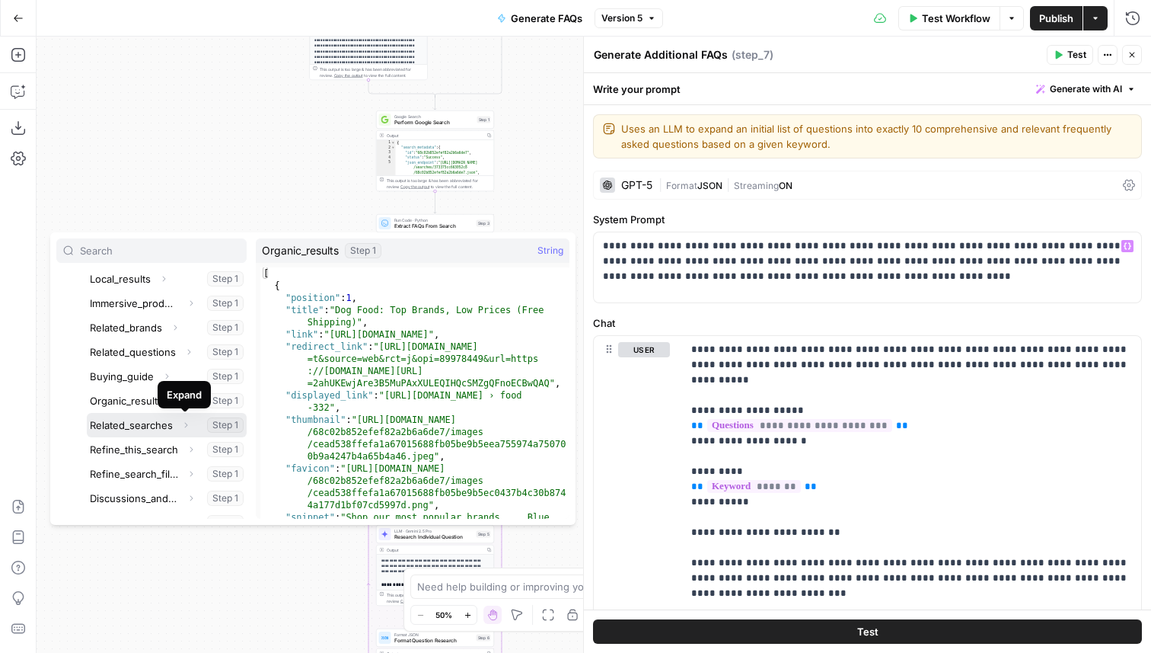
click at [184, 429] on icon "button" at bounding box center [185, 424] width 9 height 9
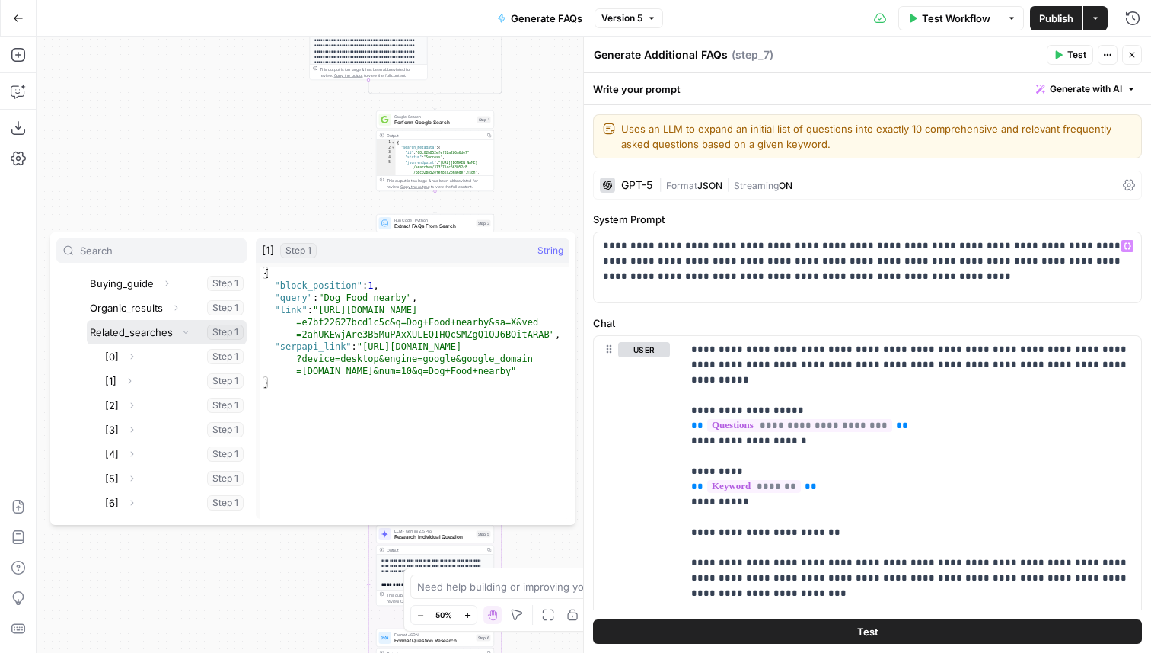
scroll to position [390, 0]
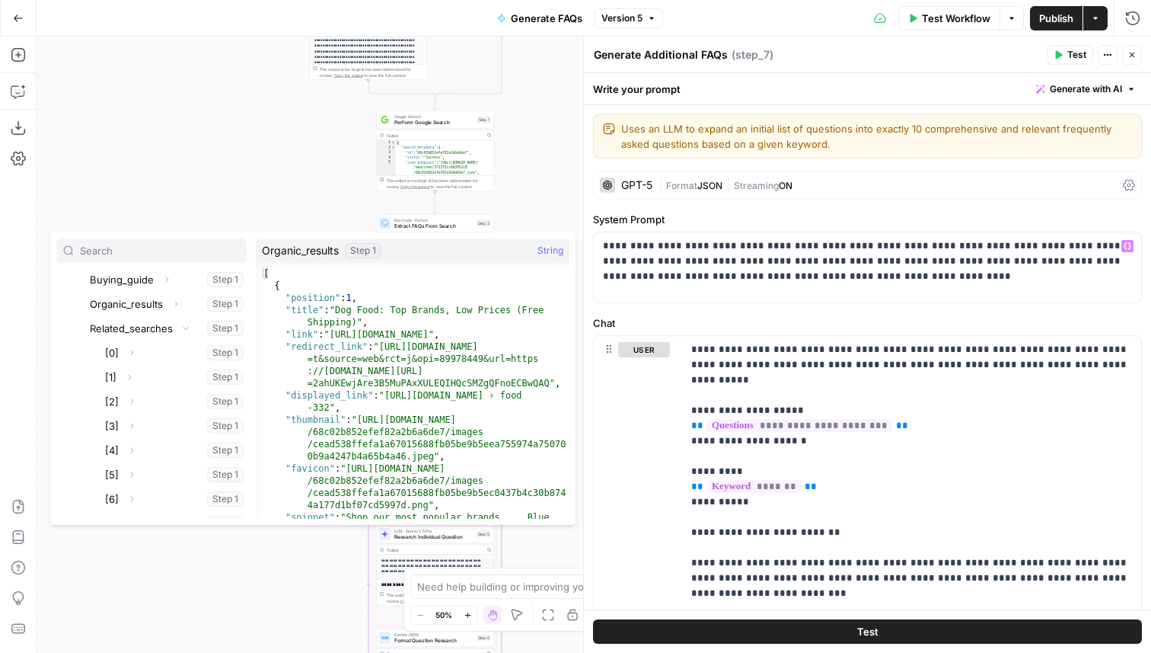
click at [168, 177] on div "**********" at bounding box center [594, 345] width 1115 height 616
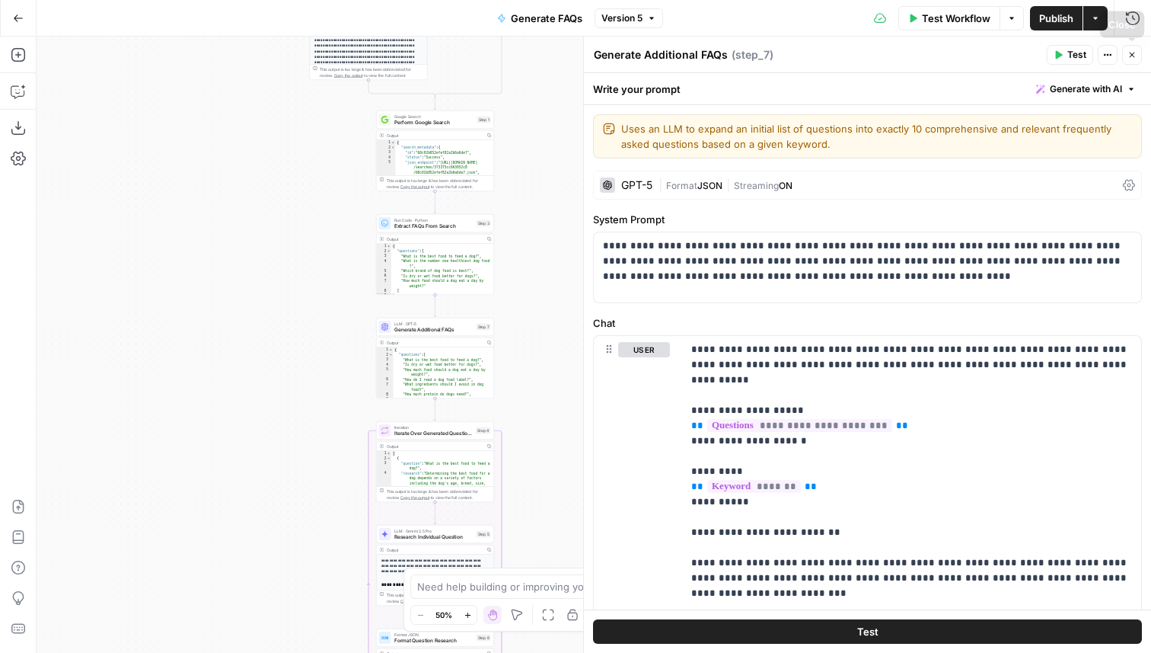
click at [1138, 54] on button "Close" at bounding box center [1132, 55] width 20 height 20
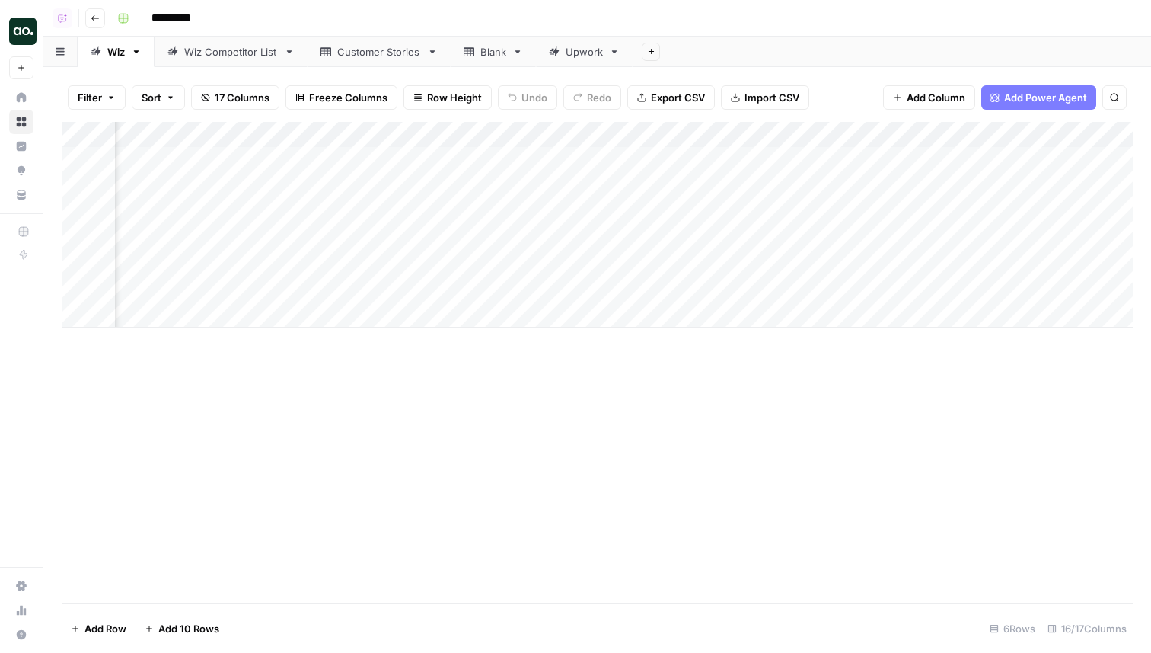
scroll to position [0, 1300]
click at [613, 289] on div "Add Column" at bounding box center [597, 225] width 1071 height 206
click at [614, 213] on div "Add Column" at bounding box center [597, 225] width 1071 height 206
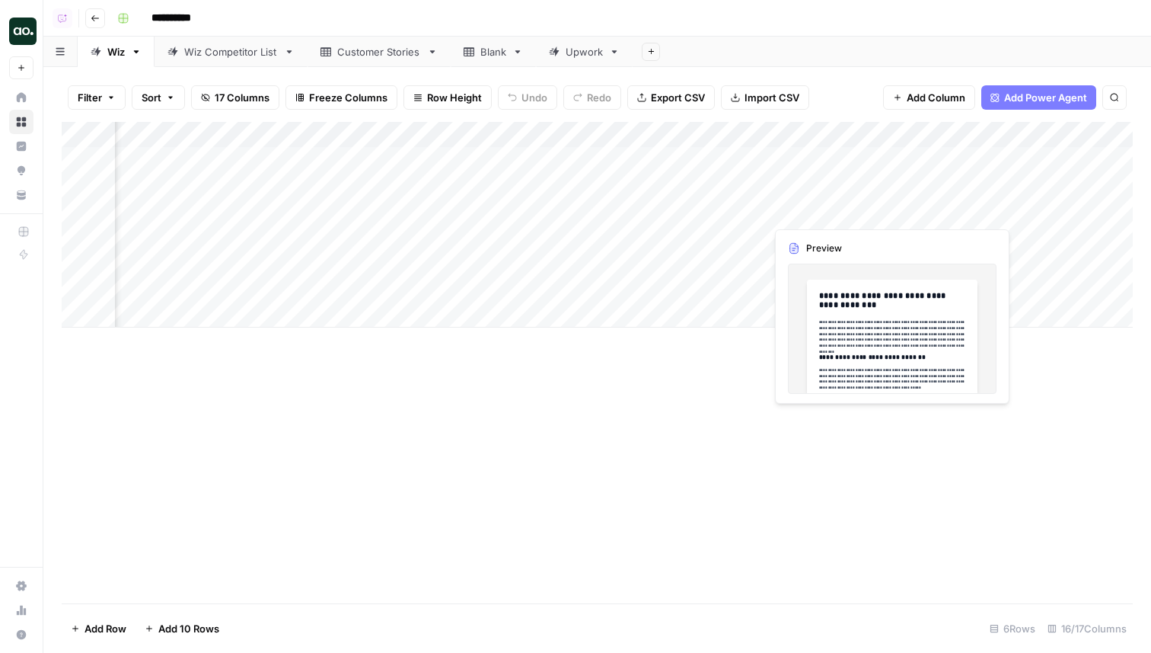
click at [809, 214] on div "Add Column" at bounding box center [597, 225] width 1071 height 206
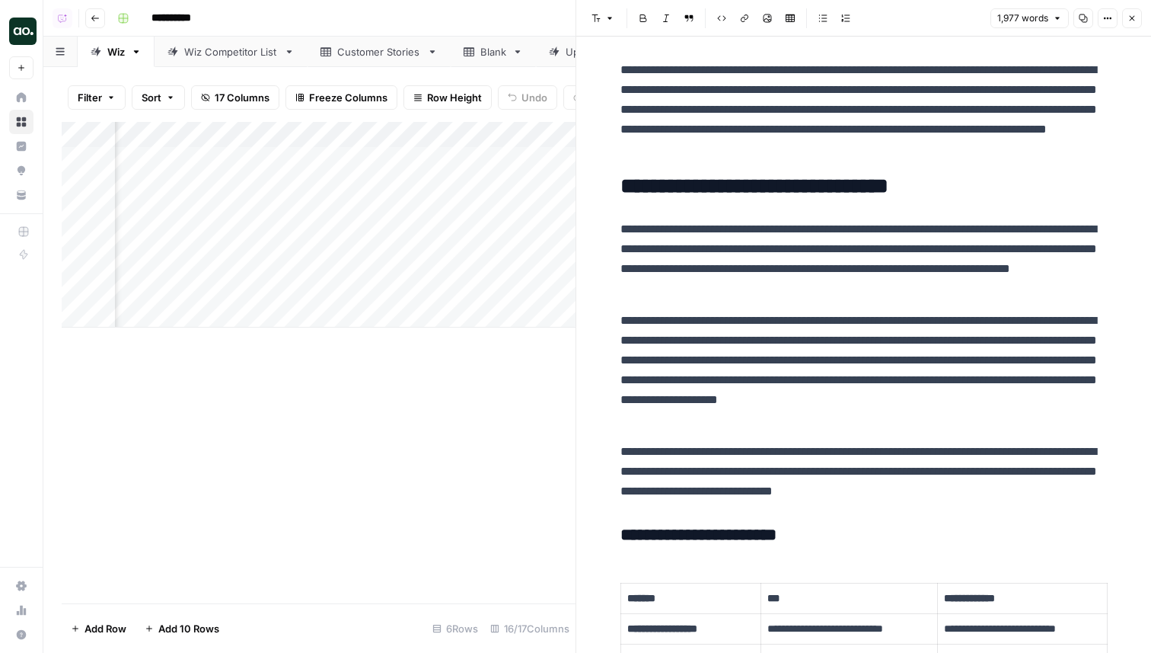
scroll to position [98, 0]
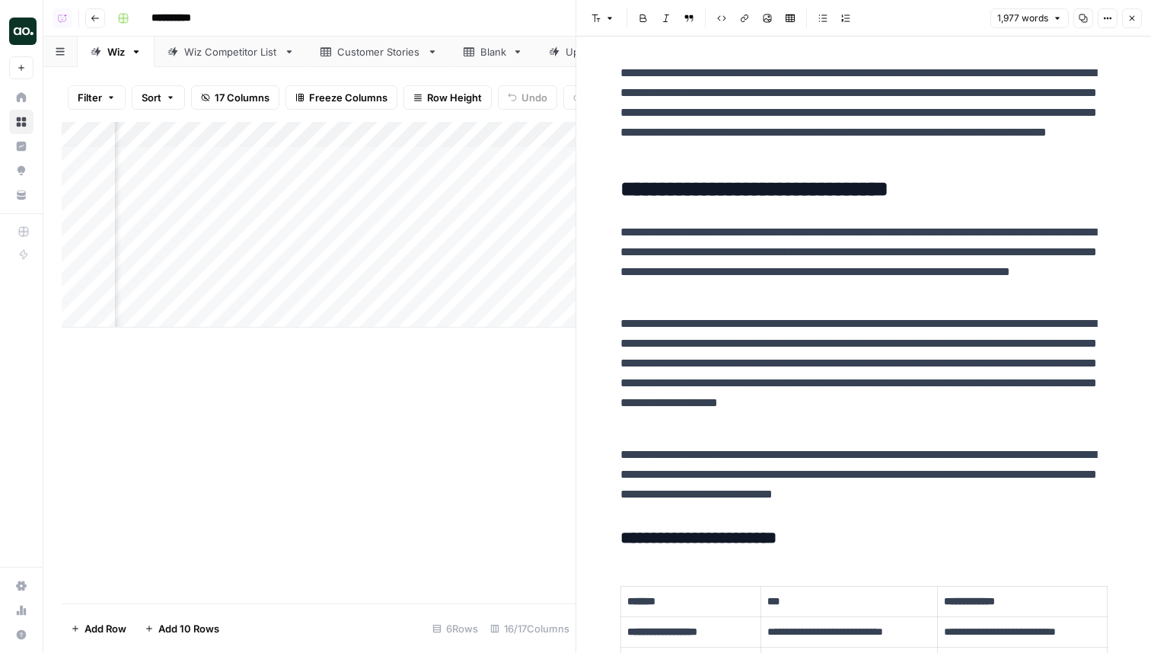
click at [782, 300] on p "**********" at bounding box center [864, 261] width 487 height 79
click at [1109, 10] on button "Options" at bounding box center [1108, 18] width 20 height 20
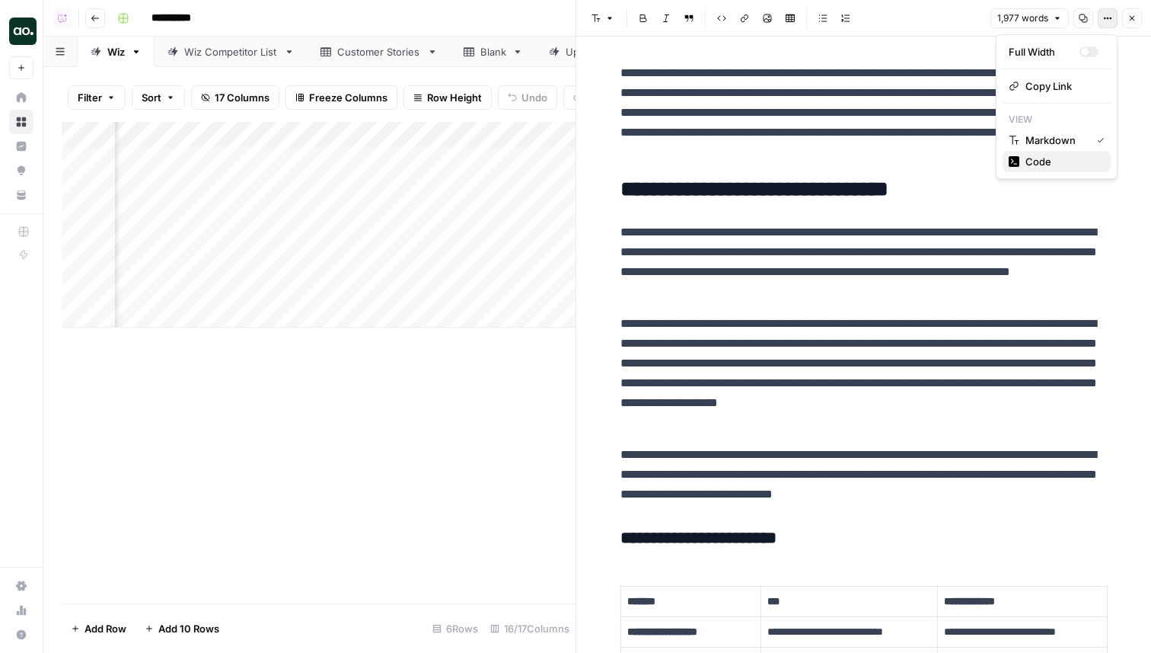
click at [1052, 168] on span "Code" at bounding box center [1062, 161] width 73 height 15
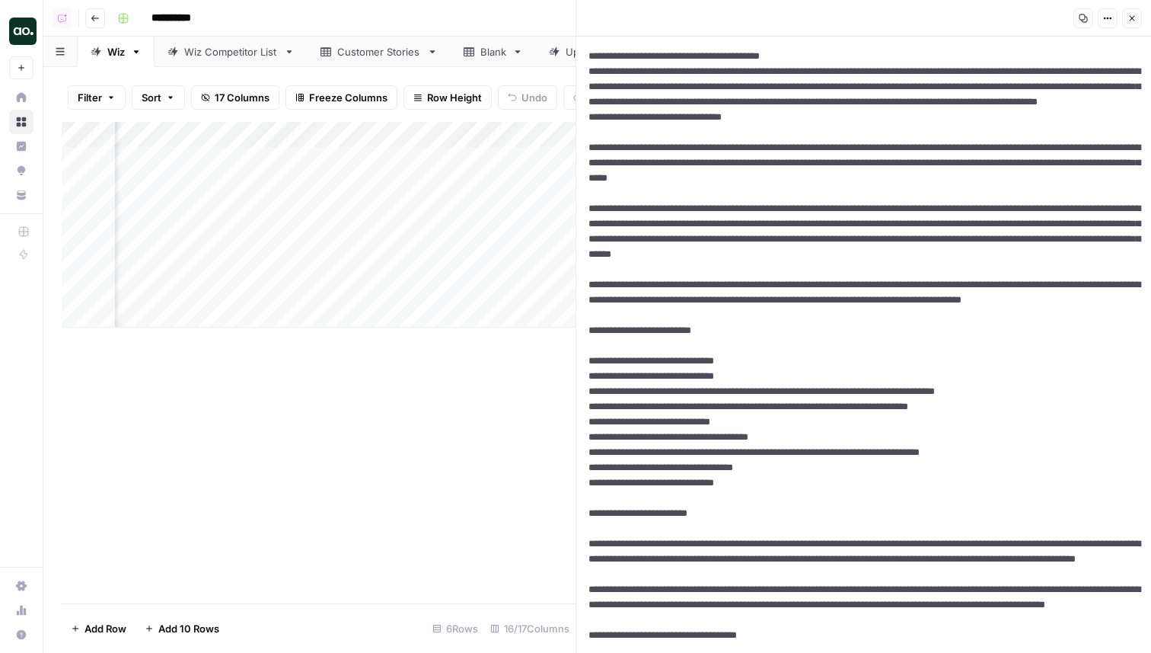
click at [1137, 14] on button "Close" at bounding box center [1132, 18] width 20 height 20
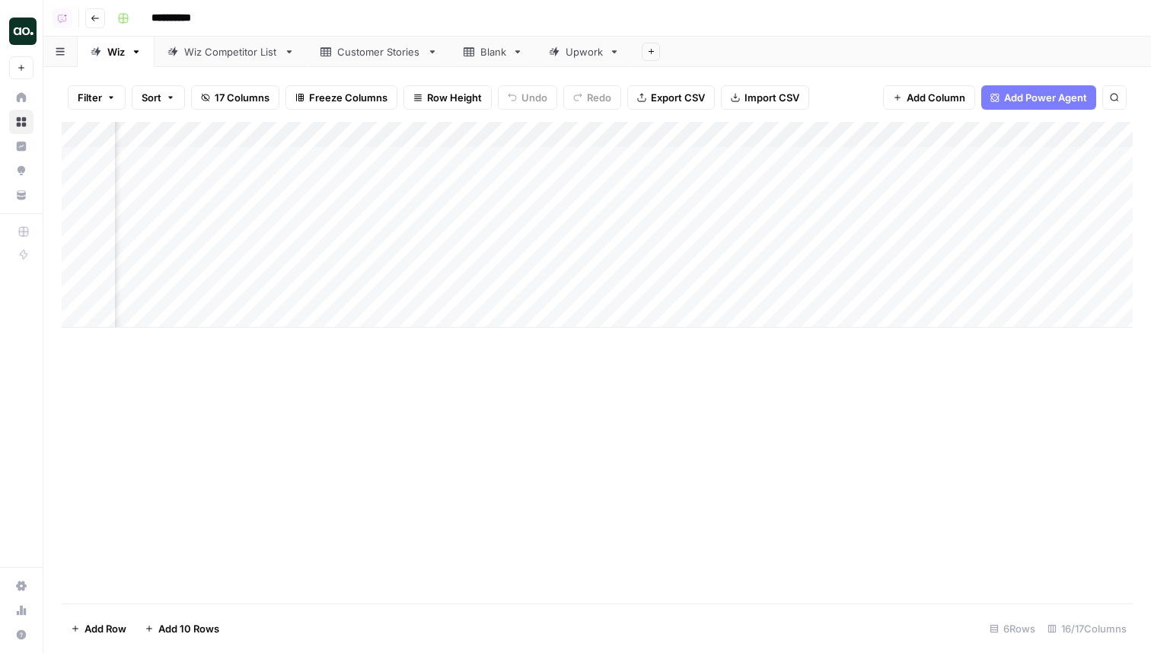
click at [818, 239] on div "Add Column" at bounding box center [597, 225] width 1071 height 206
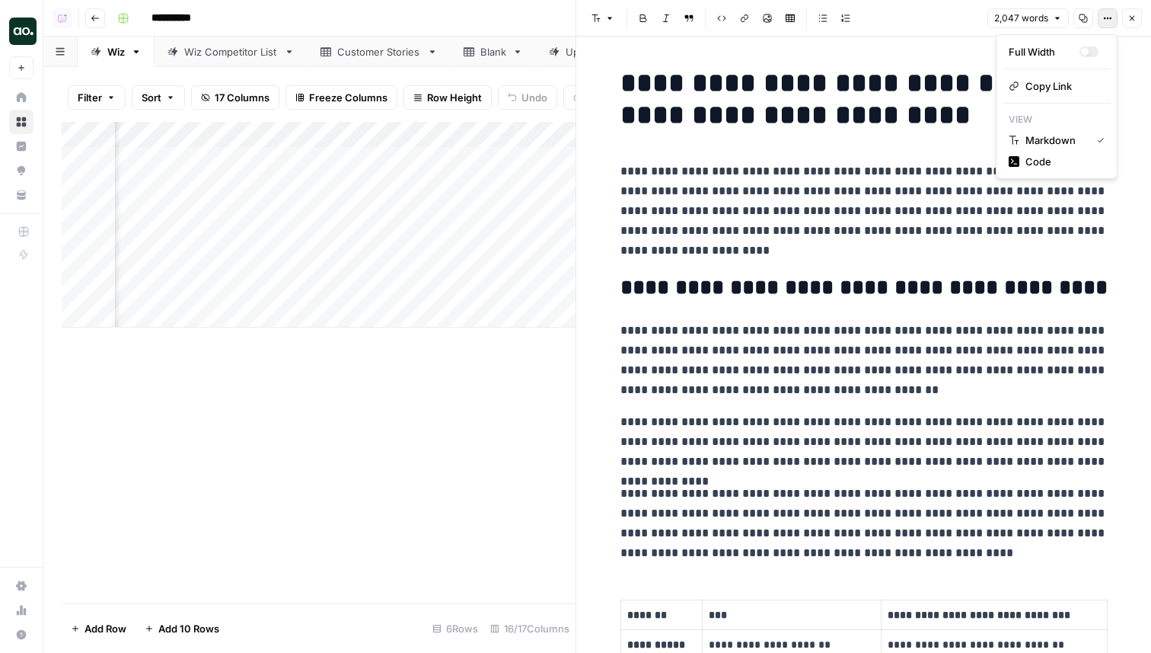
click at [1109, 17] on icon "button" at bounding box center [1107, 18] width 9 height 9
click at [1049, 160] on span "Code" at bounding box center [1062, 161] width 73 height 15
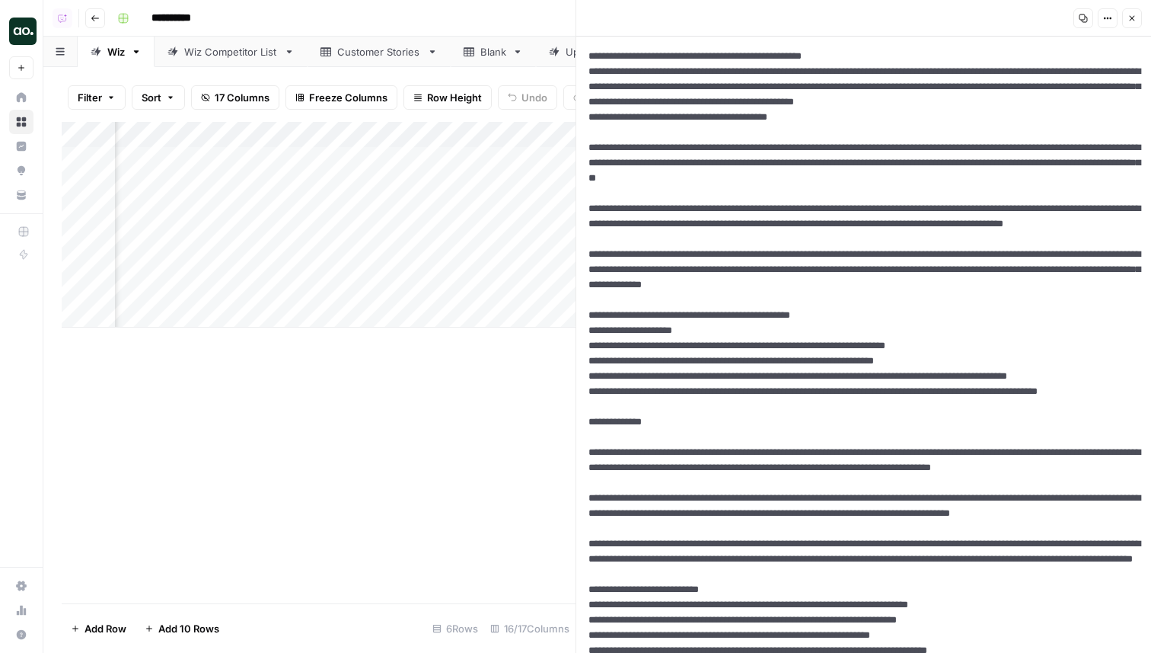
click at [1136, 24] on button "Close" at bounding box center [1132, 18] width 20 height 20
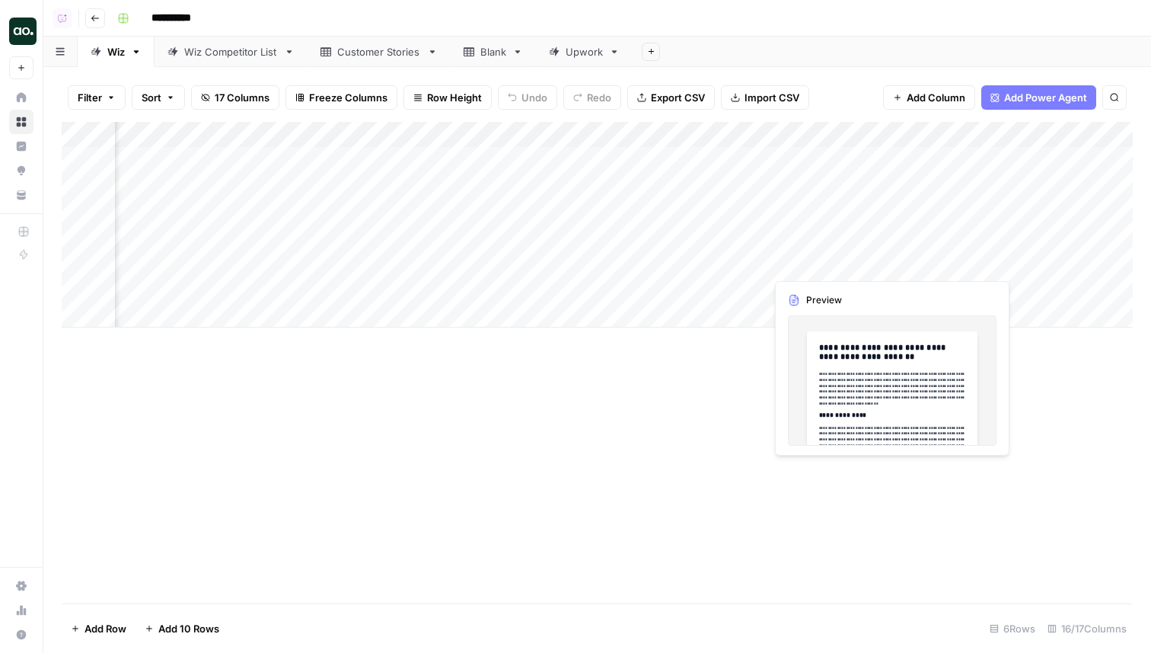
click at [806, 258] on div "Add Column" at bounding box center [597, 225] width 1071 height 206
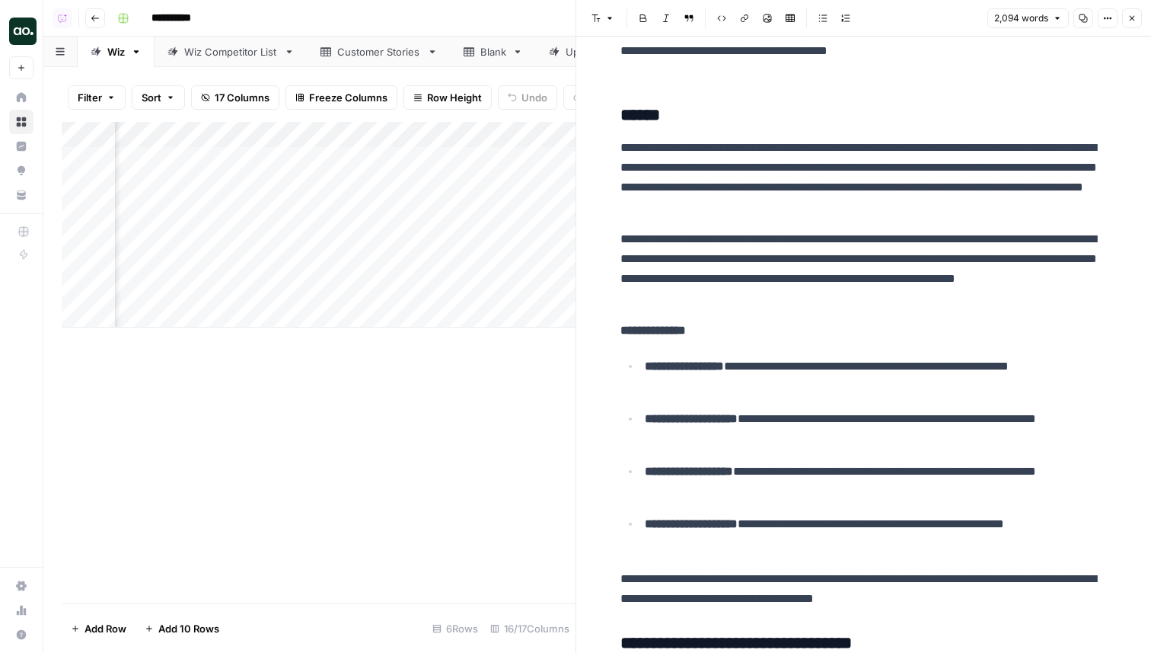
scroll to position [1101, 0]
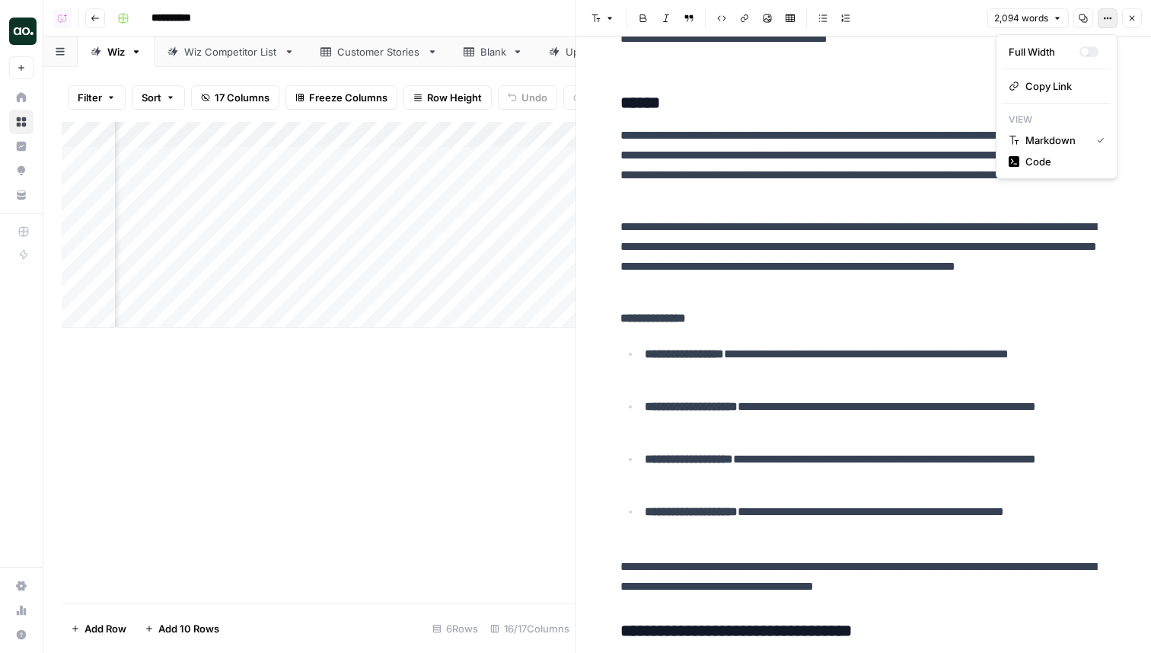
click at [1100, 21] on button "Options" at bounding box center [1108, 18] width 20 height 20
click at [1058, 166] on span "Code" at bounding box center [1062, 161] width 73 height 15
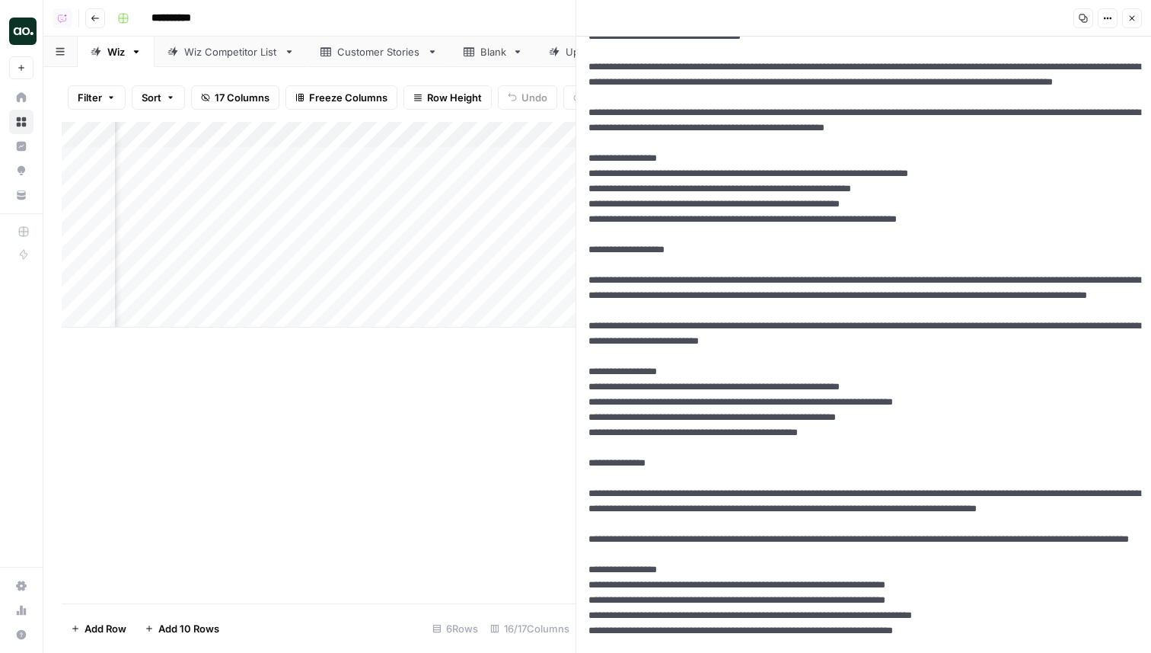
scroll to position [0, 0]
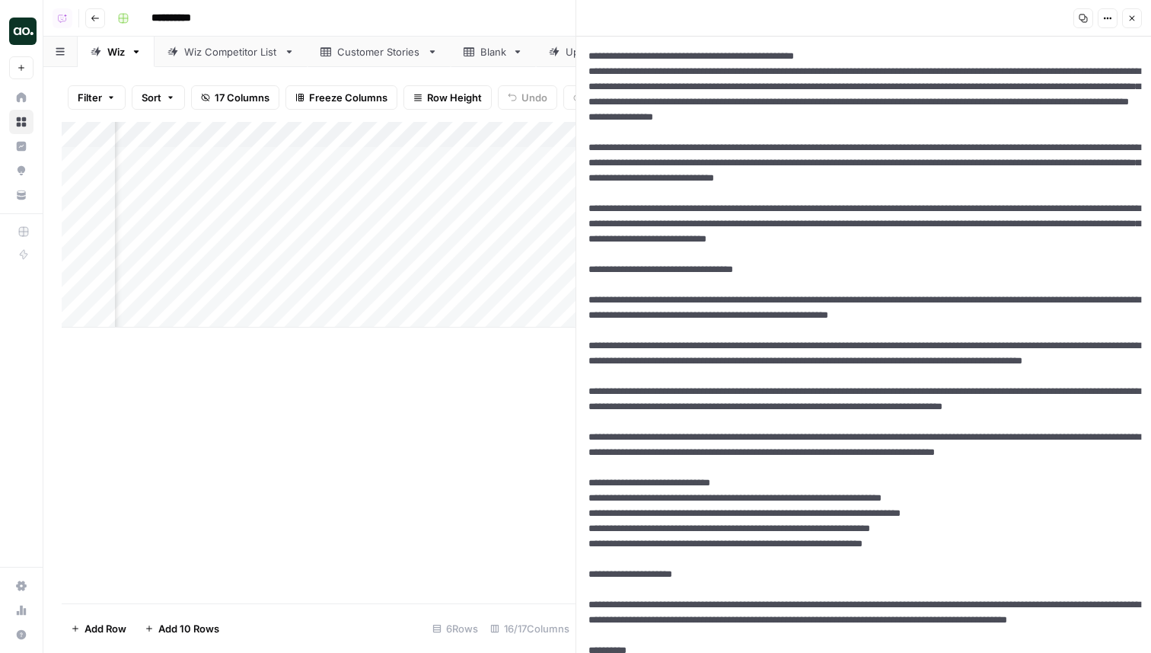
click at [1133, 21] on icon "button" at bounding box center [1132, 18] width 9 height 9
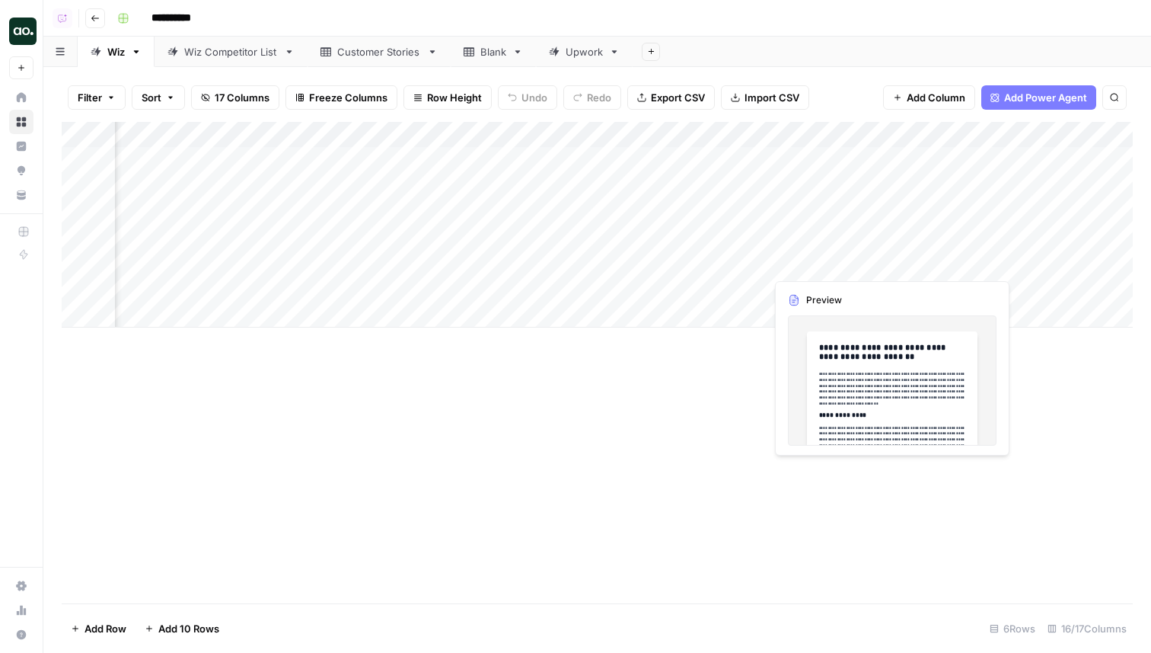
click at [812, 291] on div "Add Column" at bounding box center [597, 225] width 1071 height 206
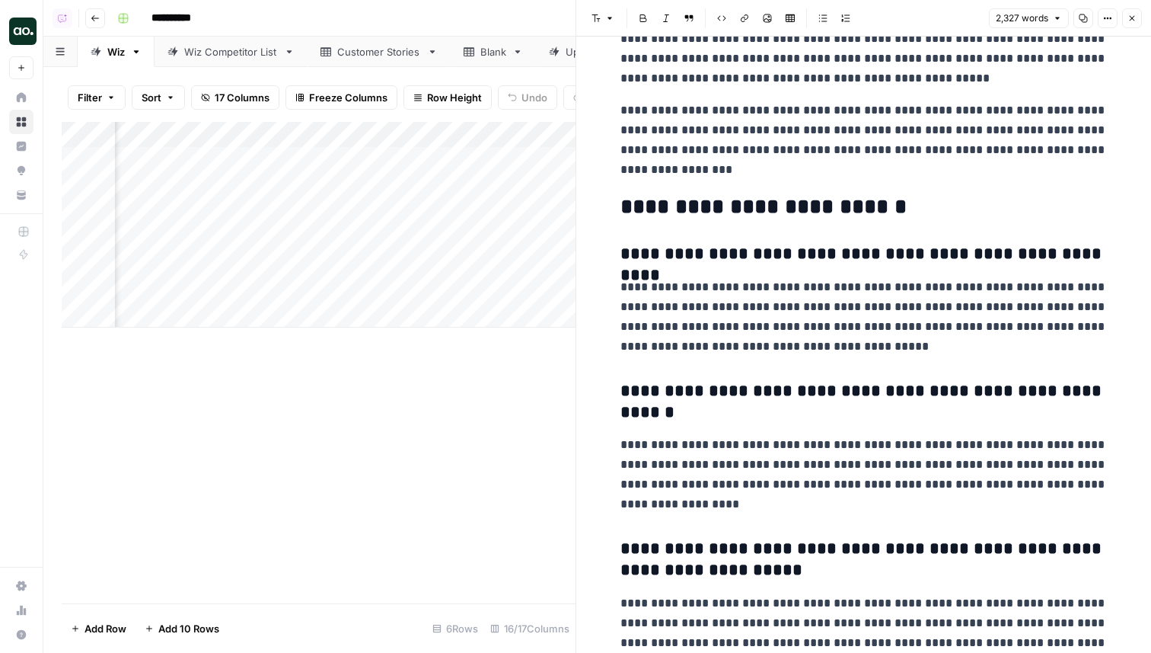
scroll to position [6083, 0]
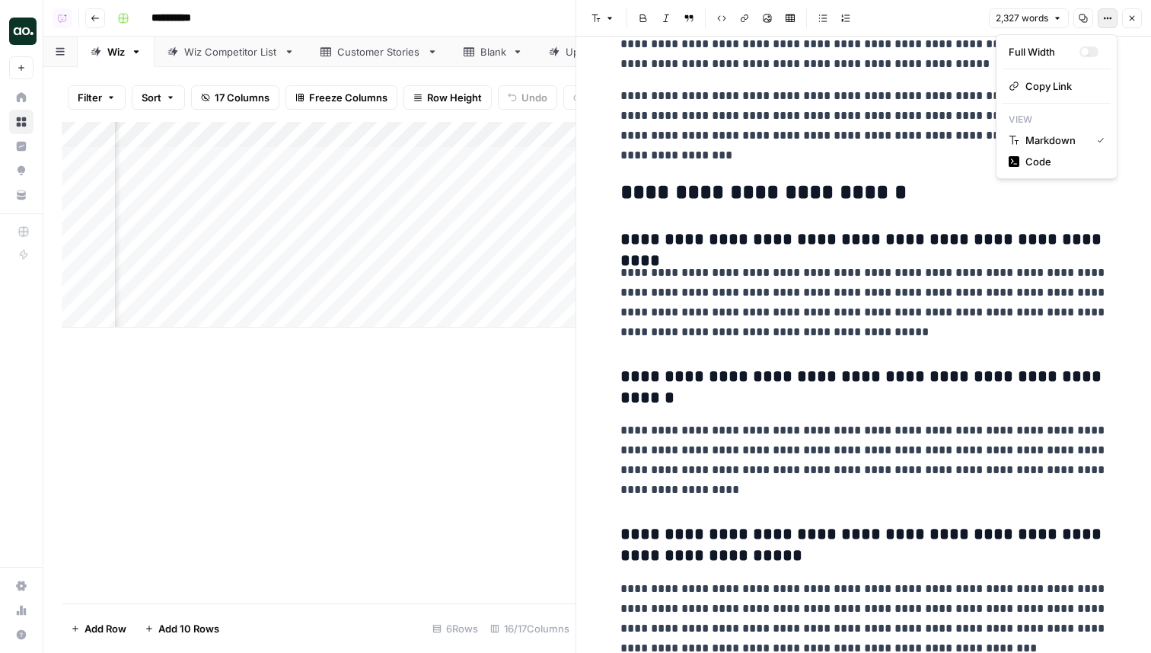
click at [1109, 14] on icon "button" at bounding box center [1107, 18] width 9 height 9
click at [1039, 154] on span "Code" at bounding box center [1062, 161] width 73 height 15
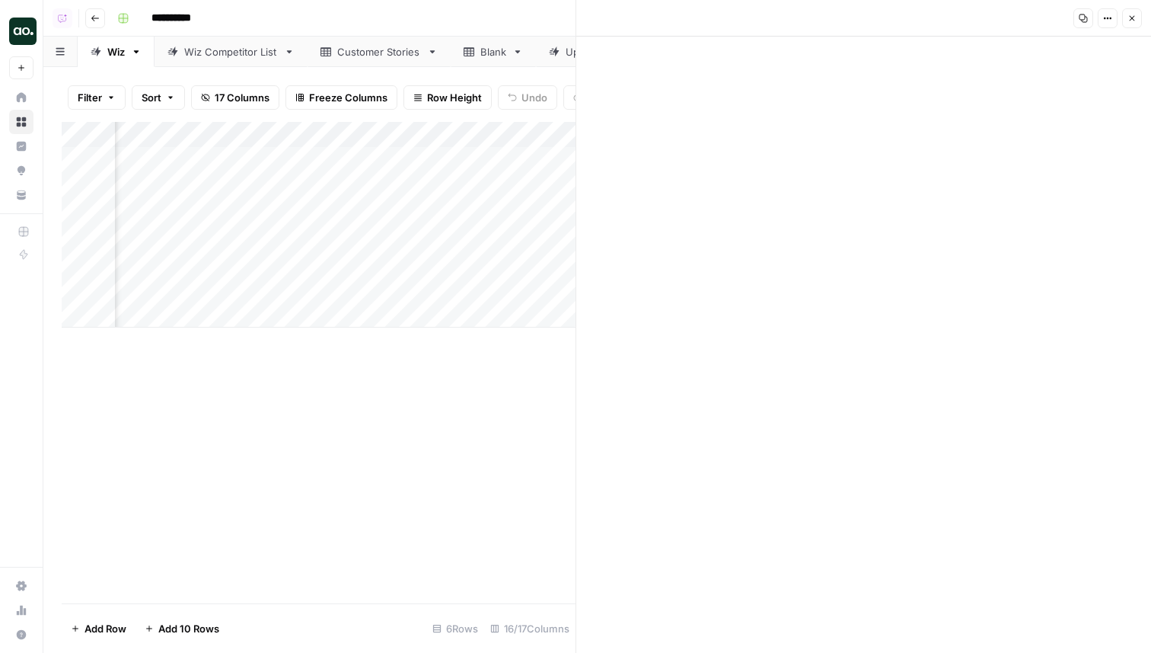
scroll to position [0, 0]
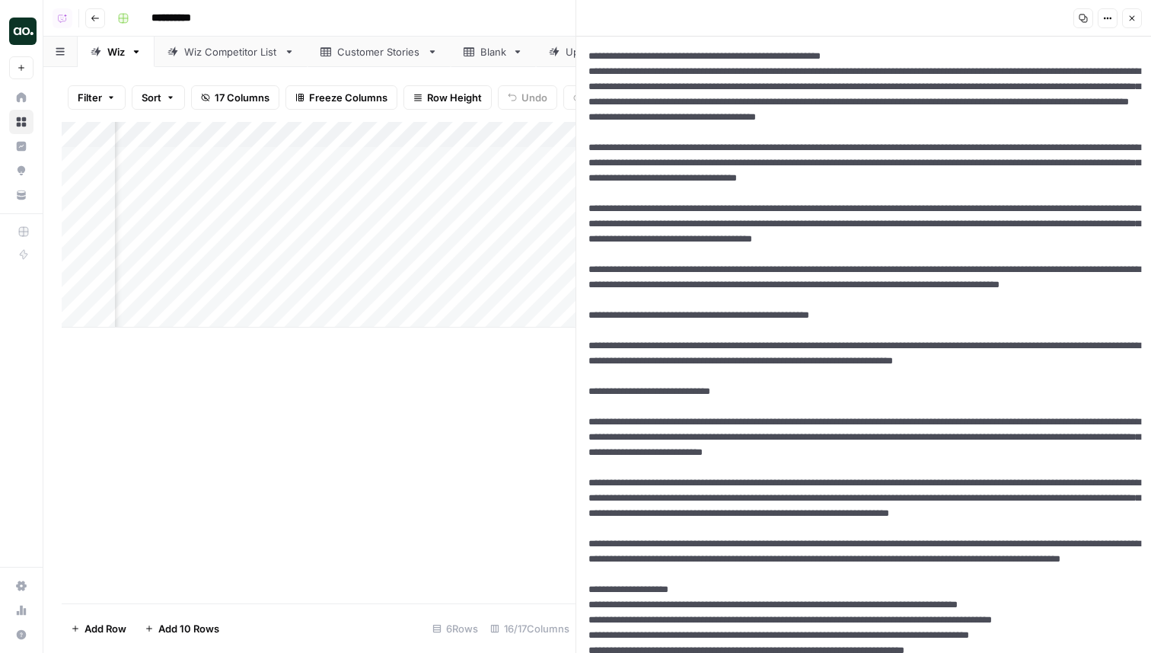
click at [1135, 15] on icon "button" at bounding box center [1132, 18] width 9 height 9
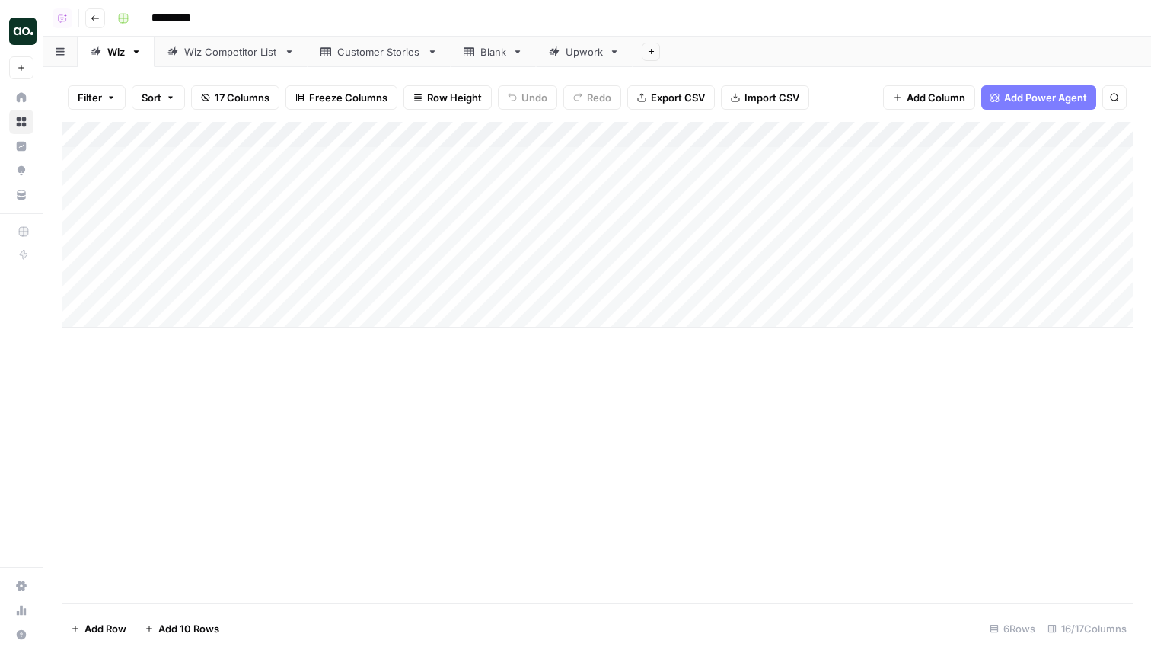
click at [101, 21] on button "Go back" at bounding box center [95, 18] width 20 height 20
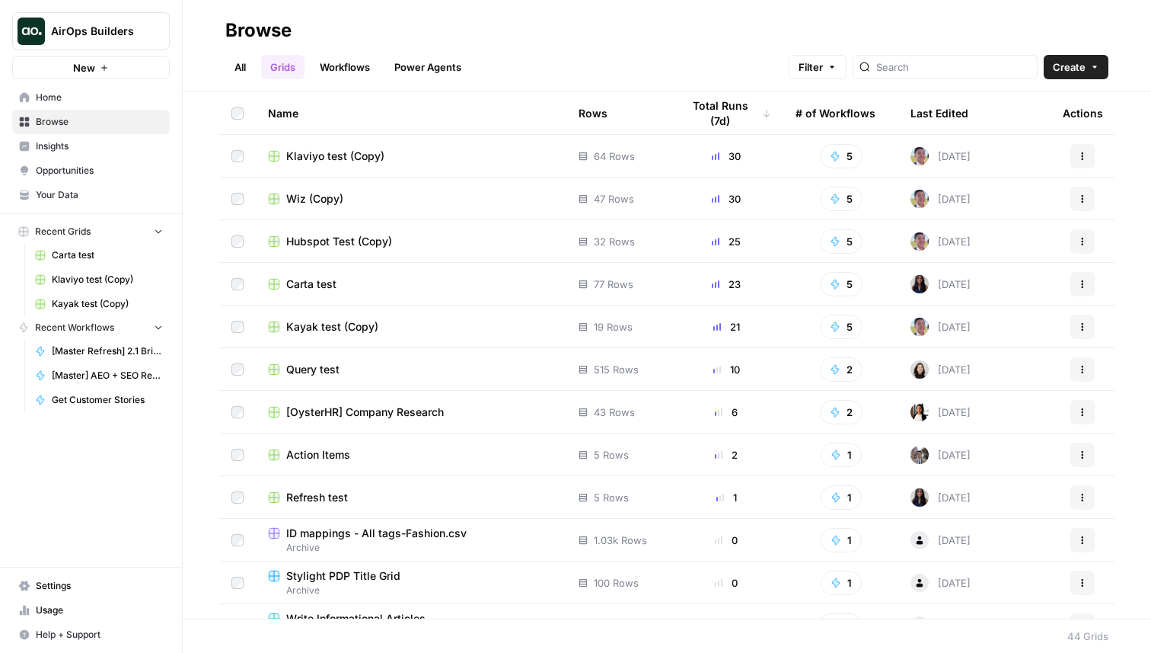
click at [350, 244] on span "Hubspot Test (Copy)" at bounding box center [339, 241] width 106 height 15
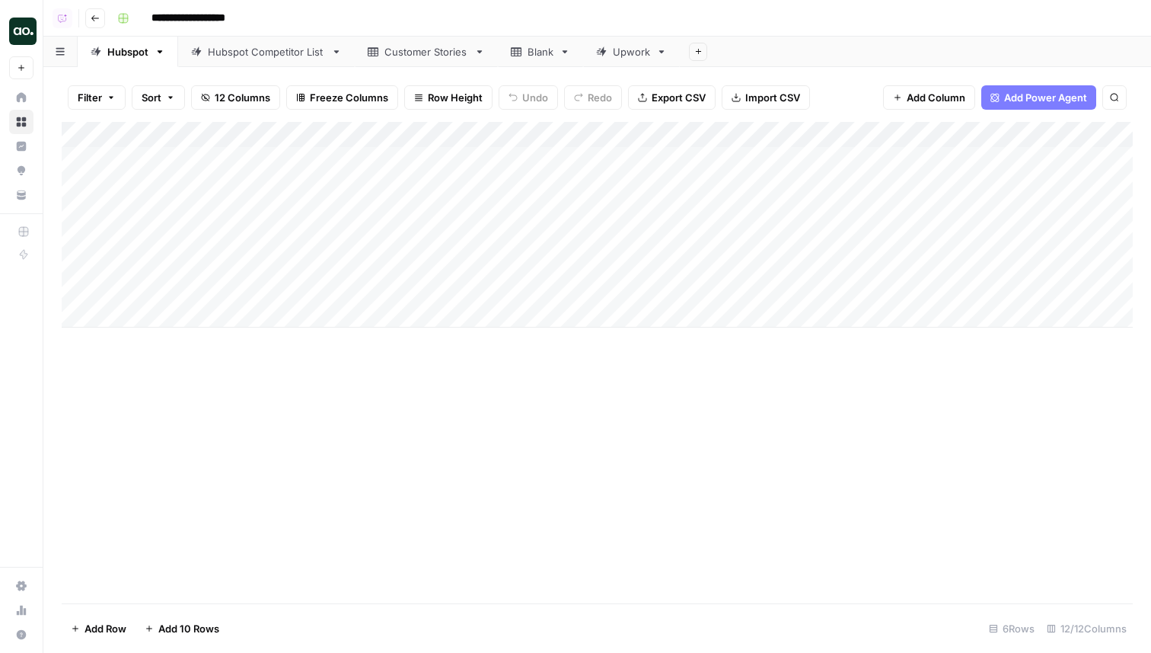
click at [558, 137] on div "Add Column" at bounding box center [597, 225] width 1071 height 206
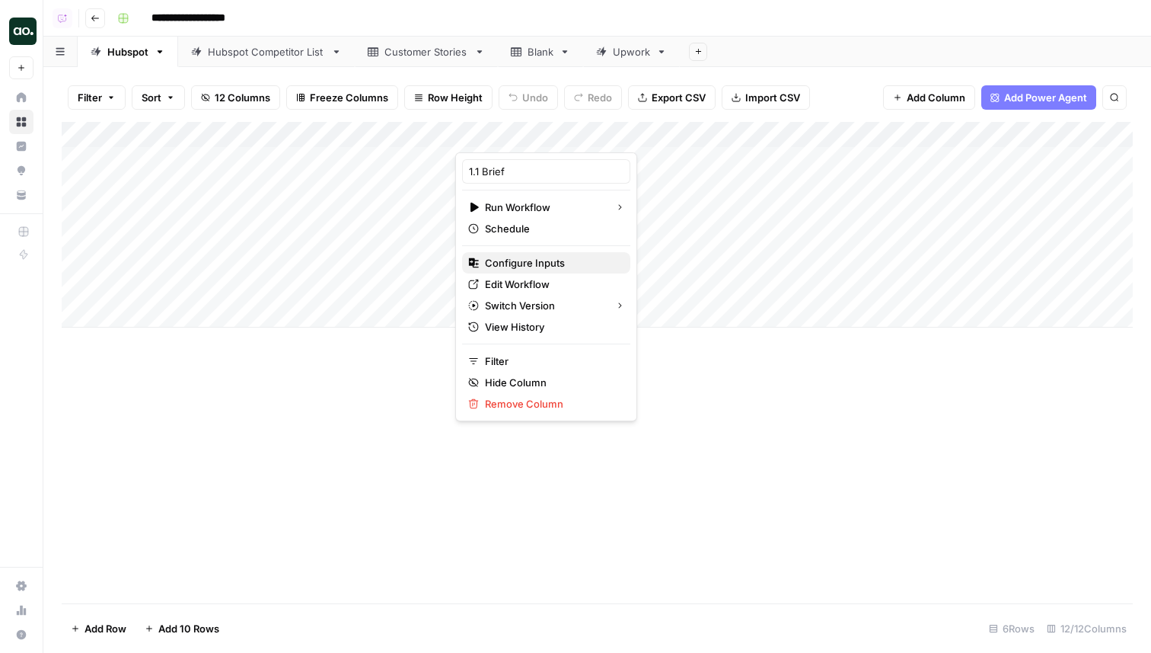
click at [527, 261] on span "Configure Inputs" at bounding box center [551, 262] width 133 height 15
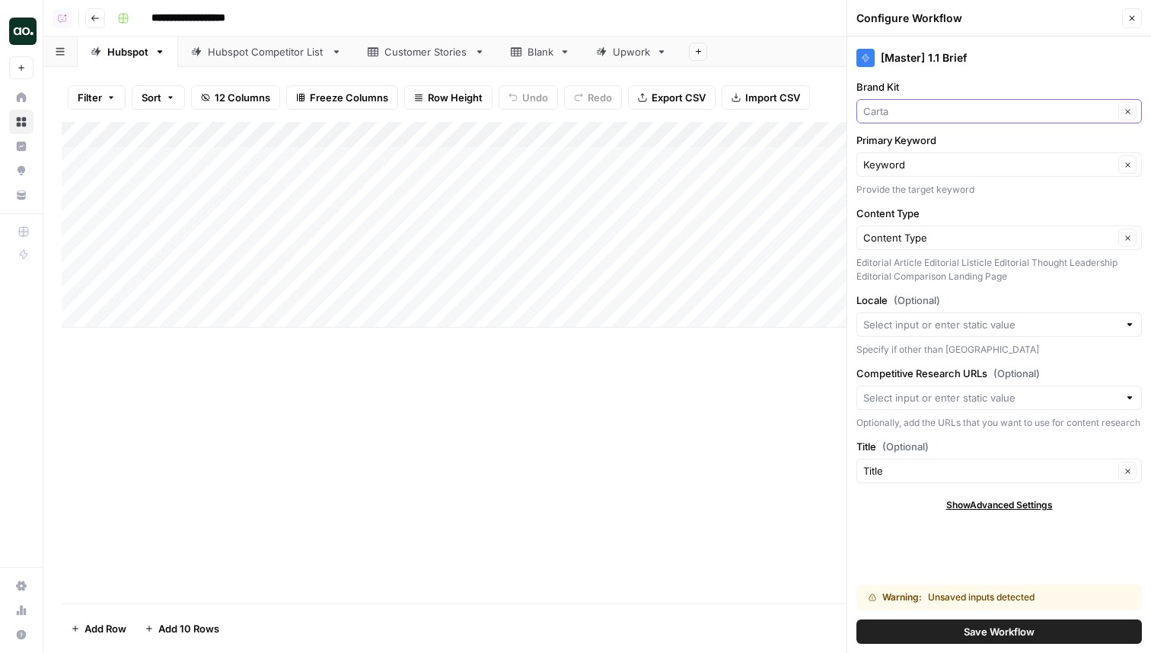
click at [982, 110] on input "Brand Kit" at bounding box center [989, 111] width 251 height 15
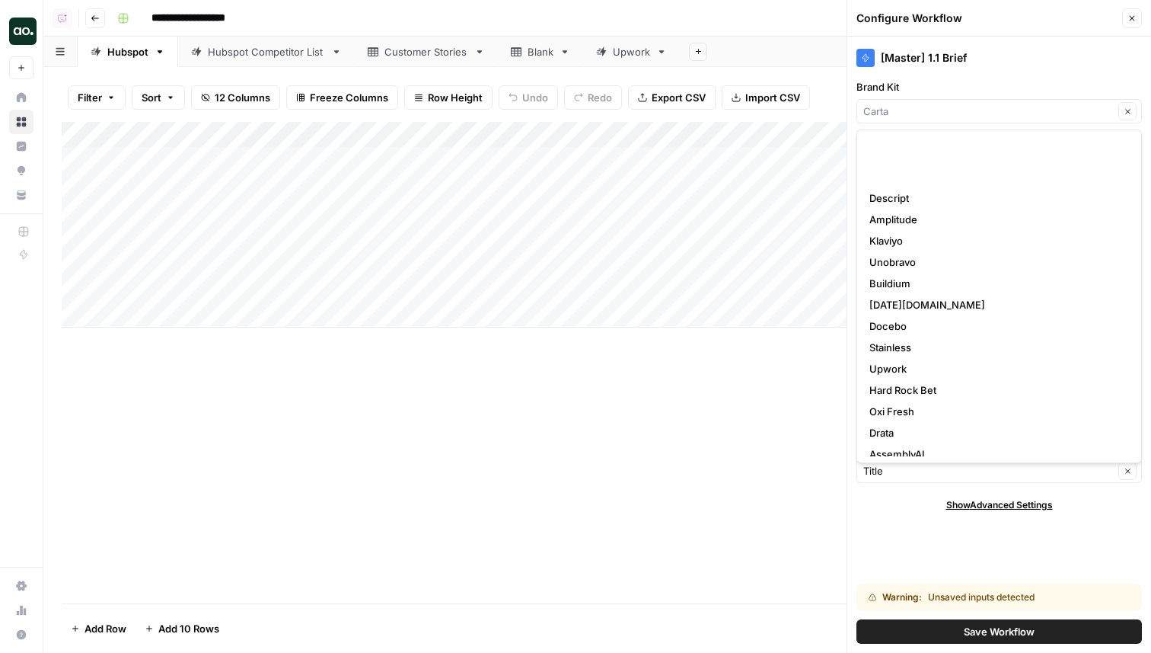
scroll to position [213, 0]
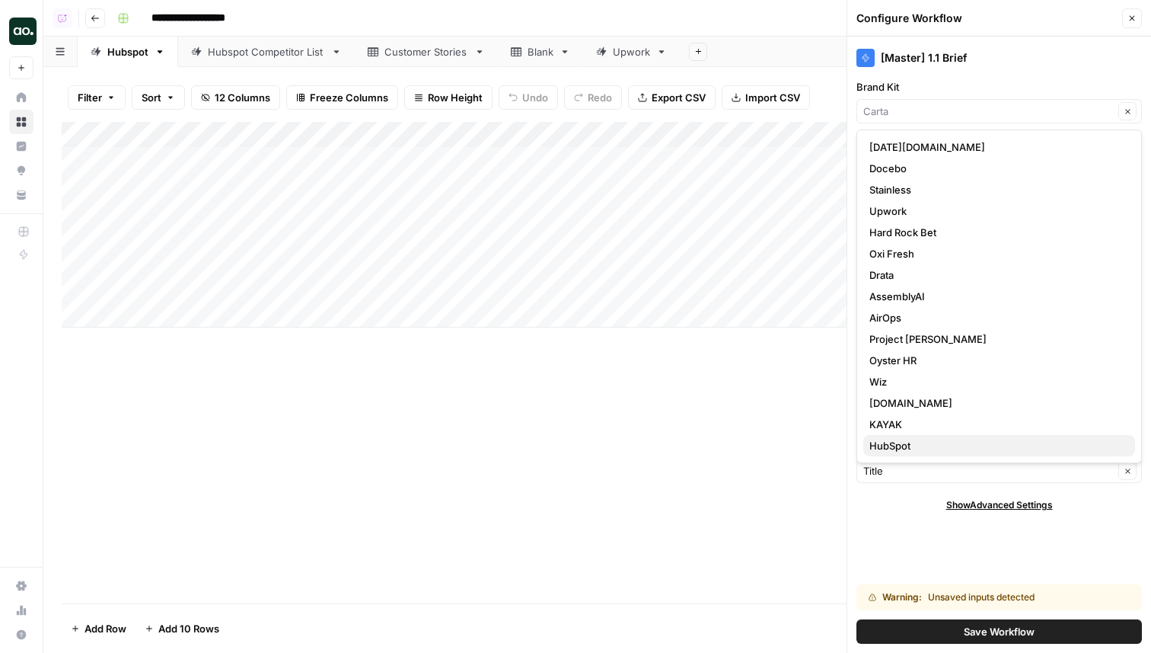
click at [928, 440] on span "HubSpot" at bounding box center [997, 445] width 254 height 15
type input "HubSpot"
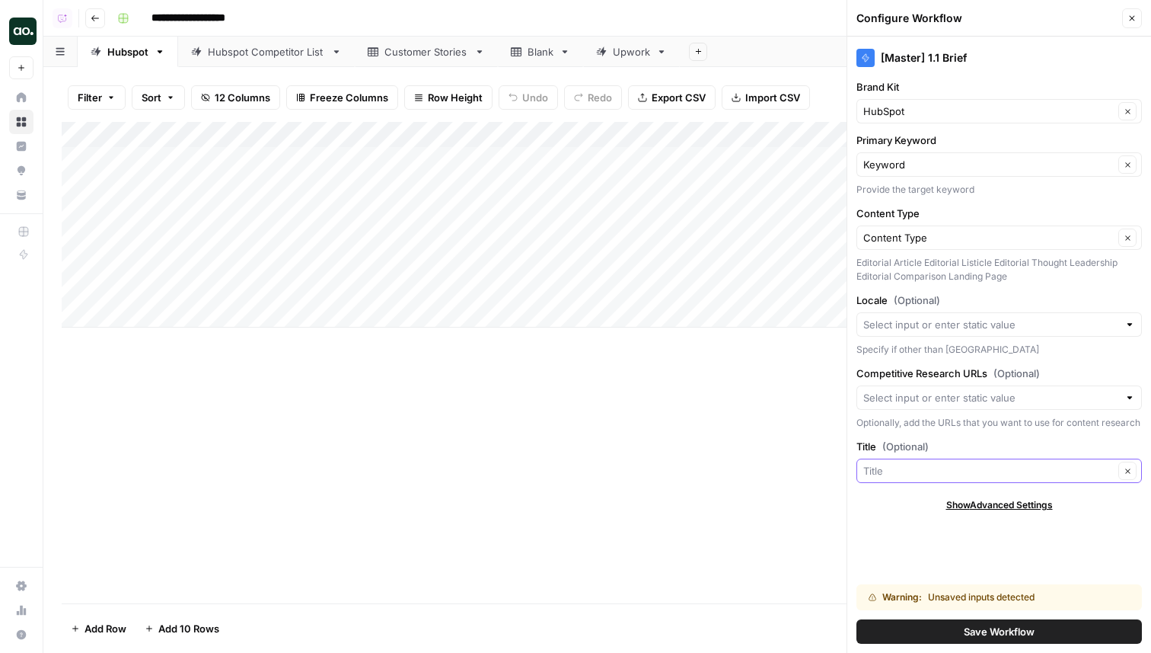
click at [949, 478] on input "Title (Optional)" at bounding box center [989, 470] width 251 height 15
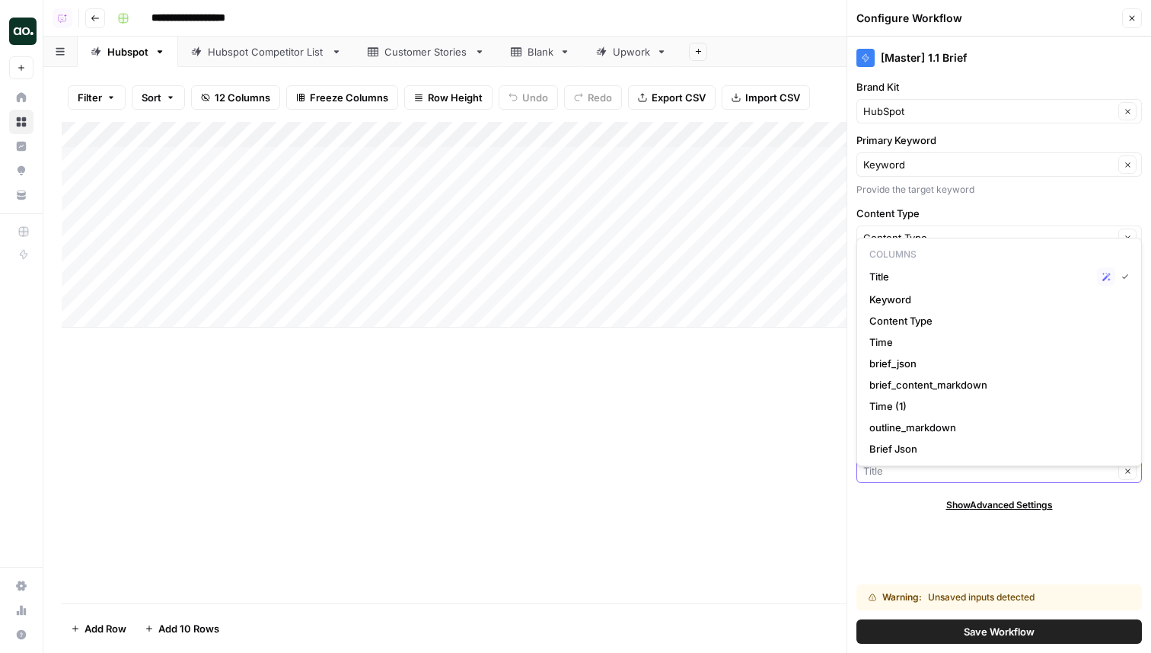
click at [1130, 475] on icon "button" at bounding box center [1128, 471] width 8 height 8
click at [922, 572] on div "[Master] 1.1 Brief Brand Kit HubSpot Clear Primary Keyword Keyword Clear Provid…" at bounding box center [1000, 345] width 304 height 616
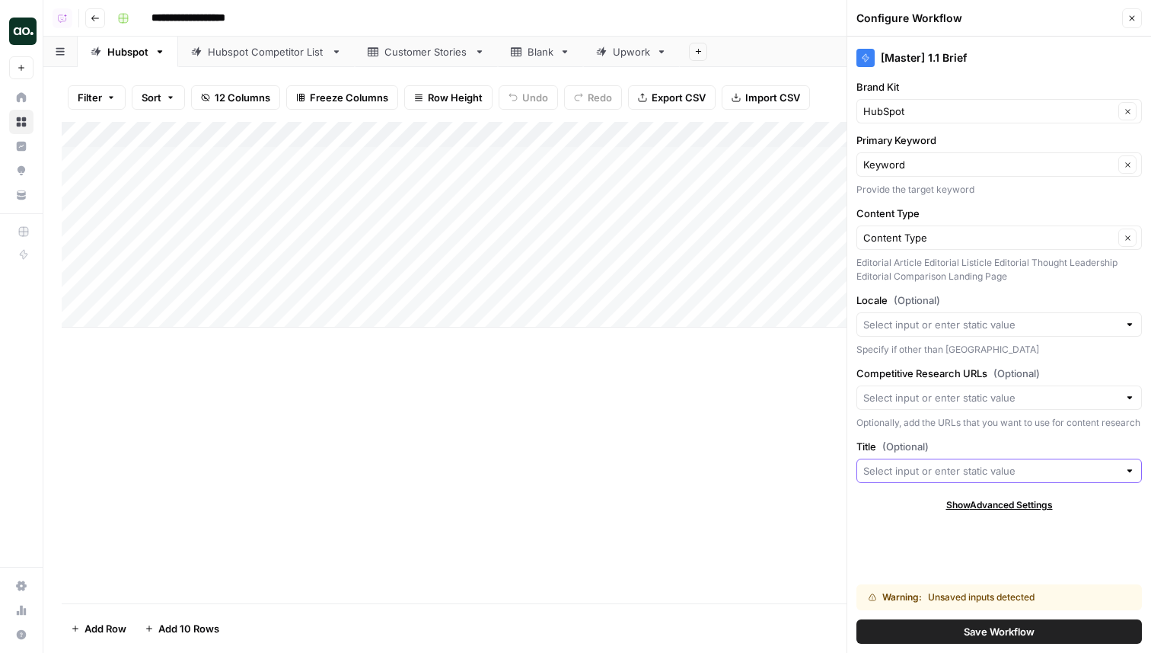
click at [959, 631] on button "Save Workflow" at bounding box center [1000, 631] width 286 height 24
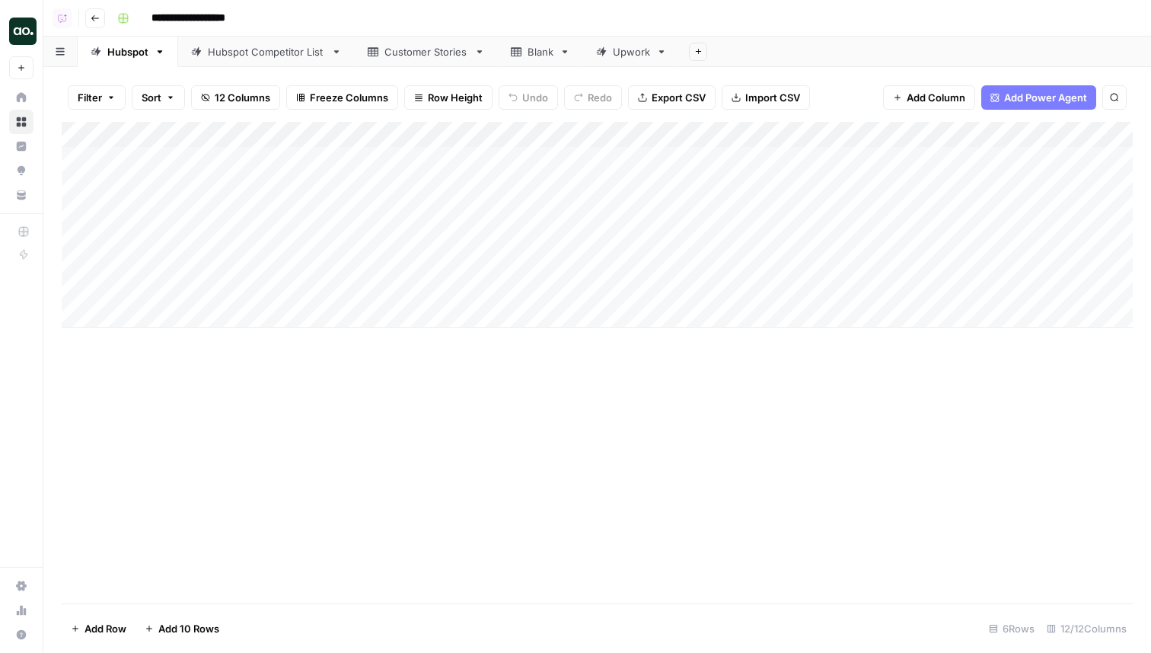
click at [581, 133] on div "Add Column" at bounding box center [597, 225] width 1071 height 206
click at [615, 169] on span "All Rows" at bounding box center [634, 169] width 96 height 15
click at [445, 212] on div "Add Column" at bounding box center [597, 225] width 1071 height 206
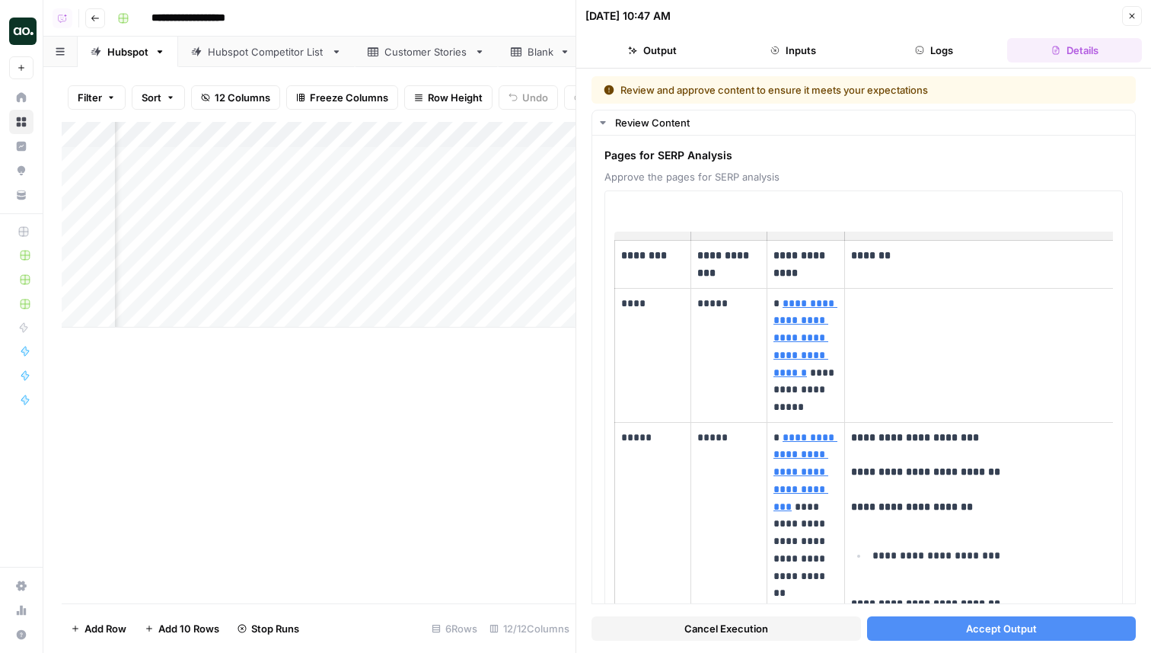
click at [963, 620] on button "Accept Output" at bounding box center [1002, 628] width 270 height 24
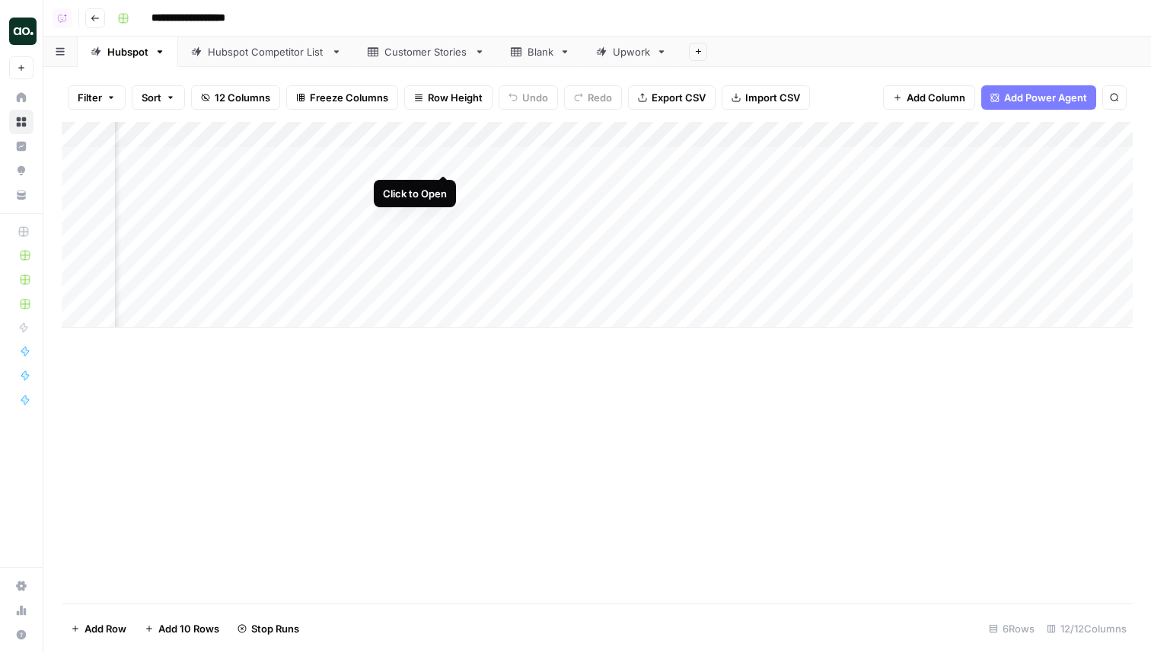
click at [442, 160] on div "Add Column" at bounding box center [597, 225] width 1071 height 206
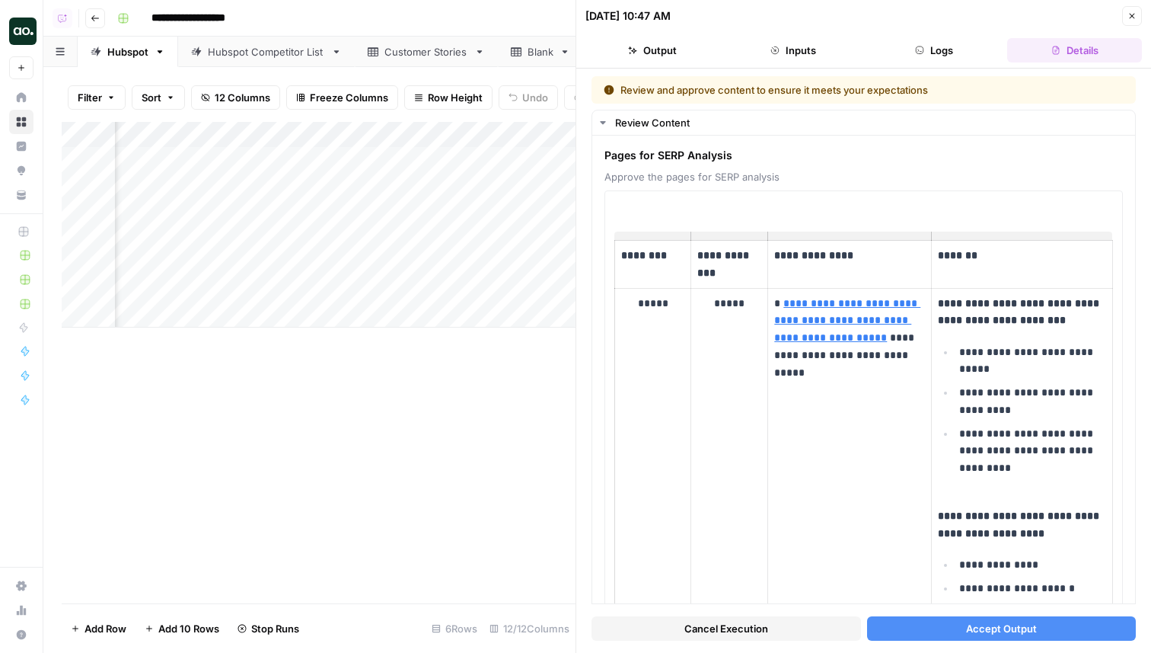
click at [994, 636] on button "Accept Output" at bounding box center [1002, 628] width 270 height 24
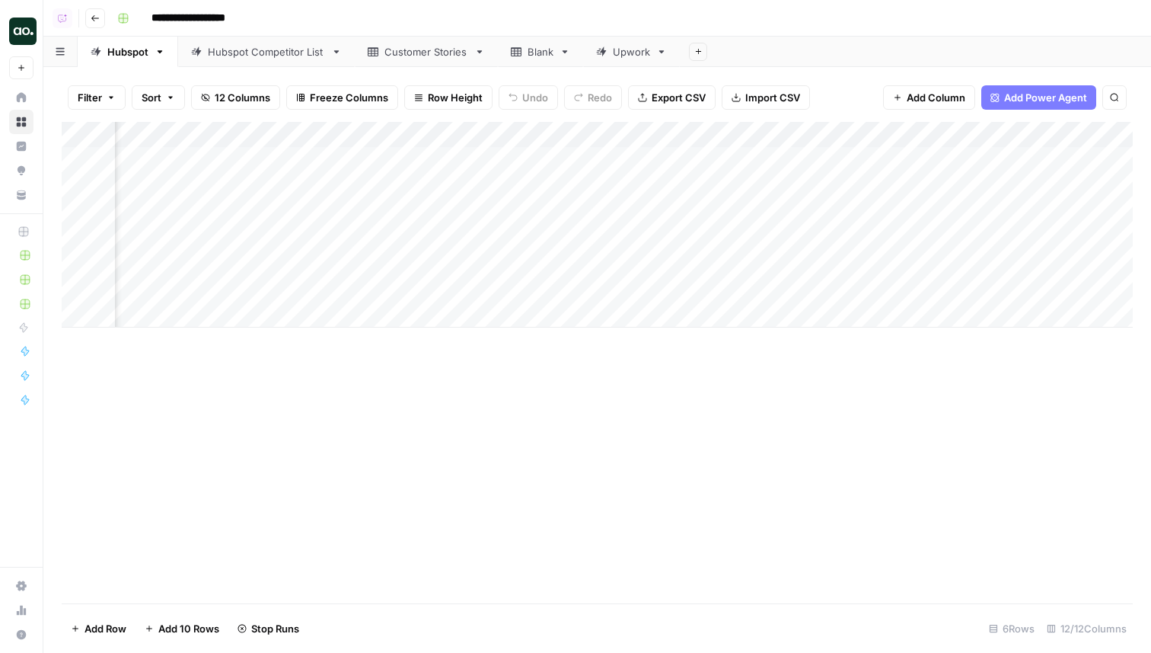
click at [443, 155] on div "Add Column" at bounding box center [597, 225] width 1071 height 206
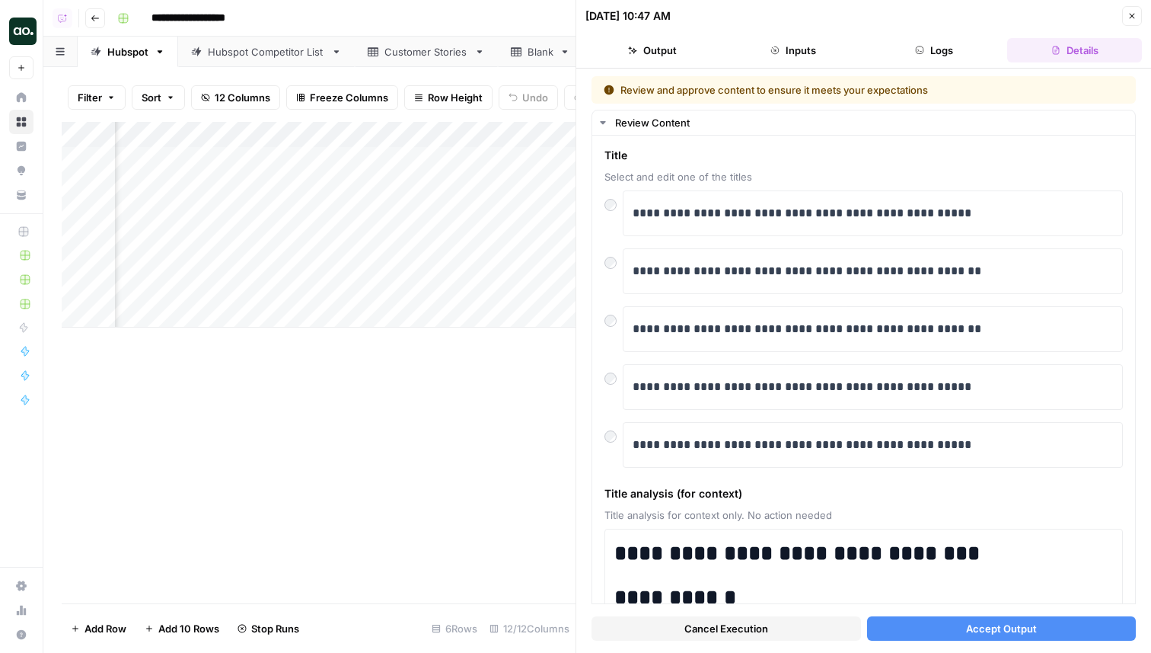
click at [973, 629] on span "Accept Output" at bounding box center [1001, 628] width 71 height 15
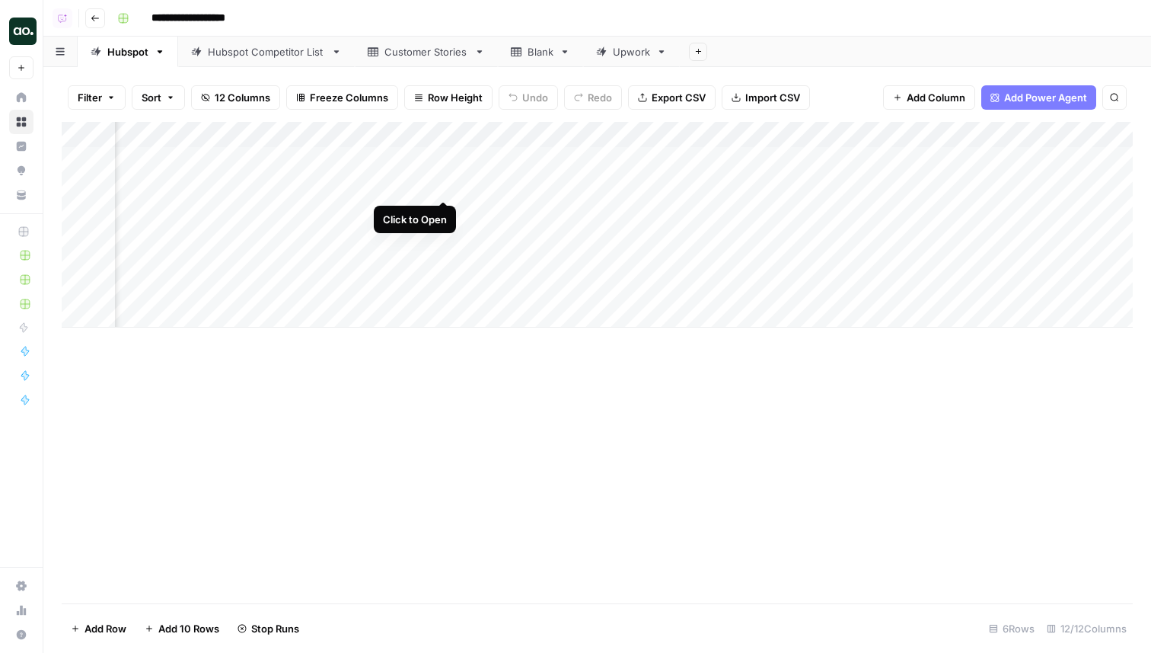
click at [441, 185] on div "Add Column" at bounding box center [597, 225] width 1071 height 206
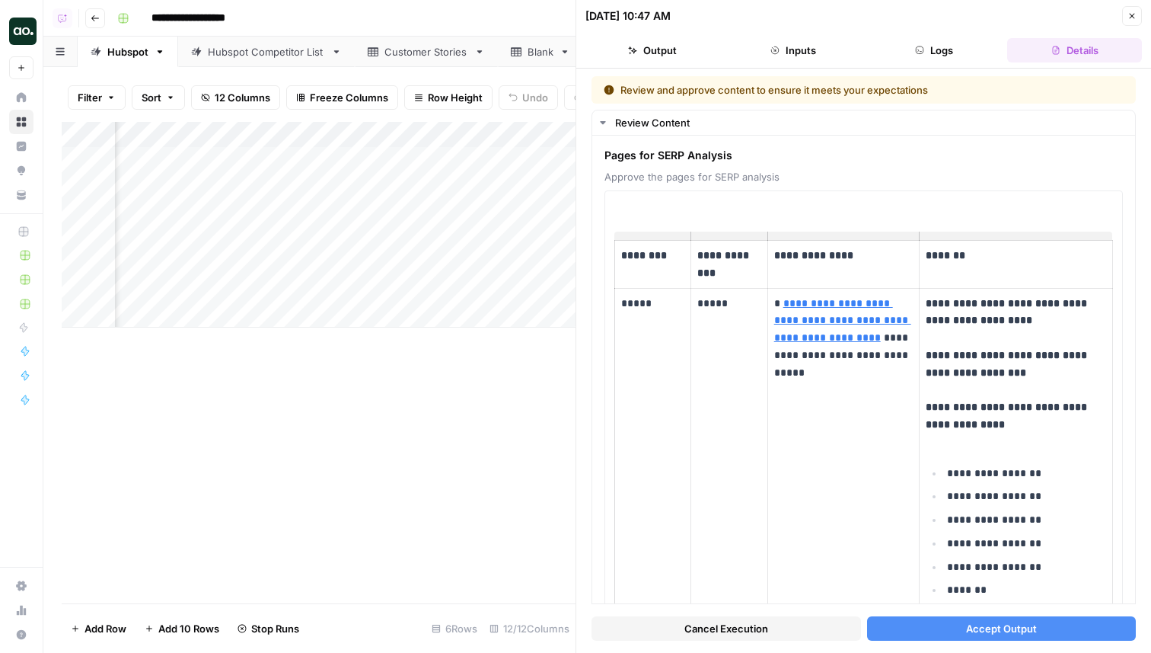
click at [972, 629] on span "Accept Output" at bounding box center [1001, 628] width 71 height 15
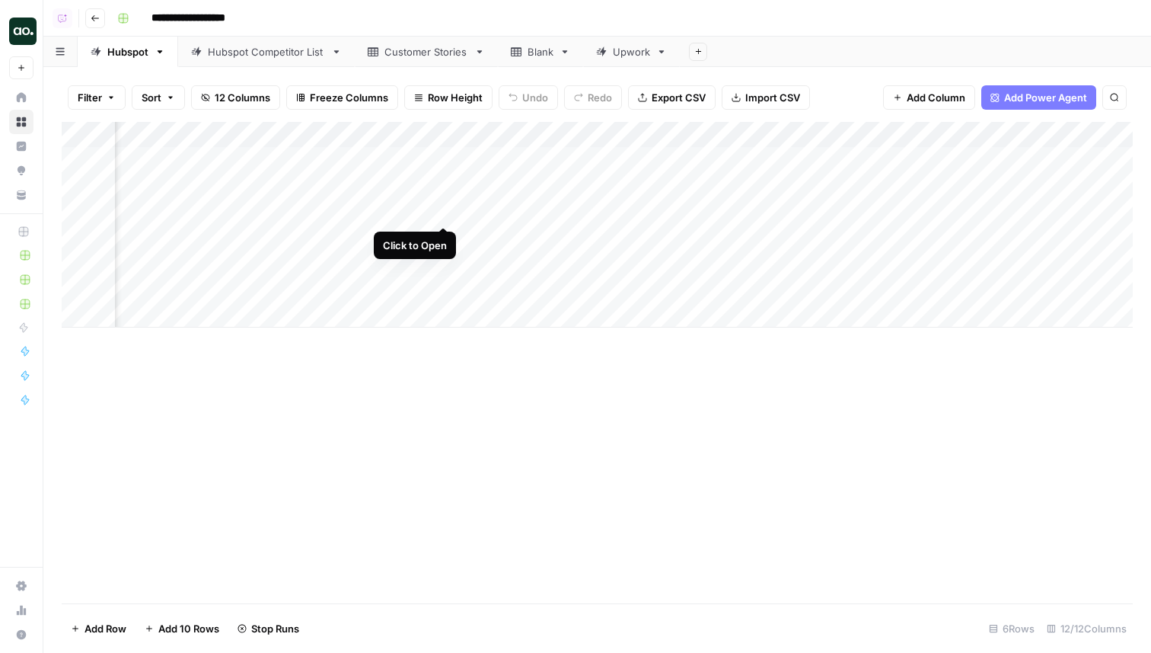
click at [443, 212] on div "Add Column" at bounding box center [597, 225] width 1071 height 206
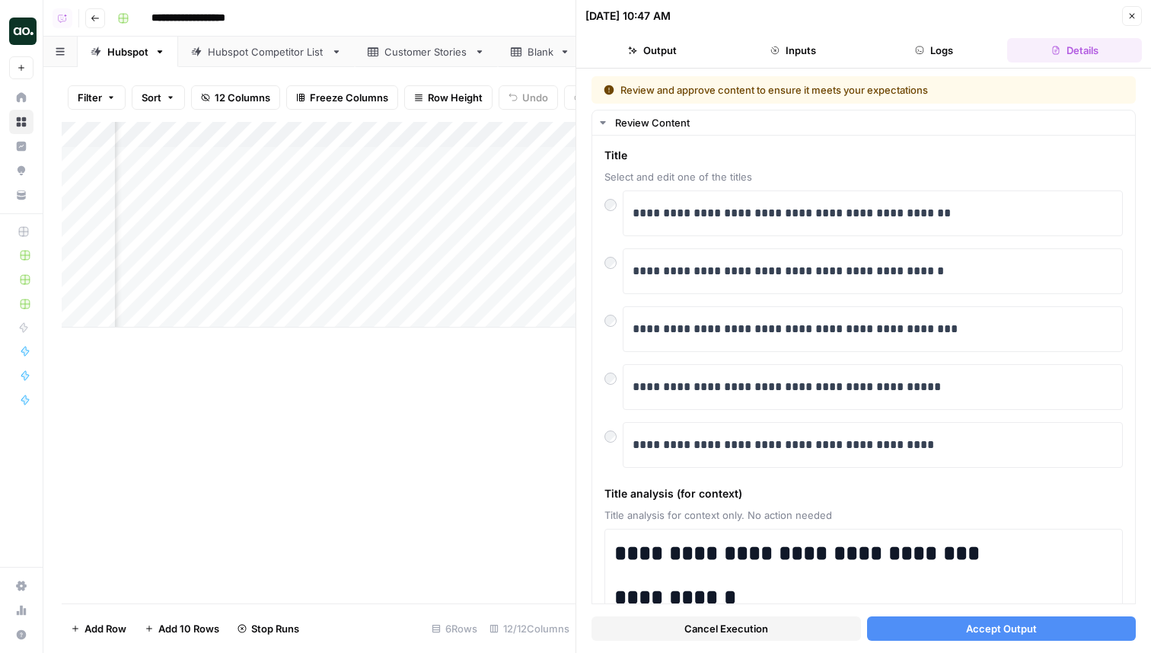
click at [1058, 630] on button "Accept Output" at bounding box center [1002, 628] width 270 height 24
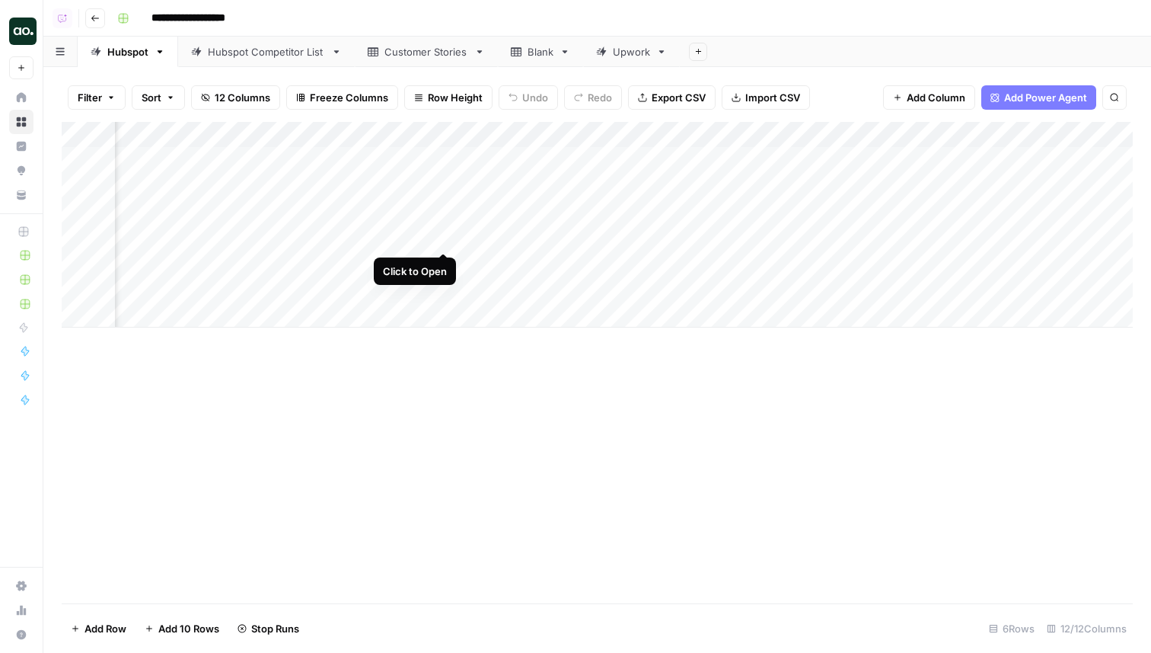
click at [445, 244] on div "Add Column" at bounding box center [597, 225] width 1071 height 206
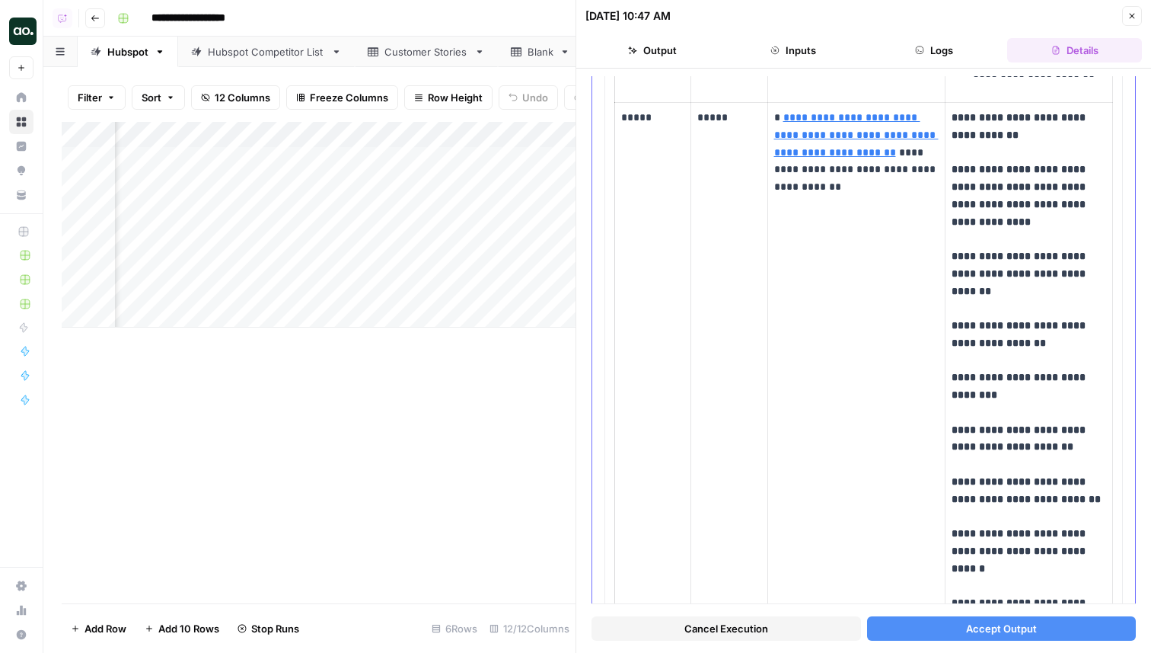
scroll to position [675, 0]
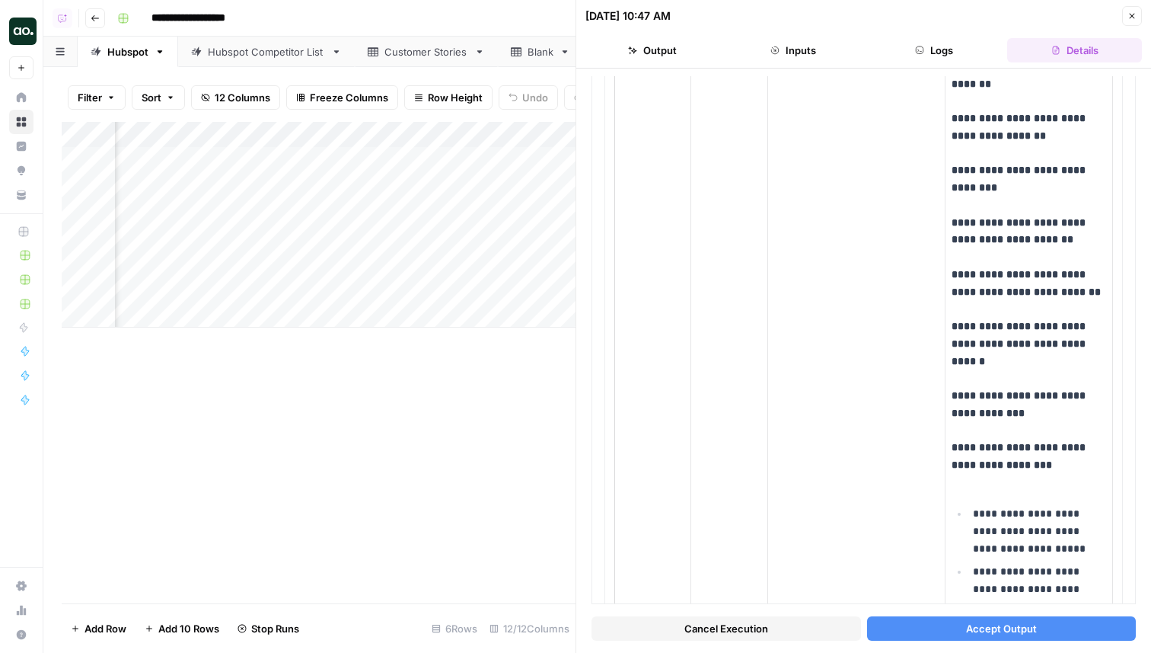
click at [1048, 631] on button "Accept Output" at bounding box center [1002, 628] width 270 height 24
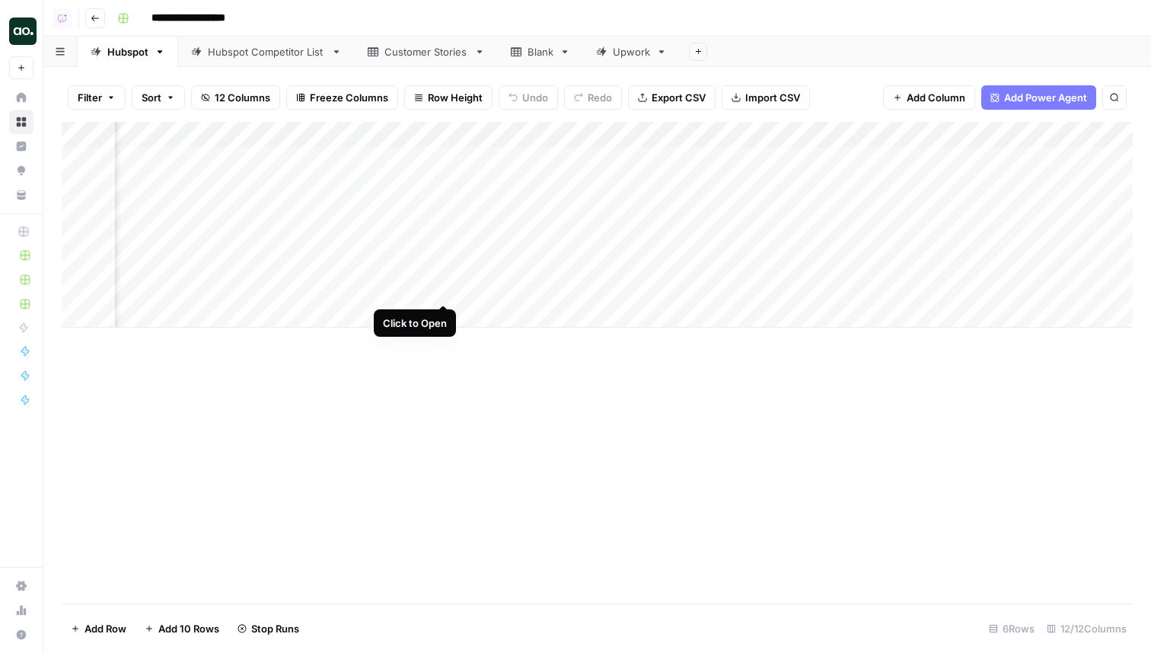
click at [447, 290] on div "Add Column" at bounding box center [597, 225] width 1071 height 206
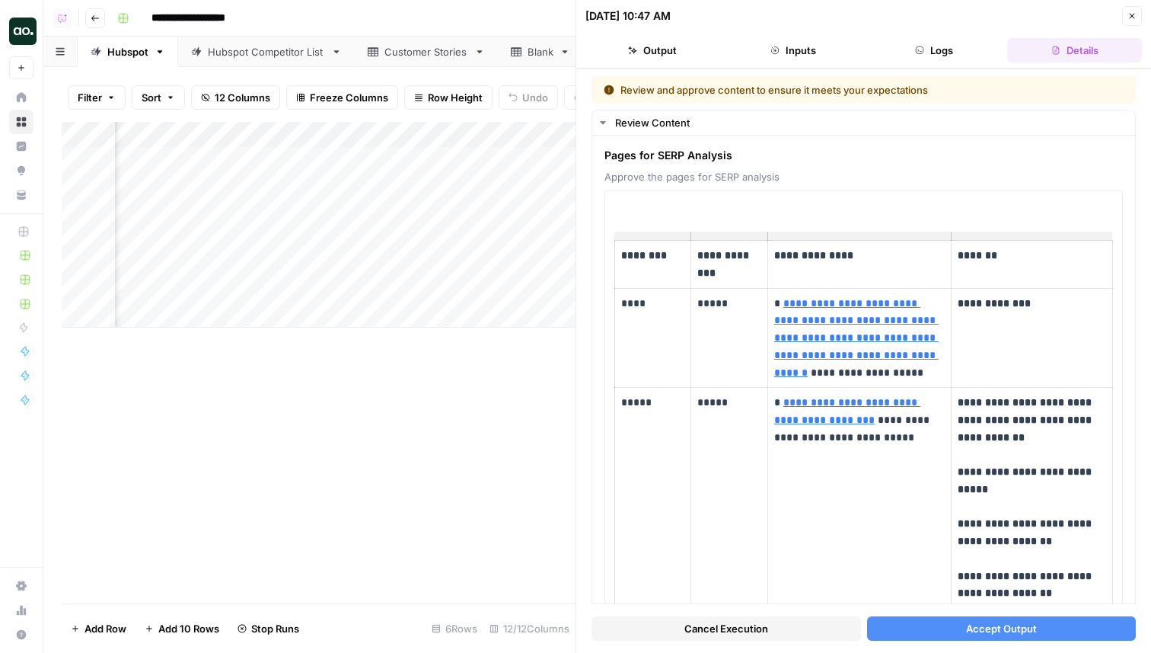
click at [932, 629] on button "Accept Output" at bounding box center [1002, 628] width 270 height 24
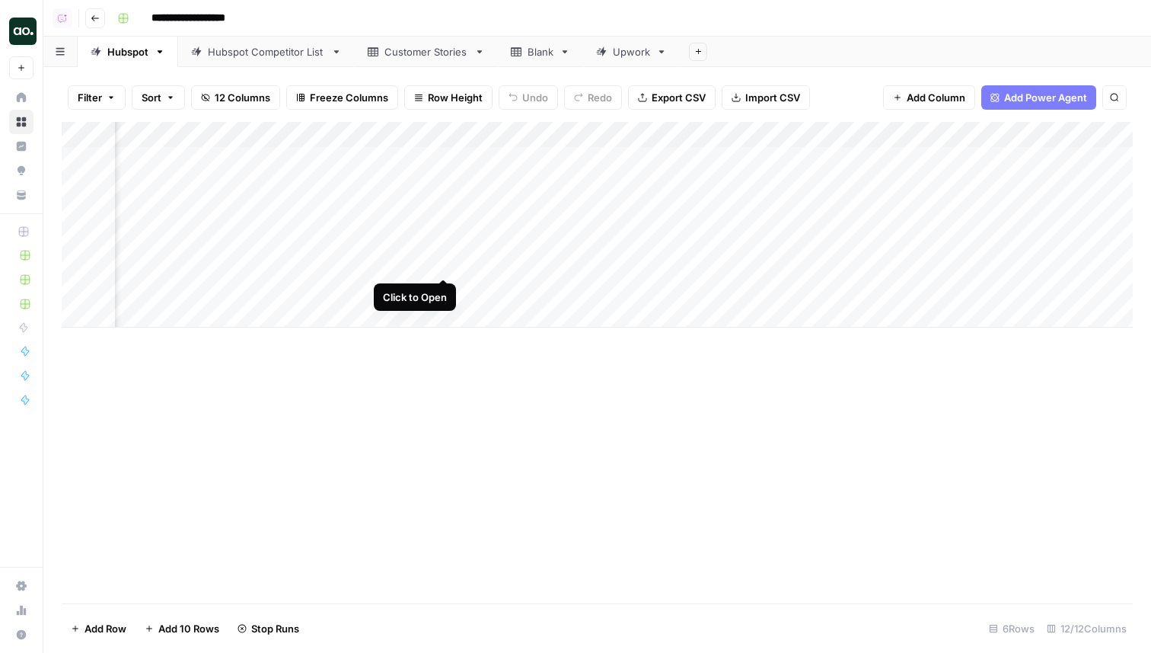
click at [445, 261] on div "Add Column" at bounding box center [597, 225] width 1071 height 206
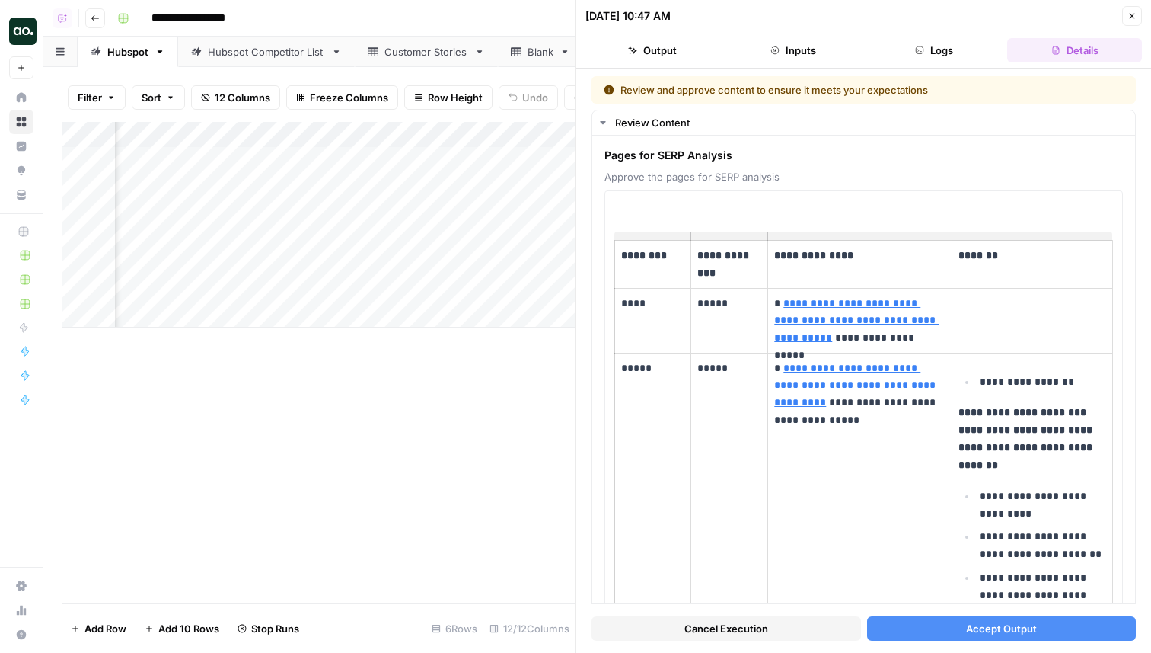
click at [935, 635] on button "Accept Output" at bounding box center [1002, 628] width 270 height 24
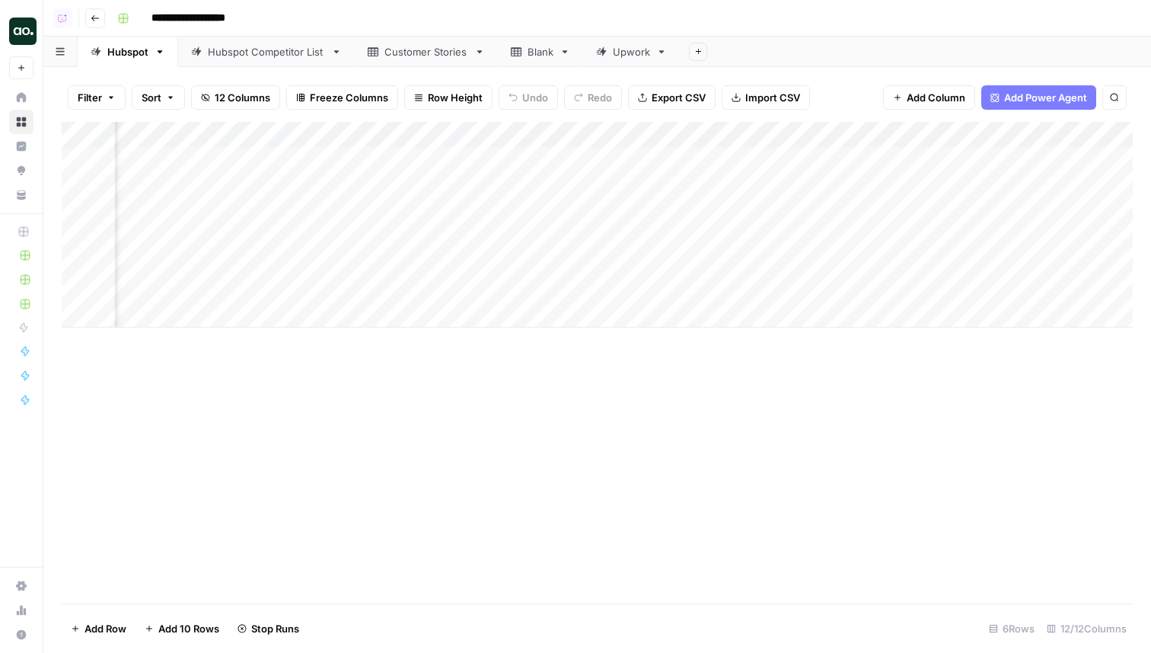
click at [442, 238] on div "Add Column" at bounding box center [597, 225] width 1071 height 206
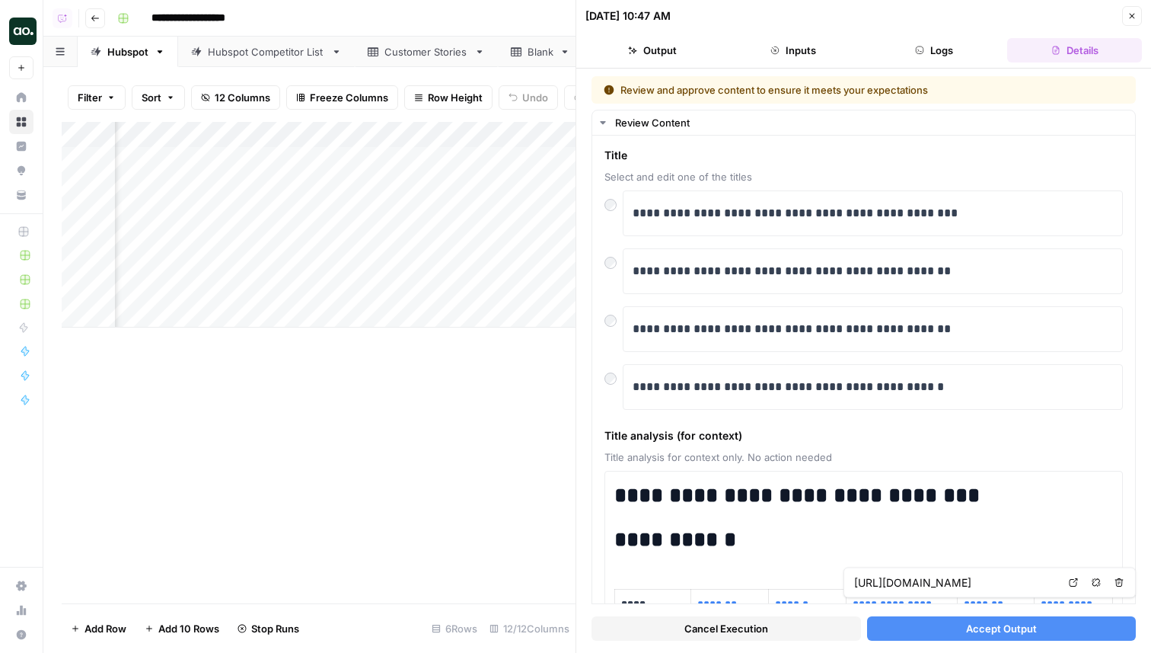
click at [954, 635] on button "Accept Output" at bounding box center [1002, 628] width 270 height 24
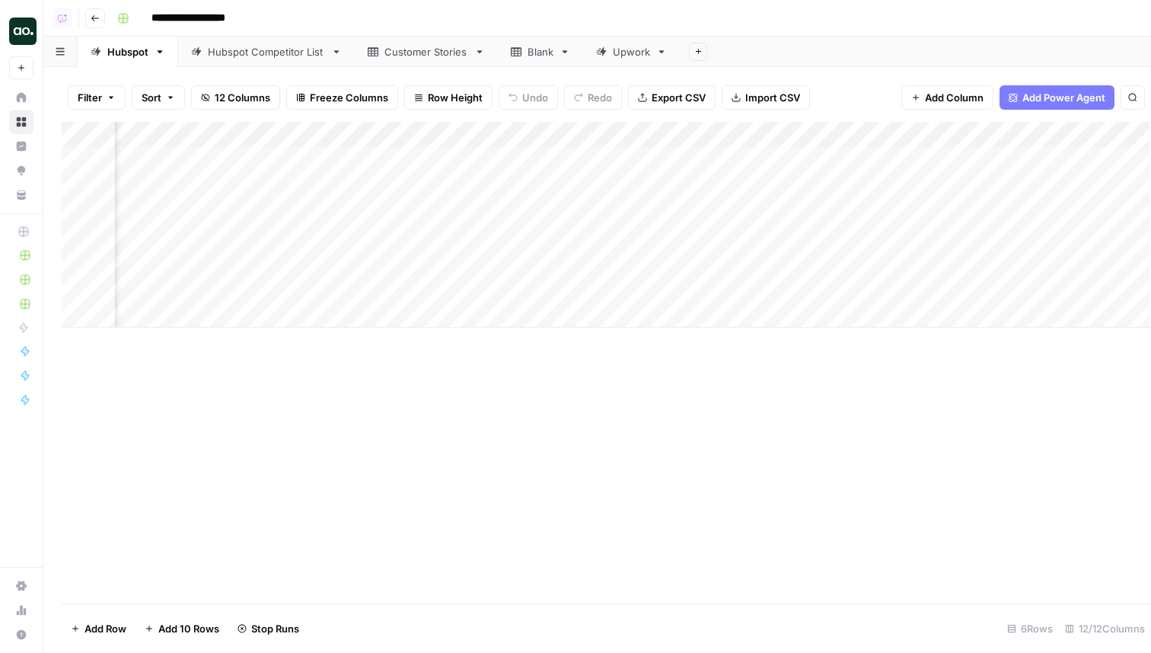
click at [442, 187] on div "Add Column" at bounding box center [607, 225] width 1090 height 206
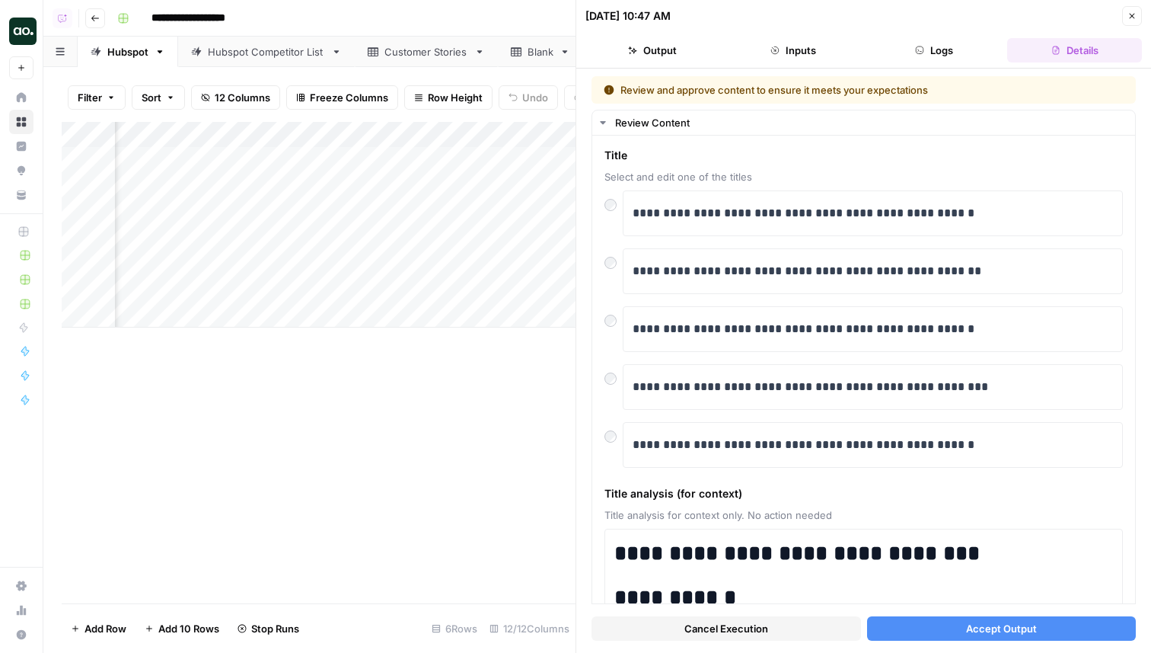
click at [986, 632] on span "Accept Output" at bounding box center [1001, 628] width 71 height 15
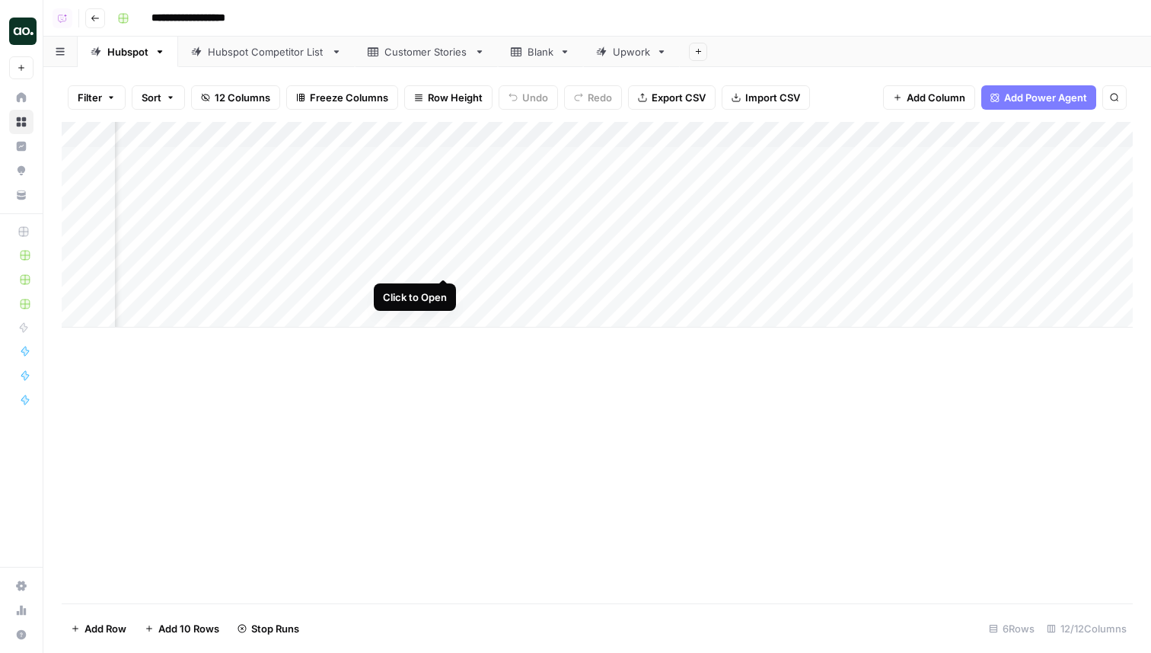
click at [440, 263] on div "Add Column" at bounding box center [597, 225] width 1071 height 206
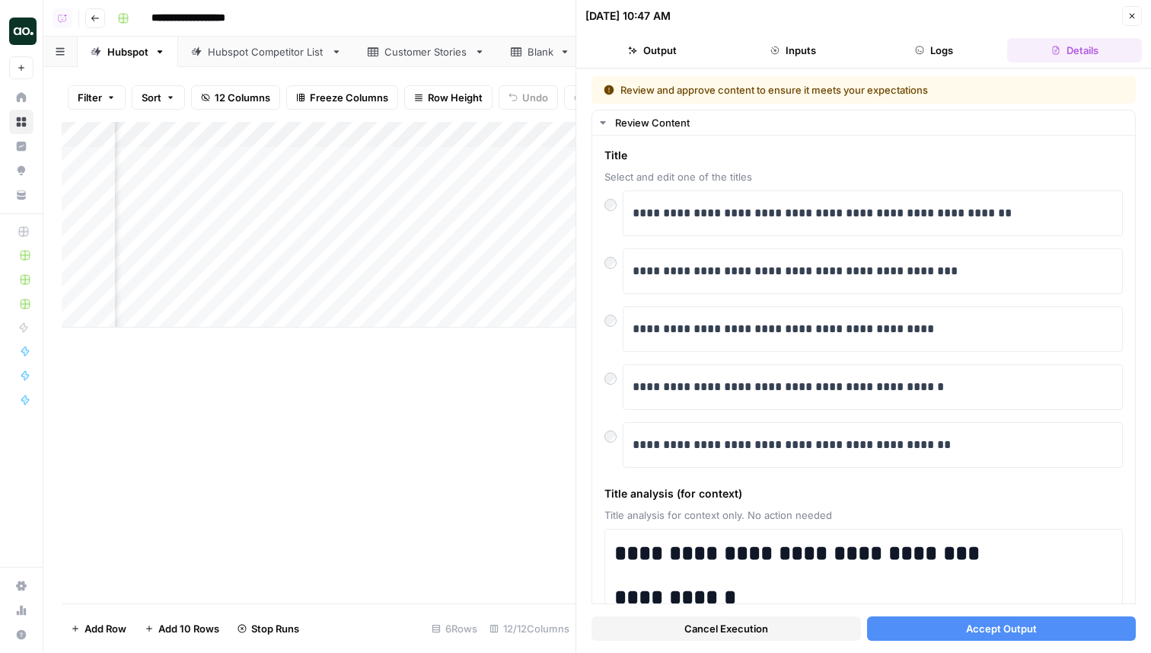
click at [981, 618] on button "Accept Output" at bounding box center [1002, 628] width 270 height 24
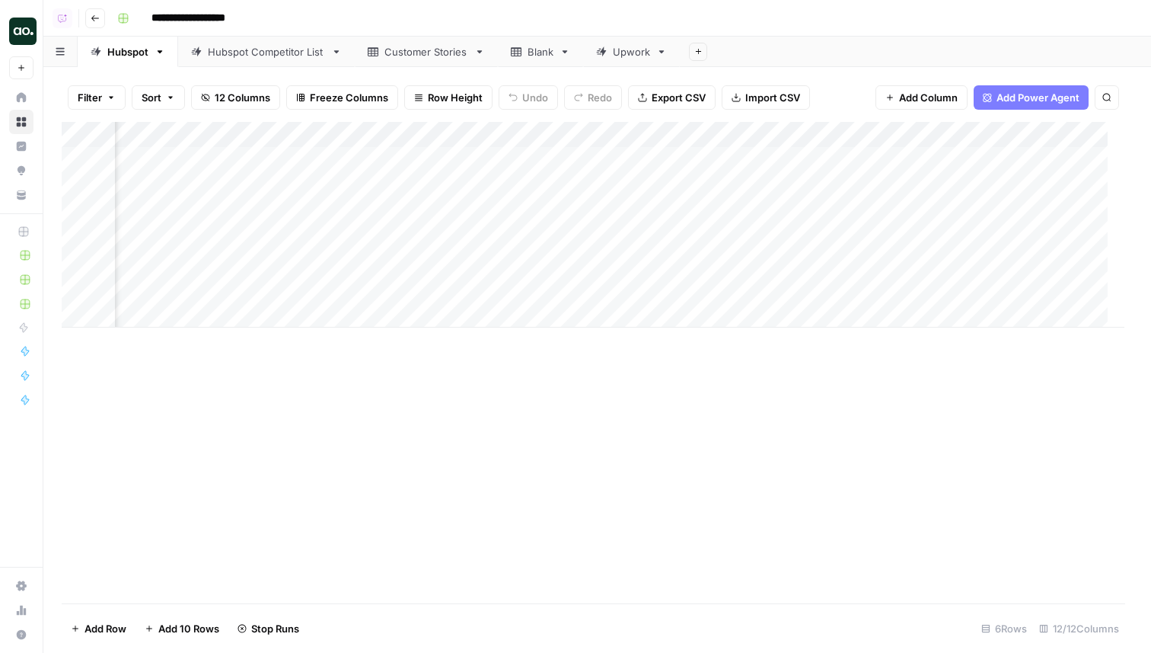
click at [442, 288] on div "Add Column" at bounding box center [593, 225] width 1063 height 206
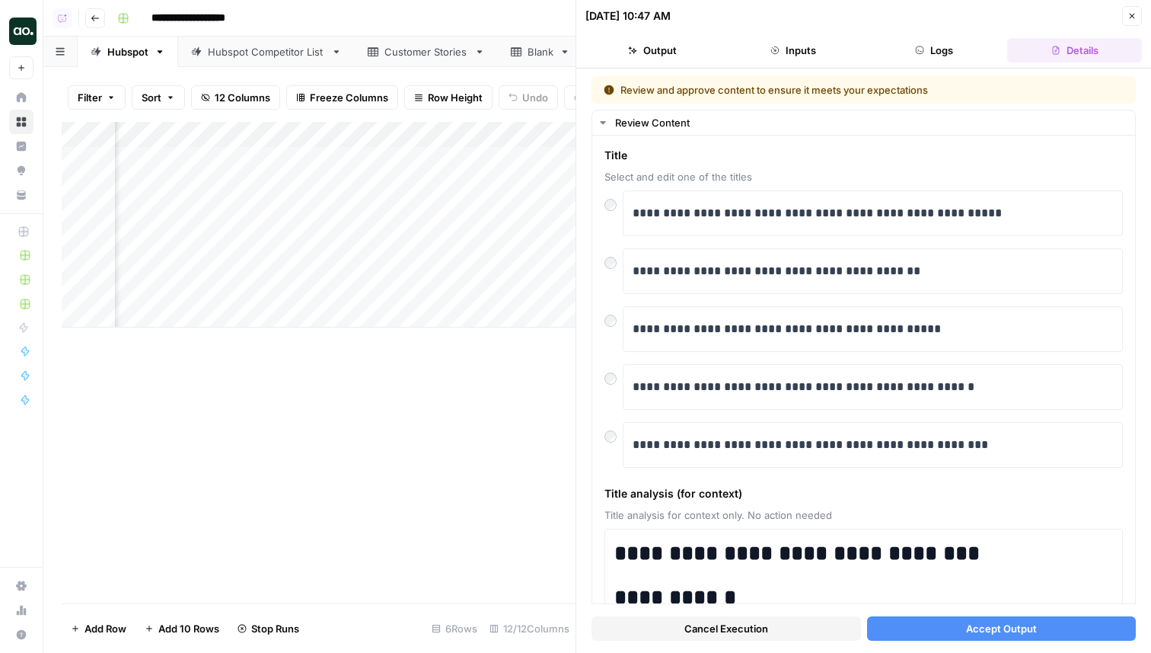
click at [974, 626] on span "Accept Output" at bounding box center [1001, 628] width 71 height 15
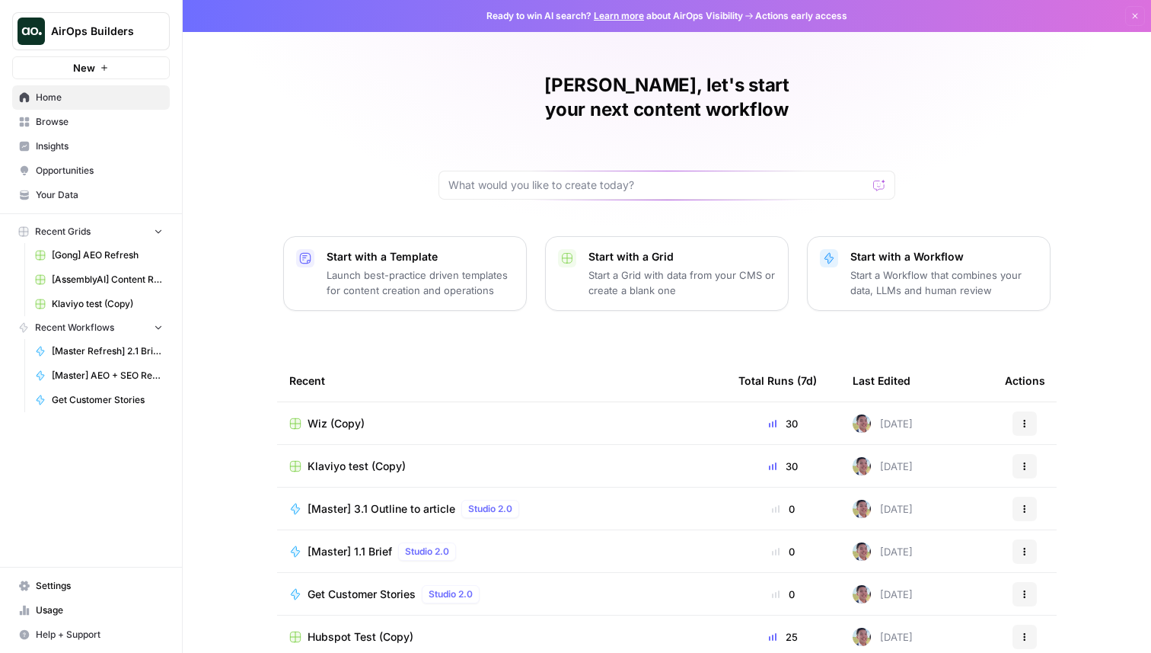
click at [87, 34] on span "AirOps Builders" at bounding box center [97, 31] width 92 height 15
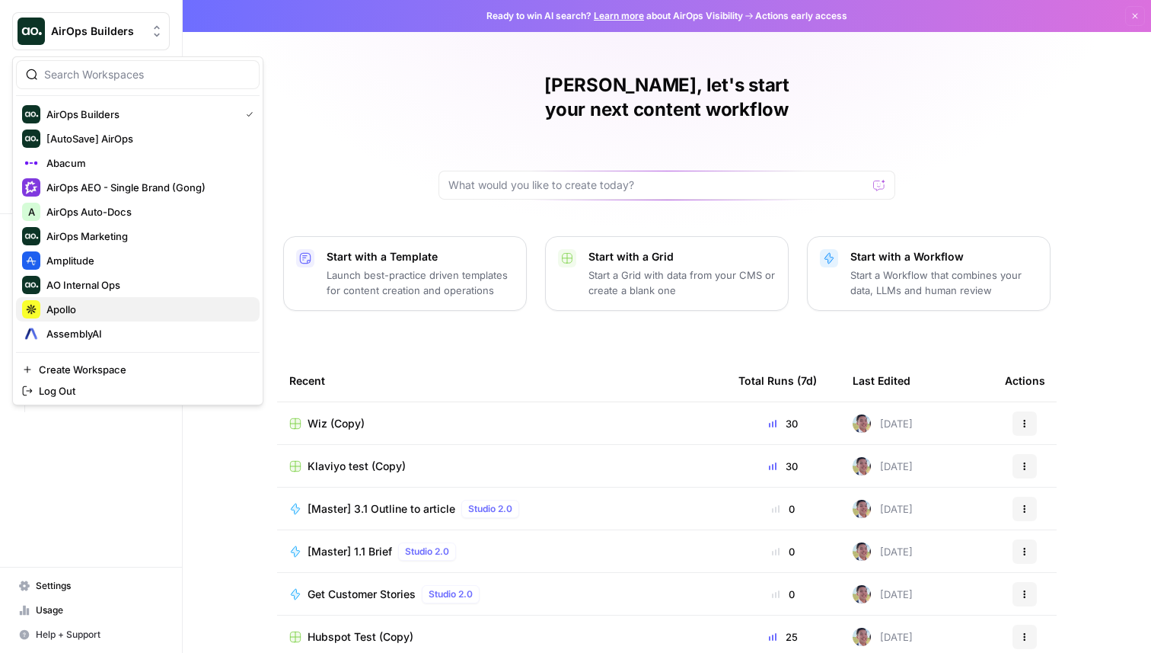
click at [105, 308] on span "Apollo" at bounding box center [146, 309] width 201 height 15
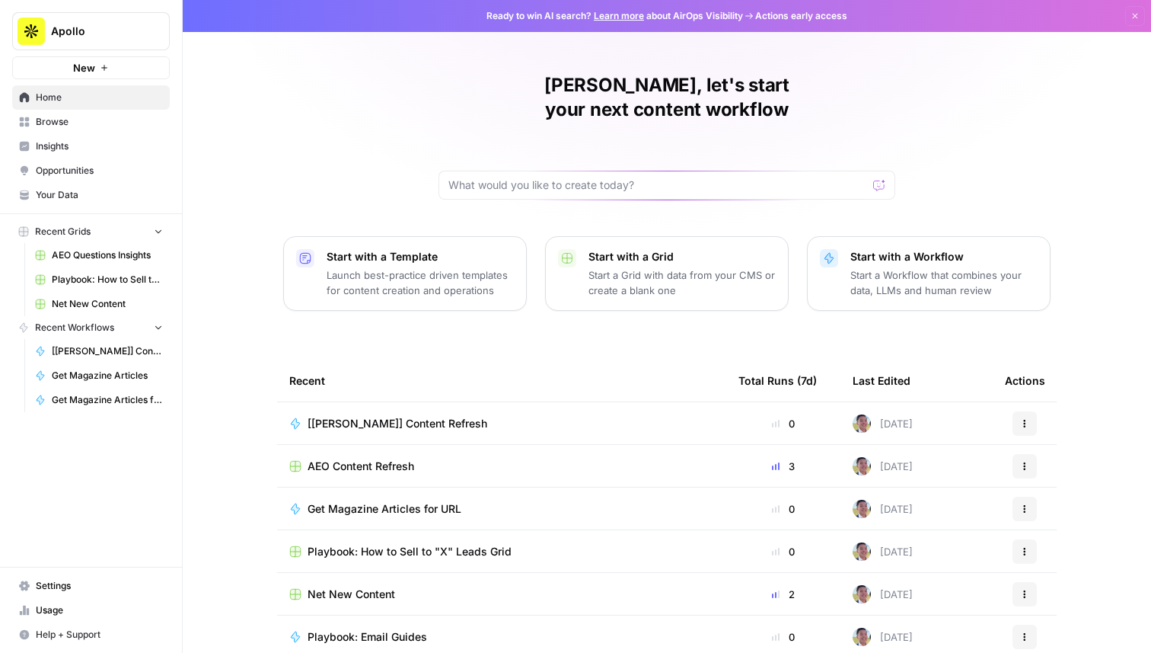
click at [81, 194] on span "Your Data" at bounding box center [99, 195] width 127 height 14
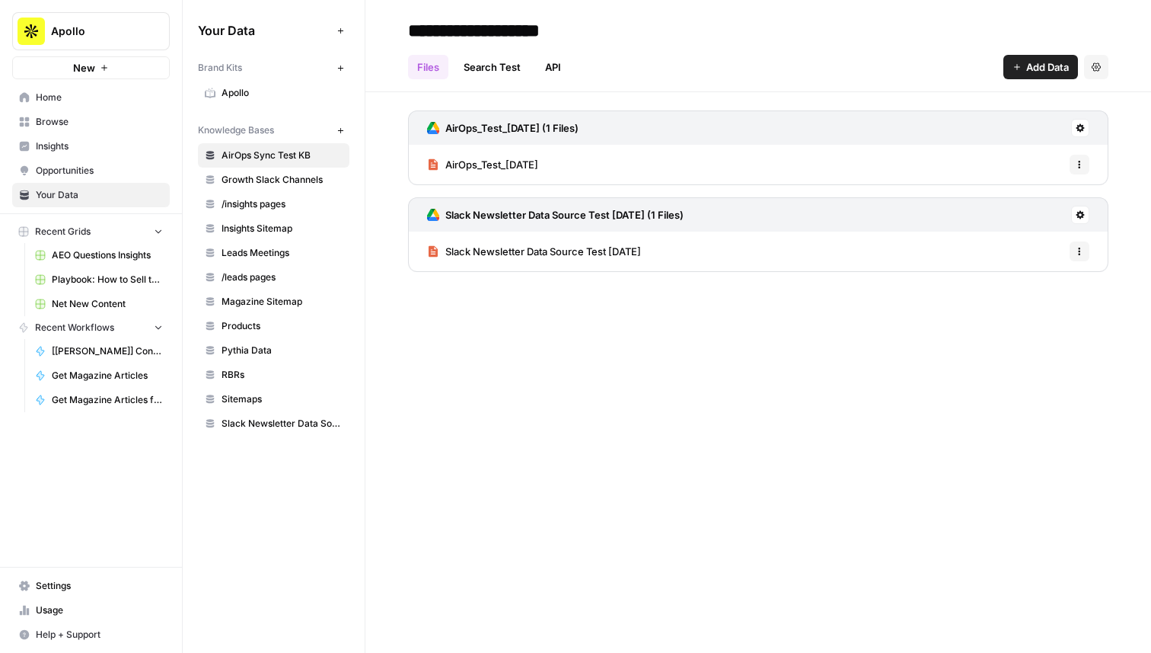
click at [338, 132] on icon "button" at bounding box center [341, 130] width 8 height 8
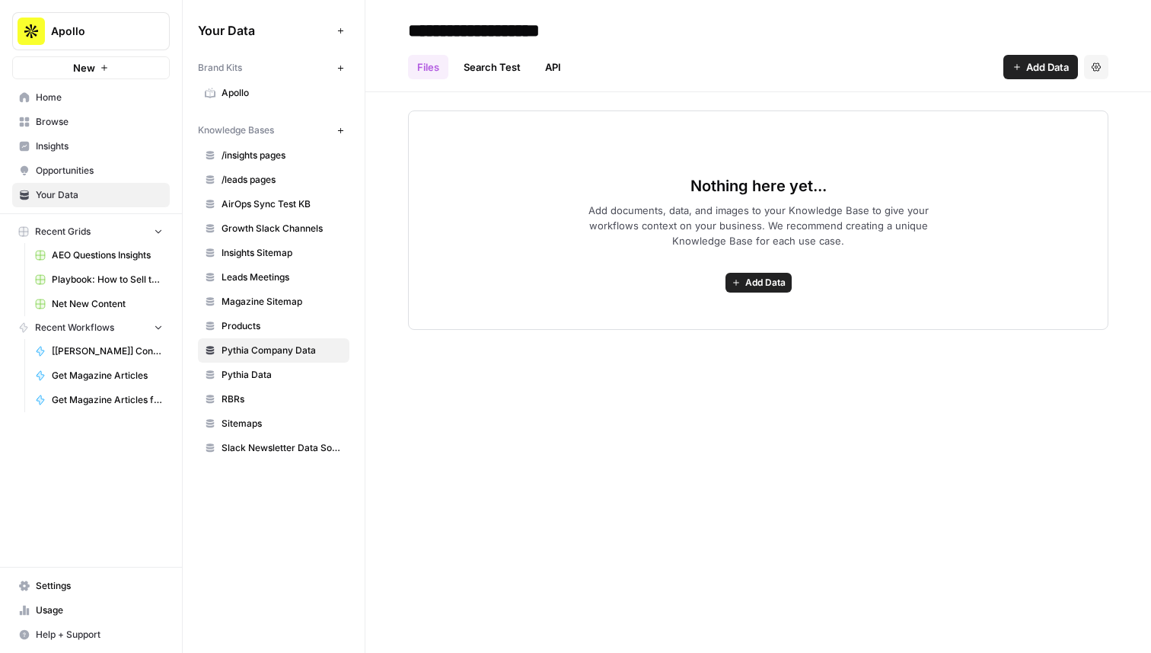
type input "**********"
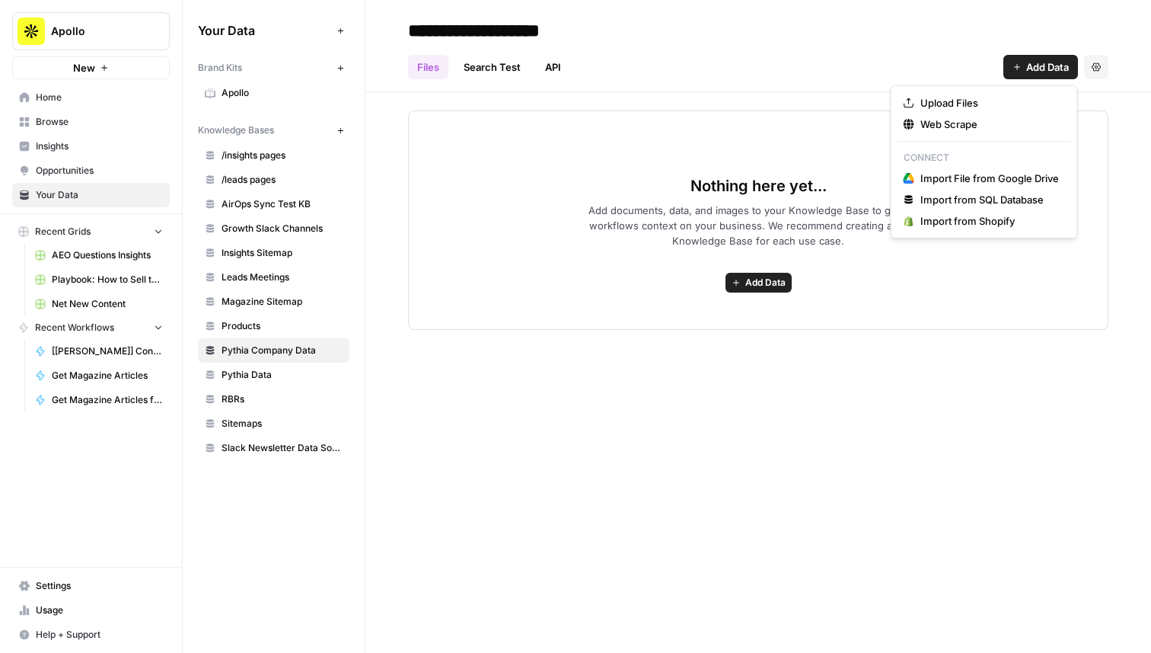
click at [1051, 57] on button "Add Data" at bounding box center [1041, 67] width 75 height 24
click at [985, 182] on span "Import File from Google Drive" at bounding box center [990, 178] width 139 height 15
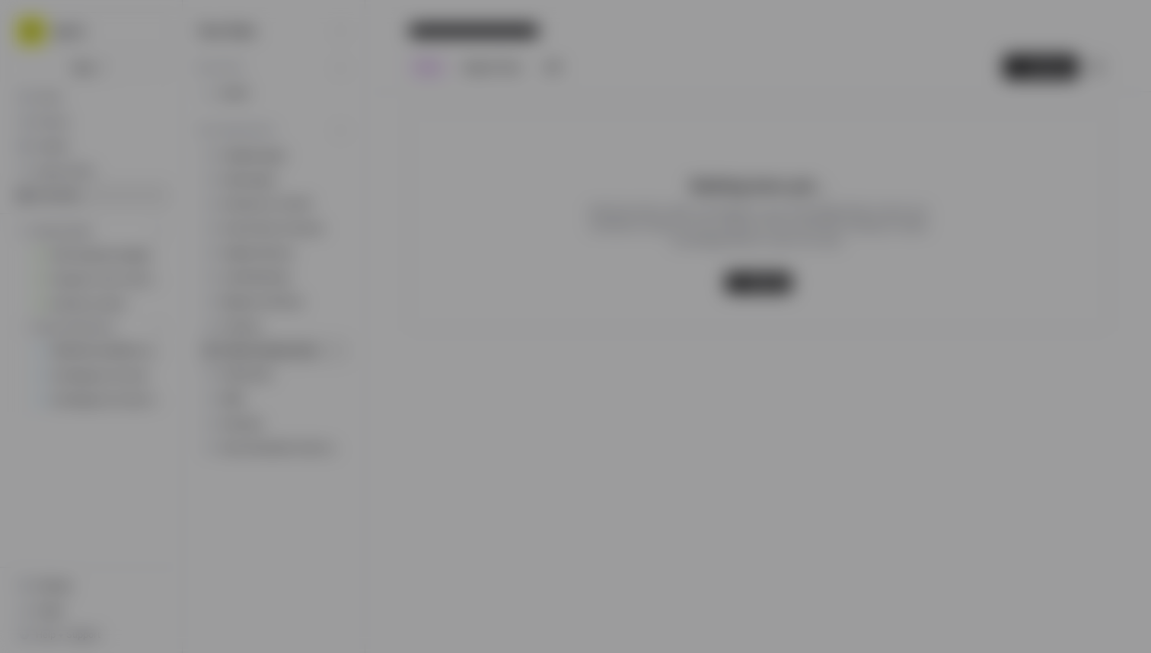
type input "[EMAIL_ADDRESS][DOMAIN_NAME]"
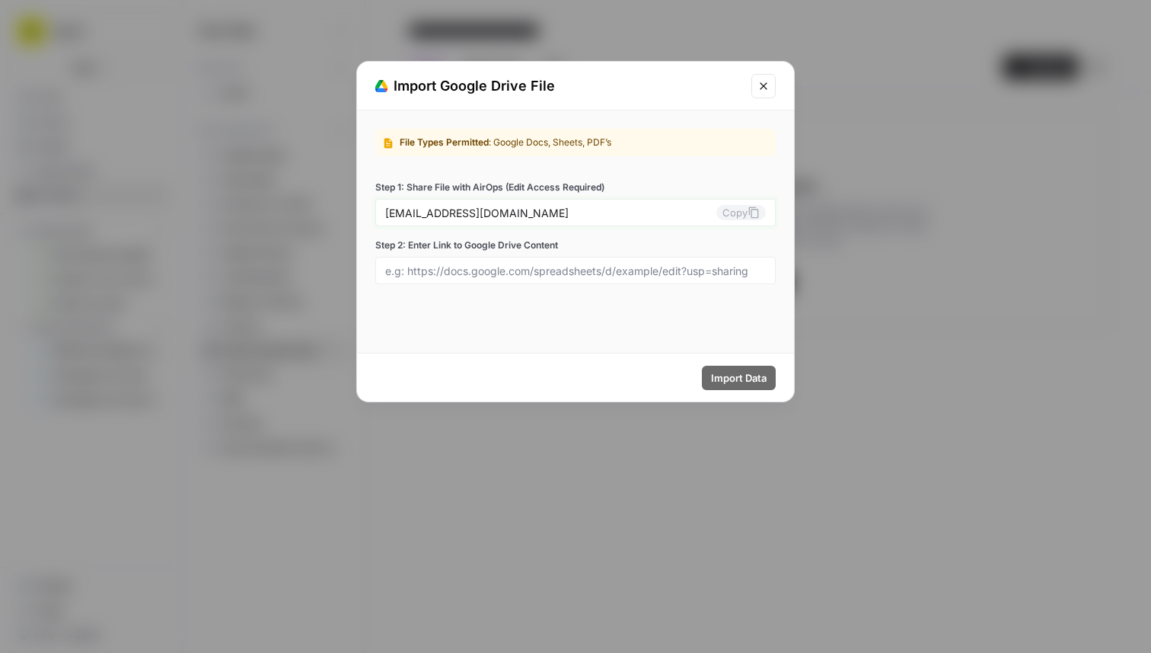
click at [517, 212] on input "[EMAIL_ADDRESS][DOMAIN_NAME]" at bounding box center [550, 213] width 331 height 14
click at [735, 212] on button "Copy" at bounding box center [741, 212] width 49 height 15
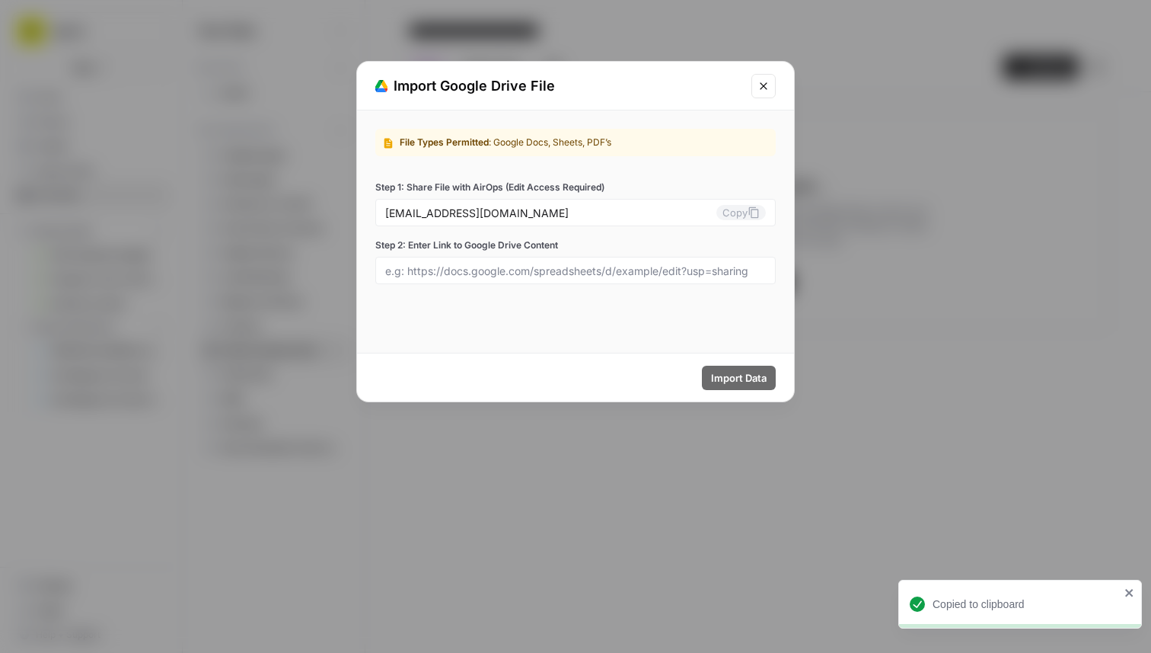
click at [445, 261] on div at bounding box center [575, 270] width 401 height 27
click at [447, 273] on input "Step 2: Enter Link to Google Drive Content" at bounding box center [575, 270] width 381 height 14
paste input "[URL][DOMAIN_NAME]"
type input "[URL][DOMAIN_NAME]"
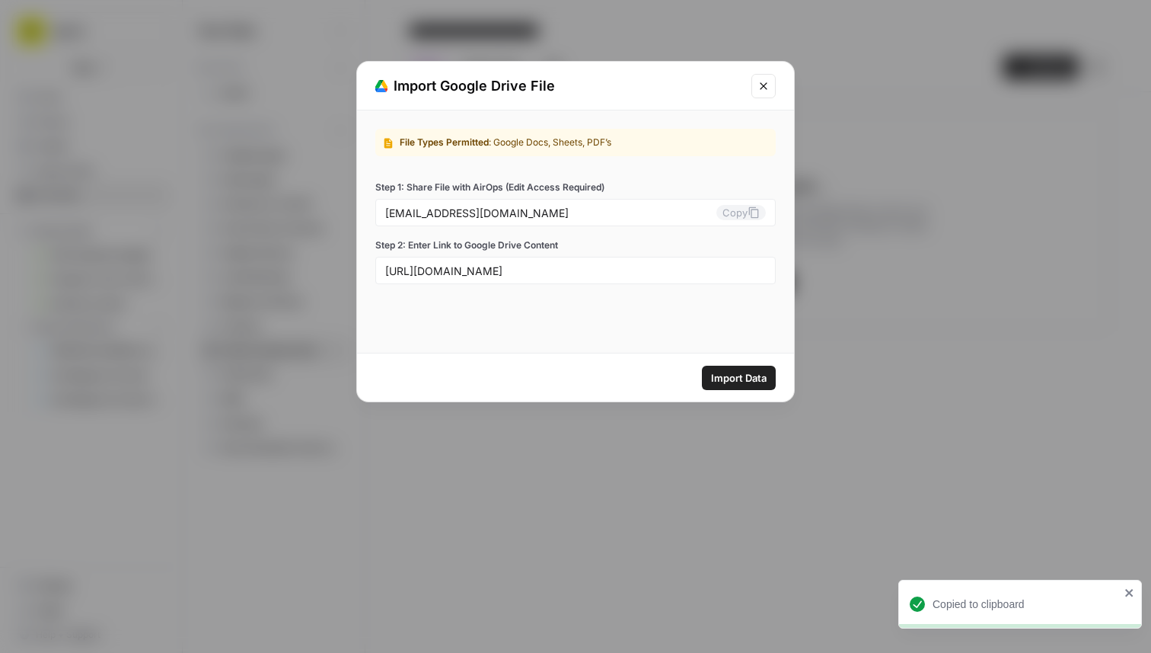
scroll to position [0, 0]
click at [764, 372] on span "Import Data" at bounding box center [739, 377] width 56 height 15
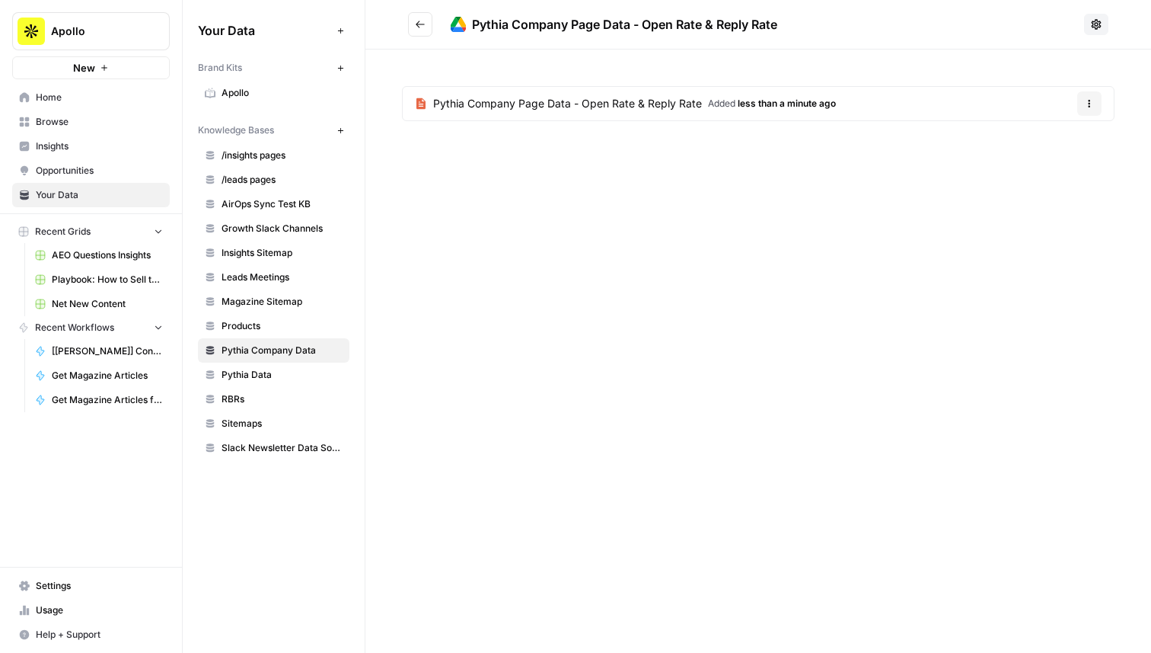
click at [510, 107] on span "Pythia Company Page Data - Open Rate & Reply Rate" at bounding box center [567, 103] width 269 height 15
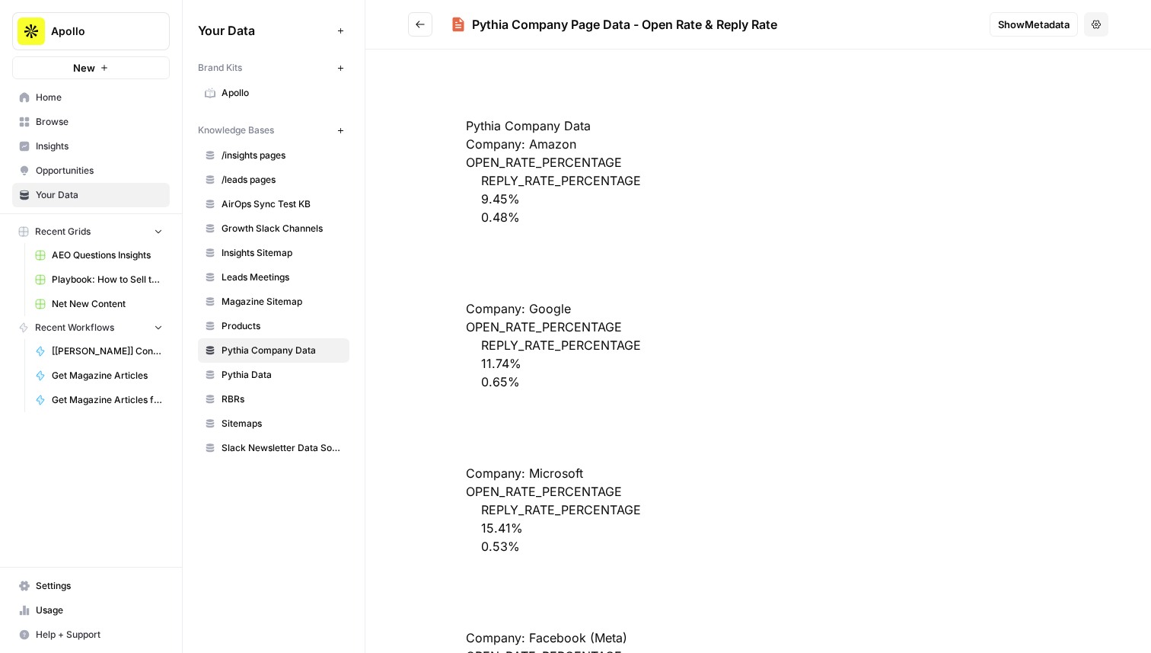
click at [425, 19] on icon "Go back" at bounding box center [420, 24] width 11 height 11
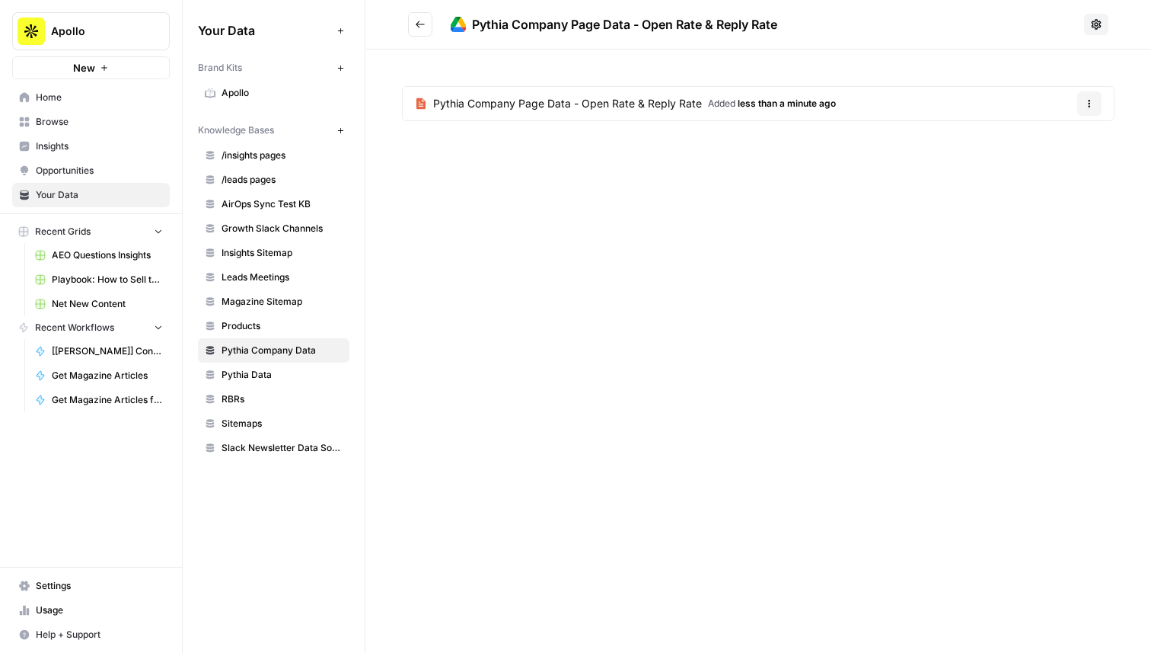
click at [1088, 96] on button "Options" at bounding box center [1089, 103] width 24 height 24
click at [415, 18] on button "Go back" at bounding box center [420, 24] width 24 height 24
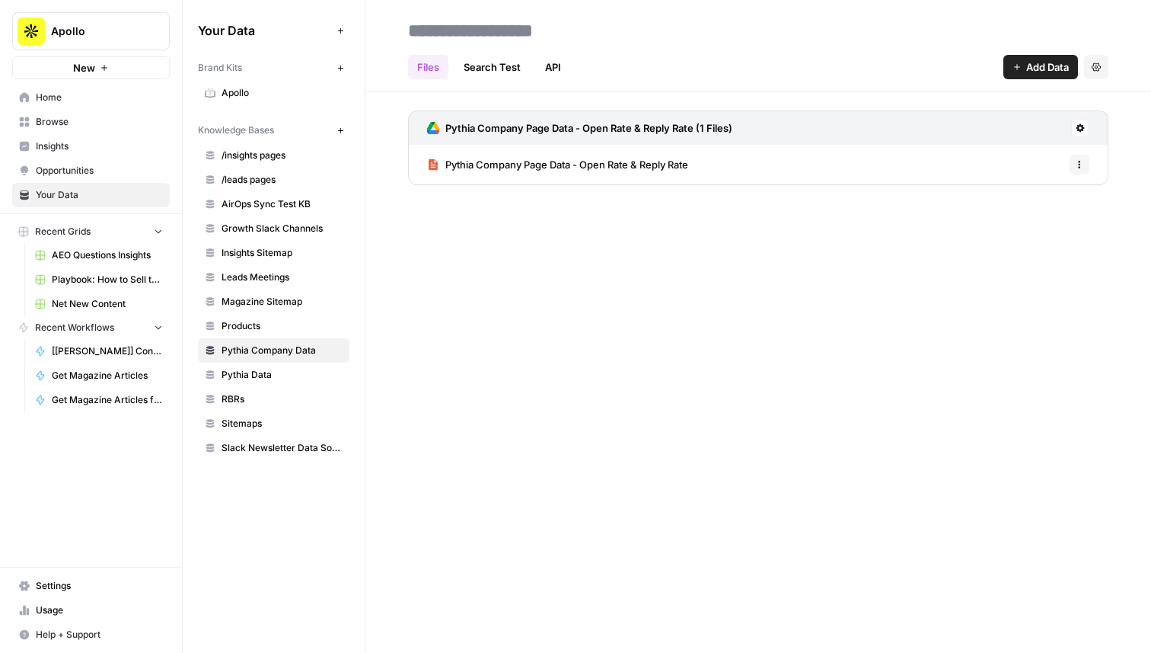
click at [1091, 128] on div "Pythia Company Page Data - Open Rate & Reply Rate (1 Files)" at bounding box center [758, 127] width 701 height 34
click at [1079, 128] on icon at bounding box center [1081, 128] width 8 height 8
click at [1035, 183] on span "Schedule Data Sync" at bounding box center [1022, 181] width 94 height 15
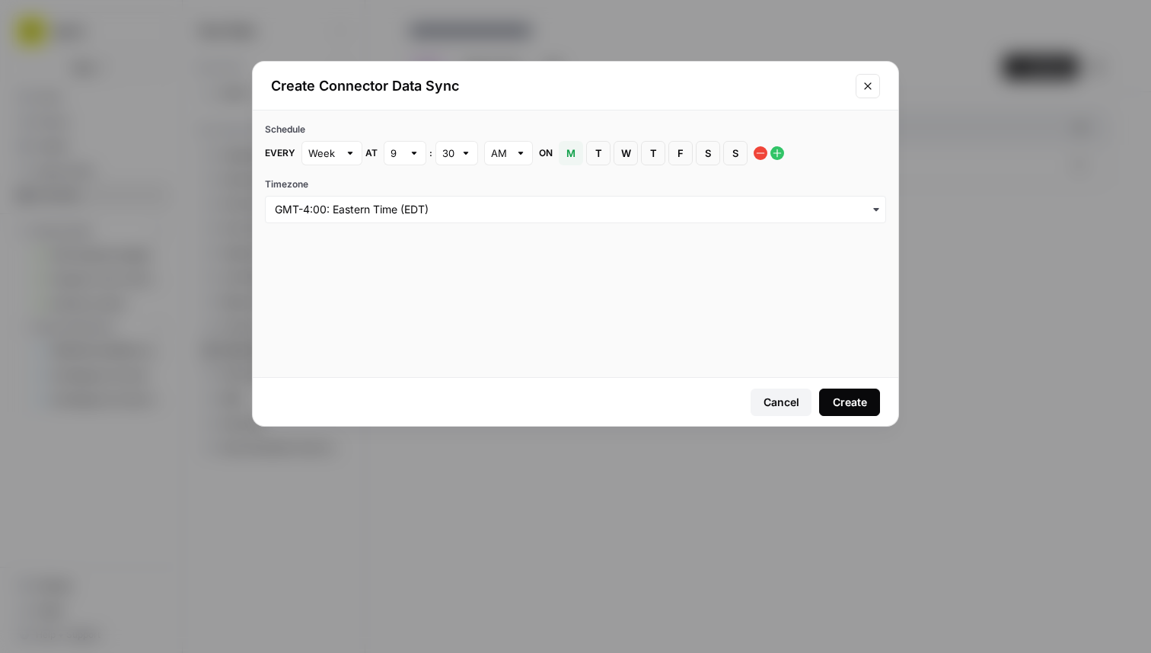
click at [845, 397] on div "Create" at bounding box center [850, 401] width 34 height 15
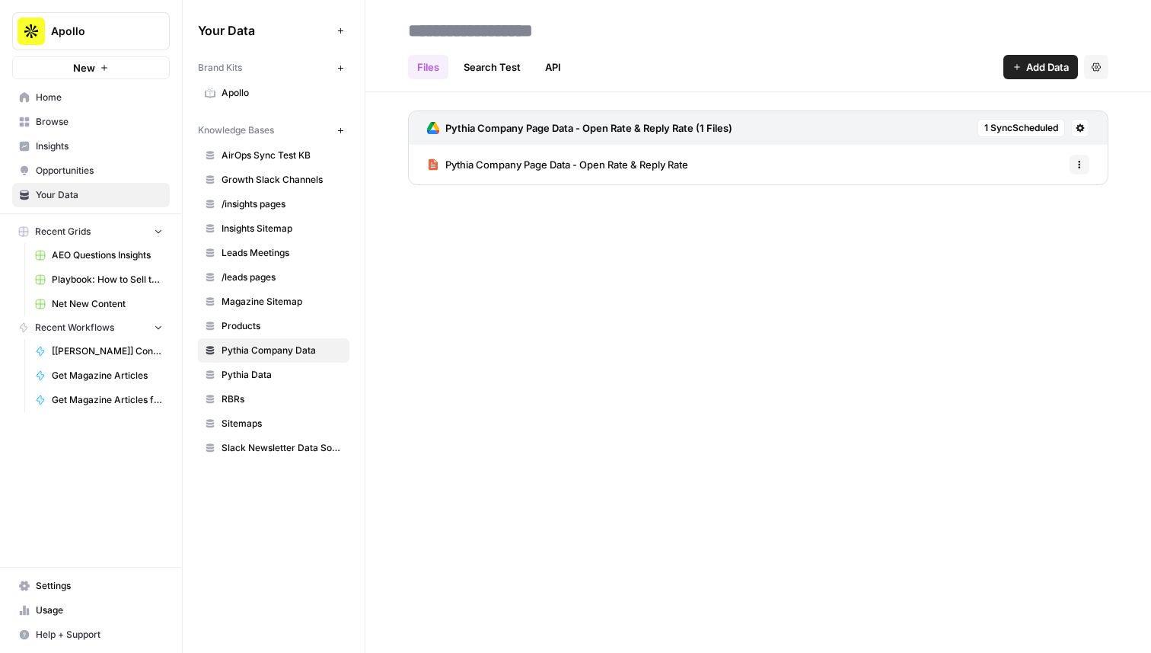
click at [628, 158] on span "Pythia Company Page Data - Open Rate & Reply Rate" at bounding box center [566, 164] width 243 height 15
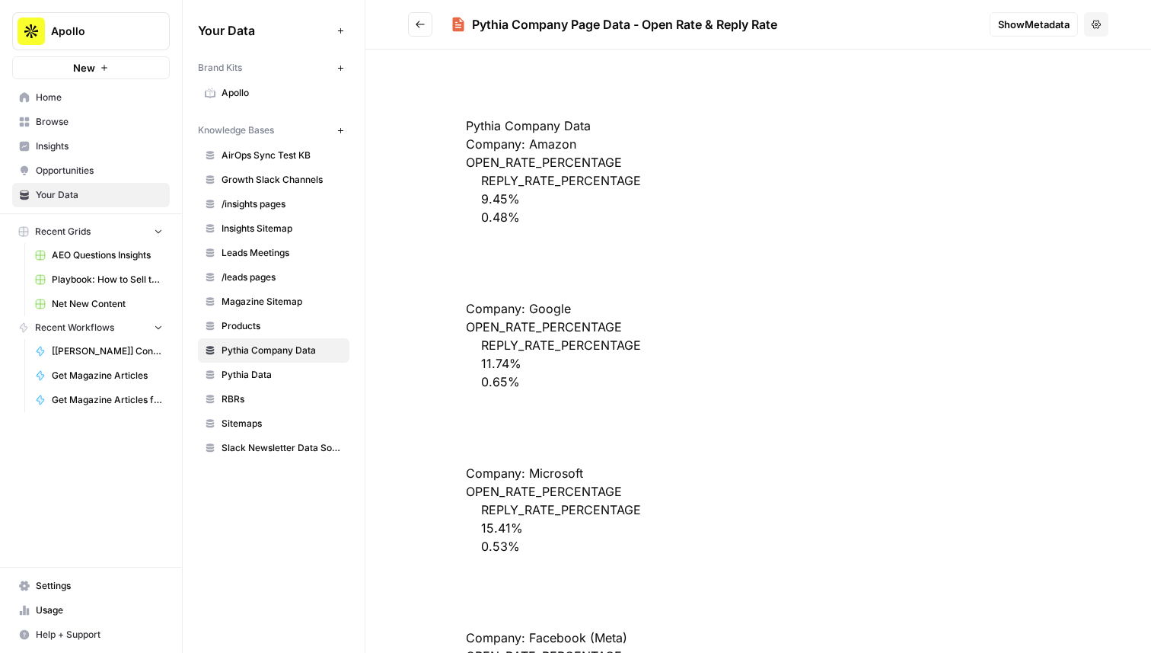
click at [425, 30] on button "Go back" at bounding box center [420, 24] width 24 height 24
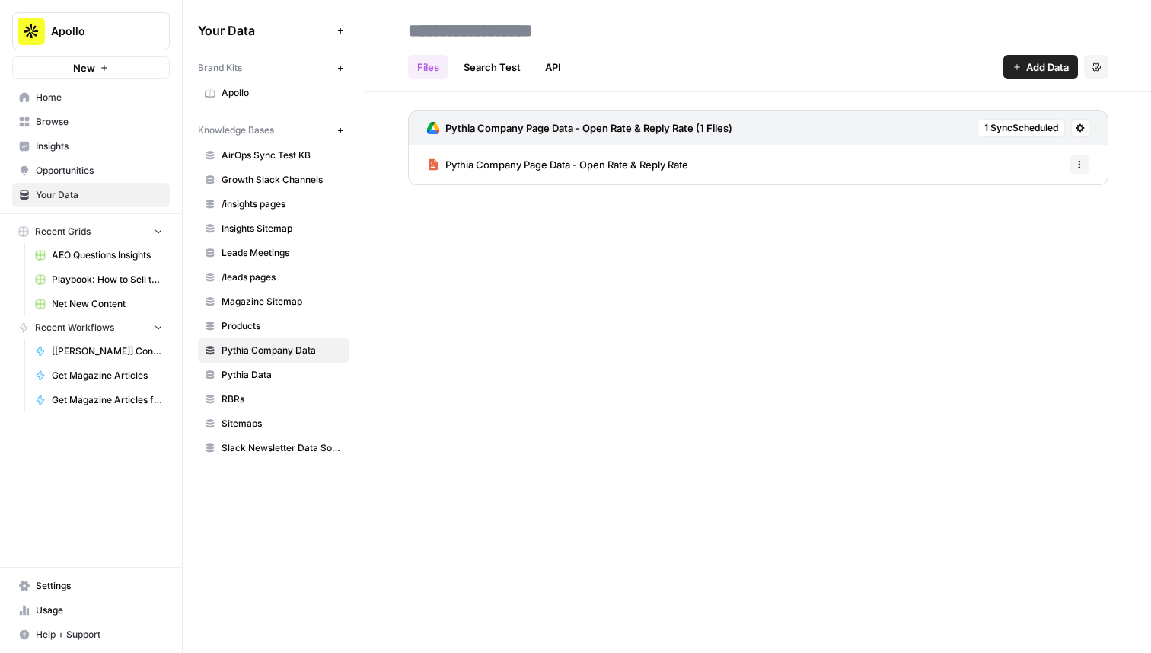
click at [541, 36] on input at bounding box center [524, 30] width 244 height 30
type input "**********"
click at [97, 99] on span "Home" at bounding box center [99, 98] width 127 height 14
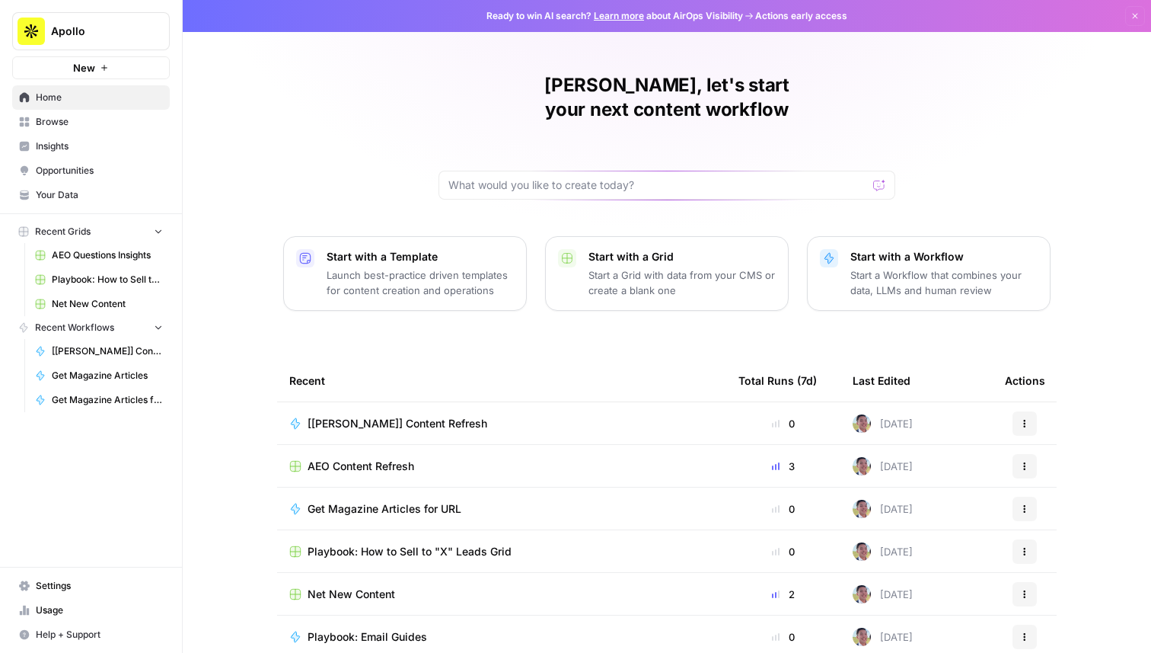
click at [81, 123] on span "Browse" at bounding box center [99, 122] width 127 height 14
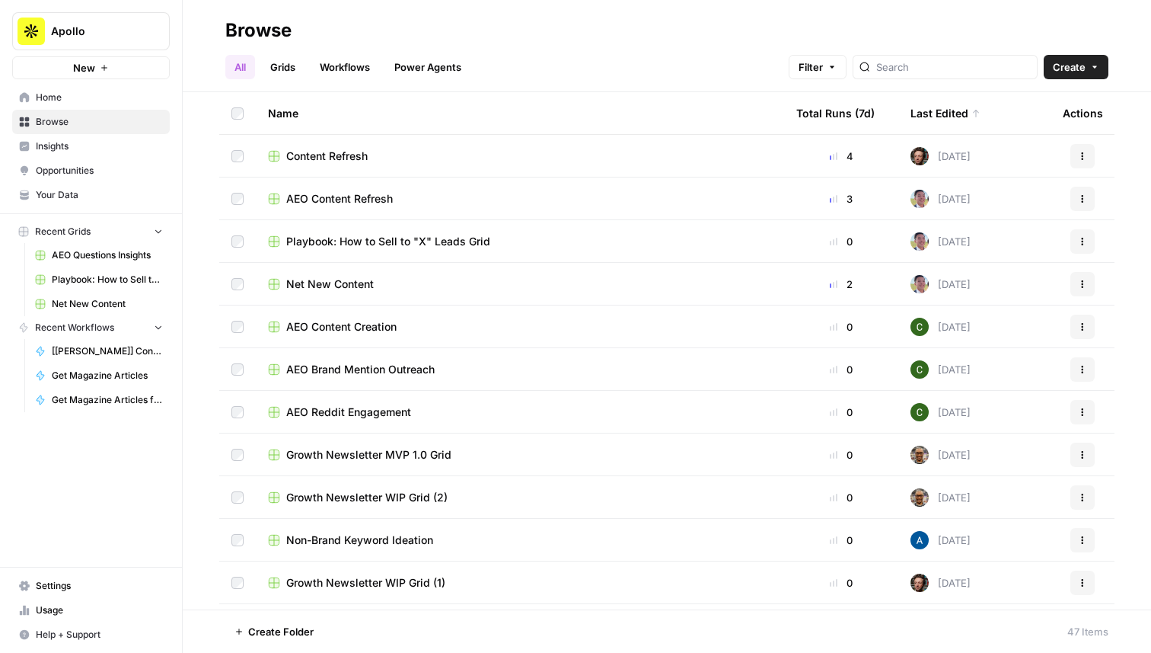
click at [321, 158] on span "Content Refresh" at bounding box center [326, 155] width 81 height 15
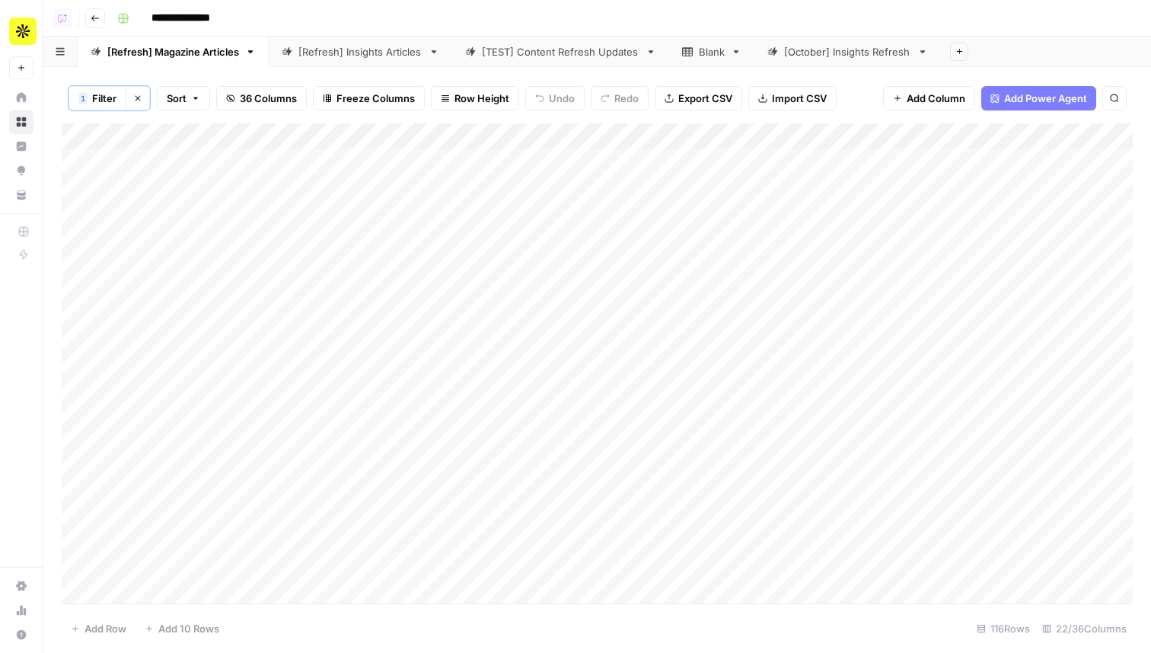
click at [525, 59] on link "[TEST] Content Refresh Updates" at bounding box center [560, 52] width 217 height 30
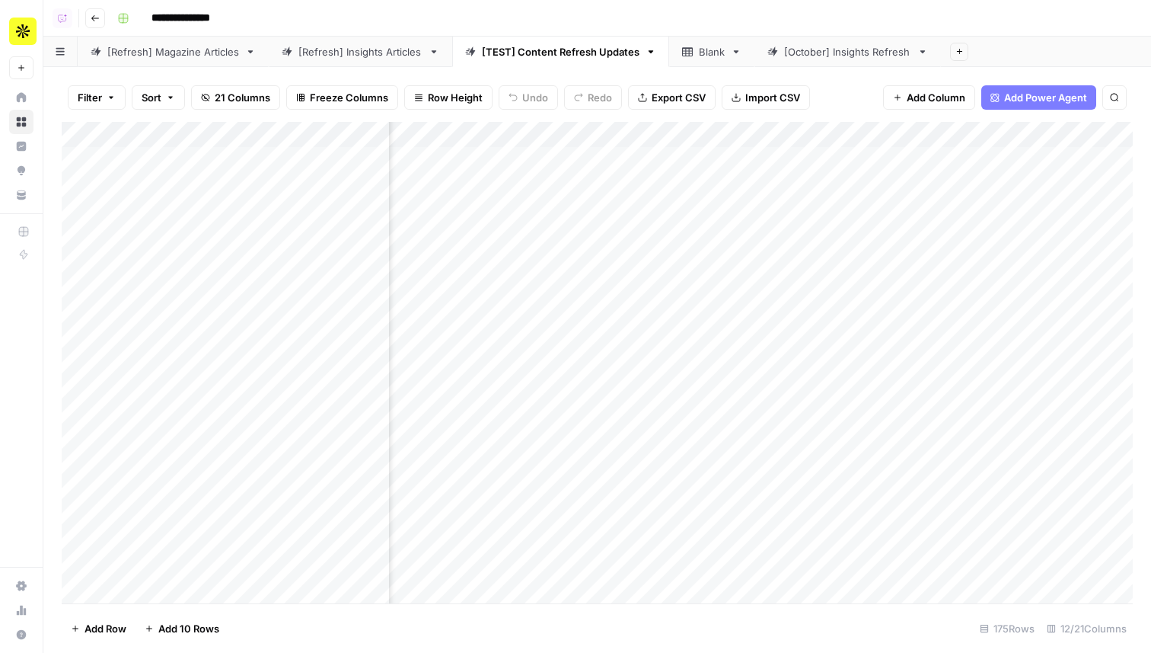
scroll to position [0, 489]
click at [650, 53] on icon "button" at bounding box center [651, 51] width 11 height 11
click at [382, 53] on div "[Refresh] Insights Articles" at bounding box center [361, 51] width 124 height 15
click at [209, 57] on div "[Refresh] Magazine Articles" at bounding box center [173, 51] width 132 height 15
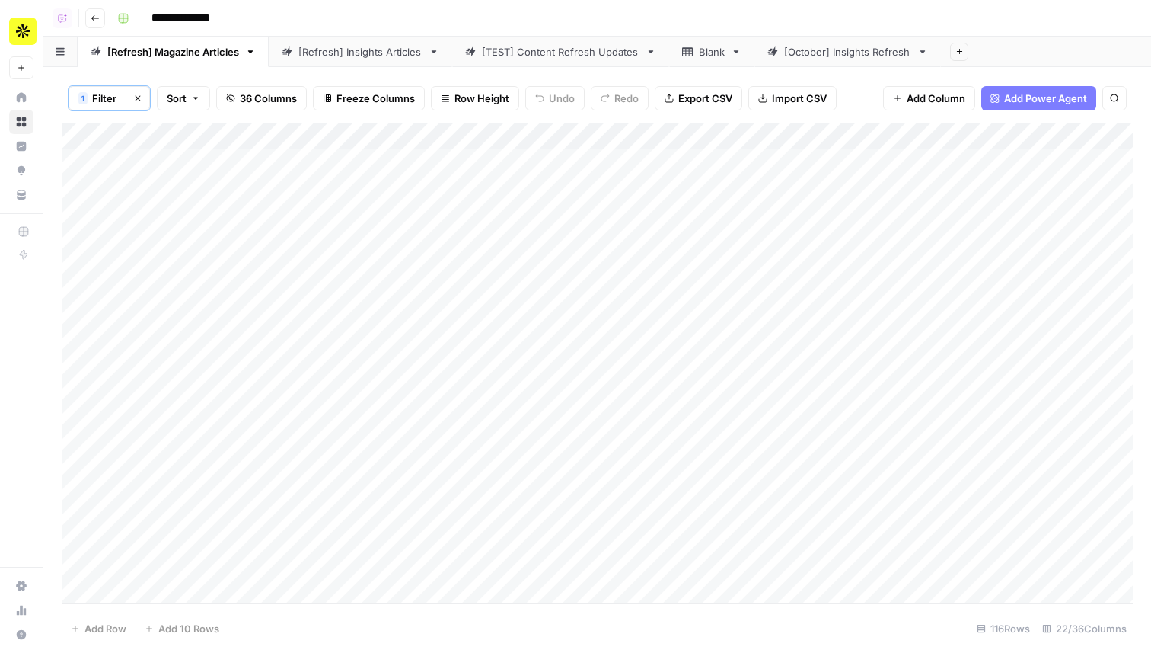
click at [796, 53] on div "[October] Insights Refresh" at bounding box center [847, 51] width 127 height 15
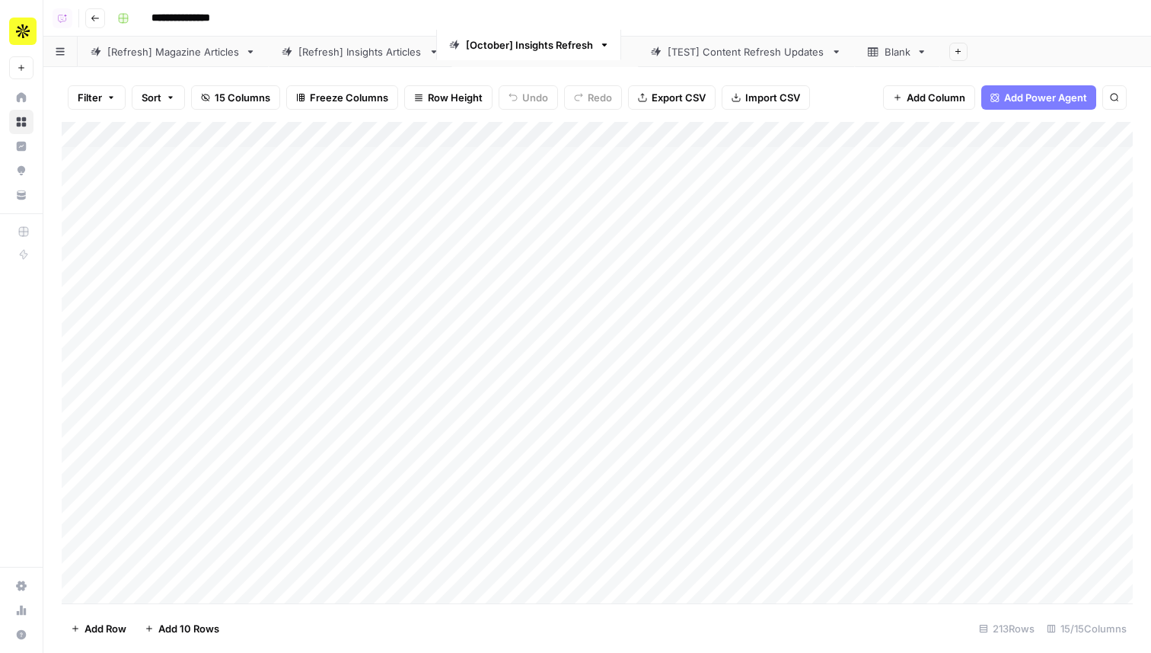
drag, startPoint x: 804, startPoint y: 53, endPoint x: 483, endPoint y: 43, distance: 321.5
click at [483, 43] on div "[Refresh] Magazine Articles [Refresh] Insights Articles [TEST] Content Refresh …" at bounding box center [597, 52] width 1108 height 30
click at [836, 53] on icon at bounding box center [837, 51] width 5 height 3
click at [774, 127] on div "Add Column" at bounding box center [597, 362] width 1071 height 481
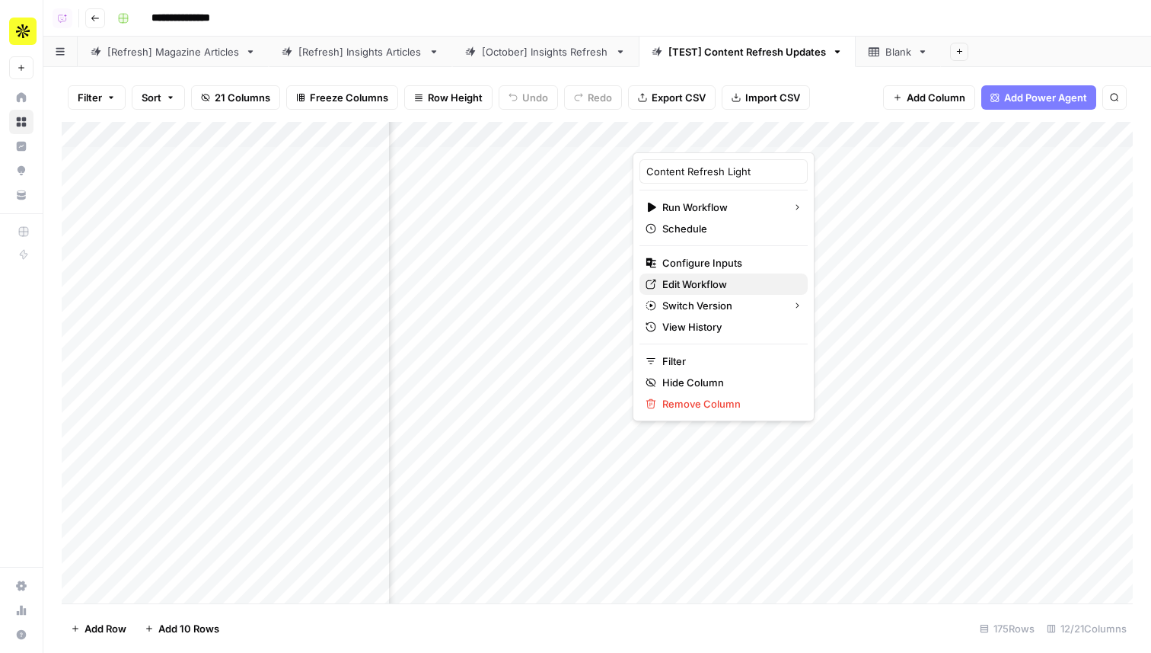
click at [696, 282] on span "Edit Workflow" at bounding box center [728, 283] width 133 height 15
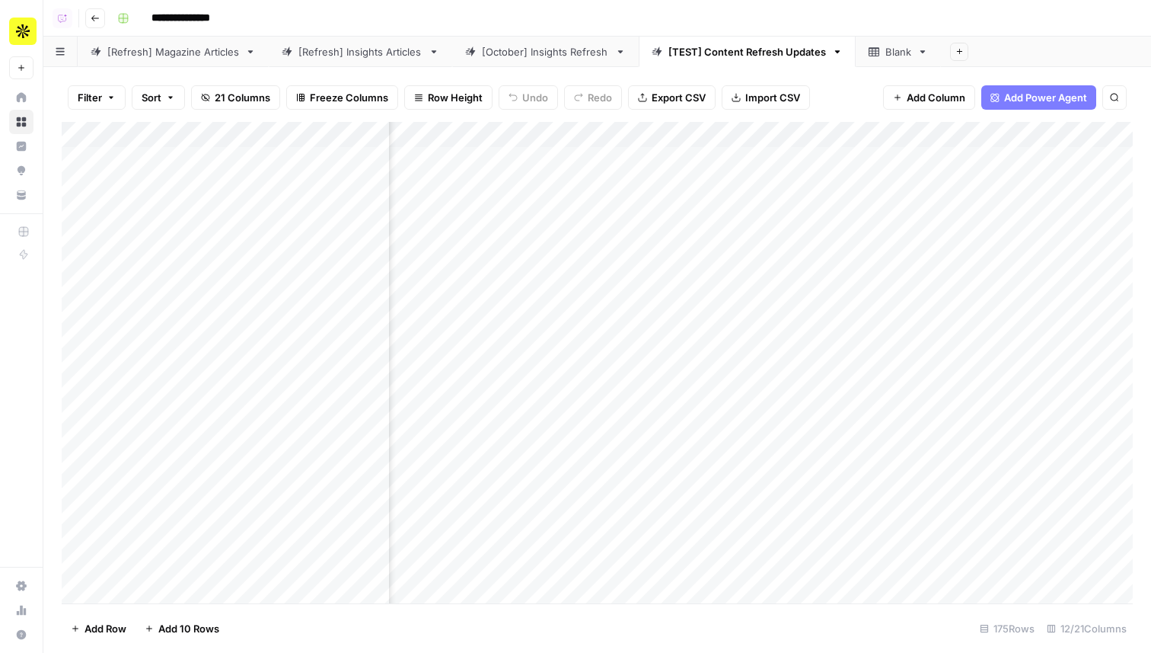
click at [784, 133] on div "Add Column" at bounding box center [597, 362] width 1071 height 481
click at [836, 49] on icon "button" at bounding box center [837, 51] width 11 height 11
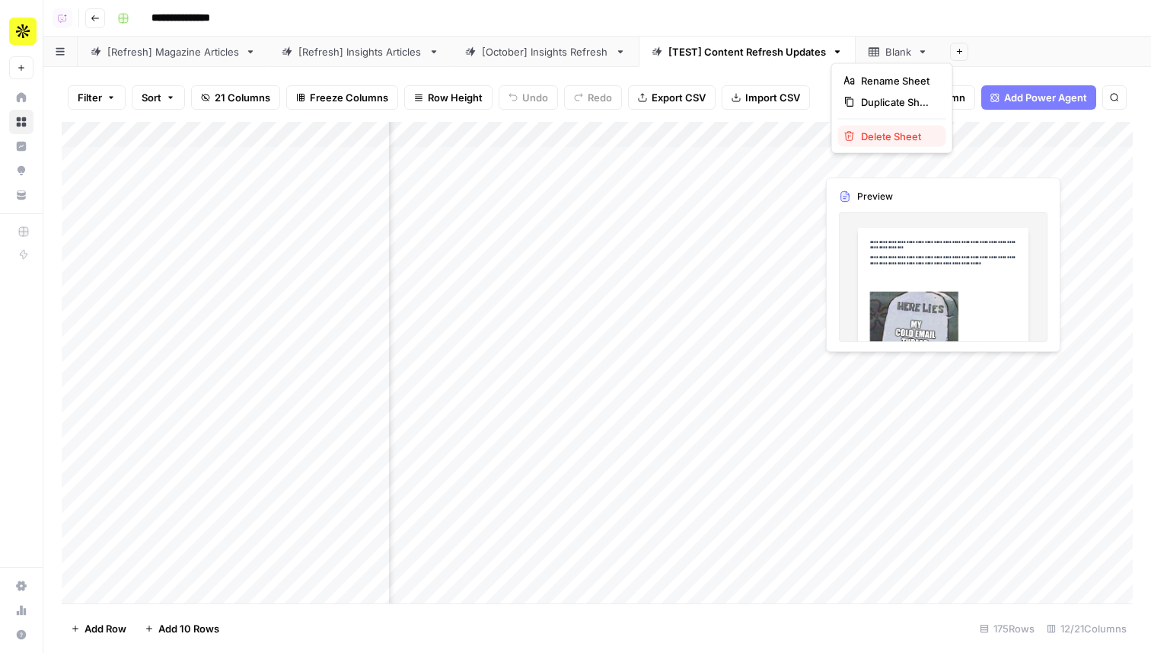
click at [888, 136] on span "Delete Sheet" at bounding box center [897, 136] width 73 height 15
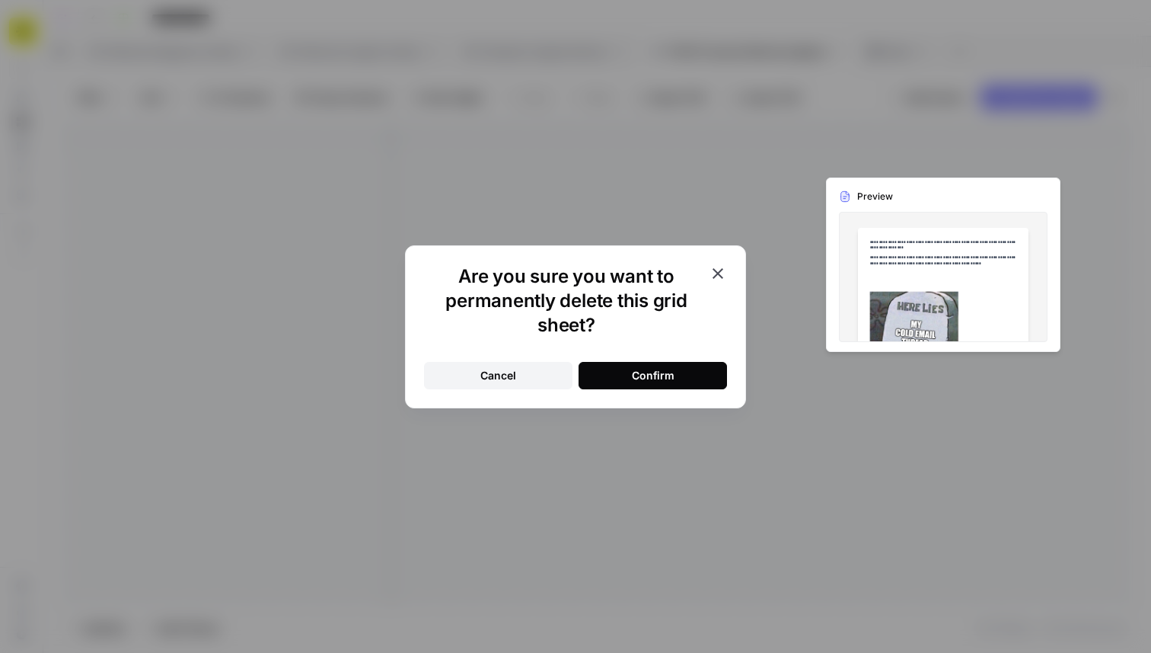
click at [715, 279] on icon "button" at bounding box center [718, 273] width 18 height 18
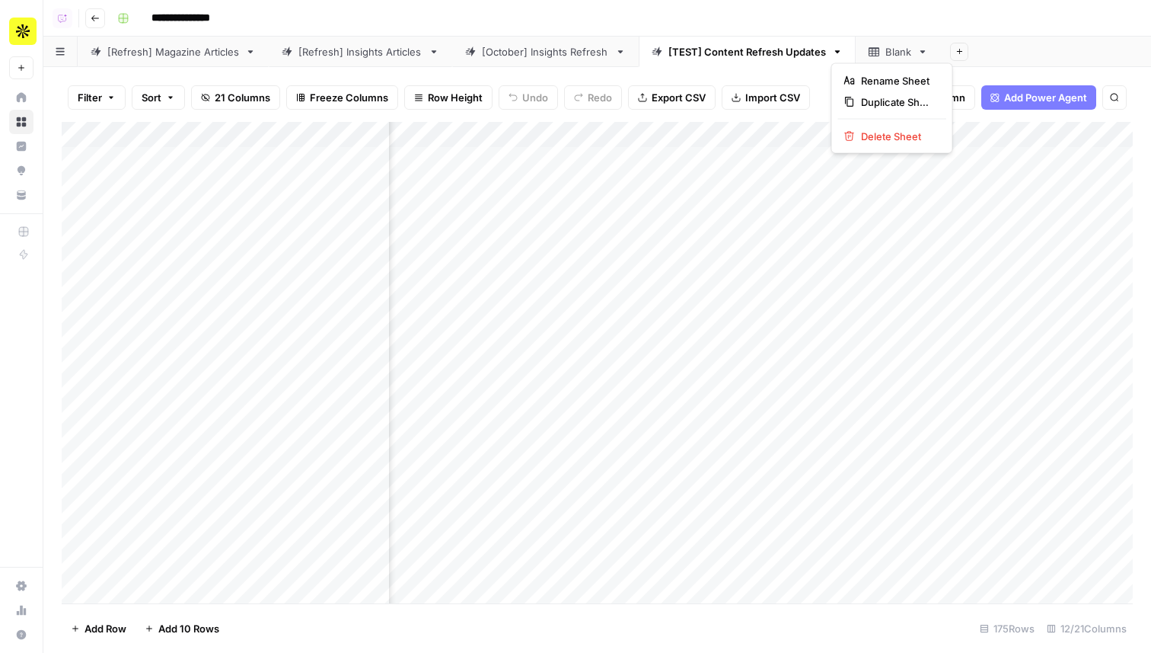
click at [836, 49] on icon "button" at bounding box center [837, 51] width 11 height 11
click at [868, 126] on button "Delete Sheet" at bounding box center [892, 136] width 108 height 21
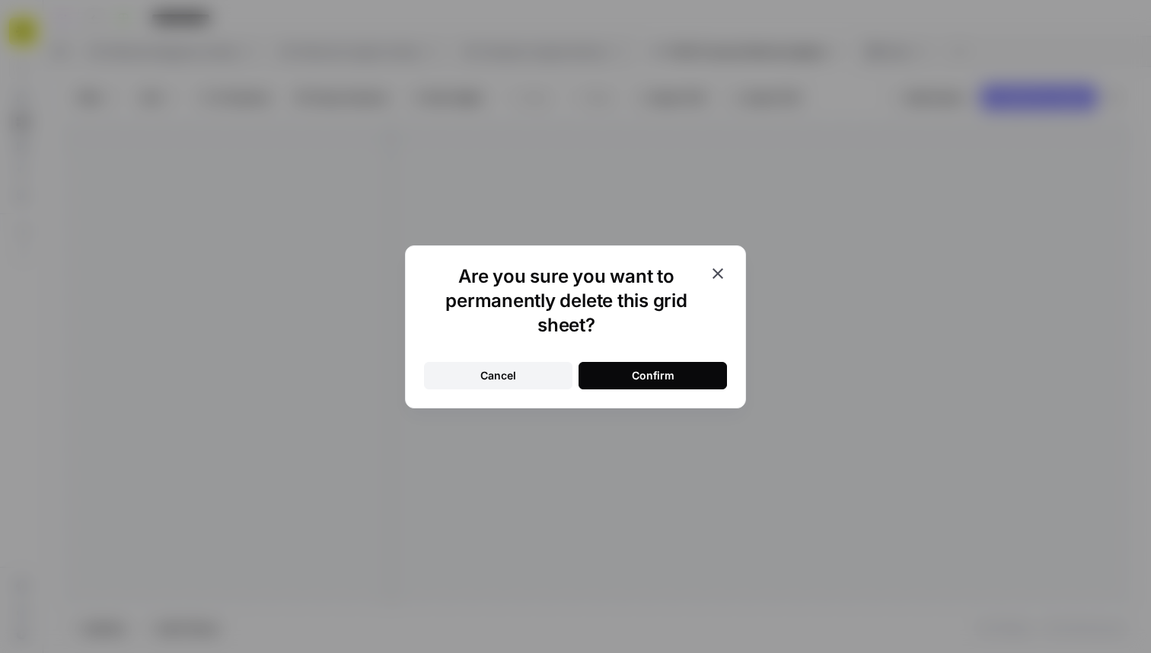
click at [688, 382] on button "Confirm" at bounding box center [653, 375] width 148 height 27
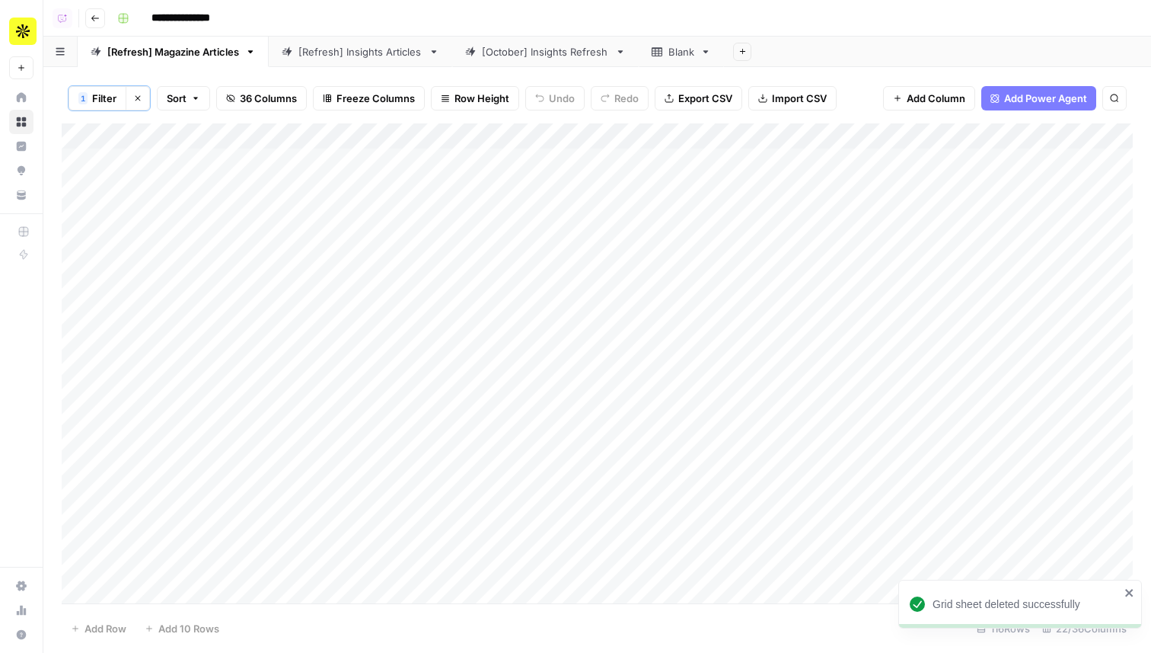
click at [667, 46] on div "Blank" at bounding box center [673, 51] width 43 height 15
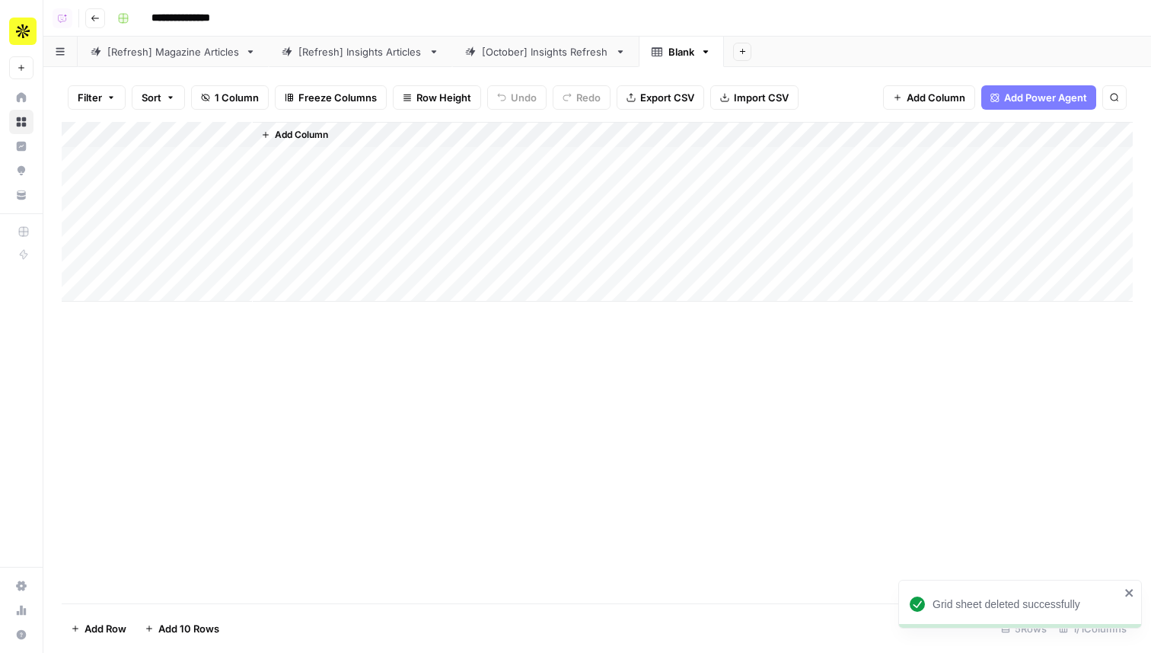
click at [551, 54] on div "[October] Insights Refresh" at bounding box center [545, 51] width 127 height 15
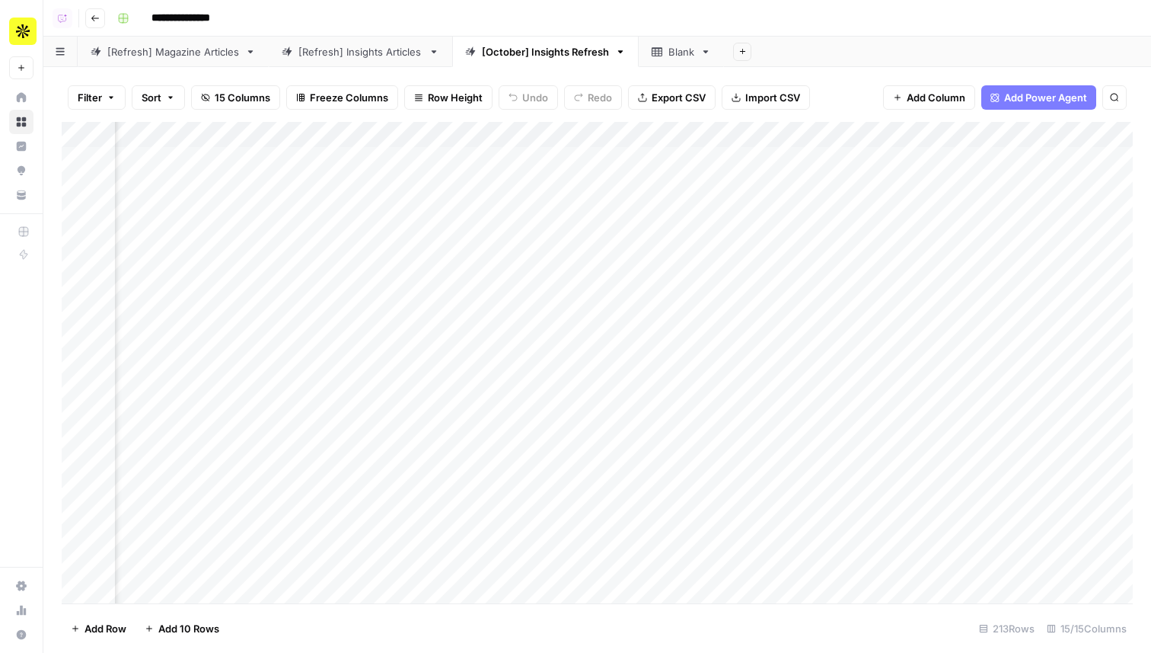
scroll to position [0, 1758]
click at [103, 17] on button "Go back" at bounding box center [95, 18] width 20 height 20
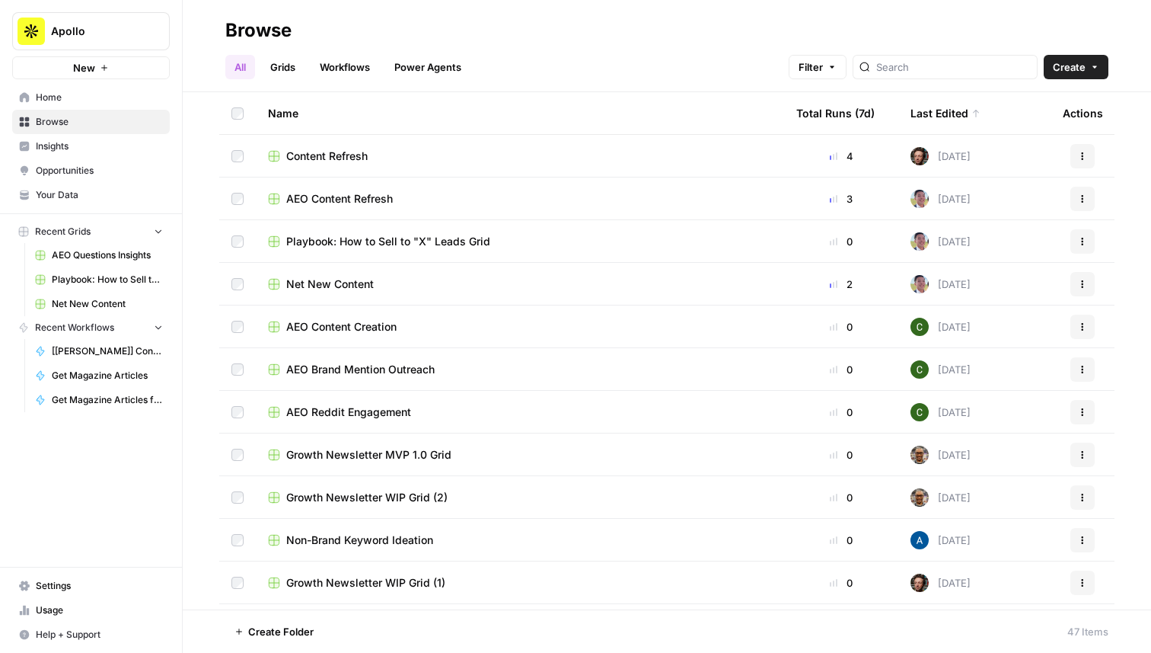
click at [111, 96] on span "Home" at bounding box center [99, 98] width 127 height 14
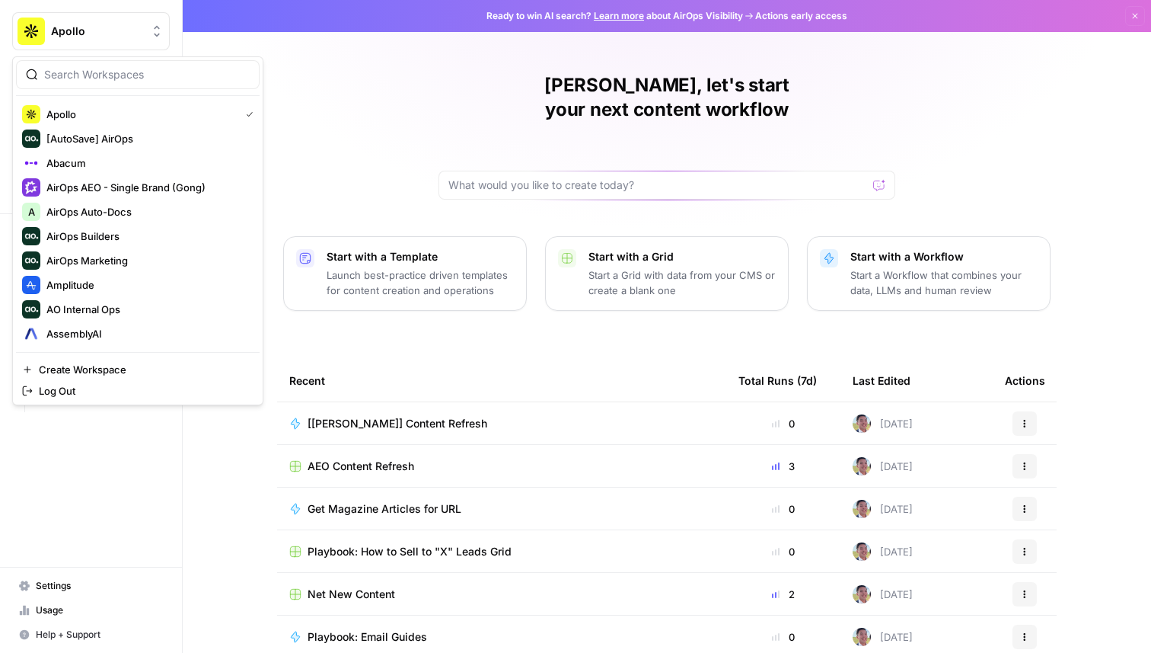
click at [68, 16] on button "Apollo" at bounding box center [91, 31] width 158 height 38
click at [107, 278] on span "Amplitude" at bounding box center [146, 284] width 201 height 15
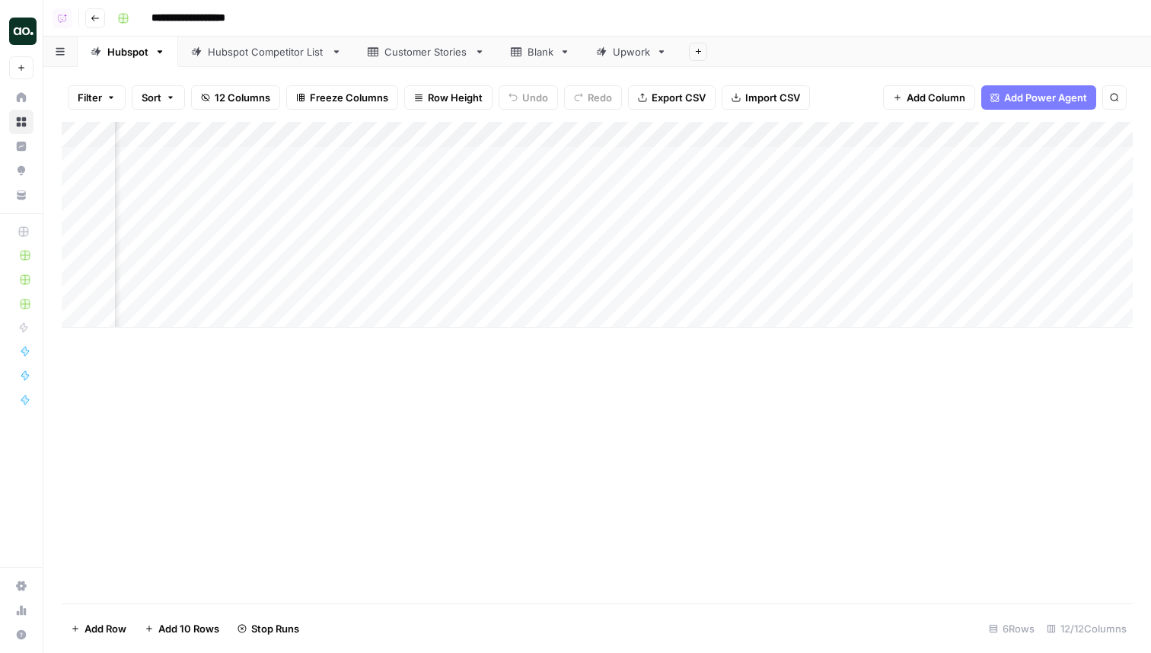
scroll to position [0, 135]
click at [1027, 161] on div "Add Column" at bounding box center [597, 225] width 1071 height 206
click at [1026, 162] on div "Add Column" at bounding box center [597, 225] width 1071 height 206
click at [1007, 133] on div "Add Column" at bounding box center [597, 225] width 1071 height 206
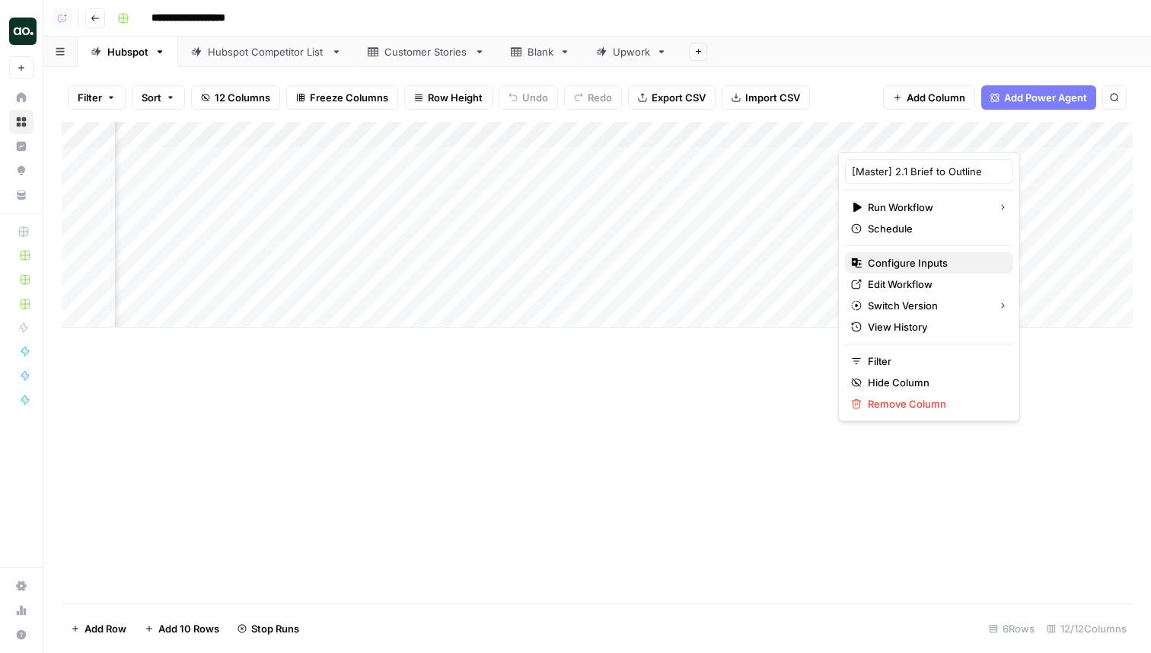
click at [928, 267] on span "Configure Inputs" at bounding box center [934, 262] width 133 height 15
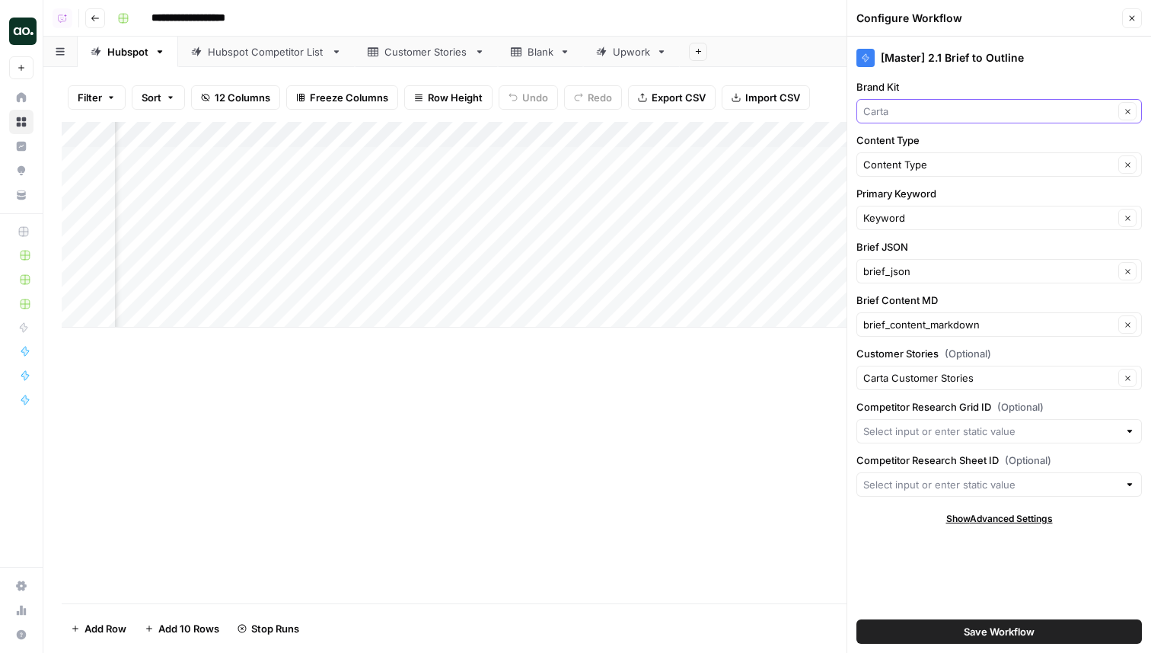
click at [930, 117] on input "Brand Kit" at bounding box center [989, 111] width 251 height 15
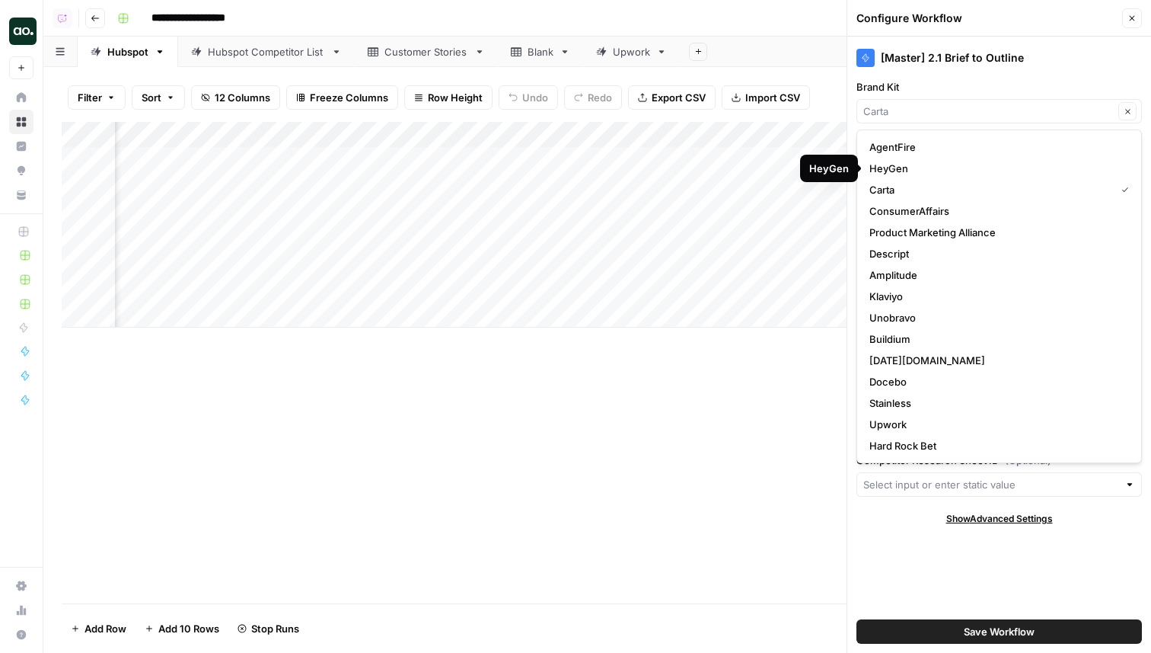
scroll to position [213, 0]
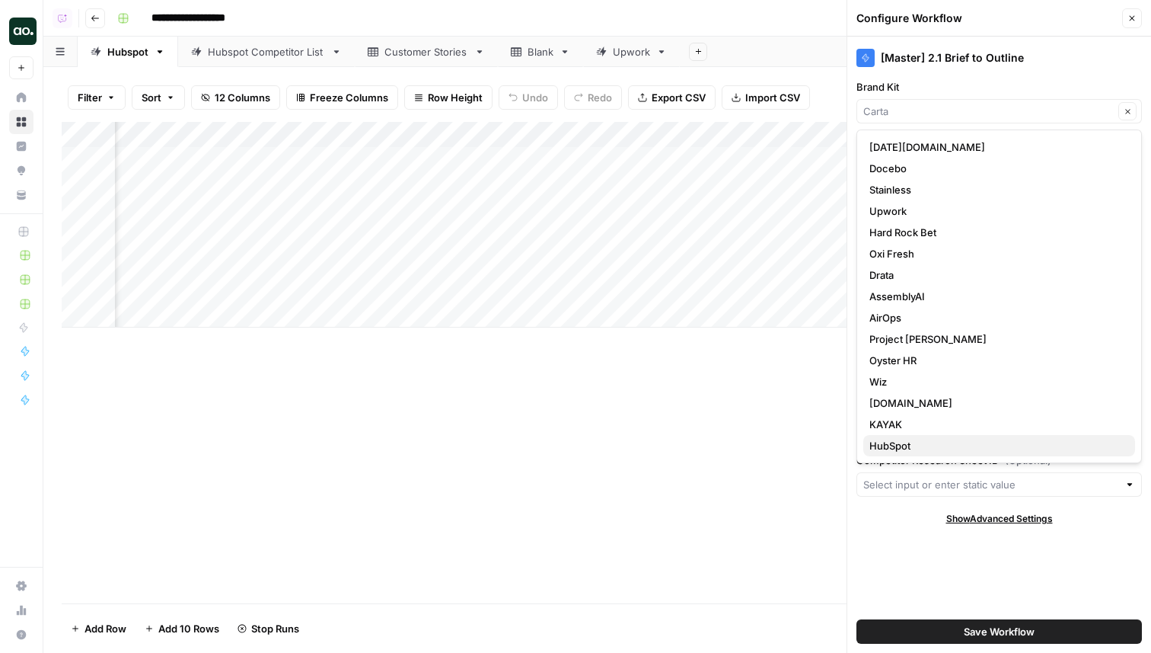
click at [917, 445] on span "HubSpot" at bounding box center [997, 445] width 254 height 15
type input "HubSpot"
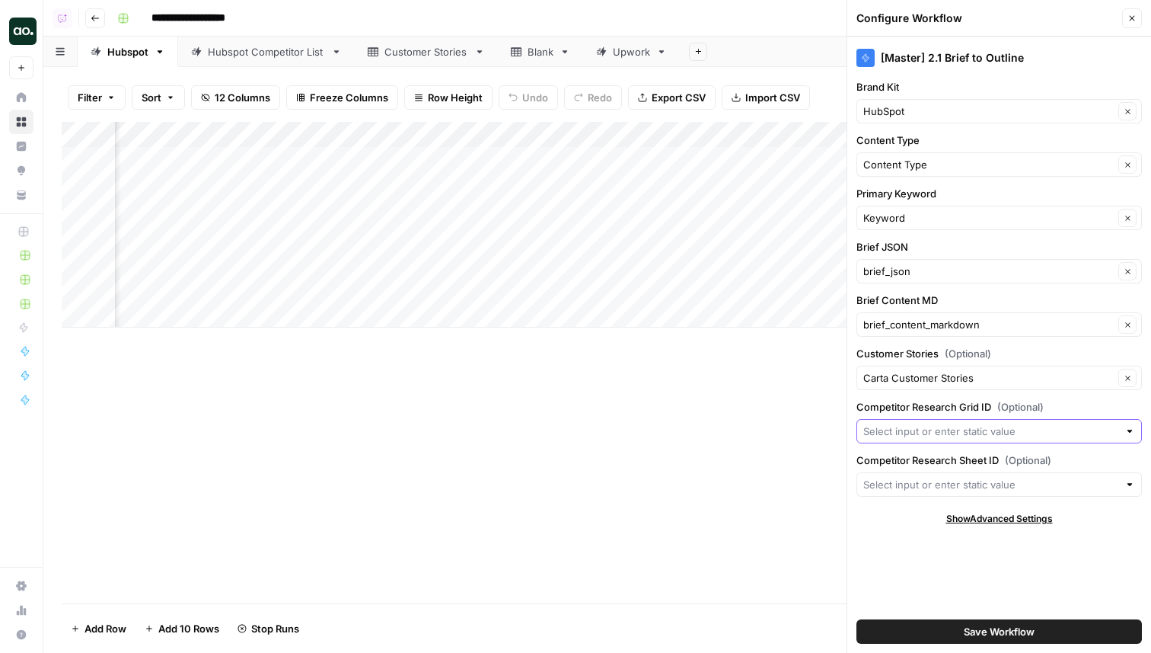
click at [964, 429] on input "Competitor Research Grid ID (Optional)" at bounding box center [991, 430] width 255 height 15
type input "31412"
click at [940, 480] on input "Competitor Research Sheet ID (Optional)" at bounding box center [991, 484] width 255 height 15
type input "40113"
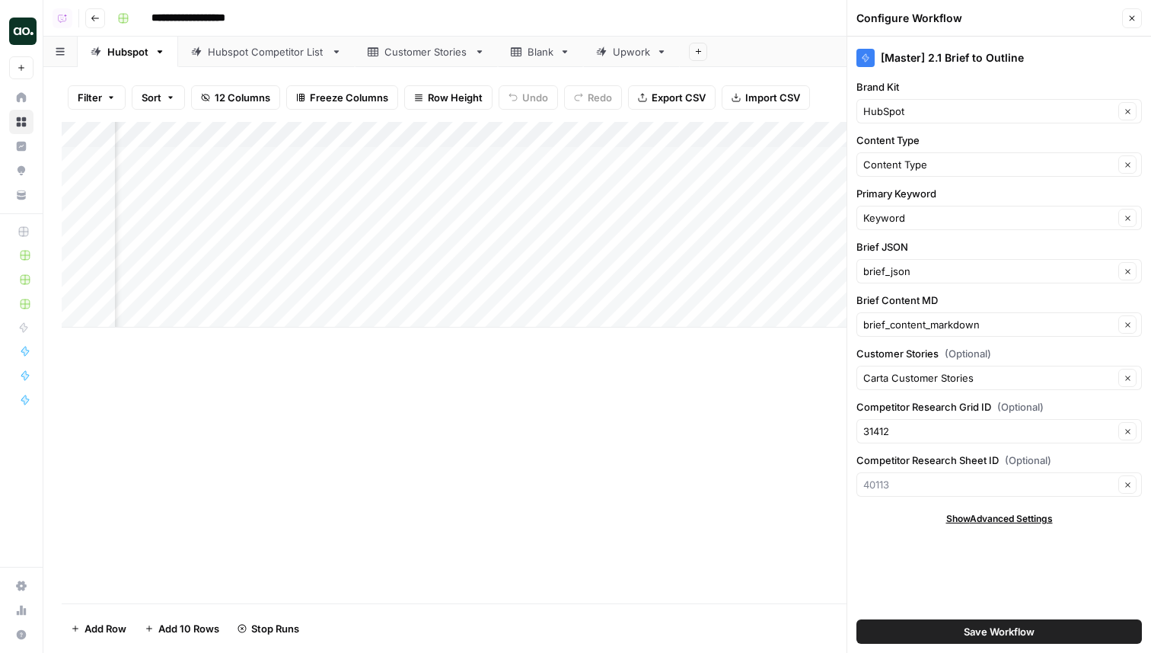
type input "40113"
click at [939, 570] on div "[Master] 2.1 Brief to Outline Brand Kit HubSpot Clear Content Type Content Type…" at bounding box center [1000, 345] width 304 height 616
click at [956, 625] on button "Save Workflow" at bounding box center [1000, 631] width 286 height 24
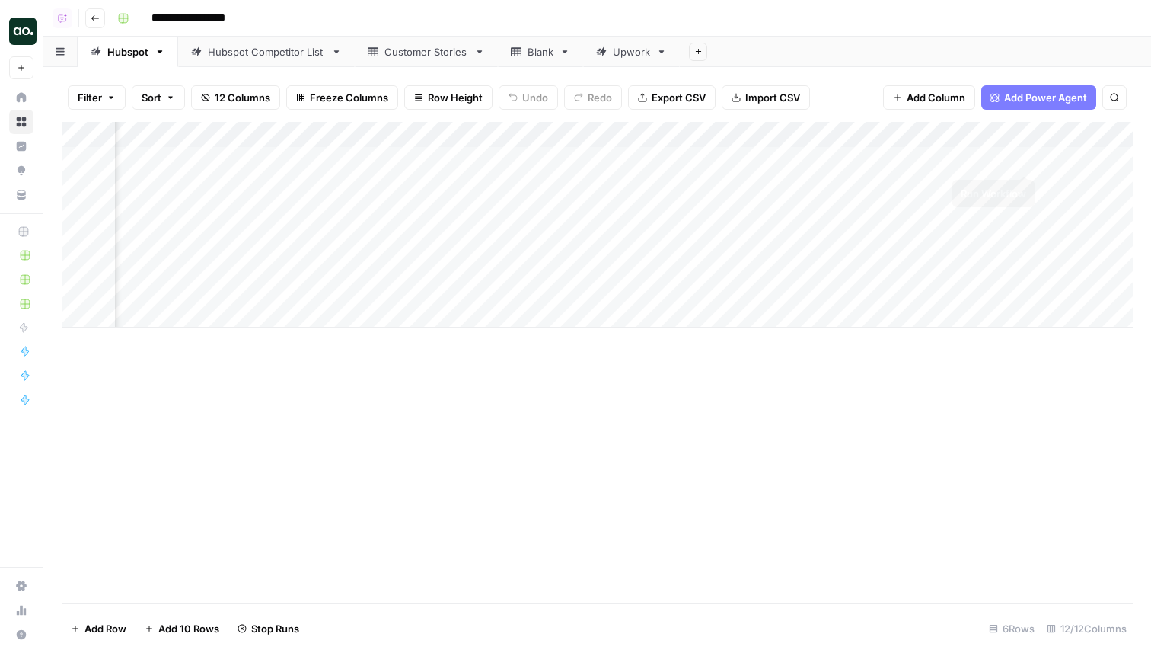
click at [1026, 157] on div "Add Column" at bounding box center [597, 225] width 1071 height 206
click at [1020, 216] on div "Add Column" at bounding box center [597, 225] width 1071 height 206
click at [1023, 234] on div "Add Column" at bounding box center [597, 225] width 1071 height 206
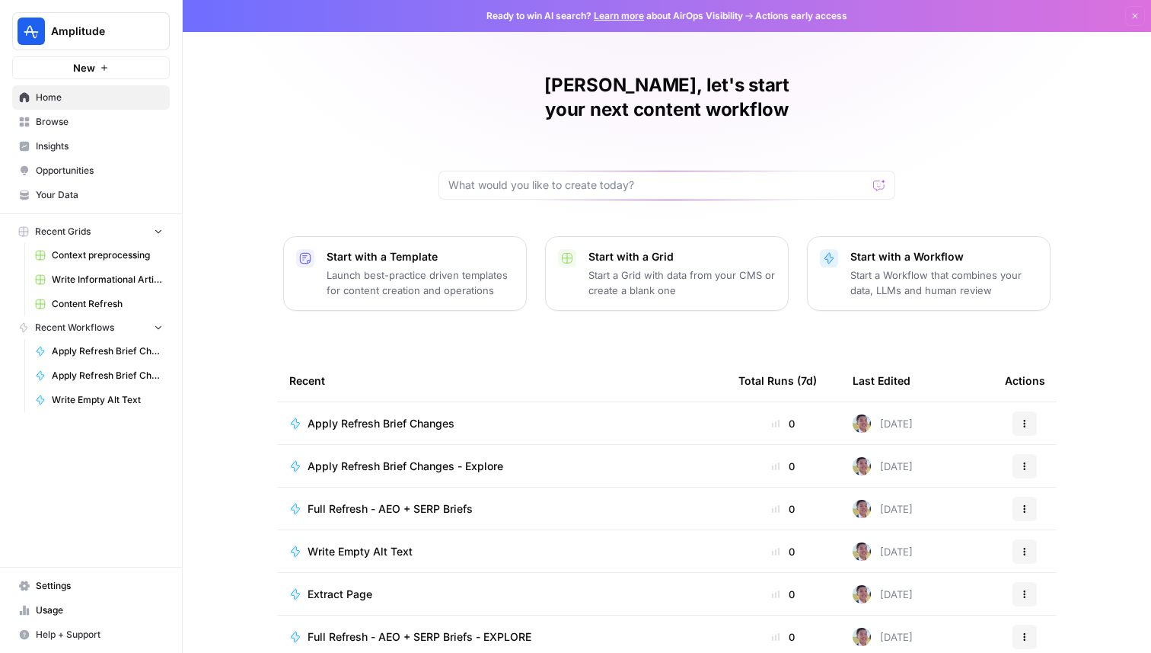
click at [426, 458] on span "Apply Refresh Brief Changes - Explore" at bounding box center [406, 465] width 196 height 15
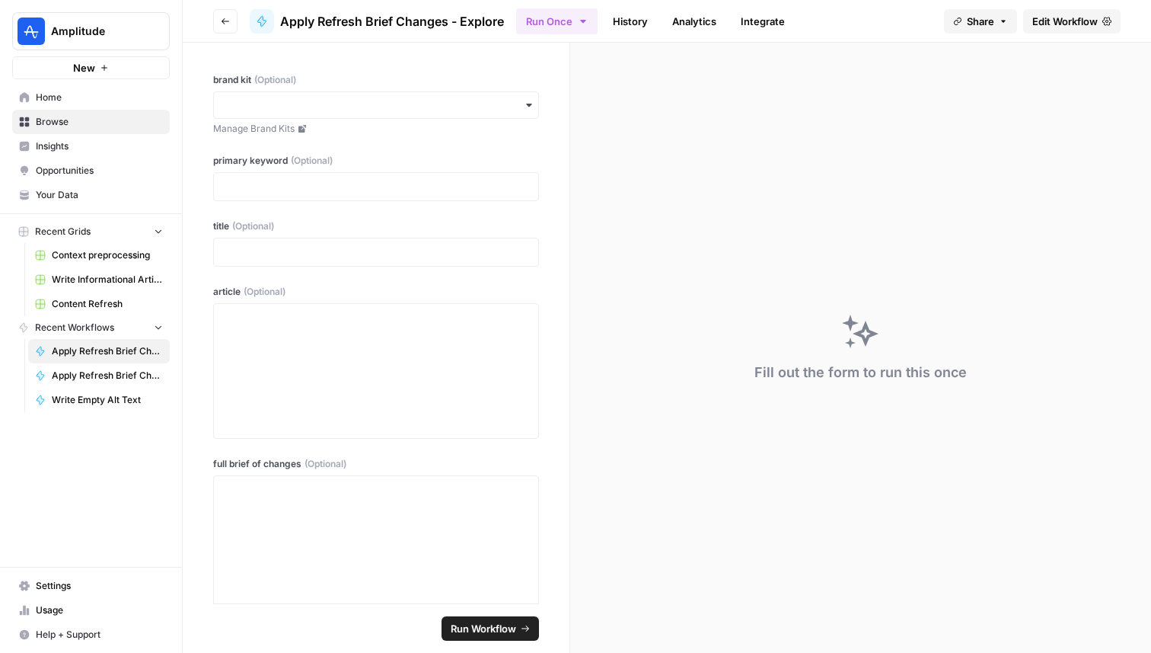
click at [97, 103] on span "Home" at bounding box center [99, 98] width 127 height 14
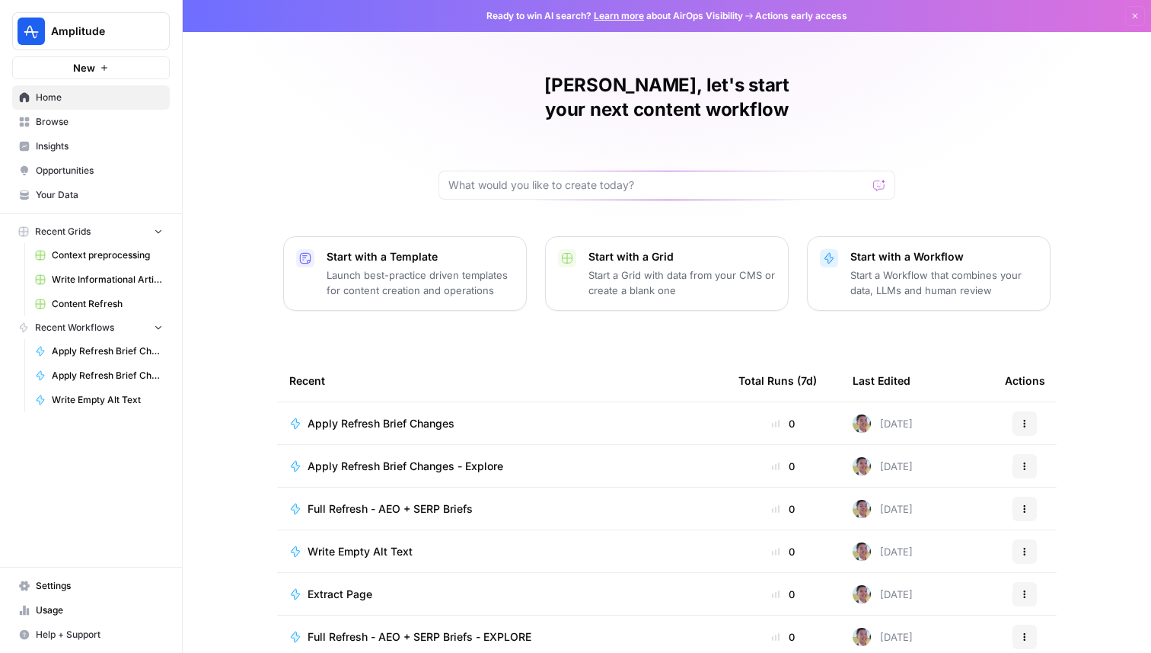
click at [123, 306] on span "Content Refresh" at bounding box center [107, 304] width 111 height 14
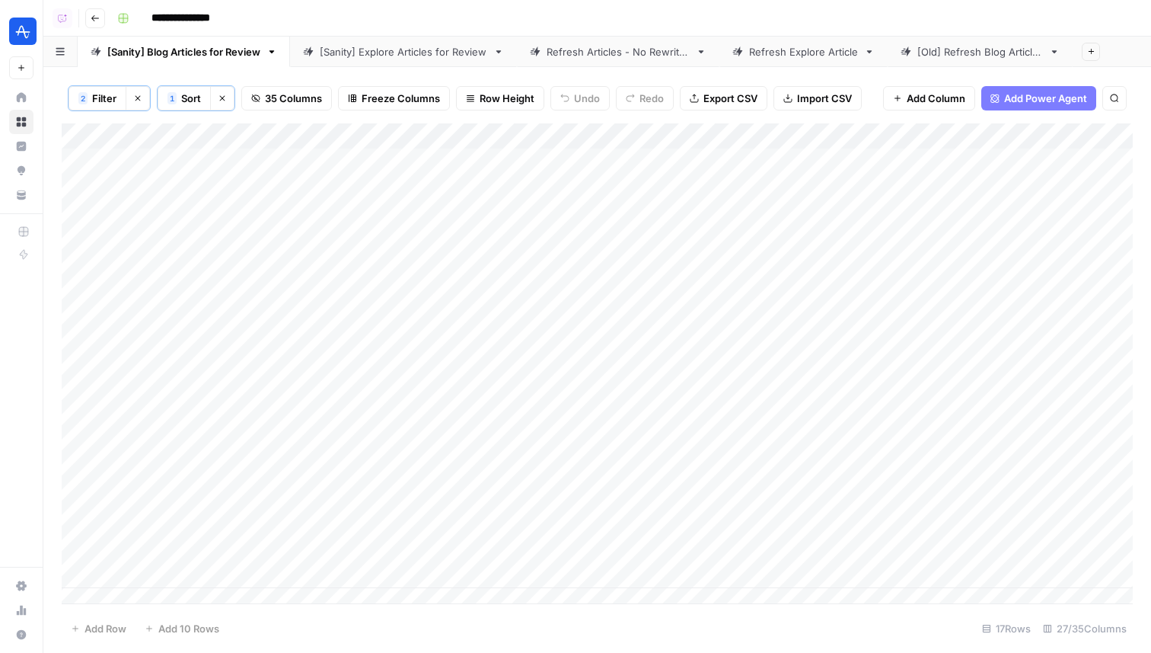
click at [975, 43] on link "[Old] Refresh Blog Articles" at bounding box center [980, 52] width 185 height 30
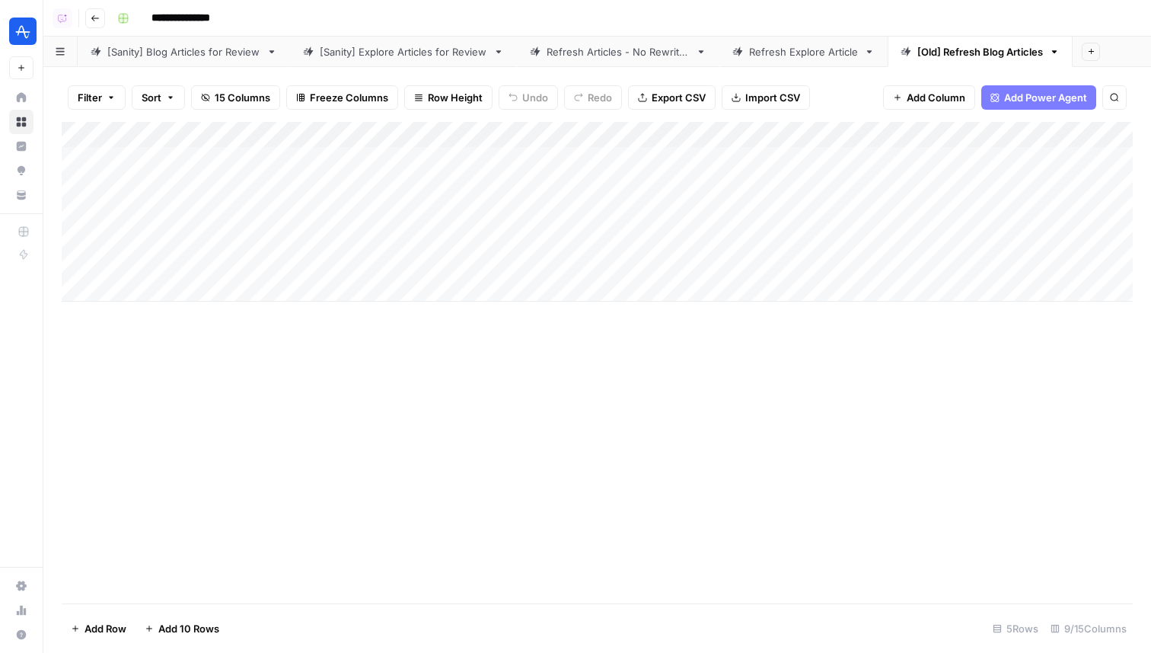
click at [778, 52] on div "Refresh Explore Article" at bounding box center [803, 51] width 109 height 15
click at [397, 58] on div "[Sanity] Explore Articles for Review" at bounding box center [404, 51] width 168 height 15
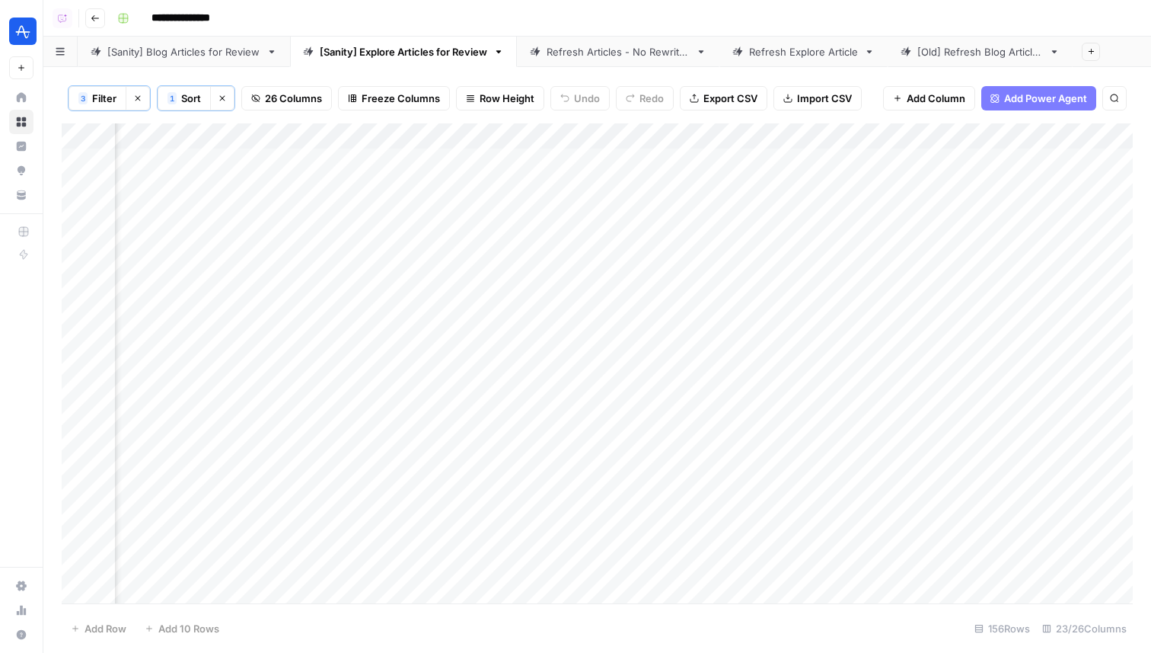
scroll to position [0, 2666]
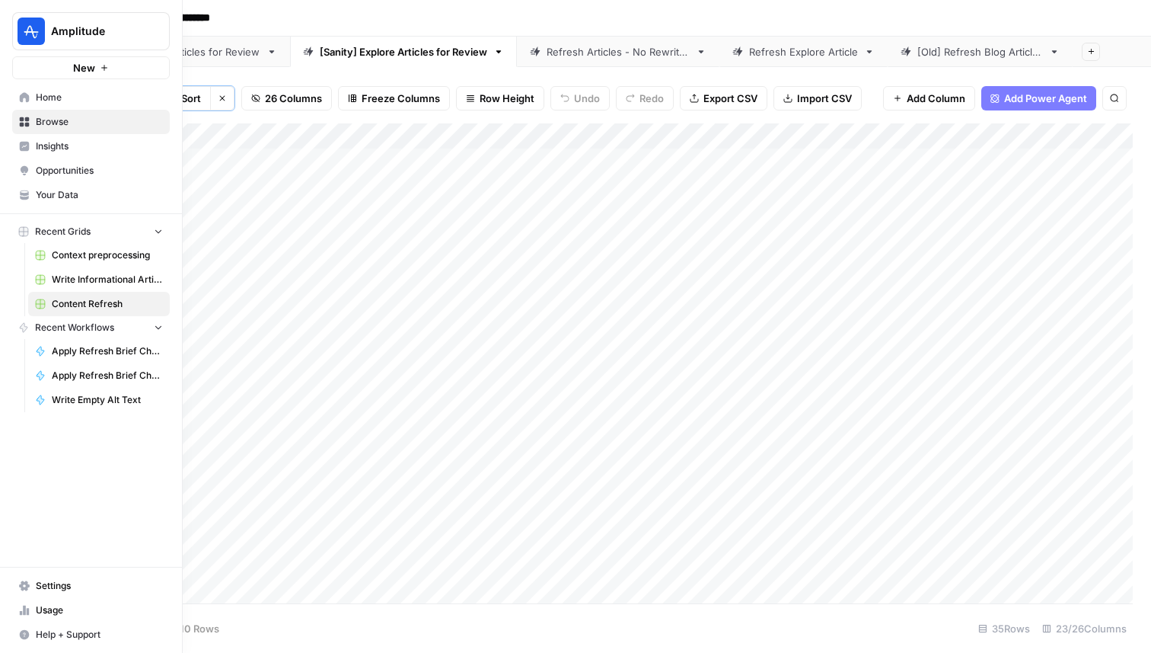
click at [106, 355] on span "Apply Refresh Brief Changes - Explore" at bounding box center [107, 351] width 111 height 14
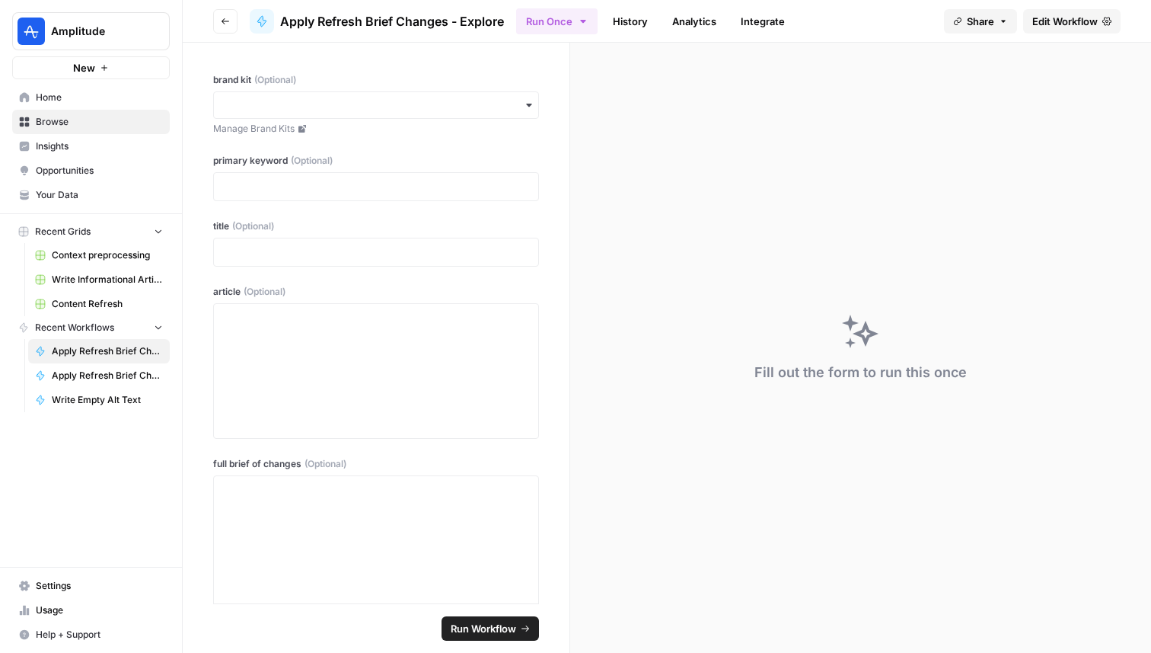
click at [1049, 16] on span "Edit Workflow" at bounding box center [1065, 21] width 65 height 15
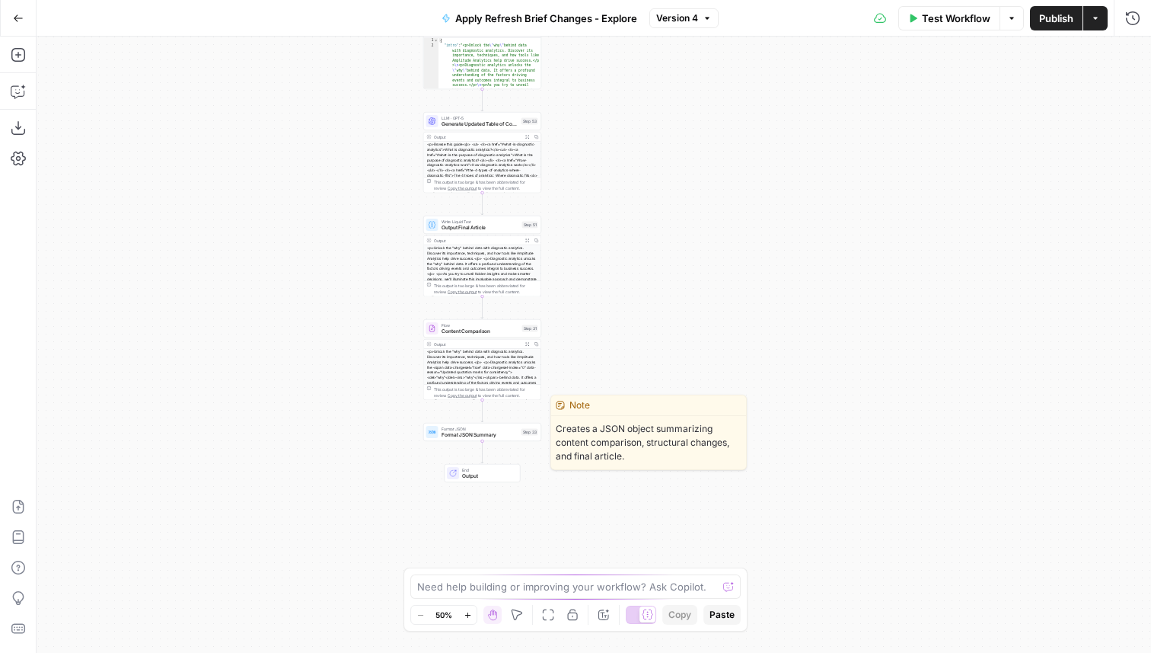
click at [502, 435] on span "Format JSON Summary" at bounding box center [480, 435] width 77 height 8
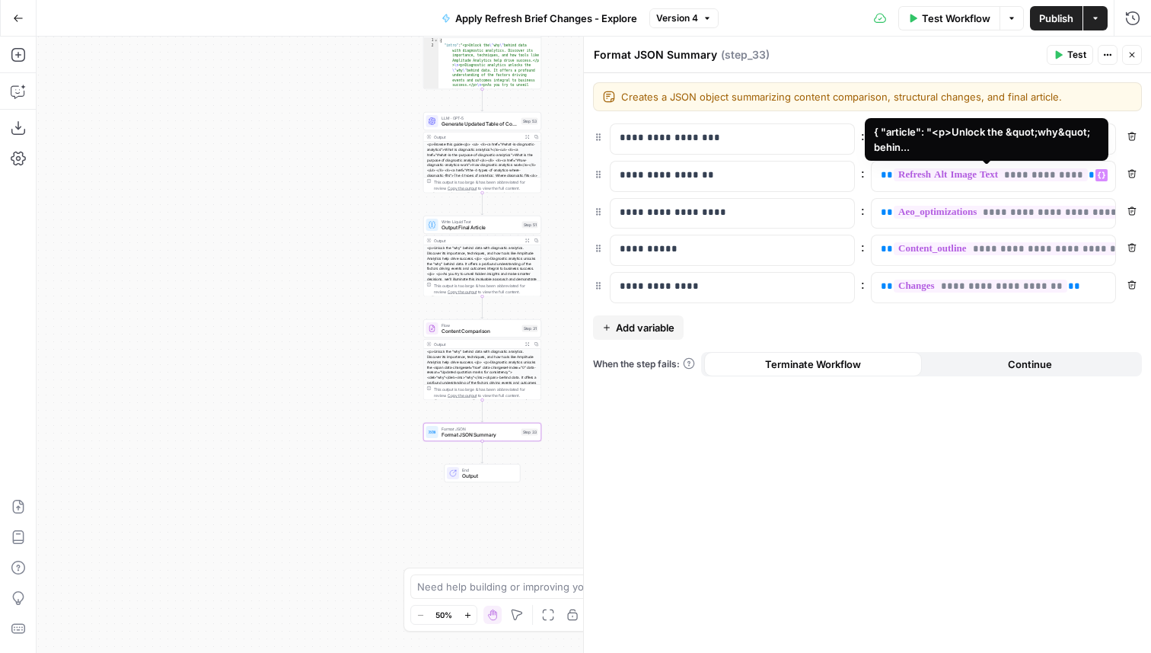
click at [972, 179] on span "**********" at bounding box center [991, 174] width 194 height 13
click at [954, 174] on span "**********" at bounding box center [991, 174] width 194 height 13
click at [883, 176] on span "**" at bounding box center [887, 175] width 12 height 10
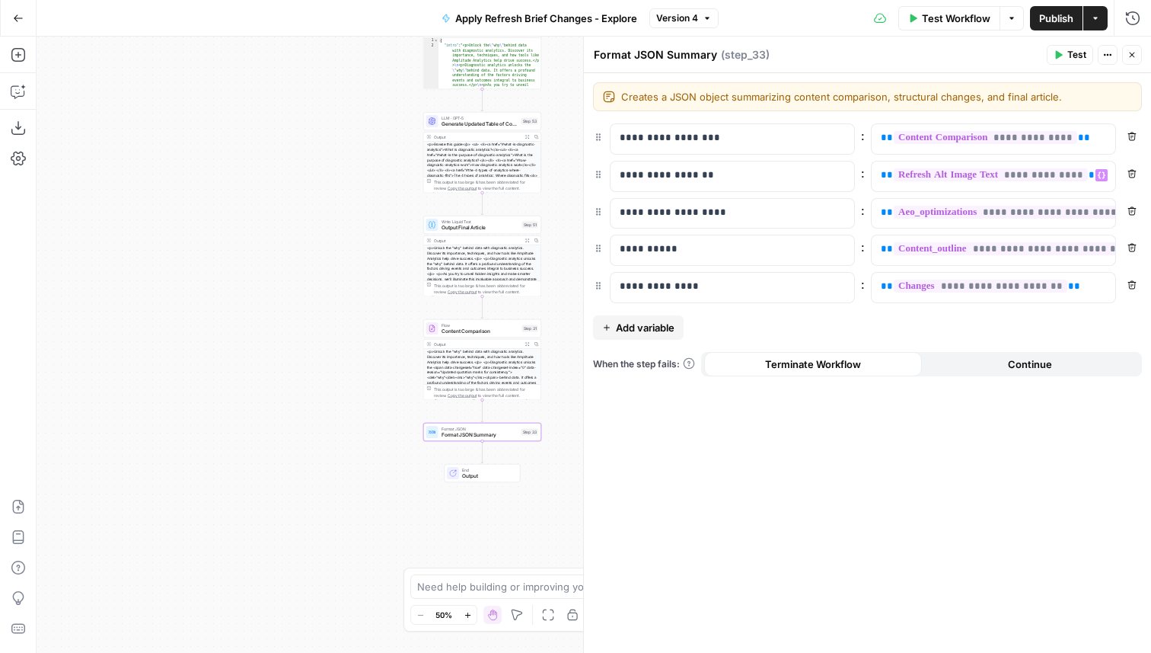
click at [991, 436] on div "**********" at bounding box center [867, 362] width 567 height 579
drag, startPoint x: 881, startPoint y: 180, endPoint x: 1151, endPoint y: 186, distance: 269.6
click at [1151, 186] on div "**********" at bounding box center [867, 362] width 567 height 579
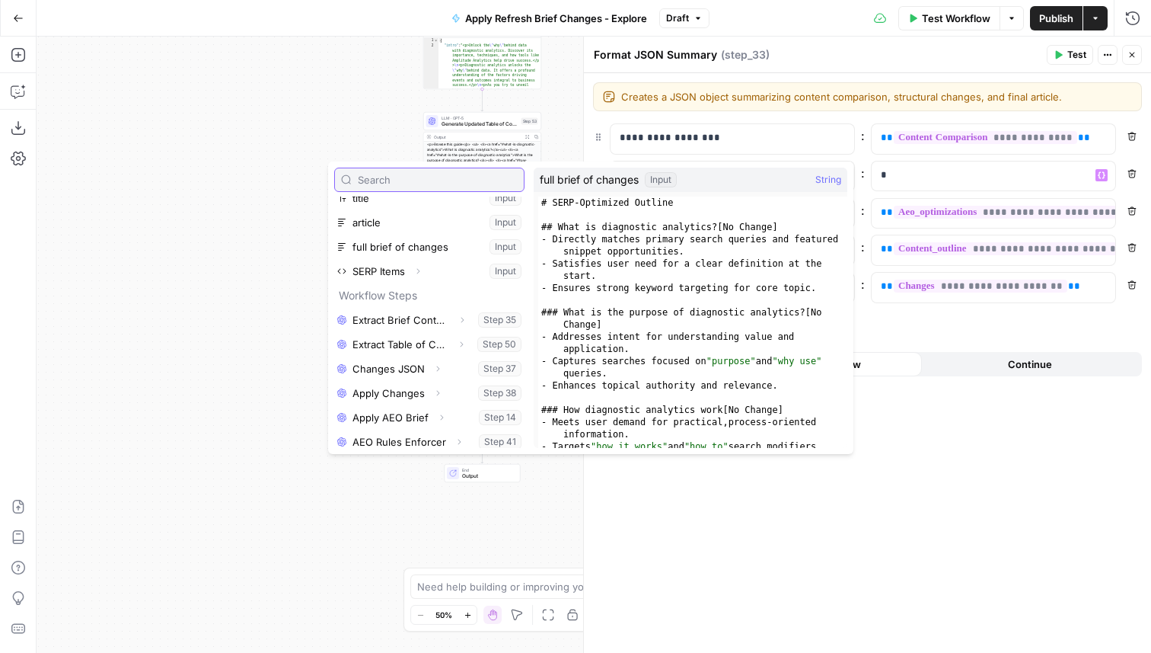
scroll to position [285, 0]
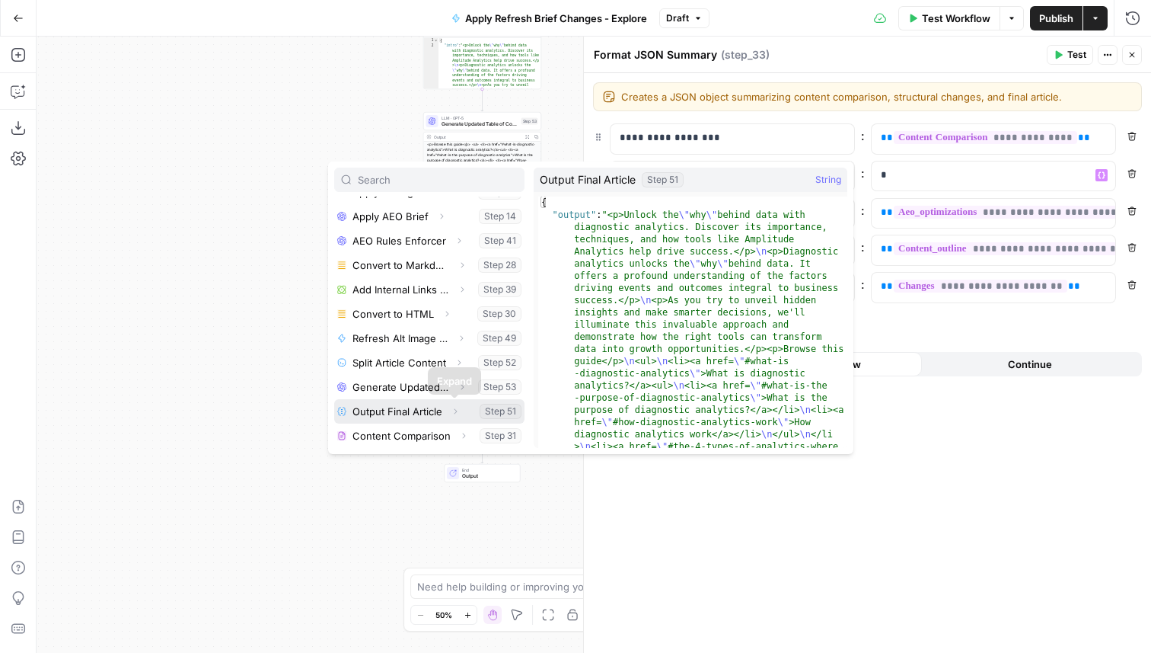
click at [455, 409] on icon "button" at bounding box center [455, 411] width 9 height 9
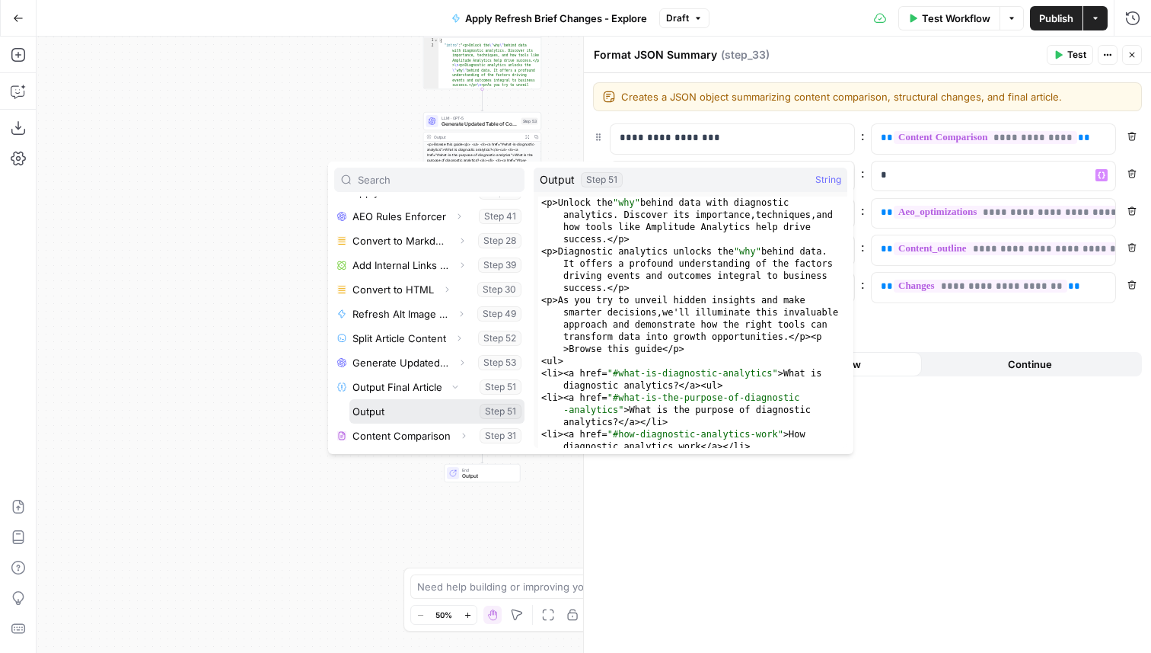
click at [417, 412] on button "Select variable Output" at bounding box center [437, 411] width 175 height 24
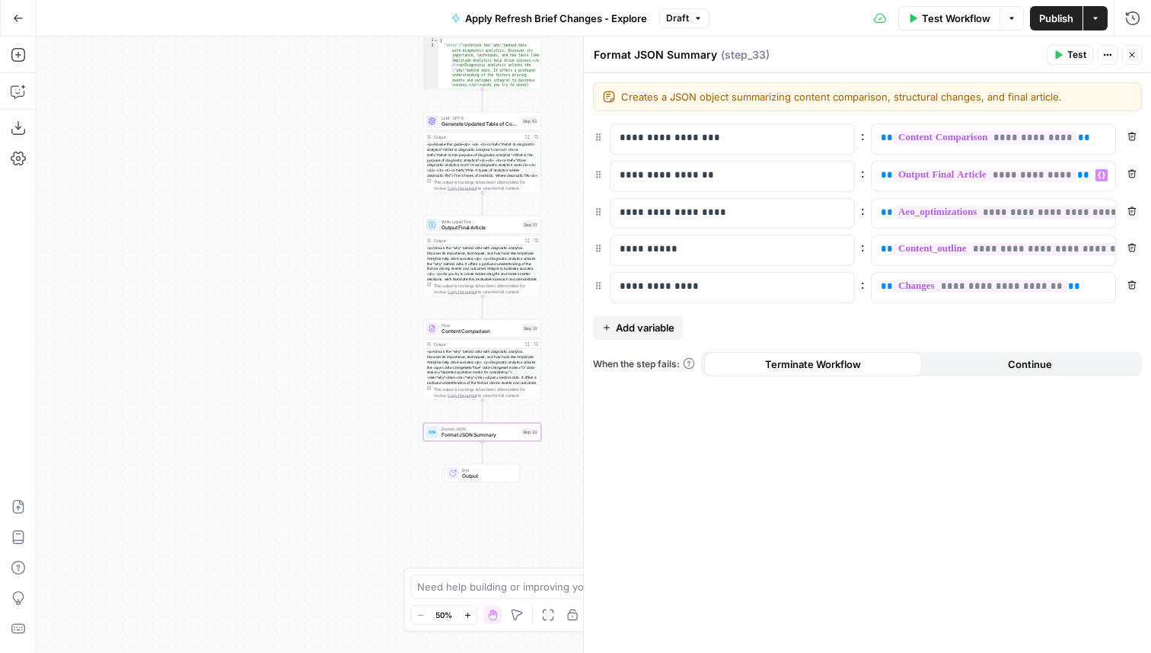
click at [528, 241] on icon "button" at bounding box center [527, 240] width 5 height 5
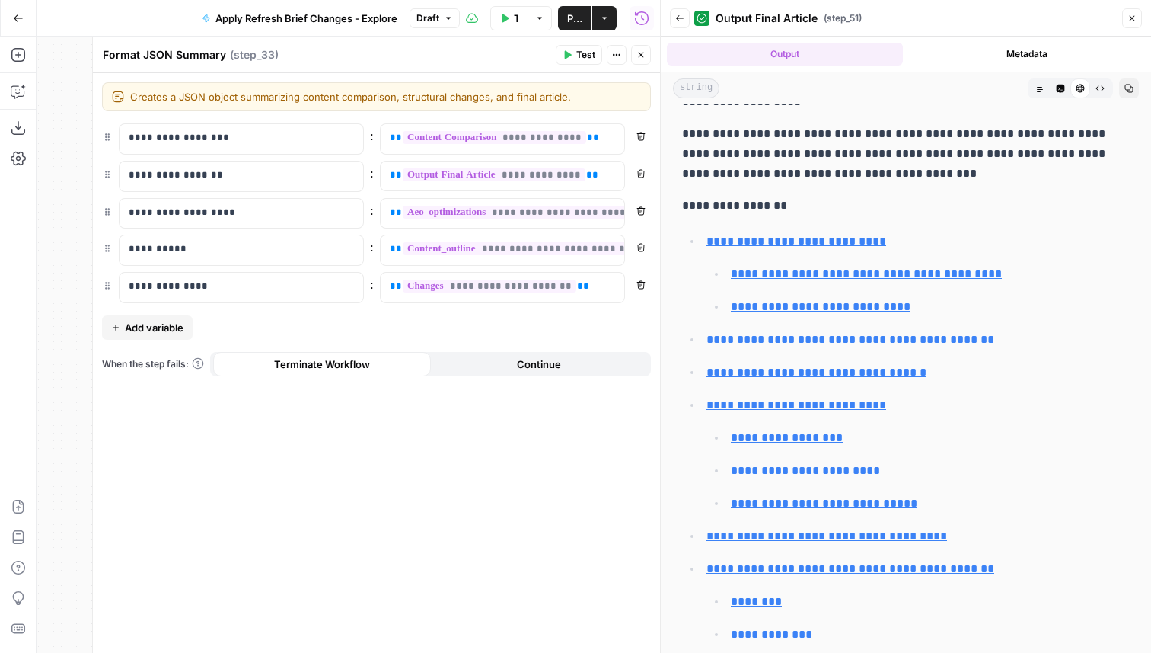
scroll to position [142, 0]
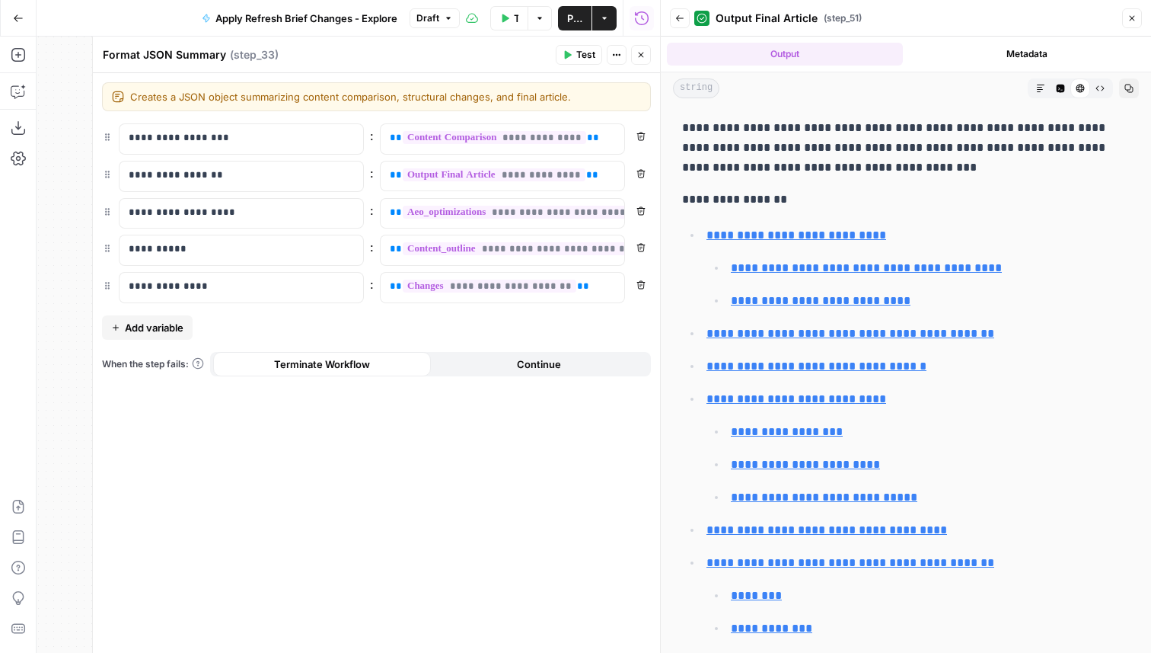
click at [1128, 18] on icon "button" at bounding box center [1132, 18] width 9 height 9
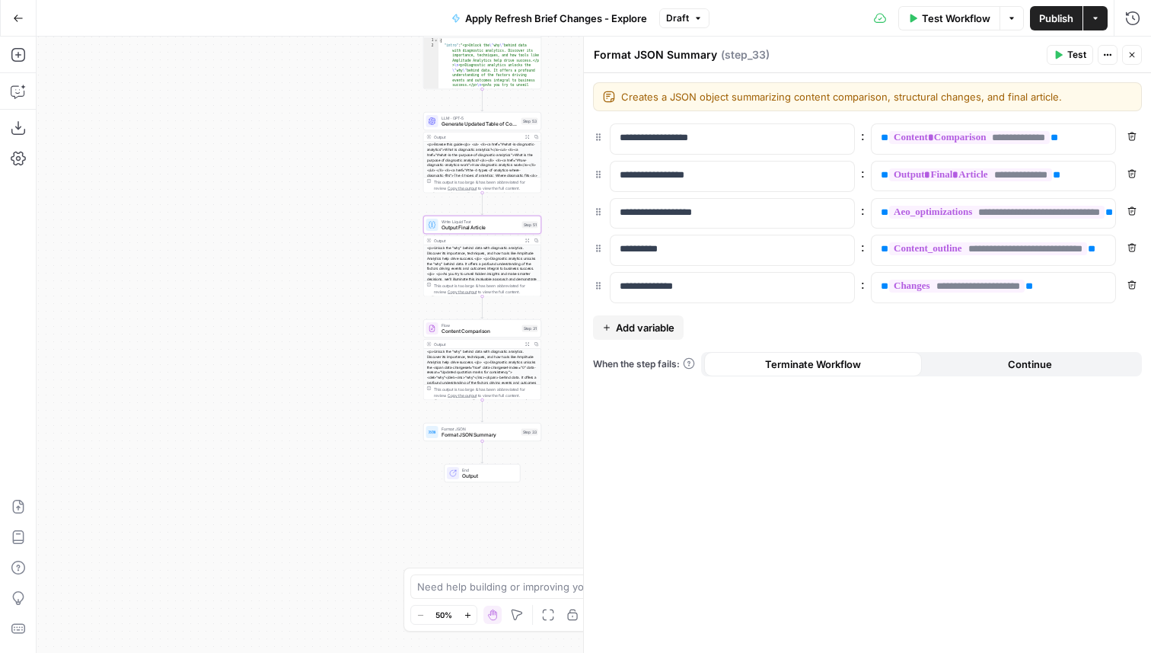
click at [1062, 14] on span "Publish" at bounding box center [1056, 18] width 34 height 15
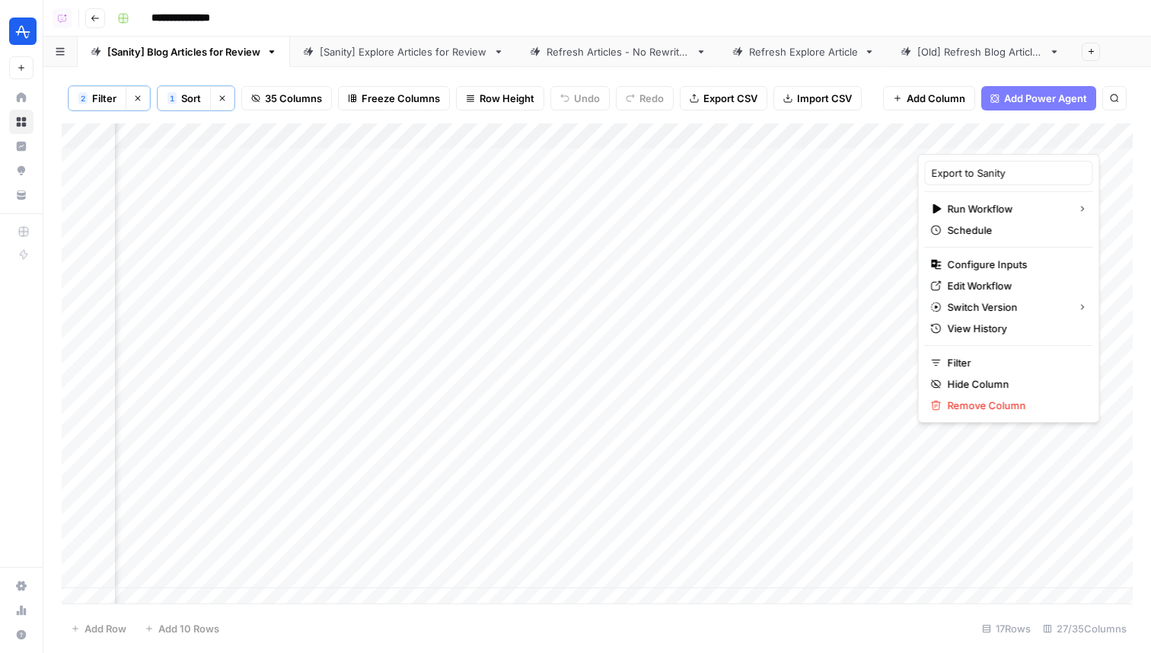
scroll to position [0, 3975]
click at [370, 58] on div "[Sanity] Explore Articles for Review" at bounding box center [404, 51] width 168 height 15
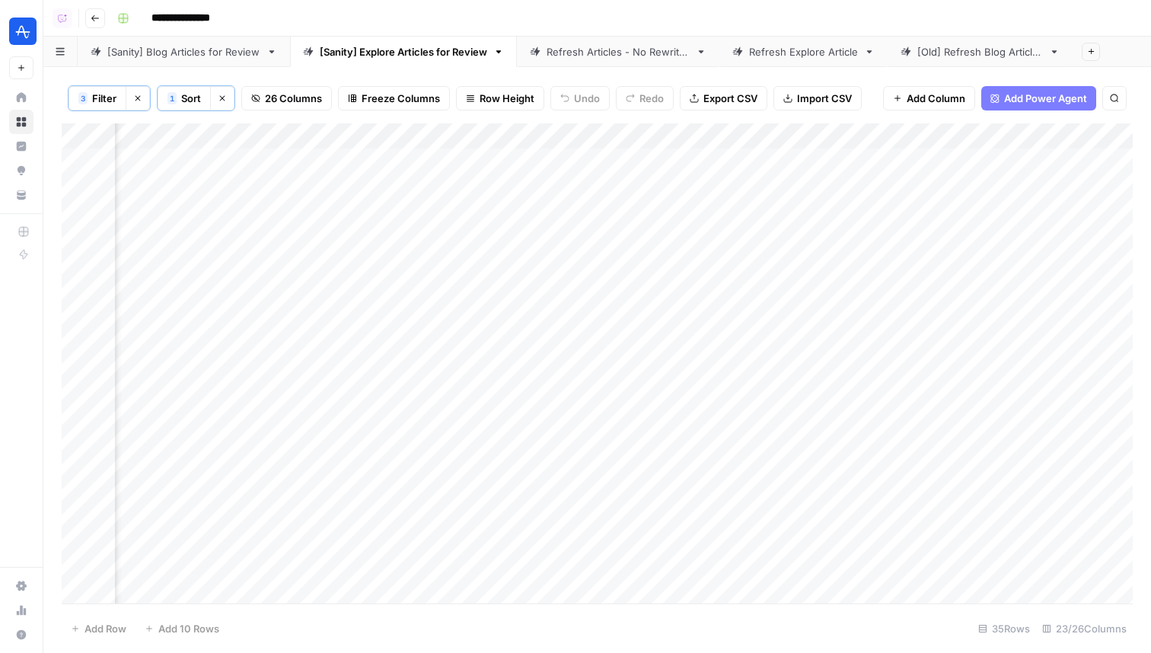
scroll to position [1, 2537]
click at [1051, 158] on div "Add Column" at bounding box center [597, 363] width 1071 height 480
click at [1050, 186] on div "Add Column" at bounding box center [597, 363] width 1071 height 480
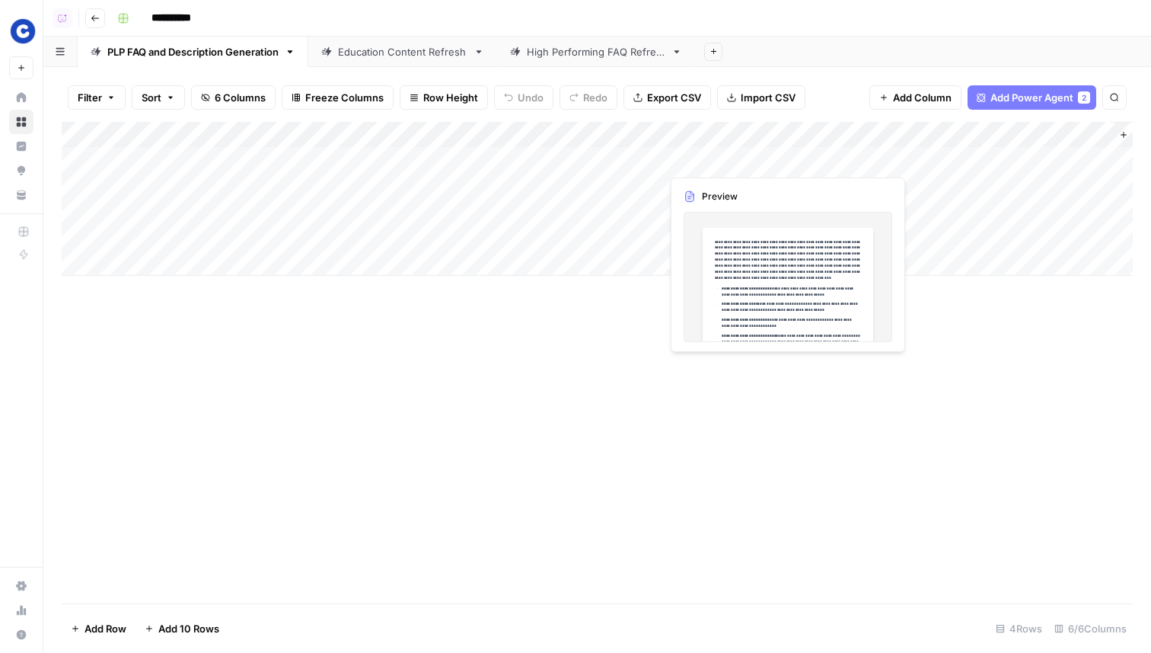
click at [732, 164] on div "Add Column" at bounding box center [597, 199] width 1071 height 154
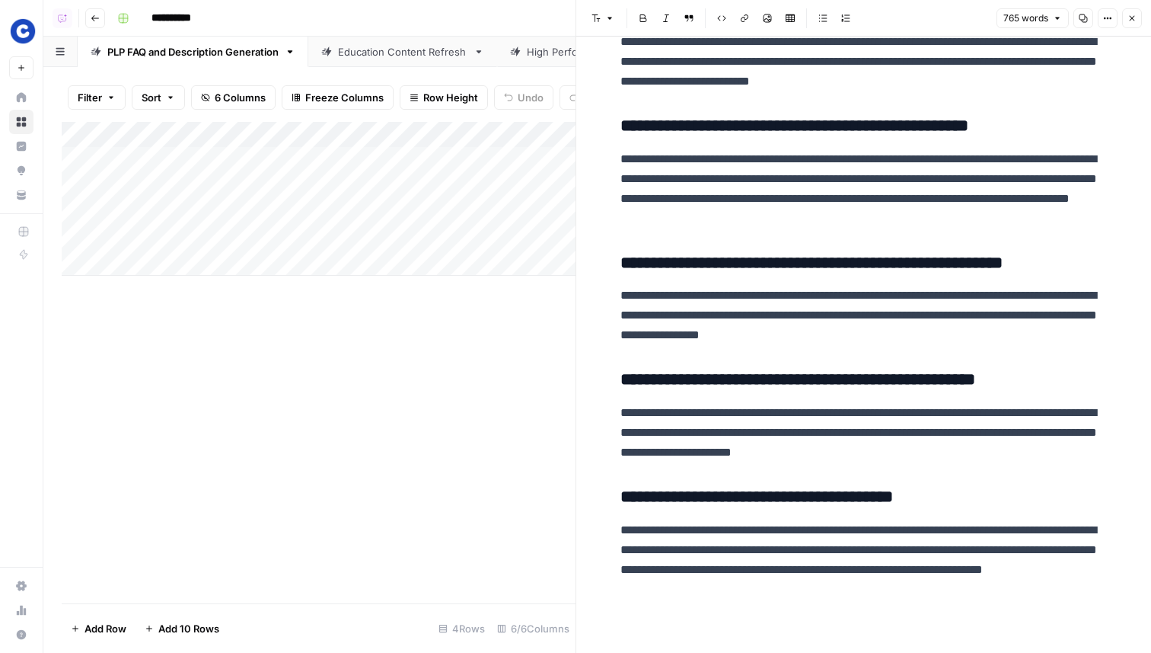
scroll to position [1335, 0]
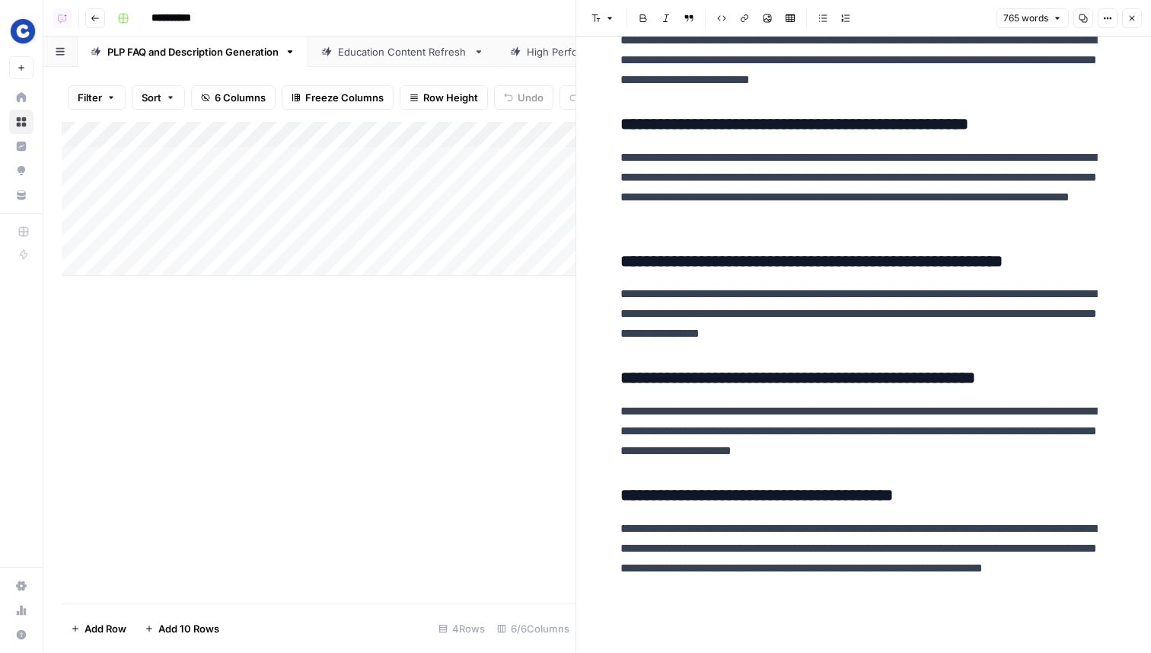
click at [1129, 19] on icon "button" at bounding box center [1132, 18] width 9 height 9
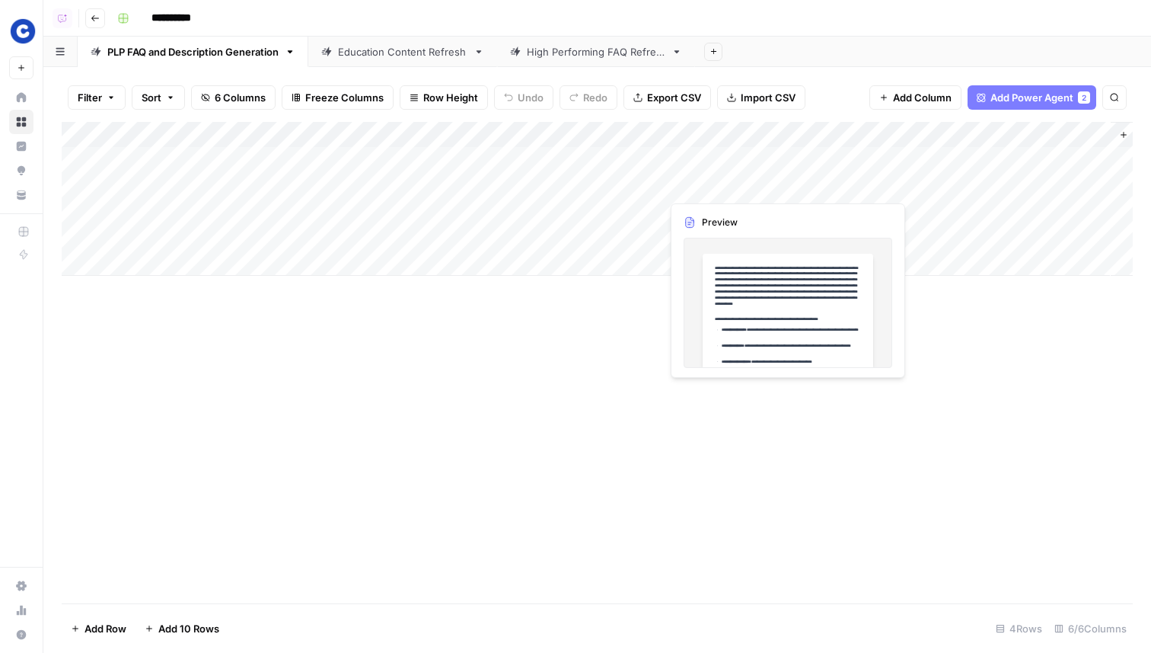
click at [708, 188] on div "Add Column" at bounding box center [597, 199] width 1071 height 154
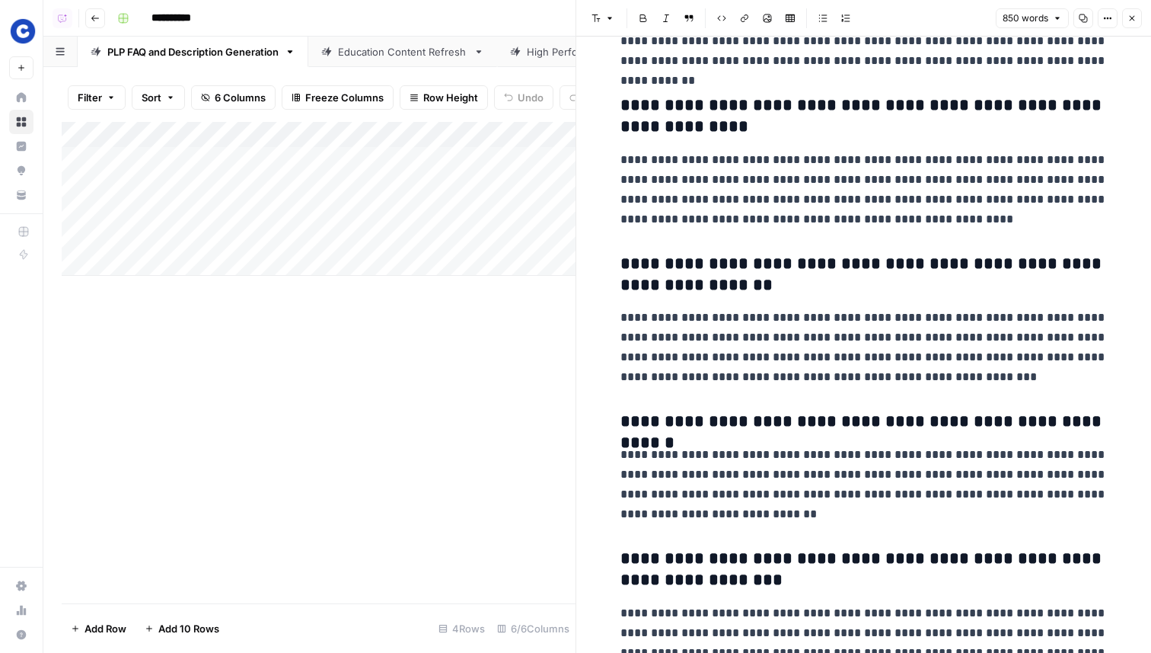
scroll to position [1636, 0]
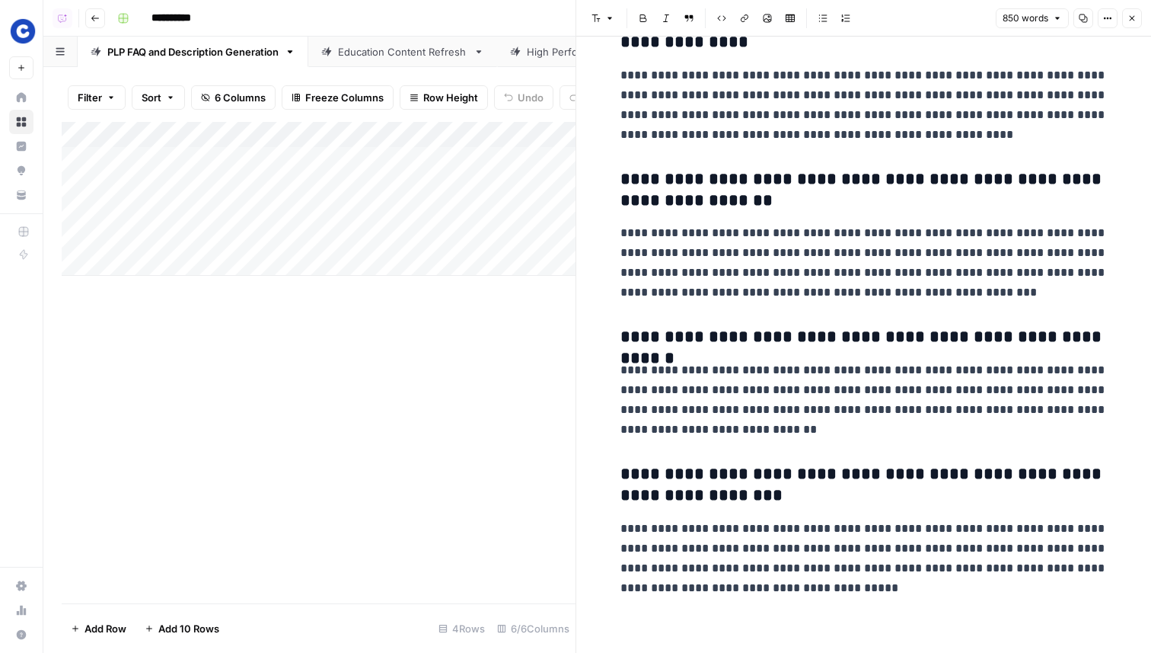
click at [1135, 20] on icon "button" at bounding box center [1132, 18] width 9 height 9
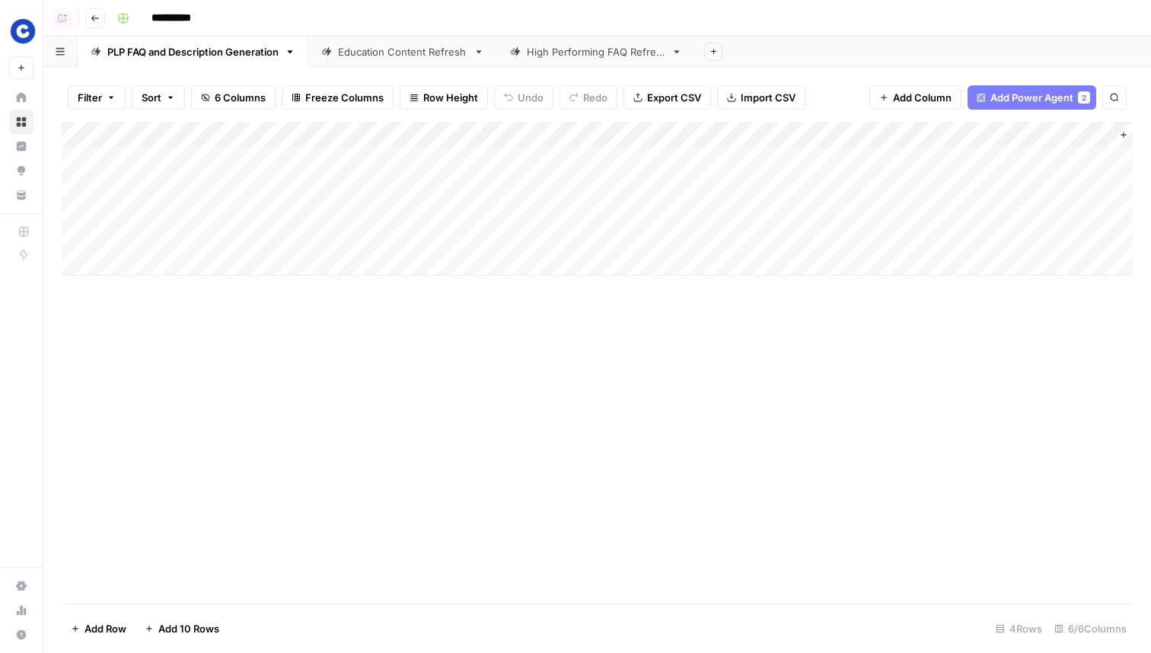
click at [707, 207] on div "Add Column" at bounding box center [597, 199] width 1071 height 154
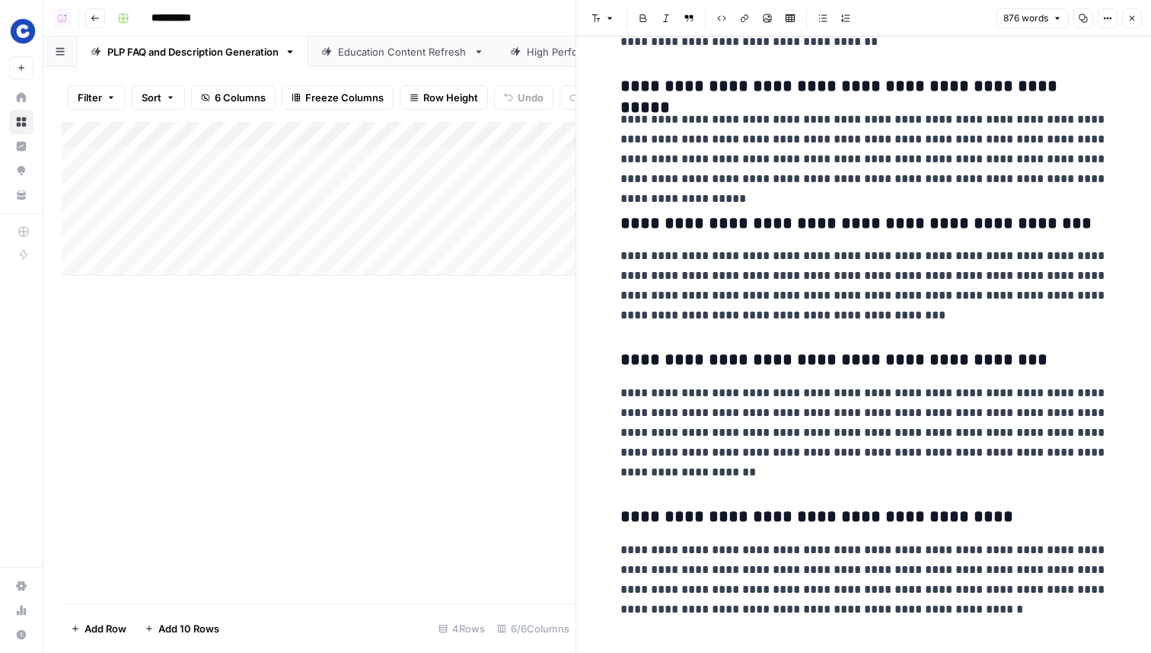
scroll to position [1601, 0]
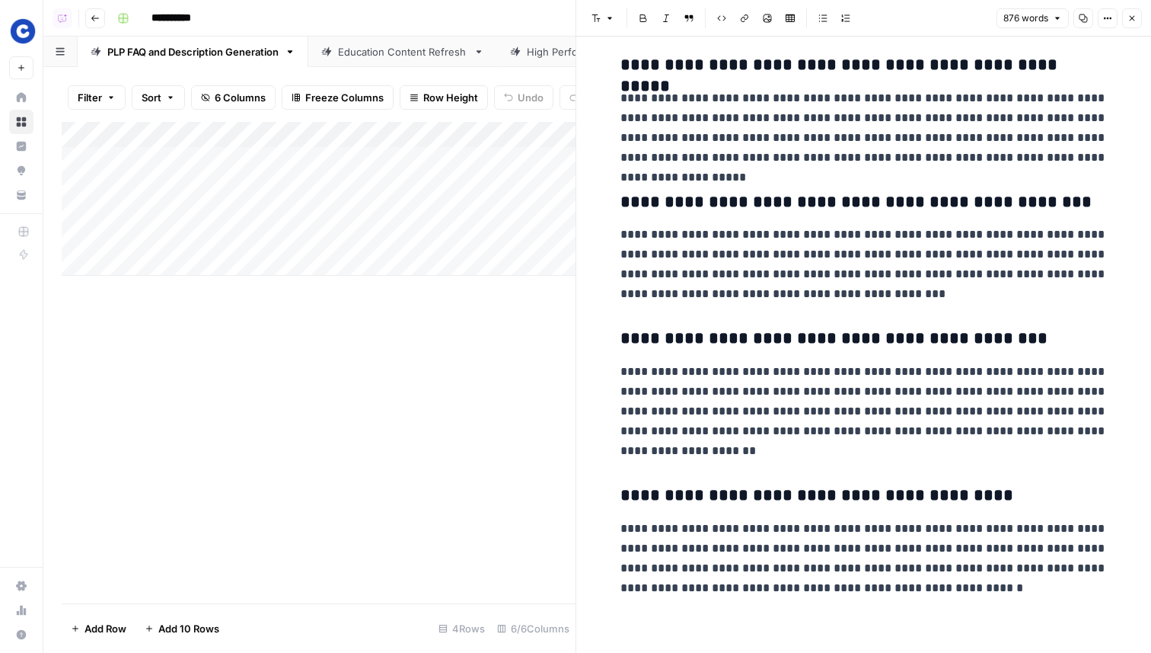
click at [1134, 21] on icon "button" at bounding box center [1132, 18] width 9 height 9
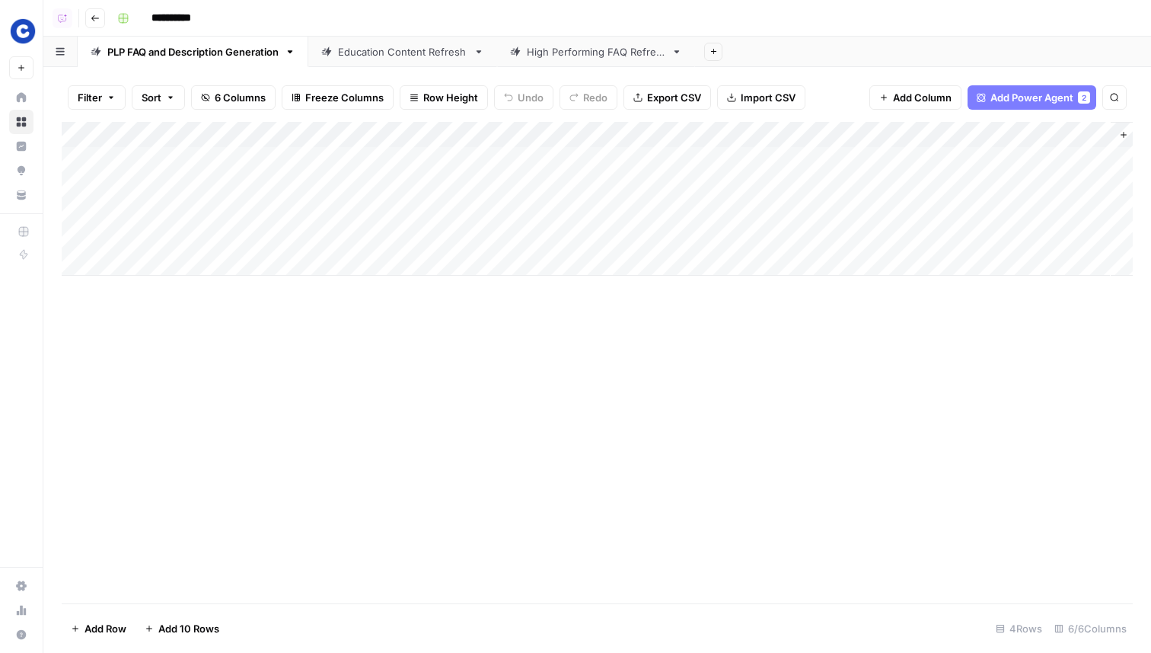
click at [721, 238] on div "Add Column" at bounding box center [597, 199] width 1071 height 154
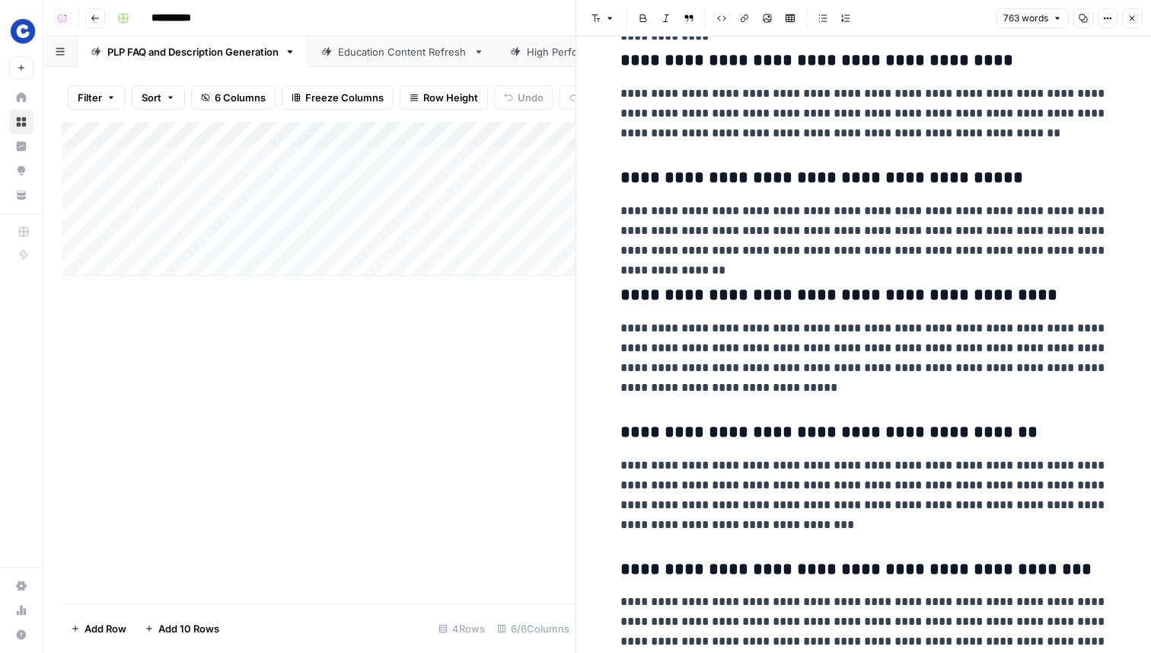
scroll to position [1362, 0]
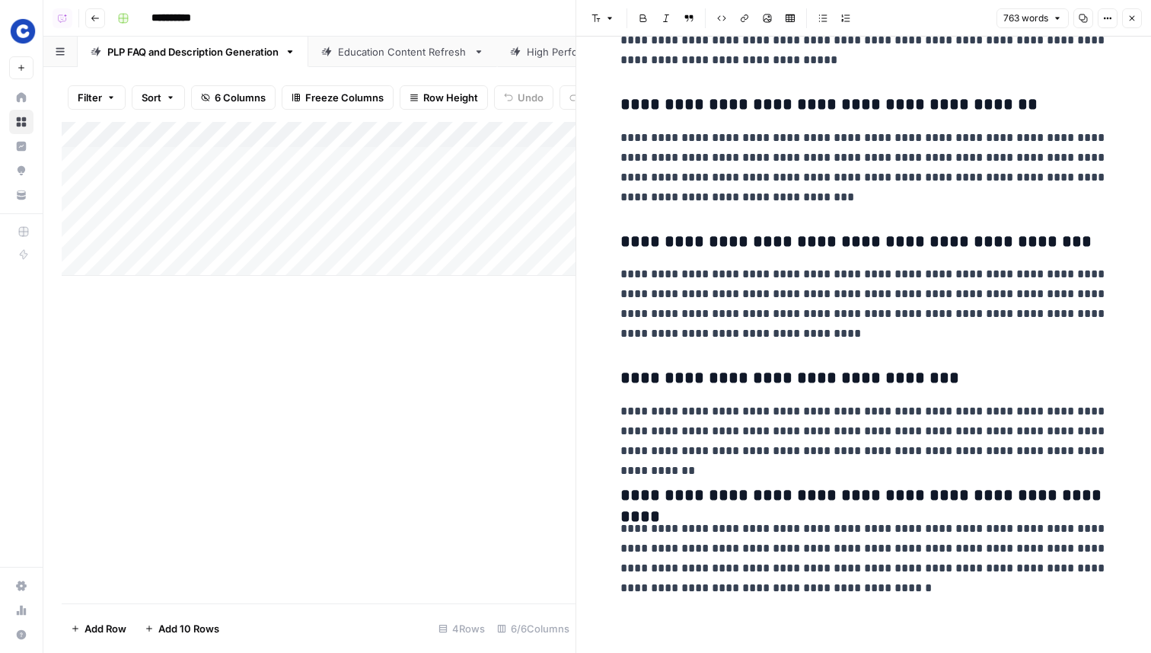
click at [1125, 21] on button "Close" at bounding box center [1132, 18] width 20 height 20
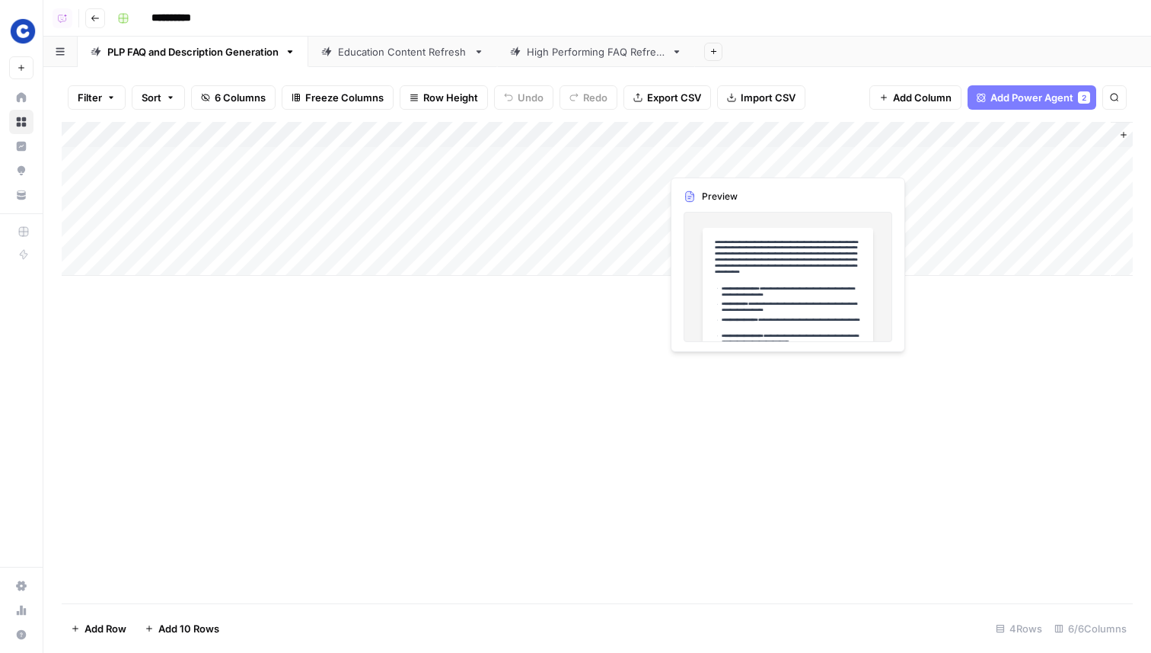
click at [716, 162] on div "Add Column" at bounding box center [597, 199] width 1071 height 154
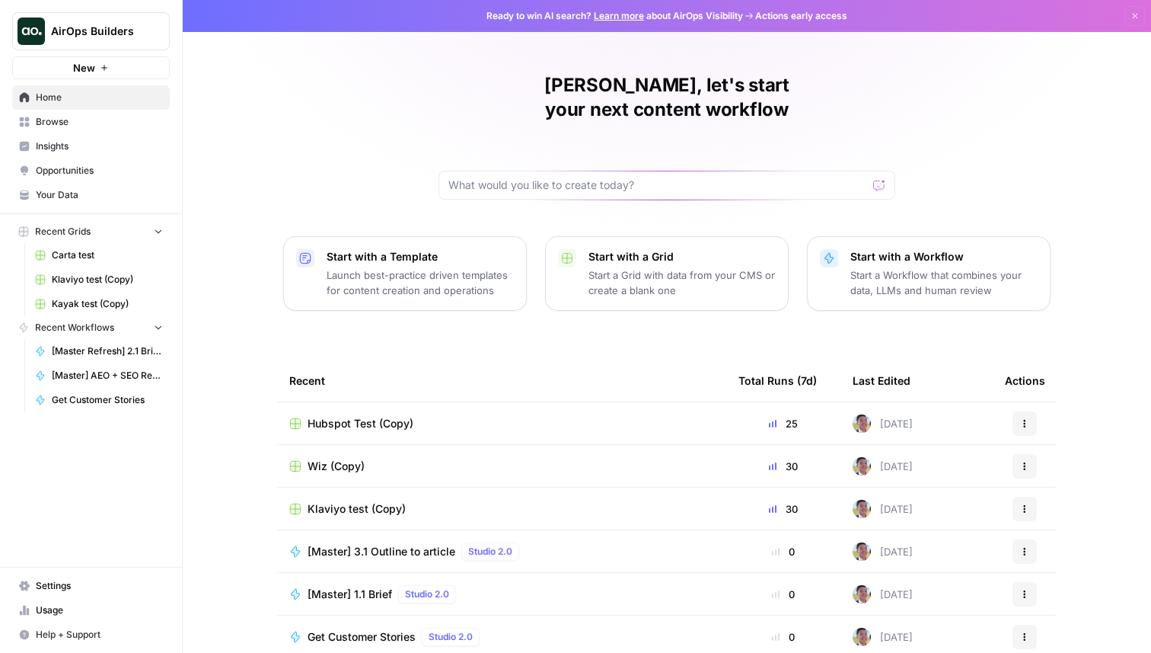
click at [86, 67] on span "New" at bounding box center [84, 67] width 22 height 15
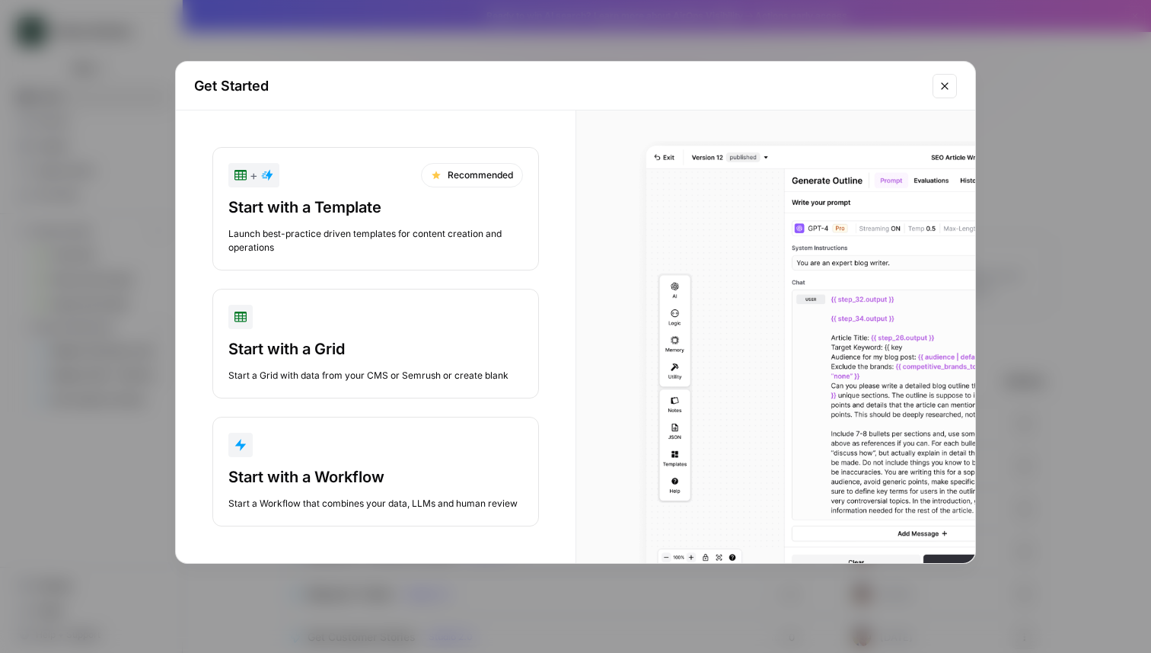
click at [340, 486] on div "Start with a Workflow" at bounding box center [375, 476] width 295 height 21
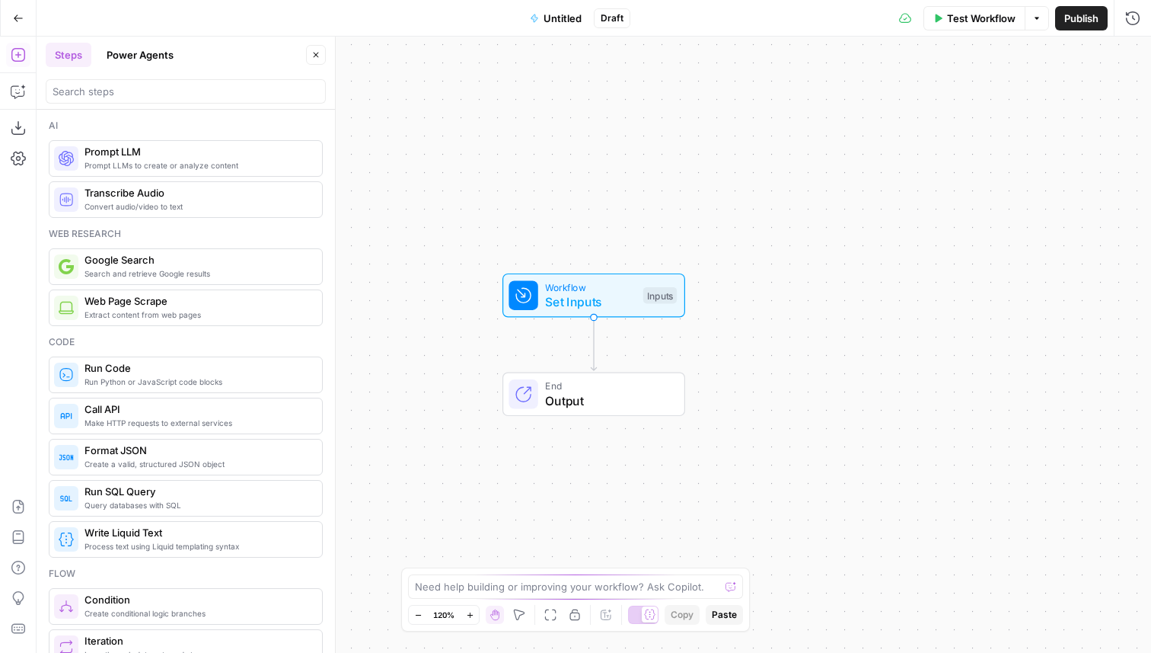
click at [559, 17] on span "Untitled" at bounding box center [563, 18] width 38 height 15
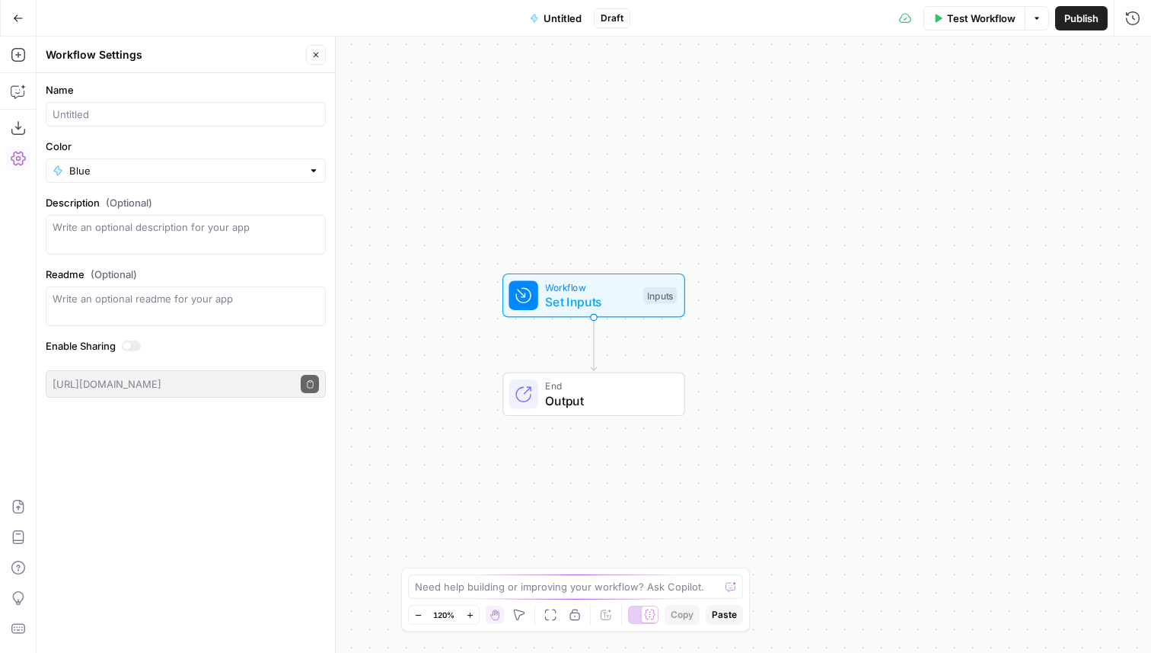
click at [309, 56] on button "Close" at bounding box center [316, 55] width 20 height 20
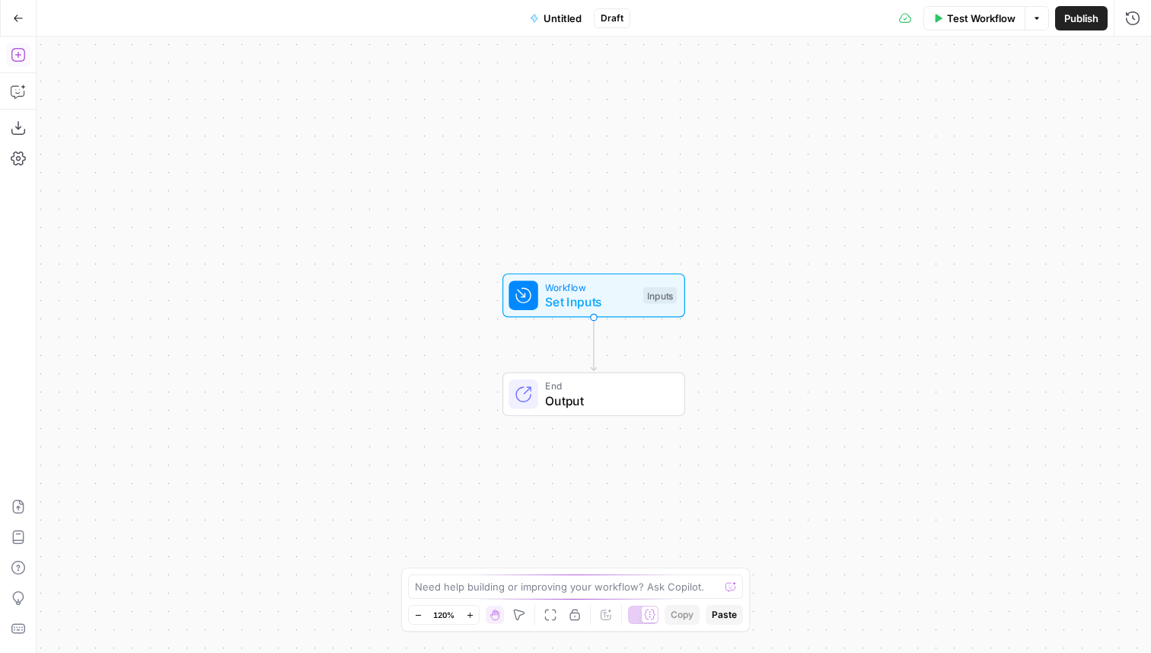
click at [17, 59] on icon "button" at bounding box center [18, 54] width 15 height 15
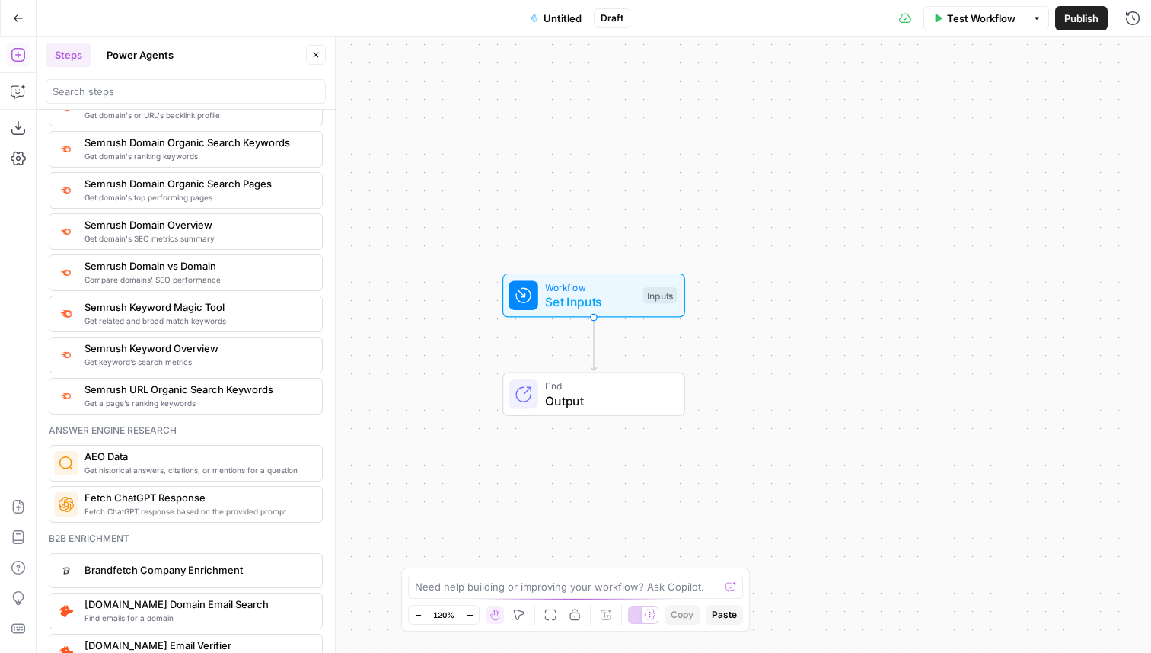
scroll to position [2402, 0]
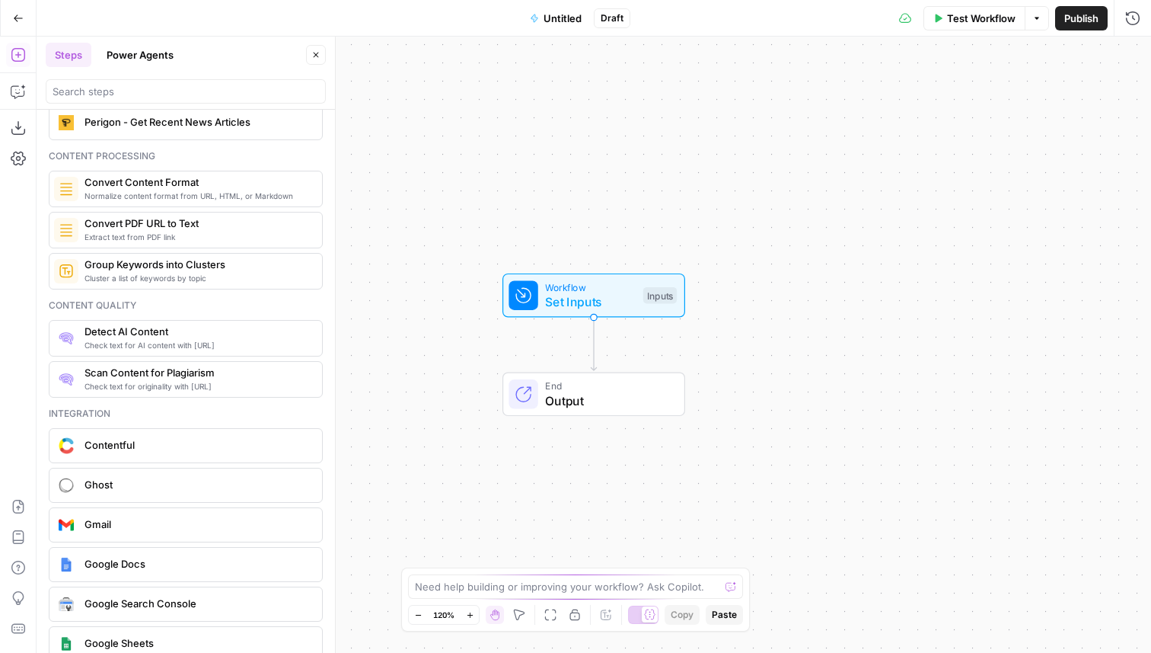
click at [141, 69] on header "Steps Power Agents Close" at bounding box center [186, 73] width 299 height 73
click at [152, 46] on button "Power Agents" at bounding box center [139, 55] width 85 height 24
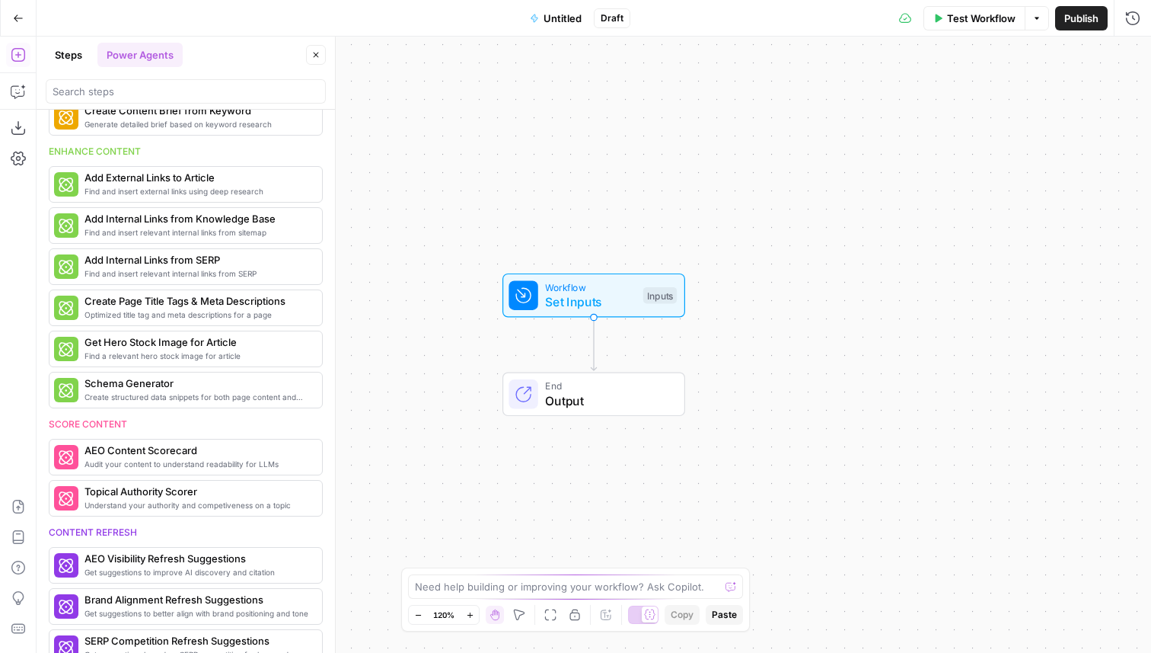
scroll to position [0, 0]
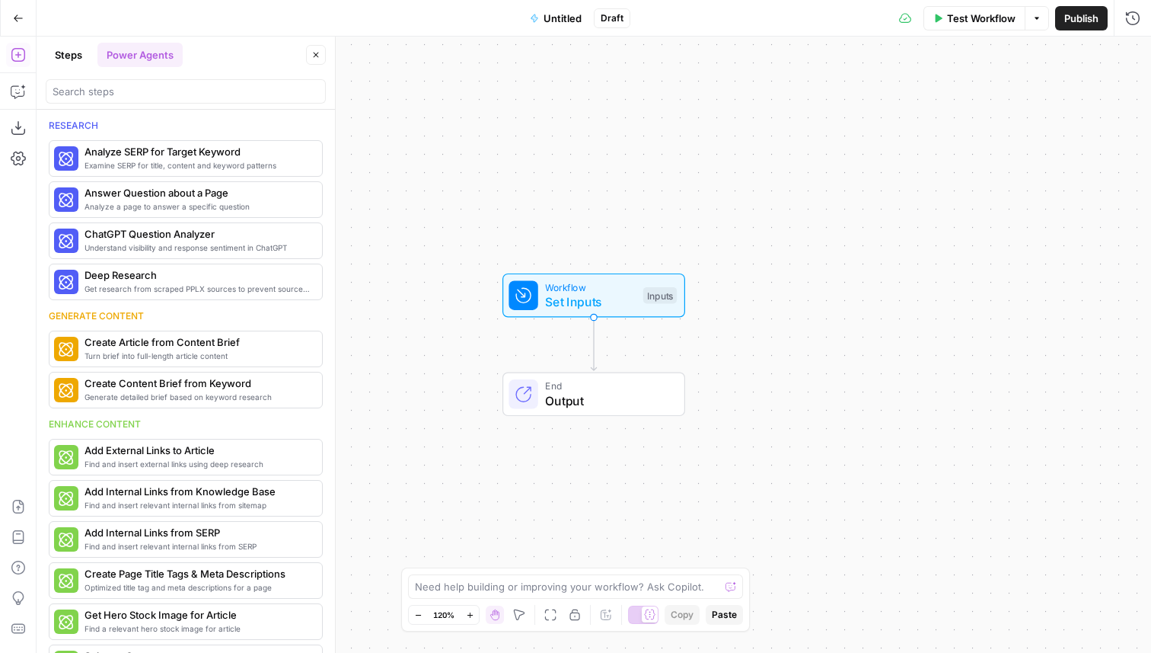
click at [150, 103] on div at bounding box center [186, 91] width 280 height 24
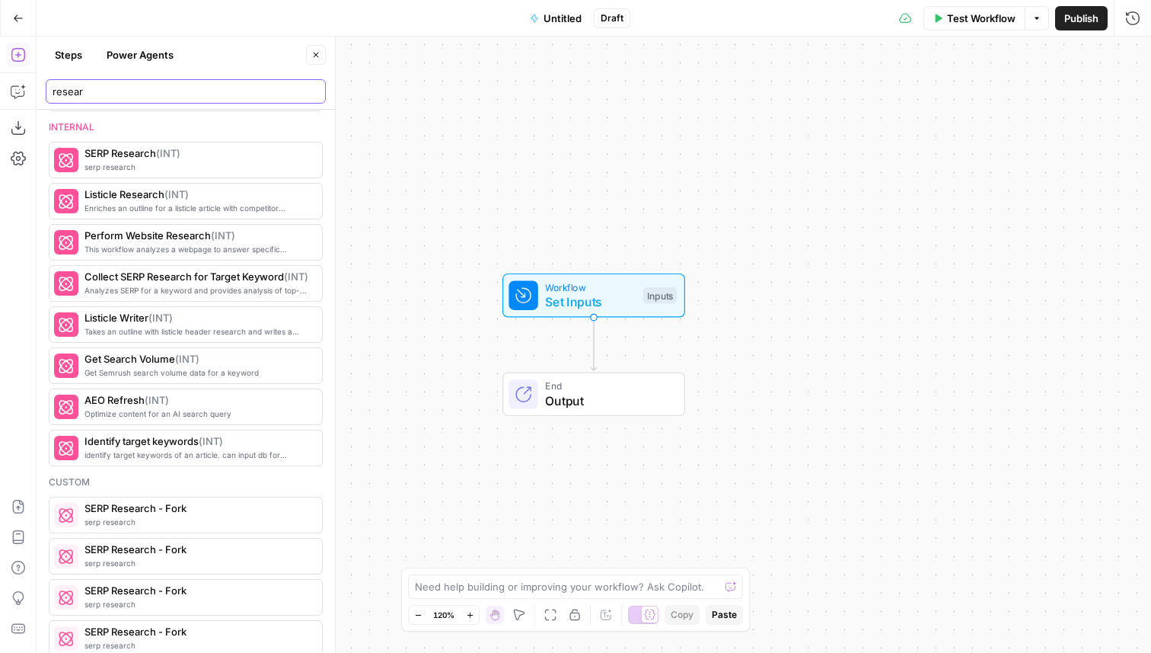
scroll to position [1082, 0]
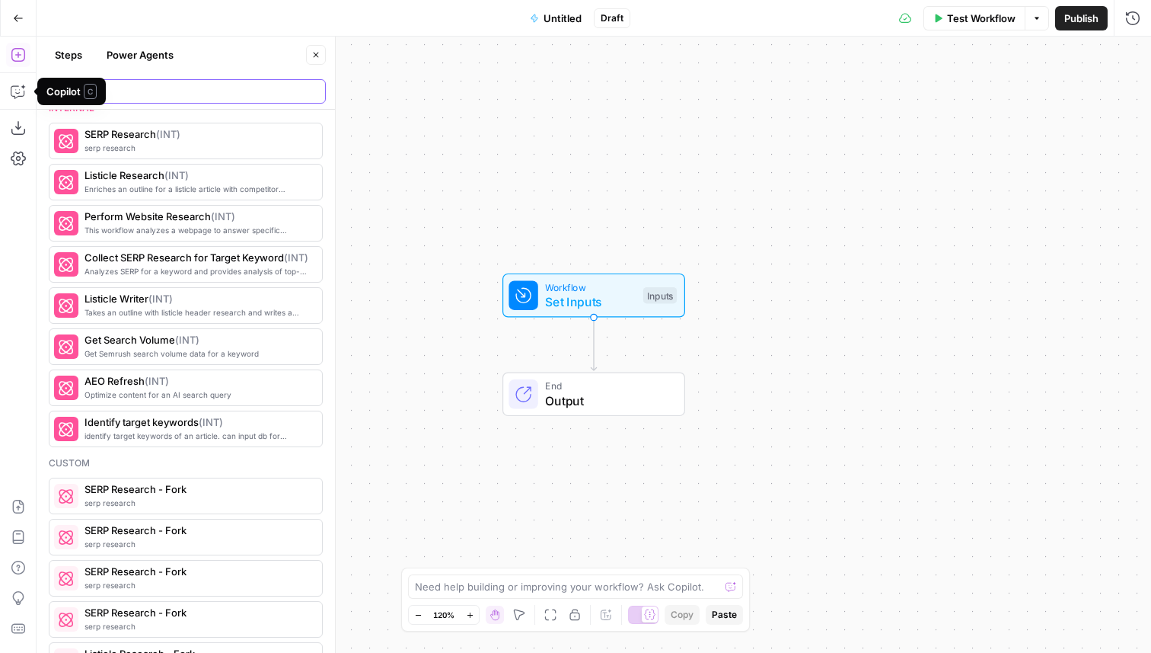
drag, startPoint x: 171, startPoint y: 91, endPoint x: 78, endPoint y: 97, distance: 93.9
click at [78, 97] on body "AirOps Builders New Home Browse Insights Opportunities Your Data Recent Grids C…" at bounding box center [575, 326] width 1151 height 653
click at [129, 98] on input "resear" at bounding box center [186, 91] width 267 height 15
type input "r"
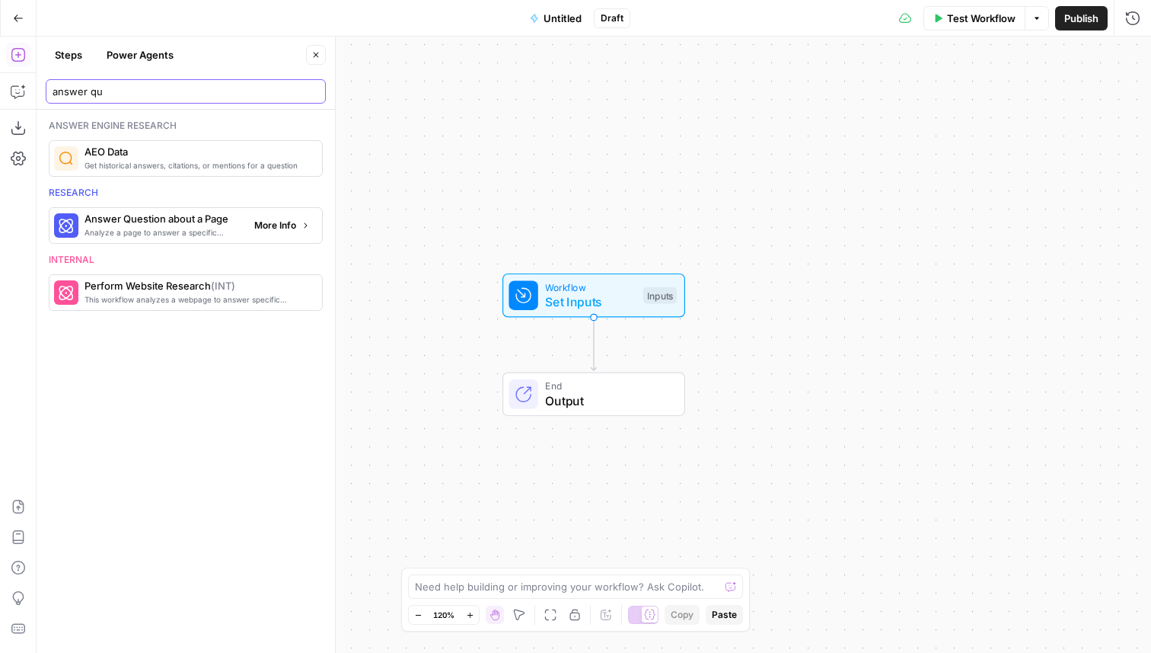
type input "answer qu"
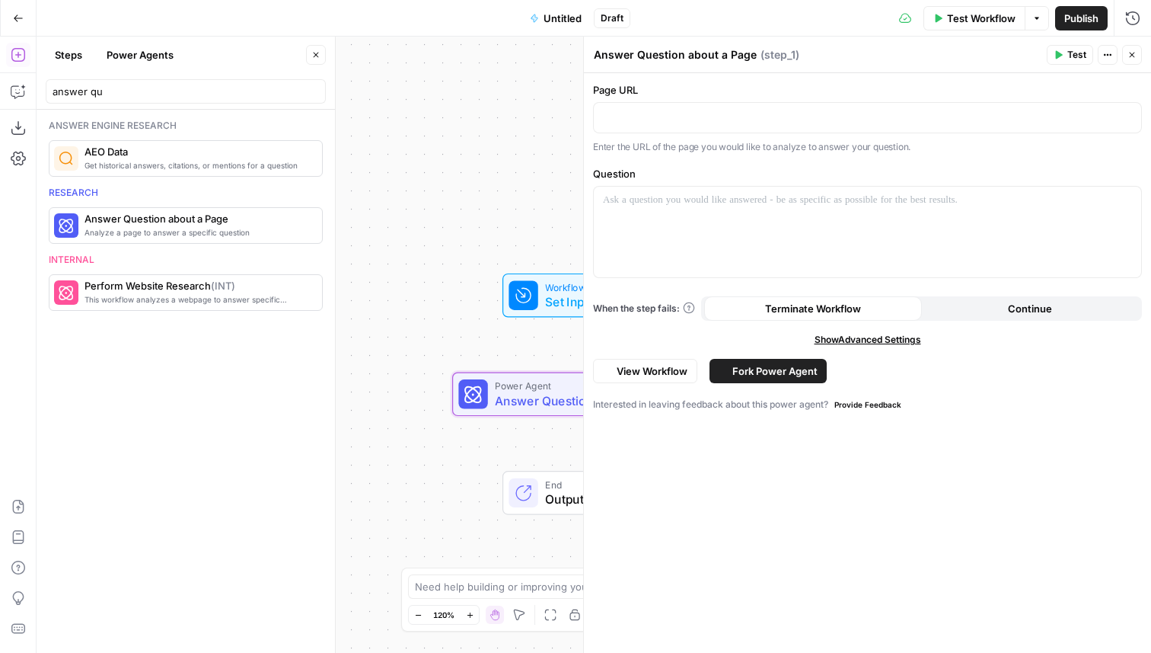
click at [534, 407] on span "Answer Question about a Page" at bounding box center [591, 400] width 192 height 18
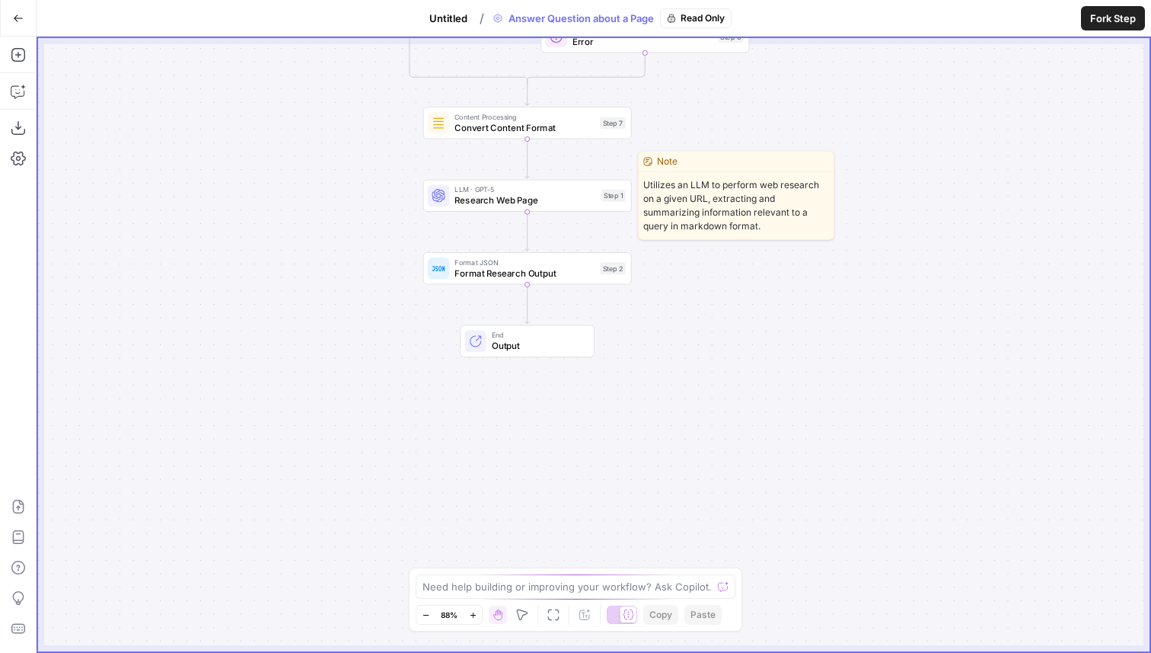
click at [570, 200] on span "Research Web Page" at bounding box center [526, 200] width 142 height 14
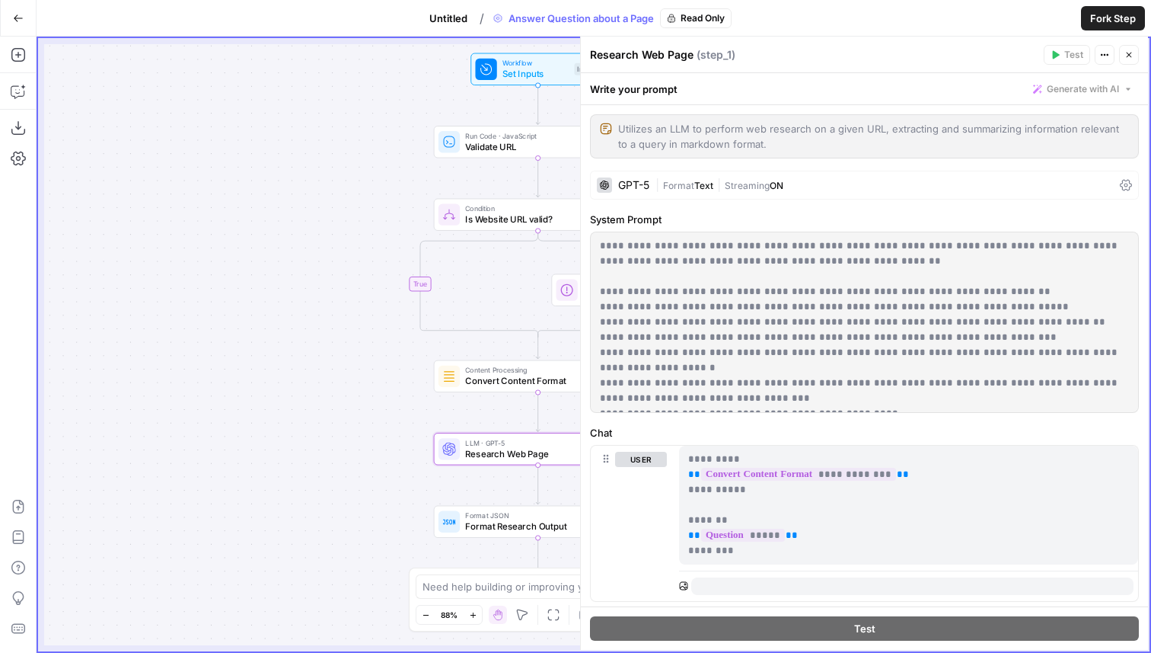
click at [15, 27] on button "Go Back" at bounding box center [18, 18] width 27 height 27
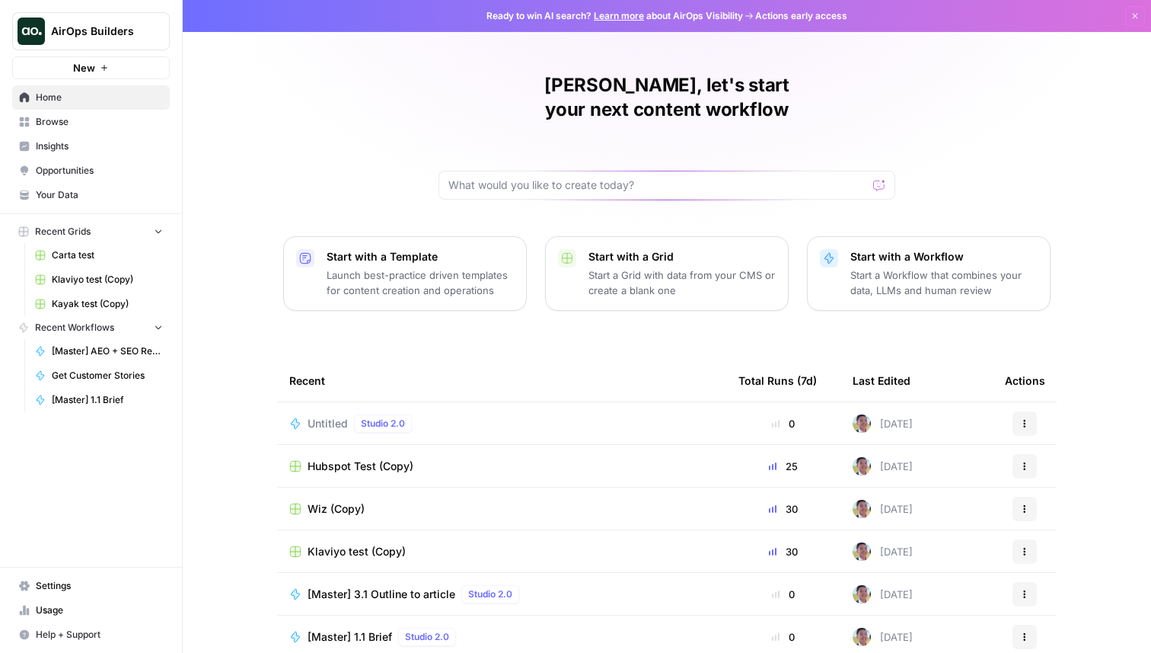
click at [326, 416] on span "Untitled" at bounding box center [328, 423] width 40 height 15
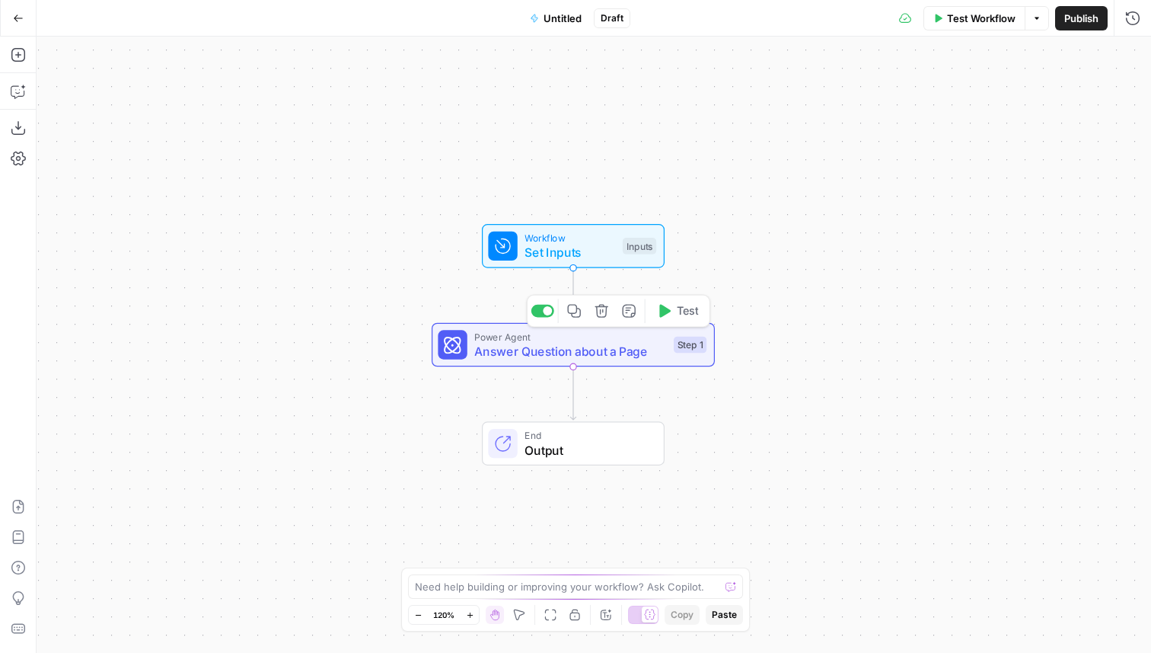
click at [477, 344] on span "Answer Question about a Page" at bounding box center [570, 351] width 192 height 18
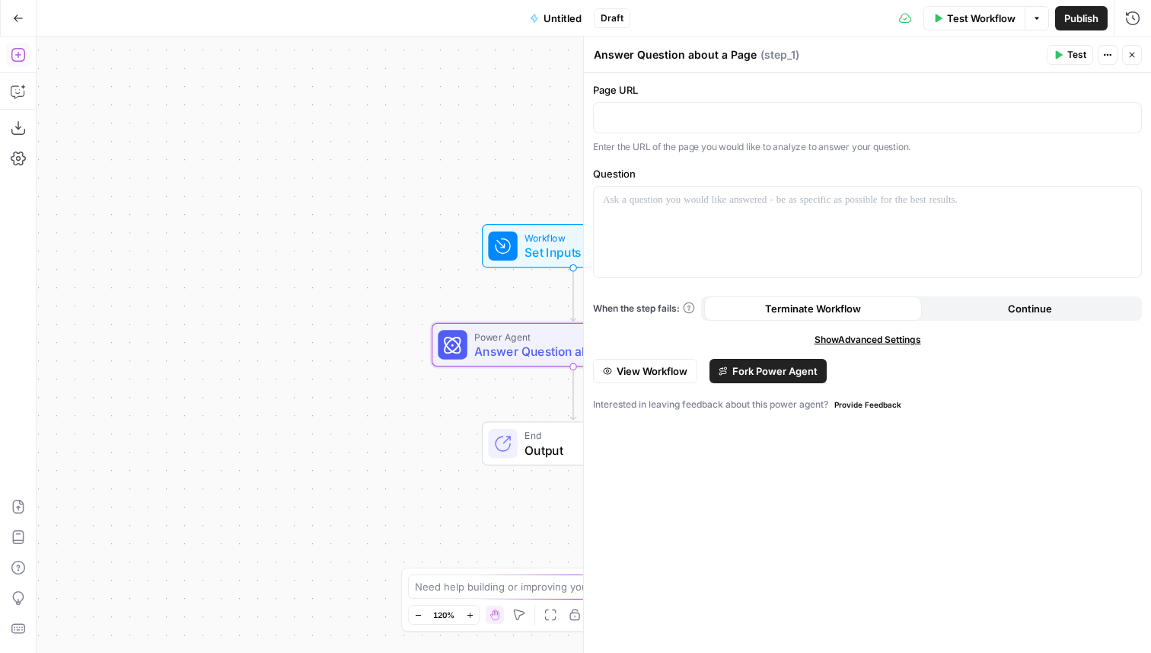
click at [18, 55] on icon "button" at bounding box center [18, 55] width 14 height 14
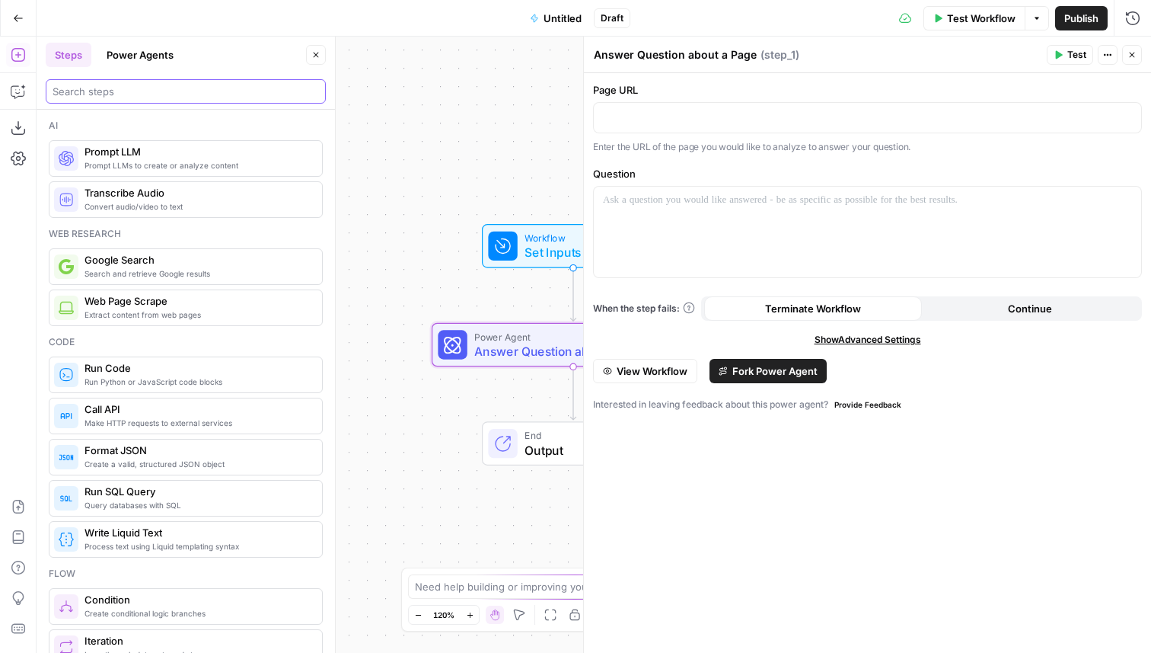
click at [107, 89] on input "search" at bounding box center [186, 91] width 267 height 15
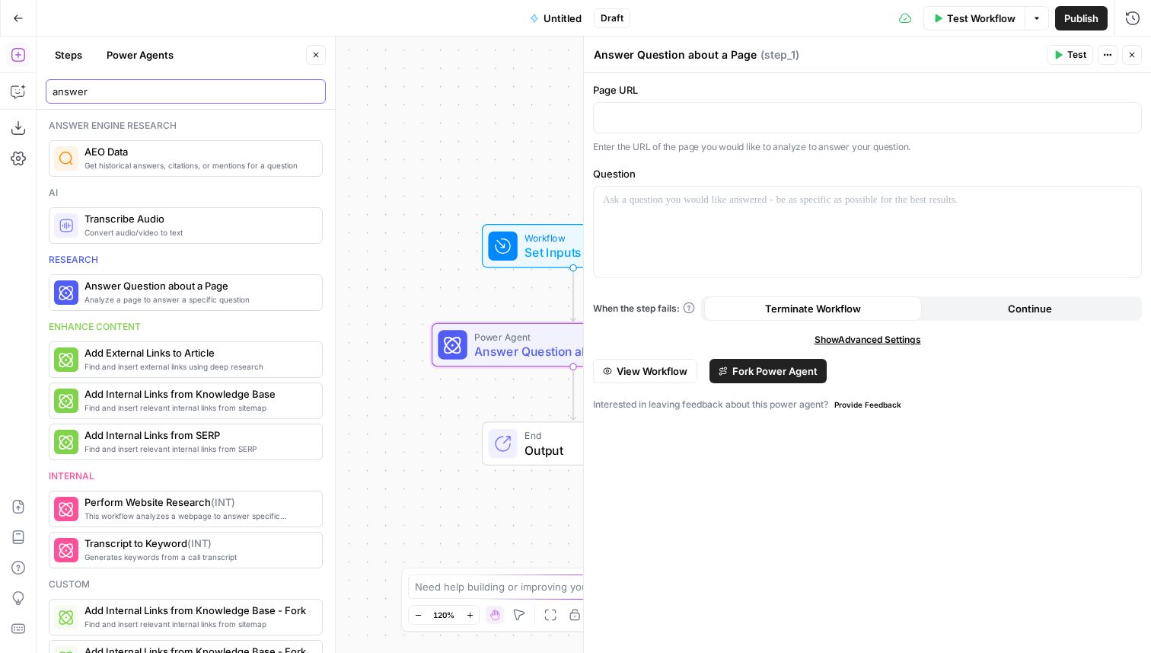
type input "answer"
click at [1131, 46] on button "Close" at bounding box center [1132, 55] width 20 height 20
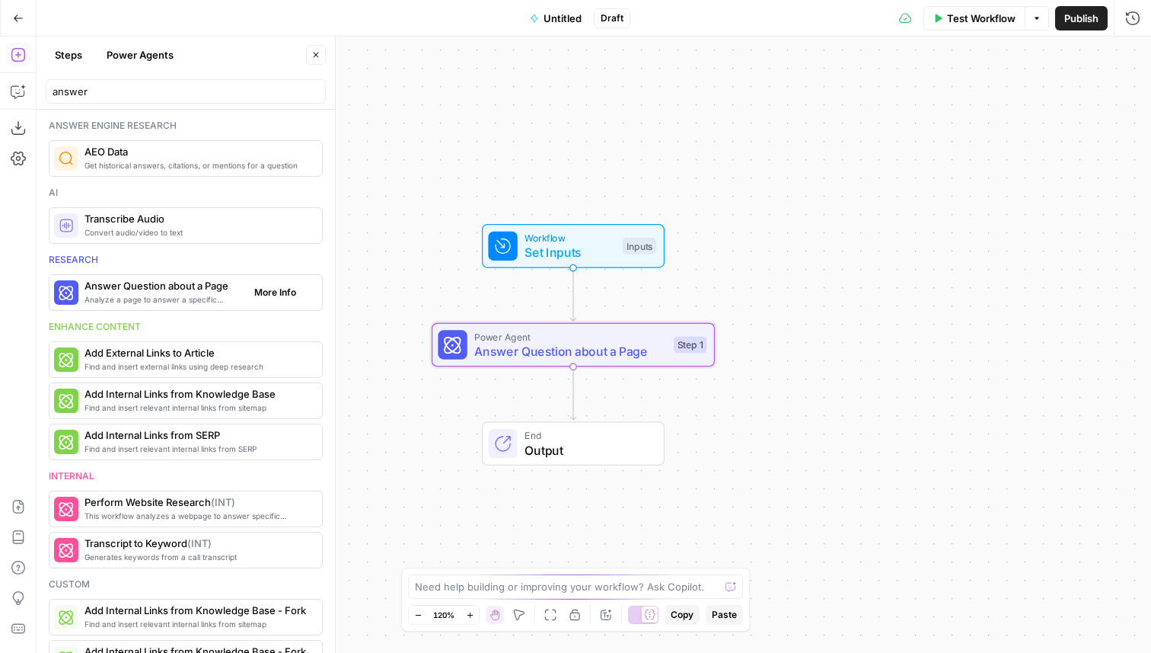
click at [301, 292] on icon "button" at bounding box center [305, 292] width 9 height 9
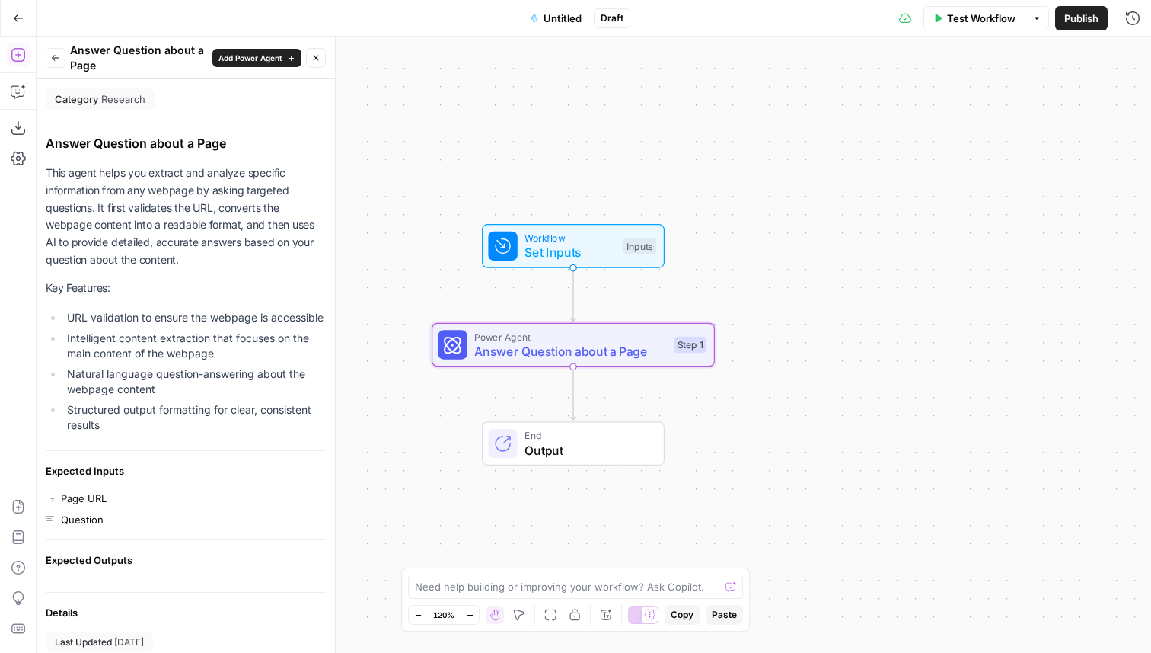
click at [59, 62] on icon "button" at bounding box center [55, 57] width 9 height 9
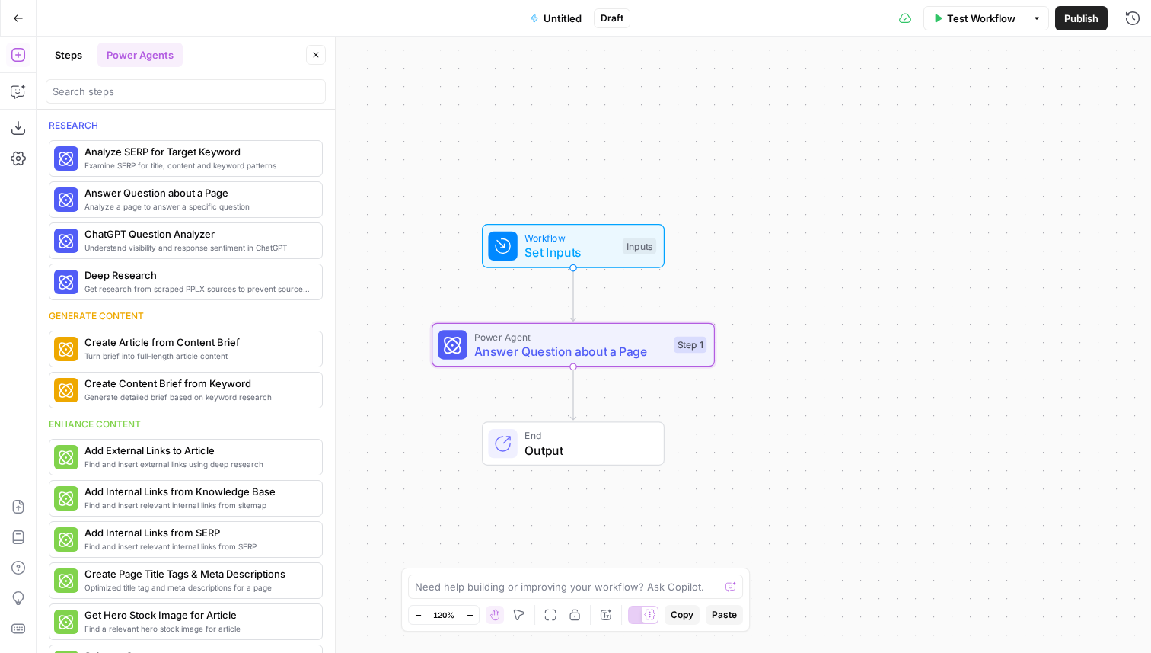
click at [552, 338] on span "Power Agent" at bounding box center [570, 336] width 192 height 14
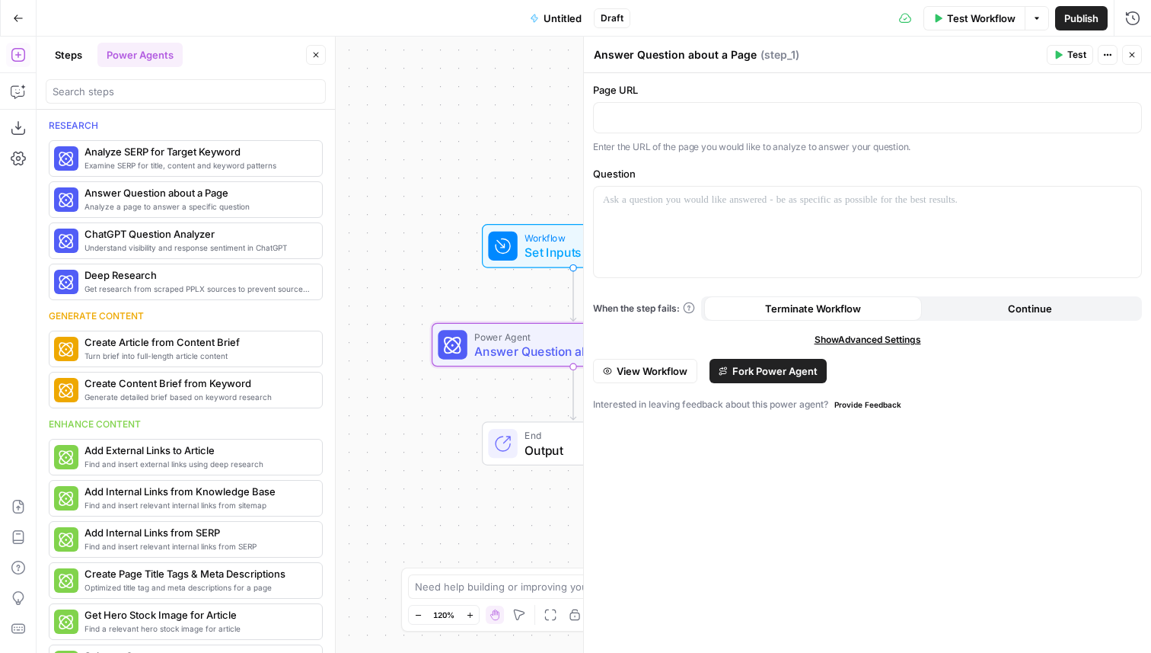
click at [1129, 52] on icon "button" at bounding box center [1132, 54] width 9 height 9
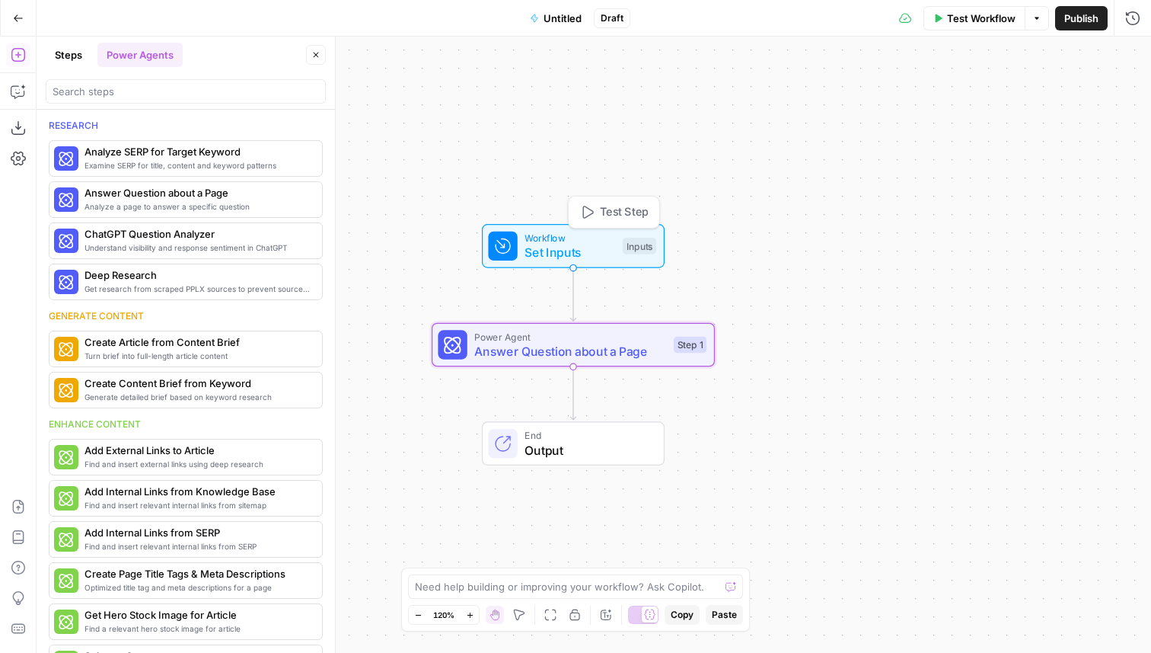
click at [569, 231] on span "Workflow" at bounding box center [570, 238] width 91 height 14
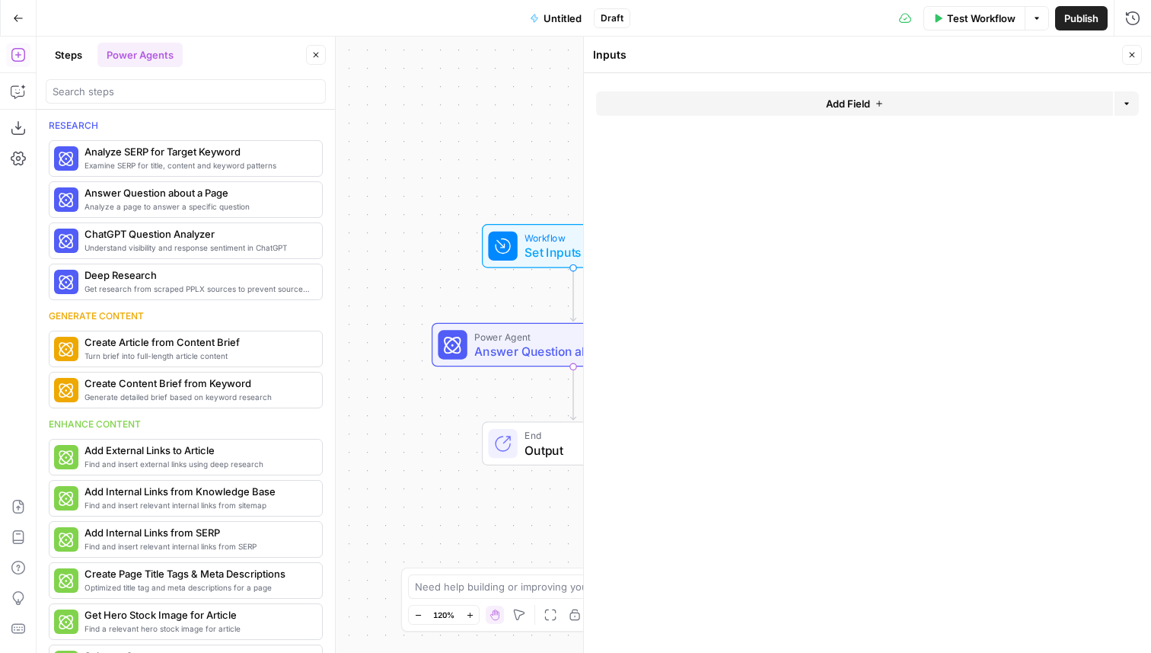
click at [773, 107] on button "Add Field" at bounding box center [854, 103] width 517 height 24
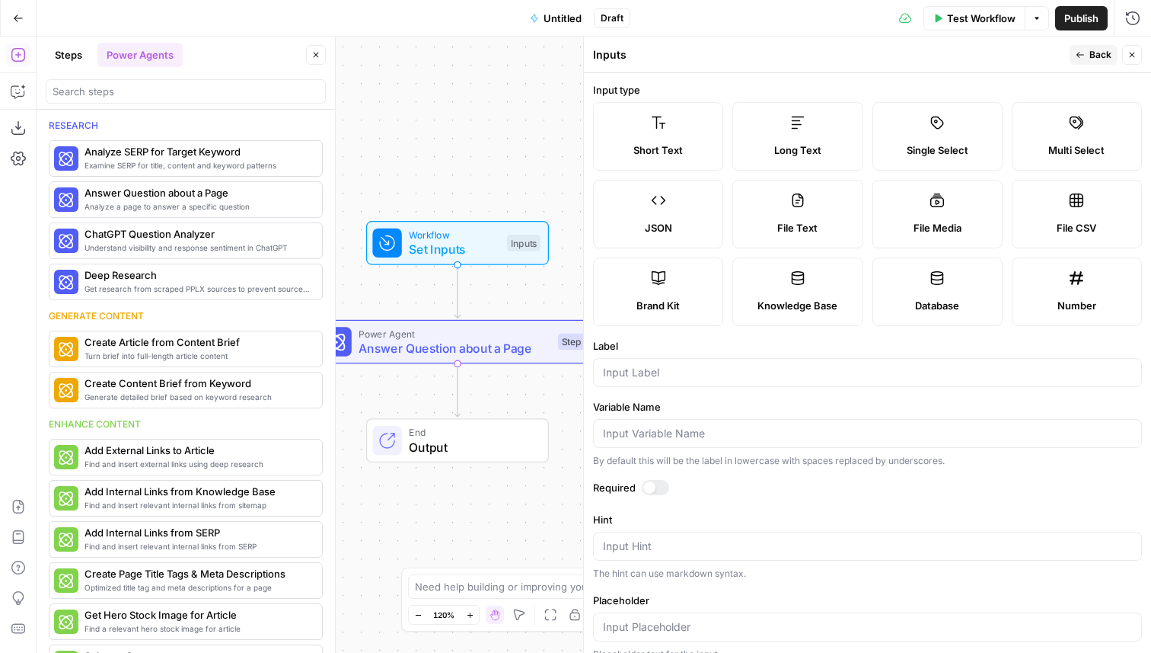
click at [305, 289] on body "AirOps Builders New Home Browse Insights Opportunities Your Data Recent Grids C…" at bounding box center [575, 326] width 1151 height 653
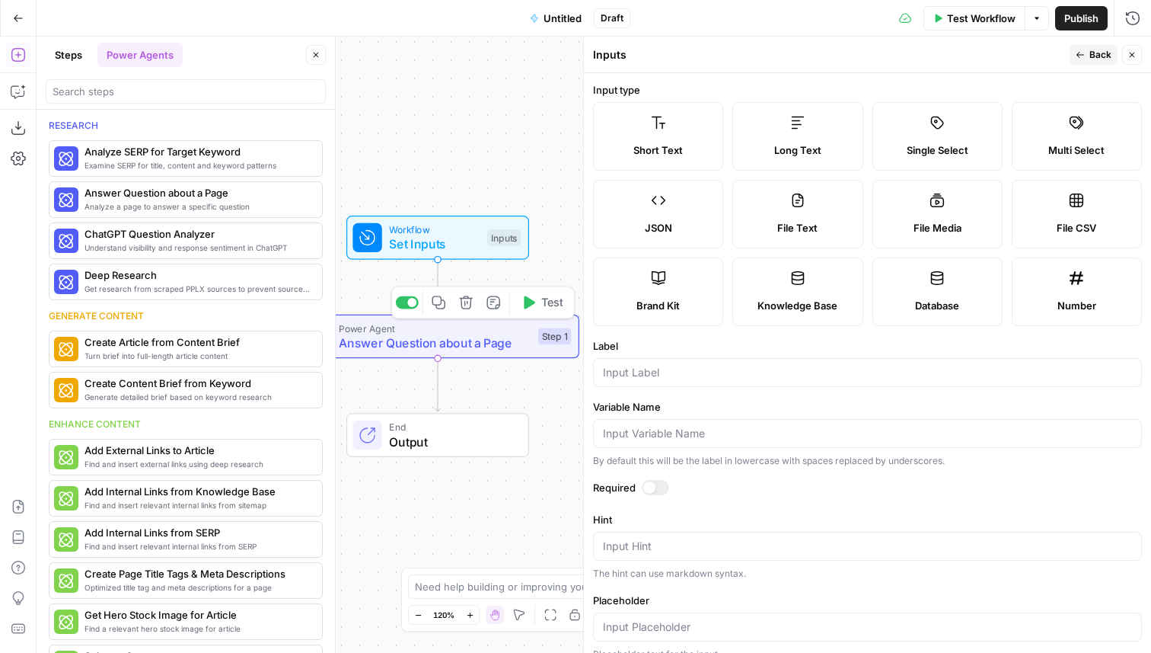
click at [470, 307] on icon "button" at bounding box center [465, 301] width 13 height 13
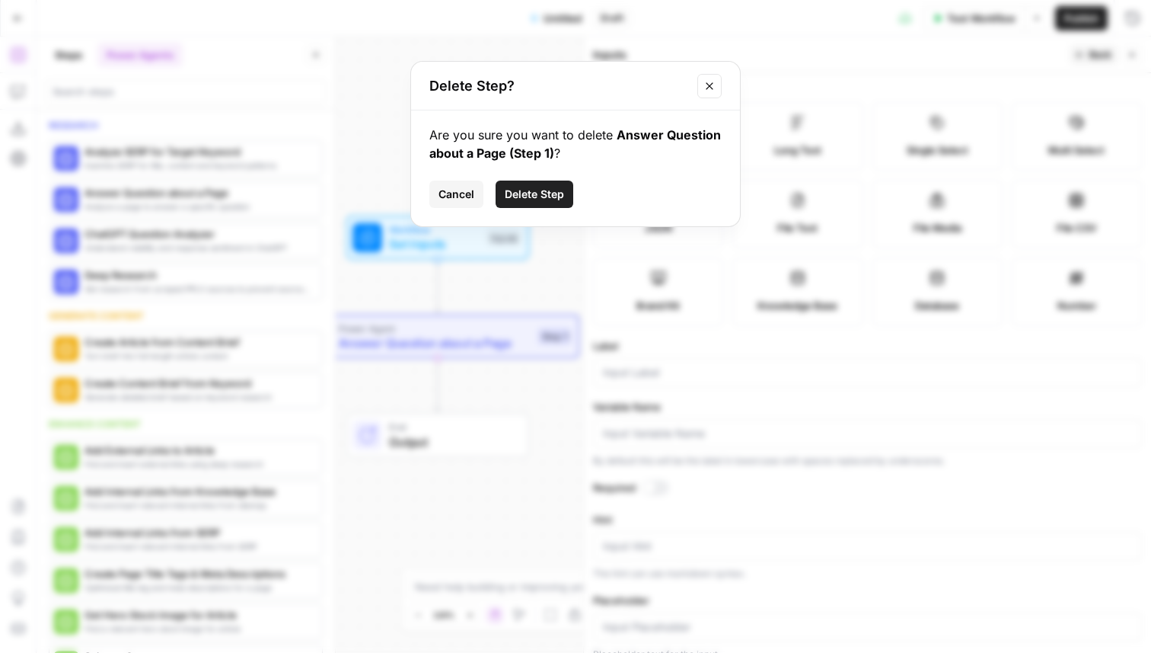
click at [563, 193] on span "Delete Step" at bounding box center [534, 194] width 59 height 15
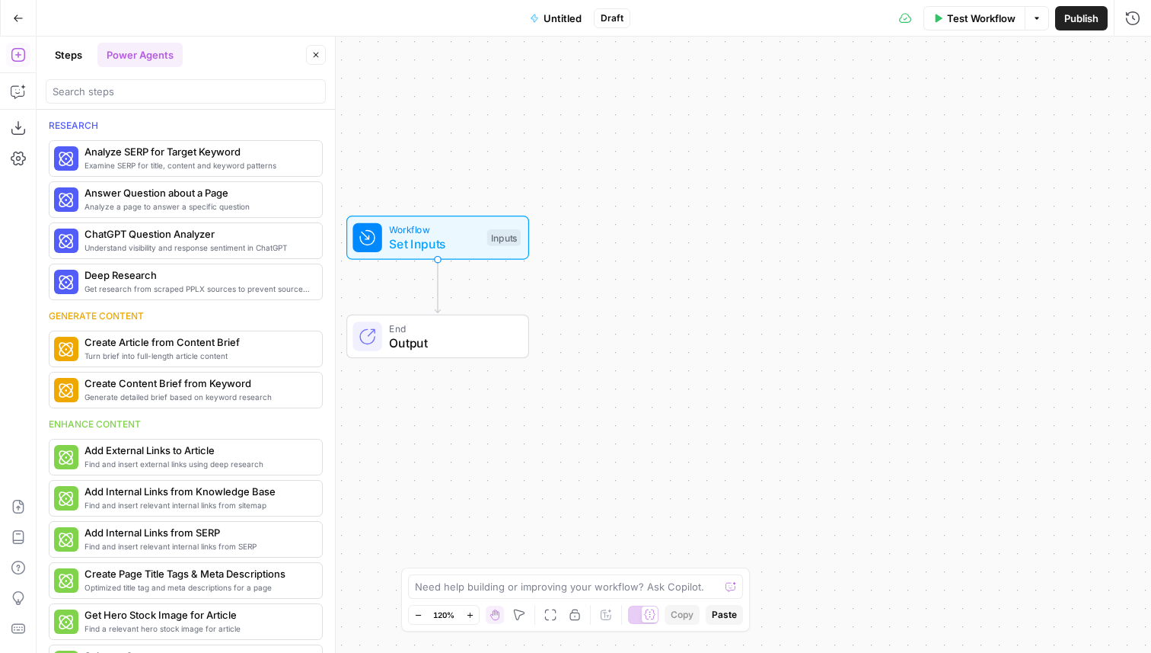
click at [470, 222] on span "Workflow" at bounding box center [434, 229] width 91 height 14
click at [845, 109] on span "Add Field" at bounding box center [848, 103] width 44 height 15
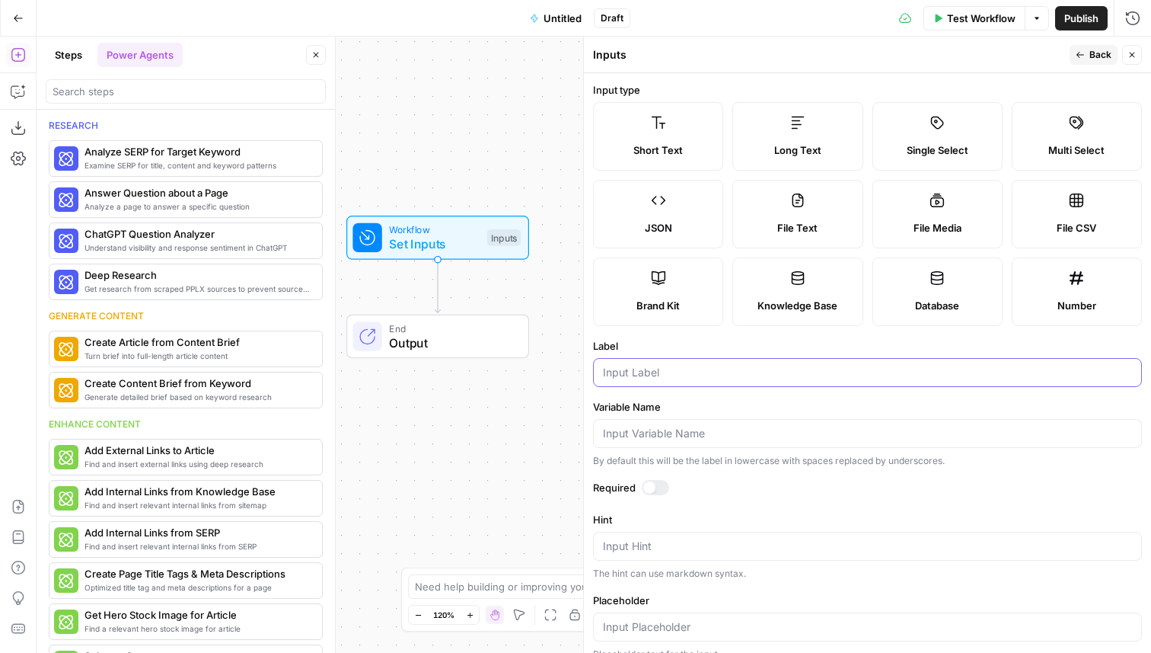
click at [693, 372] on input "Label" at bounding box center [867, 372] width 529 height 15
type input "p"
type input "h"
type input "H"
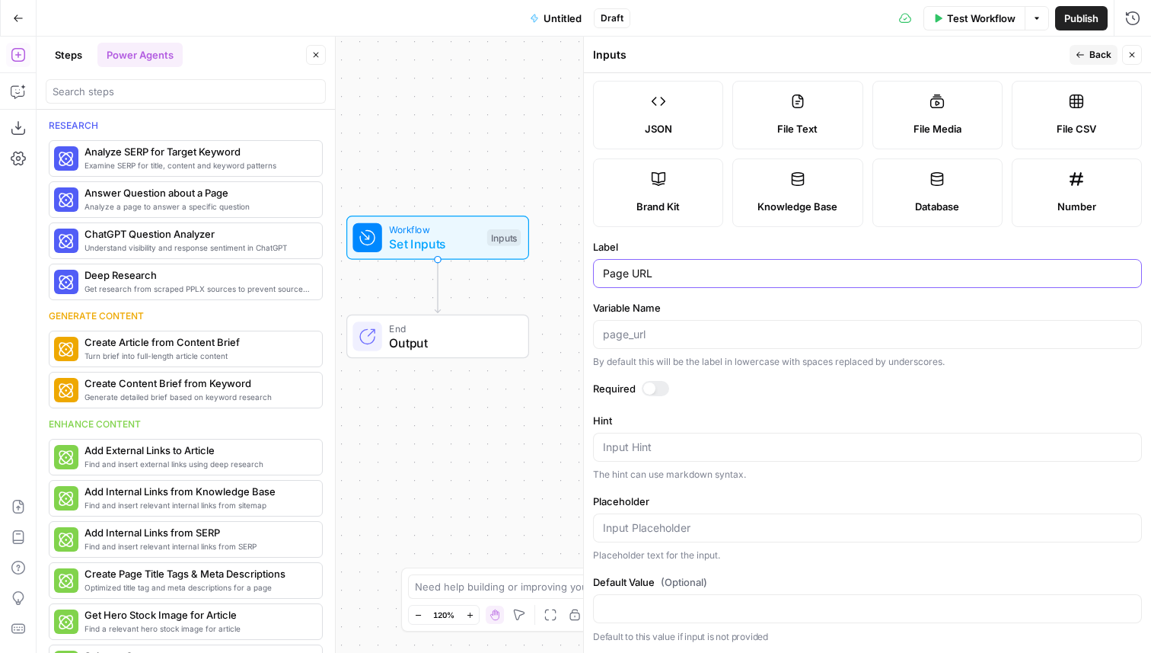
type input "Page URL"
click at [659, 388] on div at bounding box center [655, 388] width 27 height 15
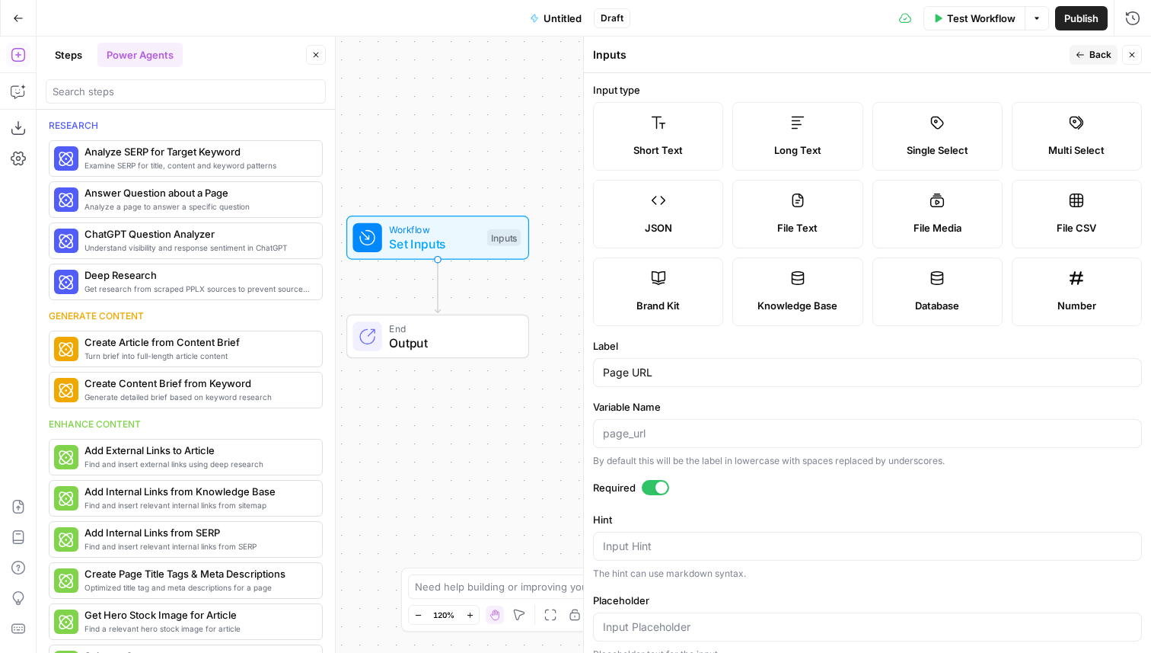
click at [1089, 54] on button "Back" at bounding box center [1094, 55] width 48 height 20
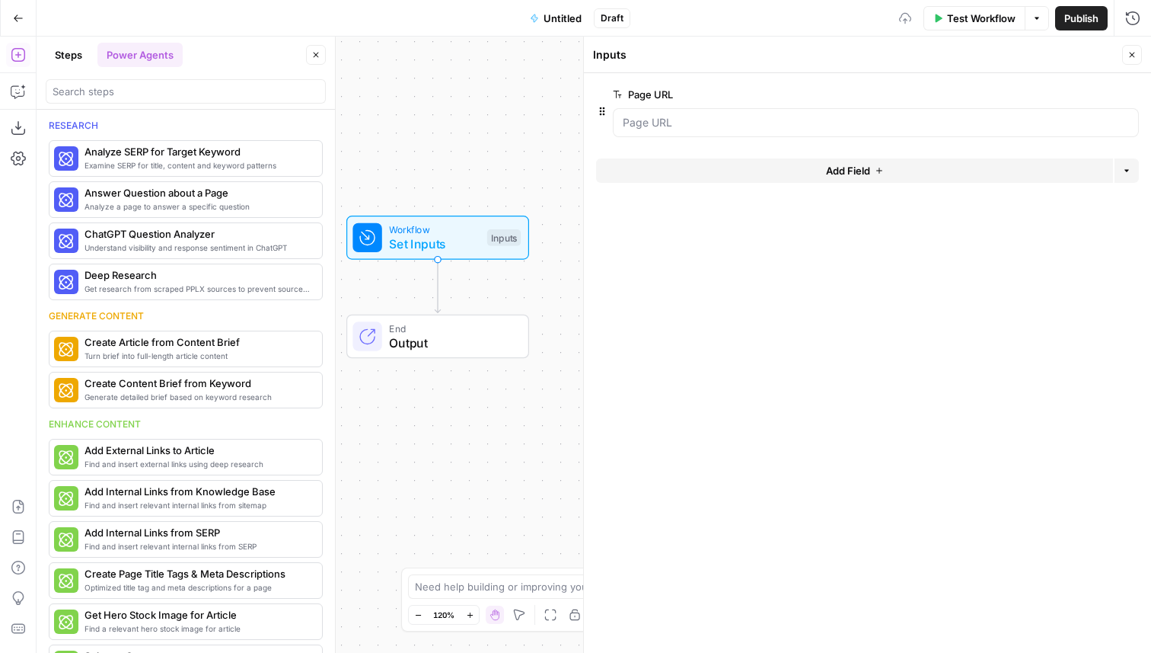
click at [761, 179] on button "Add Field" at bounding box center [854, 170] width 517 height 24
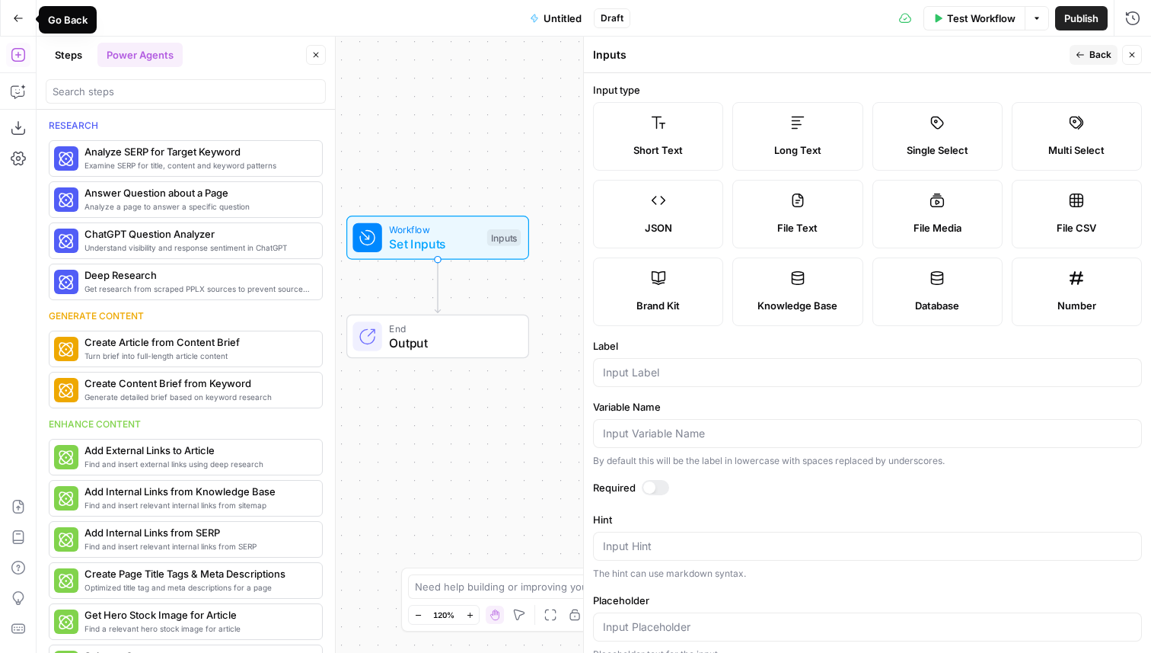
click at [26, 15] on button "Go Back" at bounding box center [18, 18] width 27 height 27
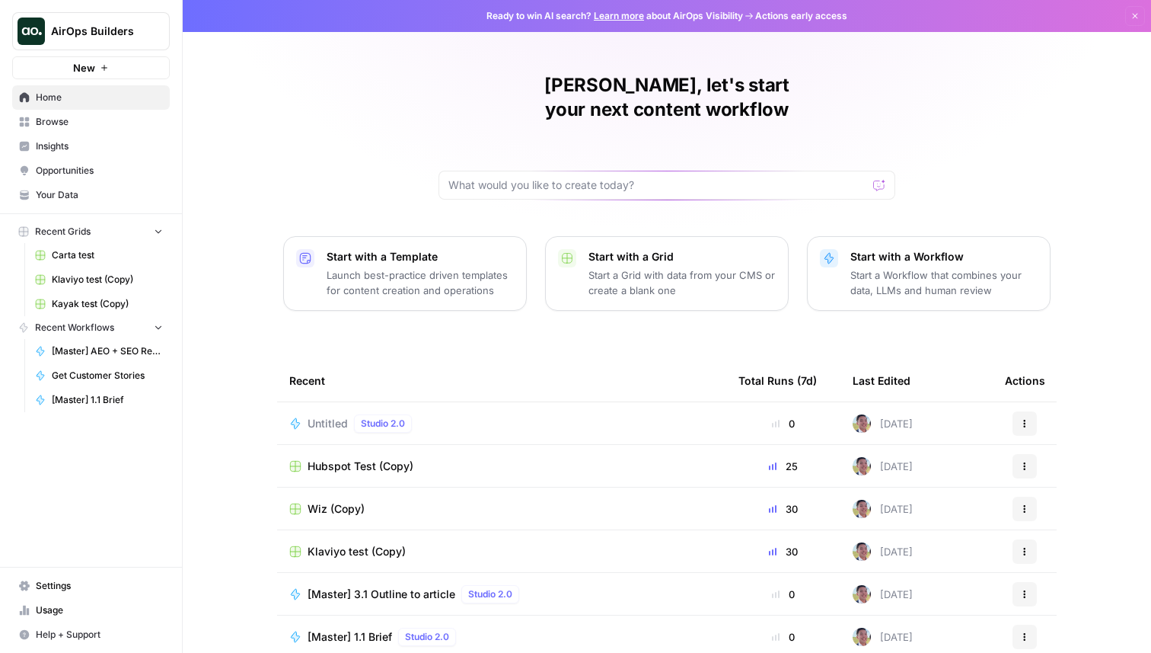
click at [128, 69] on button "New" at bounding box center [91, 67] width 158 height 23
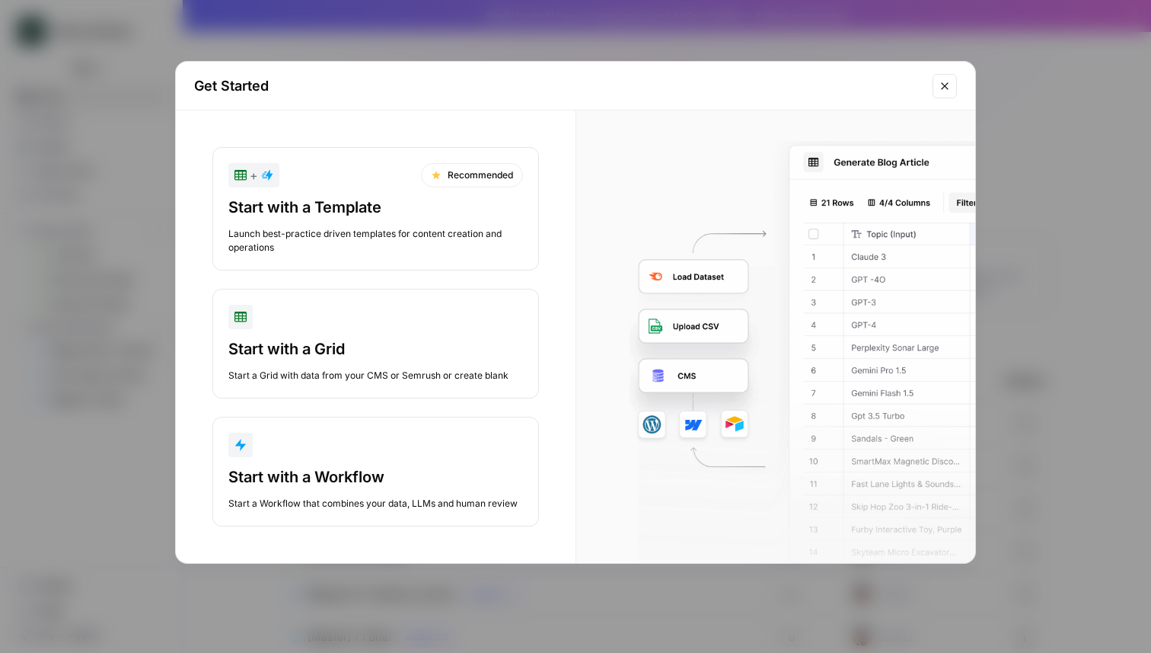
click at [286, 324] on div "button" at bounding box center [375, 317] width 295 height 24
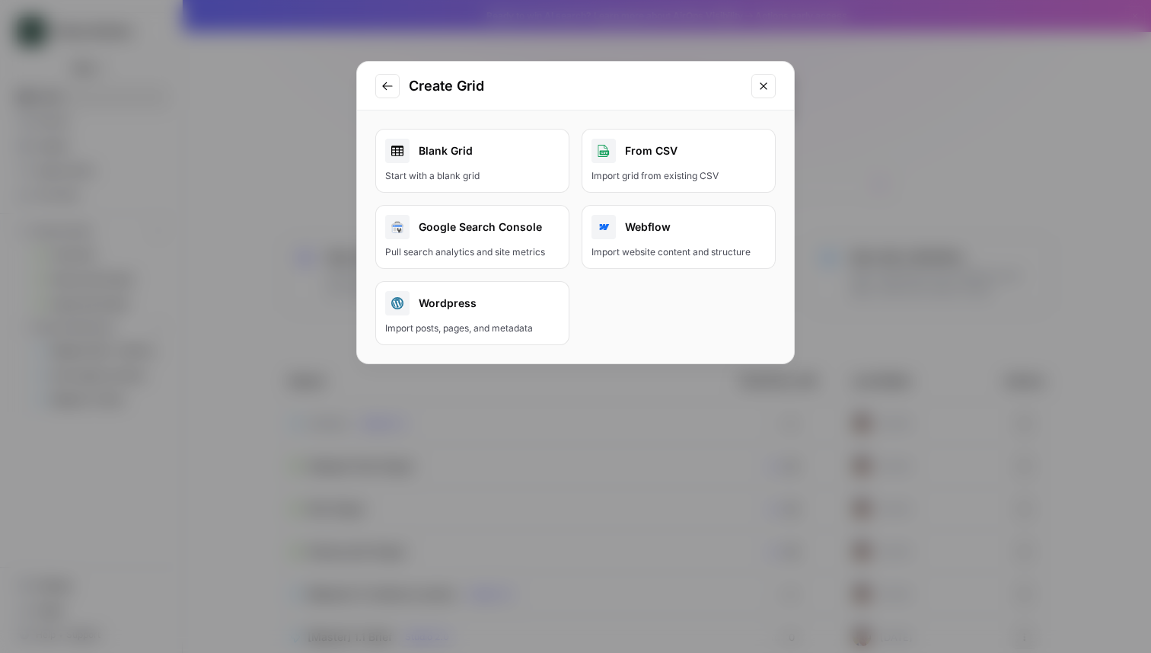
click at [478, 170] on div "Start with a blank grid" at bounding box center [472, 176] width 174 height 14
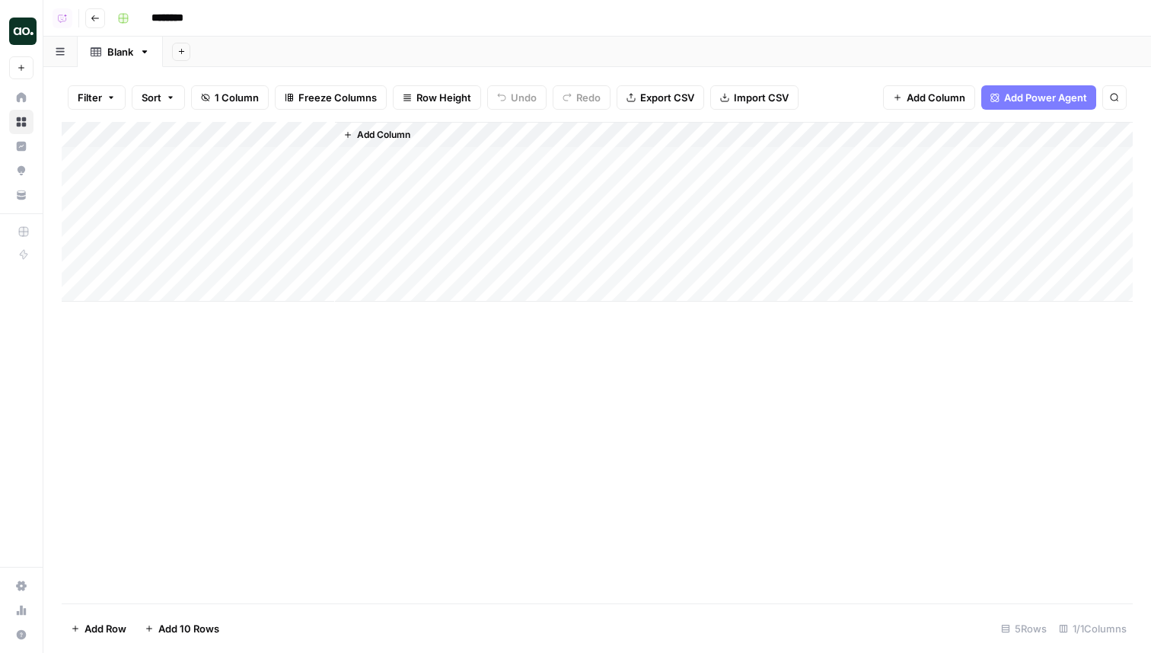
click at [164, 9] on input "********" at bounding box center [187, 18] width 85 height 24
click at [231, 20] on div "**********" at bounding box center [623, 18] width 1025 height 24
click at [220, 20] on input "**********" at bounding box center [188, 18] width 86 height 24
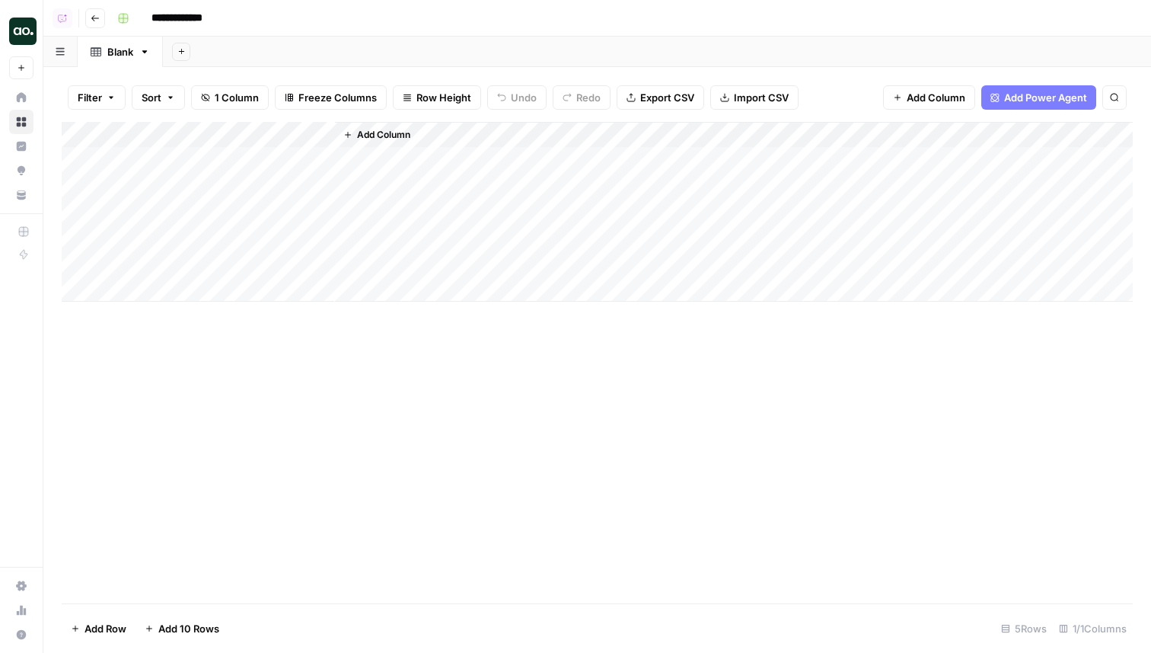
click at [220, 20] on input "**********" at bounding box center [188, 18] width 86 height 24
click at [225, 20] on input "**********" at bounding box center [188, 18] width 86 height 24
type input "**********"
click at [325, 128] on div "Add Column" at bounding box center [597, 212] width 1071 height 180
click at [196, 171] on input "Title" at bounding box center [206, 171] width 155 height 15
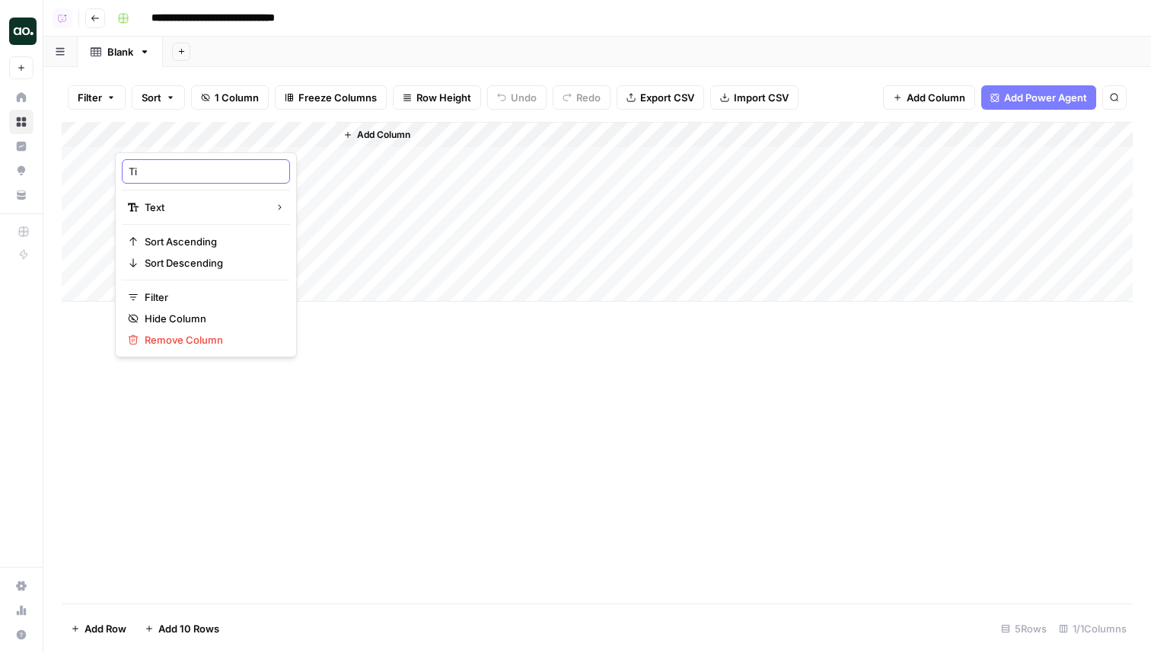
type input "T"
type input "URL"
click at [389, 132] on span "Add Column" at bounding box center [383, 135] width 53 height 14
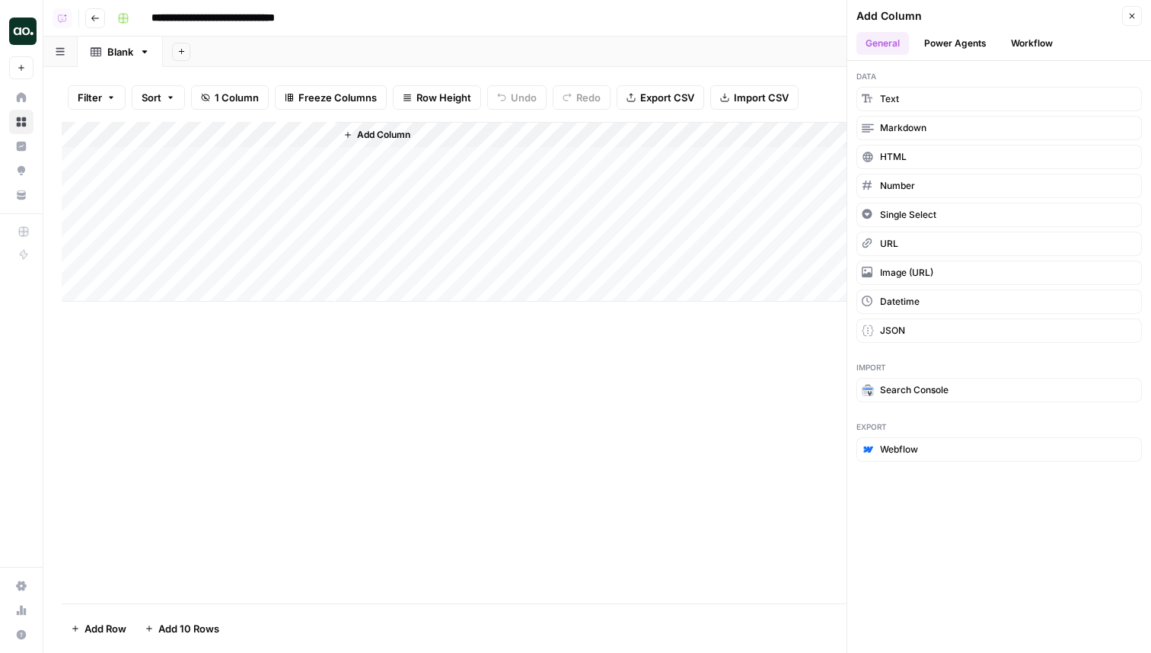
click at [326, 132] on div "Add Column" at bounding box center [597, 212] width 1071 height 180
drag, startPoint x: 155, startPoint y: 169, endPoint x: 126, endPoint y: 169, distance: 28.9
click at [126, 169] on div "Title" at bounding box center [206, 171] width 168 height 24
type input "URL"
click at [385, 136] on span "Add Column" at bounding box center [383, 135] width 53 height 14
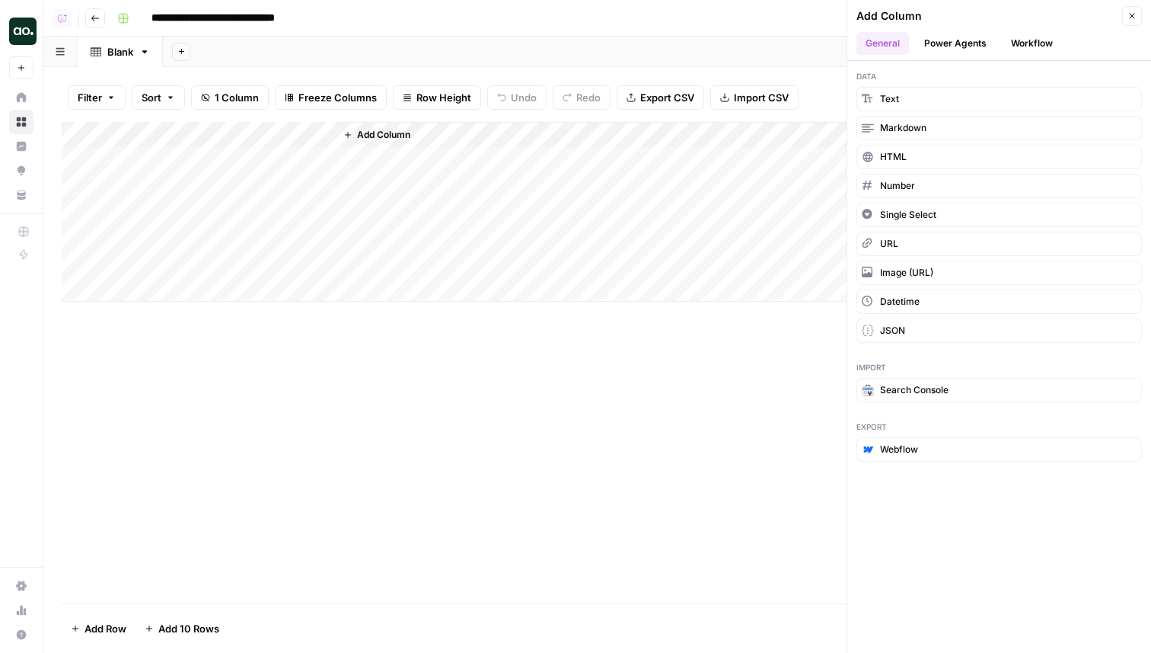
click at [391, 129] on span "Add Column" at bounding box center [383, 135] width 53 height 14
click at [919, 132] on span "Markdown" at bounding box center [903, 128] width 46 height 14
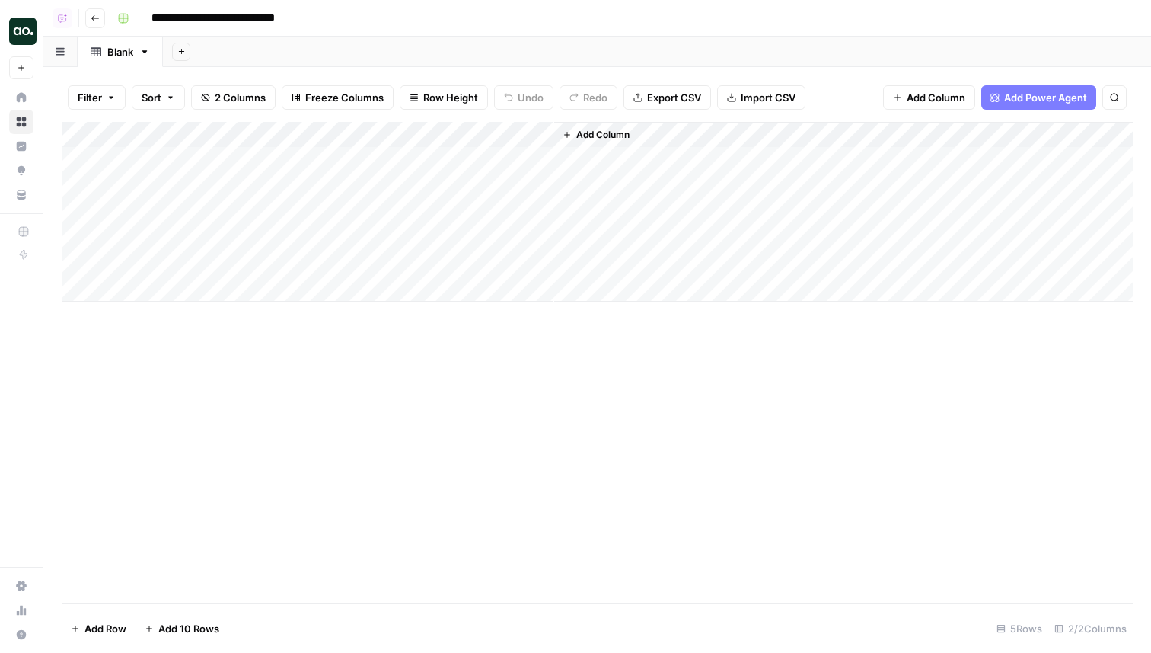
click at [543, 134] on div "Add Column" at bounding box center [597, 212] width 1071 height 180
drag, startPoint x: 423, startPoint y: 172, endPoint x: 348, endPoint y: 165, distance: 74.9
click at [348, 165] on input "New Column" at bounding box center [425, 171] width 155 height 15
type input "Template to Populate"
click at [435, 164] on div "Add Column" at bounding box center [597, 212] width 1071 height 180
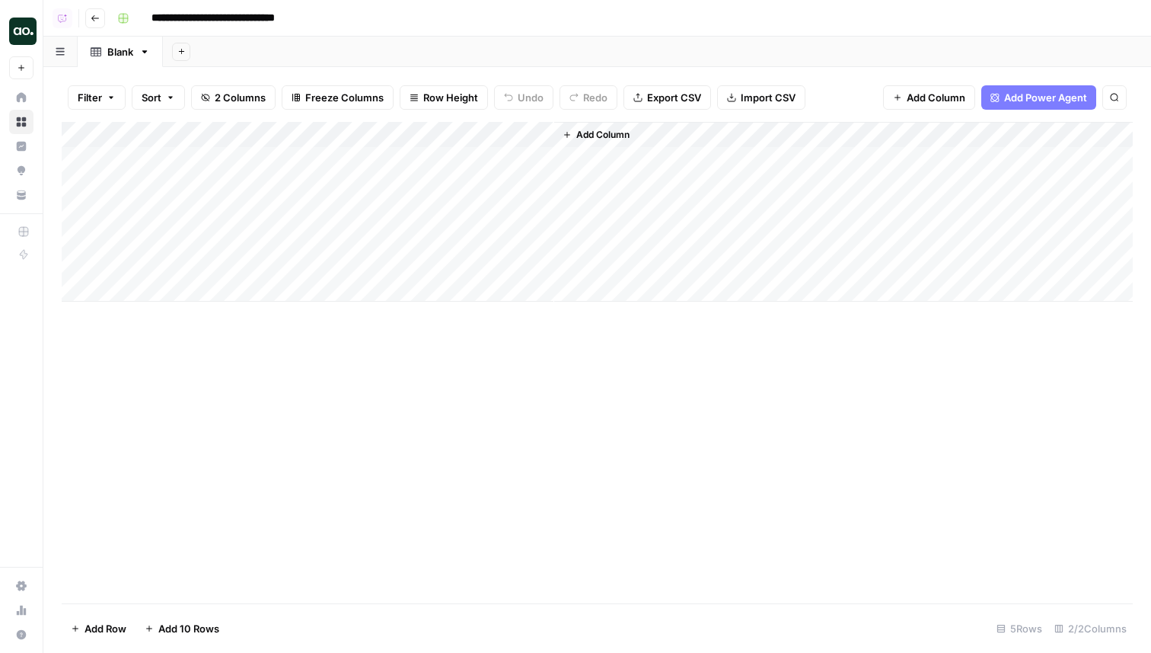
click at [435, 164] on div "Add Column" at bounding box center [597, 212] width 1071 height 180
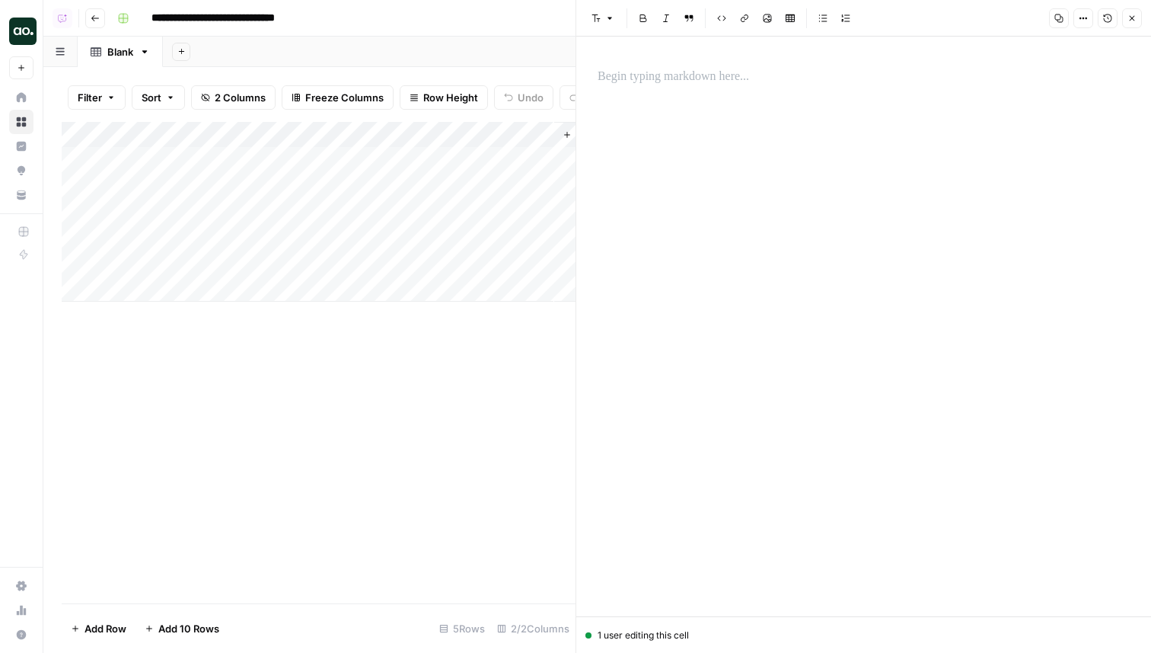
click at [779, 94] on div at bounding box center [864, 326] width 551 height 579
click at [755, 79] on p at bounding box center [864, 77] width 532 height 20
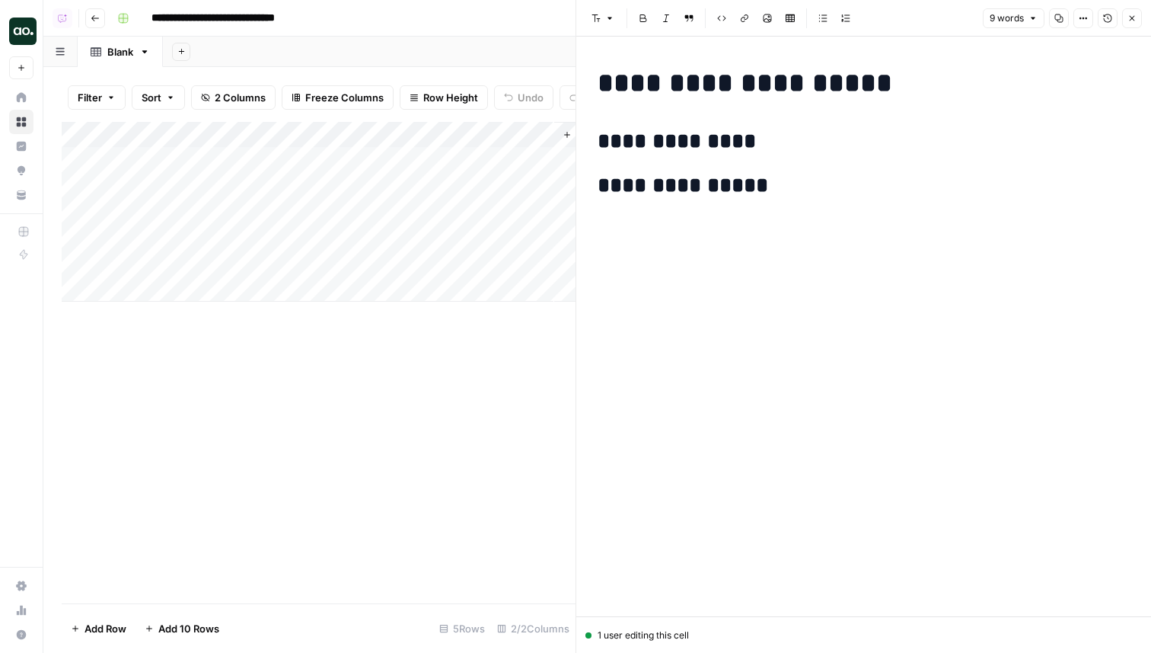
click at [787, 137] on h2 "**********" at bounding box center [864, 141] width 532 height 24
click at [781, 188] on h2 "**********" at bounding box center [864, 186] width 532 height 24
click at [790, 147] on h2 "**********" at bounding box center [864, 141] width 532 height 24
click at [812, 180] on h2 "**********" at bounding box center [864, 186] width 532 height 24
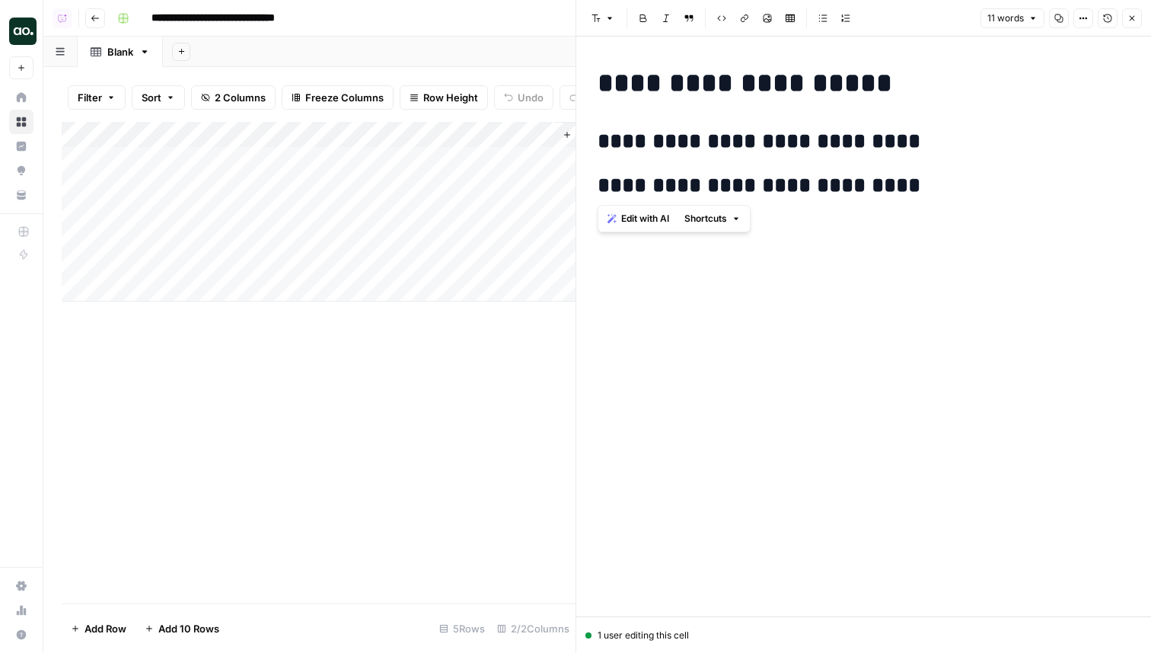
drag, startPoint x: 942, startPoint y: 194, endPoint x: 599, endPoint y: 189, distance: 342.7
click at [599, 189] on h2 "**********" at bounding box center [864, 186] width 532 height 24
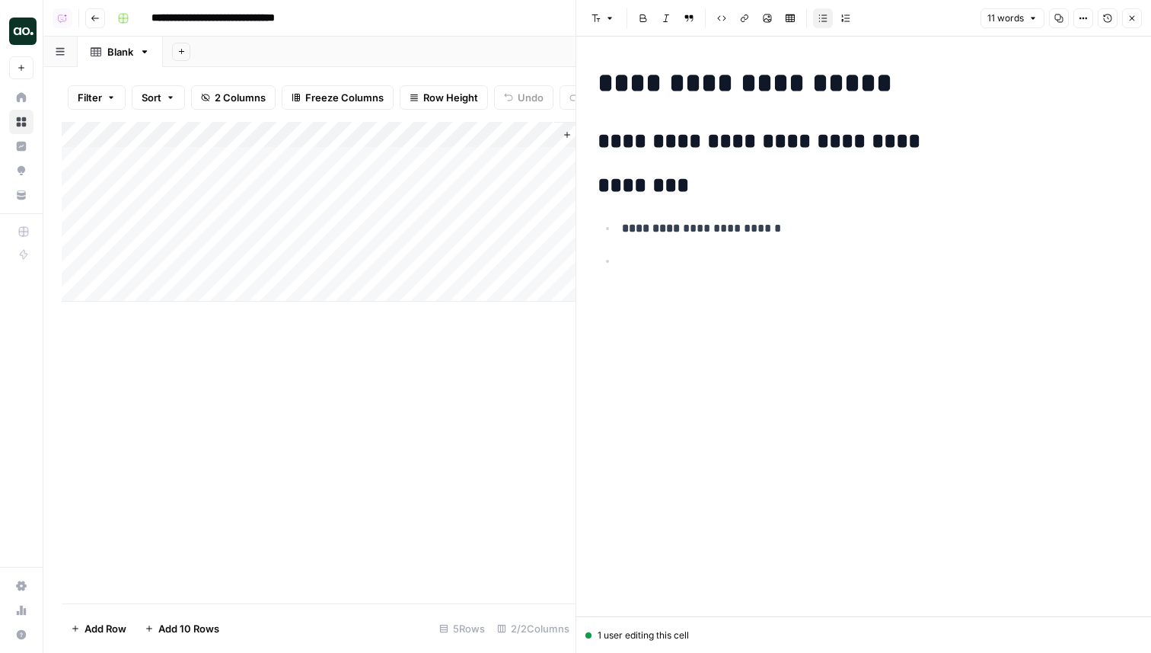
click at [847, 21] on icon "button" at bounding box center [845, 18] width 9 height 9
click at [778, 231] on p "**********" at bounding box center [876, 229] width 508 height 20
click at [858, 229] on p "**********" at bounding box center [876, 229] width 508 height 20
click at [978, 231] on p "**********" at bounding box center [876, 229] width 508 height 20
click at [832, 256] on div "**********" at bounding box center [864, 326] width 551 height 579
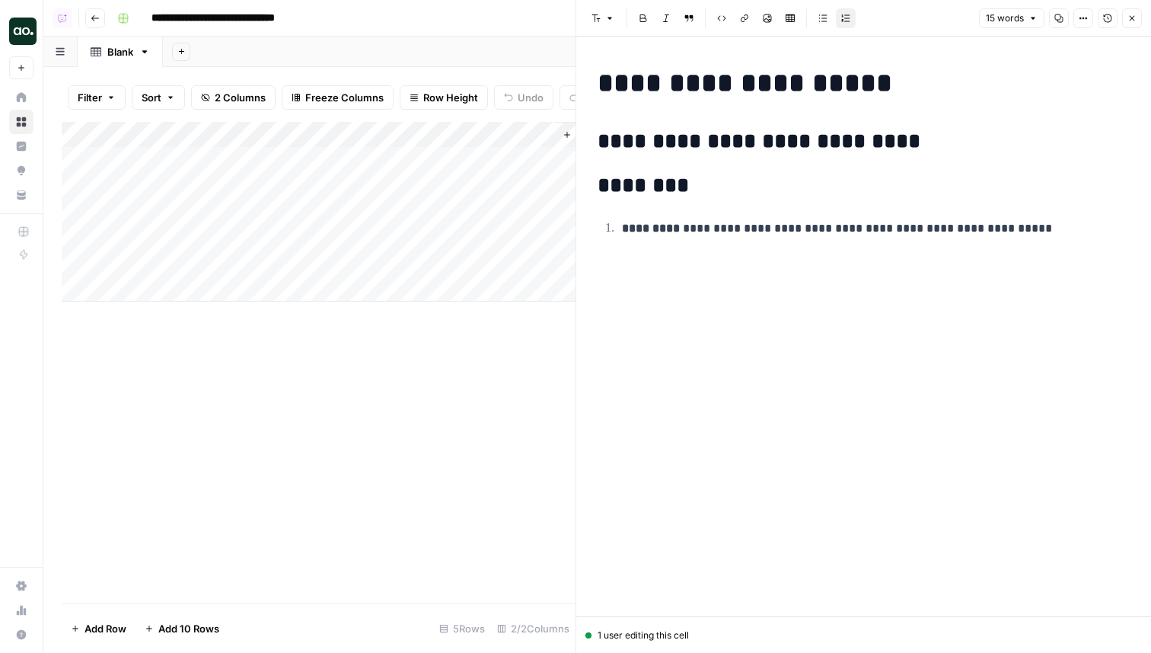
click at [1058, 226] on p "**********" at bounding box center [876, 229] width 508 height 20
click at [820, 350] on p "**********" at bounding box center [876, 342] width 508 height 20
click at [657, 377] on p at bounding box center [876, 374] width 508 height 20
click at [743, 300] on h2 "*********" at bounding box center [864, 299] width 532 height 24
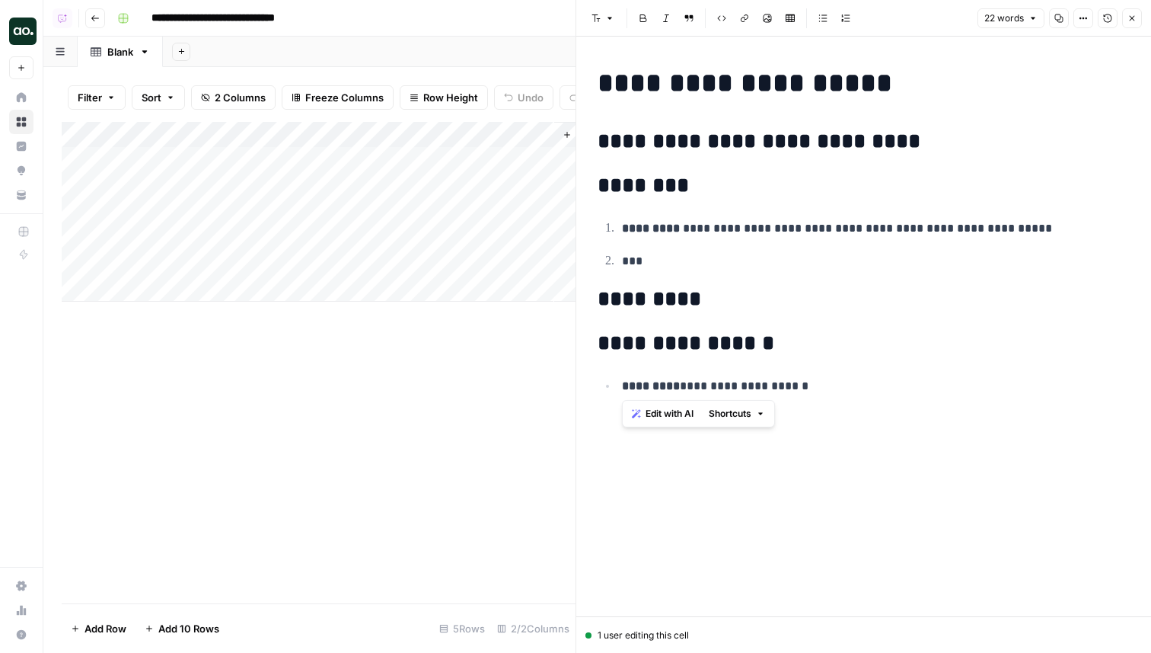
drag, startPoint x: 835, startPoint y: 388, endPoint x: 622, endPoint y: 386, distance: 212.5
click at [622, 386] on p "**********" at bounding box center [876, 386] width 508 height 20
click at [691, 443] on div "**********" at bounding box center [864, 326] width 551 height 579
click at [688, 422] on p at bounding box center [876, 421] width 508 height 20
click at [745, 308] on h2 "*********" at bounding box center [864, 299] width 532 height 24
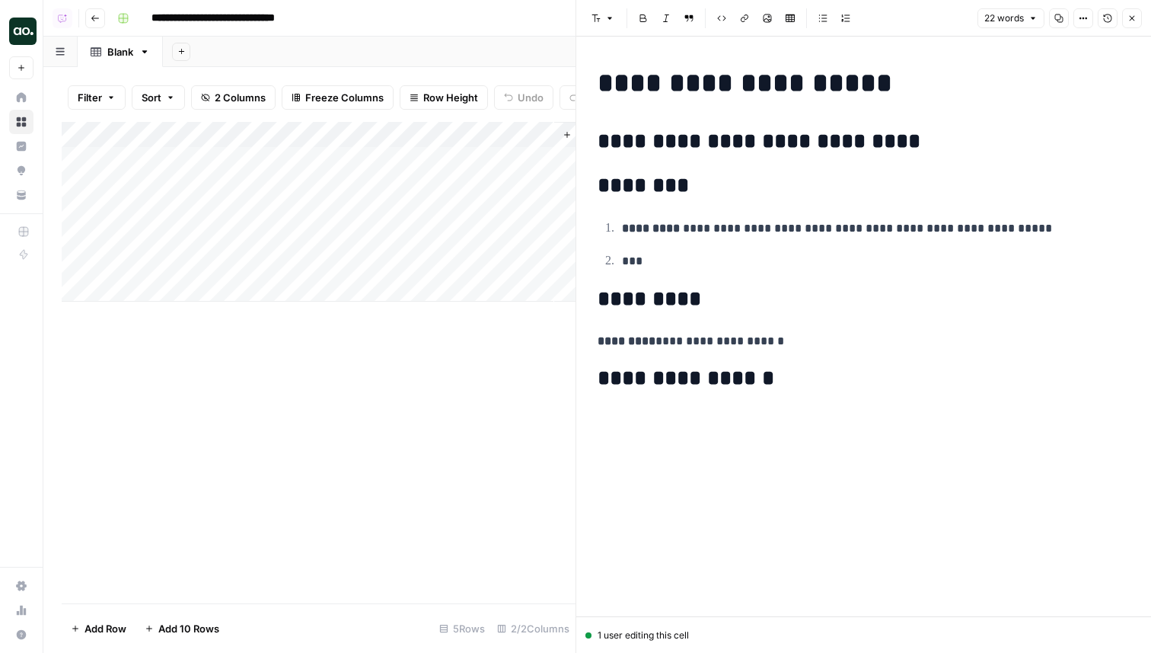
click at [599, 346] on strong "*********" at bounding box center [627, 340] width 58 height 11
click at [736, 416] on p at bounding box center [864, 421] width 532 height 20
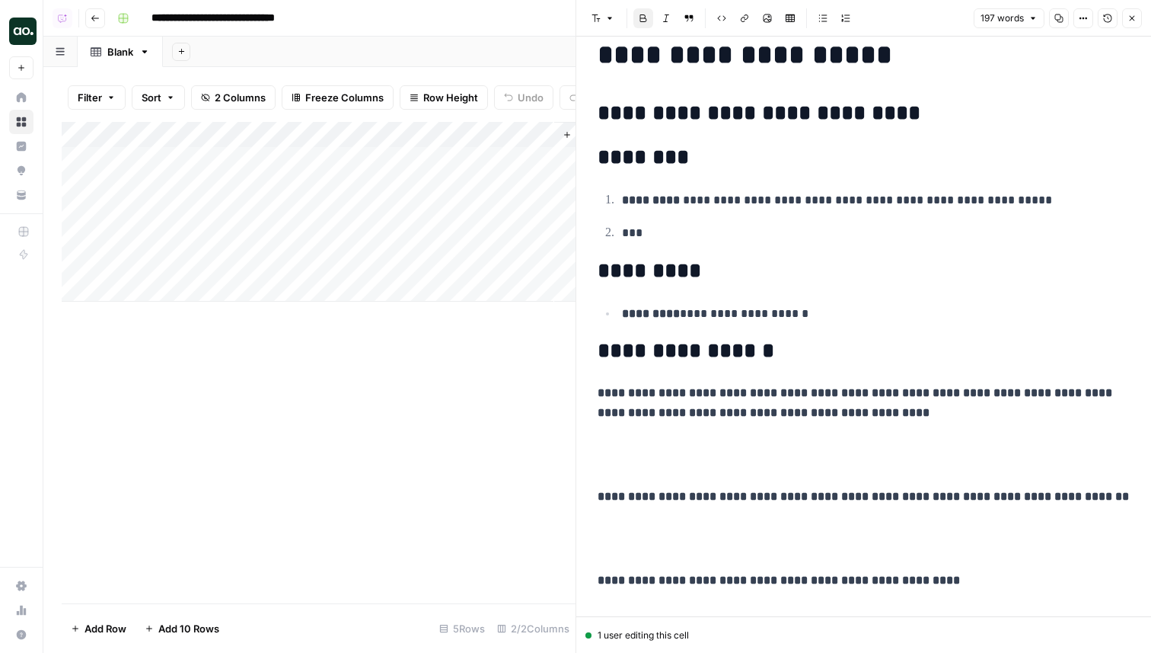
scroll to position [27, 0]
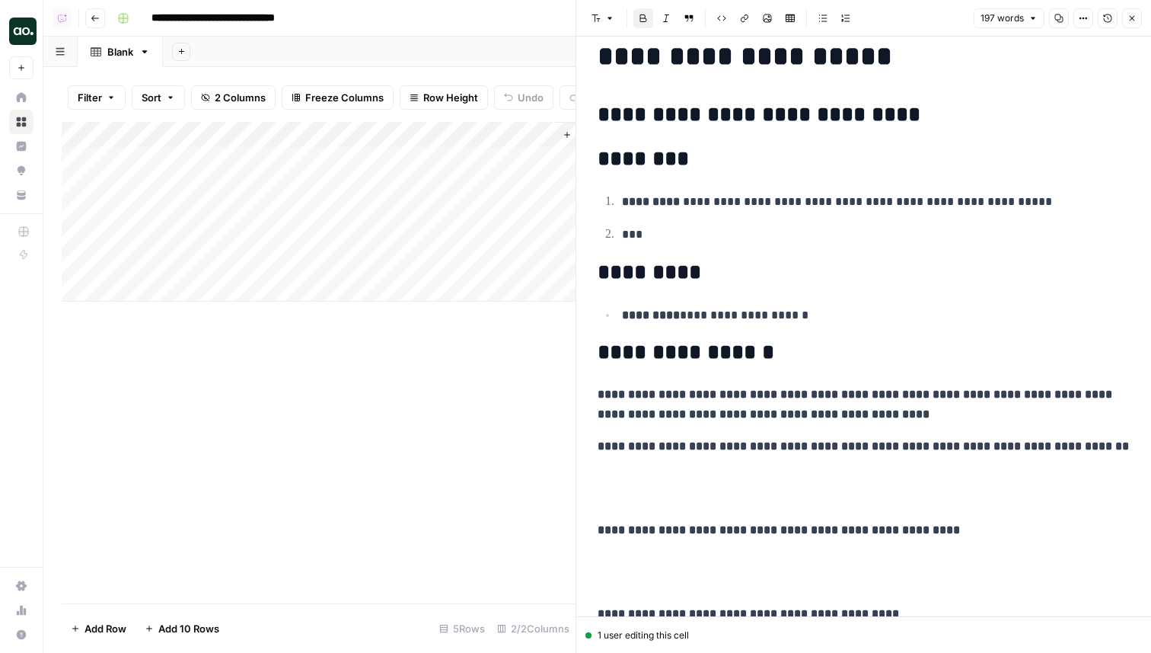
click at [598, 532] on strong "**********" at bounding box center [779, 529] width 362 height 11
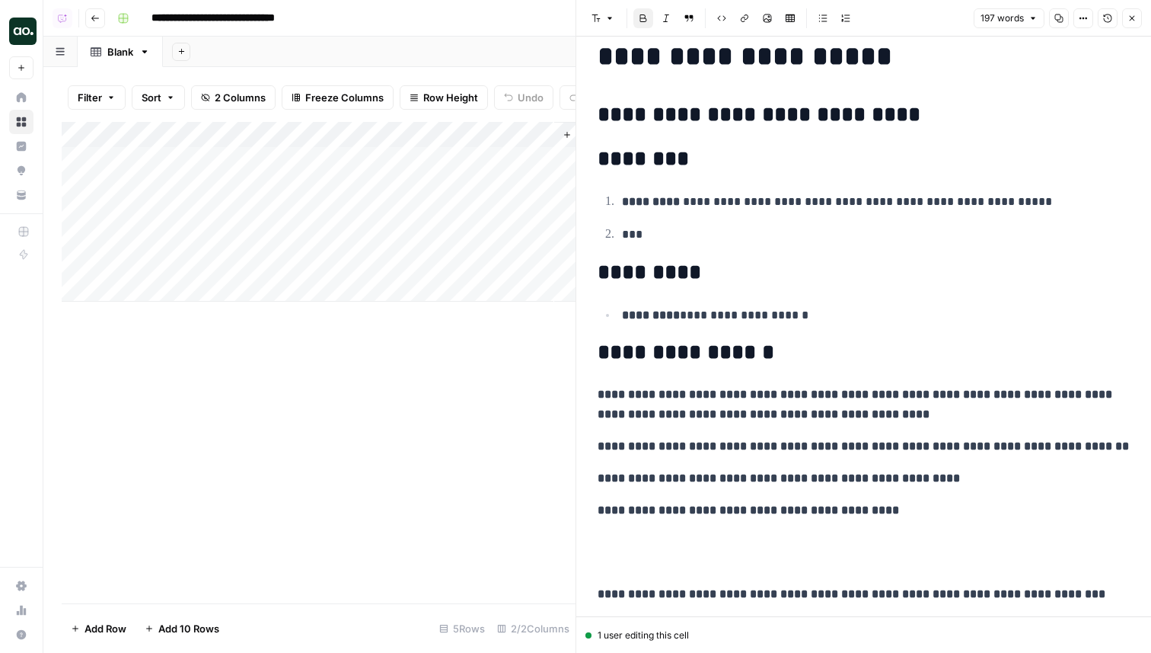
click at [599, 599] on strong "**********" at bounding box center [852, 593] width 508 height 11
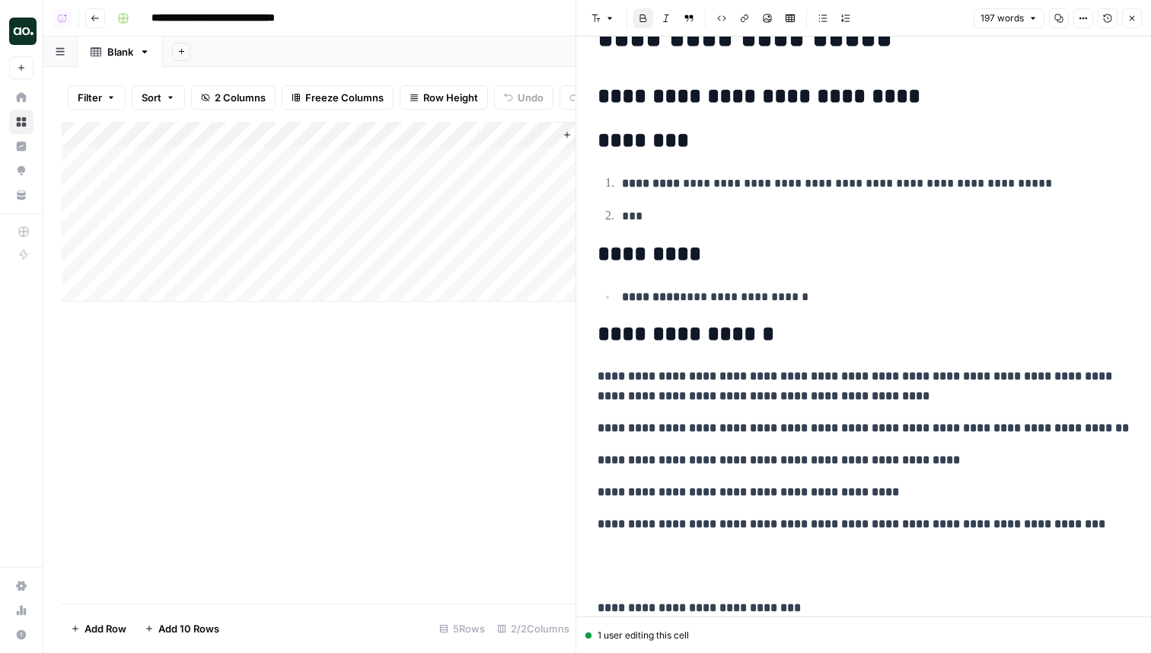
scroll to position [59, 0]
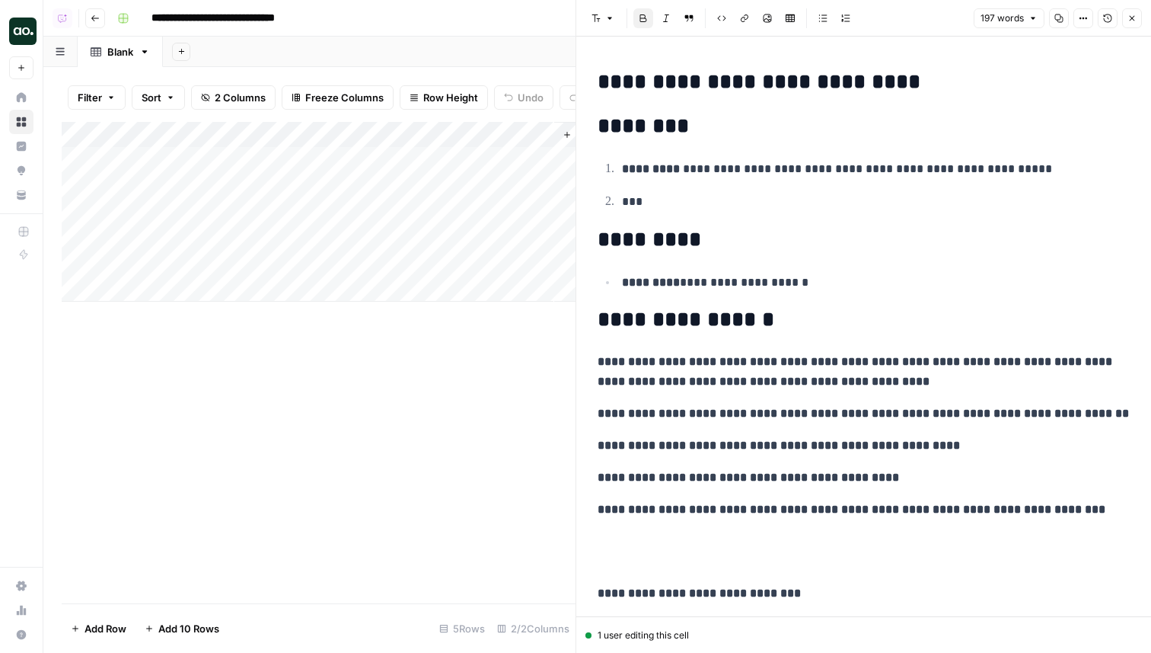
click at [600, 596] on strong "**********" at bounding box center [699, 592] width 203 height 11
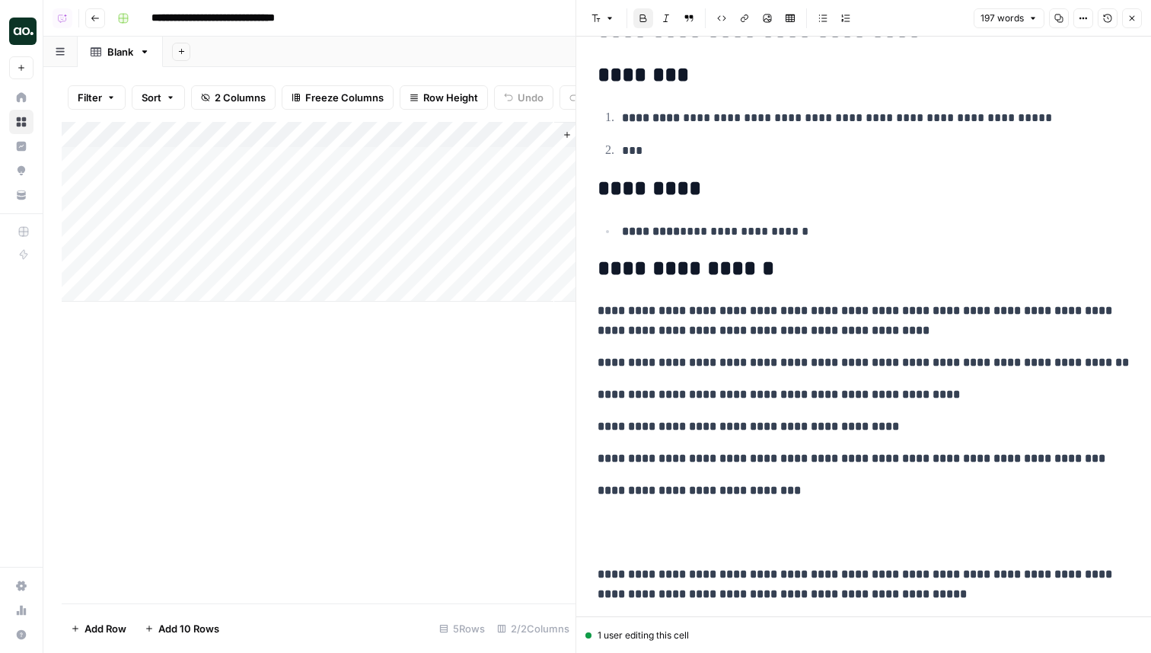
scroll to position [121, 0]
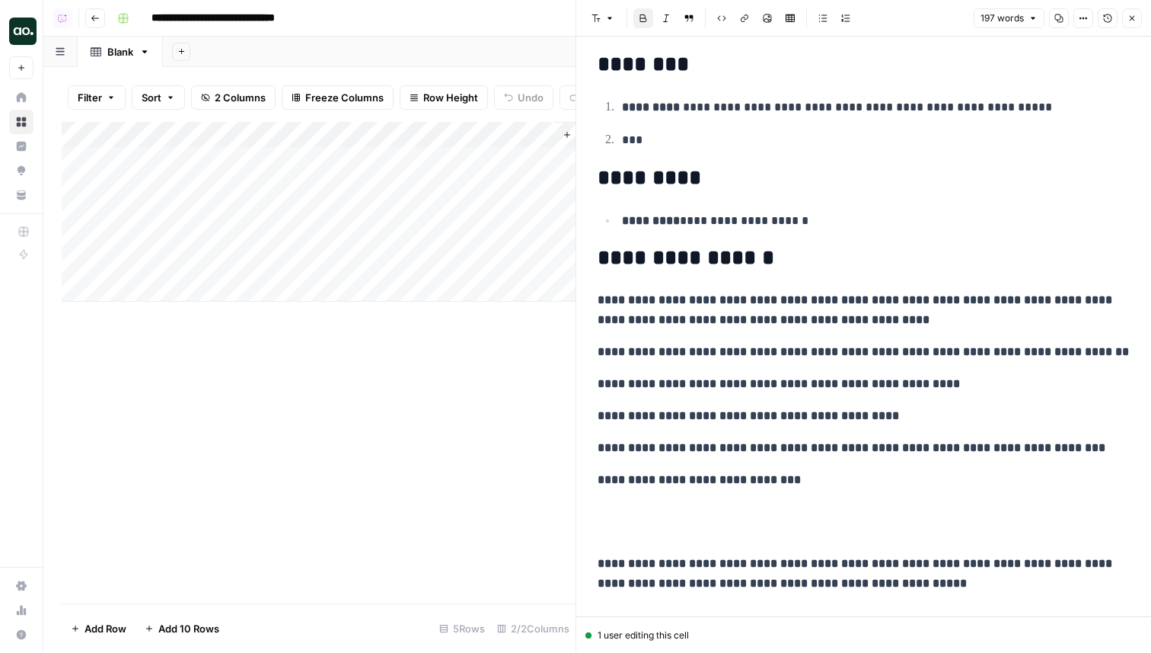
click at [598, 572] on p "**********" at bounding box center [864, 574] width 532 height 40
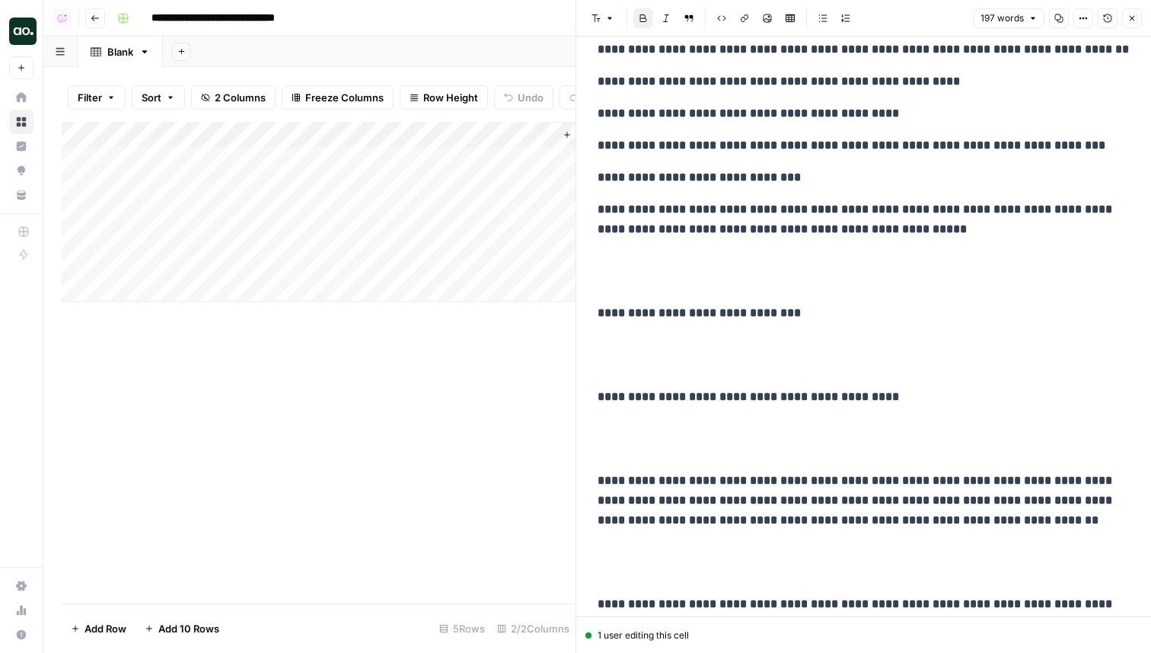
scroll to position [462, 0]
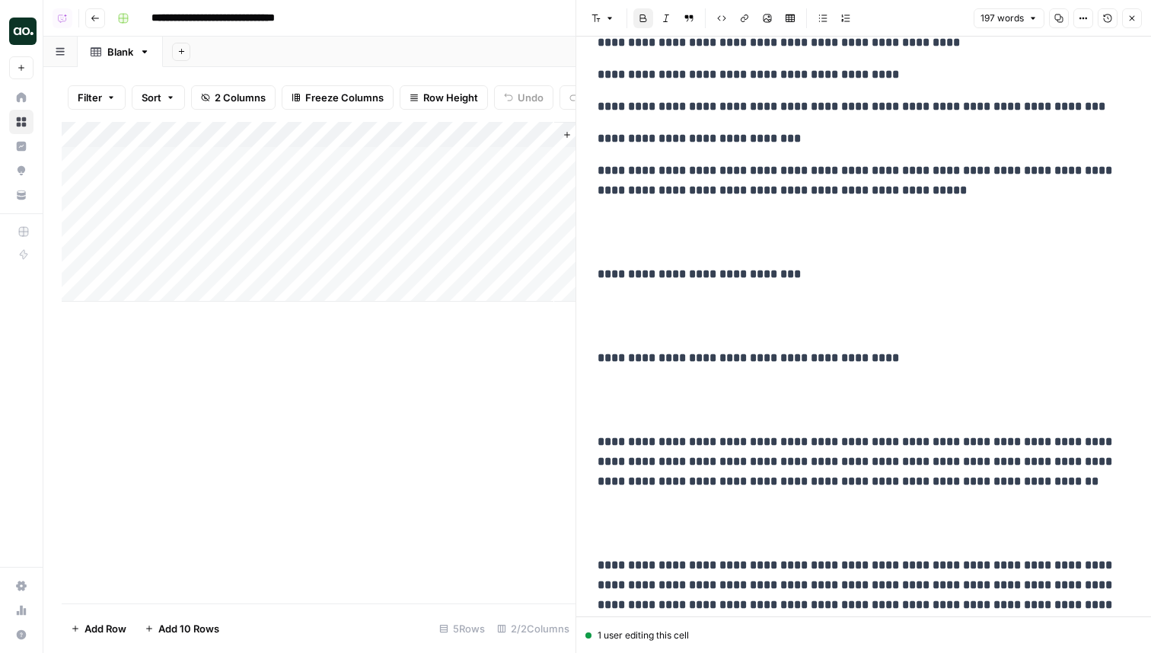
click at [592, 276] on div "**********" at bounding box center [864, 201] width 551 height 1205
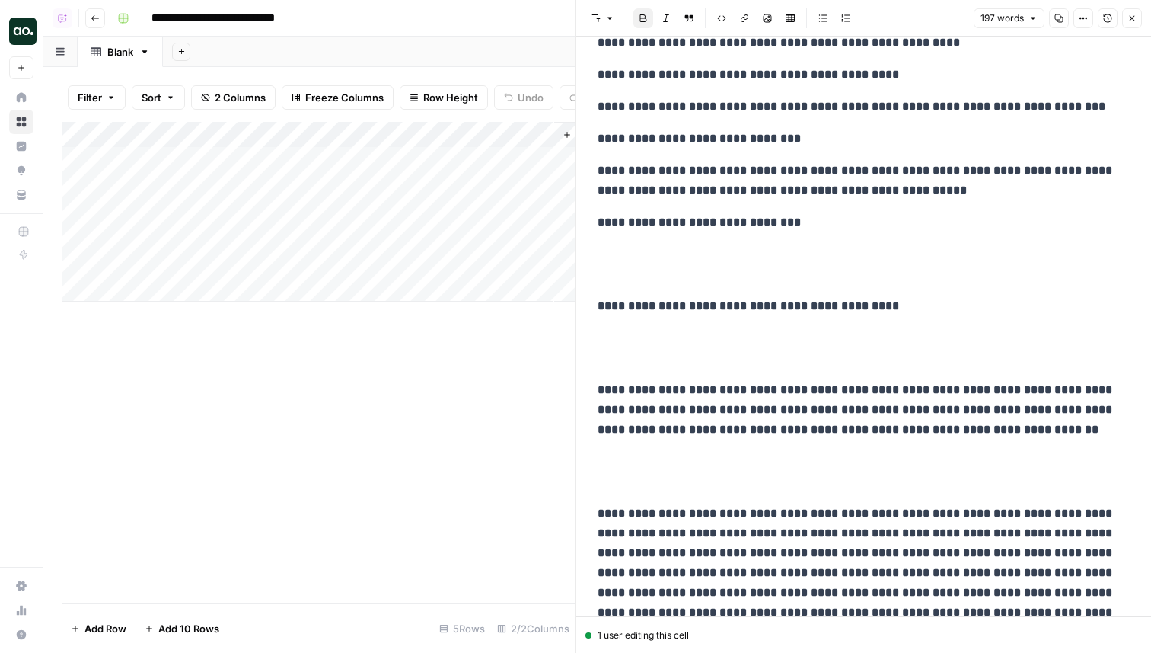
click at [597, 309] on div "**********" at bounding box center [864, 175] width 551 height 1153
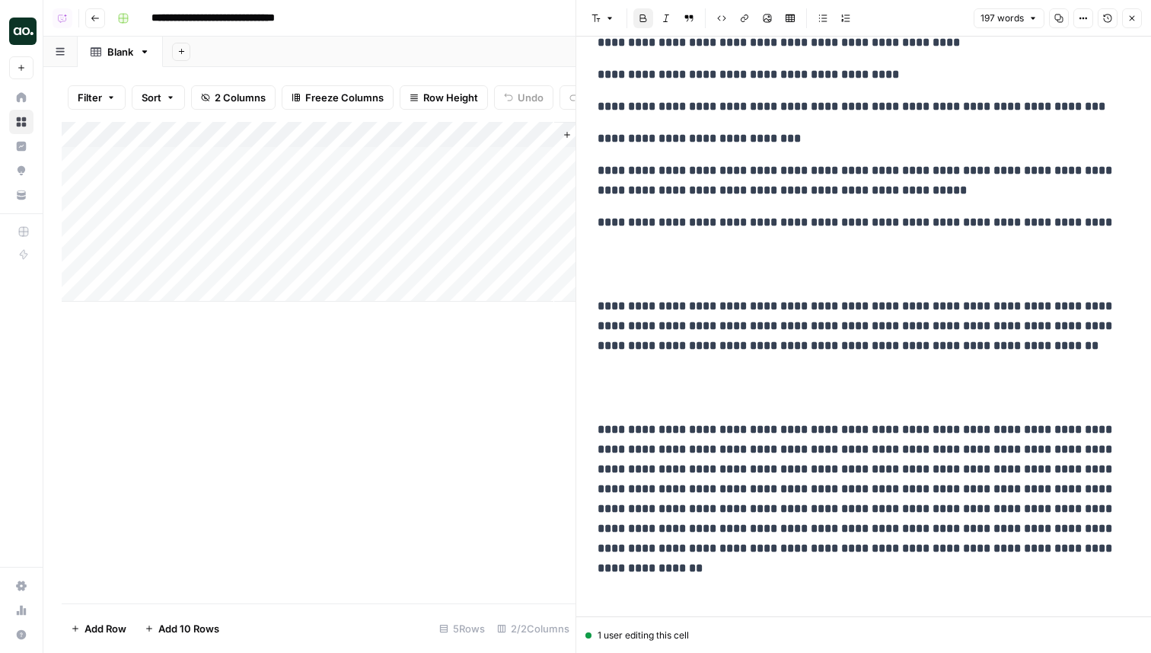
click at [597, 307] on div "**********" at bounding box center [864, 133] width 551 height 1069
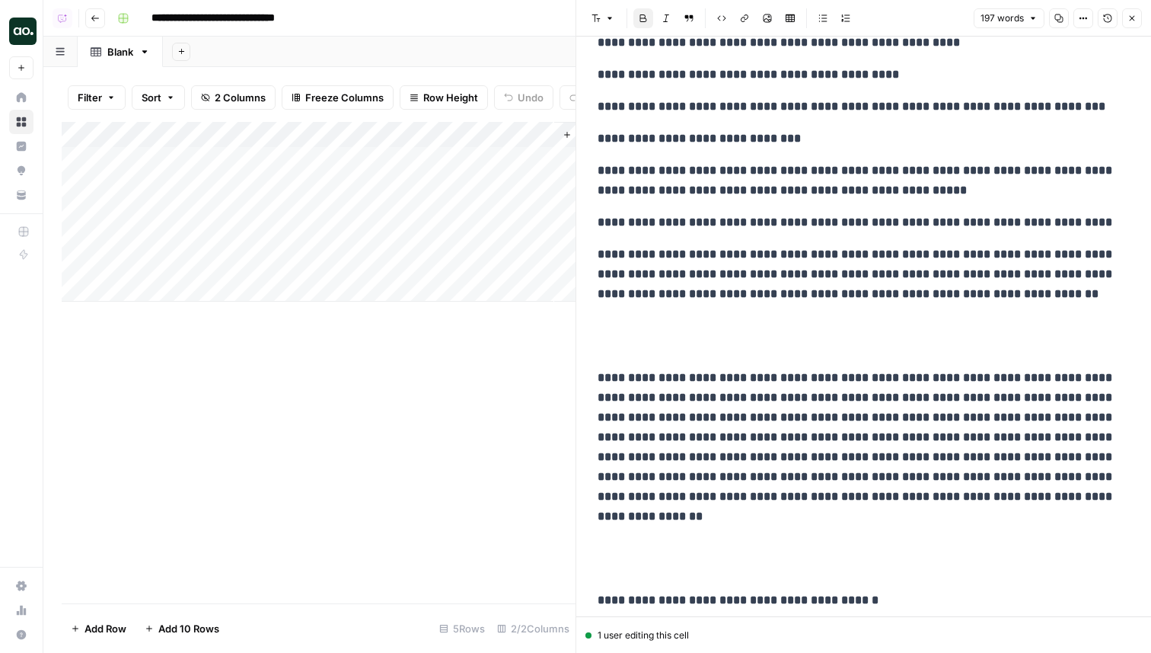
click at [634, 260] on strong "**********" at bounding box center [857, 273] width 518 height 51
click at [601, 378] on strong "**********" at bounding box center [857, 447] width 518 height 150
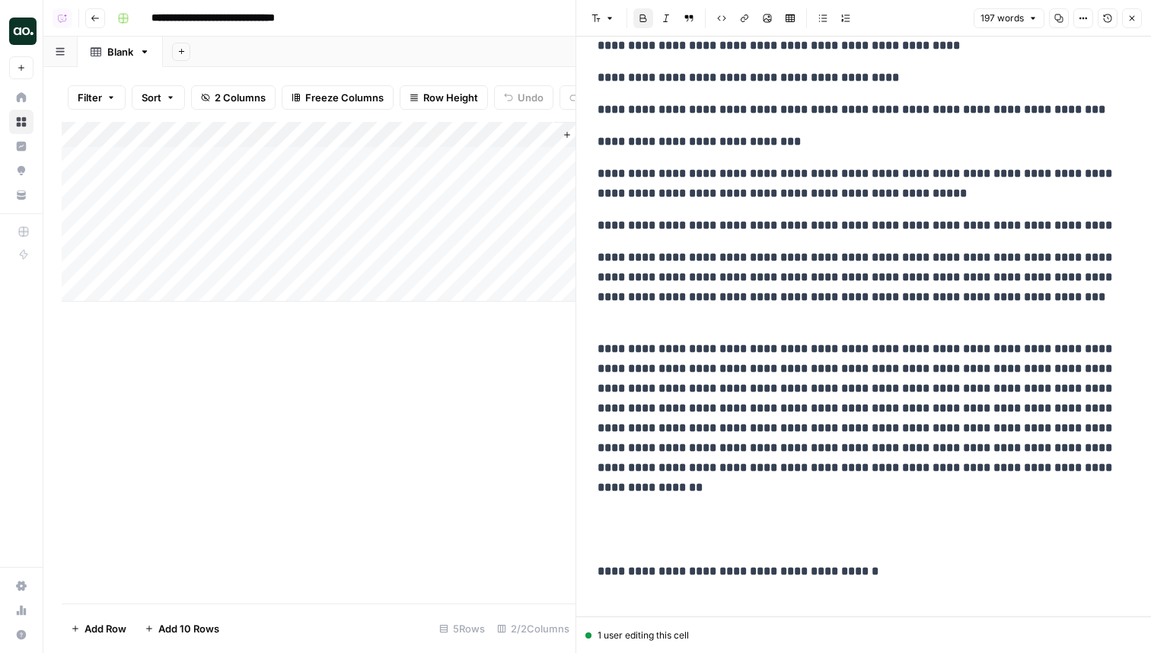
scroll to position [439, 0]
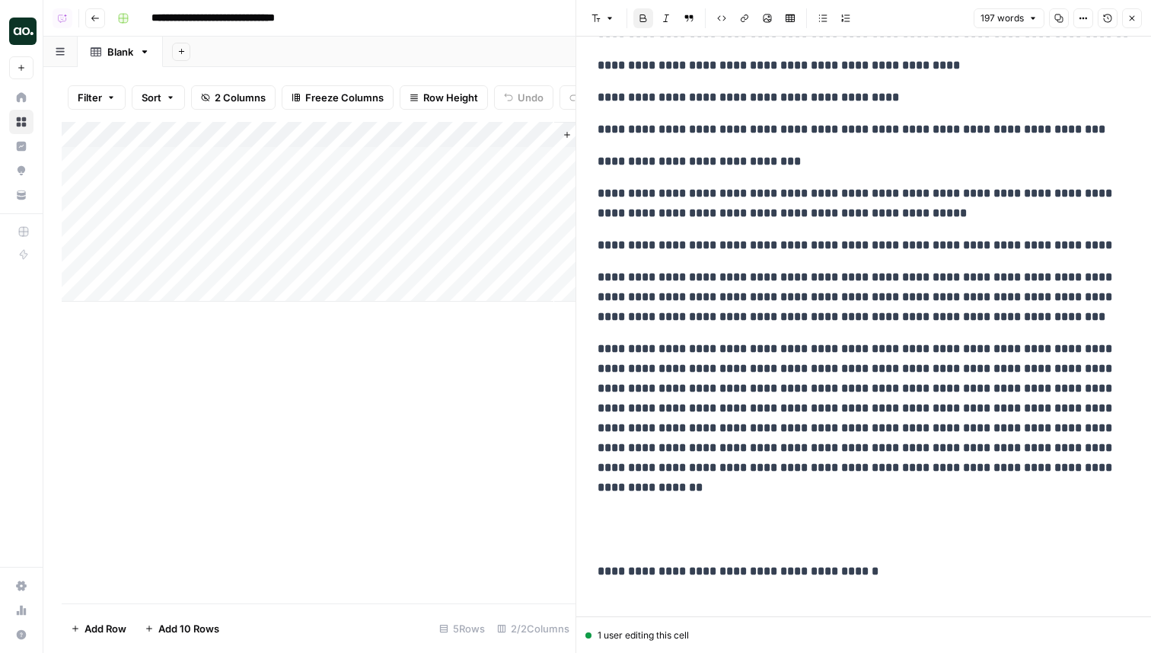
click at [624, 351] on strong "**********" at bounding box center [857, 418] width 518 height 150
click at [599, 565] on strong "**********" at bounding box center [738, 570] width 281 height 11
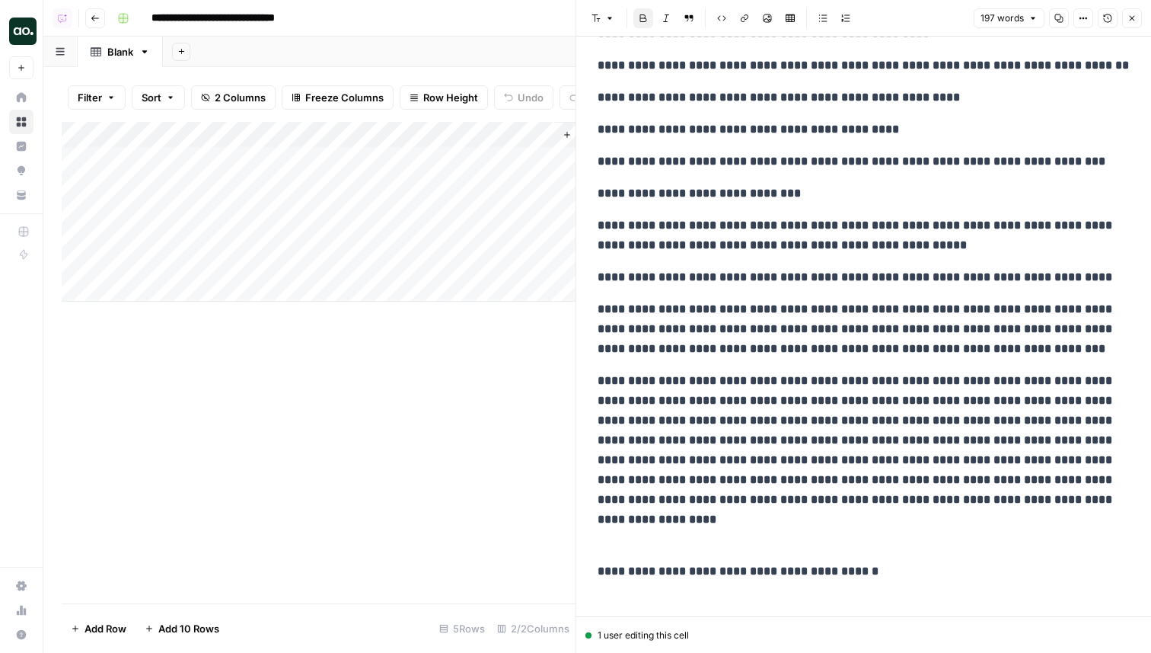
scroll to position [388, 0]
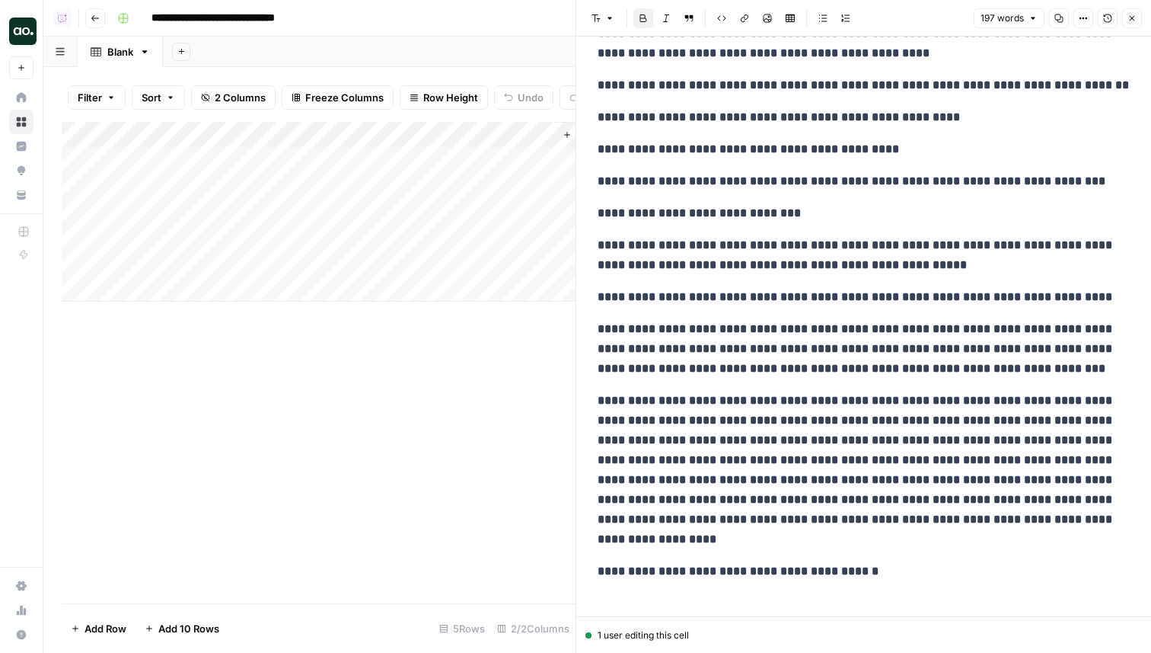
click at [662, 565] on strong "**********" at bounding box center [738, 570] width 281 height 11
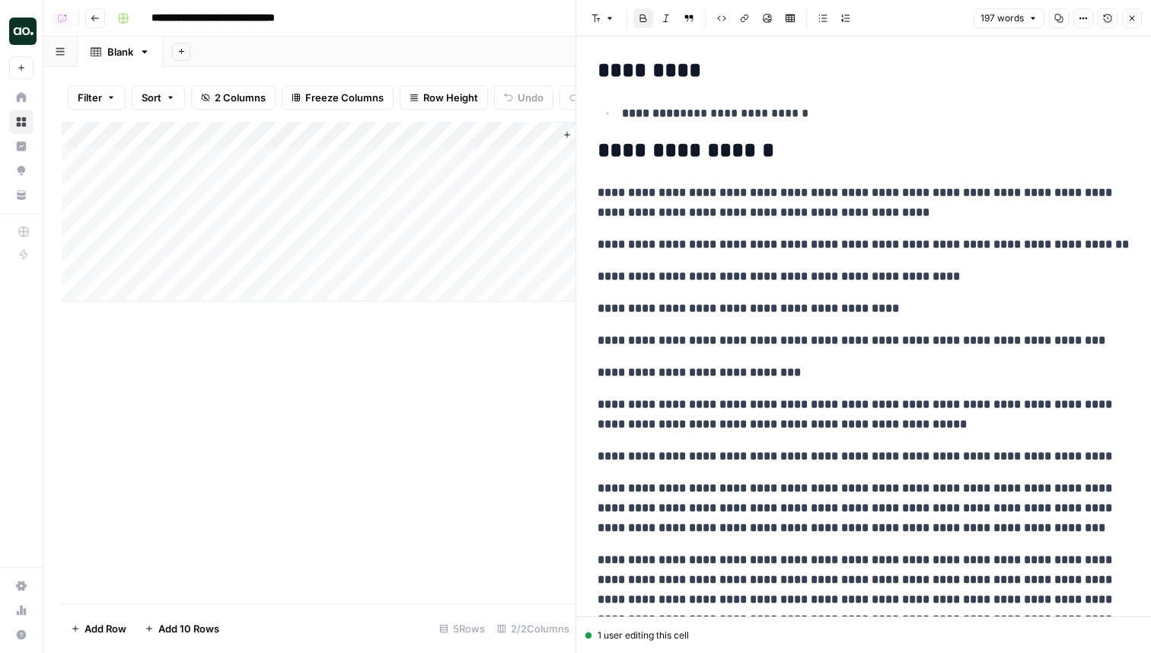
scroll to position [0, 0]
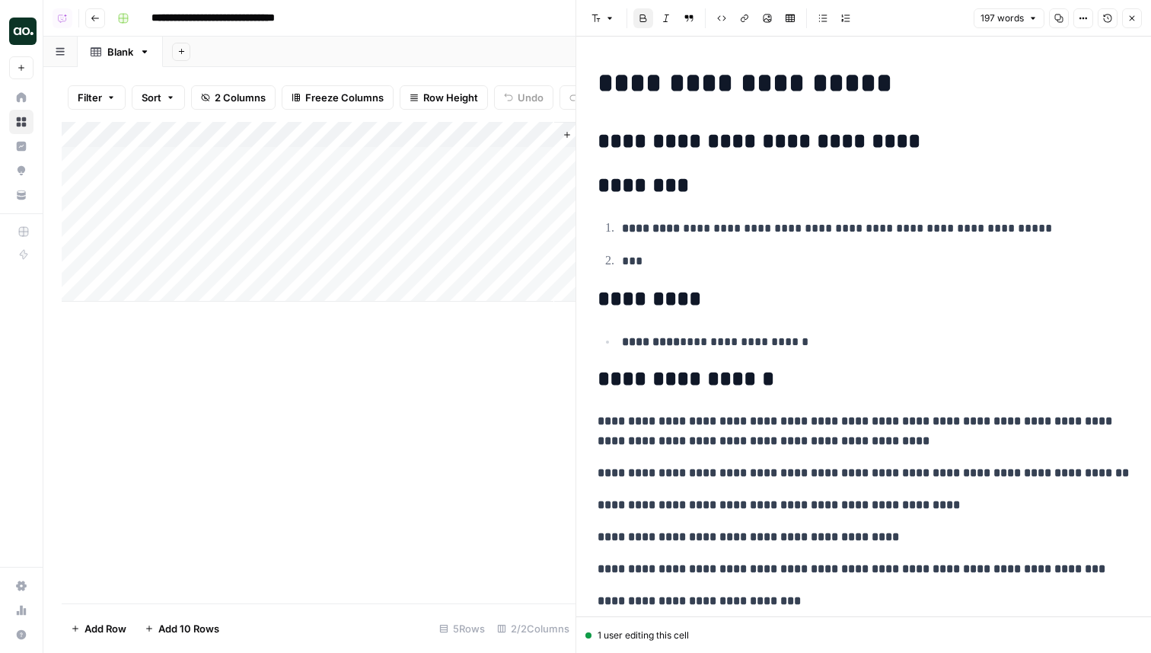
click at [841, 203] on div "**********" at bounding box center [864, 518] width 551 height 914
copy div "**********"
click at [81, 17] on header "**********" at bounding box center [597, 18] width 1108 height 37
click at [97, 17] on icon "button" at bounding box center [95, 18] width 9 height 9
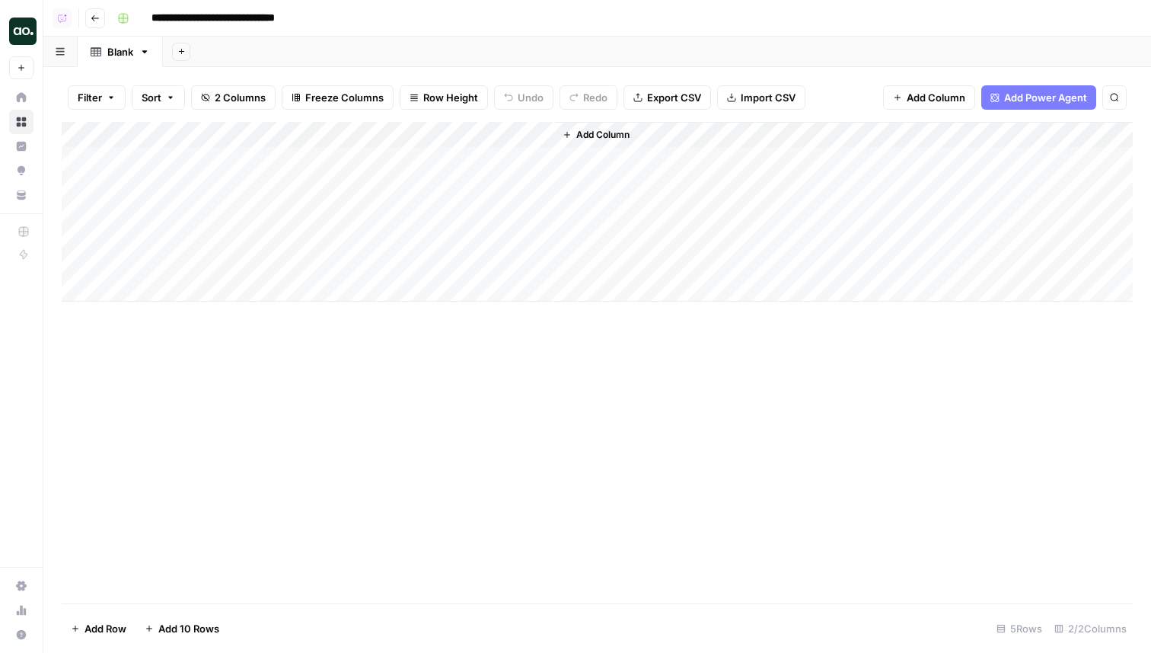
click at [88, 20] on button "Go back" at bounding box center [95, 18] width 20 height 20
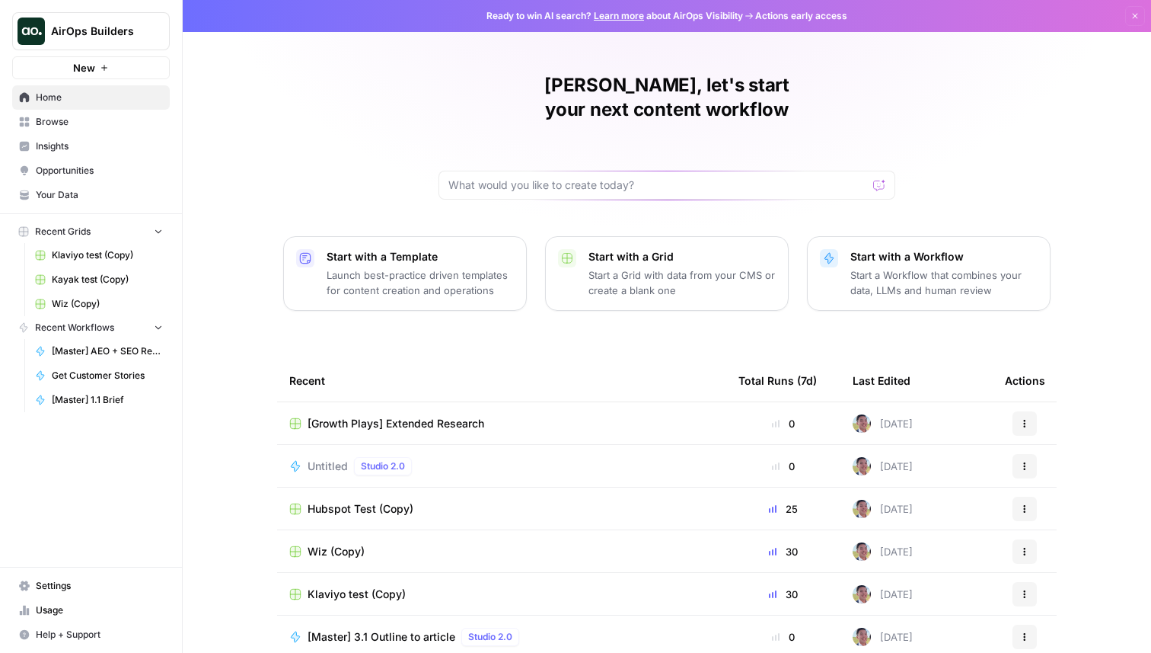
click at [328, 458] on span "Untitled" at bounding box center [328, 465] width 40 height 15
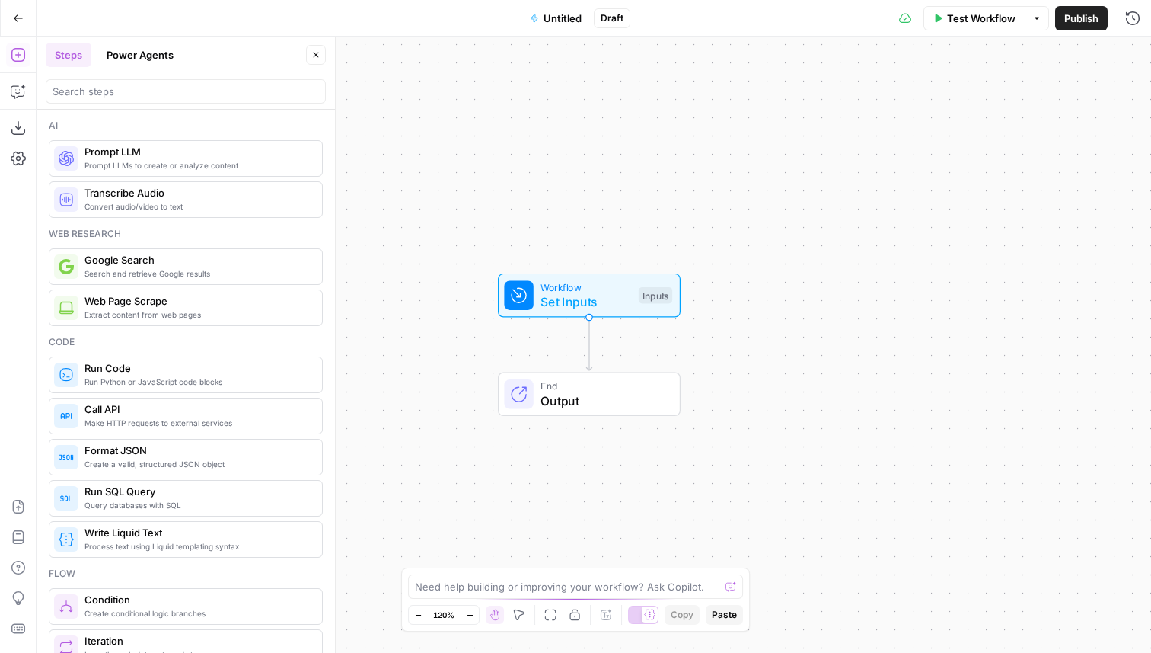
click at [617, 283] on span "Workflow" at bounding box center [586, 286] width 91 height 14
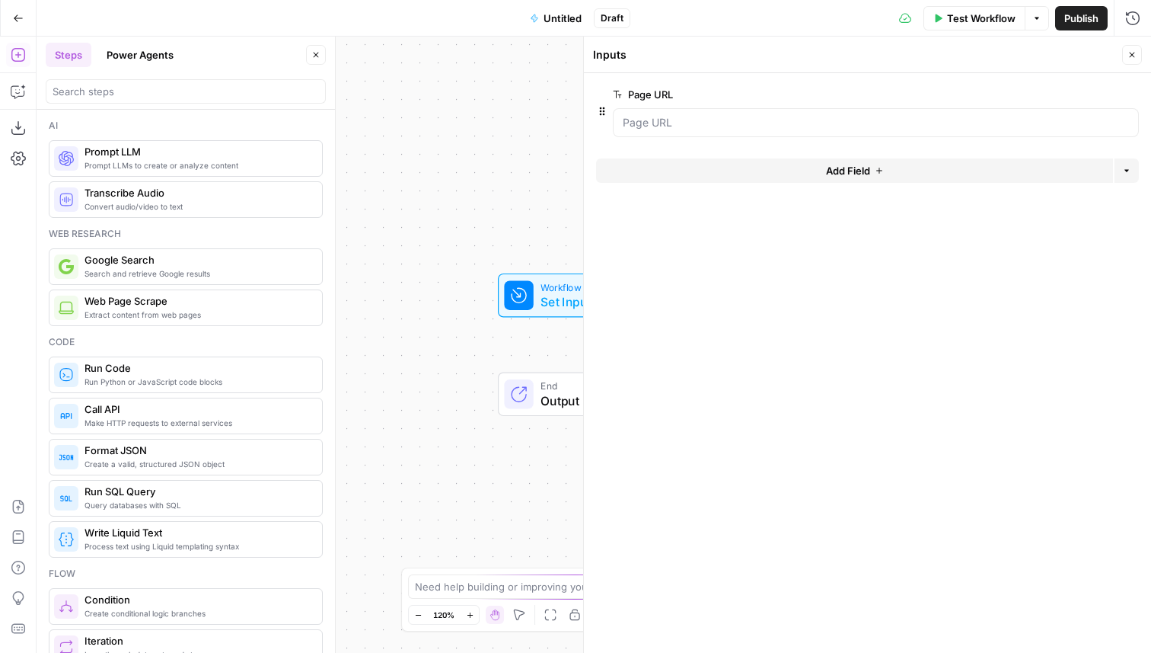
click at [815, 163] on button "Add Field" at bounding box center [854, 170] width 517 height 24
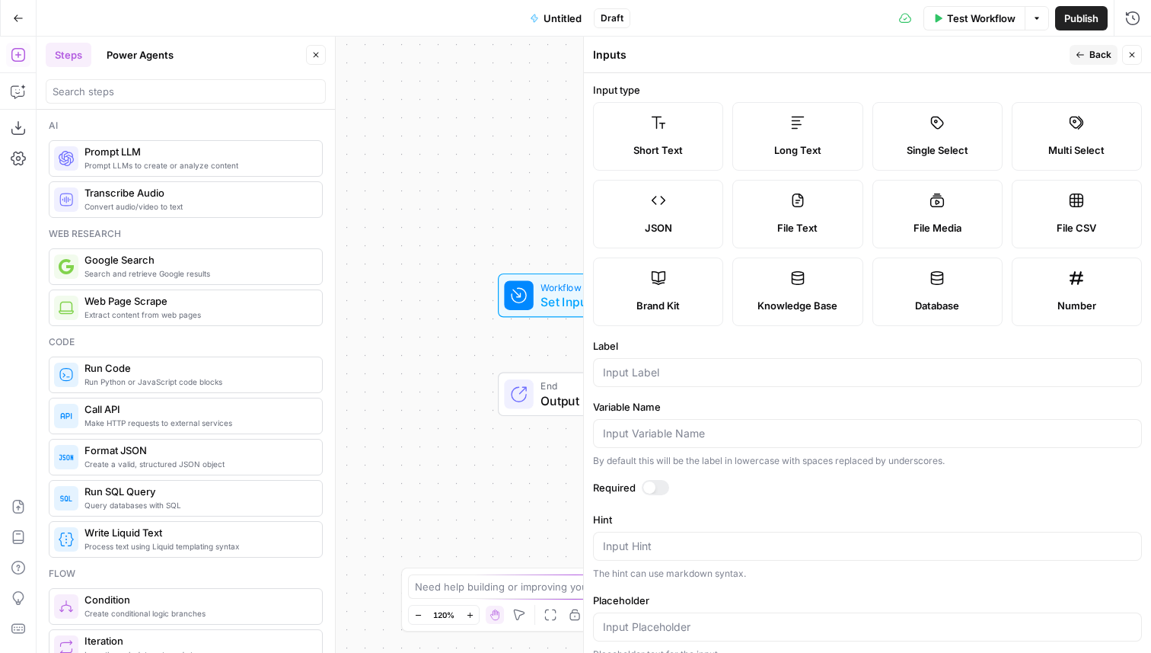
click at [781, 148] on span "Long Text" at bounding box center [797, 149] width 47 height 15
click at [694, 382] on div at bounding box center [867, 372] width 549 height 29
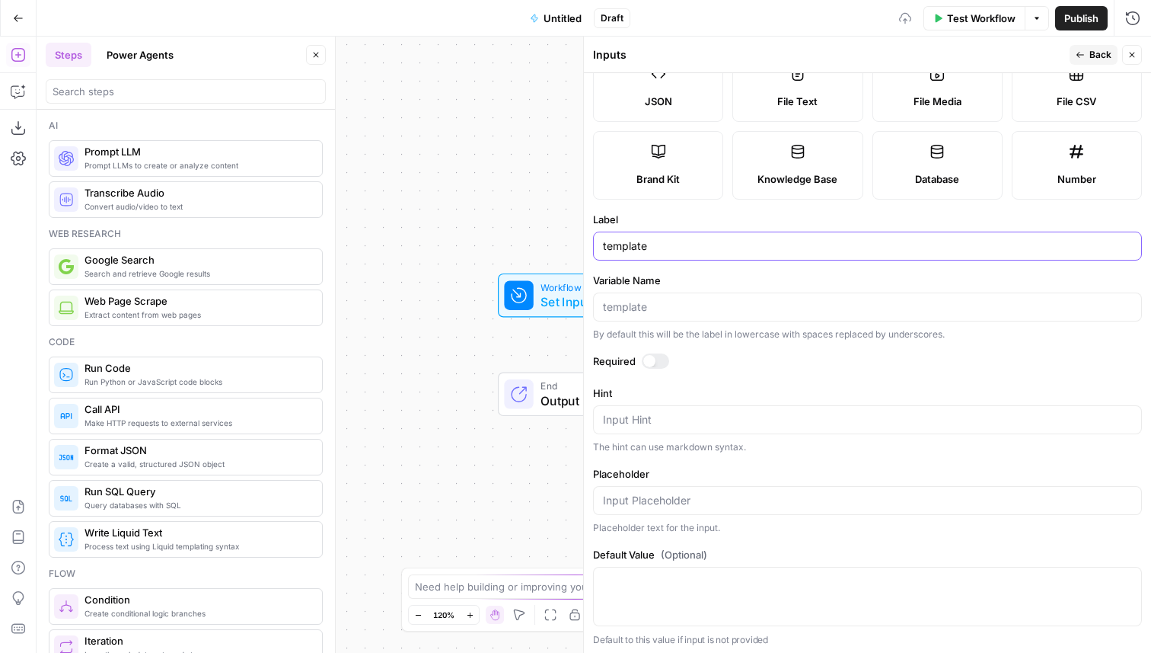
scroll to position [129, 0]
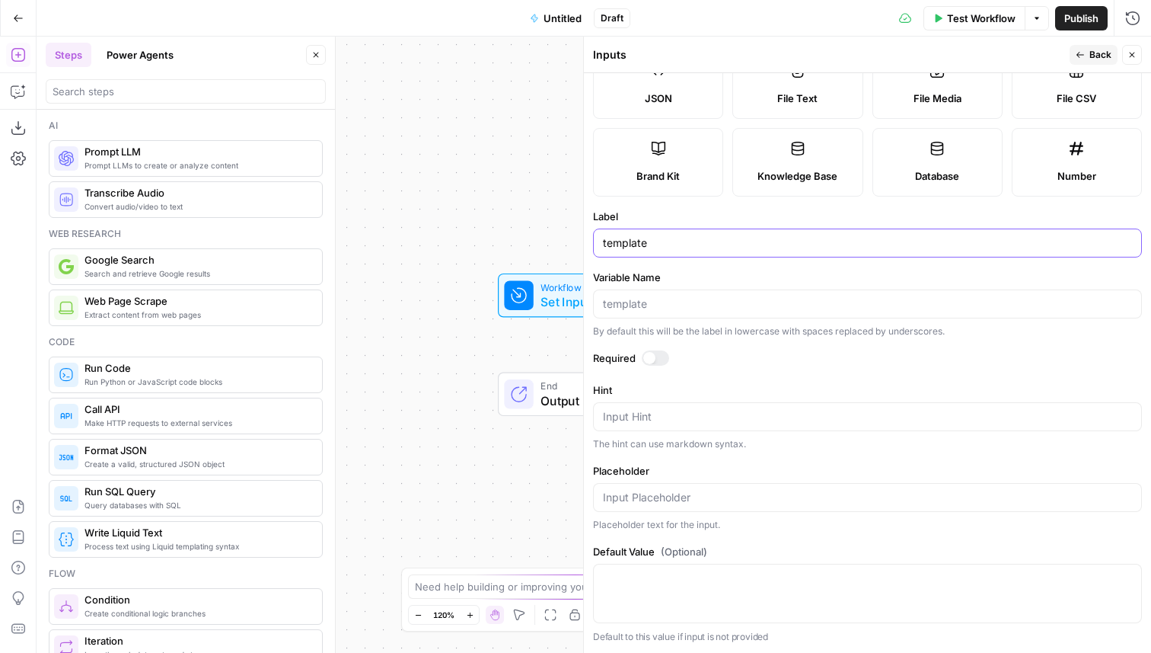
type input "template"
click at [657, 350] on div at bounding box center [655, 357] width 27 height 15
click at [1093, 46] on button "Back" at bounding box center [1094, 55] width 48 height 20
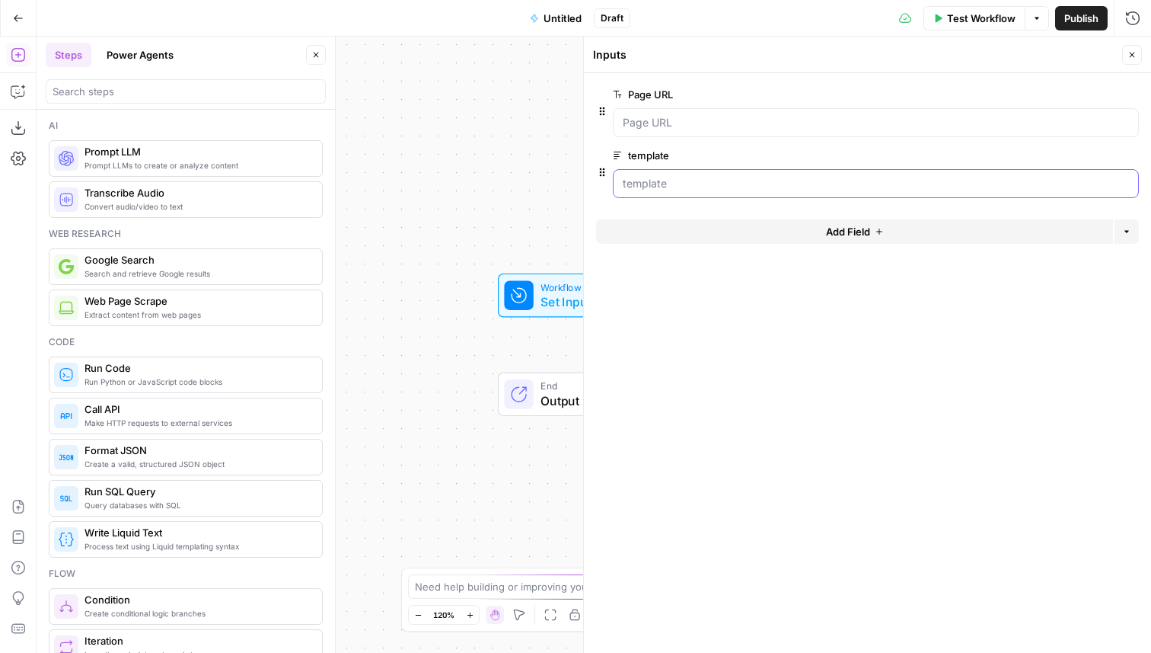
click at [758, 177] on input "template" at bounding box center [876, 183] width 506 height 15
click at [962, 22] on span "Test Workflow" at bounding box center [981, 18] width 69 height 15
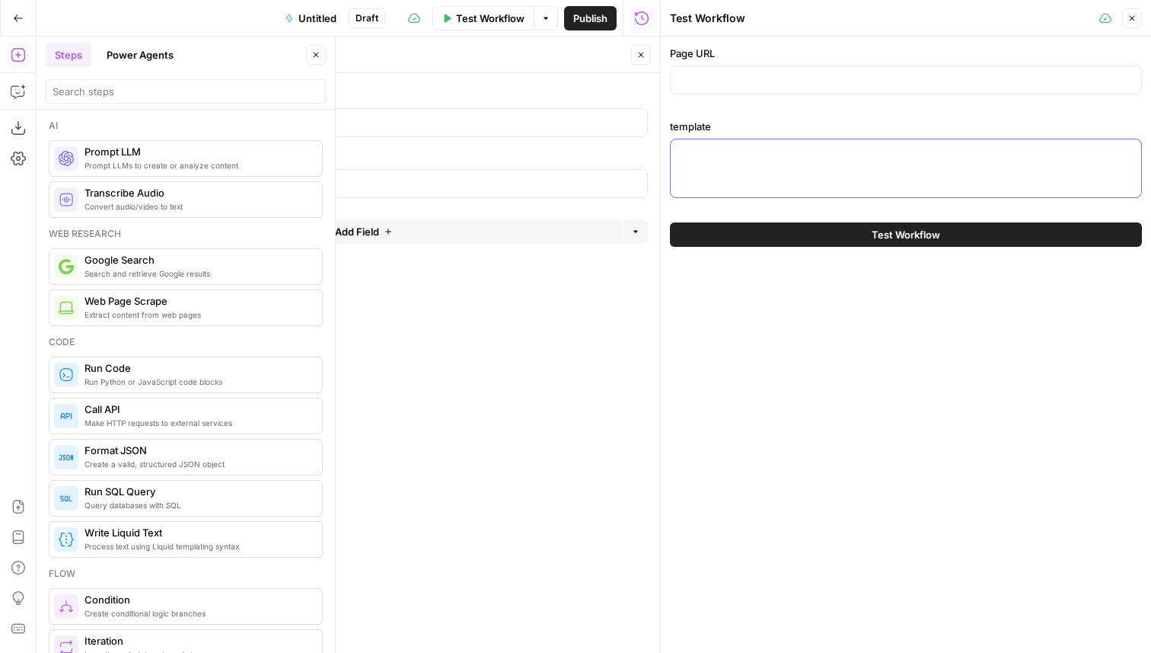
click at [806, 148] on textarea "template" at bounding box center [906, 152] width 452 height 15
paste textarea "Research on [Domain] Name of School: <school-name> Courses: Course 1: <name-of-…"
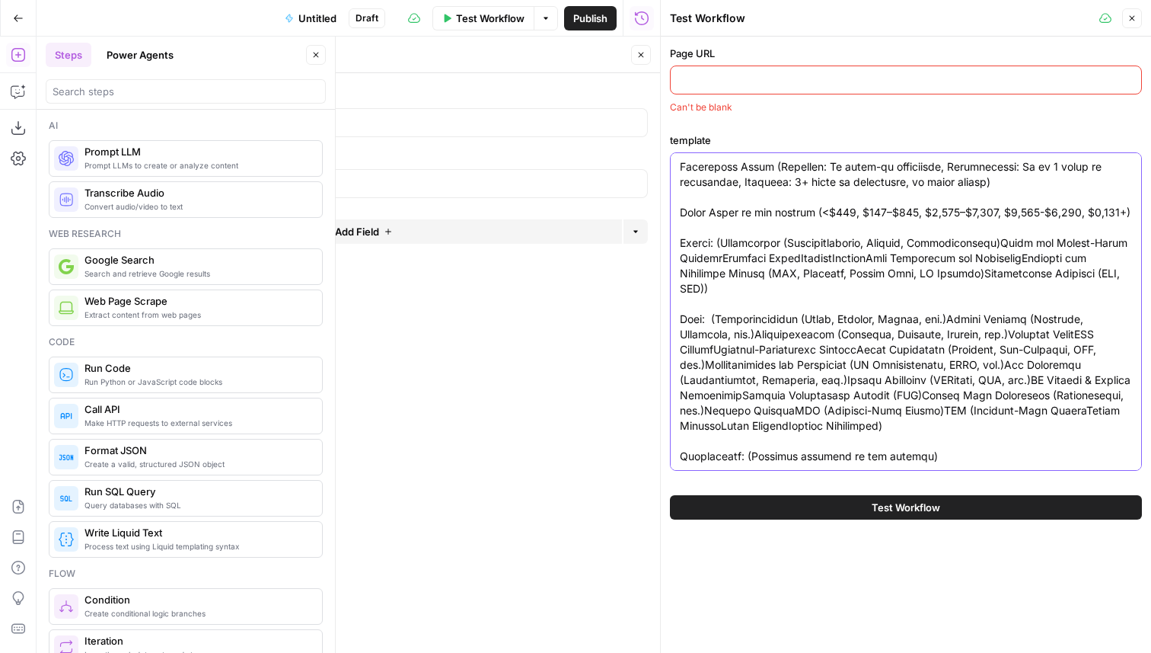
scroll to position [0, 0]
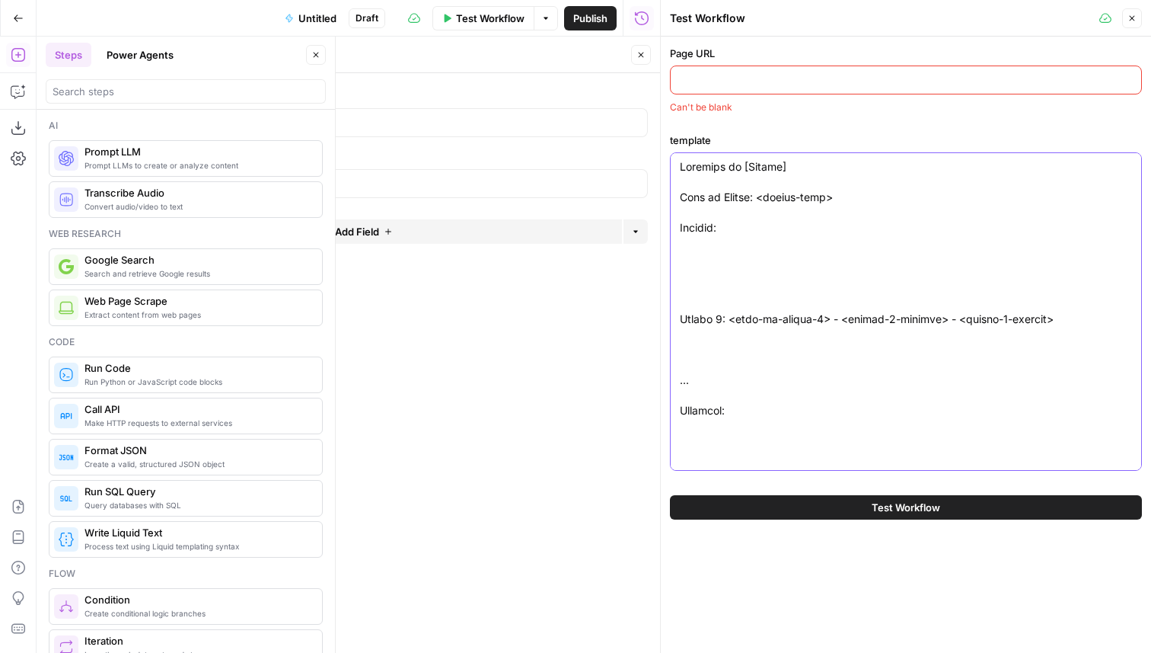
type textarea "Research on [Domain] Name of School: <school-name> Courses: Course 1: <name-of-…"
click at [643, 53] on icon "button" at bounding box center [641, 54] width 9 height 9
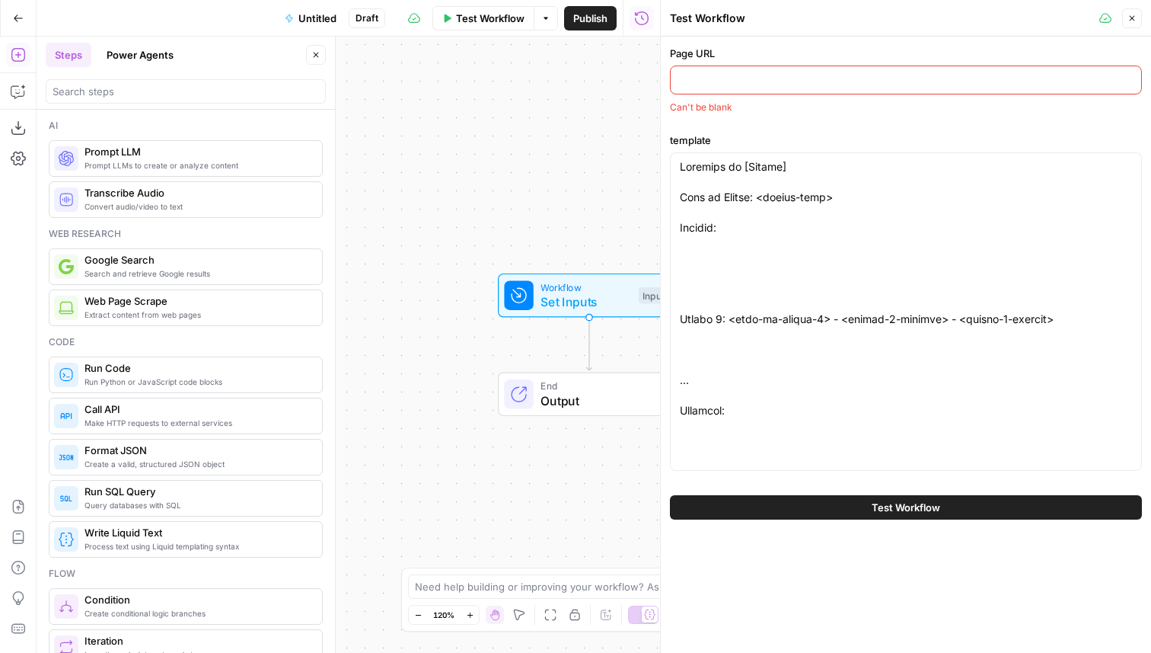
click at [823, 72] on div at bounding box center [906, 79] width 472 height 29
paste input "https://cxl.com/"
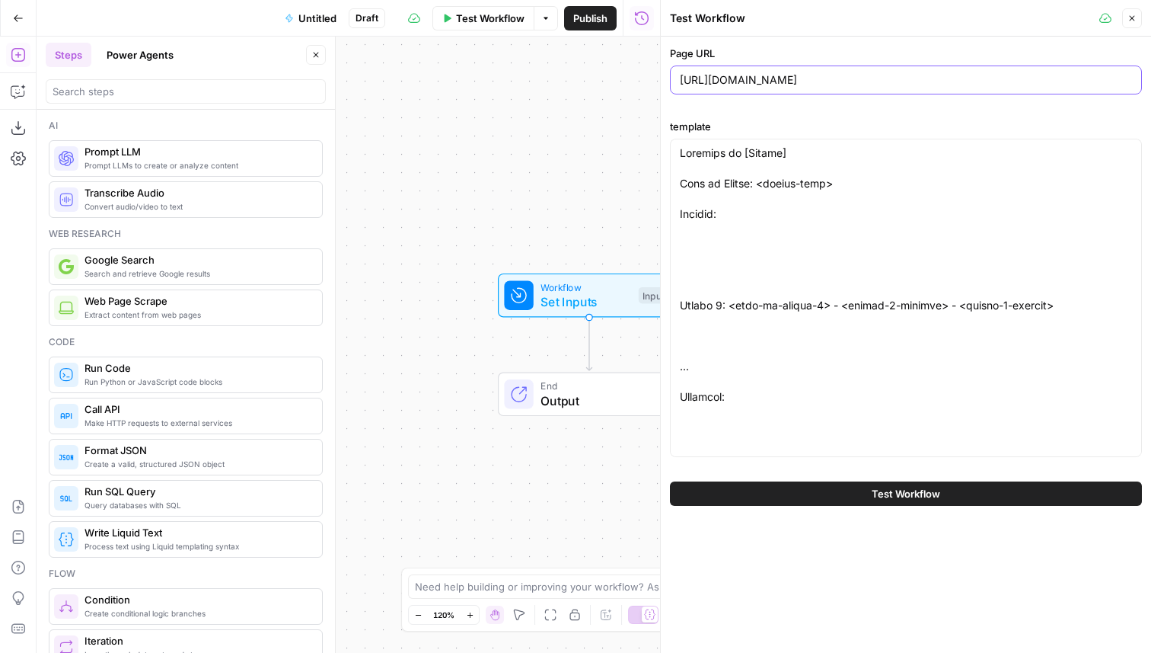
type input "https://cxl.com/"
click at [1136, 21] on icon "button" at bounding box center [1132, 18] width 9 height 9
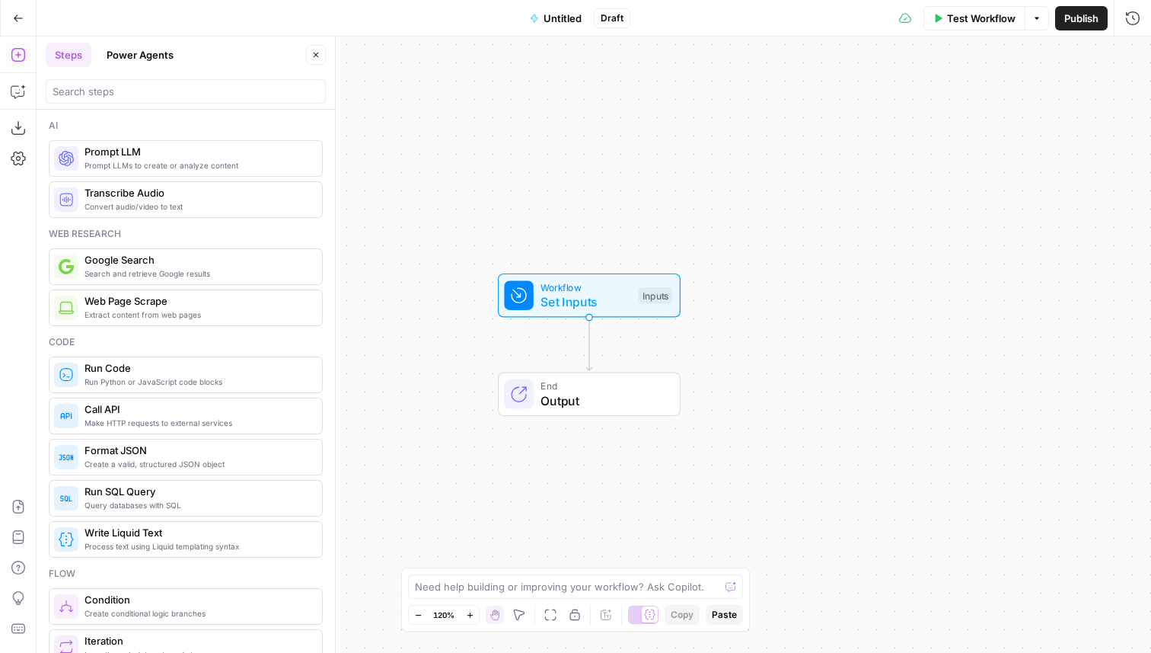
click at [191, 139] on div "Ai Prompt LLMs to create or analyze content Prompt LLM Convert audio/video to t…" at bounding box center [186, 168] width 274 height 99
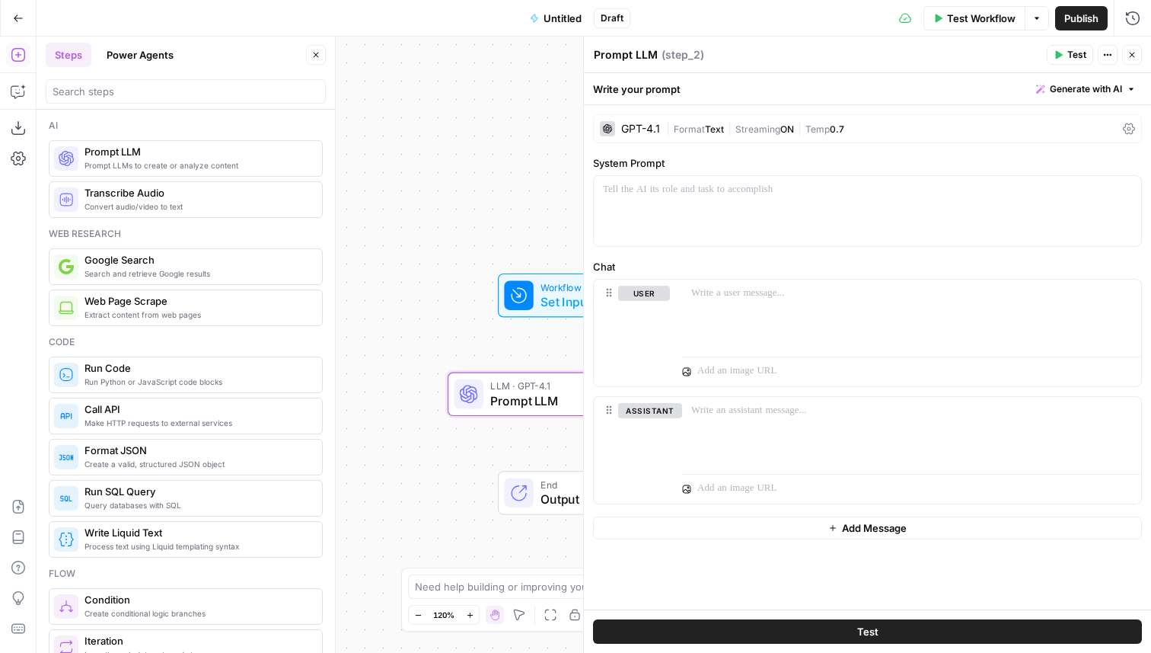
click at [640, 120] on div "GPT-4.1 | Format Text | Streaming ON | Temp 0.7" at bounding box center [867, 128] width 549 height 29
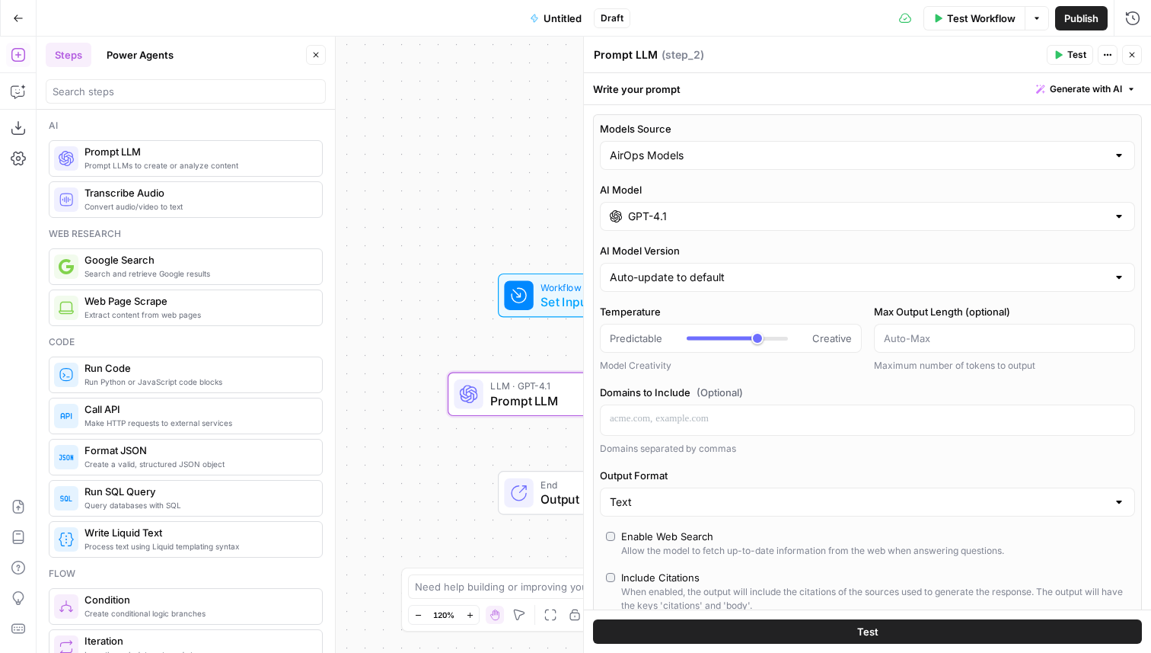
click at [662, 215] on input "GPT-4.1" at bounding box center [867, 216] width 479 height 15
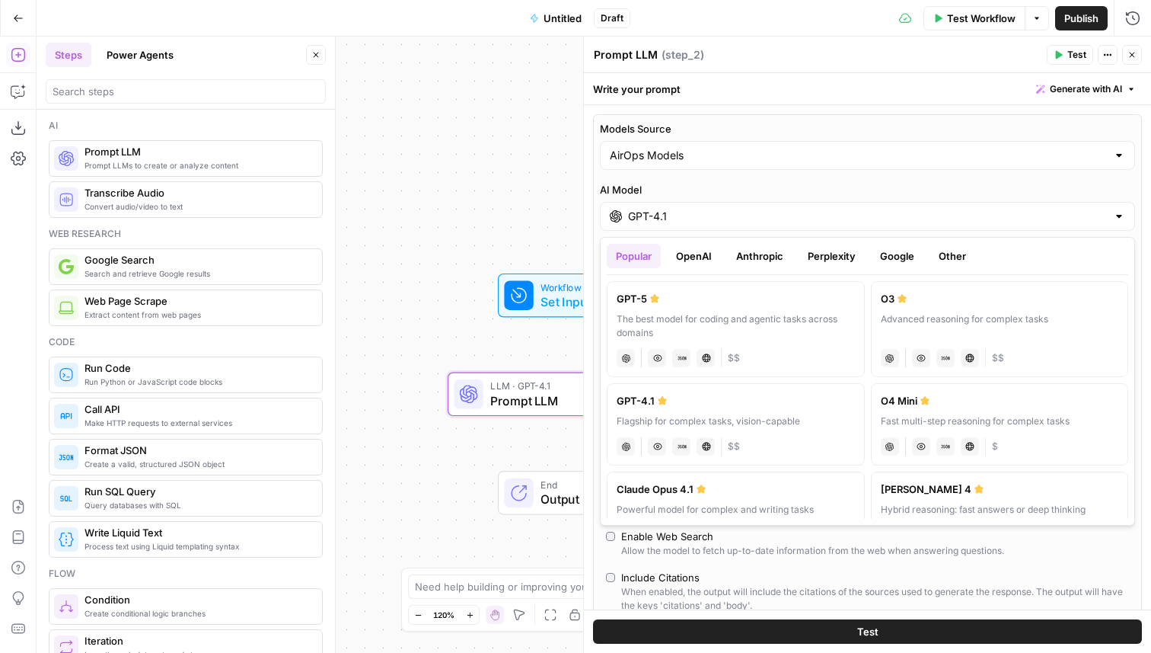
click at [669, 304] on div "GPT-5" at bounding box center [736, 298] width 238 height 15
type input "GPT-5"
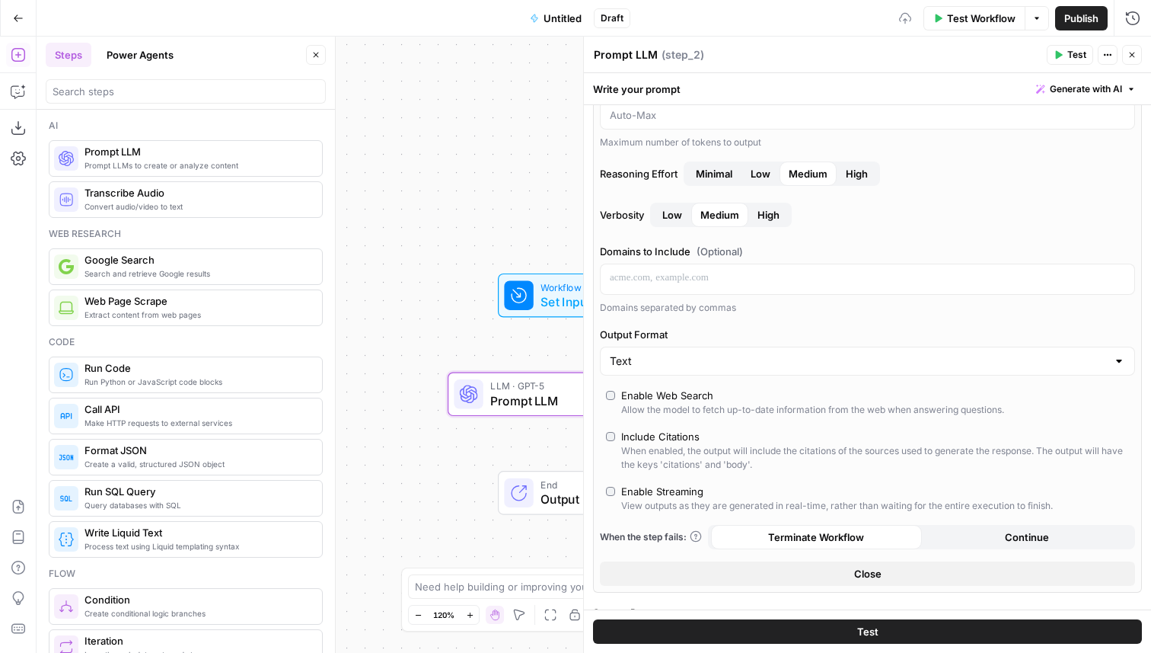
scroll to position [235, 0]
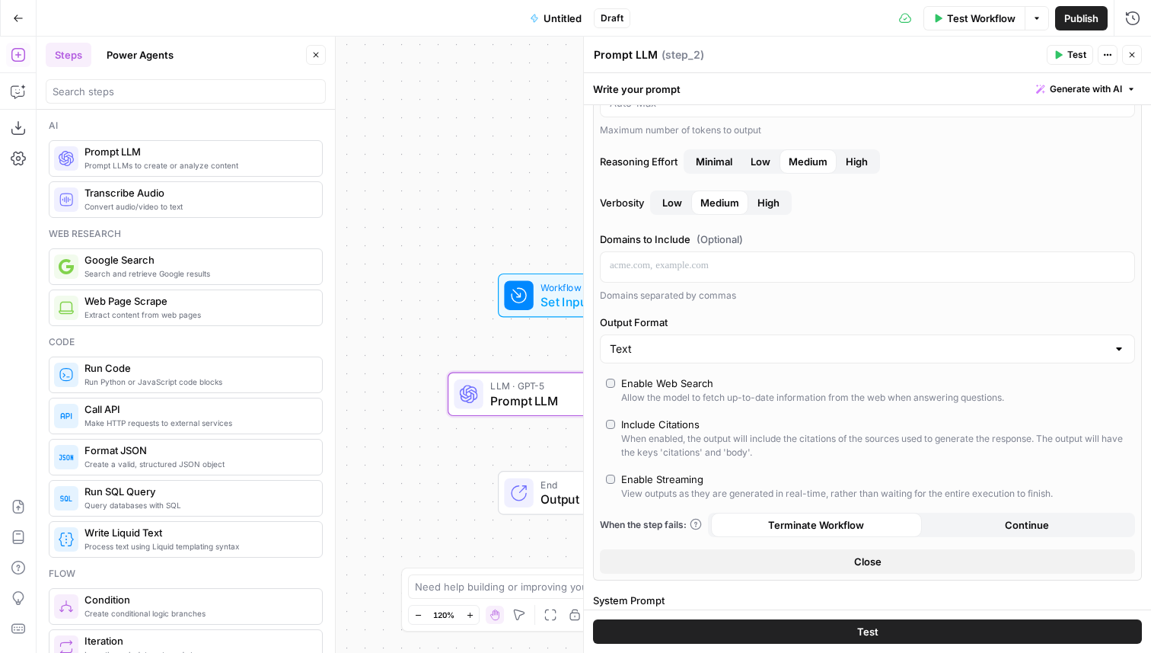
click at [602, 384] on div "Models Source AirOps Models AI Model GPT-5 AI Model Version Auto-update to defa…" at bounding box center [867, 229] width 549 height 701
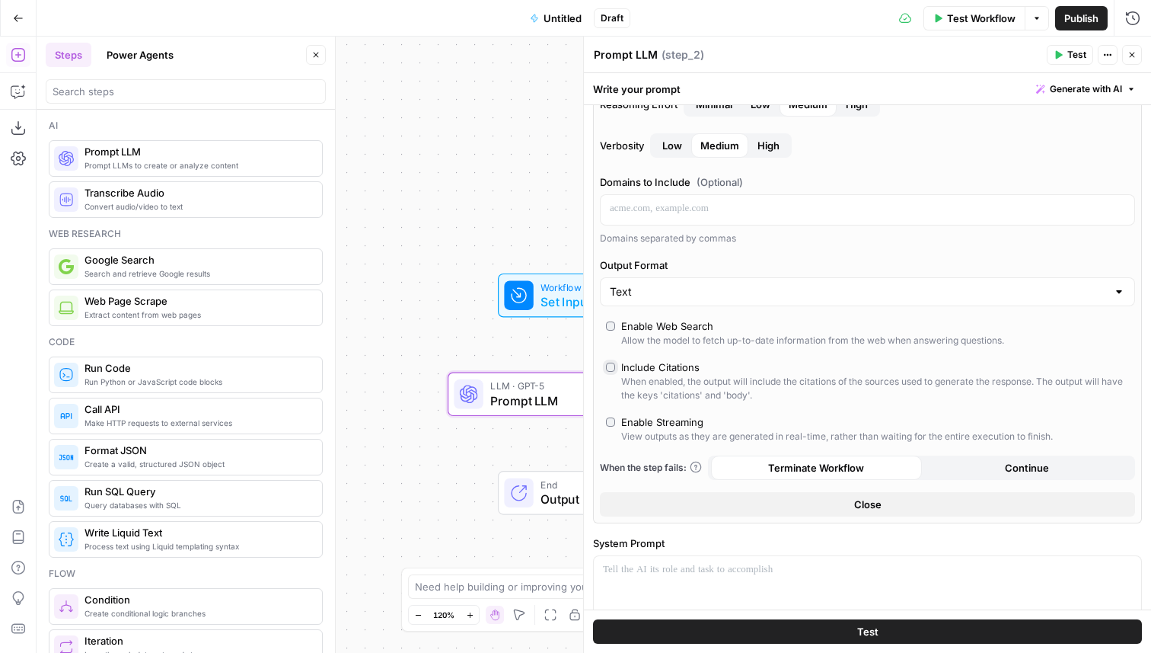
scroll to position [283, 0]
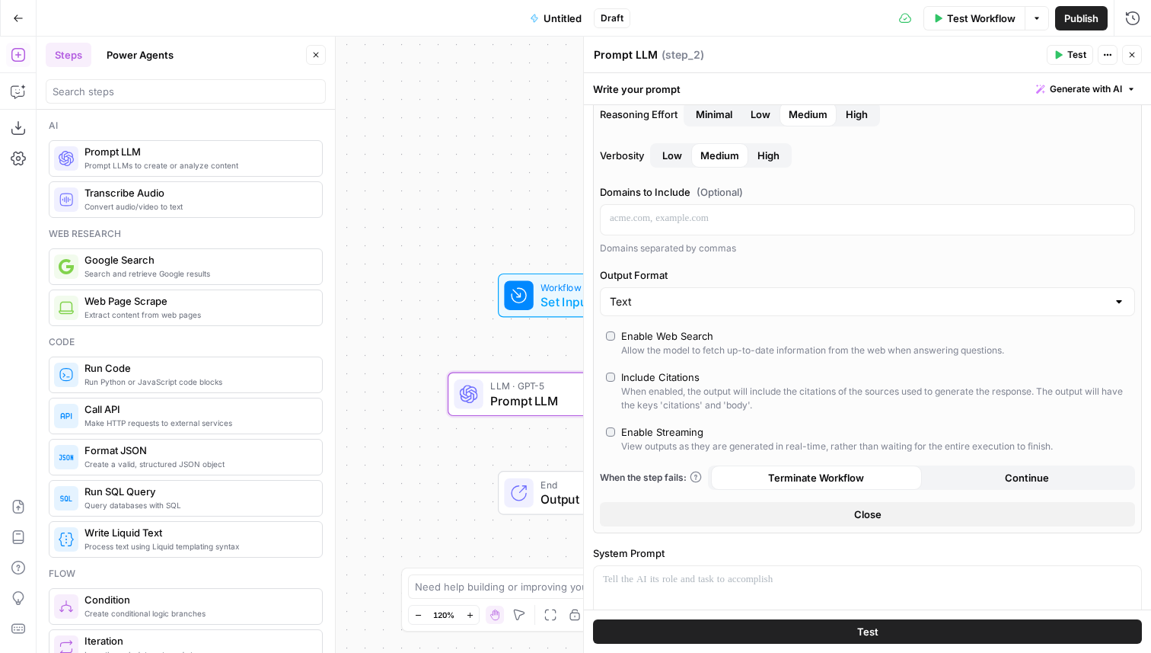
click at [619, 378] on label "Include Citations When enabled, the output will include the citations of the so…" at bounding box center [867, 390] width 523 height 43
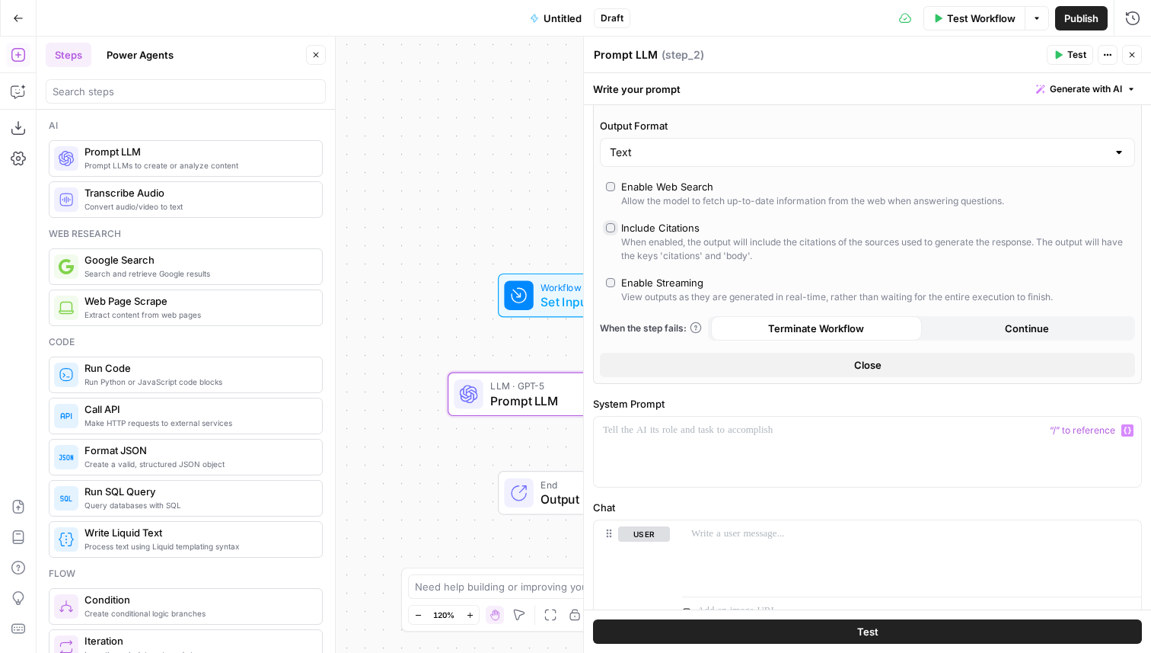
scroll to position [388, 0]
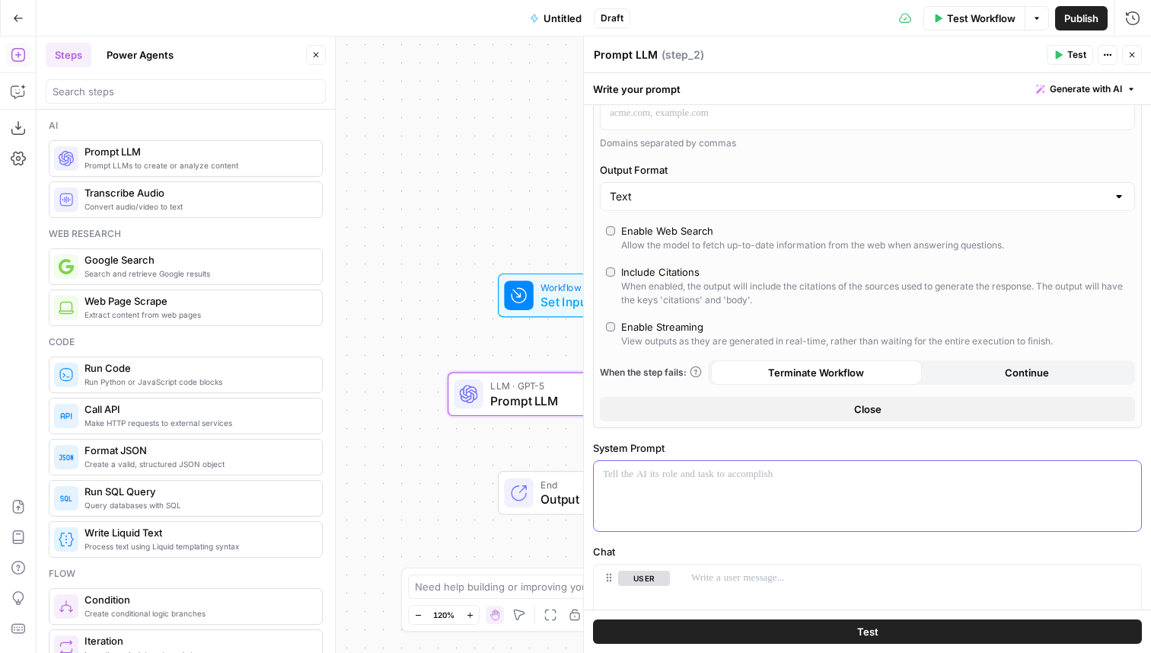
click at [628, 471] on p at bounding box center [867, 474] width 529 height 15
click at [8, 92] on button "Copilot" at bounding box center [18, 91] width 24 height 24
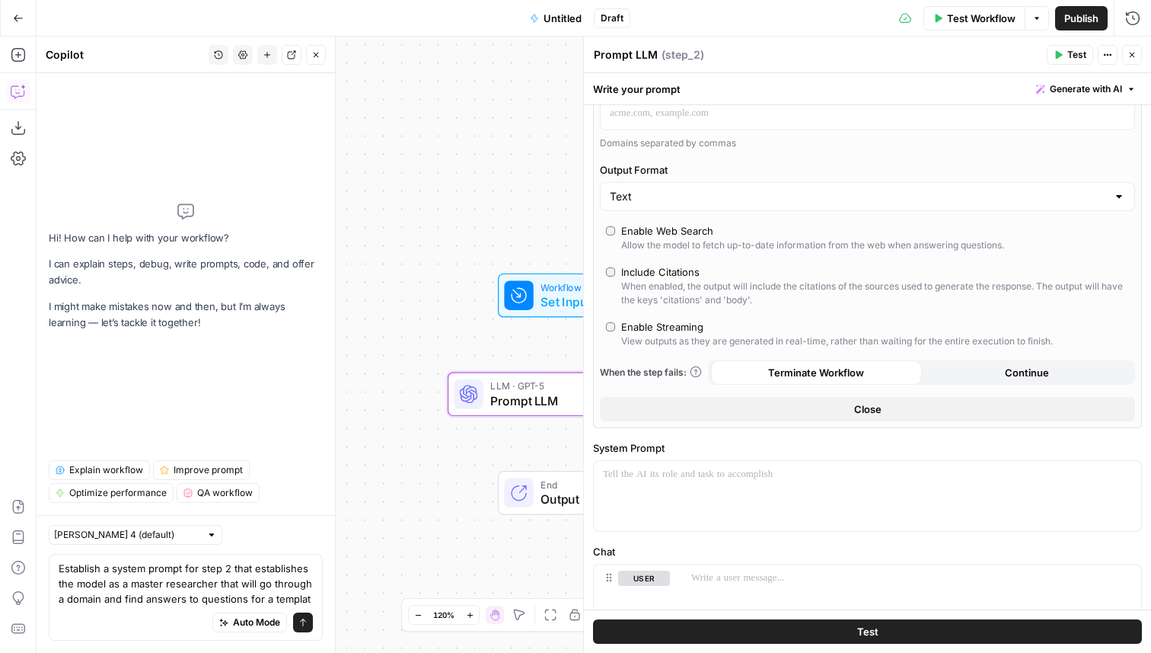
type textarea "Establish a system prompt for step 2 that establishes the model as a master res…"
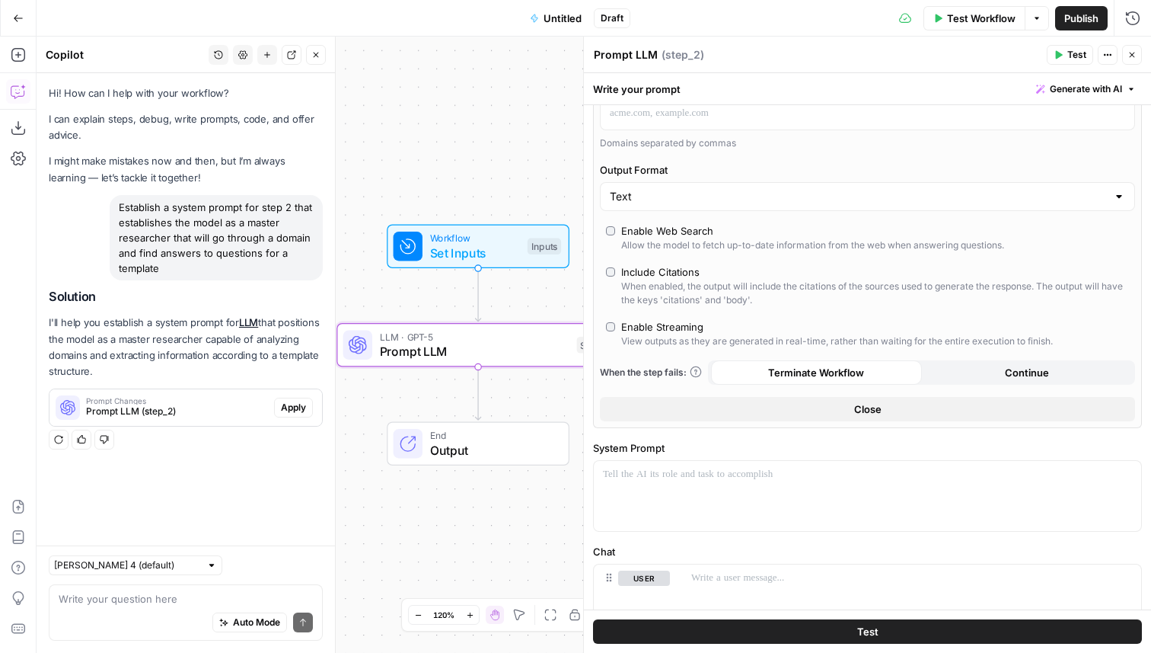
click at [293, 413] on button "Apply" at bounding box center [293, 407] width 39 height 20
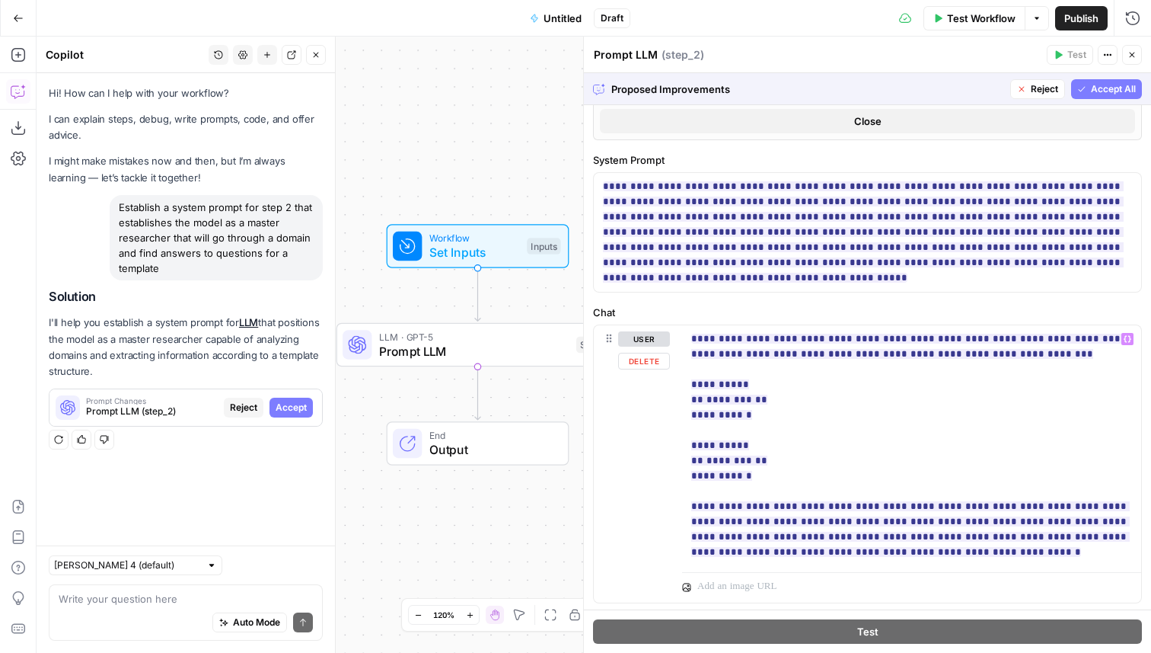
scroll to position [688, 0]
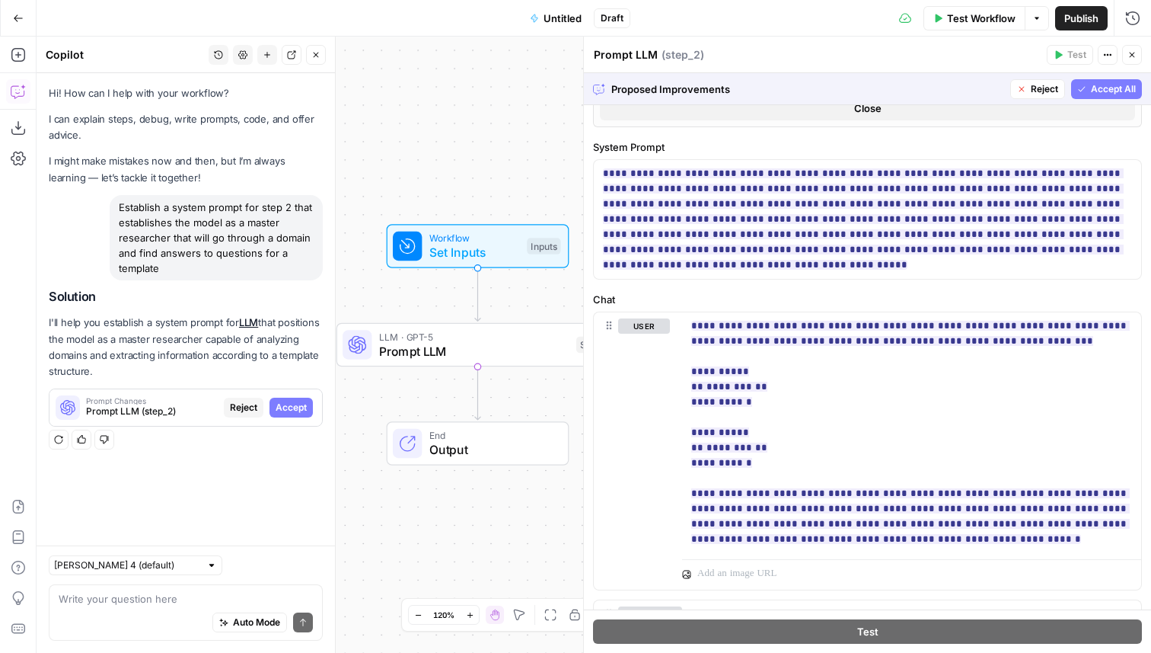
click at [1111, 95] on span "Accept All" at bounding box center [1113, 89] width 45 height 14
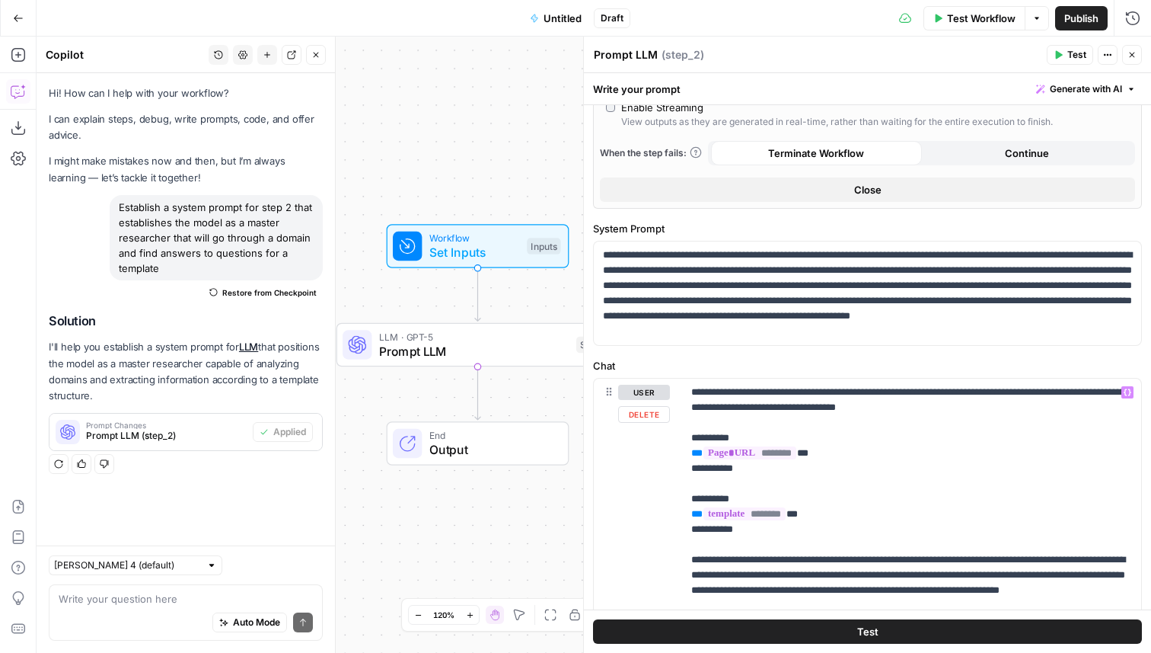
scroll to position [698, 0]
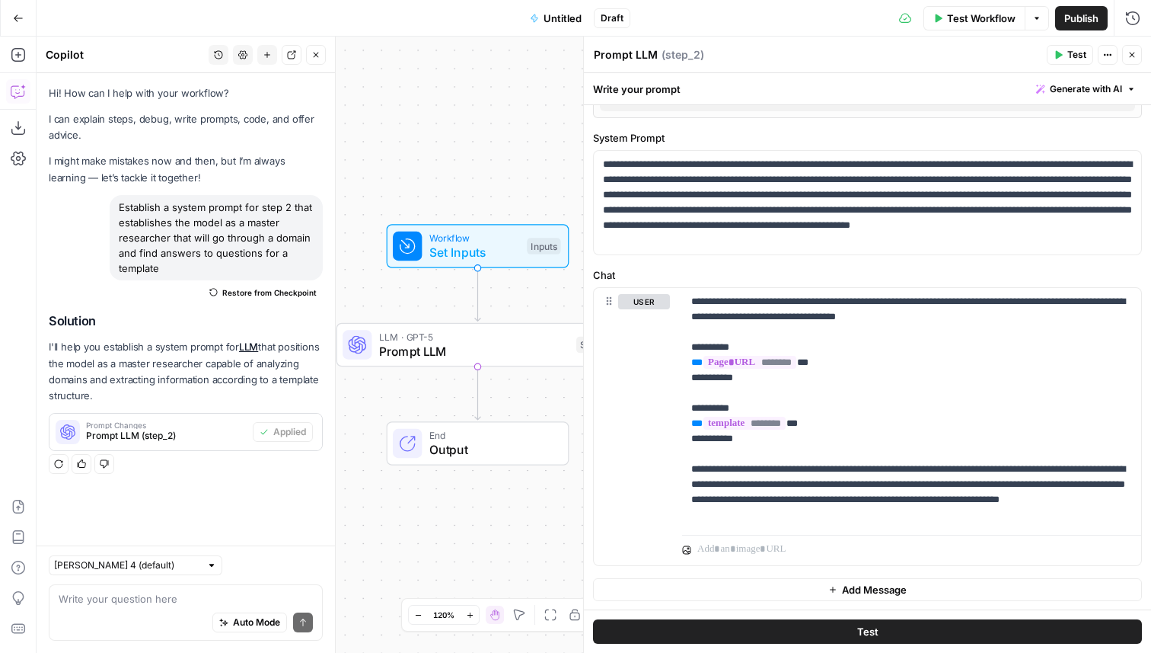
click at [834, 621] on button "Test" at bounding box center [867, 631] width 549 height 24
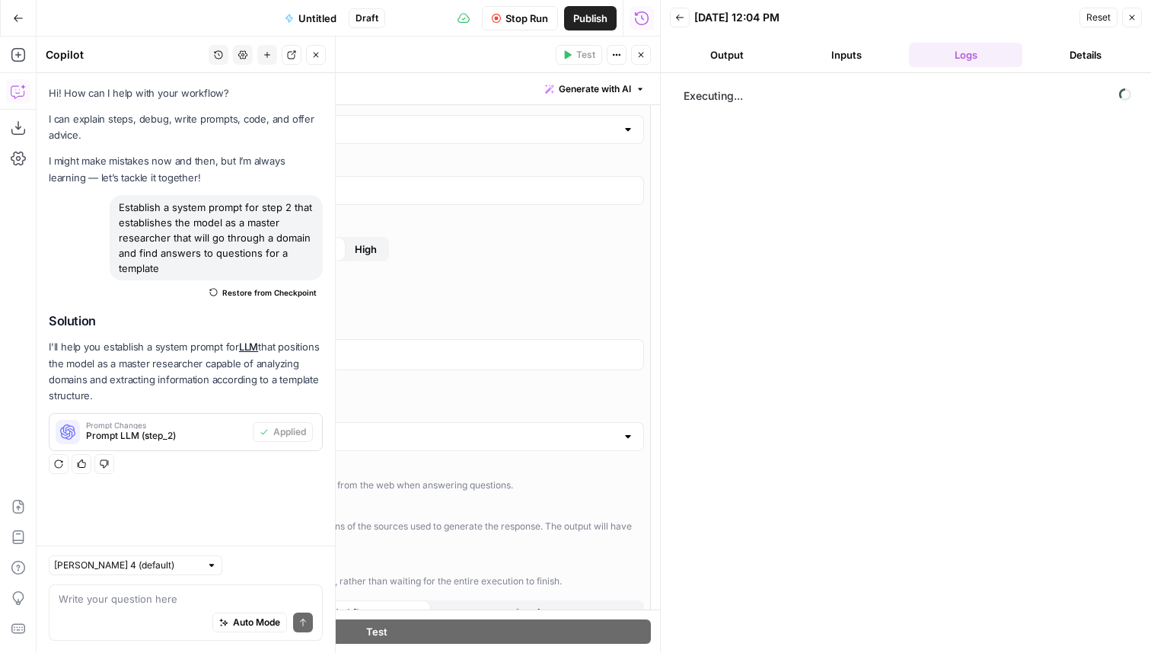
scroll to position [149, 0]
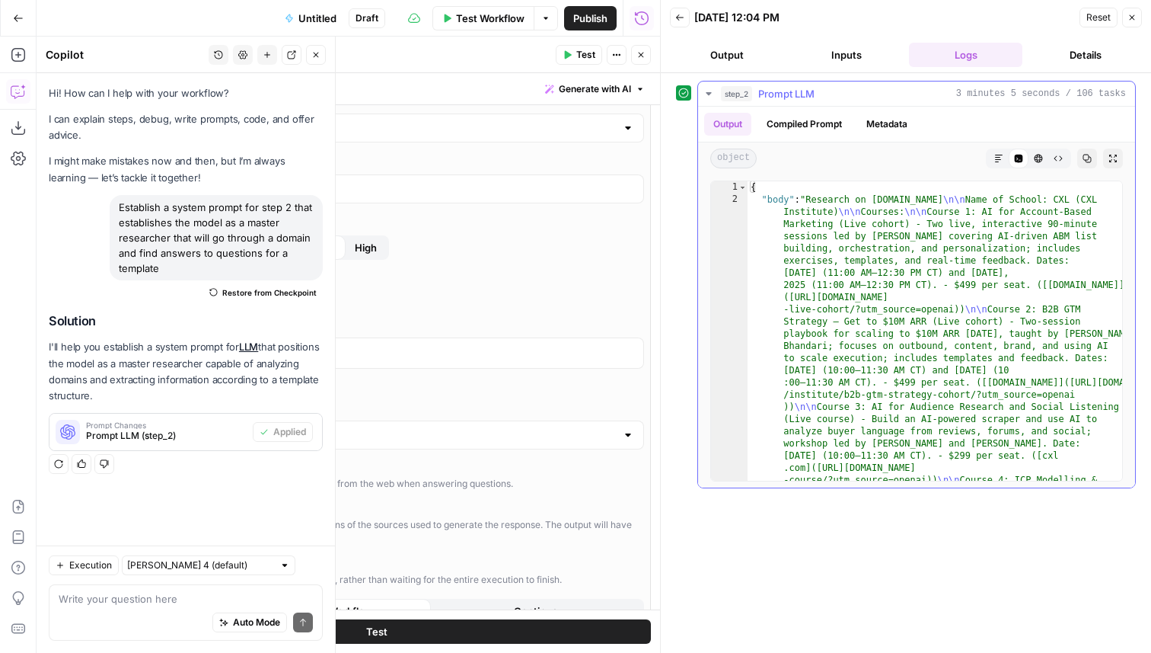
click at [1004, 164] on button "Markdown" at bounding box center [999, 158] width 20 height 20
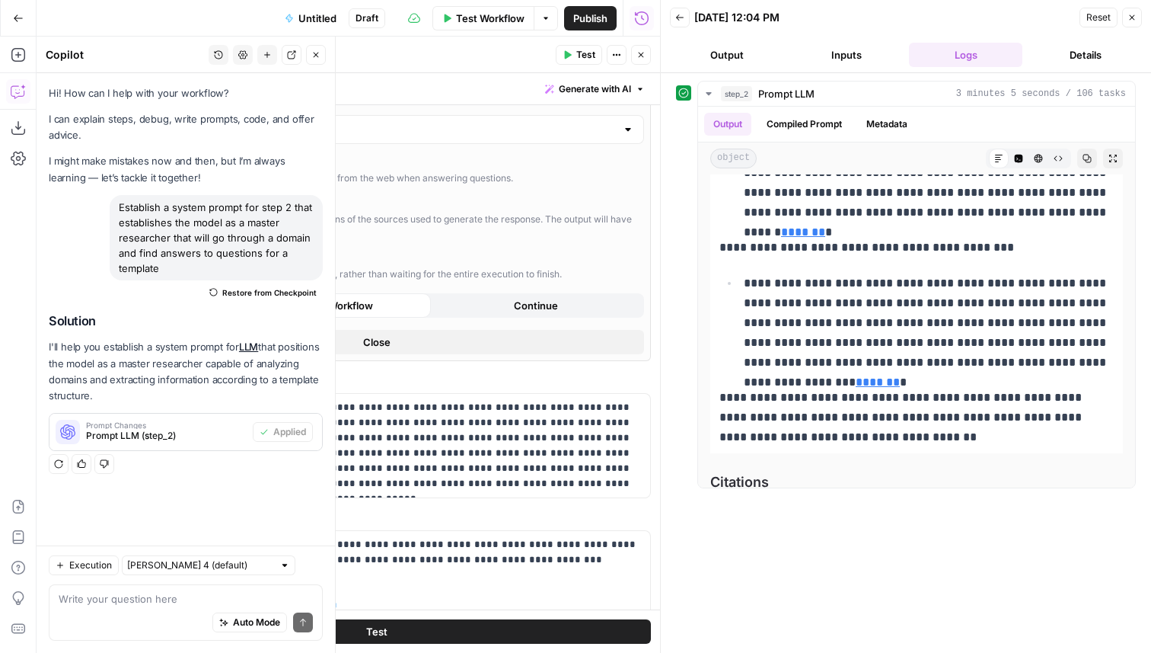
scroll to position [698, 0]
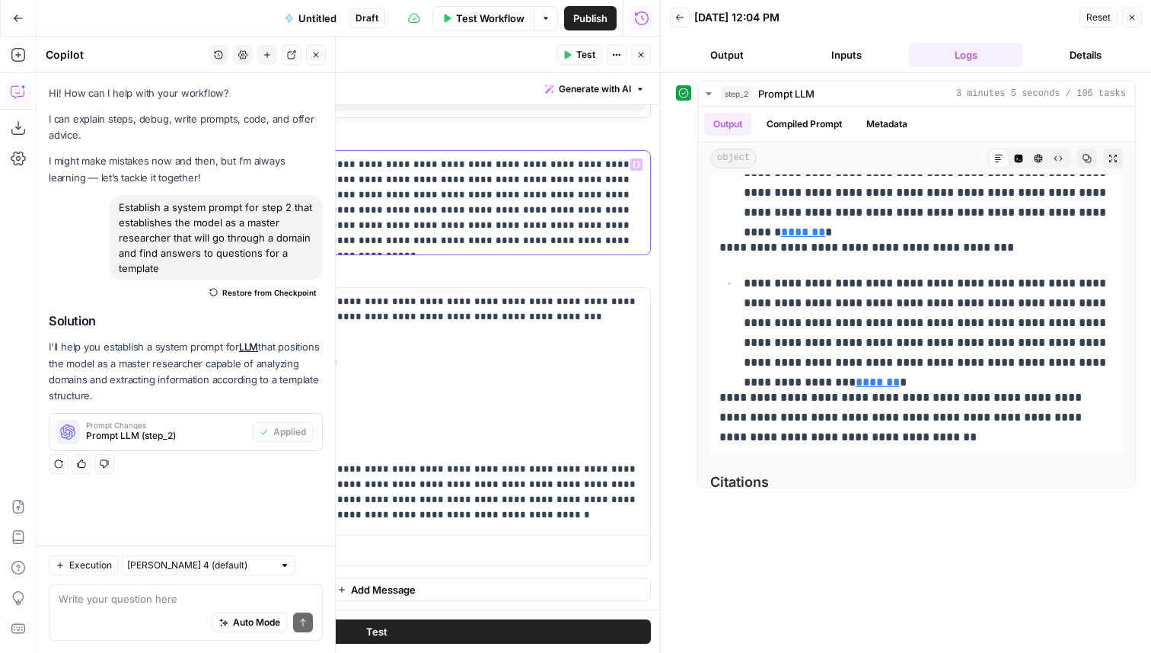
click at [563, 241] on p "**********" at bounding box center [376, 202] width 529 height 91
click at [420, 514] on p "**********" at bounding box center [420, 408] width 441 height 228
click at [648, 56] on button "Close" at bounding box center [641, 55] width 20 height 20
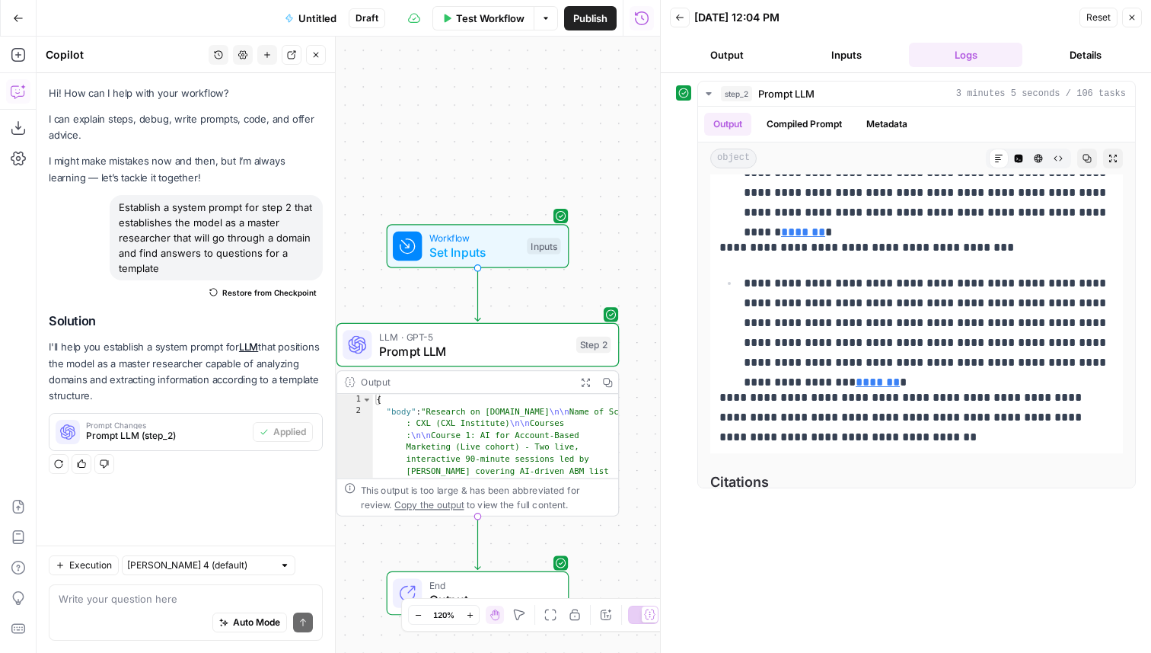
click at [318, 56] on icon "button" at bounding box center [315, 54] width 9 height 9
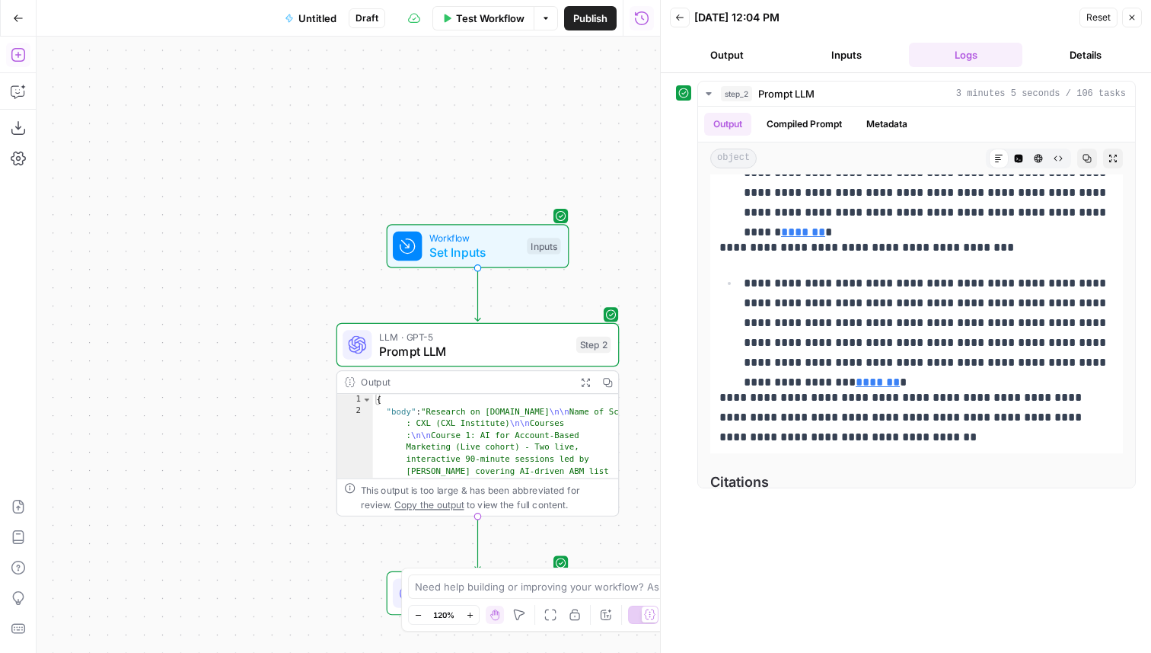
click at [14, 53] on icon "button" at bounding box center [18, 54] width 15 height 15
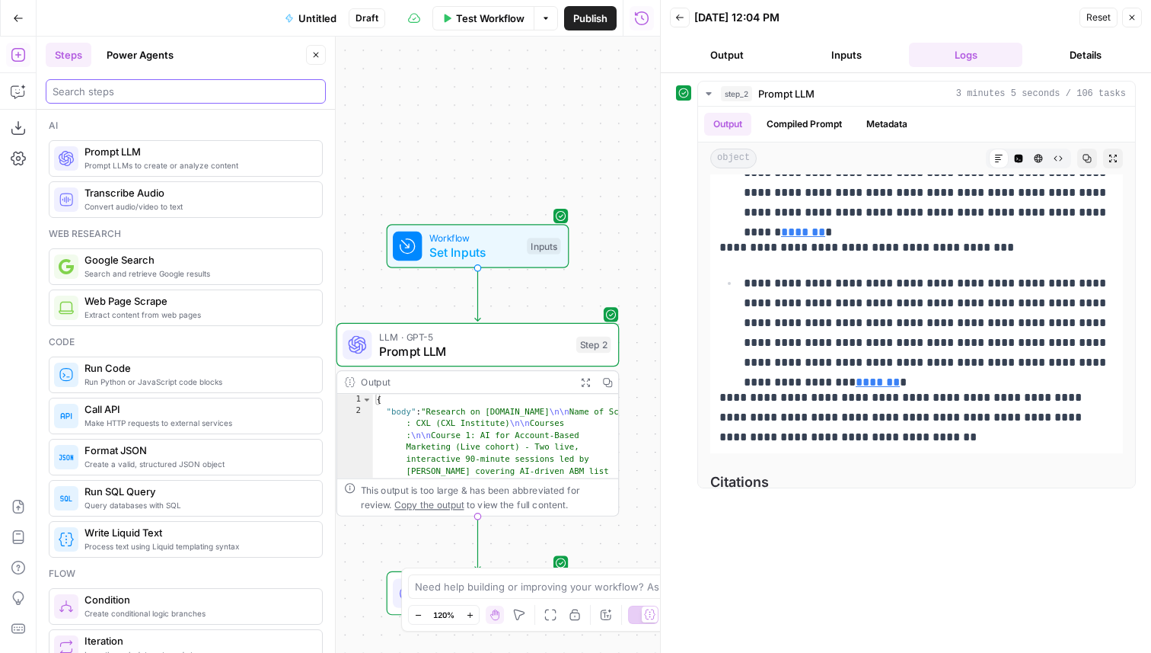
click at [178, 93] on input "search" at bounding box center [186, 91] width 267 height 15
click at [156, 56] on button "Power Agents" at bounding box center [139, 55] width 85 height 24
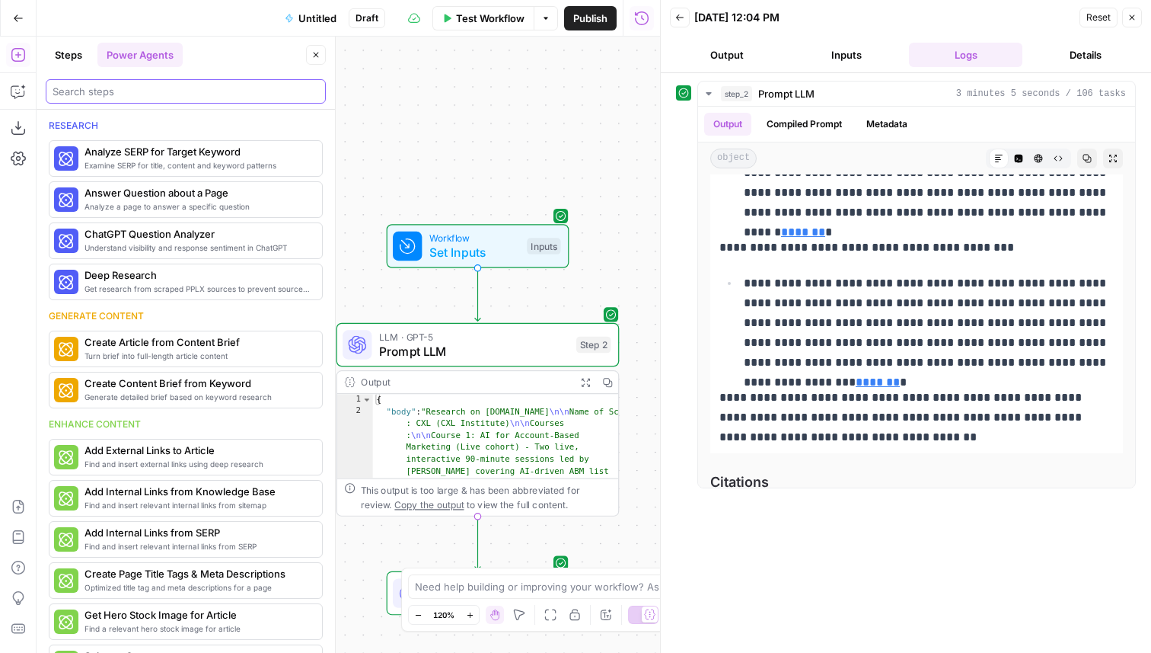
click at [155, 87] on input "search" at bounding box center [186, 91] width 267 height 15
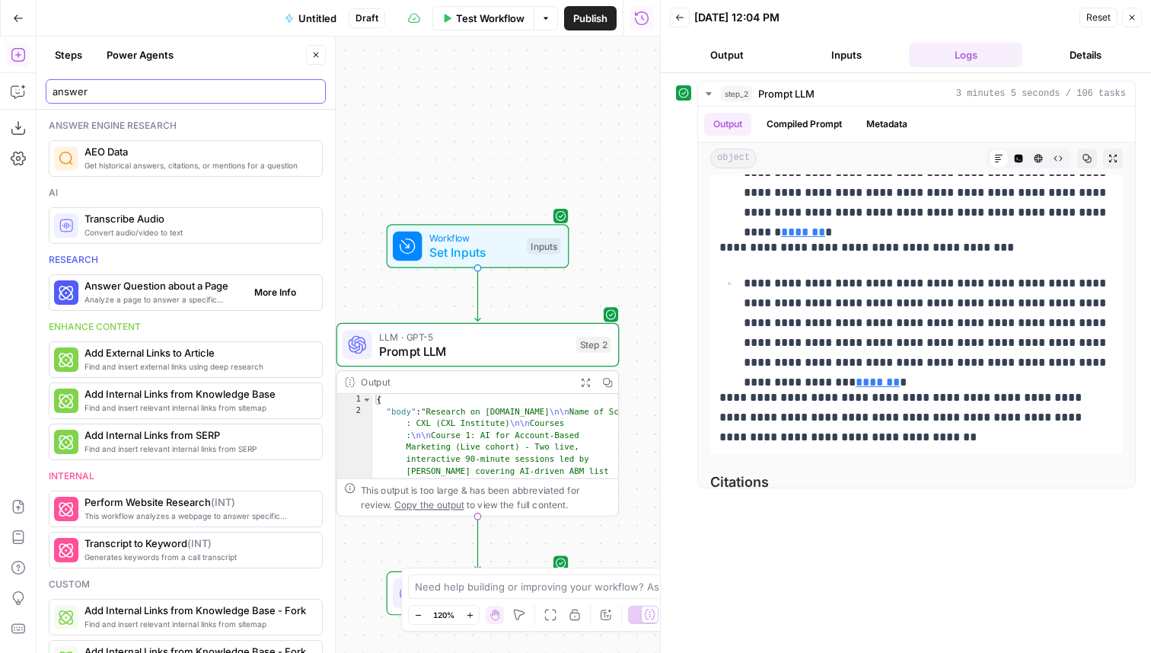
type input "answer"
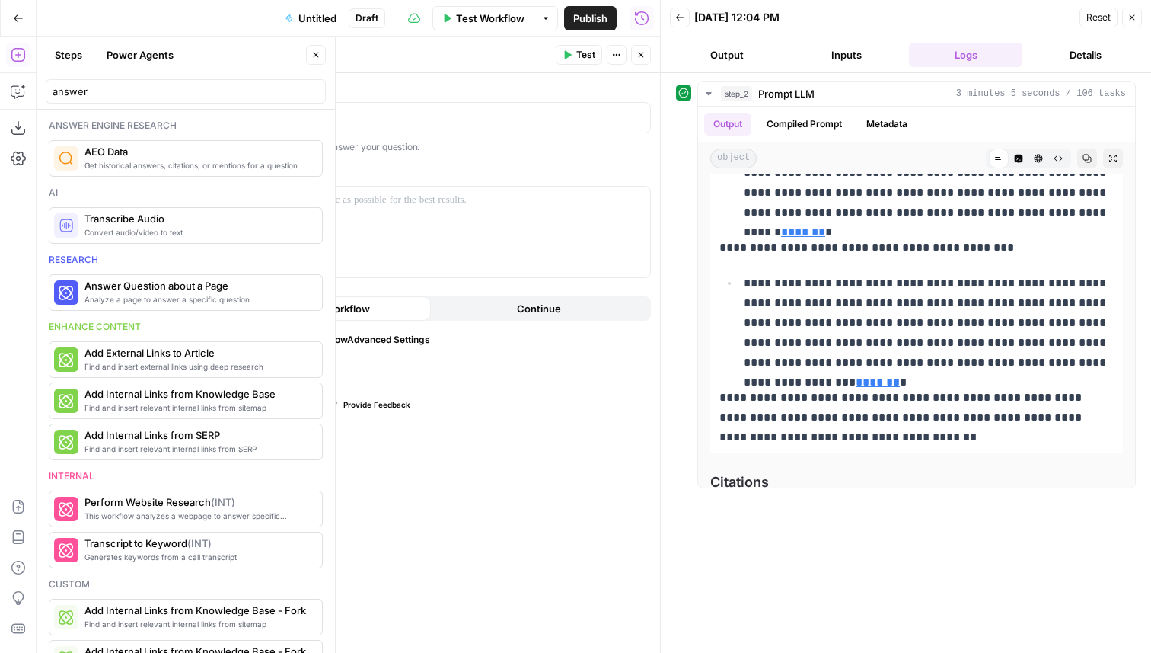
click at [191, 372] on span "View Workflow" at bounding box center [161, 370] width 71 height 15
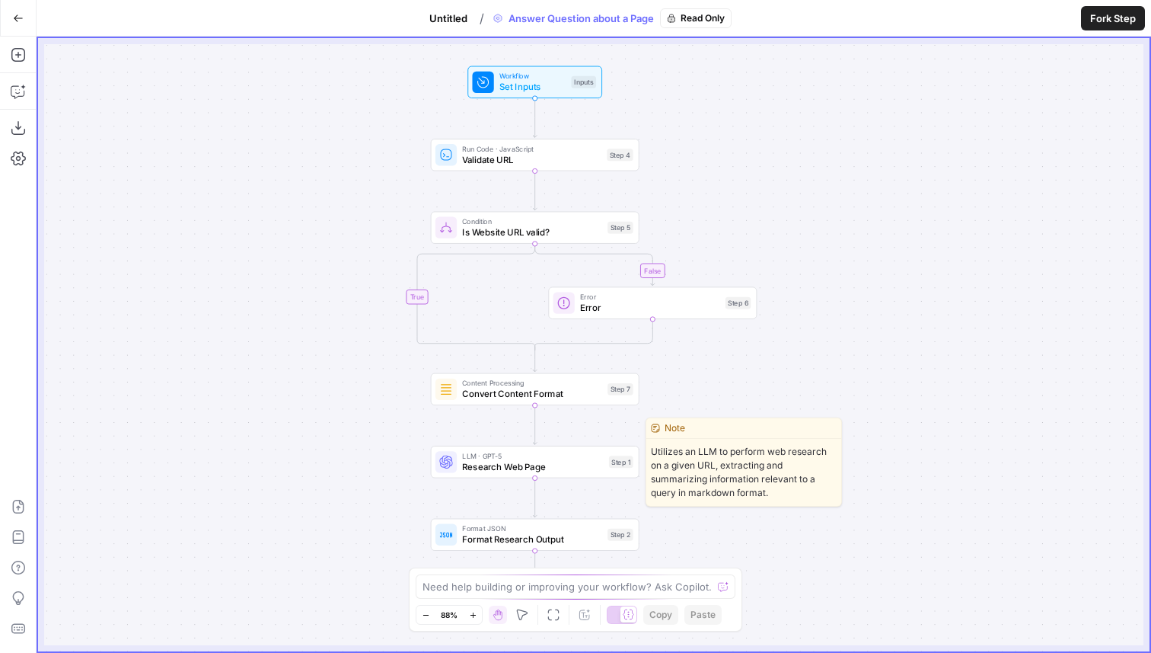
click at [552, 470] on span "Research Web Page" at bounding box center [533, 467] width 142 height 14
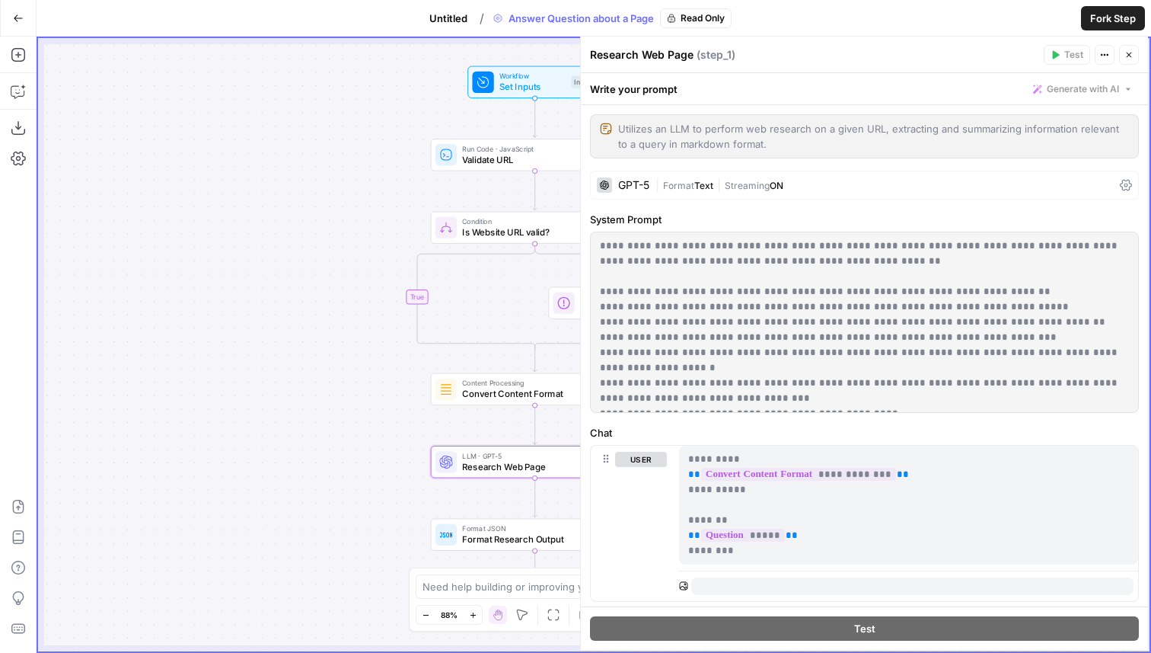
click at [640, 184] on div "GPT-5" at bounding box center [633, 185] width 31 height 11
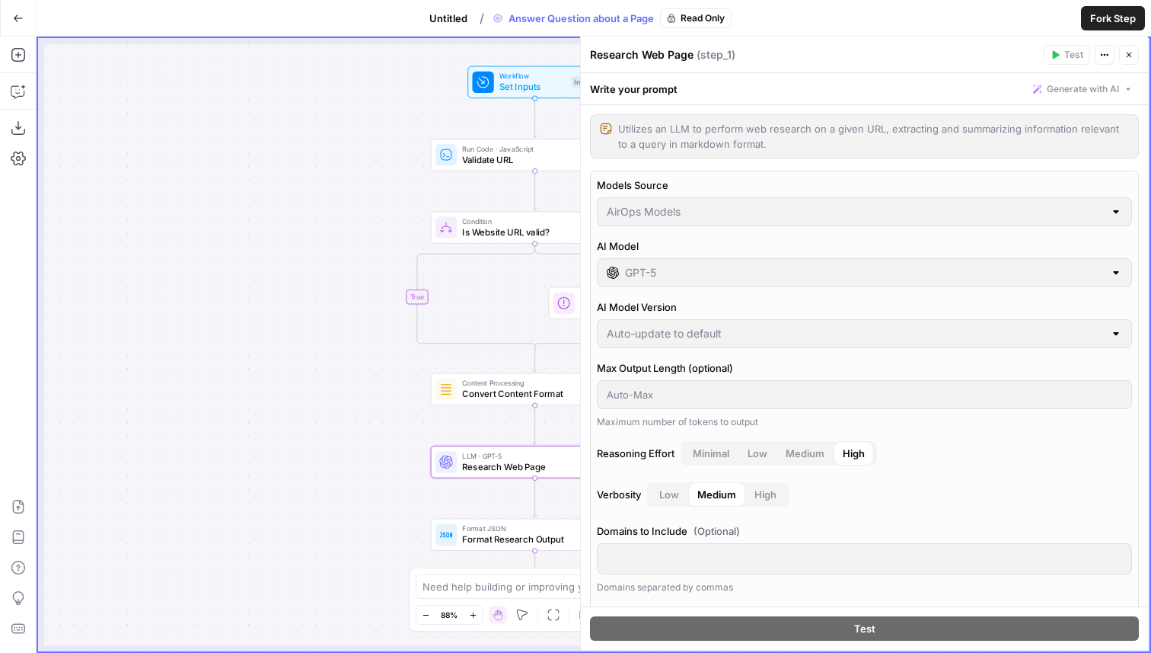
click at [646, 57] on div "Research Web Page ( step_1 )" at bounding box center [814, 54] width 449 height 15
click at [1130, 53] on icon "button" at bounding box center [1129, 54] width 9 height 9
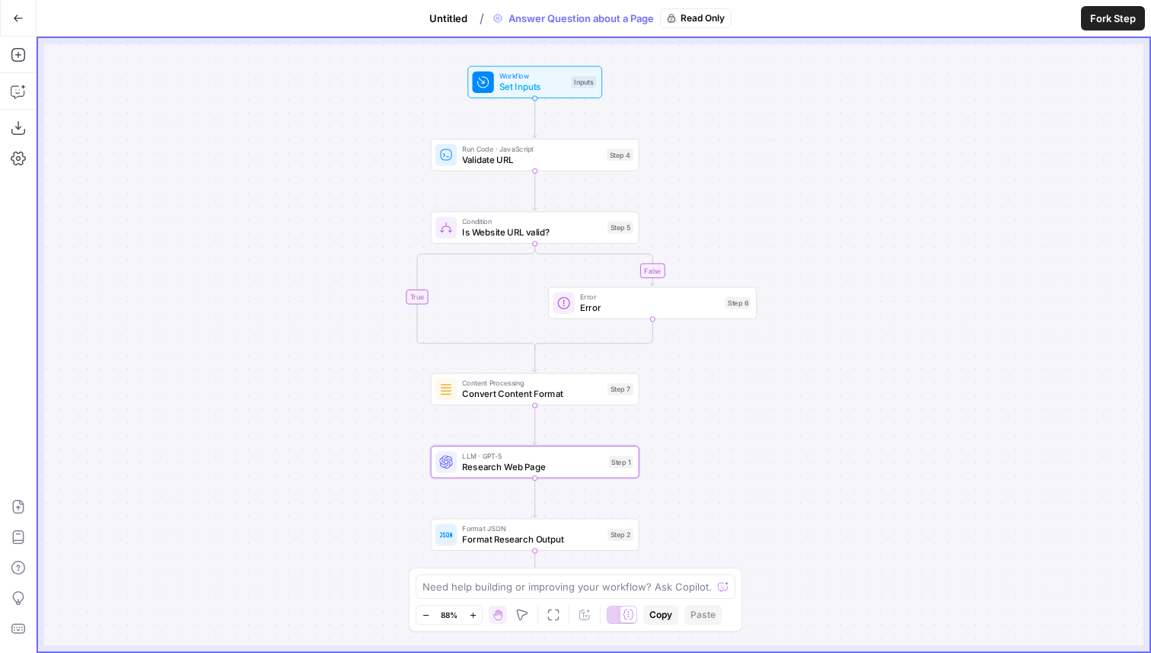
click at [445, 6] on button "Untitled" at bounding box center [448, 18] width 56 height 24
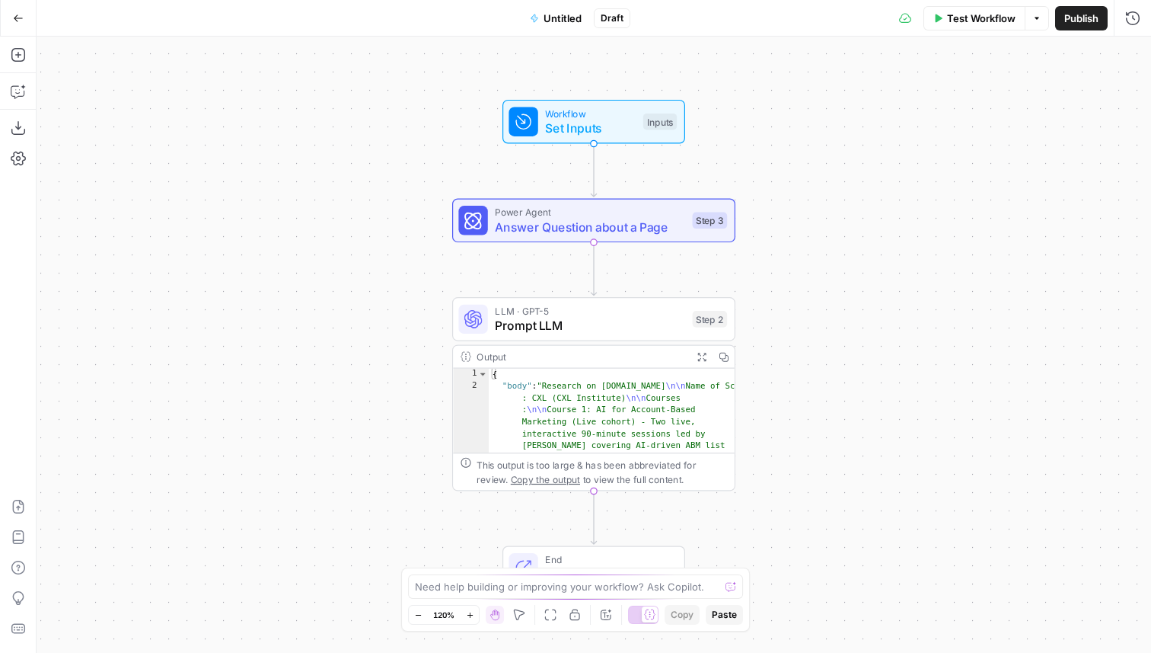
click at [606, 328] on span "Prompt LLM" at bounding box center [590, 325] width 190 height 18
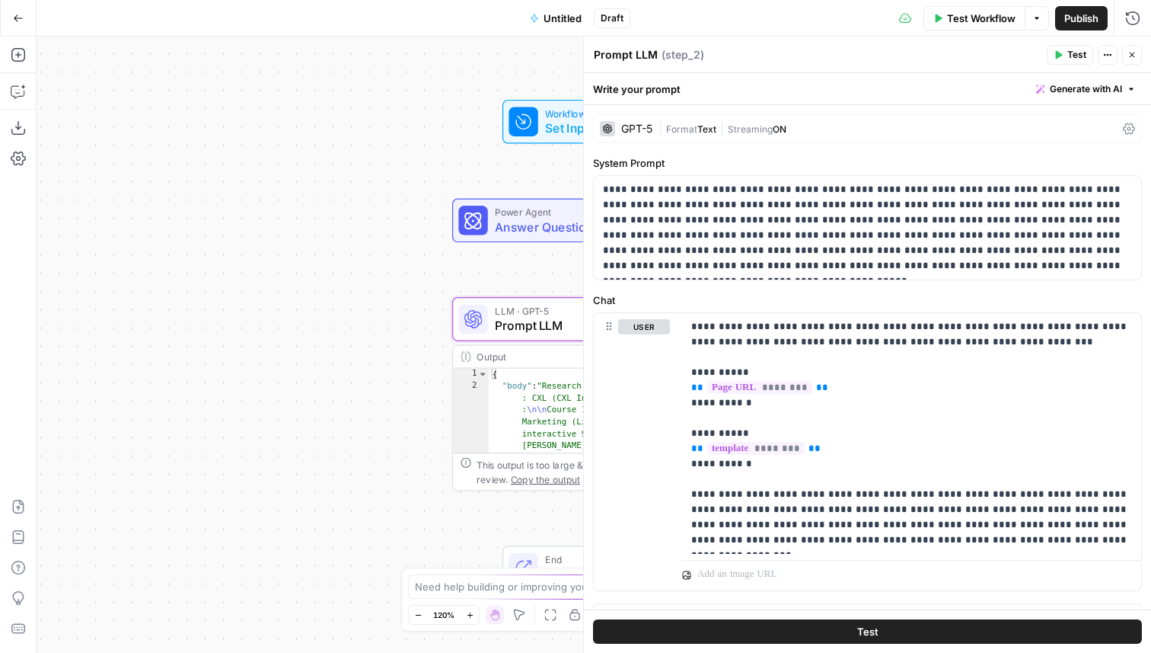
click at [1128, 53] on icon "button" at bounding box center [1132, 54] width 9 height 9
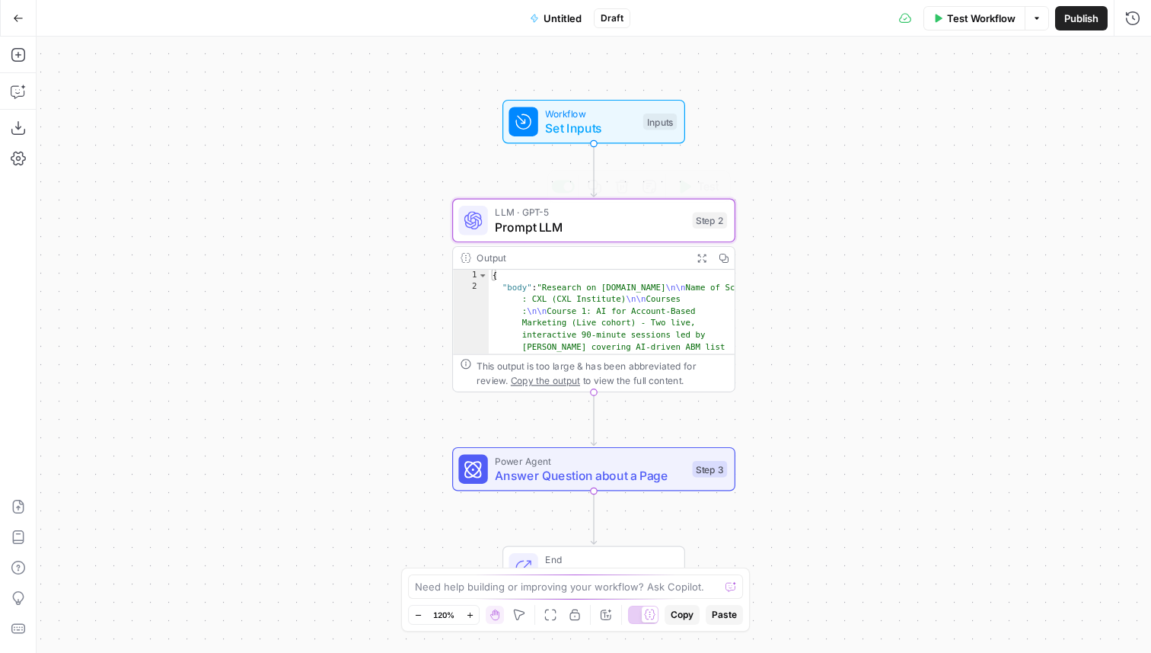
click at [612, 236] on div "LLM · GPT-5 Prompt LLM Step 2 Copy step Delete step Add Note Test" at bounding box center [593, 221] width 283 height 44
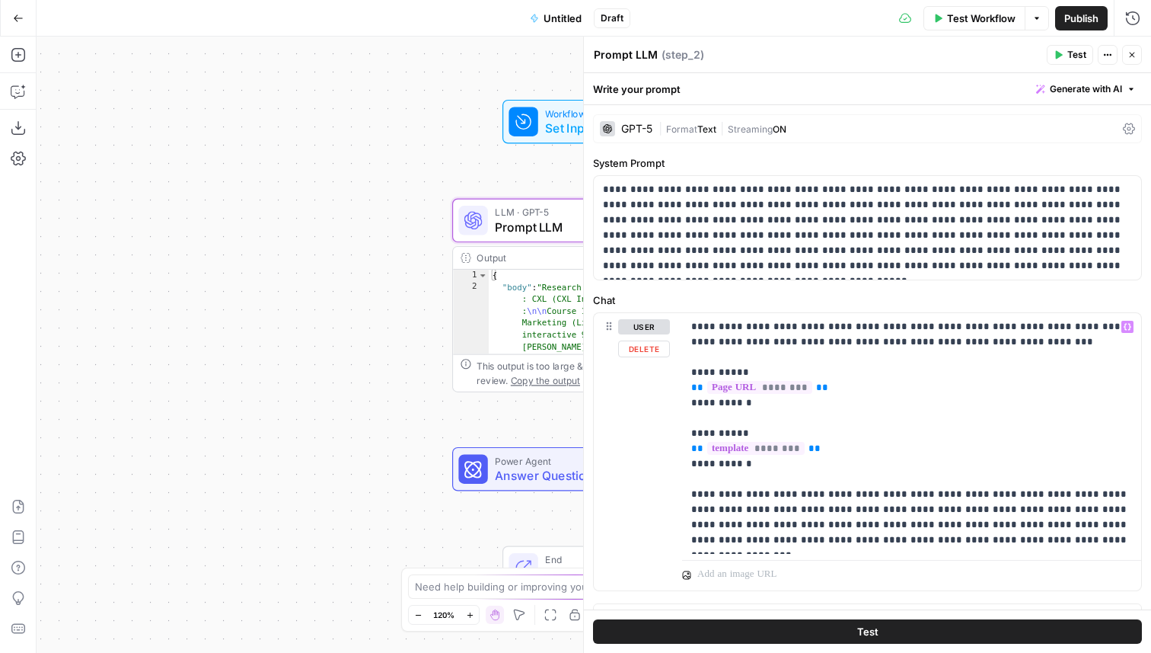
scroll to position [26, 0]
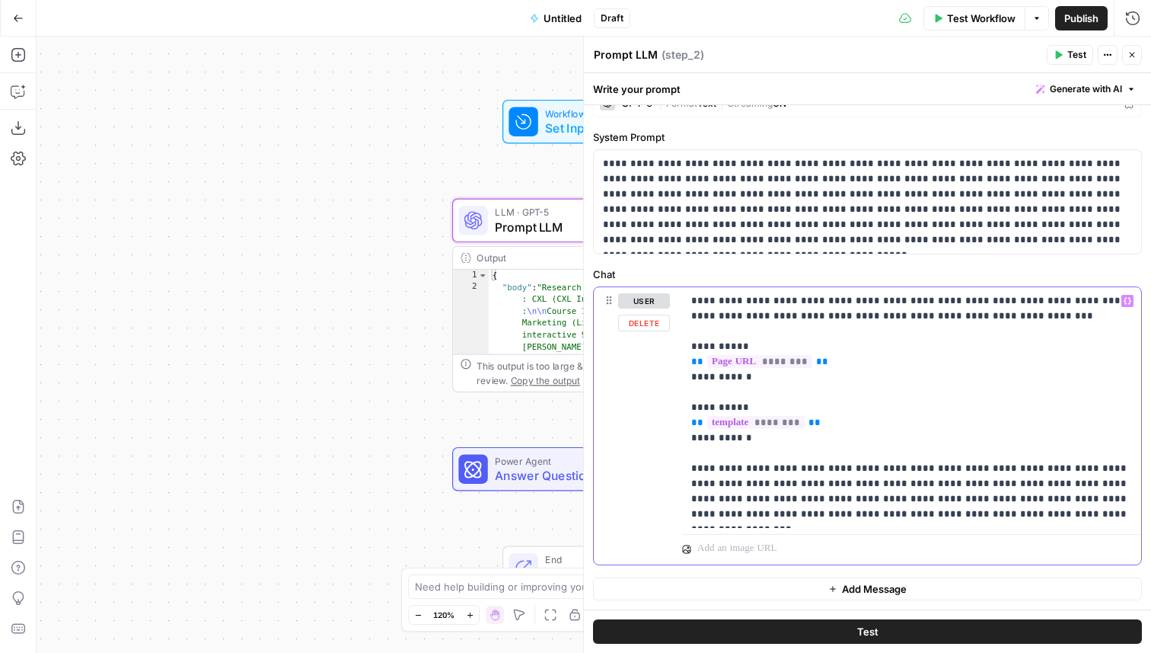
click at [1040, 518] on p "**********" at bounding box center [911, 407] width 441 height 228
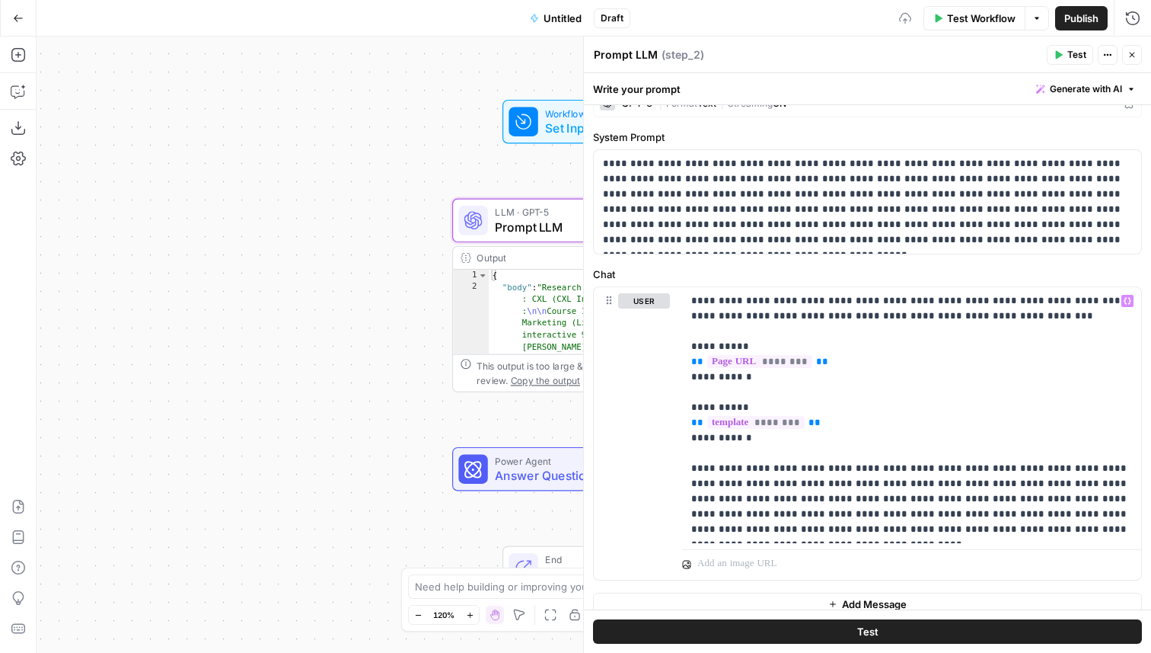
click at [969, 636] on button "Test" at bounding box center [867, 631] width 549 height 24
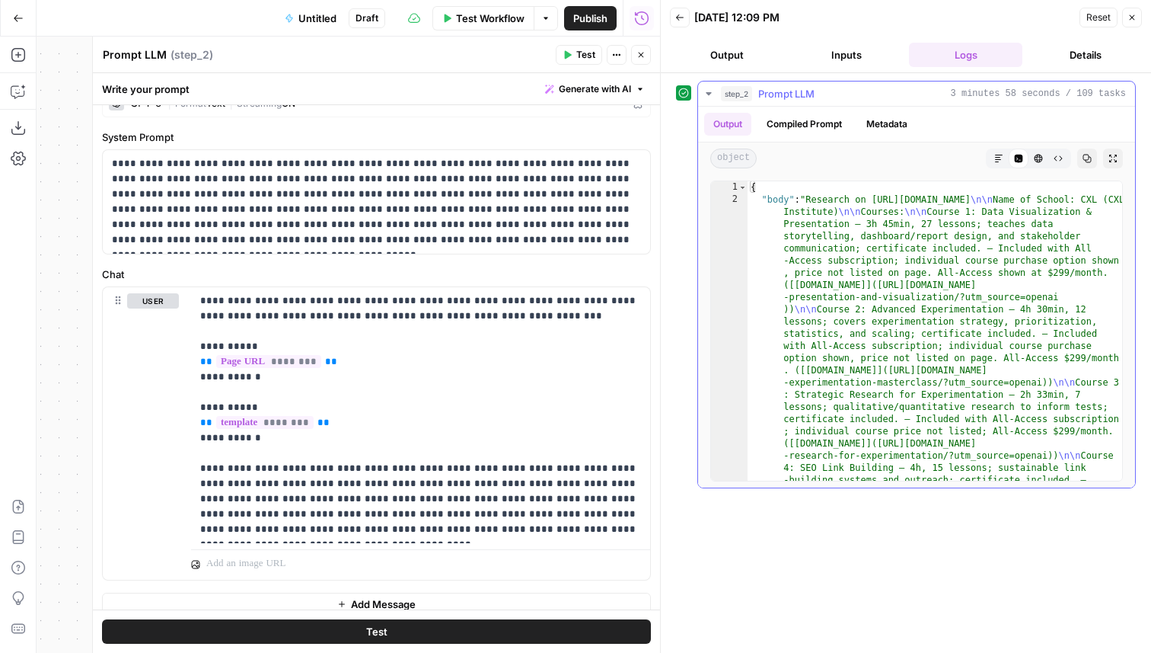
click at [998, 164] on button "Markdown" at bounding box center [999, 158] width 20 height 20
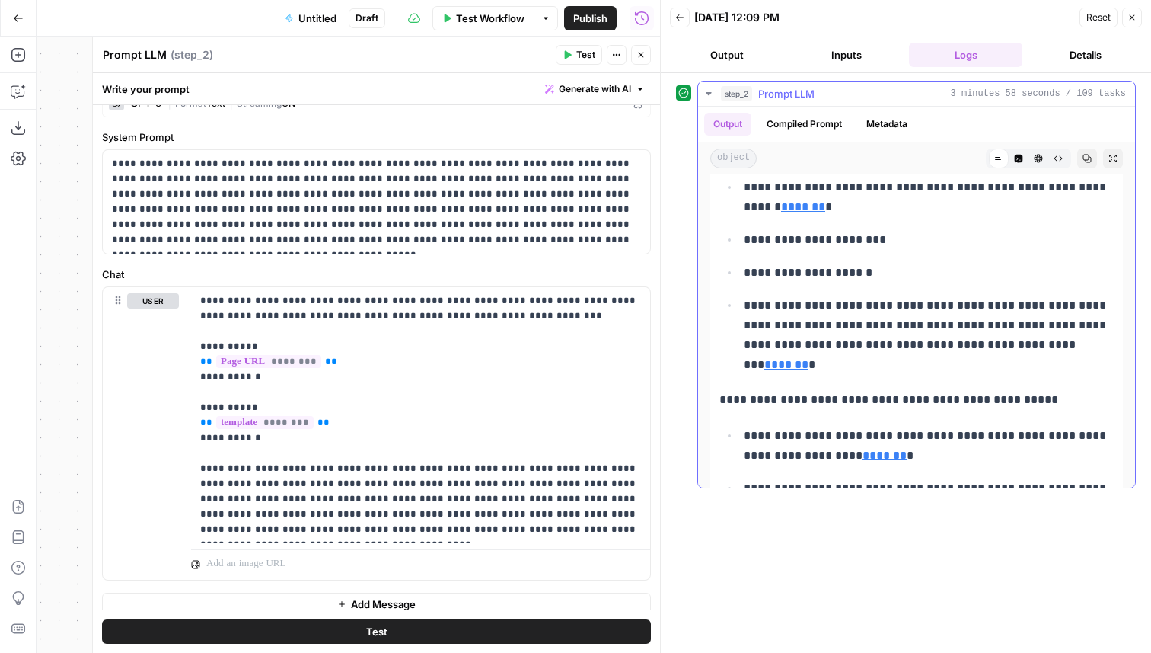
scroll to position [4340, 0]
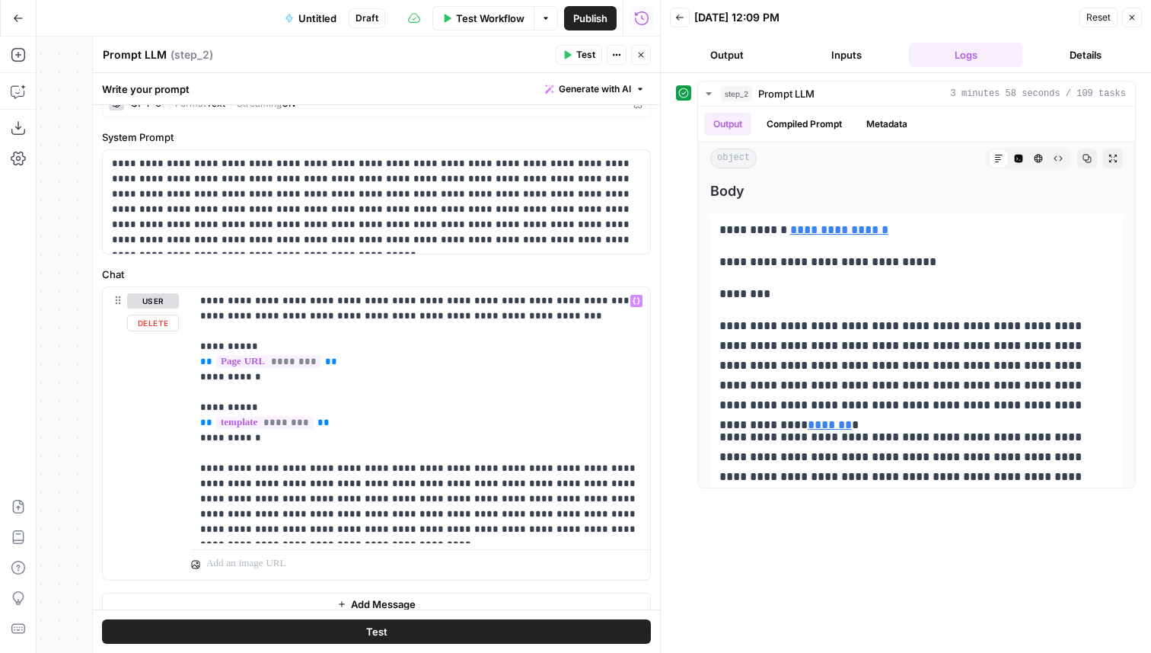
scroll to position [41, 0]
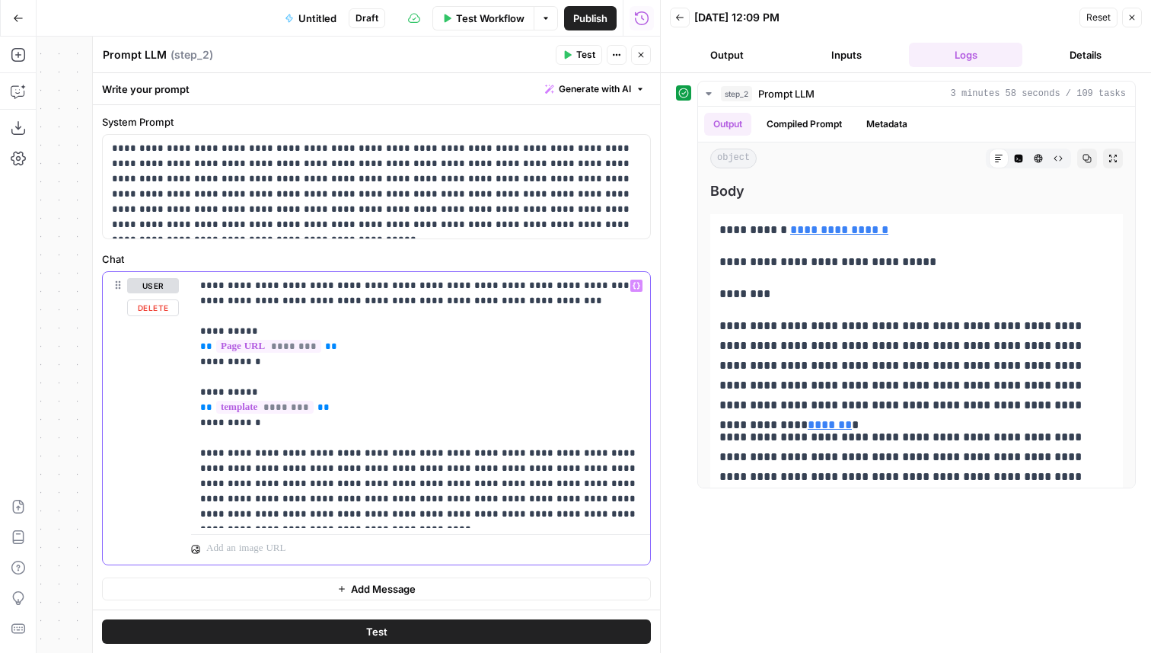
click at [618, 509] on p "**********" at bounding box center [420, 400] width 441 height 244
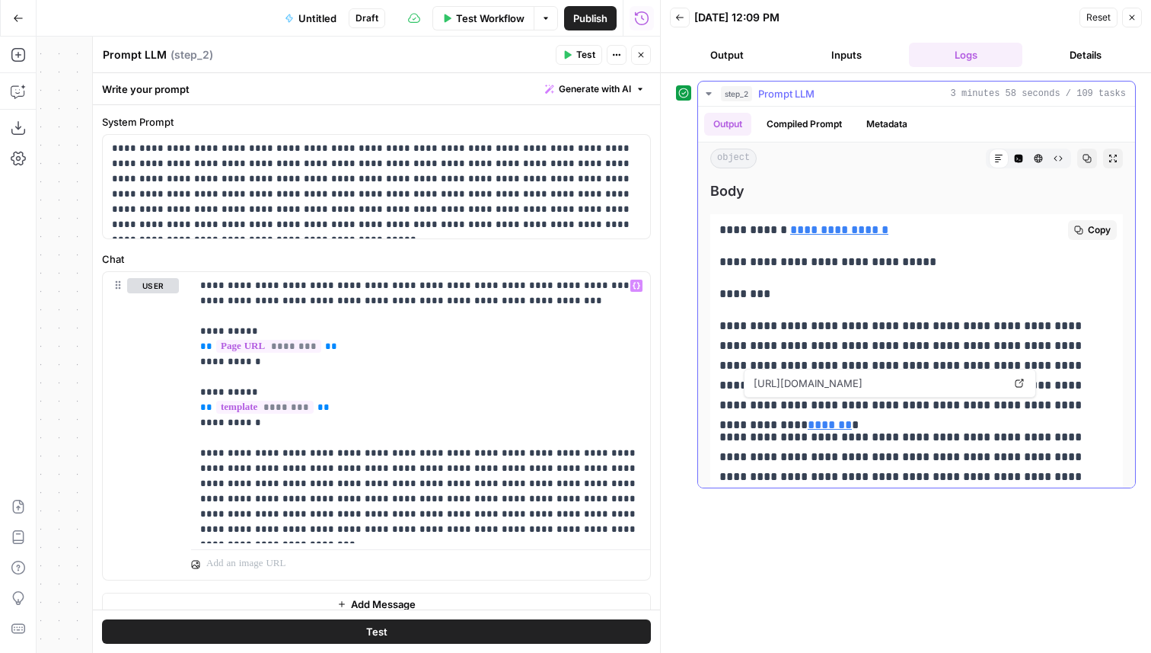
click at [852, 419] on link "*******" at bounding box center [830, 424] width 44 height 11
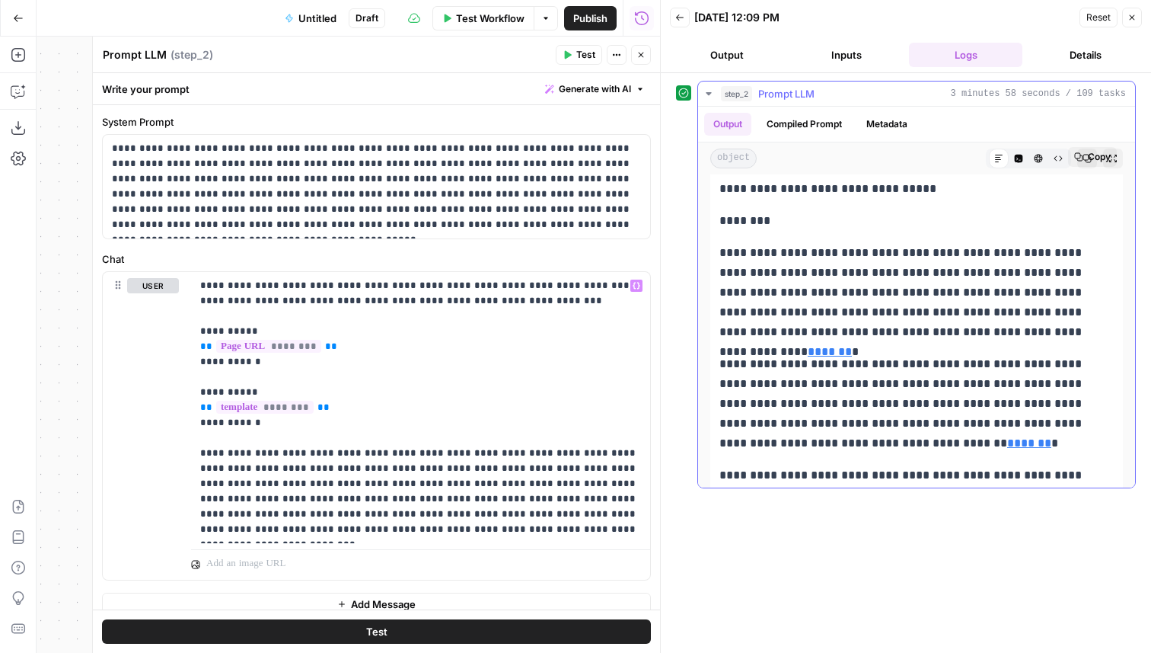
scroll to position [129, 0]
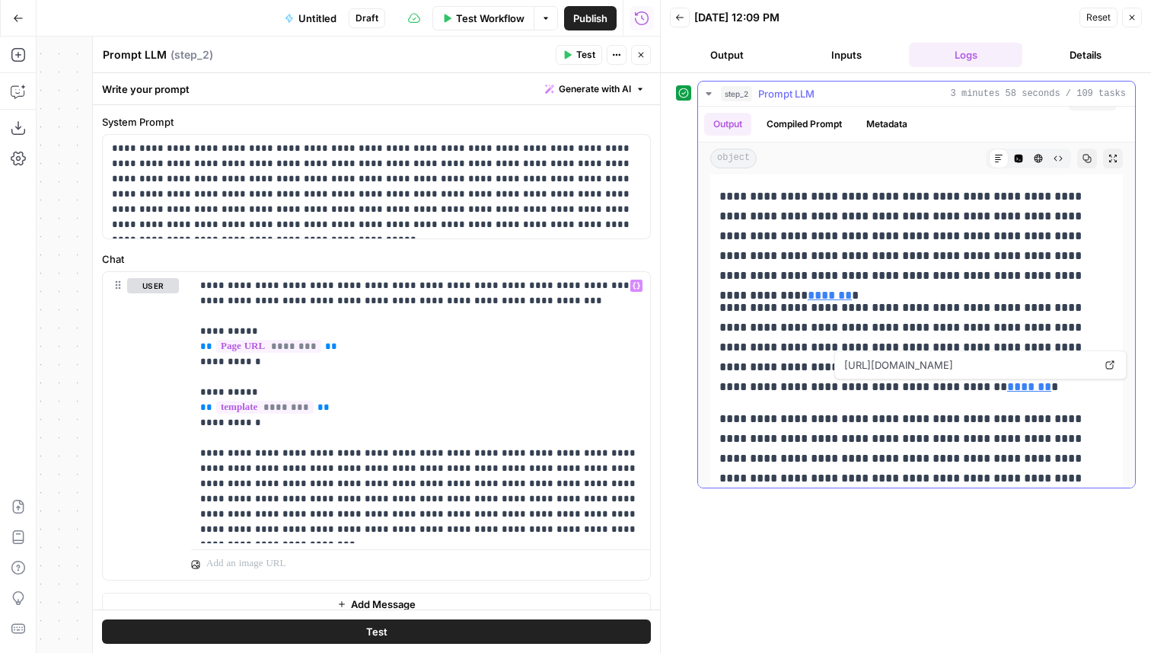
click at [1007, 386] on link "*******" at bounding box center [1029, 386] width 44 height 11
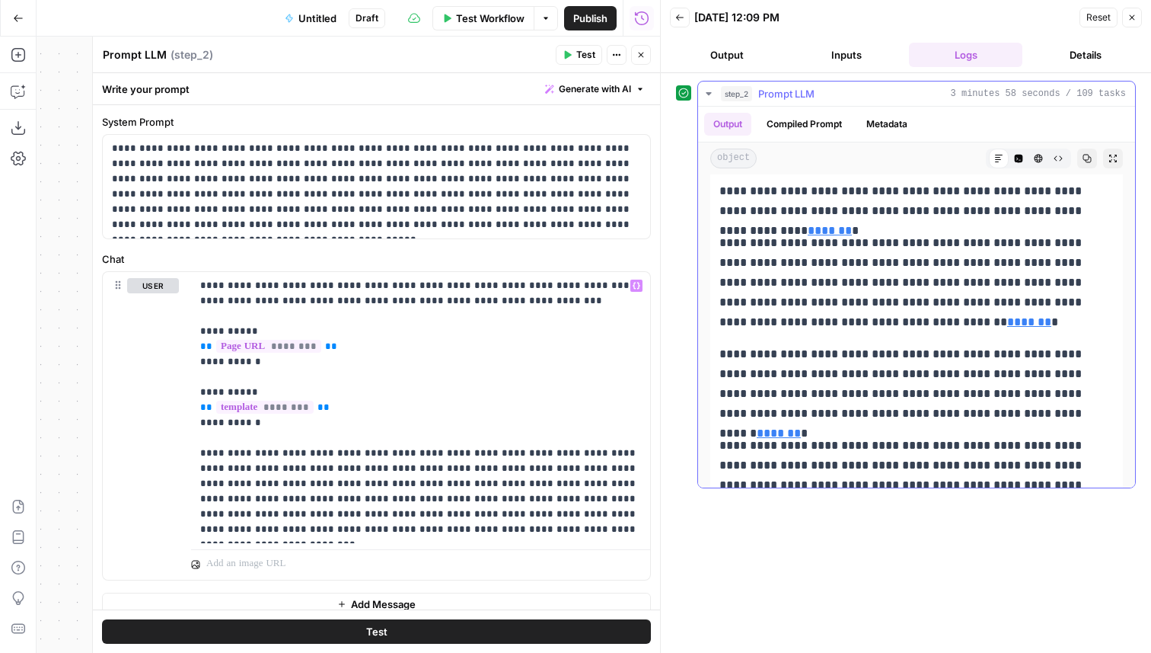
scroll to position [203, 0]
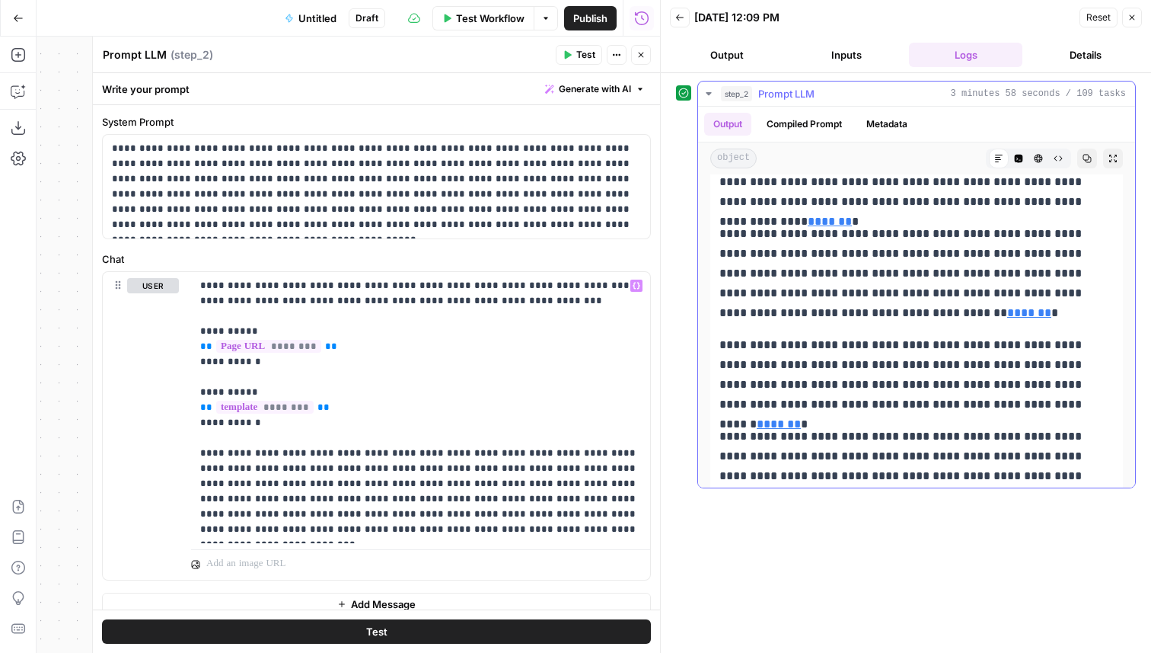
click at [801, 418] on link "*******" at bounding box center [779, 423] width 44 height 11
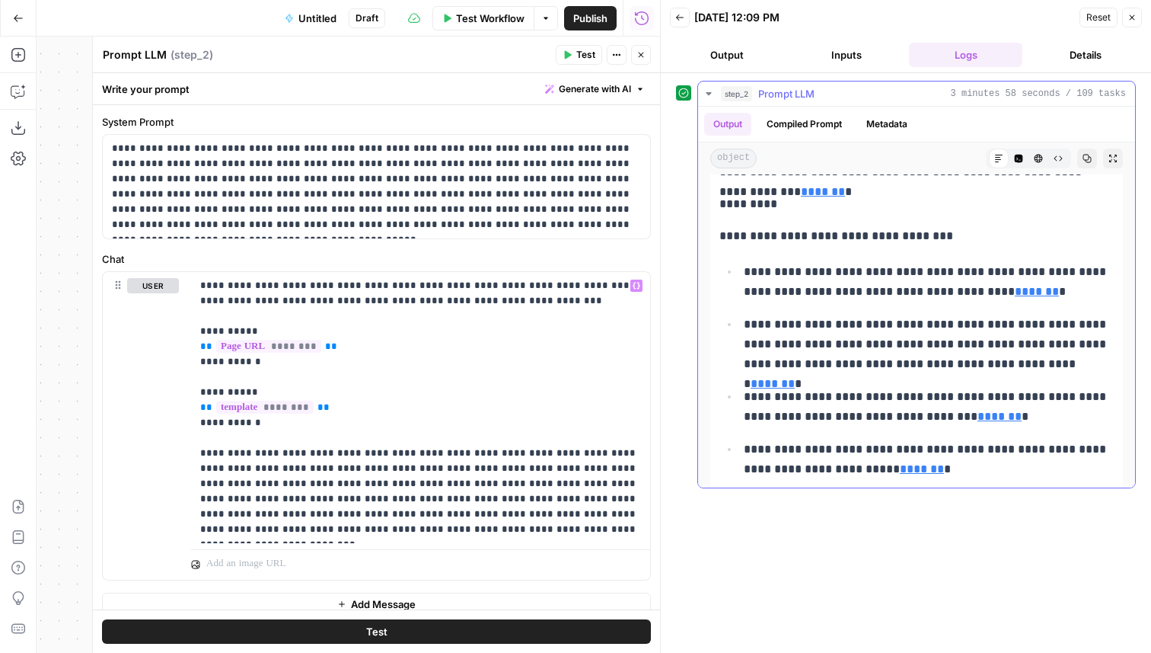
scroll to position [2102, 0]
click at [1015, 286] on link "*******" at bounding box center [1037, 289] width 44 height 11
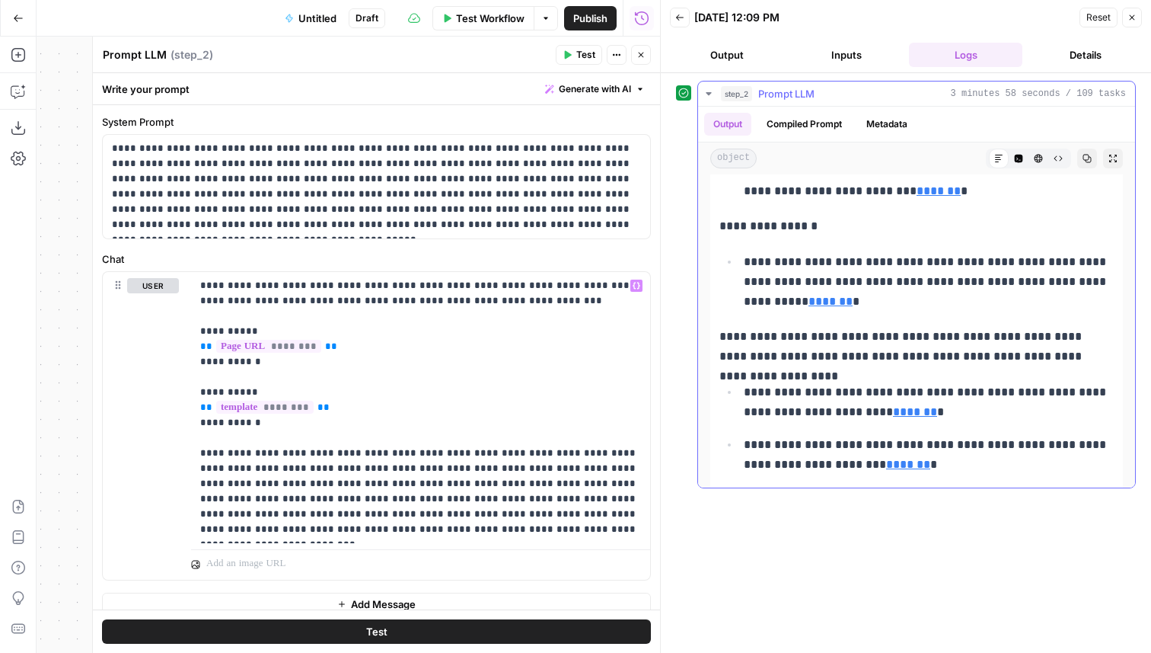
scroll to position [6569, 0]
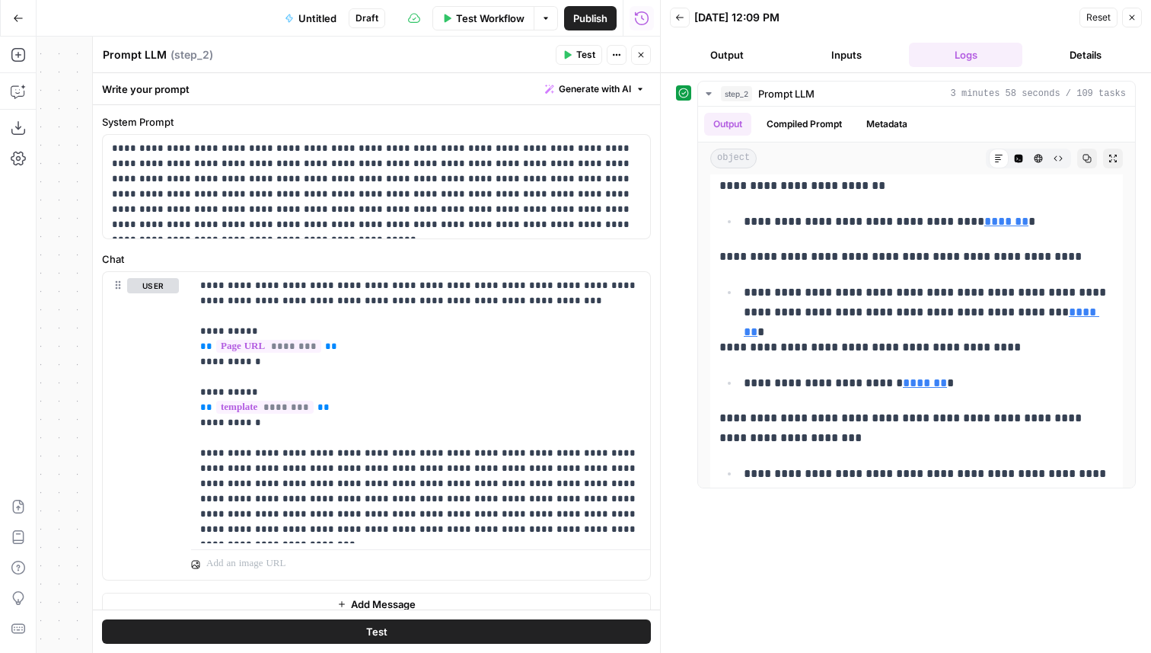
click at [489, 18] on span "Test Workflow" at bounding box center [490, 18] width 69 height 15
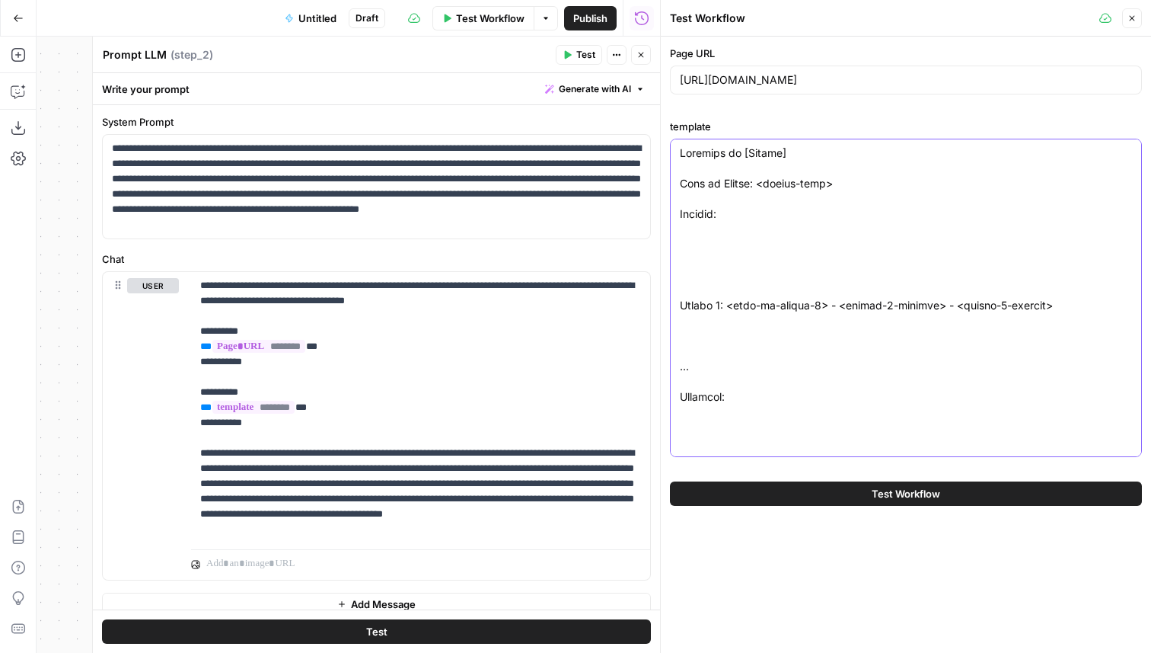
click at [800, 320] on textarea "template" at bounding box center [906, 594] width 452 height 899
paste textarea "<topics-of-course> Tags: <tags-for-site> Description: <detailed-overview>"
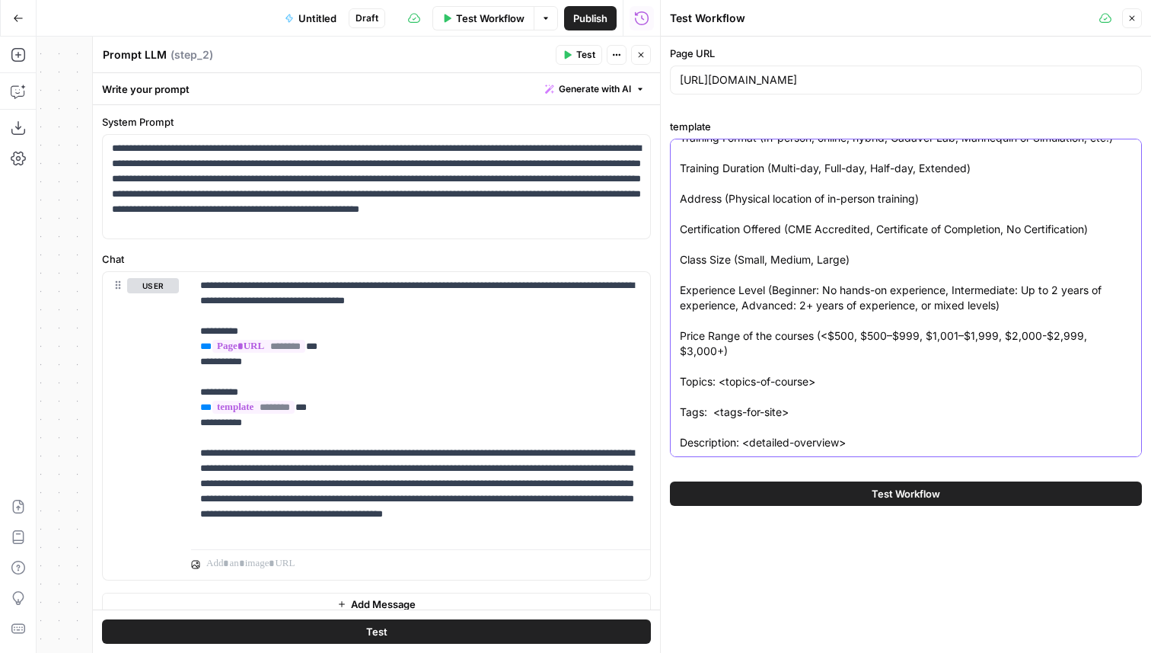
type textarea "Research on [Domain] Name of School: <school-name> Courses: Course 1: <name-of-…"
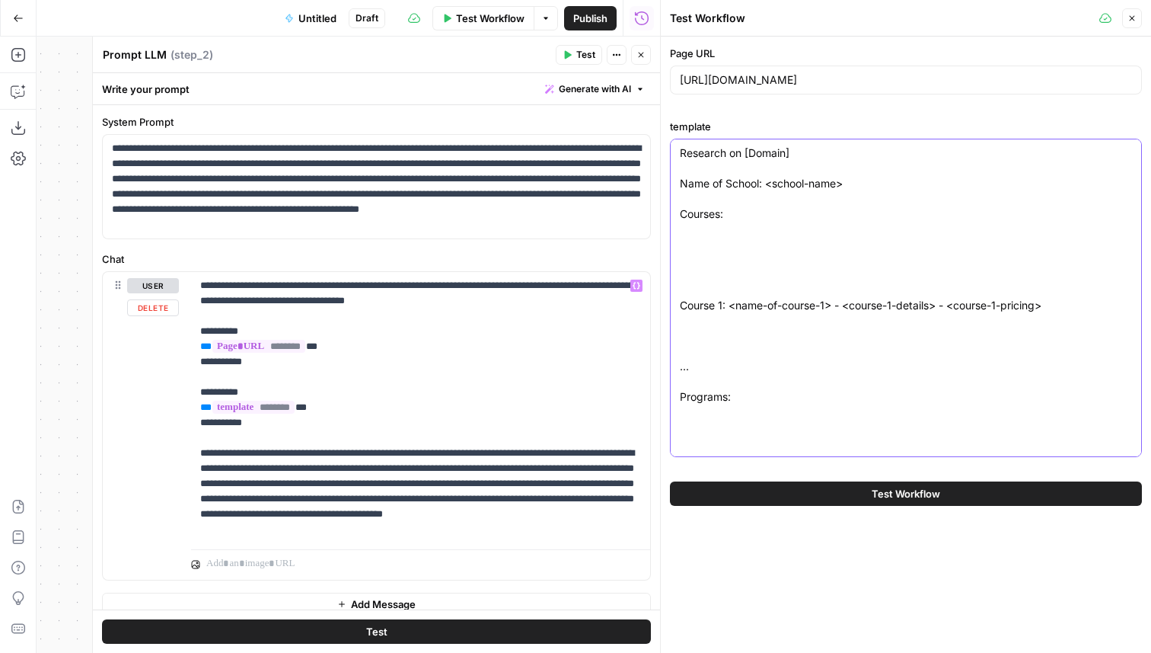
scroll to position [56, 0]
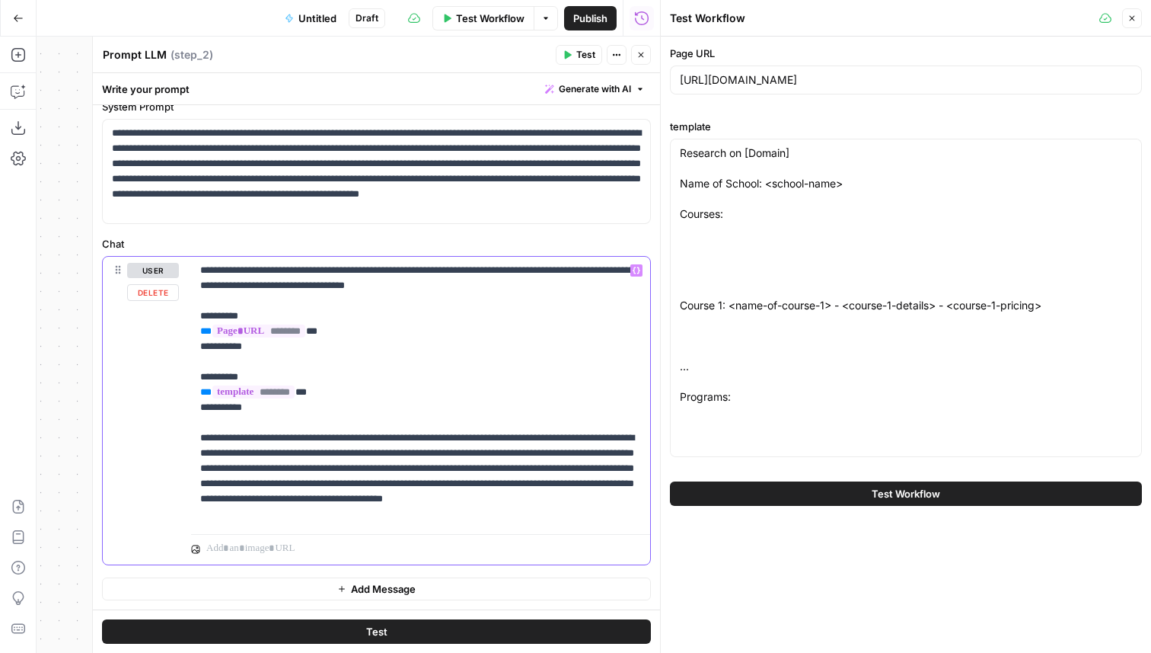
click at [461, 516] on p "**********" at bounding box center [420, 392] width 441 height 259
click at [443, 512] on p "**********" at bounding box center [420, 392] width 441 height 259
click at [328, 547] on p "**********" at bounding box center [420, 407] width 441 height 289
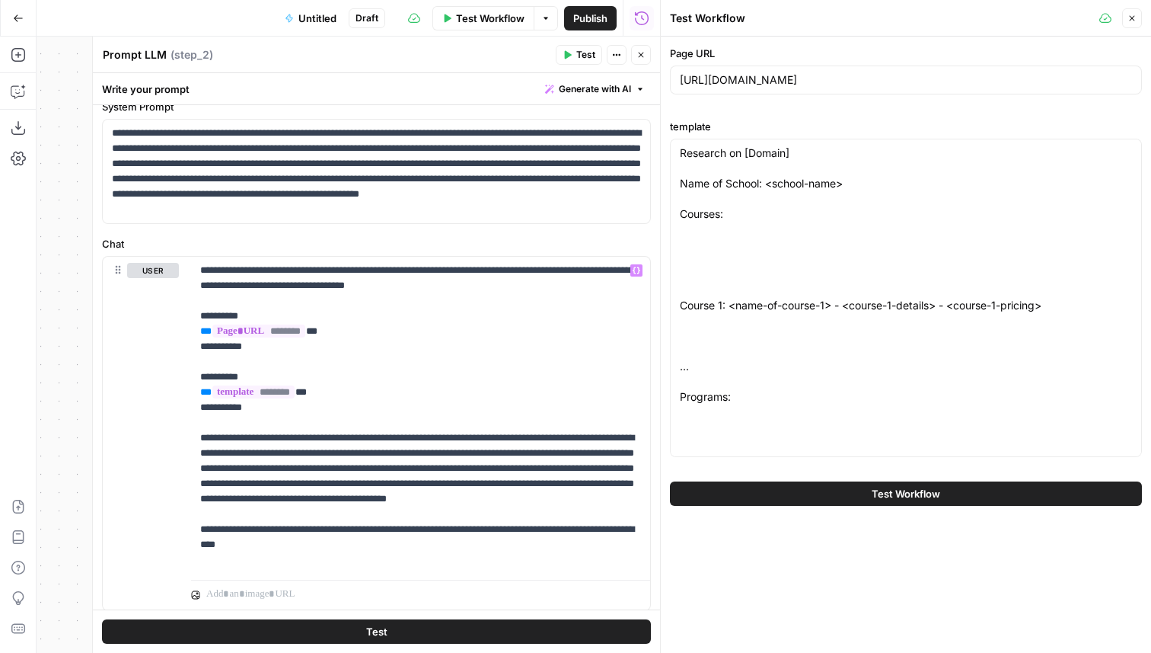
click at [429, 629] on button "Test" at bounding box center [376, 631] width 549 height 24
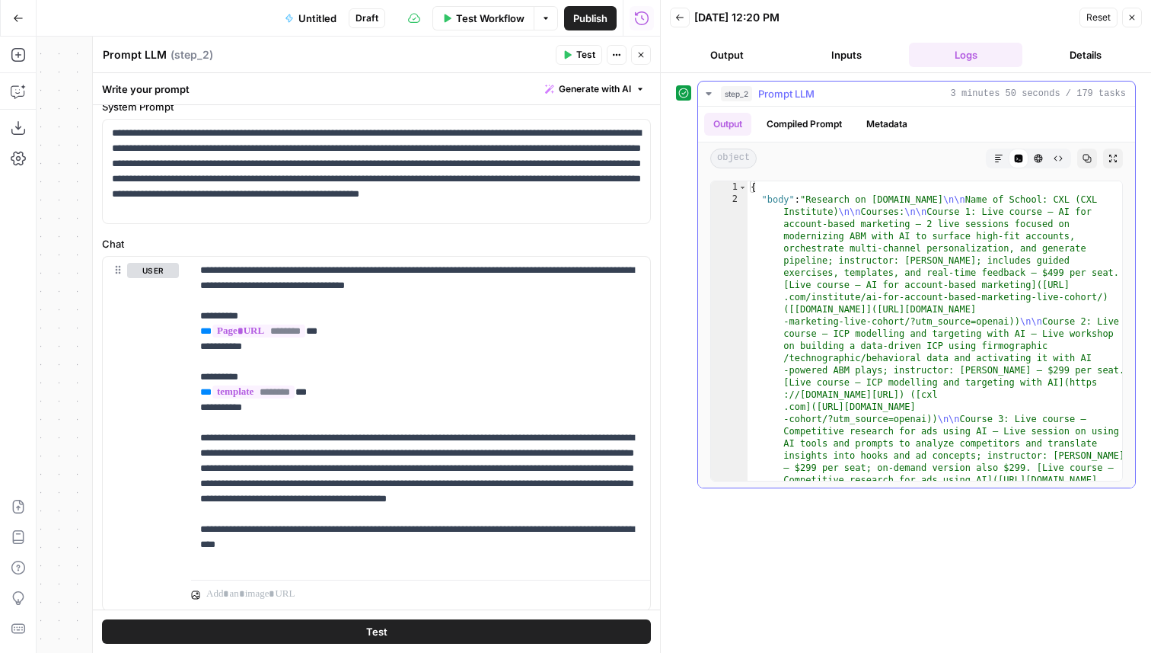
click at [991, 157] on button "Markdown" at bounding box center [999, 158] width 20 height 20
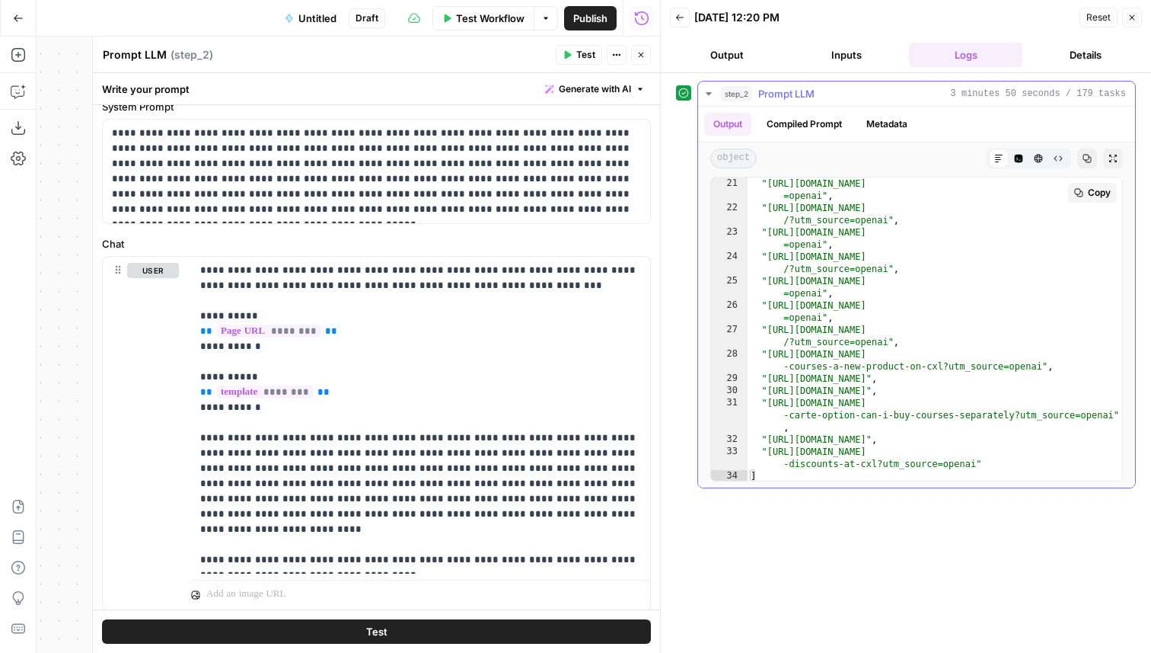
scroll to position [475, 0]
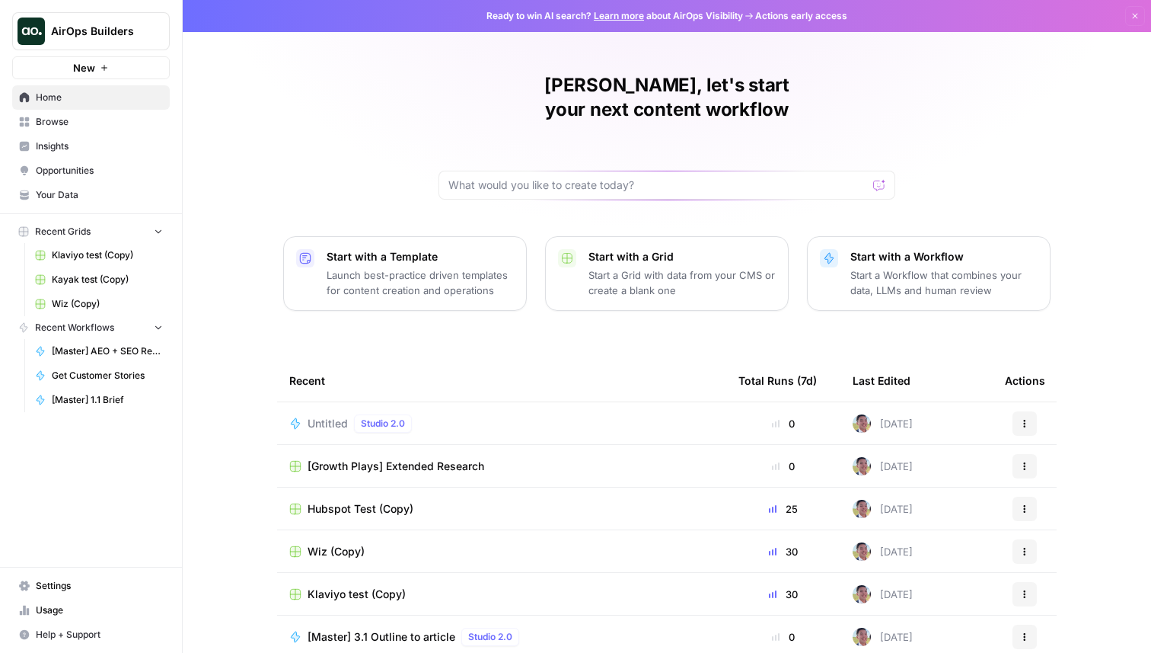
click at [367, 458] on span "[Growth Plays] Extended Research" at bounding box center [396, 465] width 177 height 15
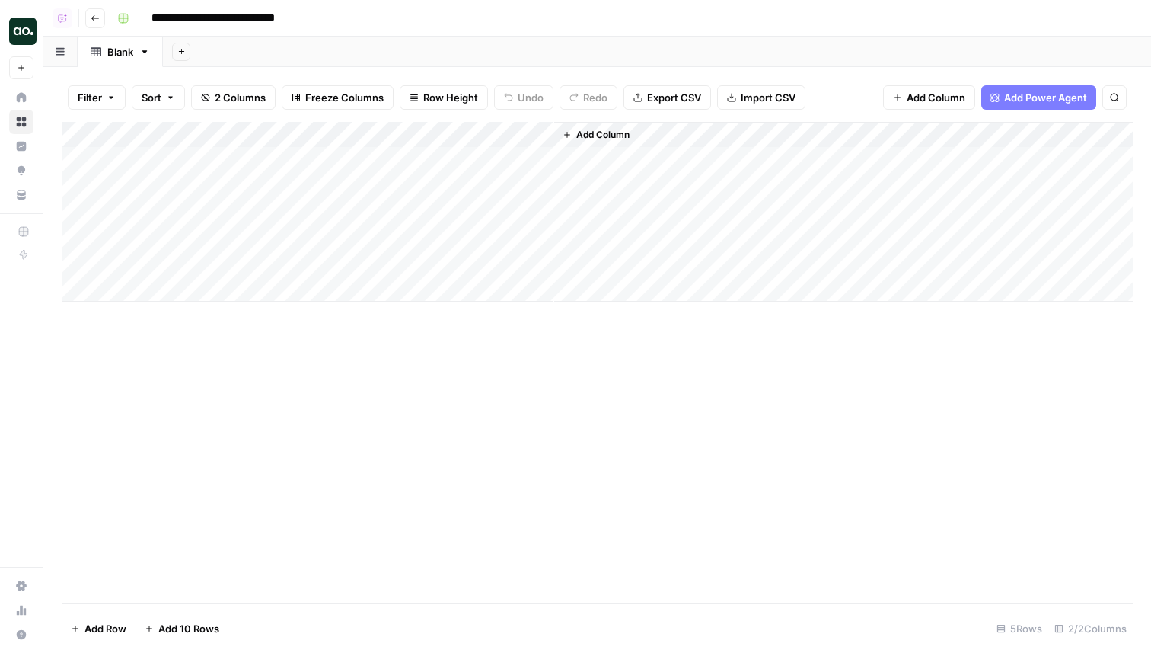
click at [411, 158] on div "Add Column" at bounding box center [597, 212] width 1071 height 180
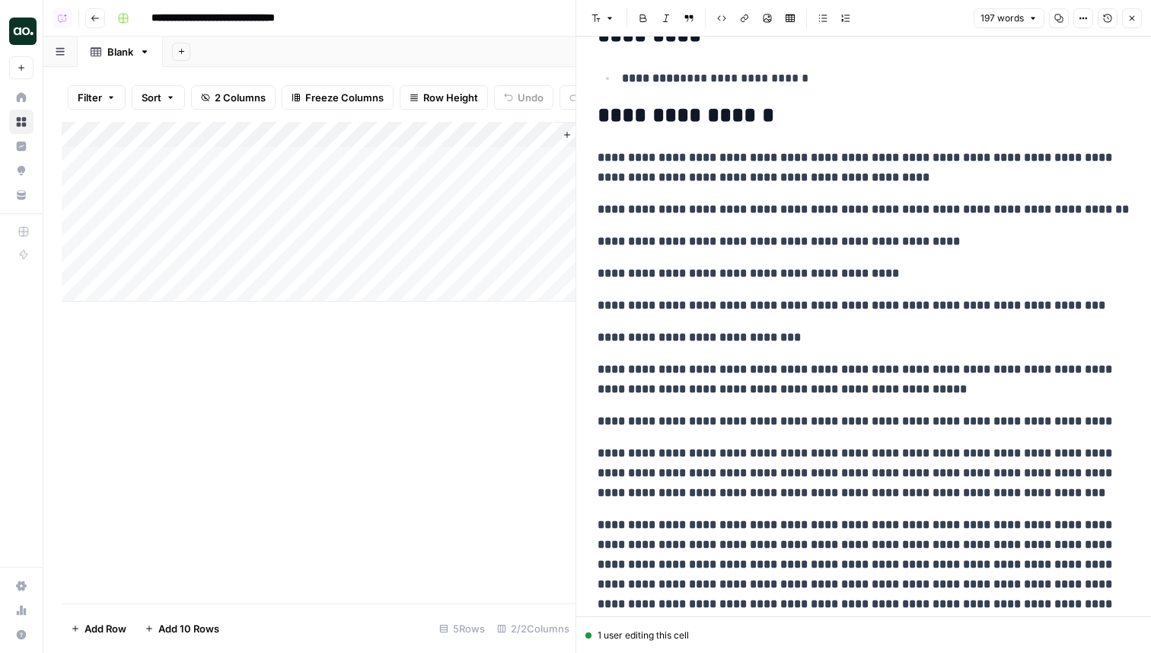
scroll to position [388, 0]
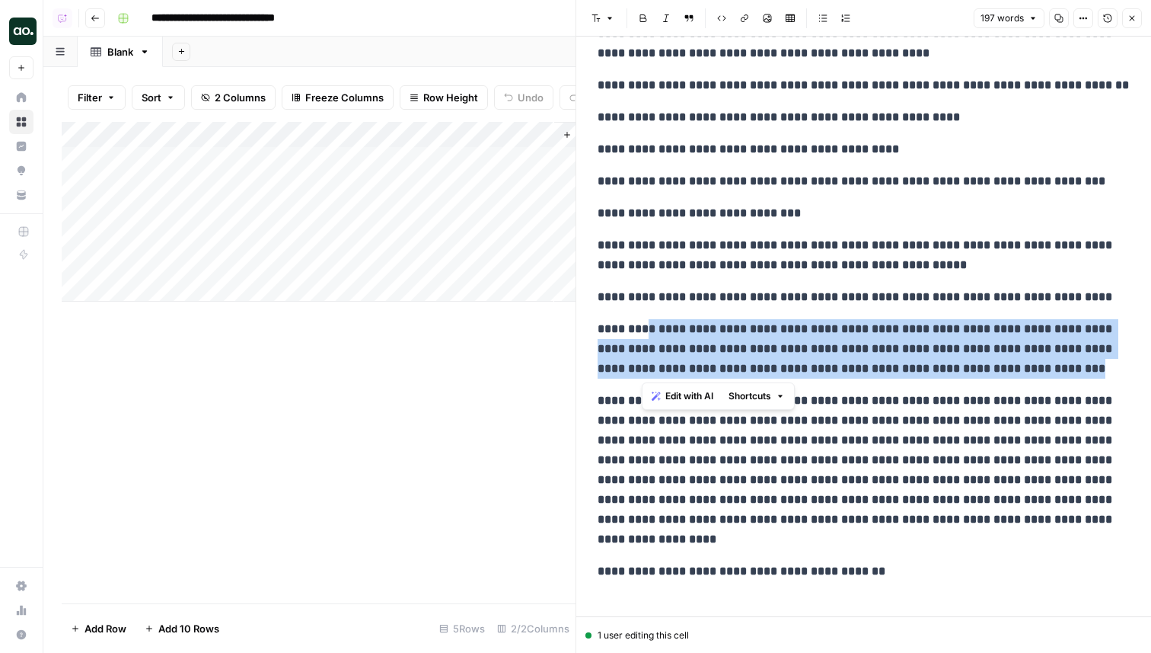
drag, startPoint x: 1133, startPoint y: 371, endPoint x: 642, endPoint y: 328, distance: 493.0
click at [642, 328] on div "**********" at bounding box center [864, 130] width 551 height 914
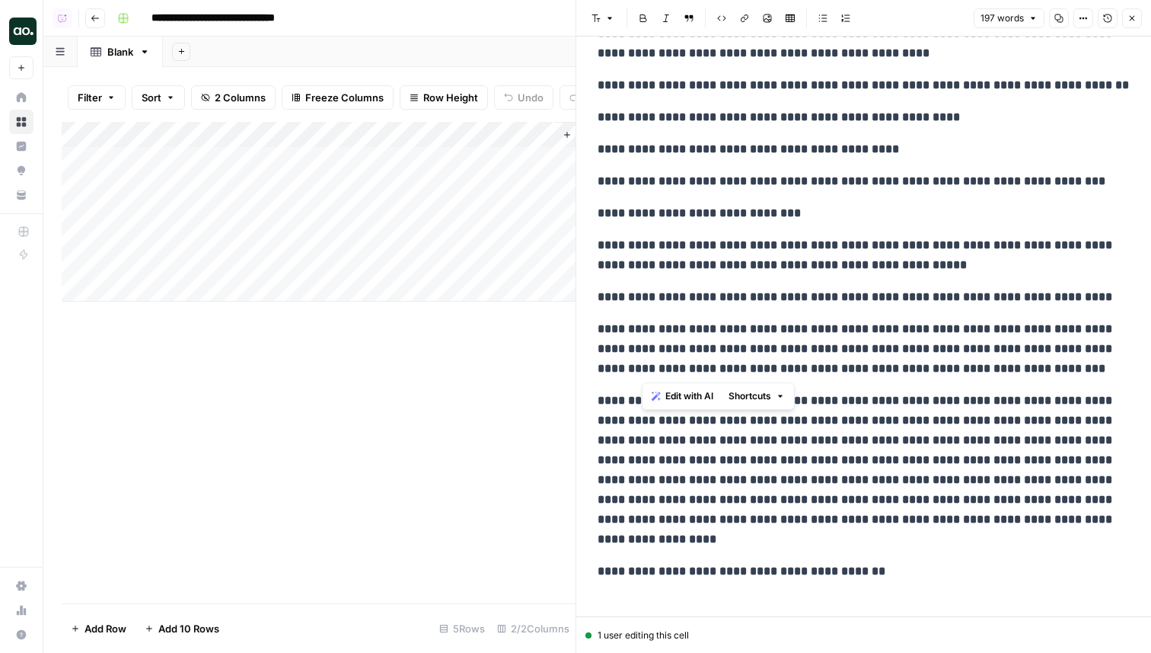
scroll to position [348, 0]
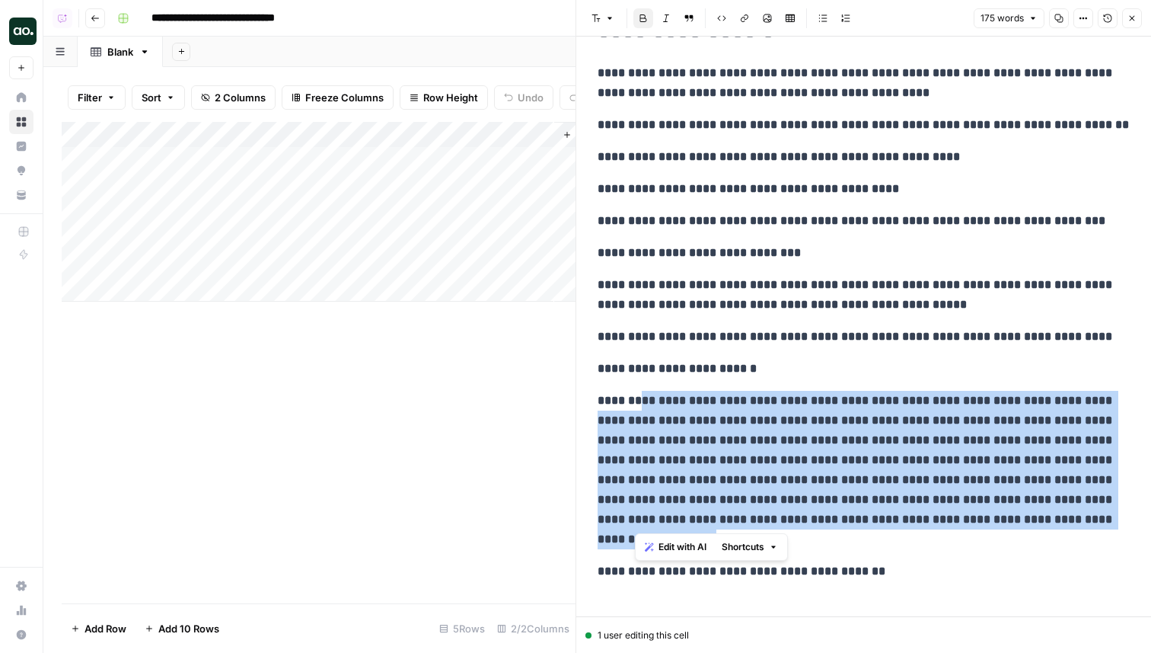
drag, startPoint x: 1116, startPoint y: 516, endPoint x: 637, endPoint y: 404, distance: 492.4
click at [637, 404] on p "**********" at bounding box center [864, 470] width 532 height 158
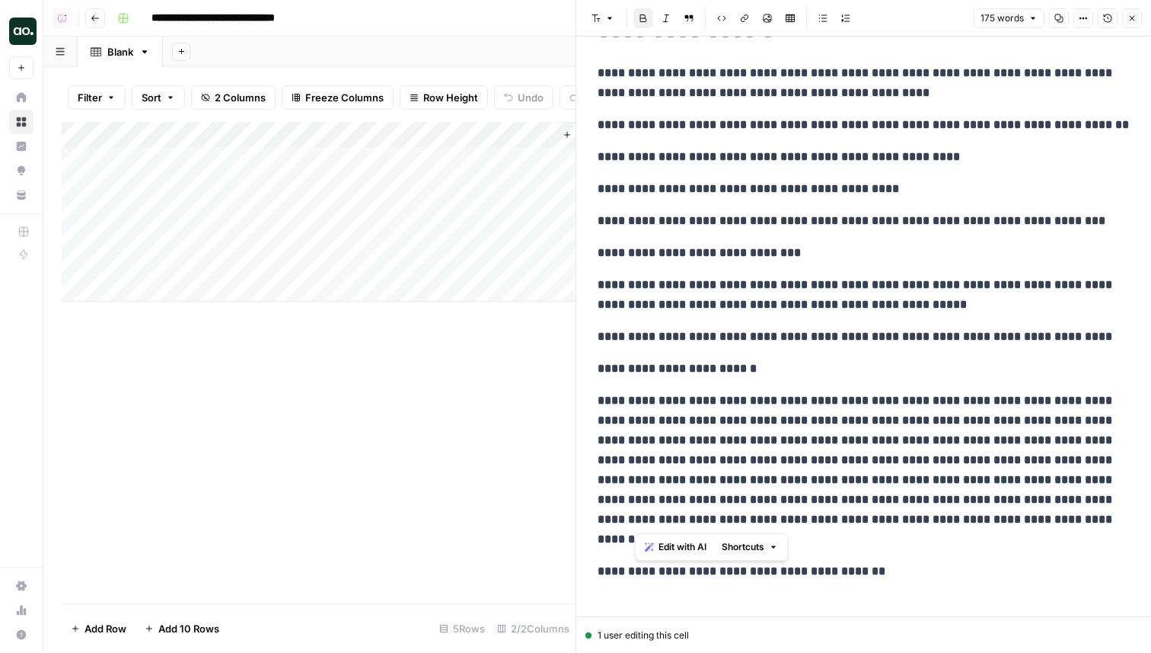
scroll to position [229, 0]
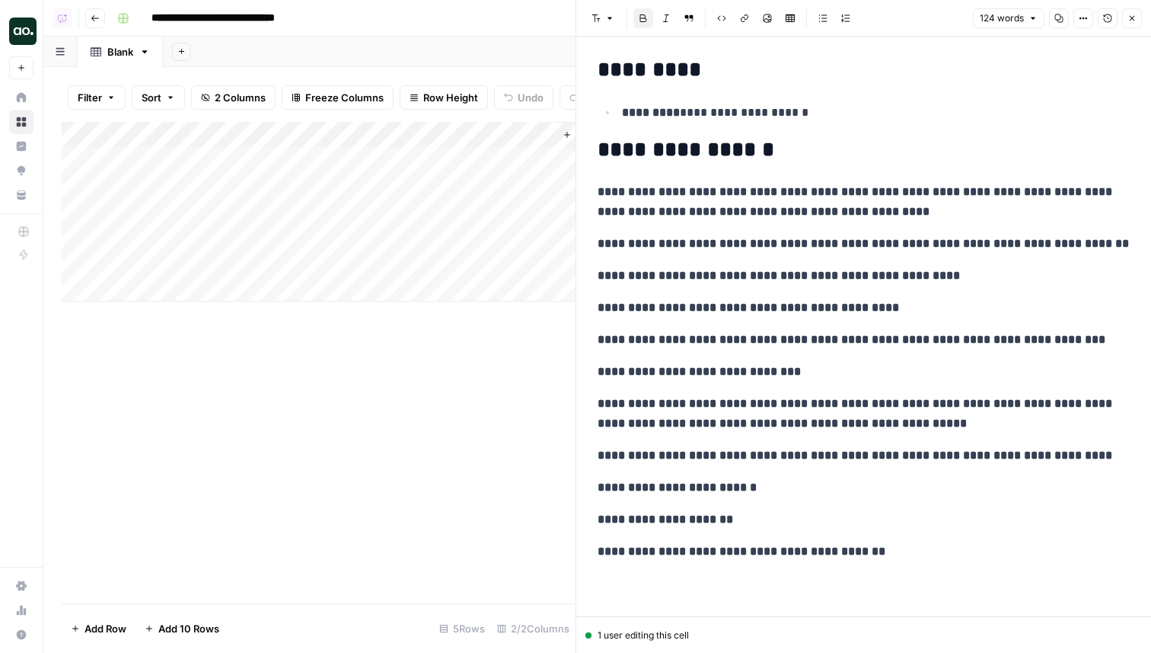
click at [915, 557] on p "**********" at bounding box center [864, 551] width 532 height 20
click at [680, 554] on strong "**********" at bounding box center [742, 550] width 288 height 11
drag, startPoint x: 885, startPoint y: 549, endPoint x: 670, endPoint y: 560, distance: 215.0
click at [670, 560] on p "**********" at bounding box center [864, 551] width 532 height 20
click at [695, 521] on strong "**********" at bounding box center [666, 518] width 136 height 11
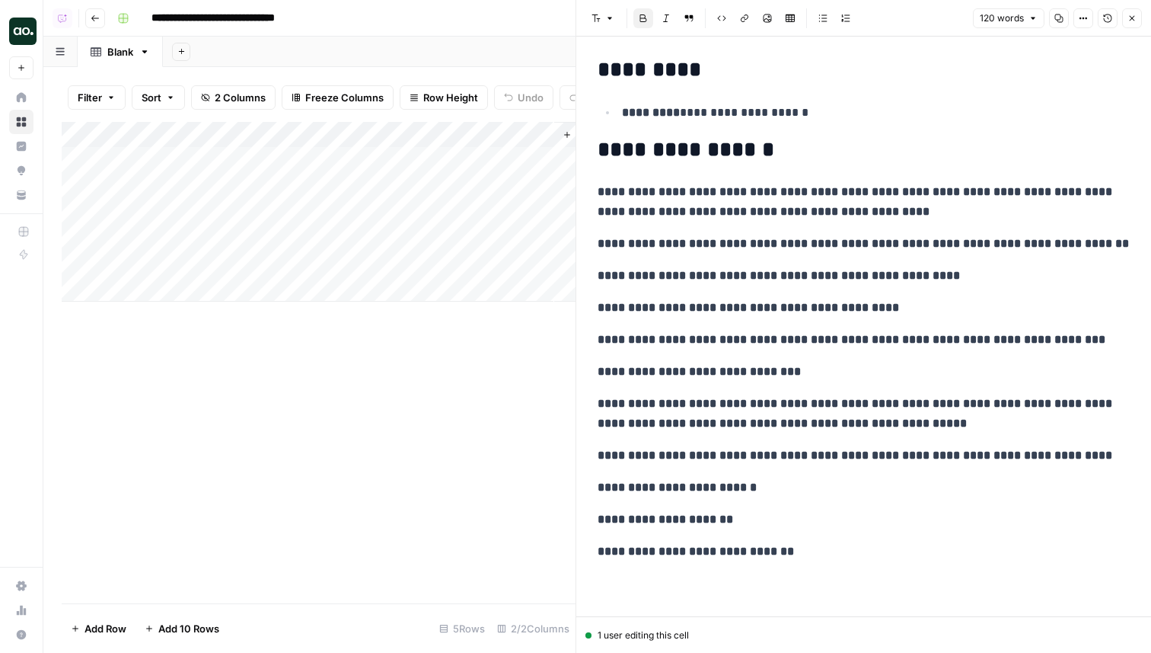
click at [693, 520] on strong "**********" at bounding box center [666, 518] width 136 height 11
click at [672, 520] on strong "**********" at bounding box center [666, 518] width 136 height 11
click at [784, 356] on div "**********" at bounding box center [864, 200] width 551 height 736
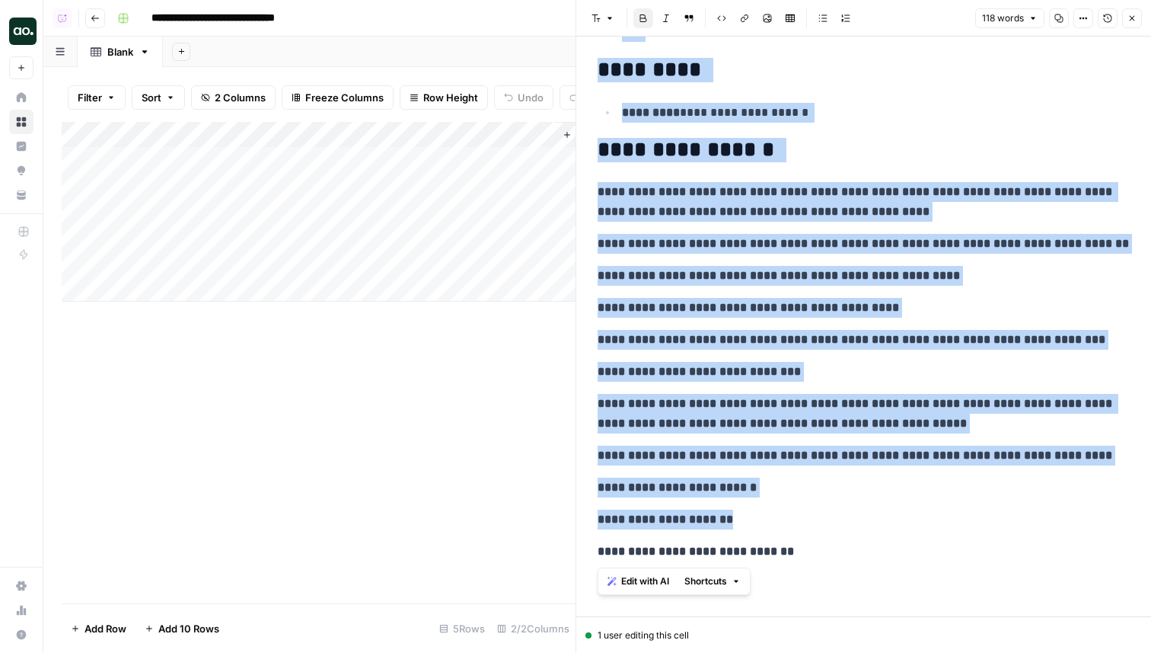
copy div "**********"
click at [1080, 21] on icon "button" at bounding box center [1083, 18] width 9 height 9
click at [1138, 17] on button "Close" at bounding box center [1132, 18] width 20 height 20
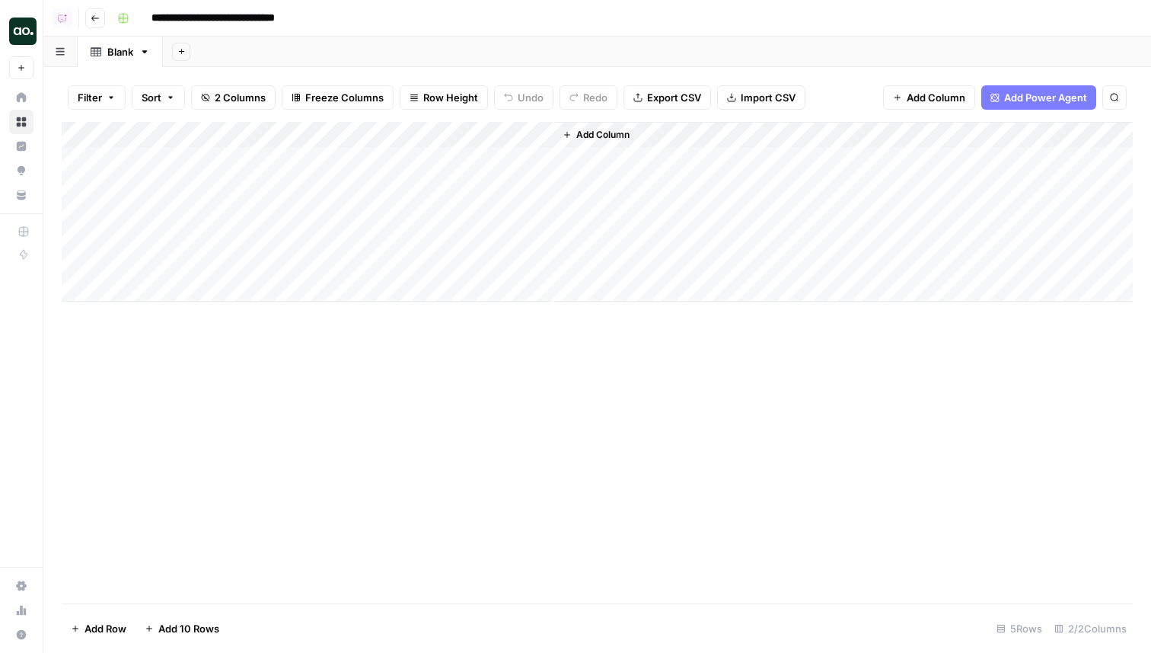
click at [442, 153] on div "Add Column" at bounding box center [597, 212] width 1071 height 180
click at [442, 153] on div at bounding box center [445, 159] width 222 height 28
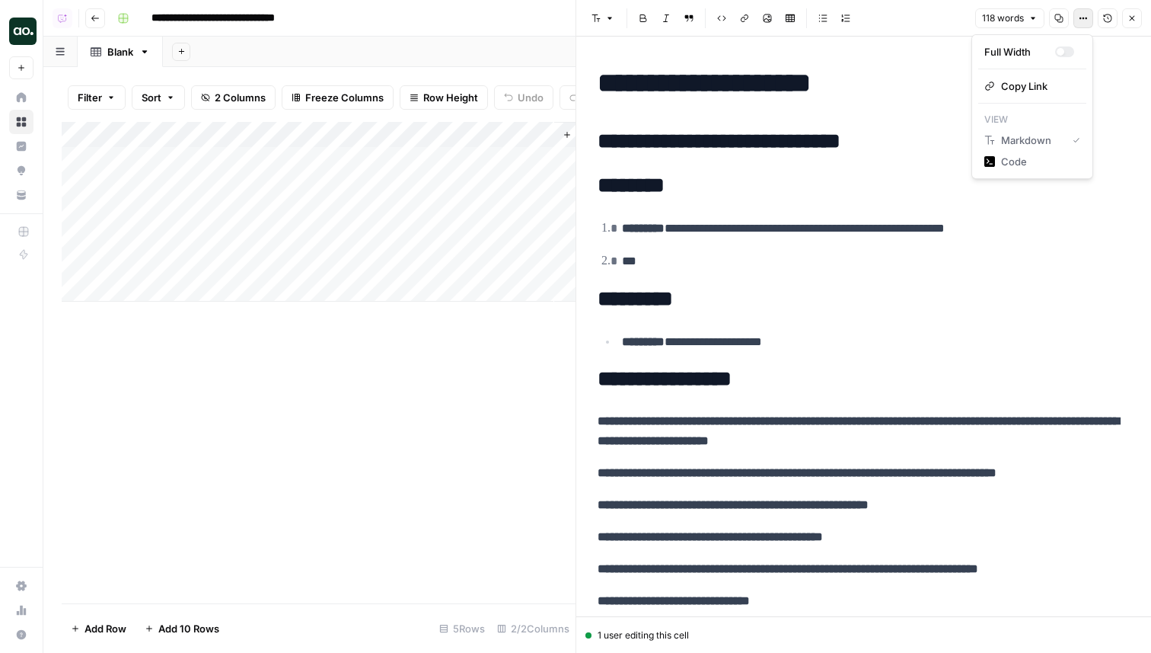
click at [1090, 17] on button "Options" at bounding box center [1084, 18] width 20 height 20
click at [1132, 21] on icon "button" at bounding box center [1132, 18] width 9 height 9
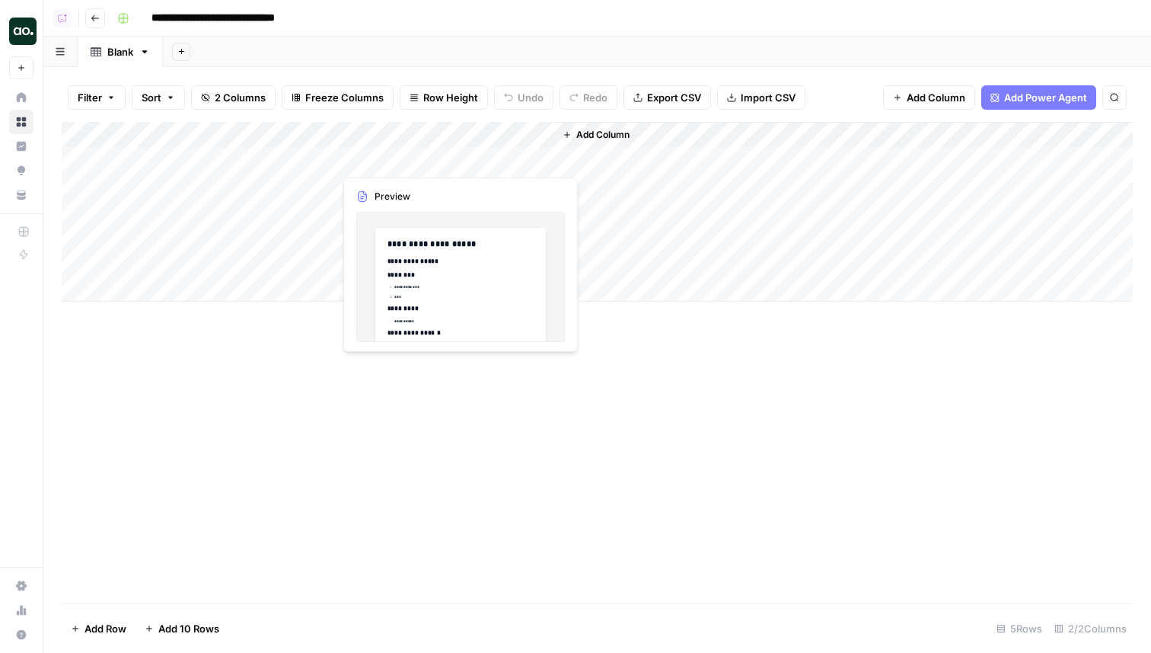
click at [489, 155] on div "Add Column" at bounding box center [597, 212] width 1071 height 180
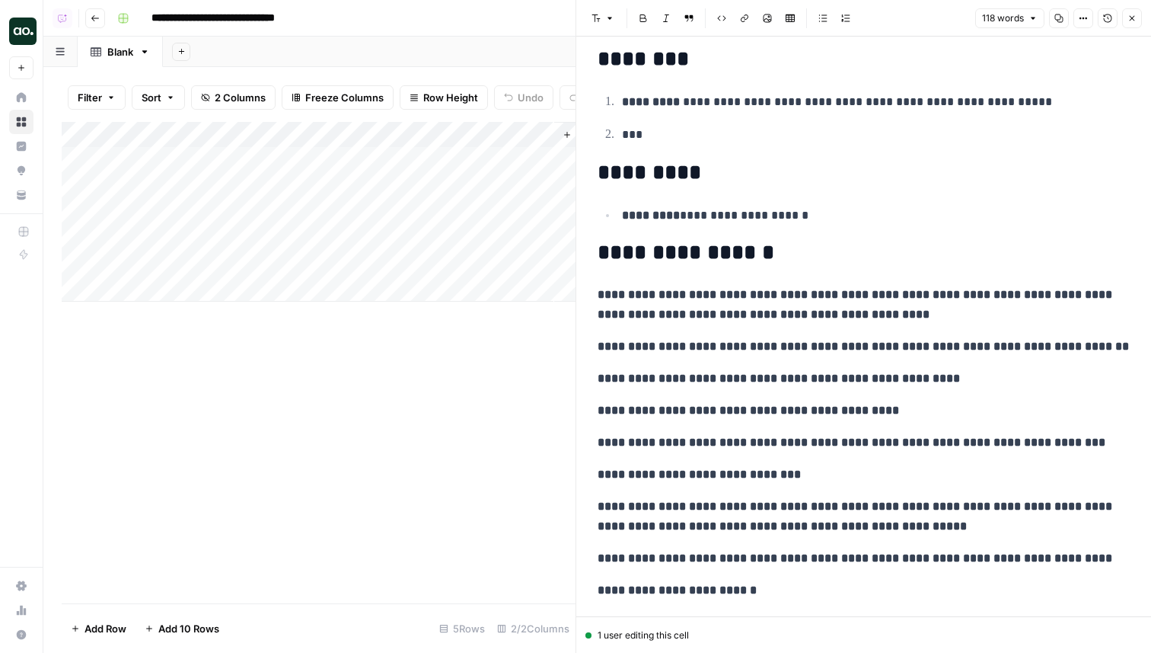
scroll to position [229, 0]
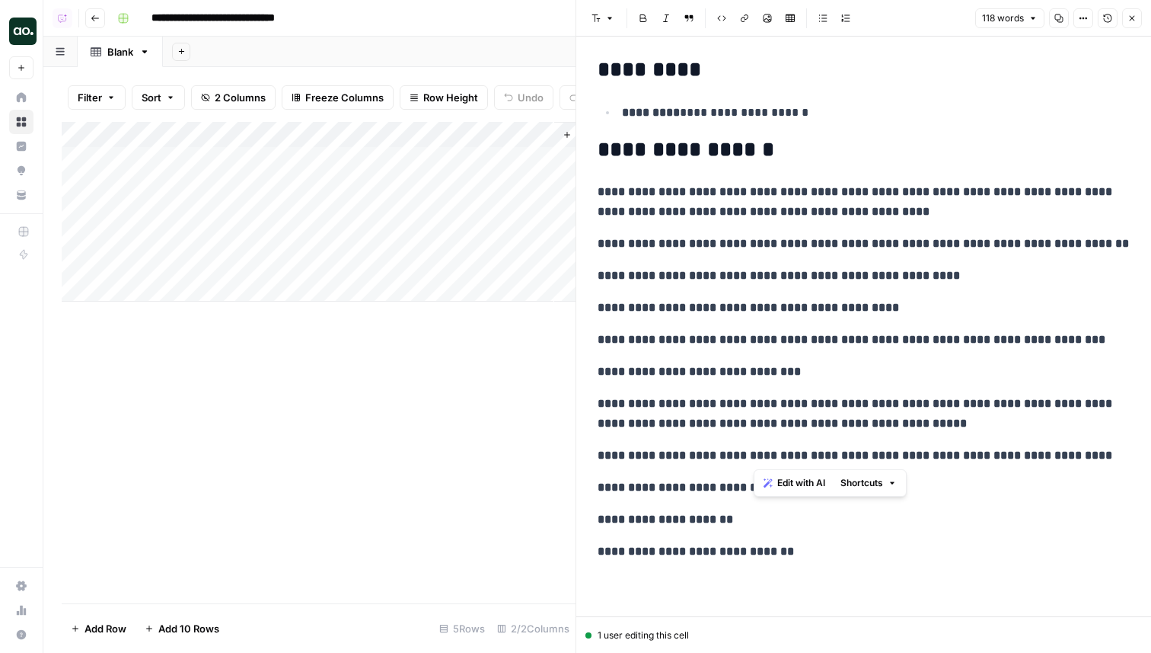
drag, startPoint x: 1119, startPoint y: 456, endPoint x: 754, endPoint y: 450, distance: 365.6
click at [753, 450] on p "**********" at bounding box center [864, 455] width 532 height 20
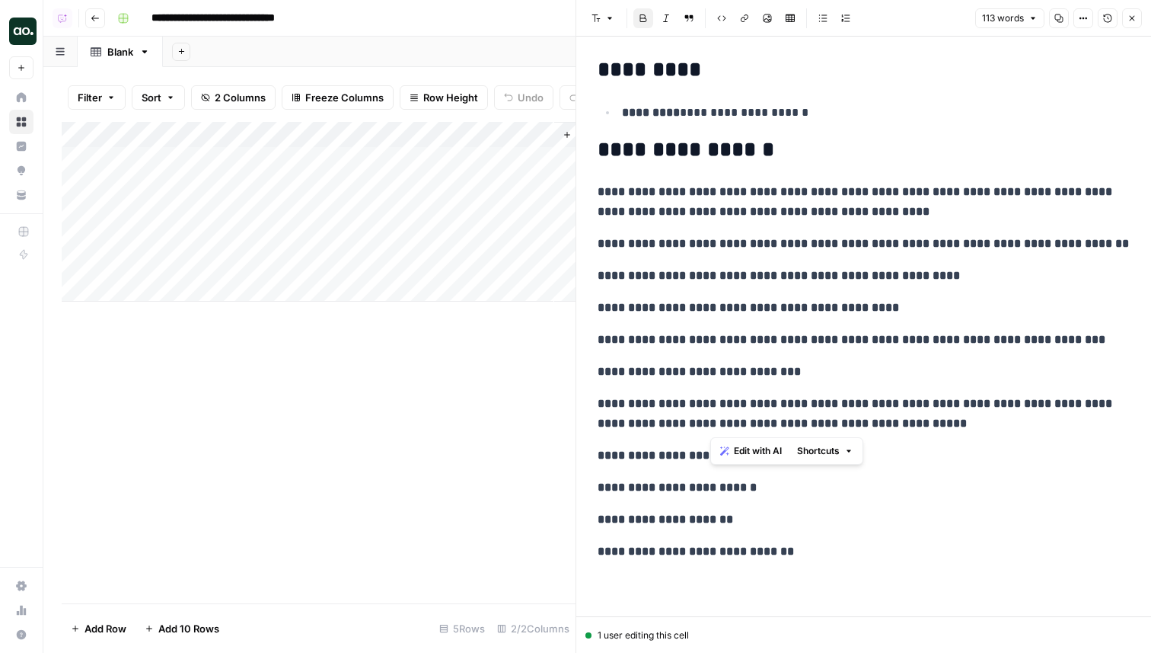
drag, startPoint x: 979, startPoint y: 425, endPoint x: 707, endPoint y: 401, distance: 272.9
click at [707, 401] on p "**********" at bounding box center [864, 414] width 532 height 40
click at [994, 430] on p "**********" at bounding box center [864, 414] width 532 height 40
click at [777, 460] on p "**********" at bounding box center [864, 455] width 532 height 20
